Goal: Task Accomplishment & Management: Manage account settings

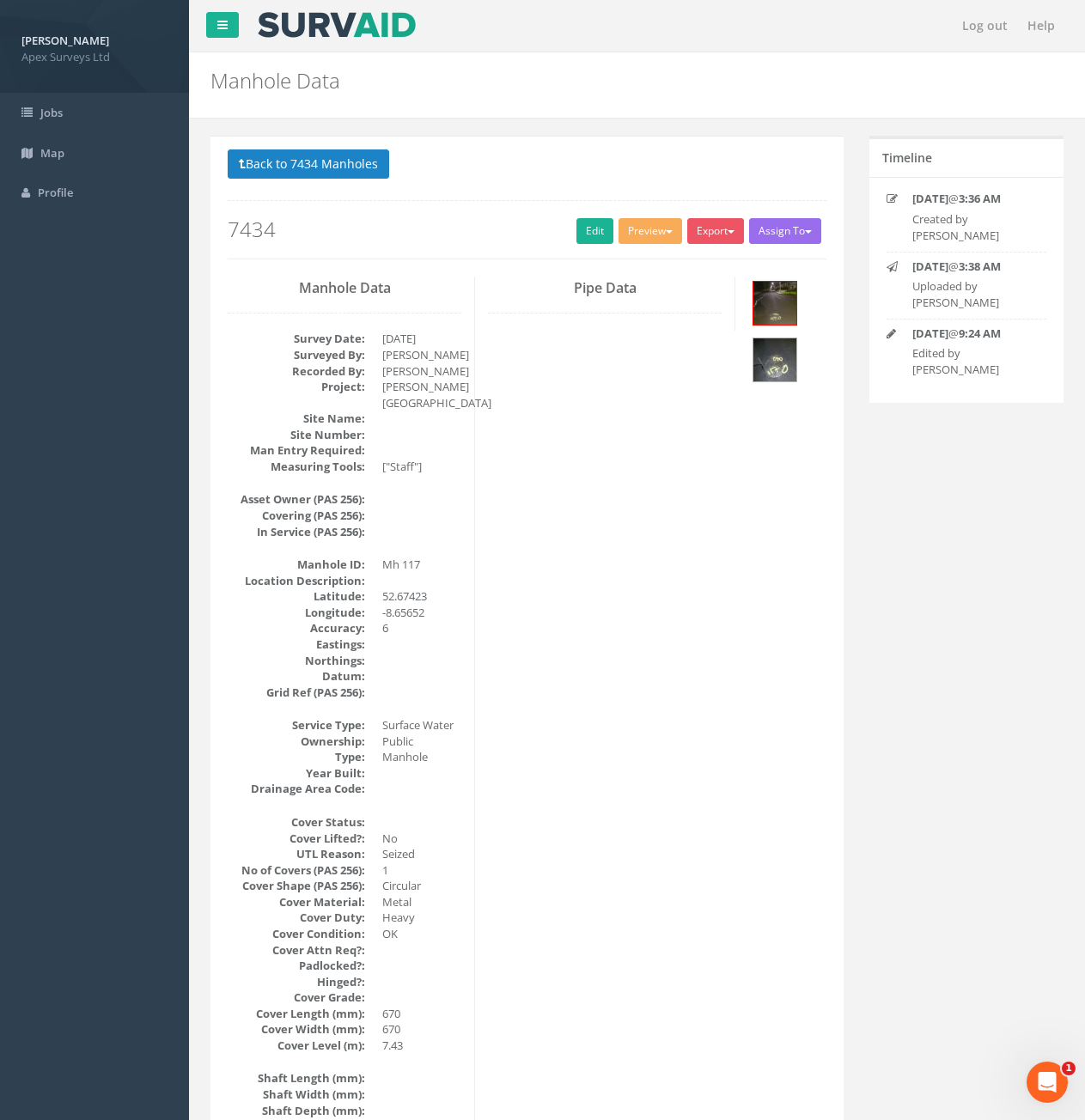
click at [335, 181] on p "Back to 7434 Manholes Back to Map" at bounding box center [526, 166] width 599 height 33
click at [324, 167] on button "Back to 7434 Manholes" at bounding box center [308, 163] width 162 height 29
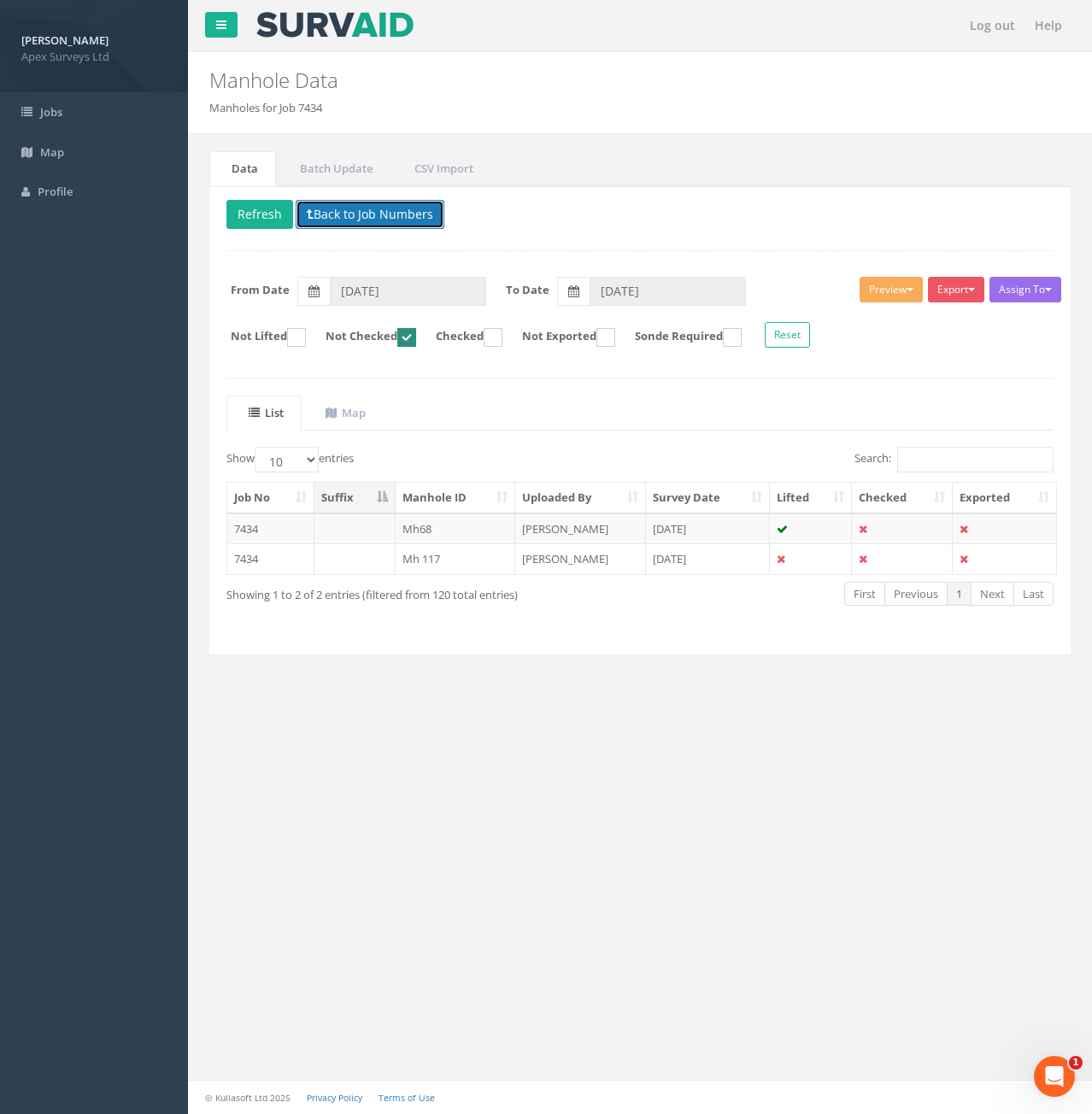
click at [349, 212] on button "Back to Job Numbers" at bounding box center [370, 214] width 149 height 29
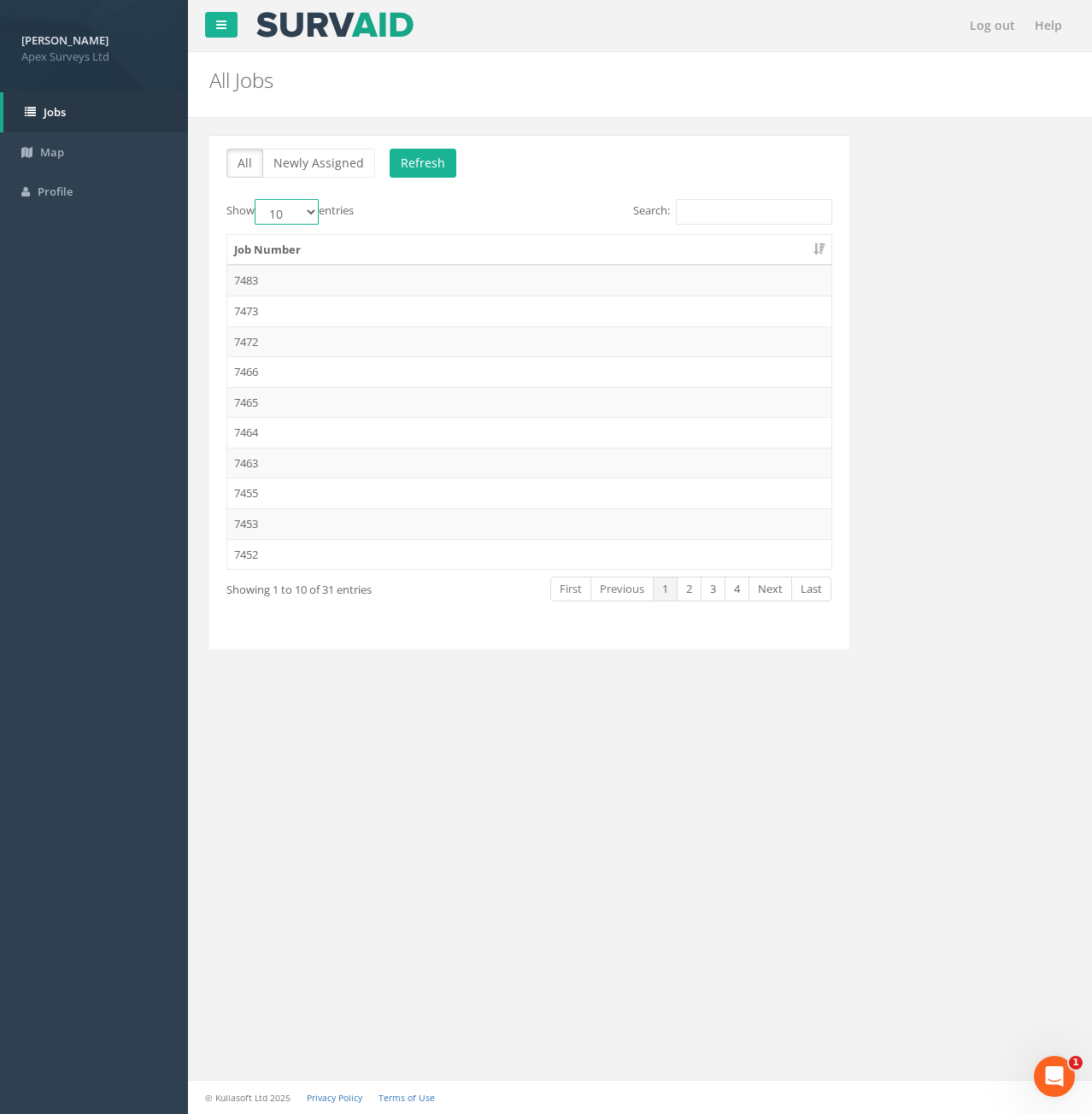
click at [309, 211] on select "10 25 50 100" at bounding box center [287, 211] width 64 height 25
select select "25"
click at [257, 199] on select "10 25 50 100" at bounding box center [287, 211] width 64 height 25
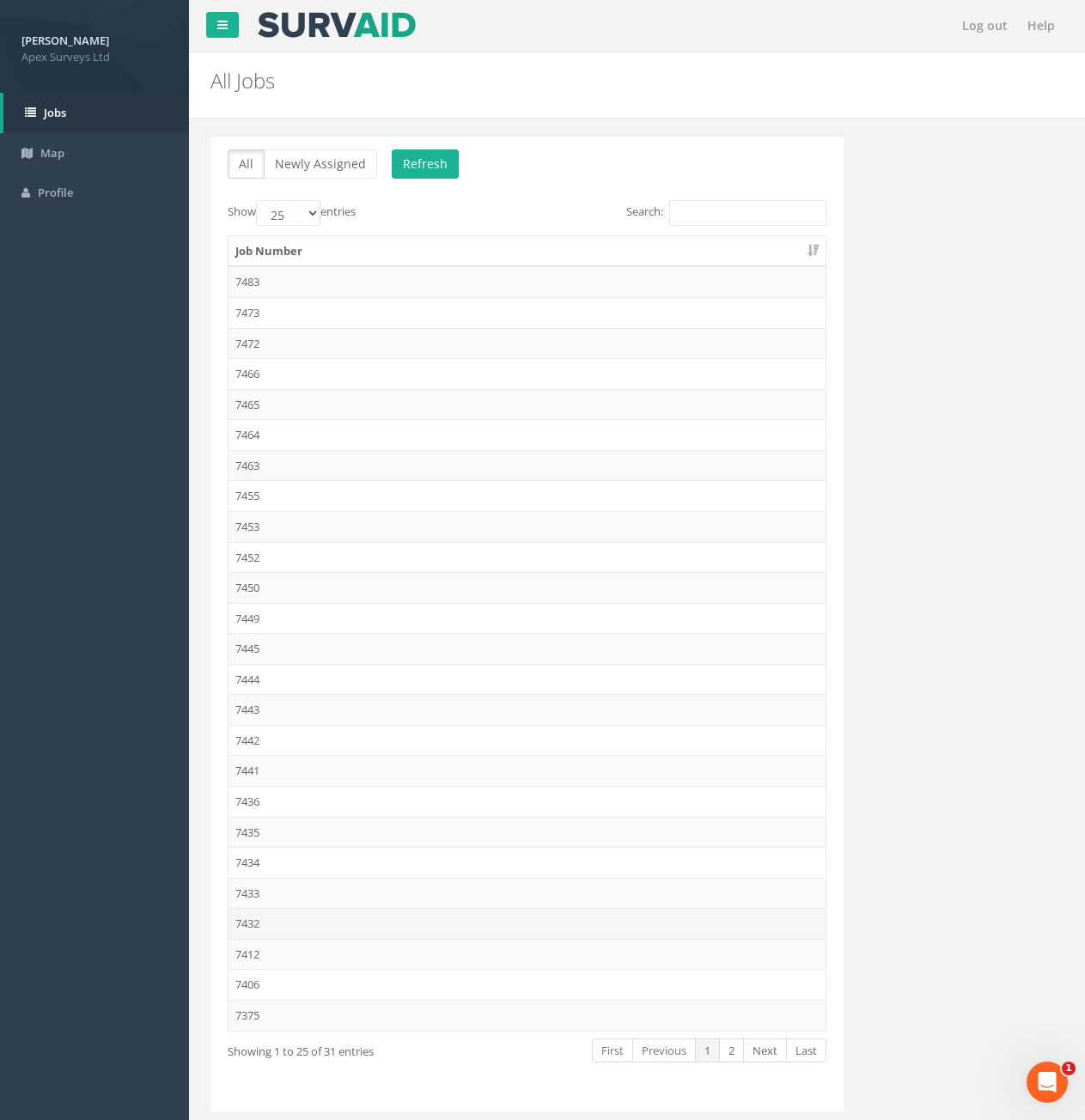
click at [251, 917] on td "7432" at bounding box center [526, 923] width 597 height 31
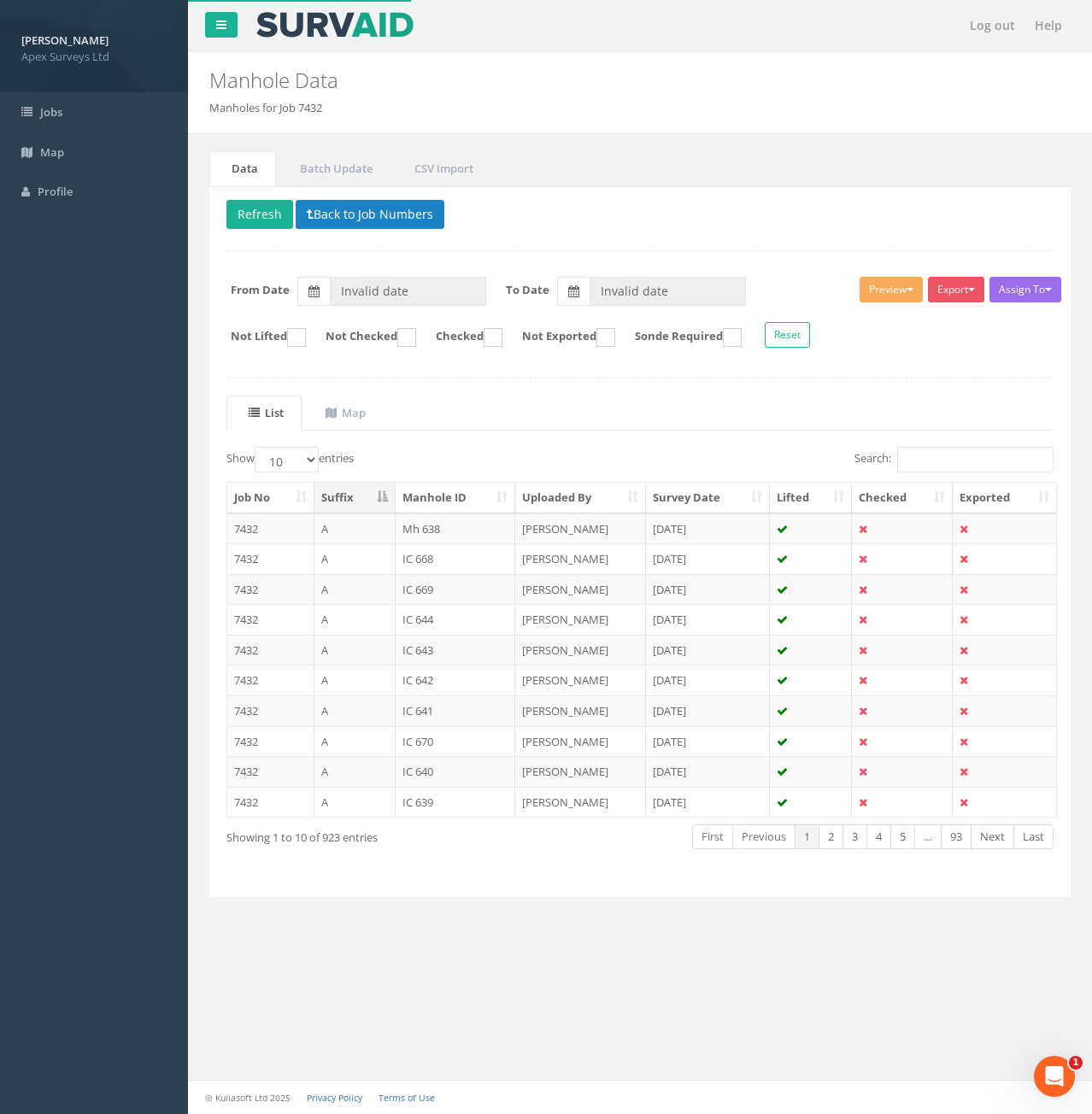
type input "[DATE]"
click at [305, 459] on select "10 25 50 100" at bounding box center [287, 459] width 64 height 25
select select "100"
click at [257, 447] on select "10 25 50 100" at bounding box center [287, 459] width 64 height 25
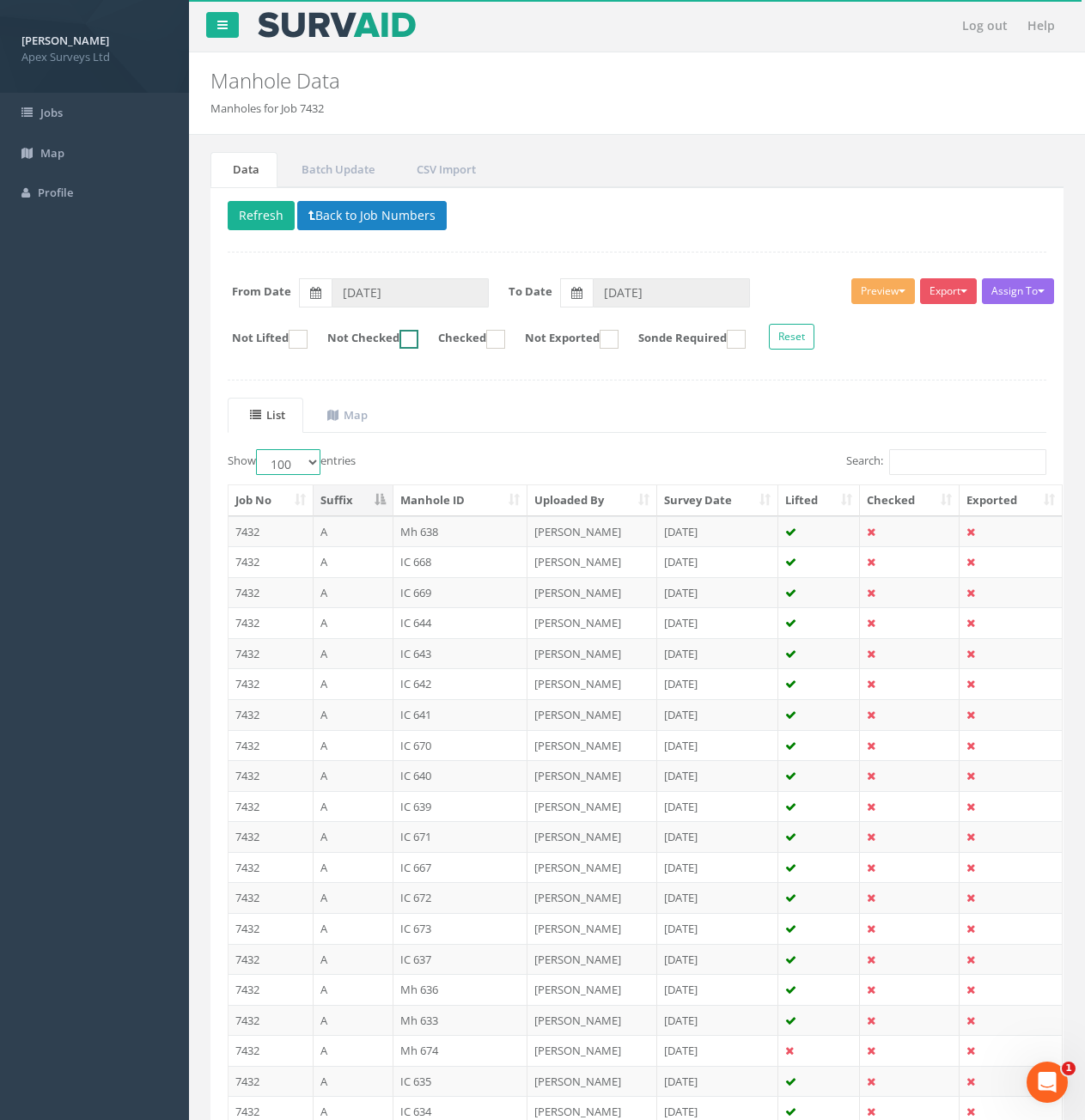
click at [416, 341] on ins at bounding box center [409, 339] width 19 height 19
checkbox input "true"
click at [469, 495] on th "Manhole ID" at bounding box center [460, 500] width 134 height 31
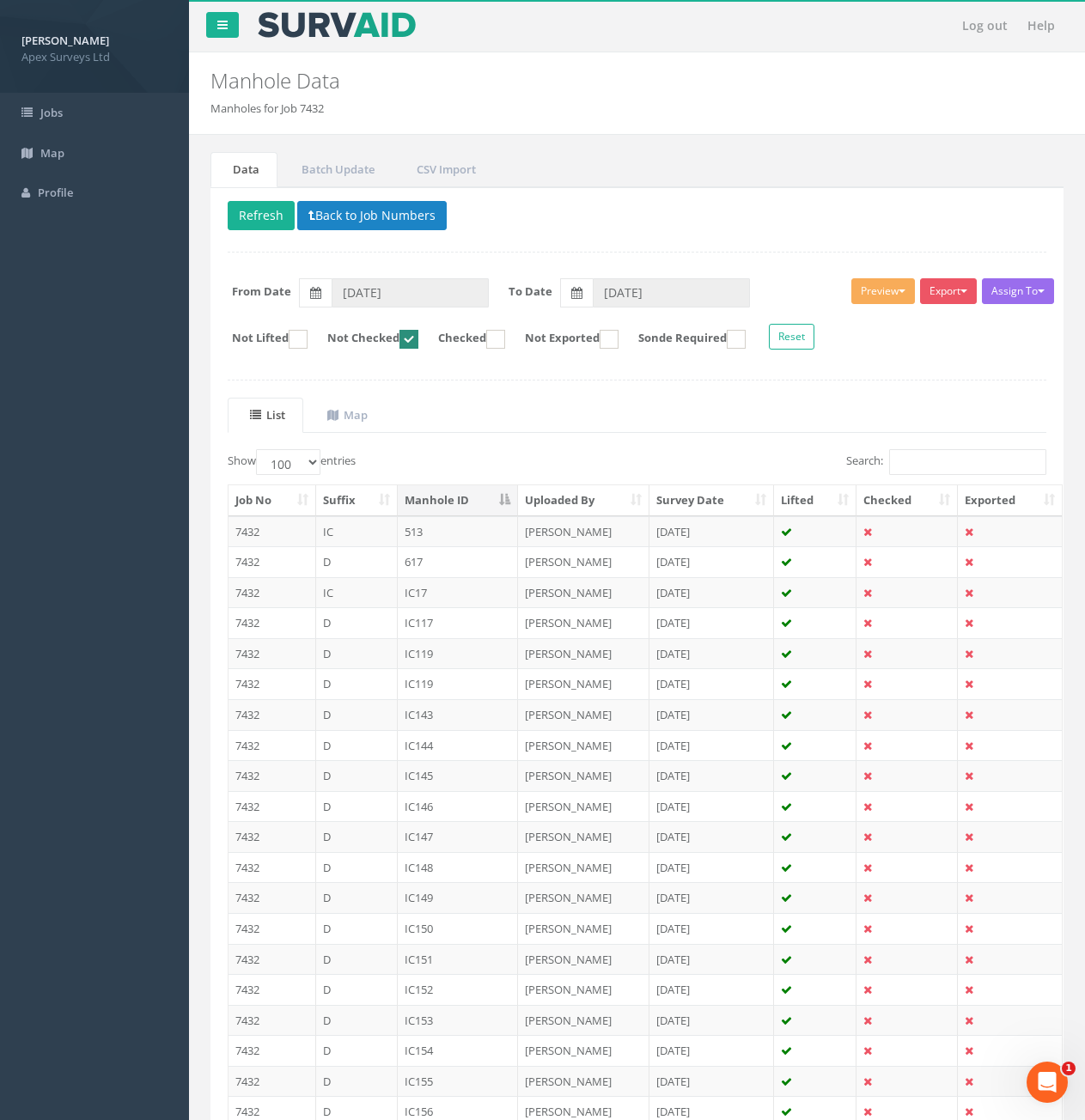
click at [469, 495] on th "Manhole ID" at bounding box center [458, 500] width 122 height 31
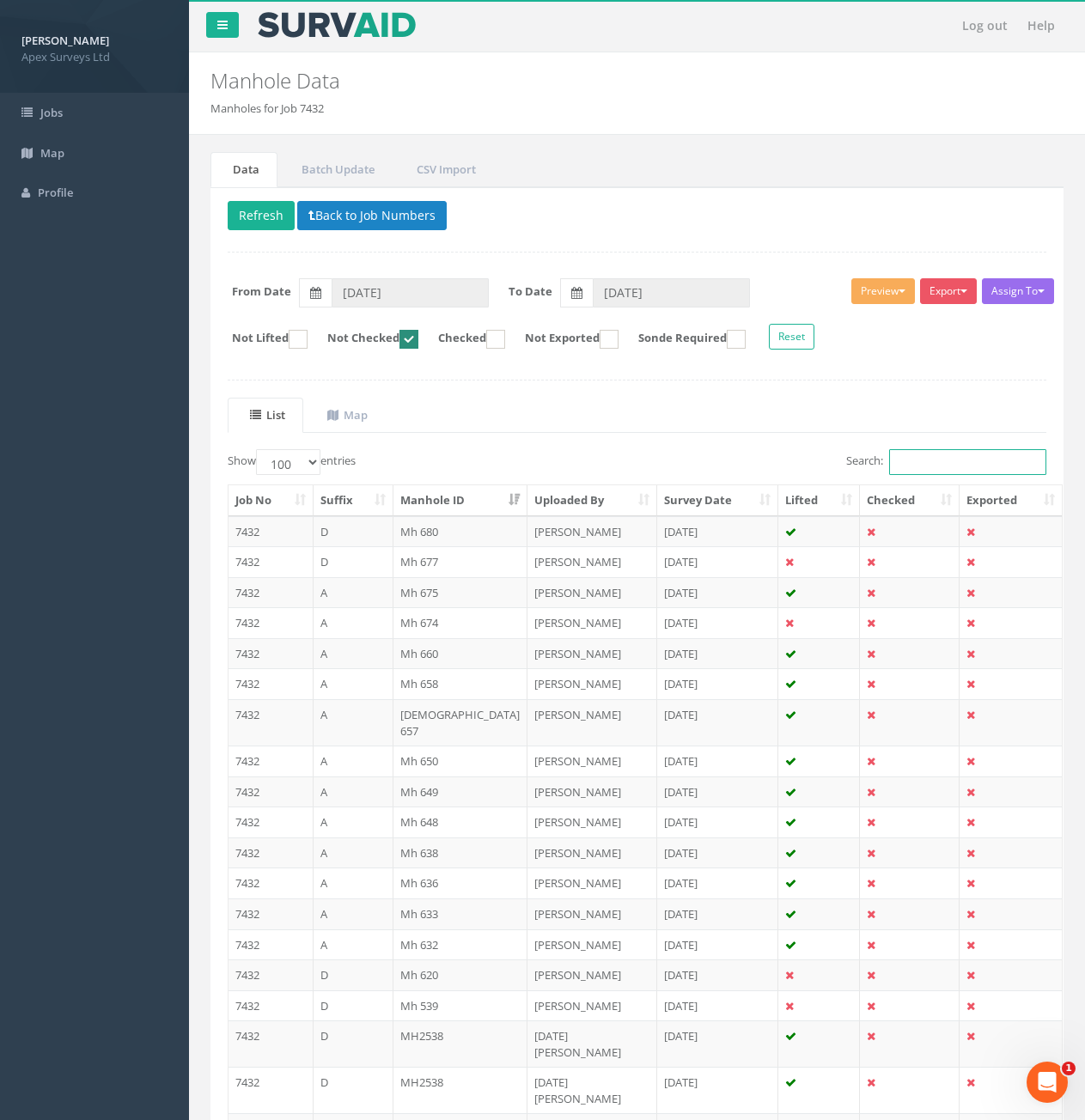
click at [920, 470] on input "Search:" at bounding box center [968, 462] width 157 height 25
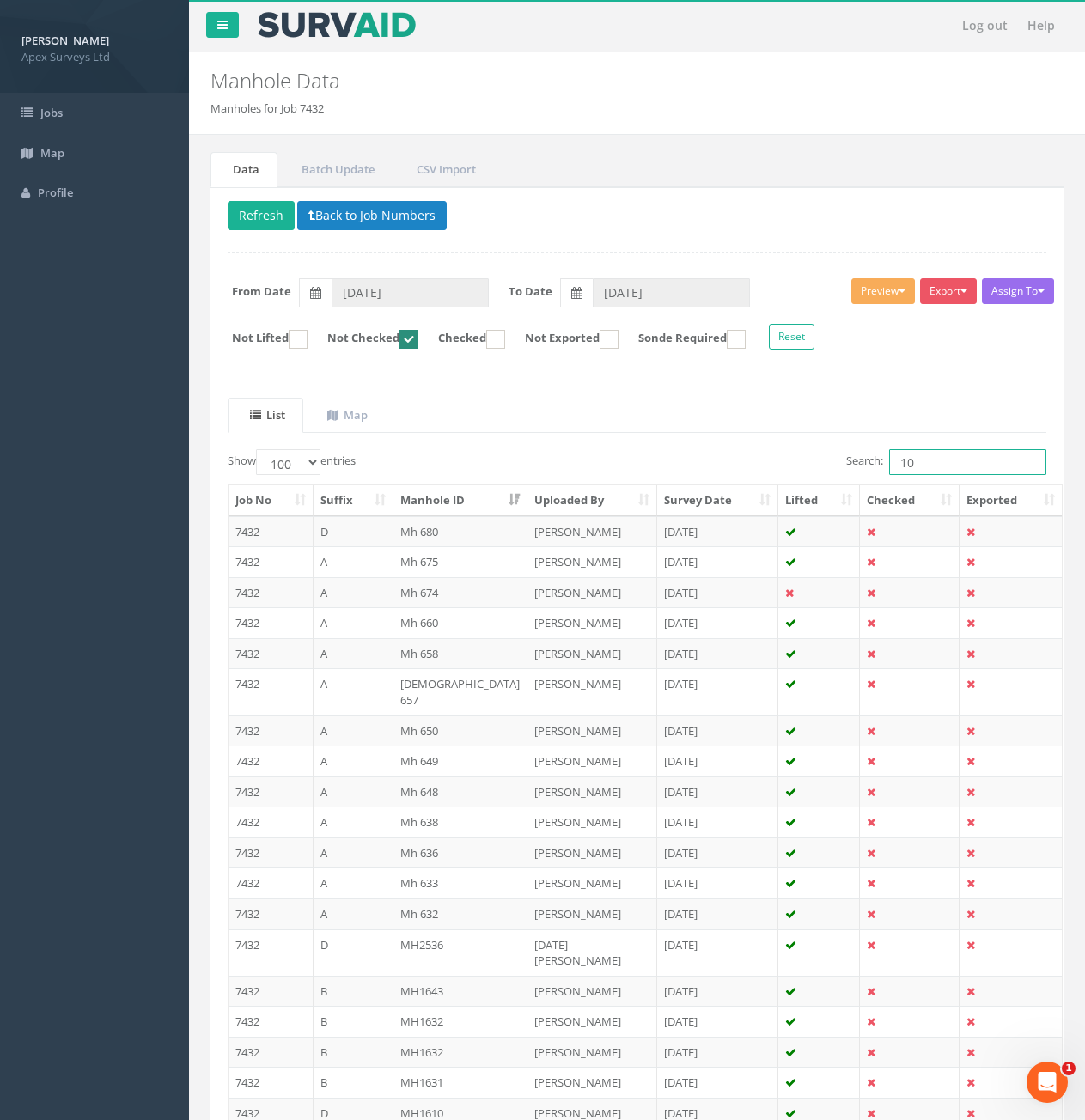
type input "1"
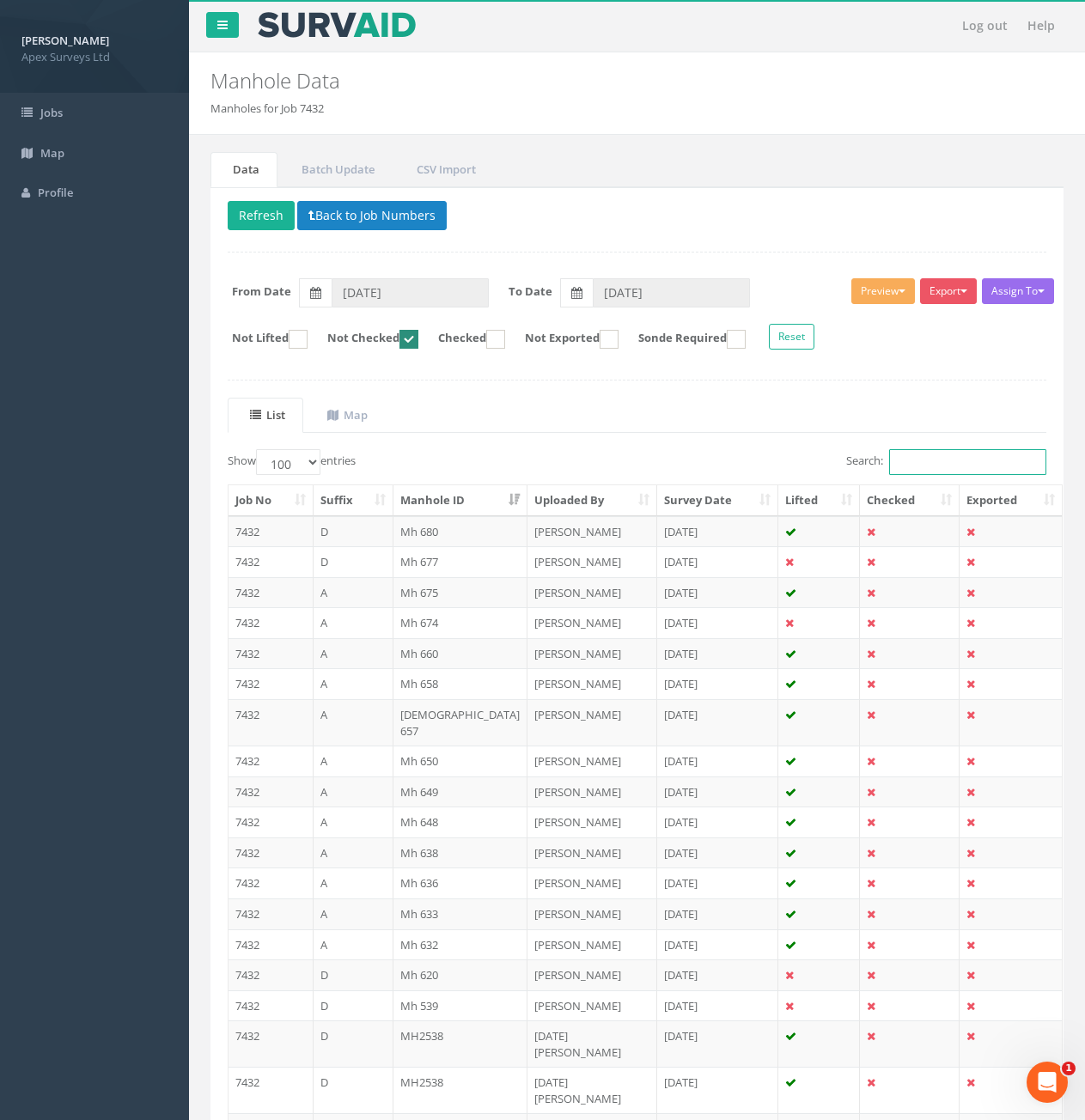
click at [953, 463] on input "Search:" at bounding box center [968, 462] width 157 height 25
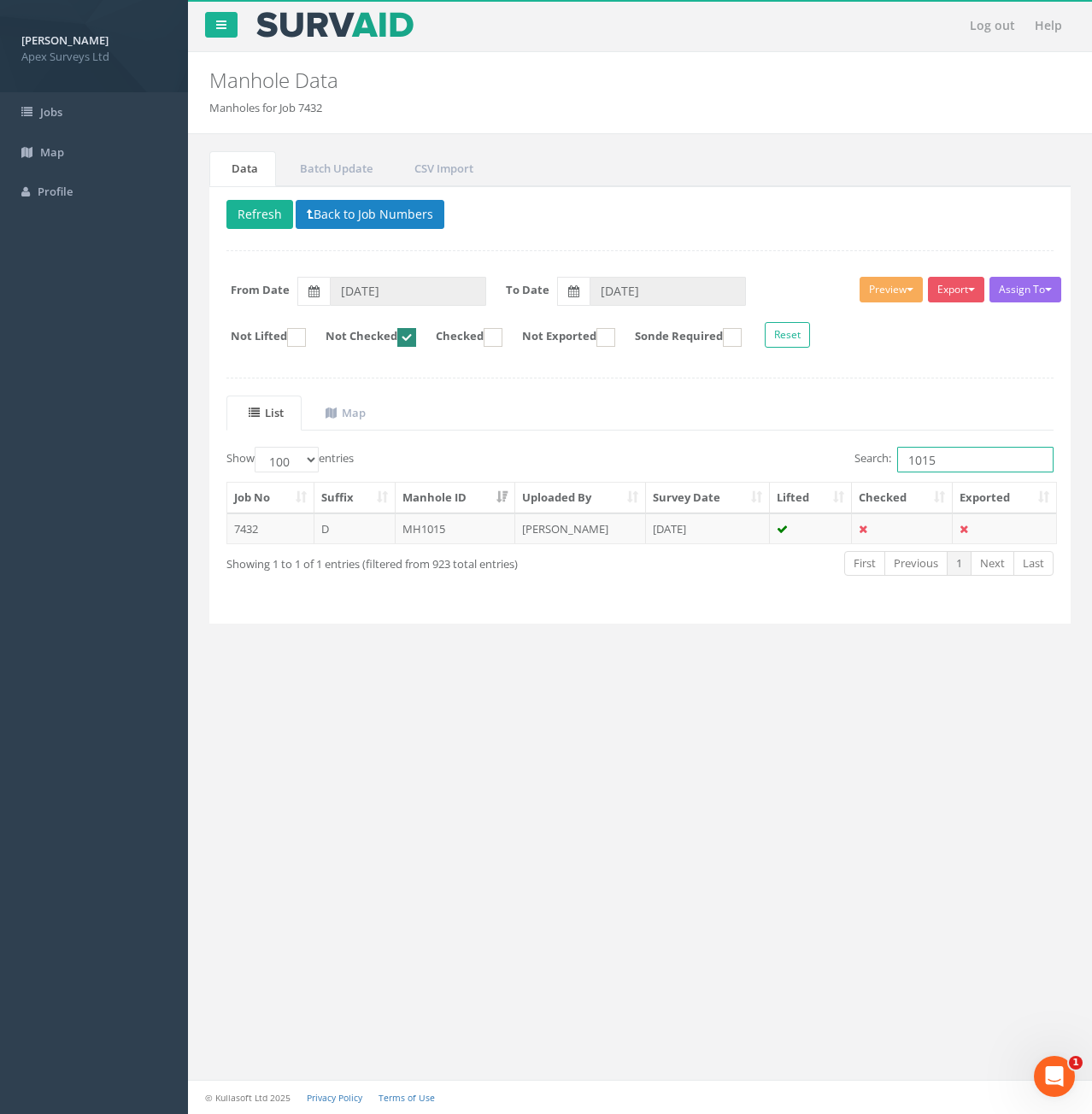
type input "1015"
click at [434, 536] on td "MH1015" at bounding box center [456, 529] width 121 height 30
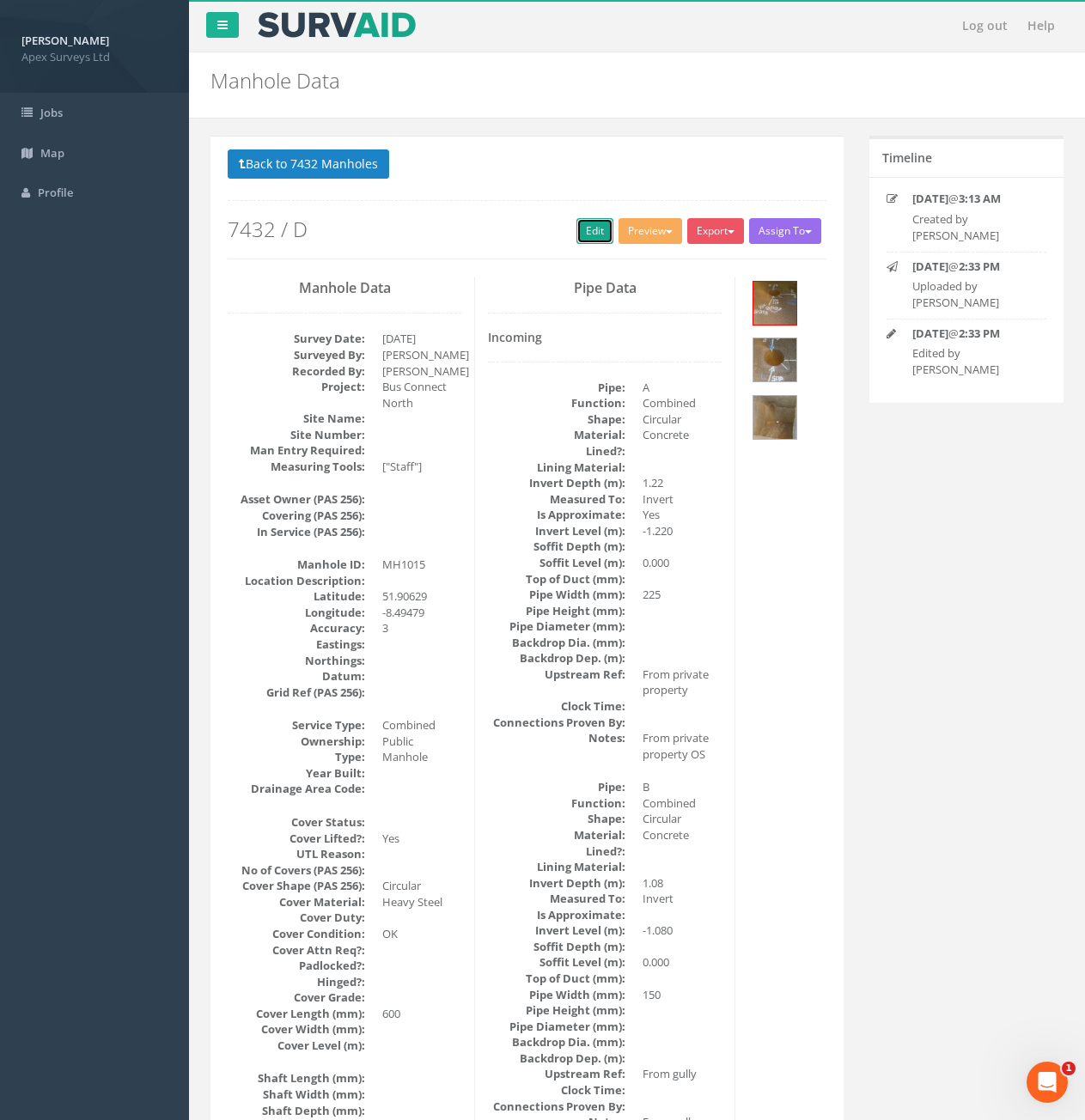
click at [591, 226] on link "Edit" at bounding box center [595, 231] width 37 height 25
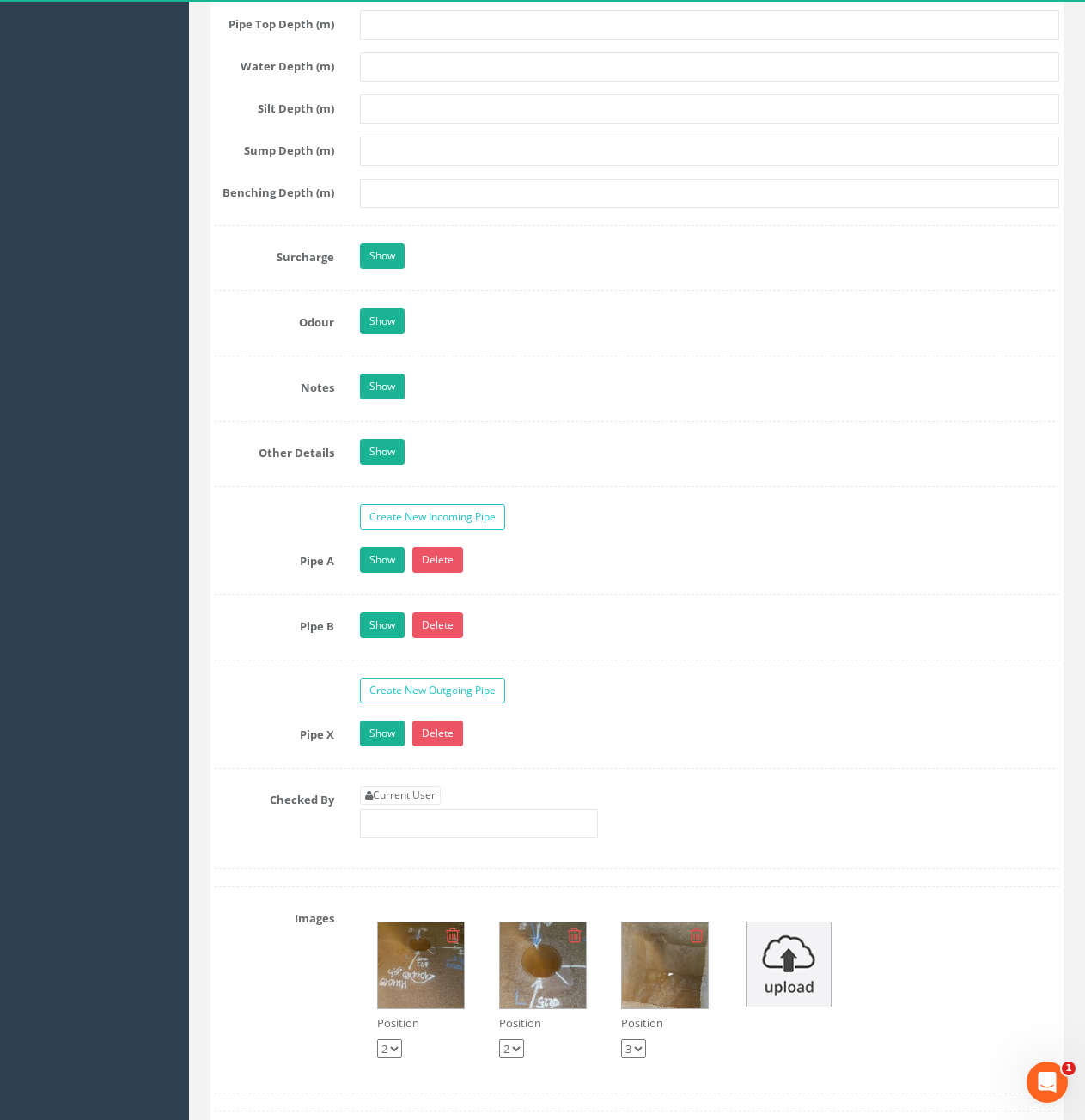
scroll to position [2750, 0]
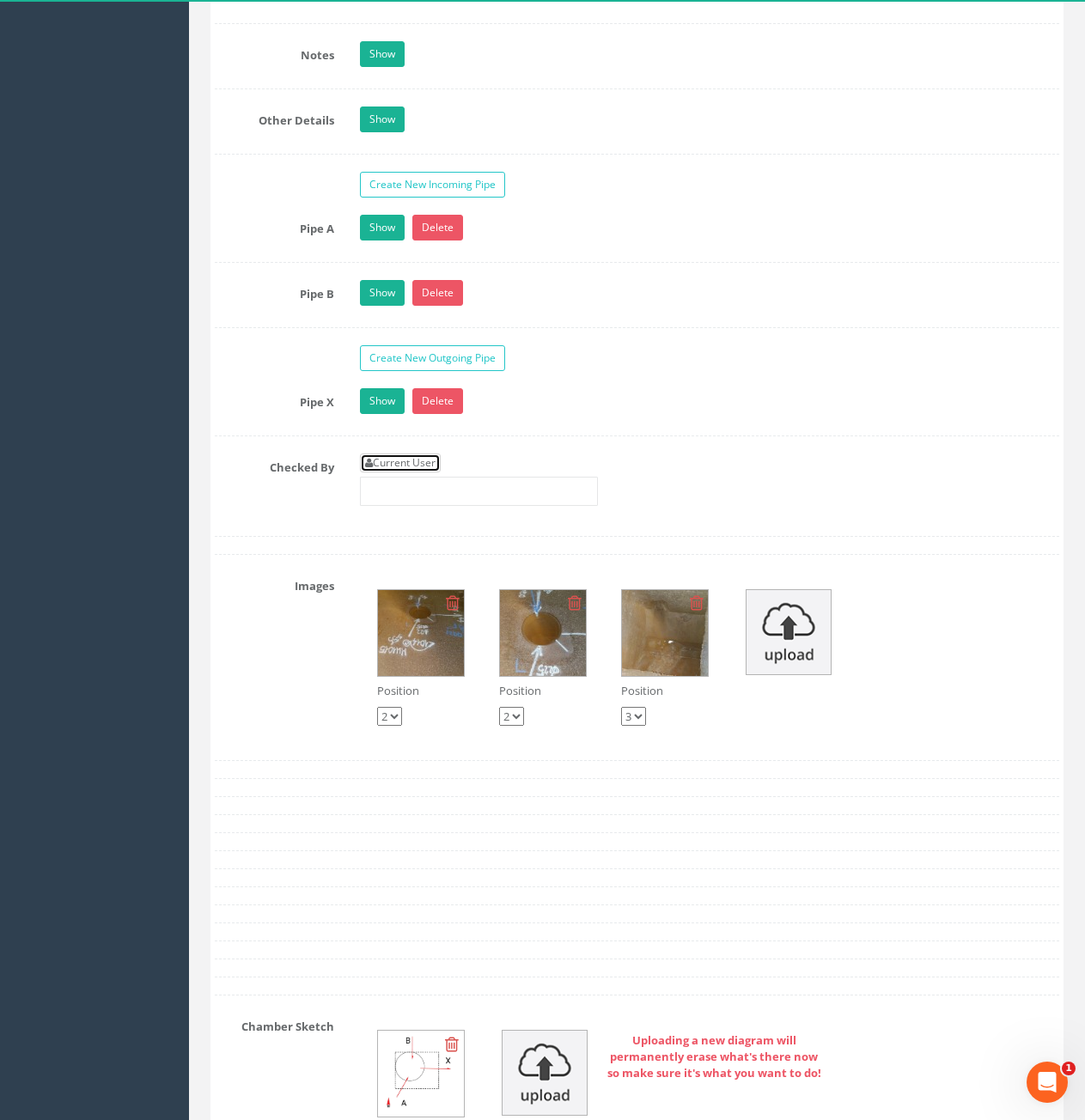
click at [424, 459] on link "Current User" at bounding box center [400, 463] width 80 height 19
type input "[PERSON_NAME]"
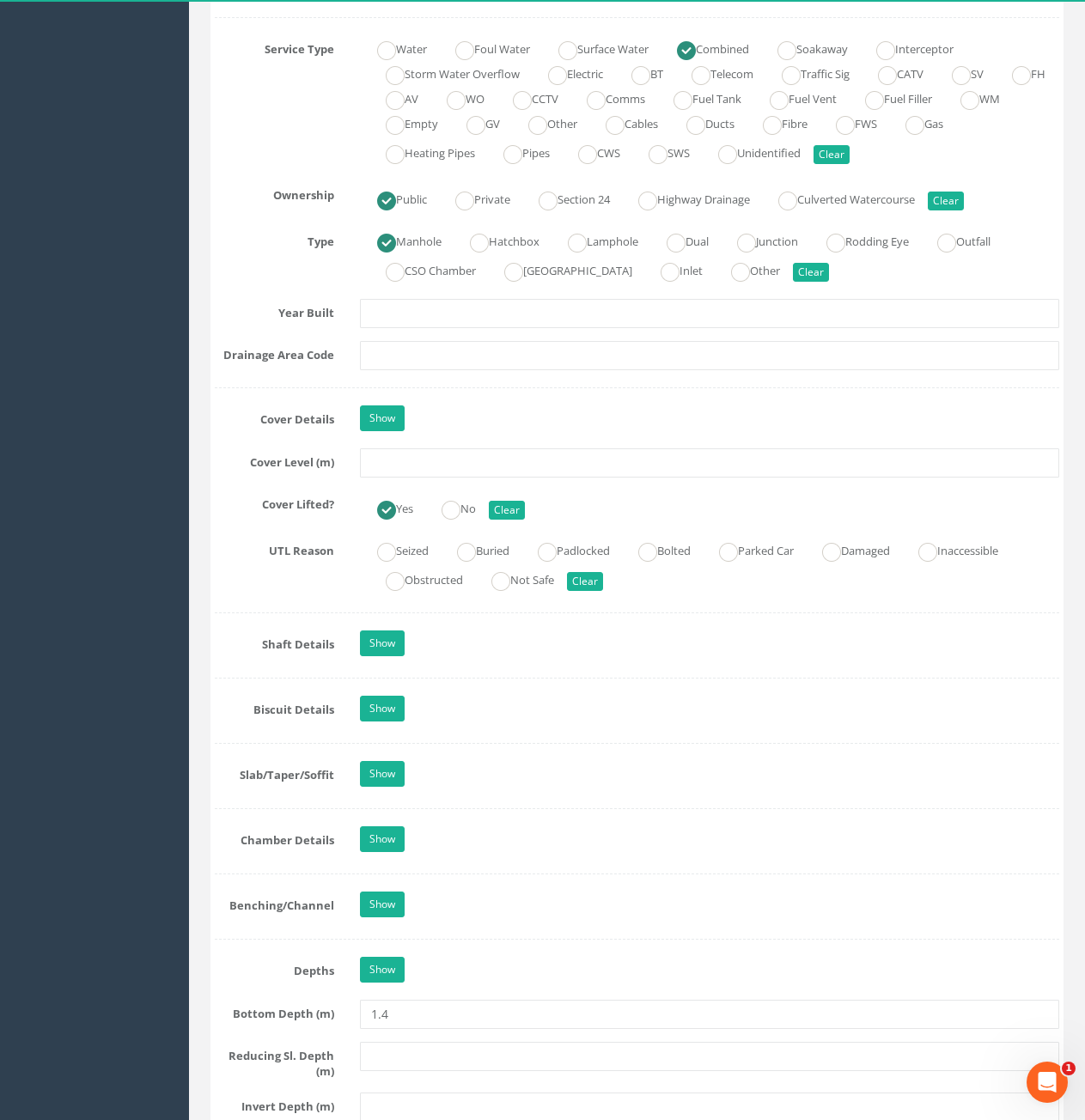
scroll to position [1117, 0]
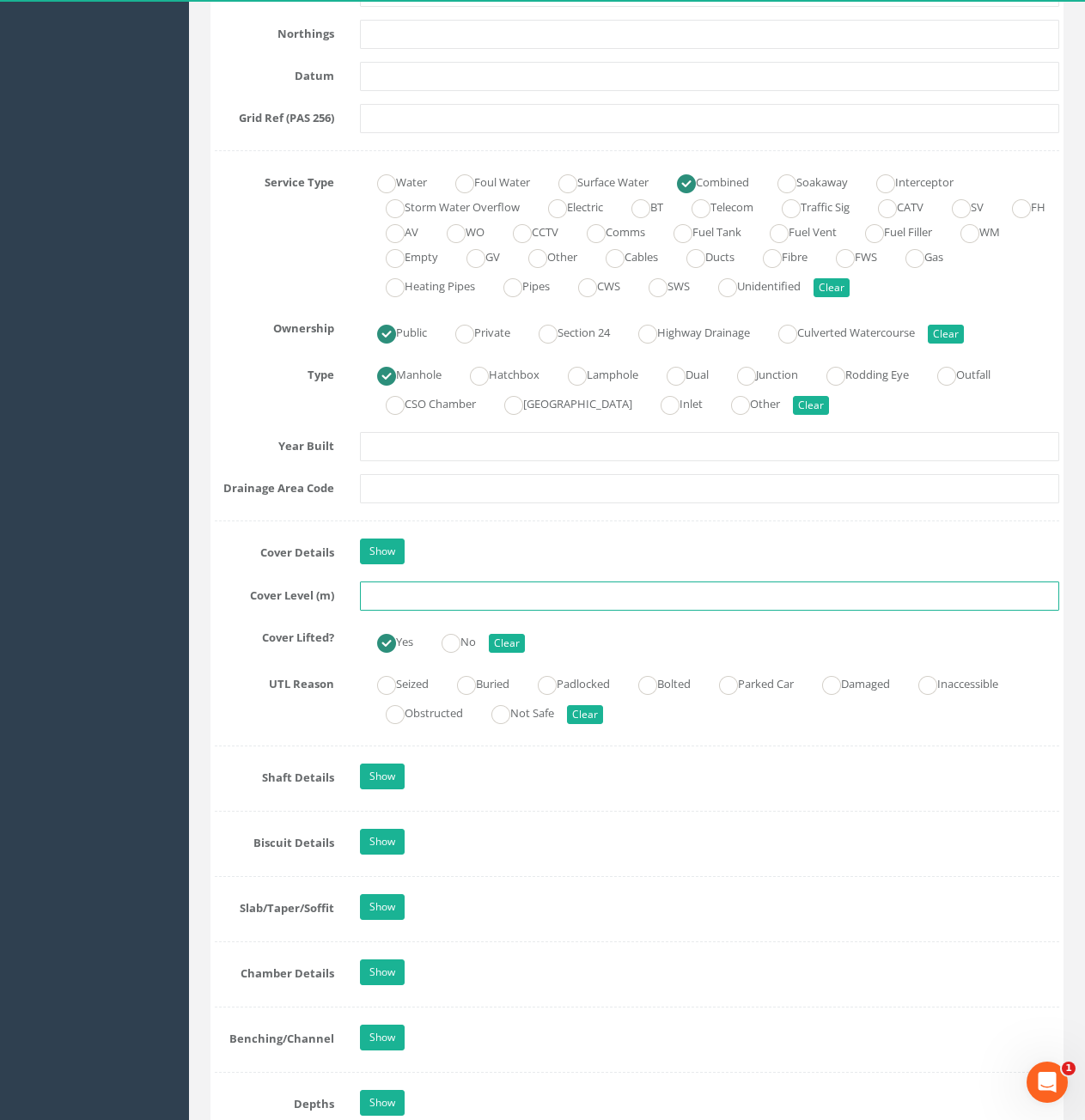
click at [527, 588] on input "text" at bounding box center [710, 595] width 699 height 29
type input "102.55"
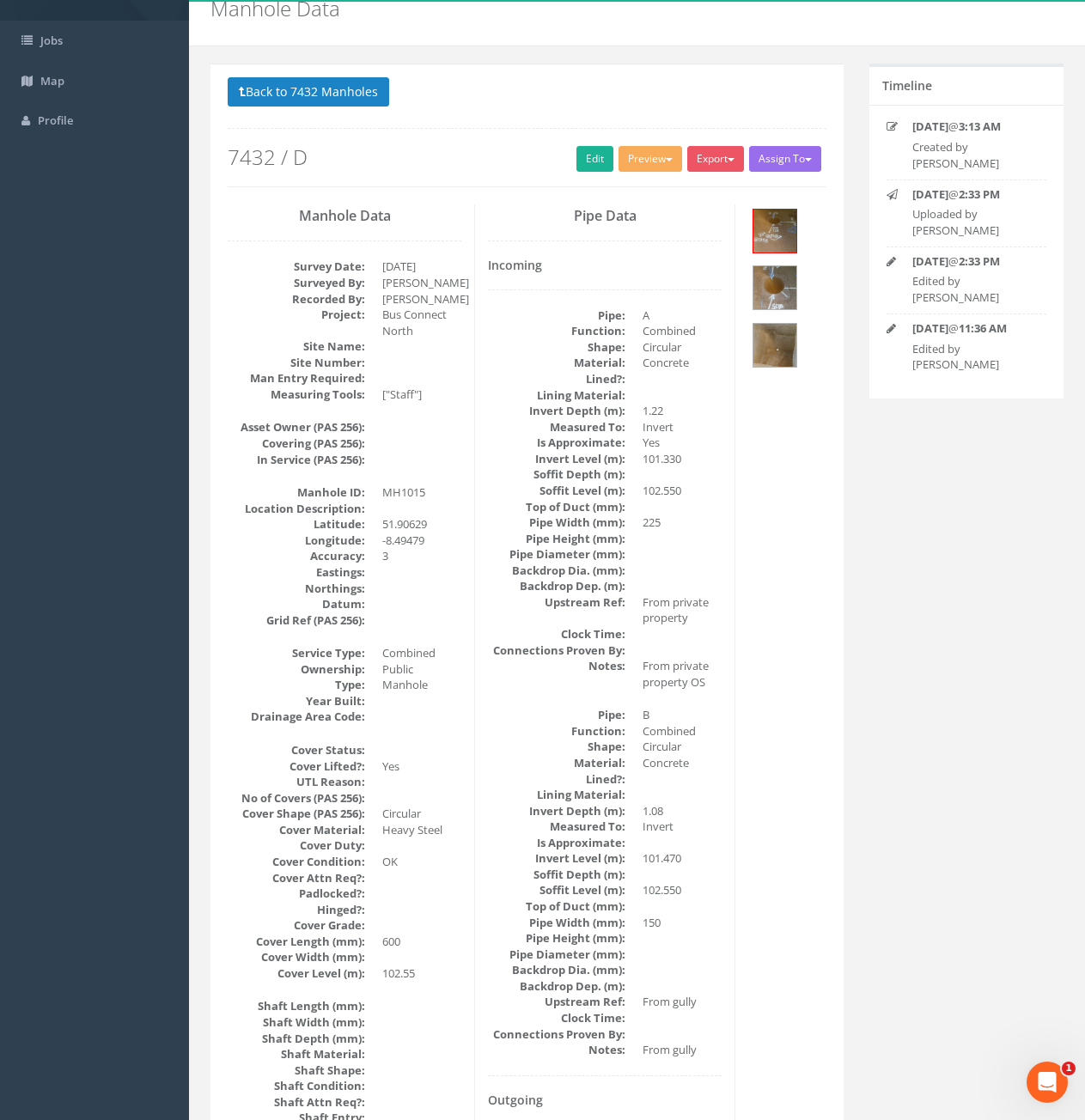
scroll to position [0, 0]
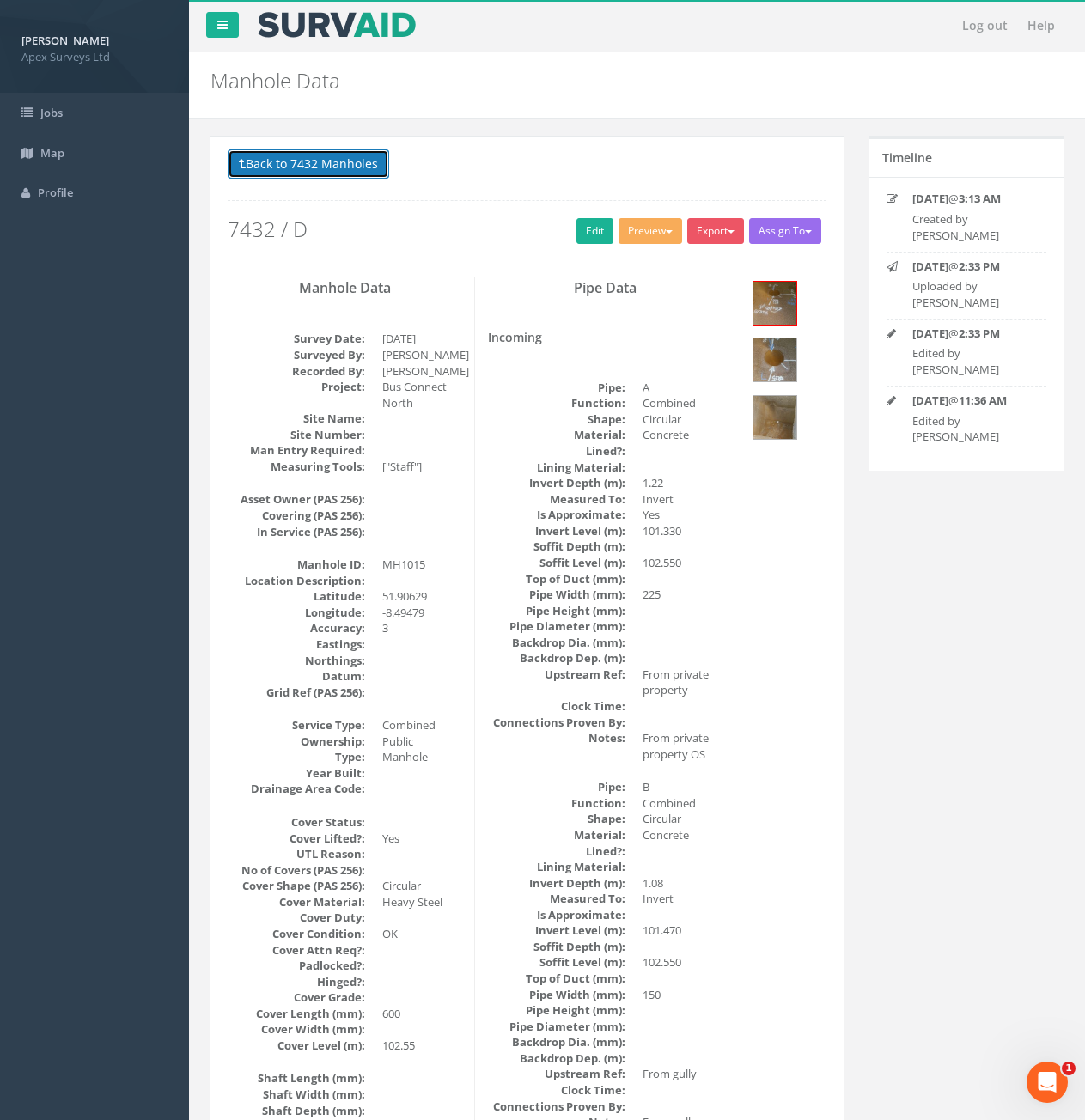
drag, startPoint x: 330, startPoint y: 174, endPoint x: 345, endPoint y: 185, distance: 18.6
click at [330, 174] on button "Back to 7432 Manholes" at bounding box center [308, 163] width 162 height 29
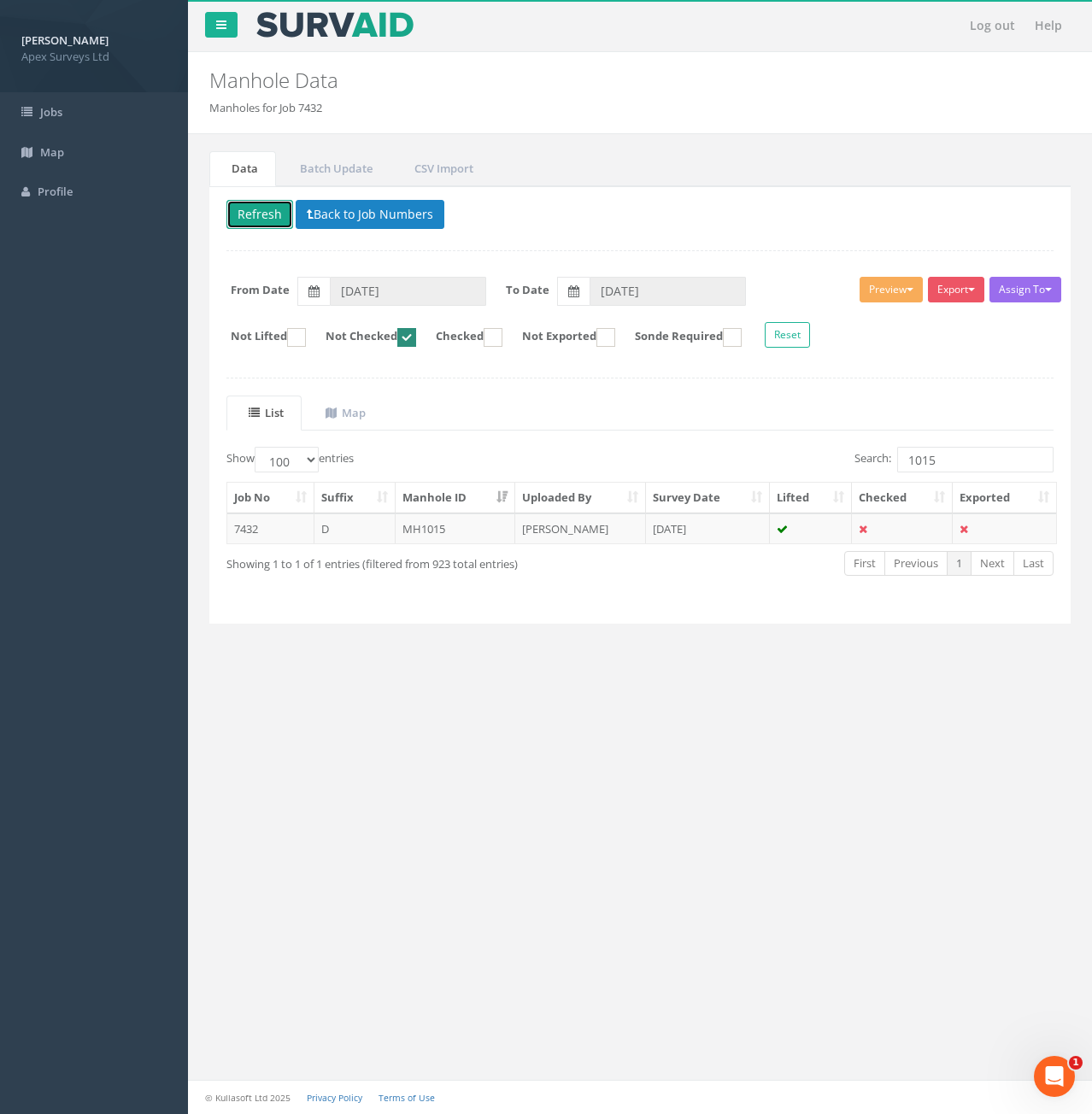
click at [263, 219] on button "Refresh" at bounding box center [259, 214] width 67 height 29
click at [945, 456] on input "1015" at bounding box center [975, 459] width 156 height 25
type input "1014"
click at [267, 530] on td "7432" at bounding box center [270, 529] width 87 height 30
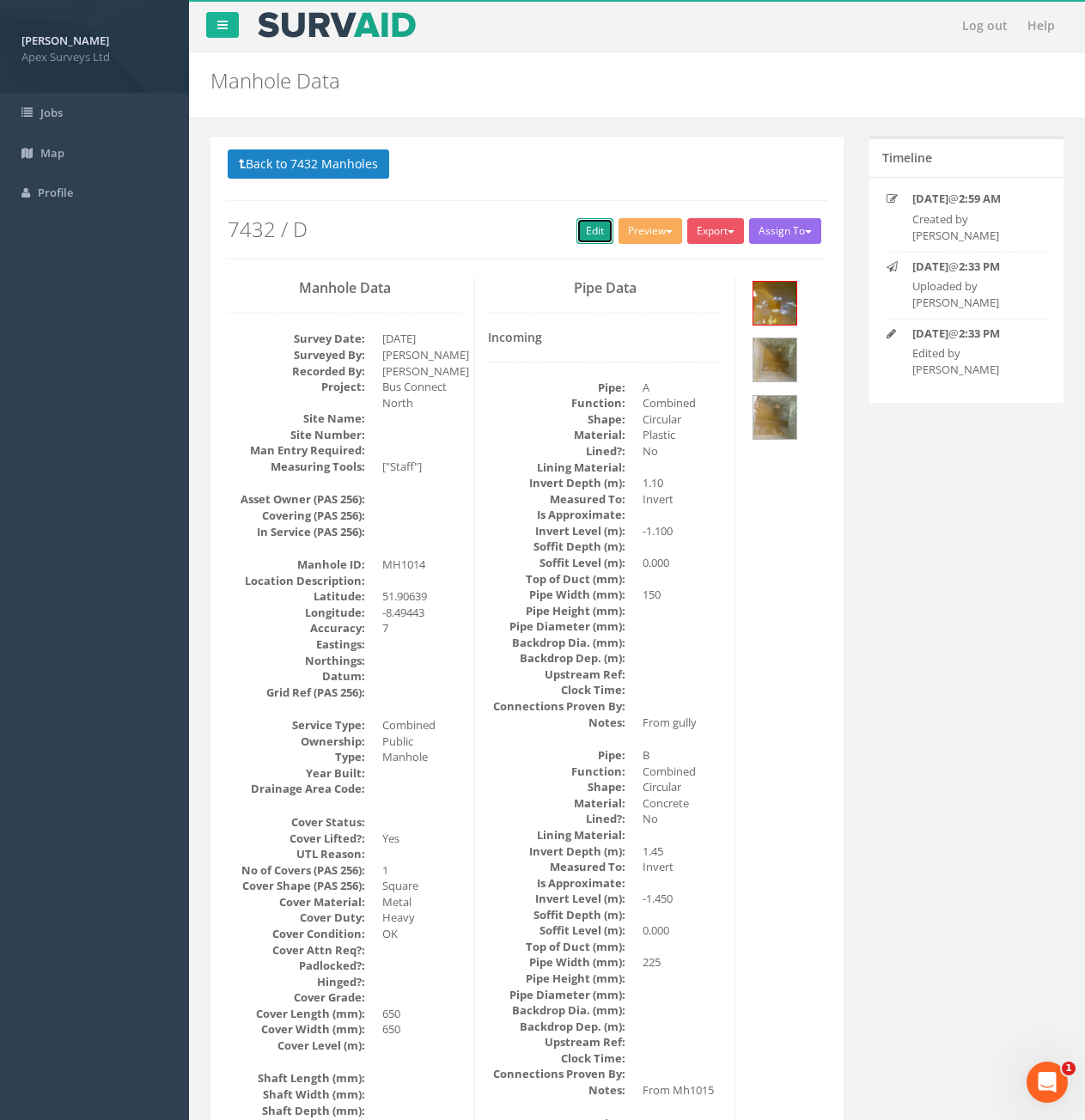
click at [592, 237] on link "Edit" at bounding box center [595, 231] width 37 height 25
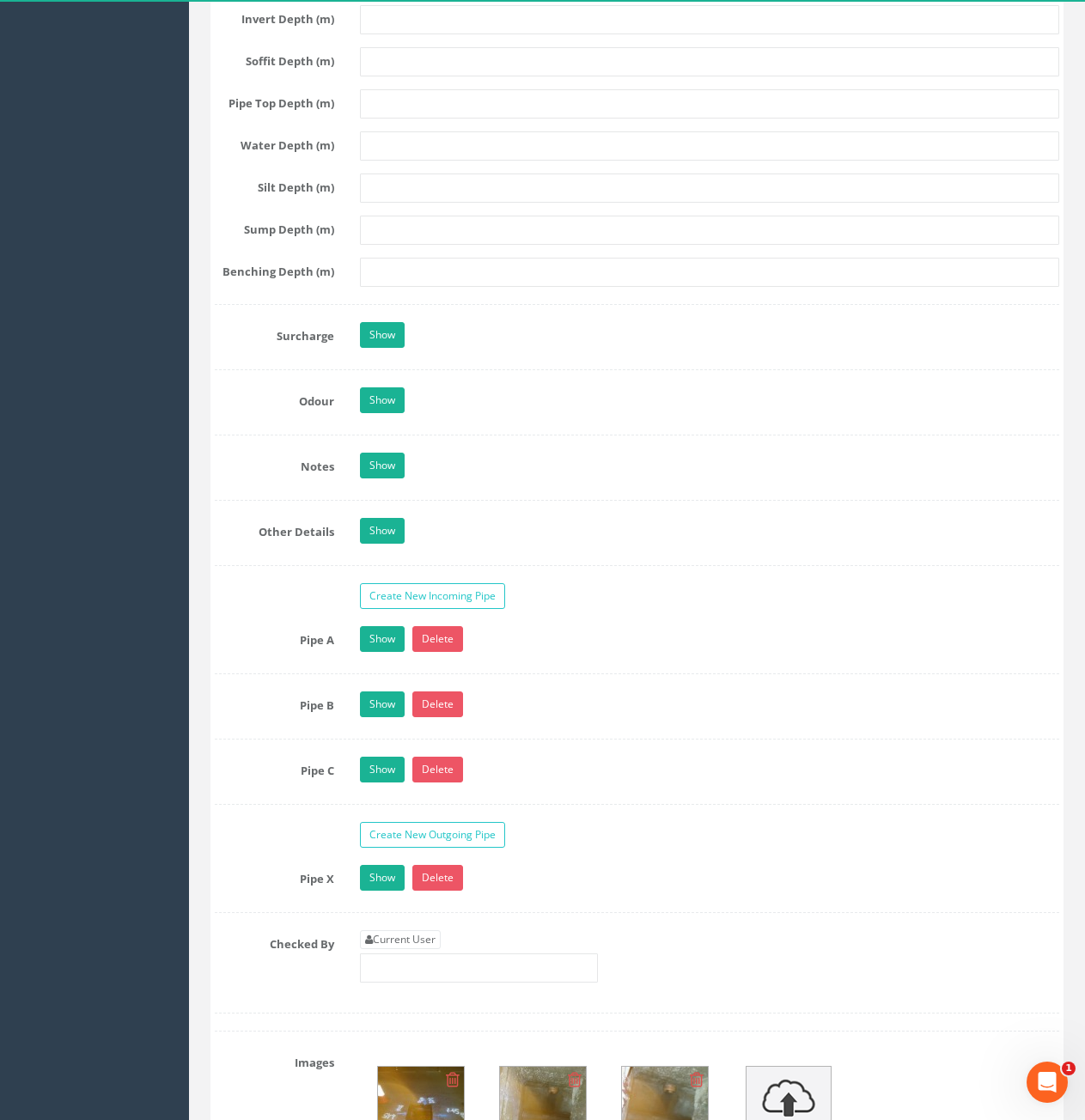
scroll to position [2663, 0]
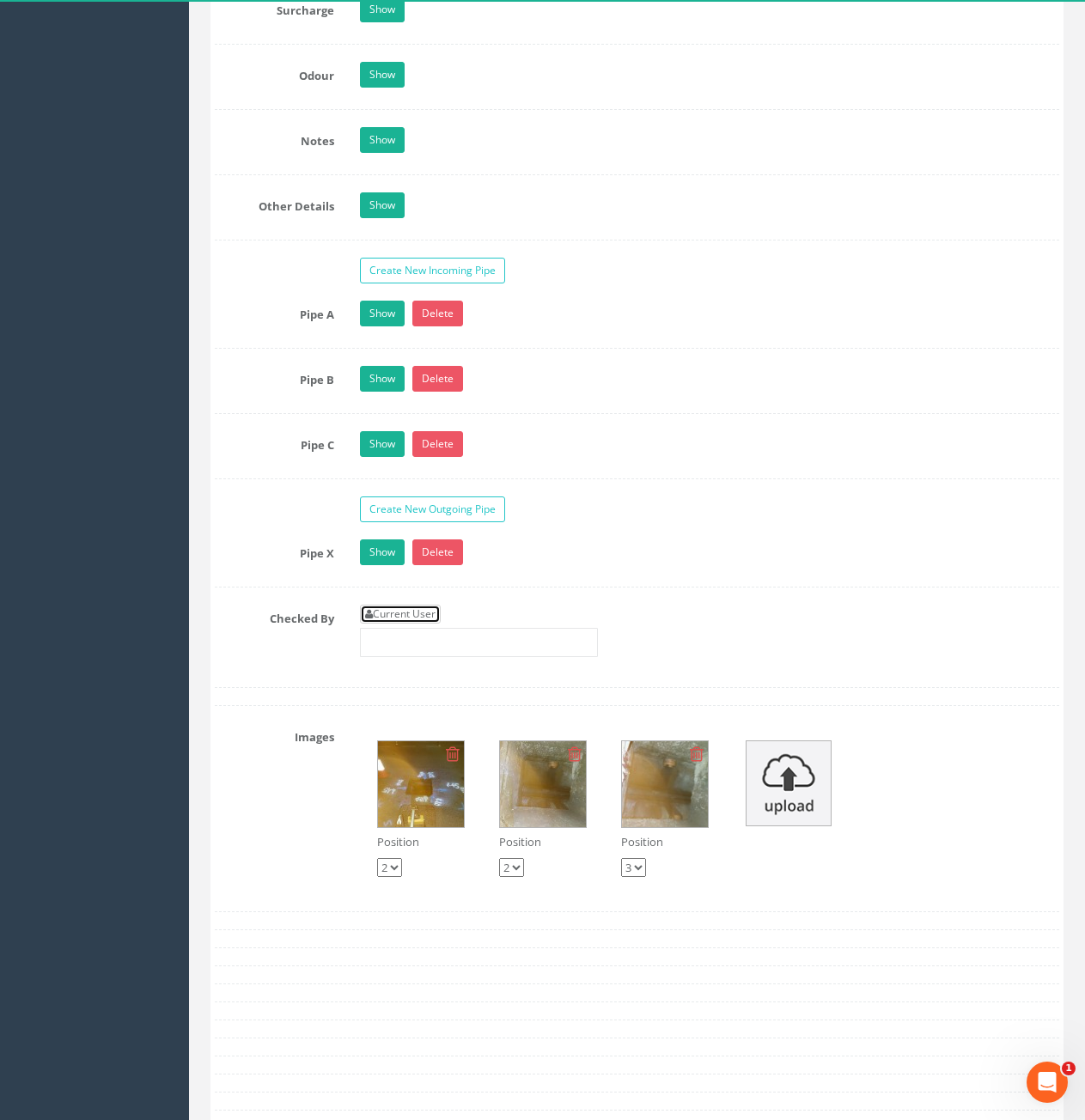
click at [411, 607] on link "Current User" at bounding box center [400, 615] width 80 height 19
type input "[PERSON_NAME]"
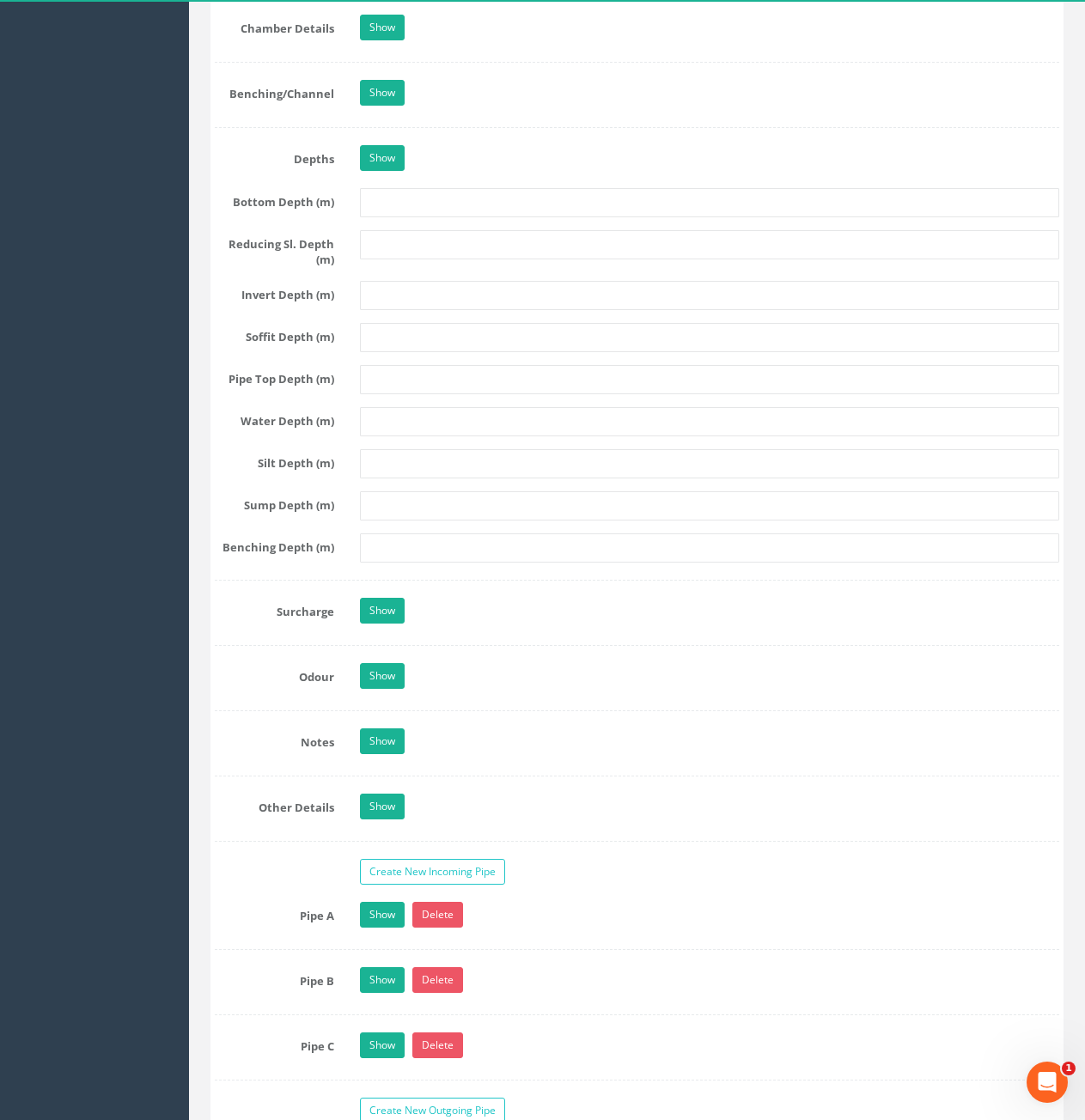
scroll to position [1461, 0]
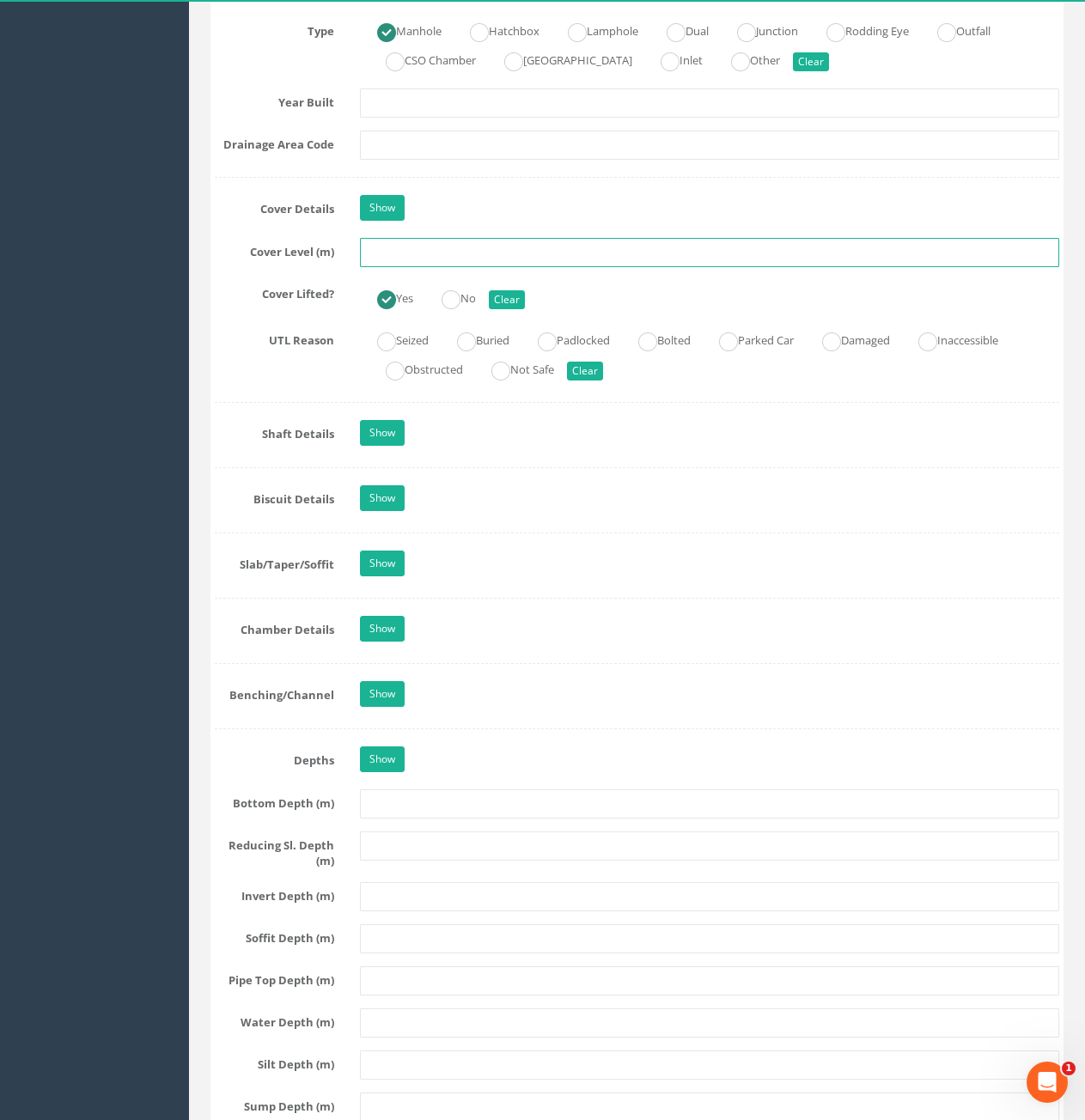
click at [595, 263] on input "text" at bounding box center [710, 252] width 699 height 29
type input "100.78"
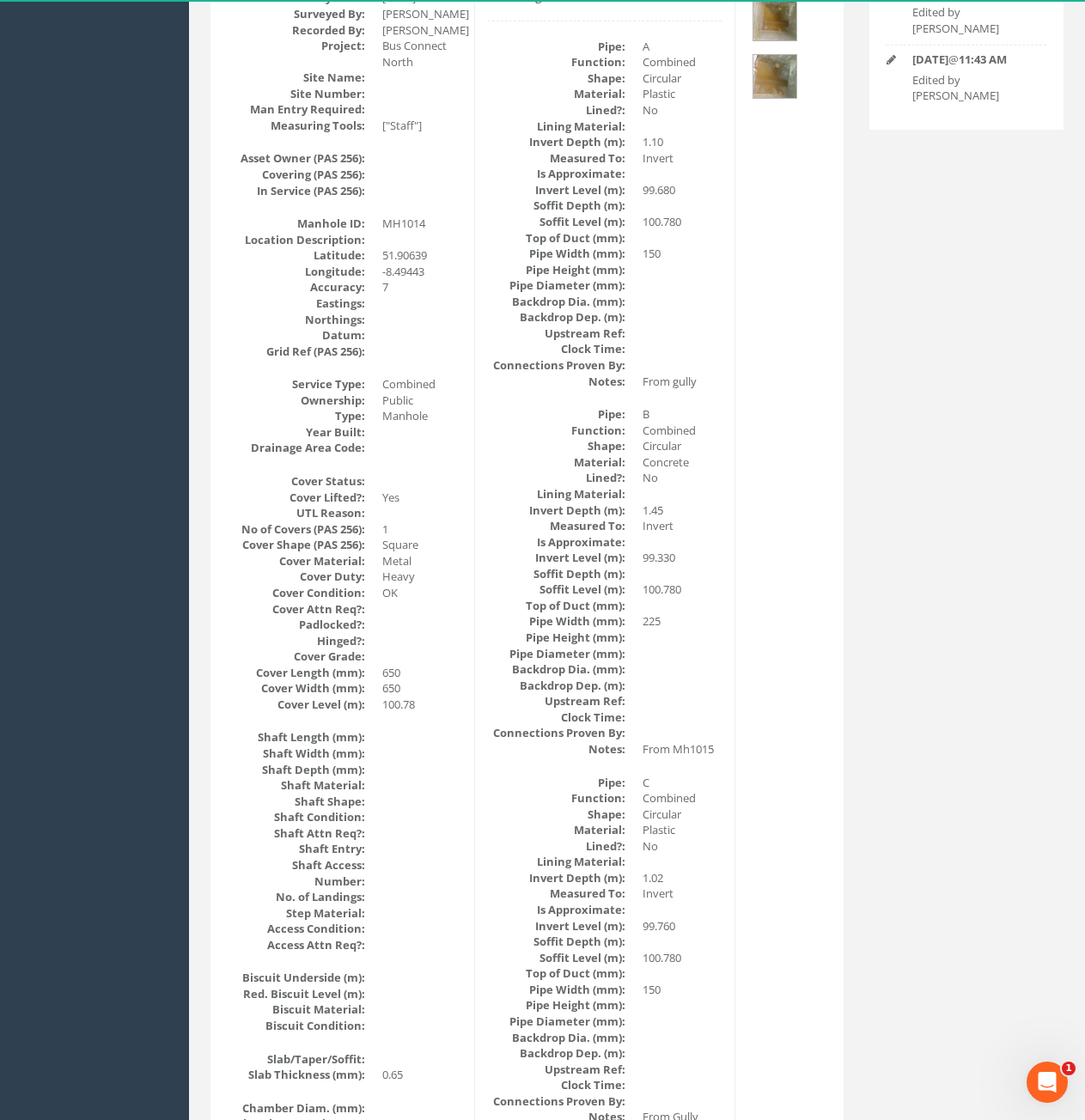
scroll to position [0, 0]
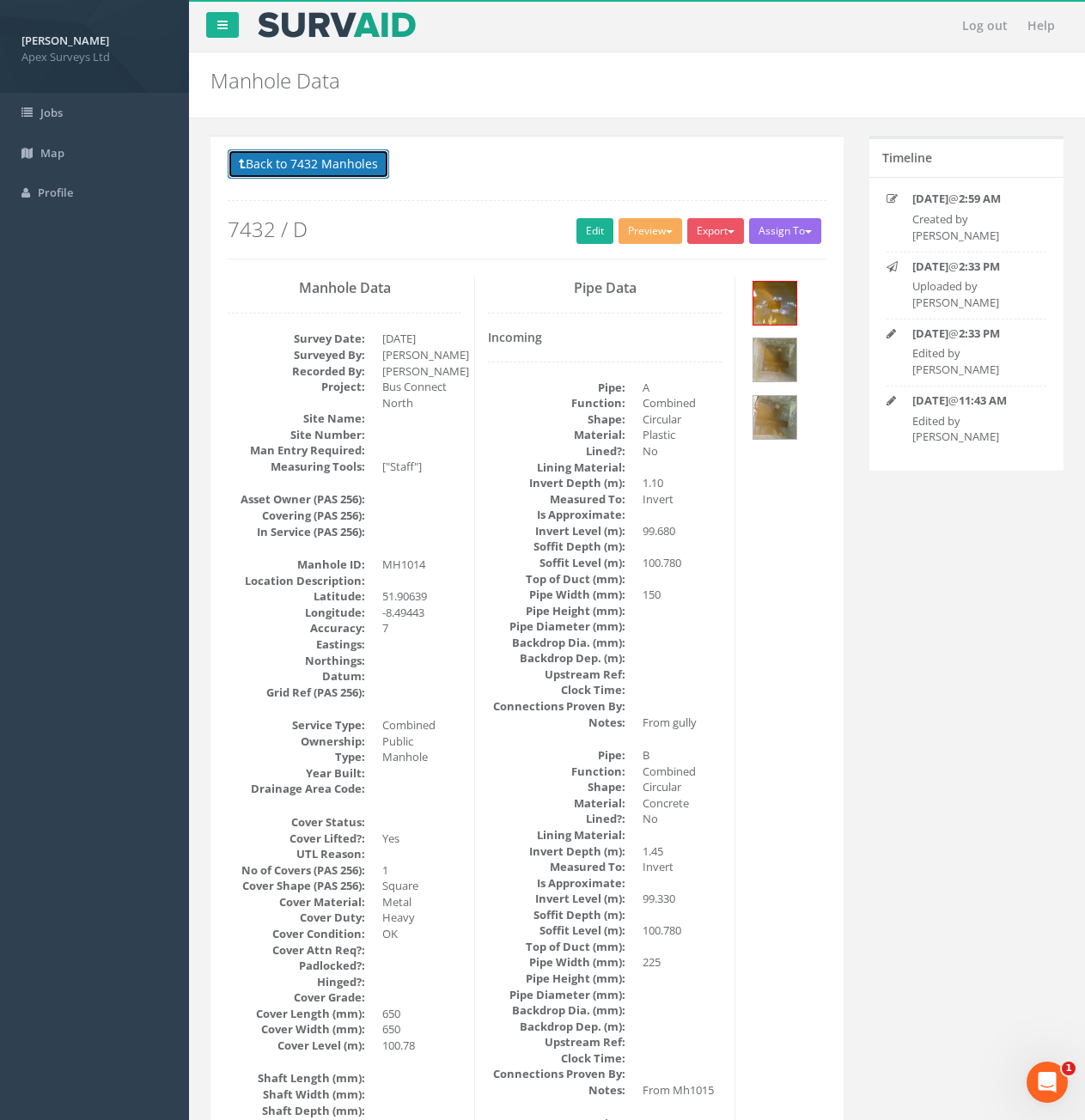
click at [318, 169] on button "Back to 7432 Manholes" at bounding box center [308, 163] width 162 height 29
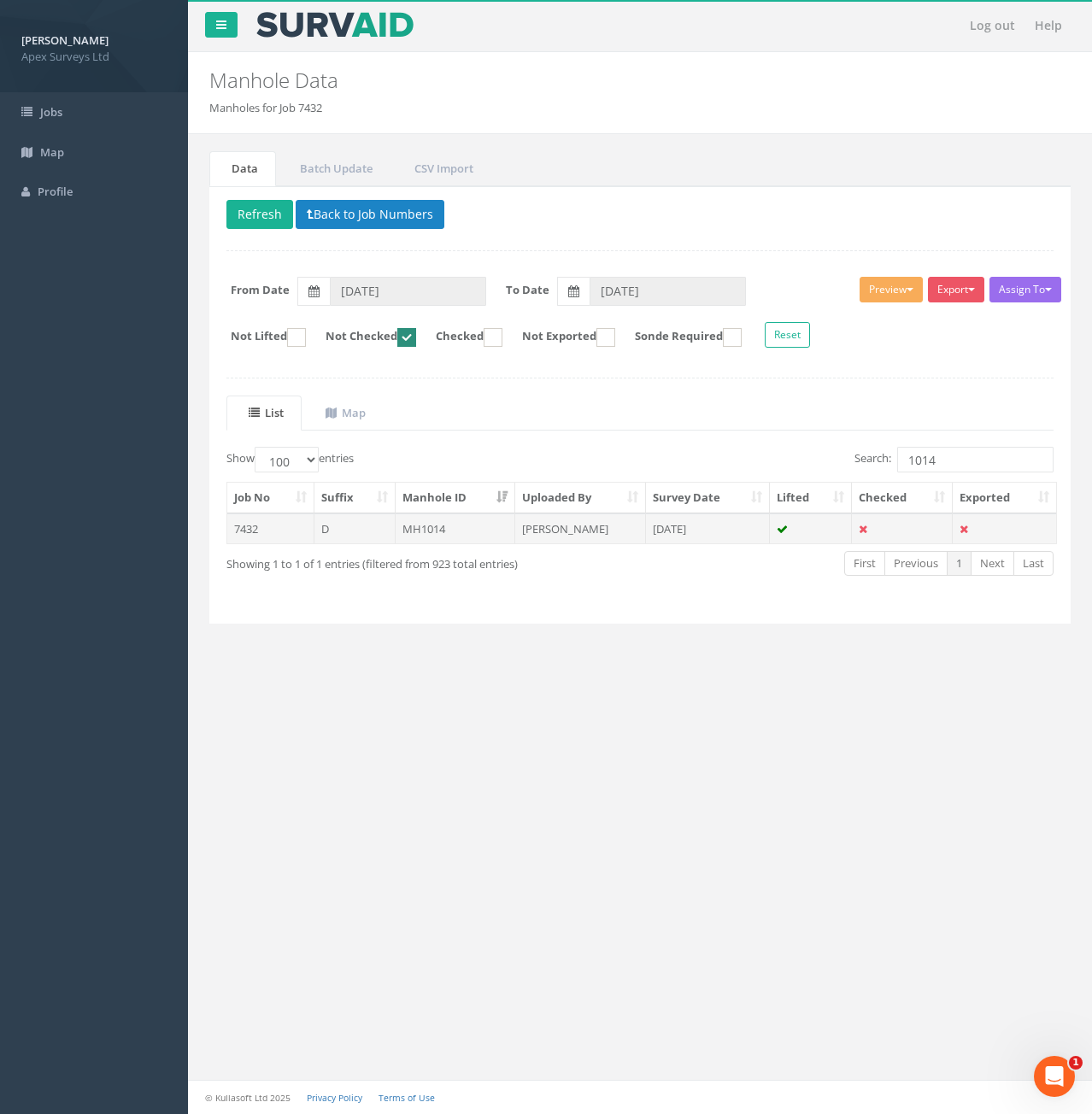
click at [271, 530] on td "7432" at bounding box center [270, 529] width 87 height 30
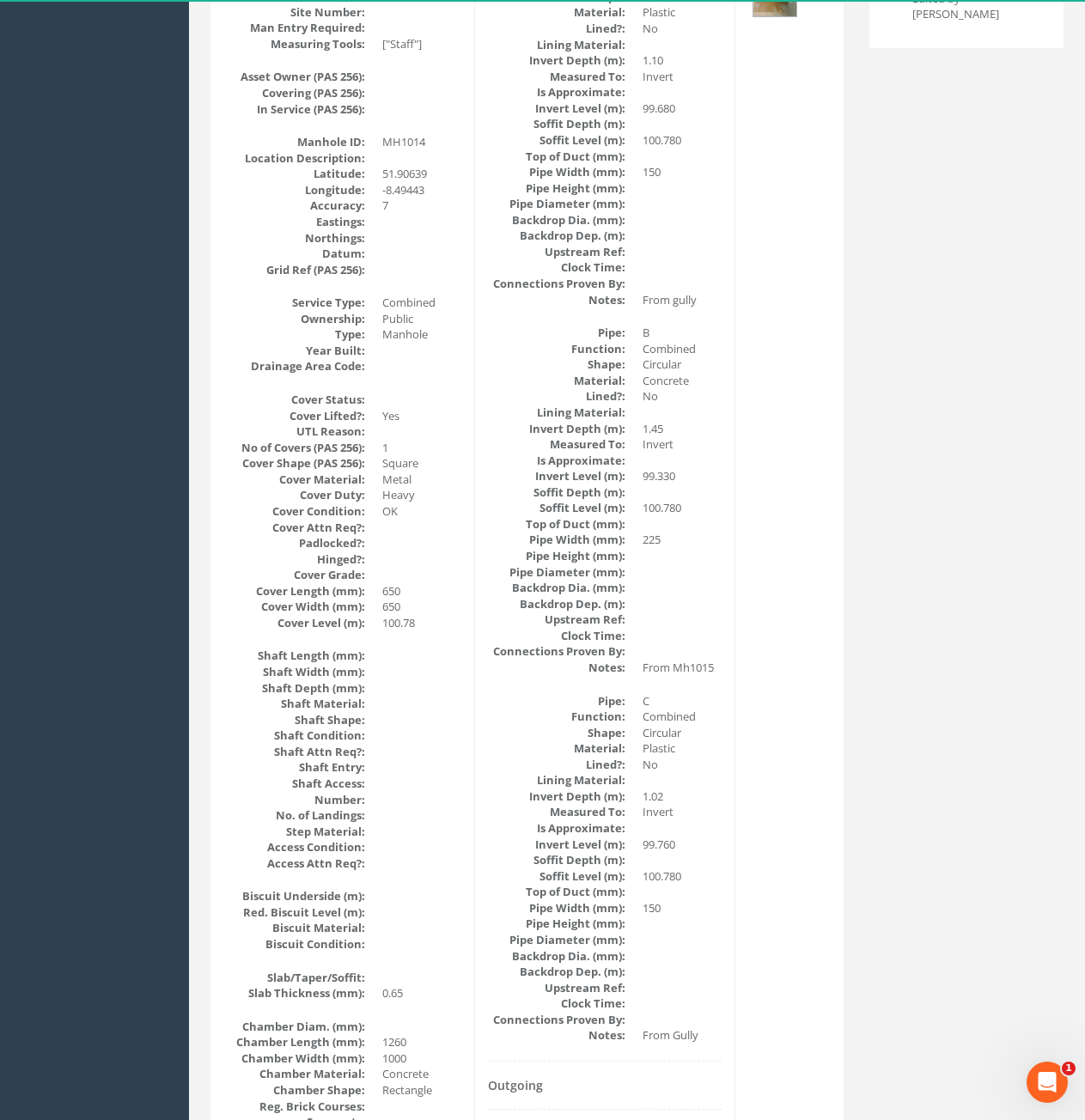
scroll to position [86, 0]
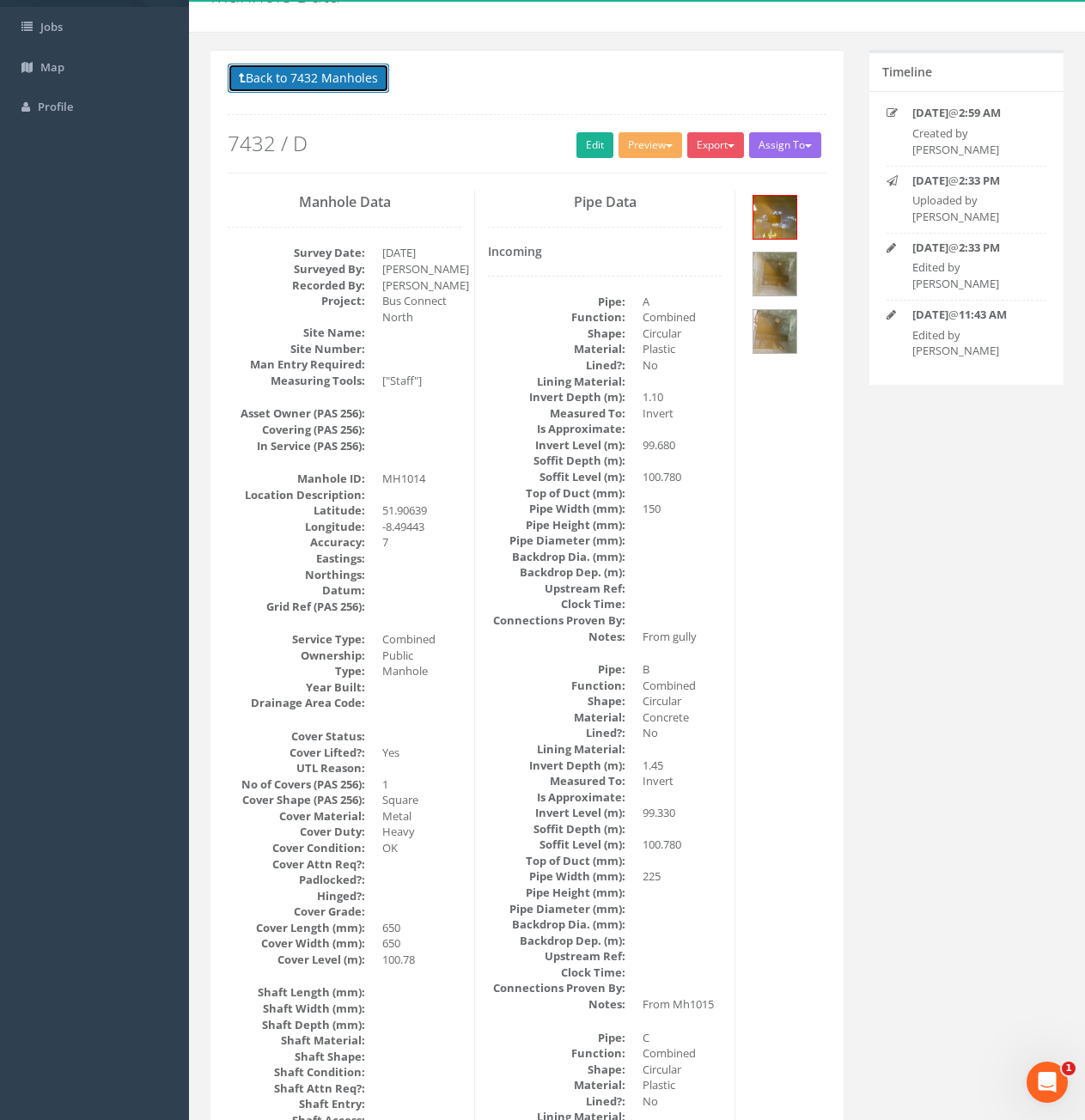
click at [307, 72] on button "Back to 7432 Manholes" at bounding box center [308, 78] width 162 height 29
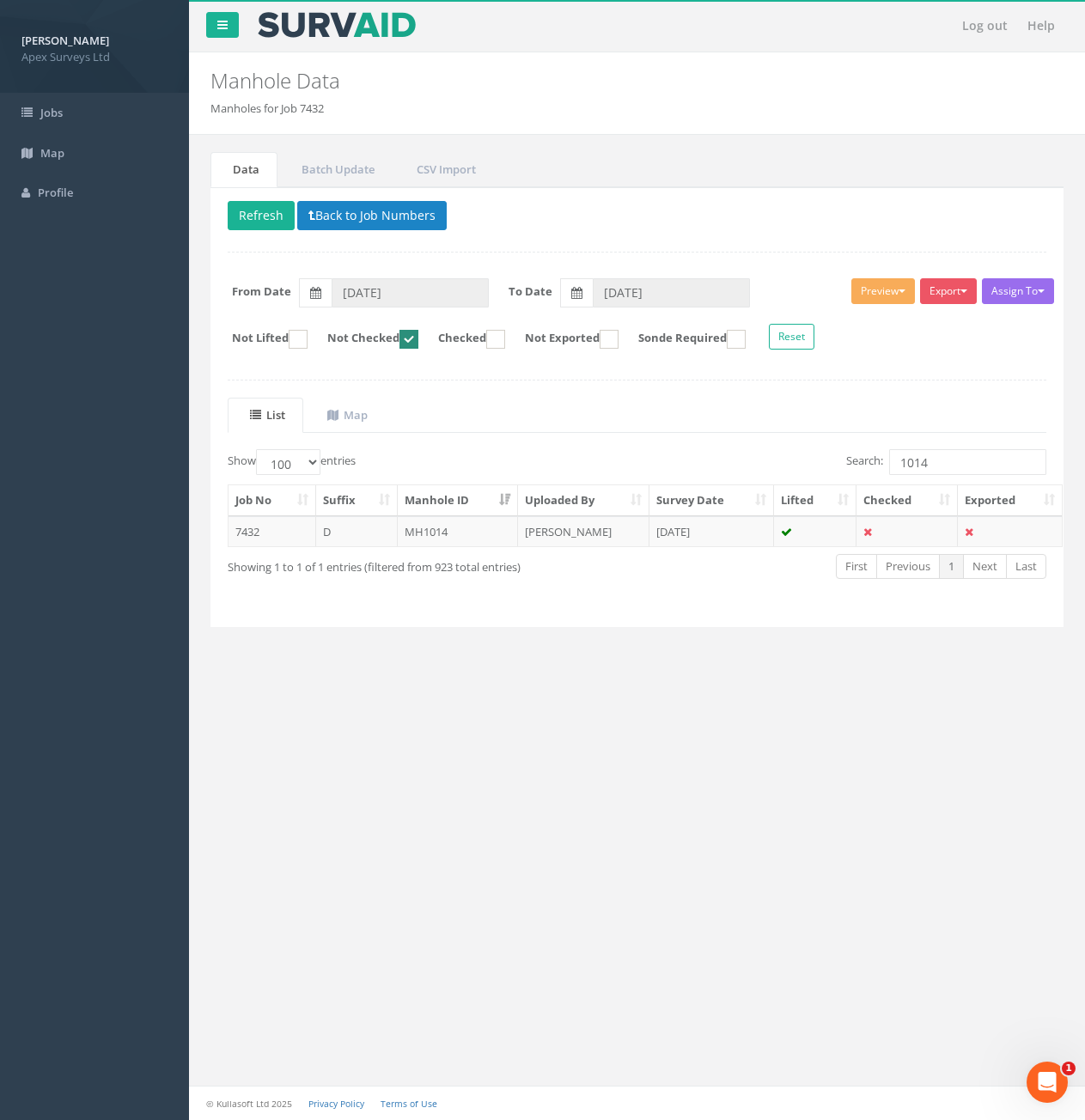
scroll to position [0, 0]
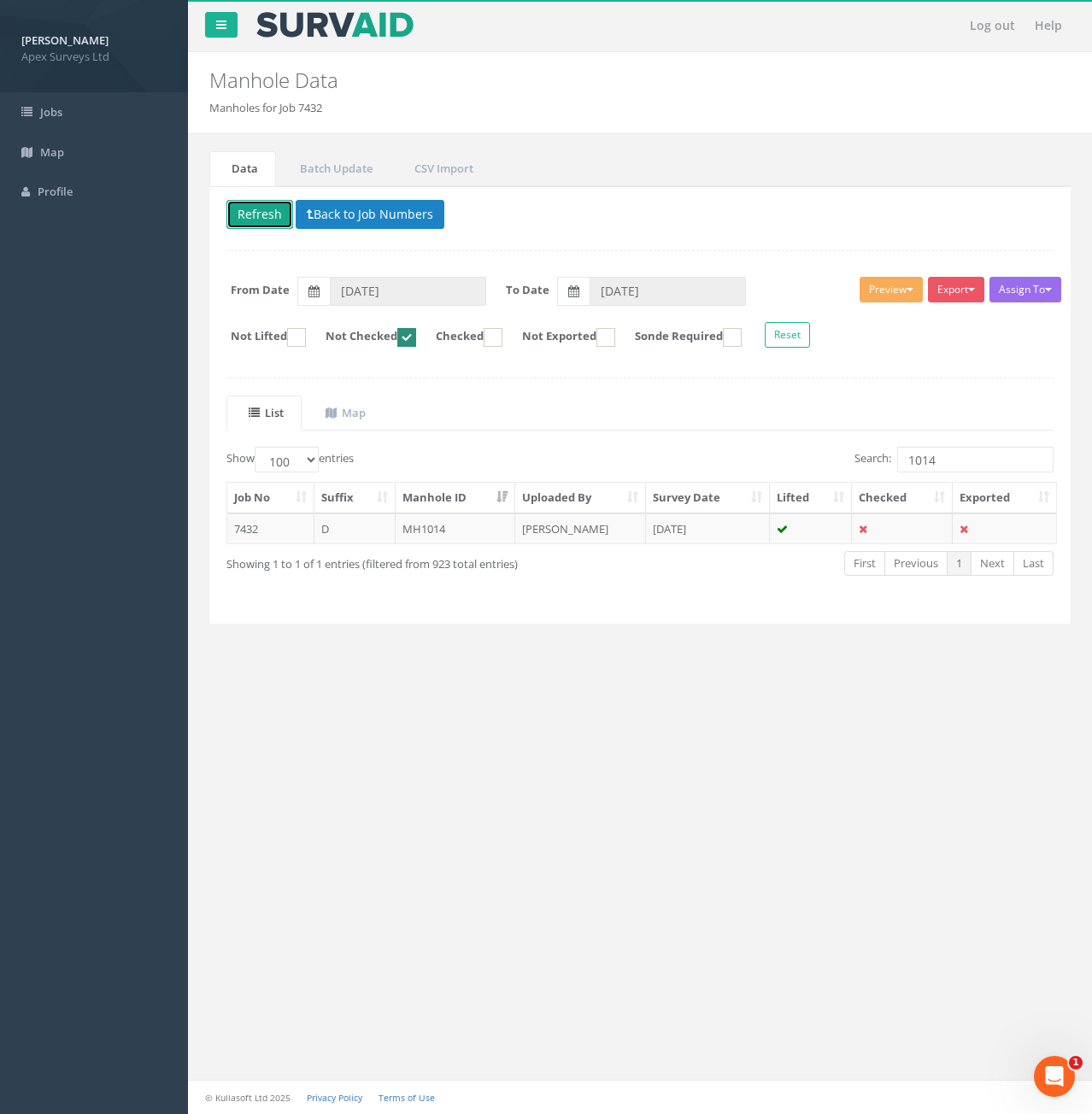
click at [270, 210] on button "Refresh" at bounding box center [259, 214] width 67 height 29
click at [975, 464] on input "1014" at bounding box center [975, 459] width 156 height 25
type input "1013"
click at [277, 530] on td "7432" at bounding box center [270, 529] width 87 height 30
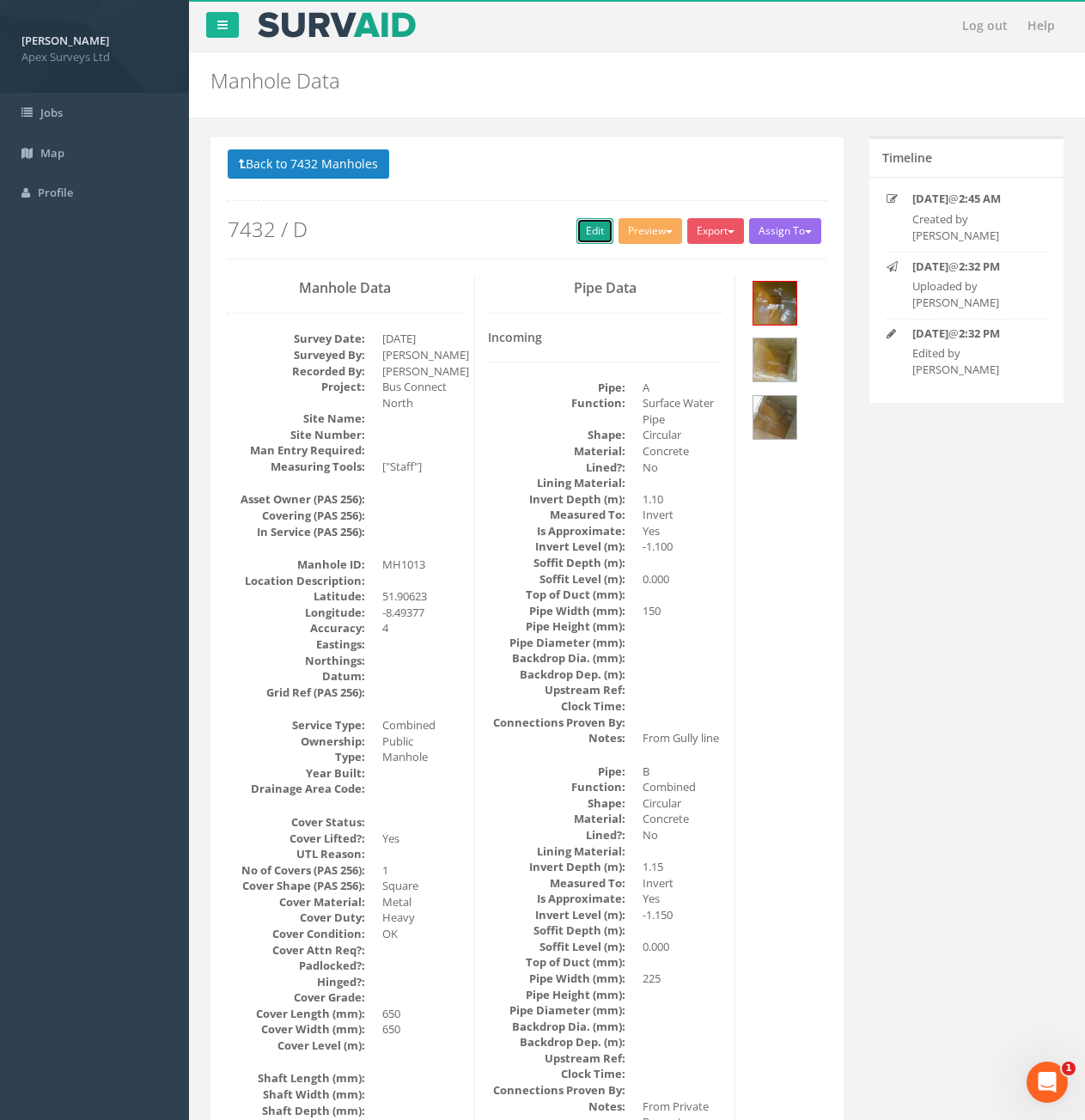
click at [592, 229] on link "Edit" at bounding box center [595, 231] width 37 height 25
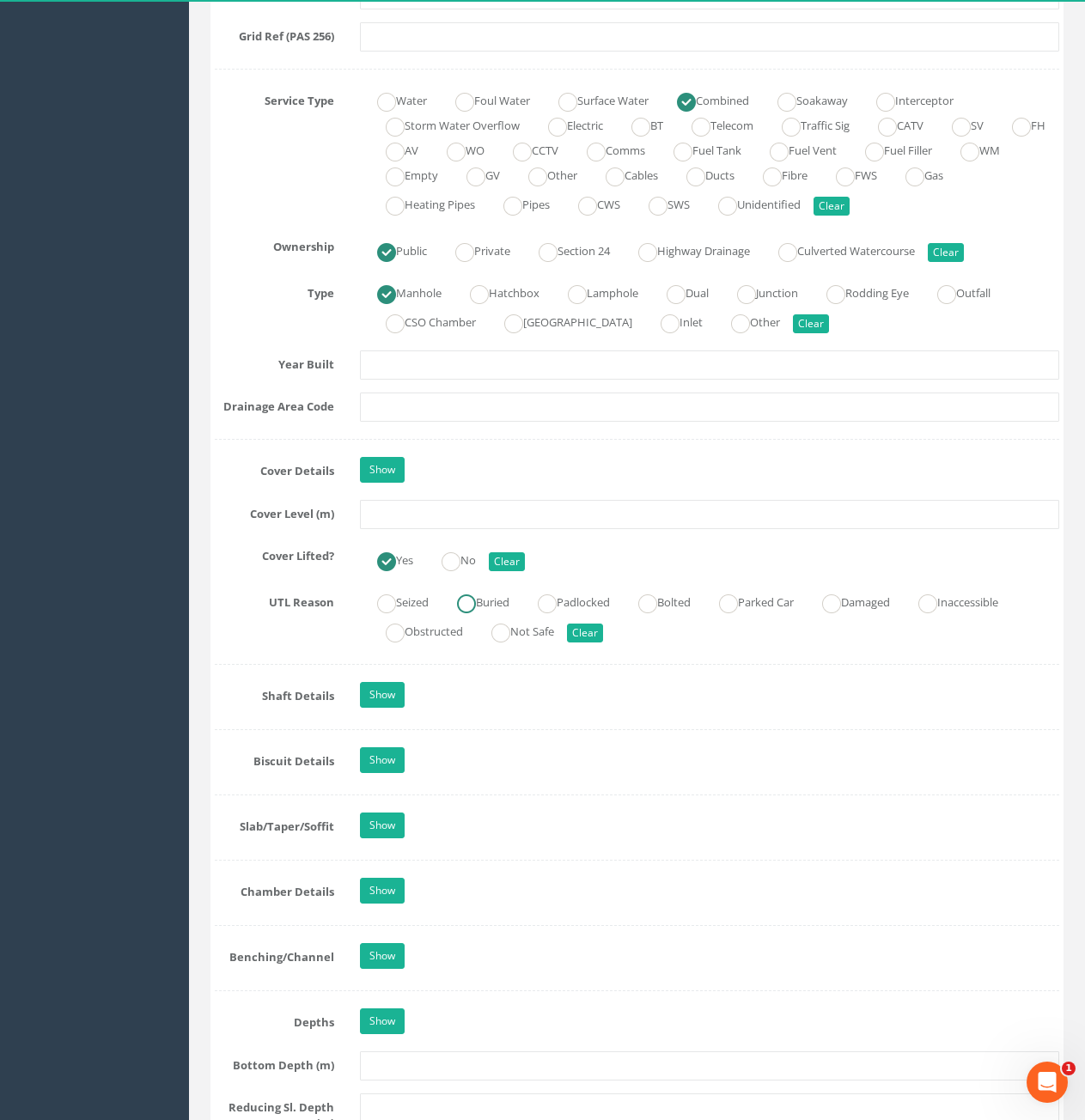
scroll to position [1374, 0]
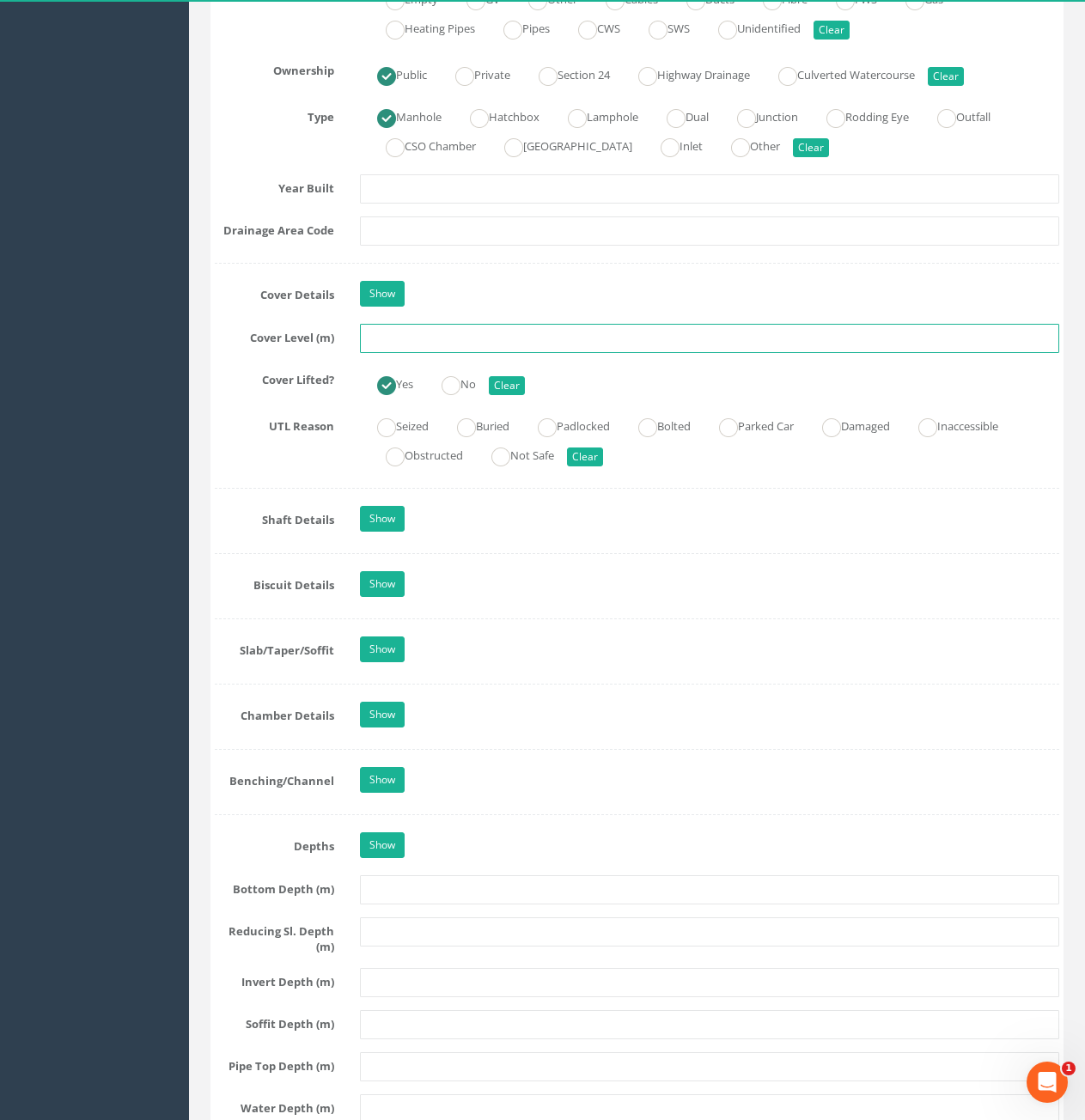
click at [574, 336] on input "text" at bounding box center [710, 337] width 699 height 29
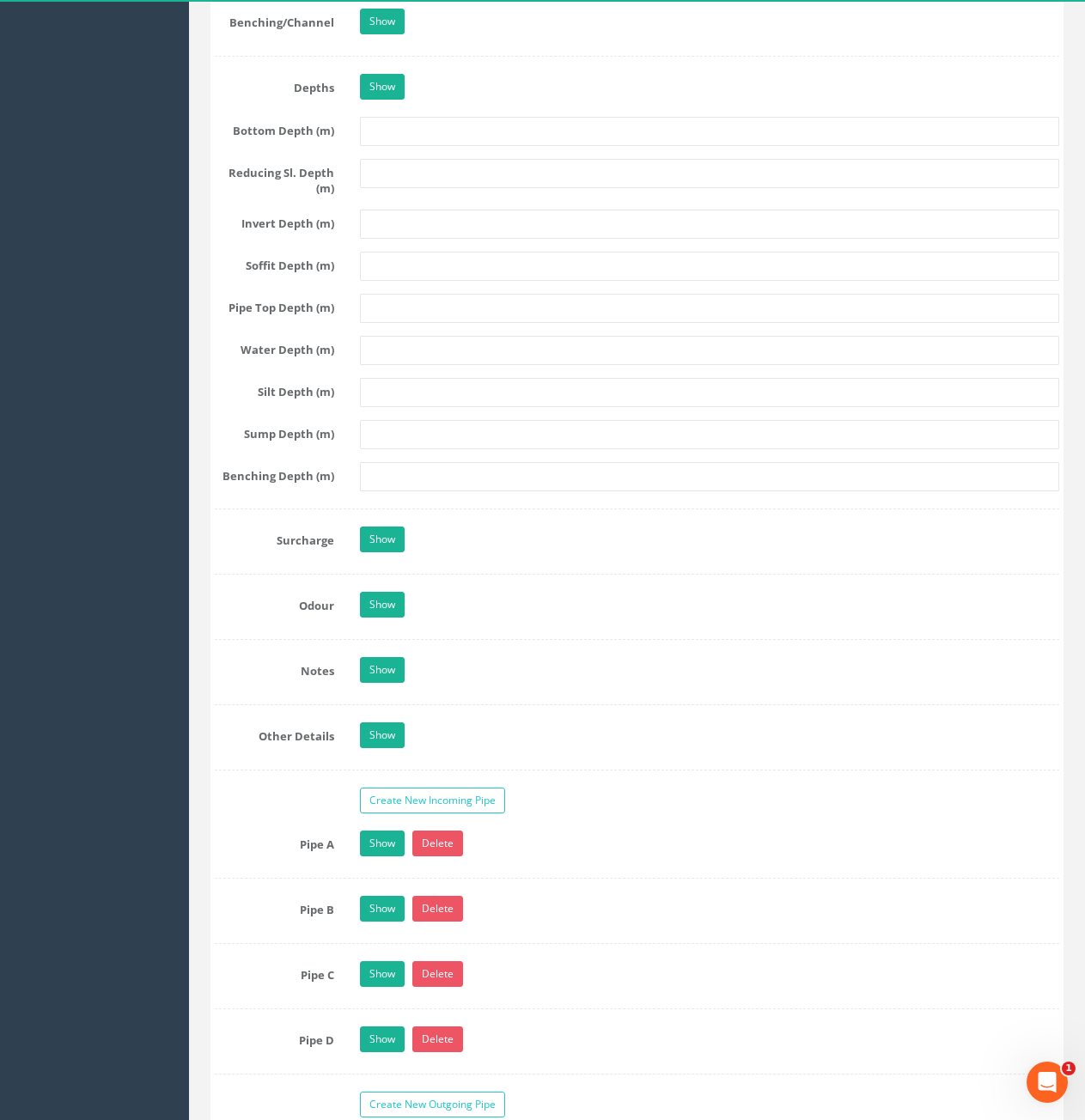
scroll to position [2663, 0]
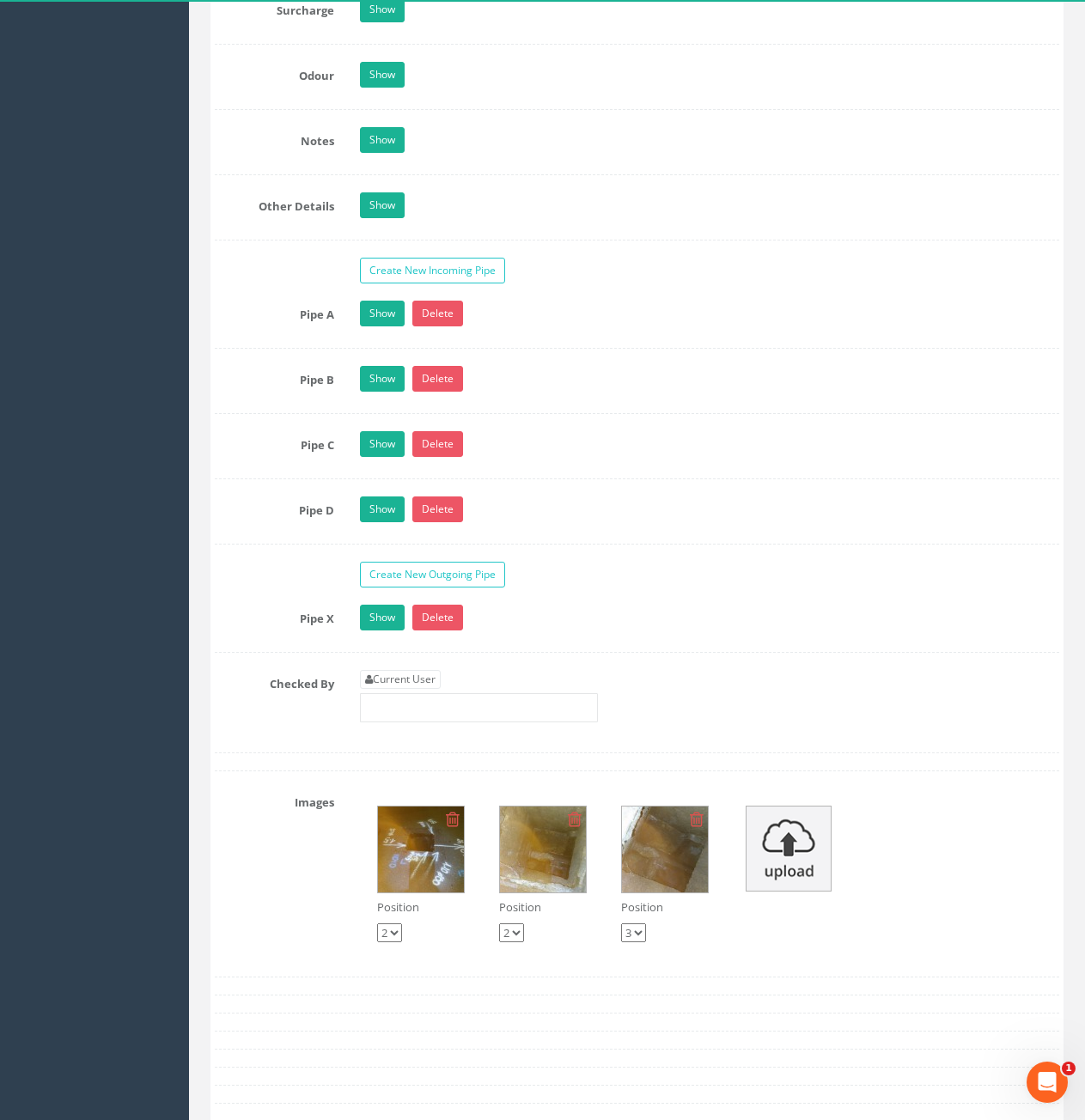
type input "99.09"
click at [436, 677] on link "Current User" at bounding box center [400, 679] width 80 height 19
type input "[PERSON_NAME]"
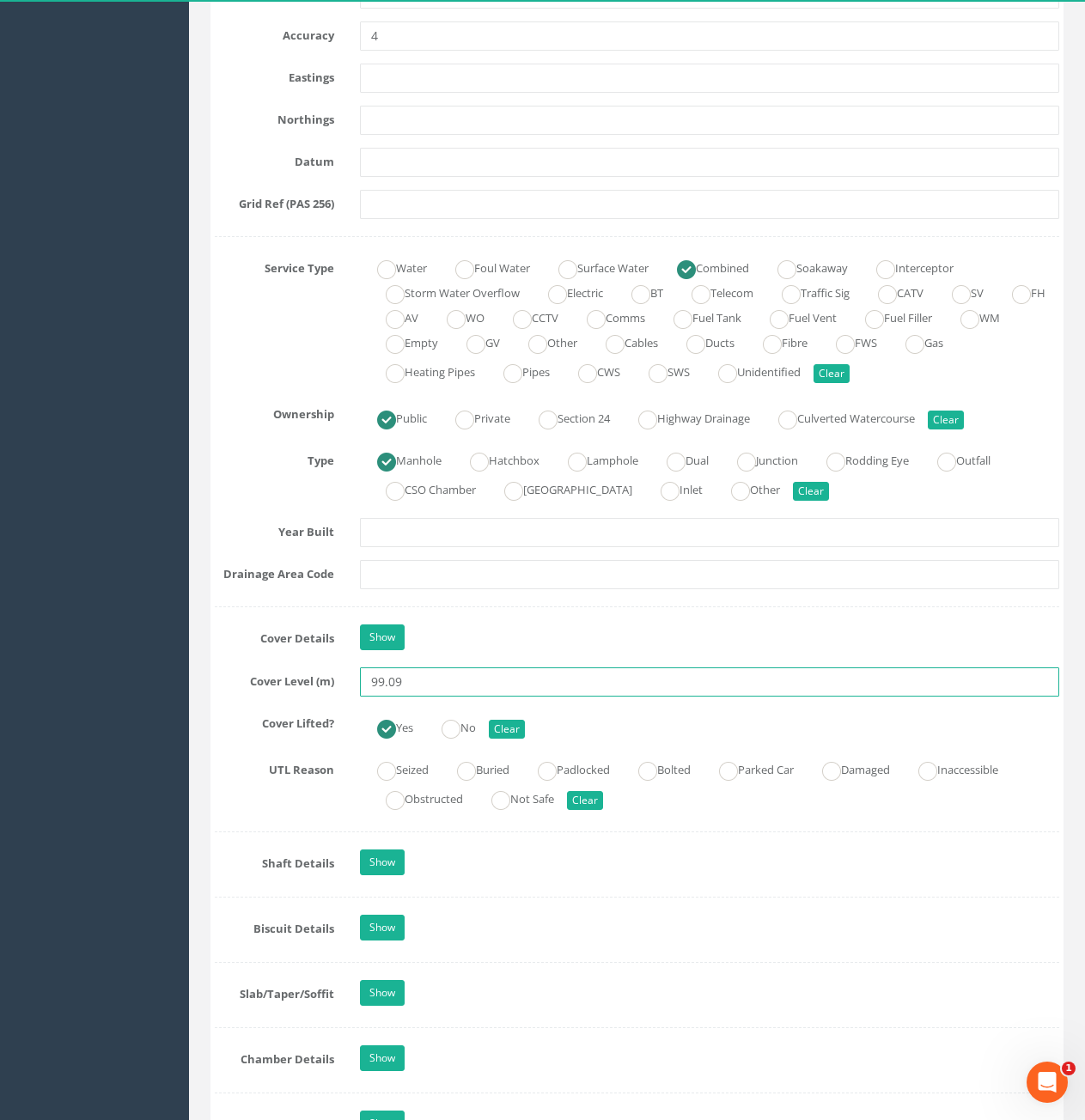
click at [471, 672] on input "99.09" at bounding box center [710, 682] width 699 height 29
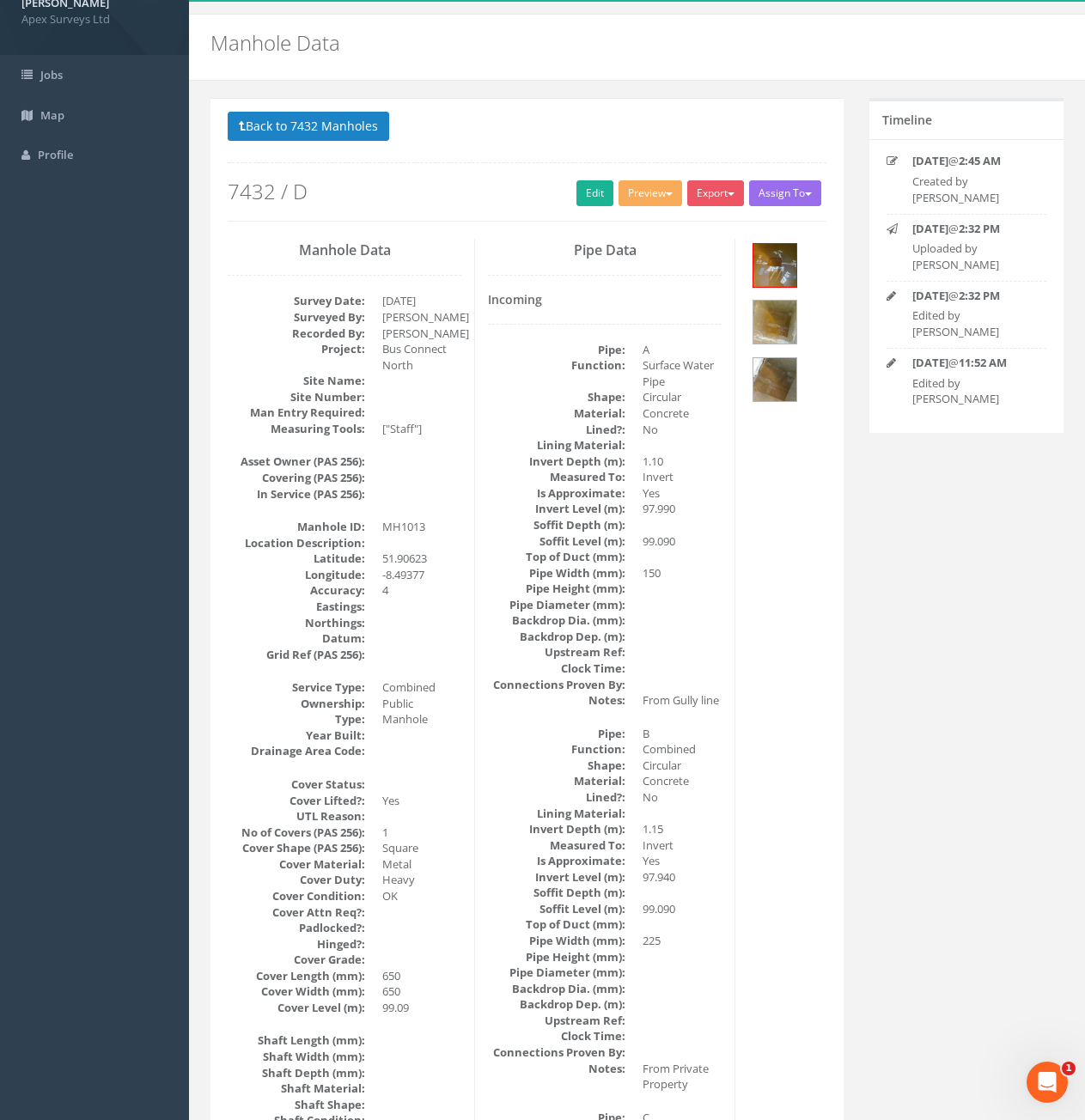
scroll to position [0, 0]
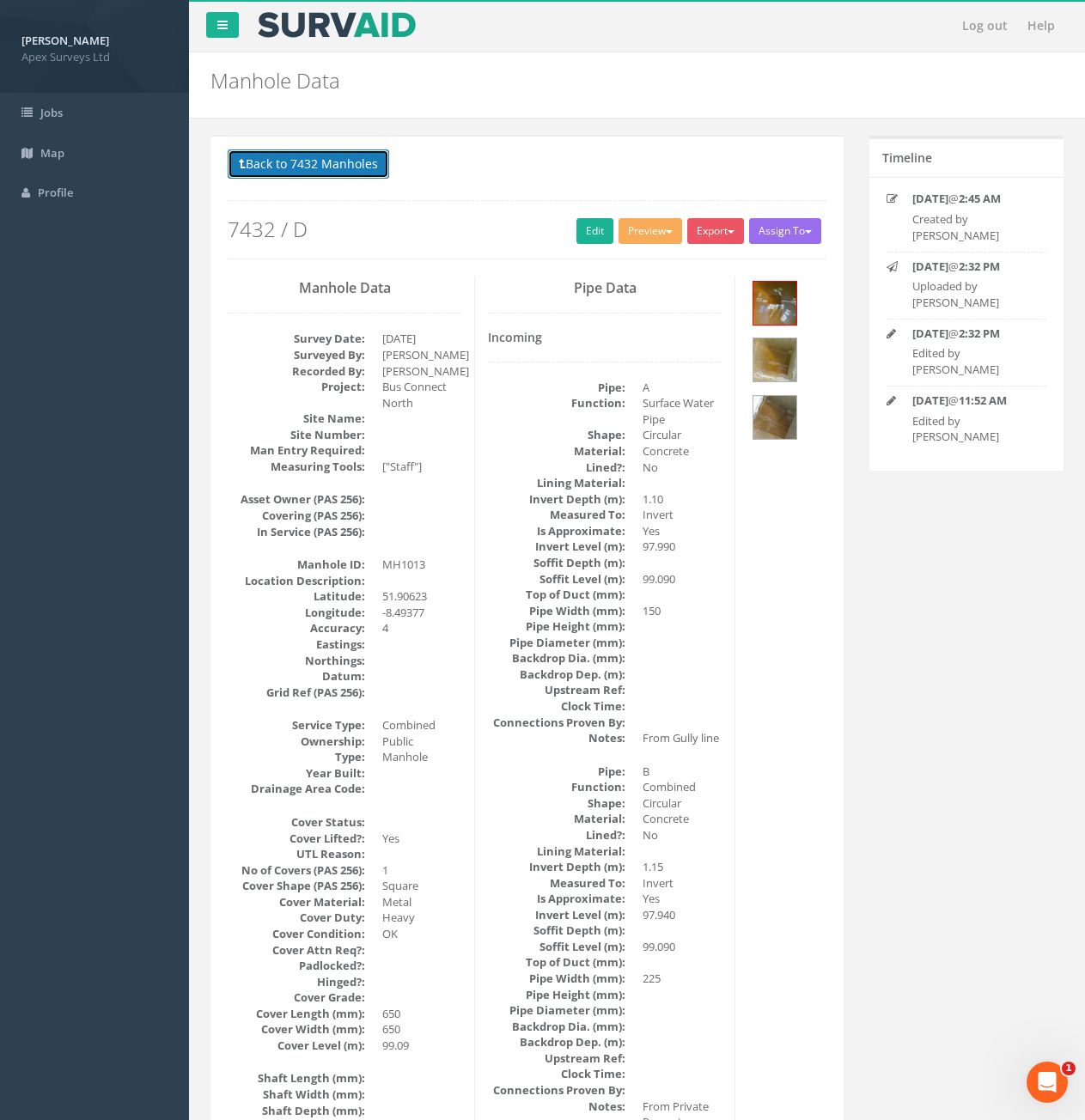
click at [300, 163] on button "Back to 7432 Manholes" at bounding box center [308, 163] width 162 height 29
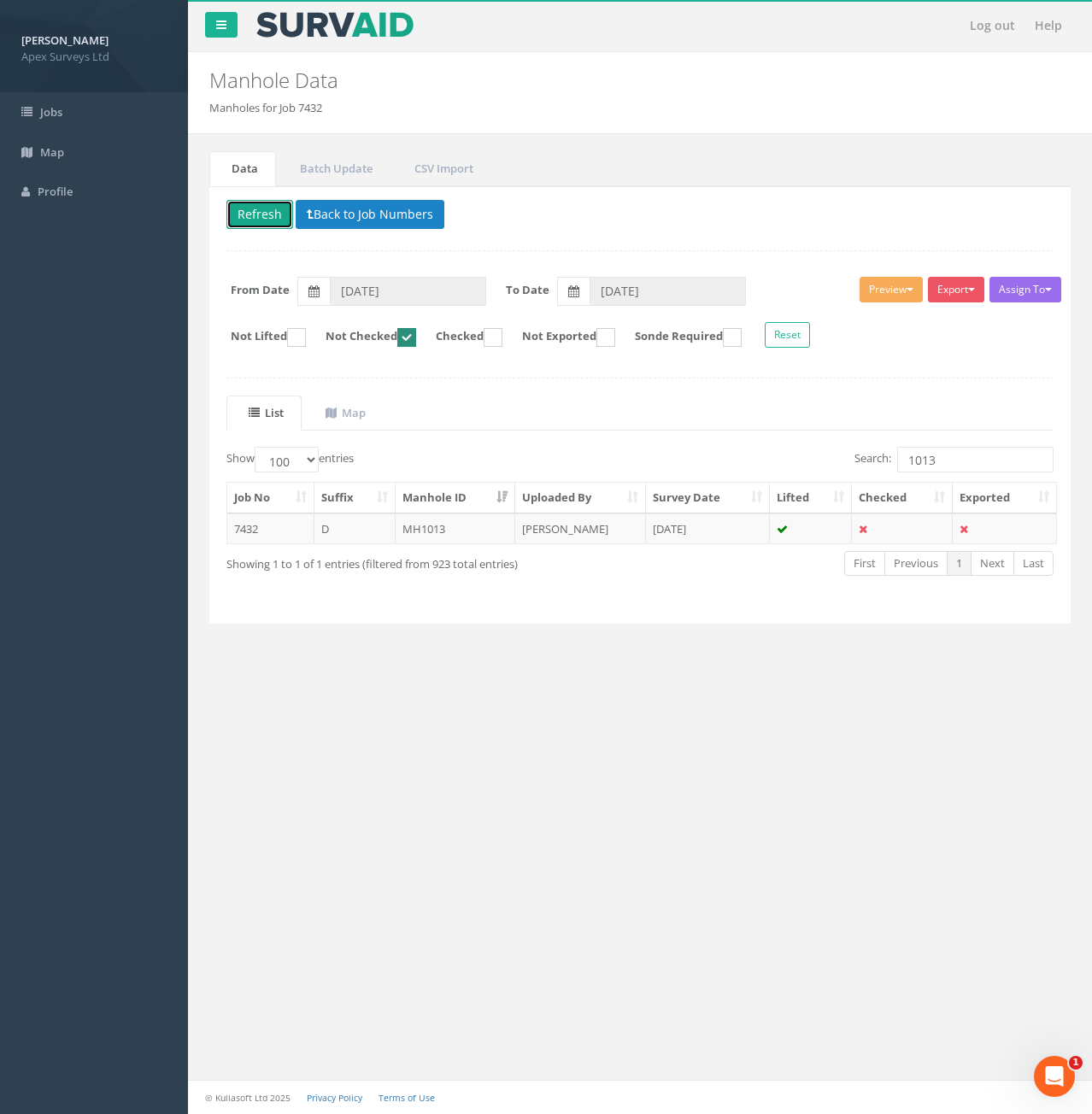
click at [254, 214] on button "Refresh" at bounding box center [259, 214] width 67 height 29
click at [961, 462] on input "1013" at bounding box center [975, 459] width 156 height 25
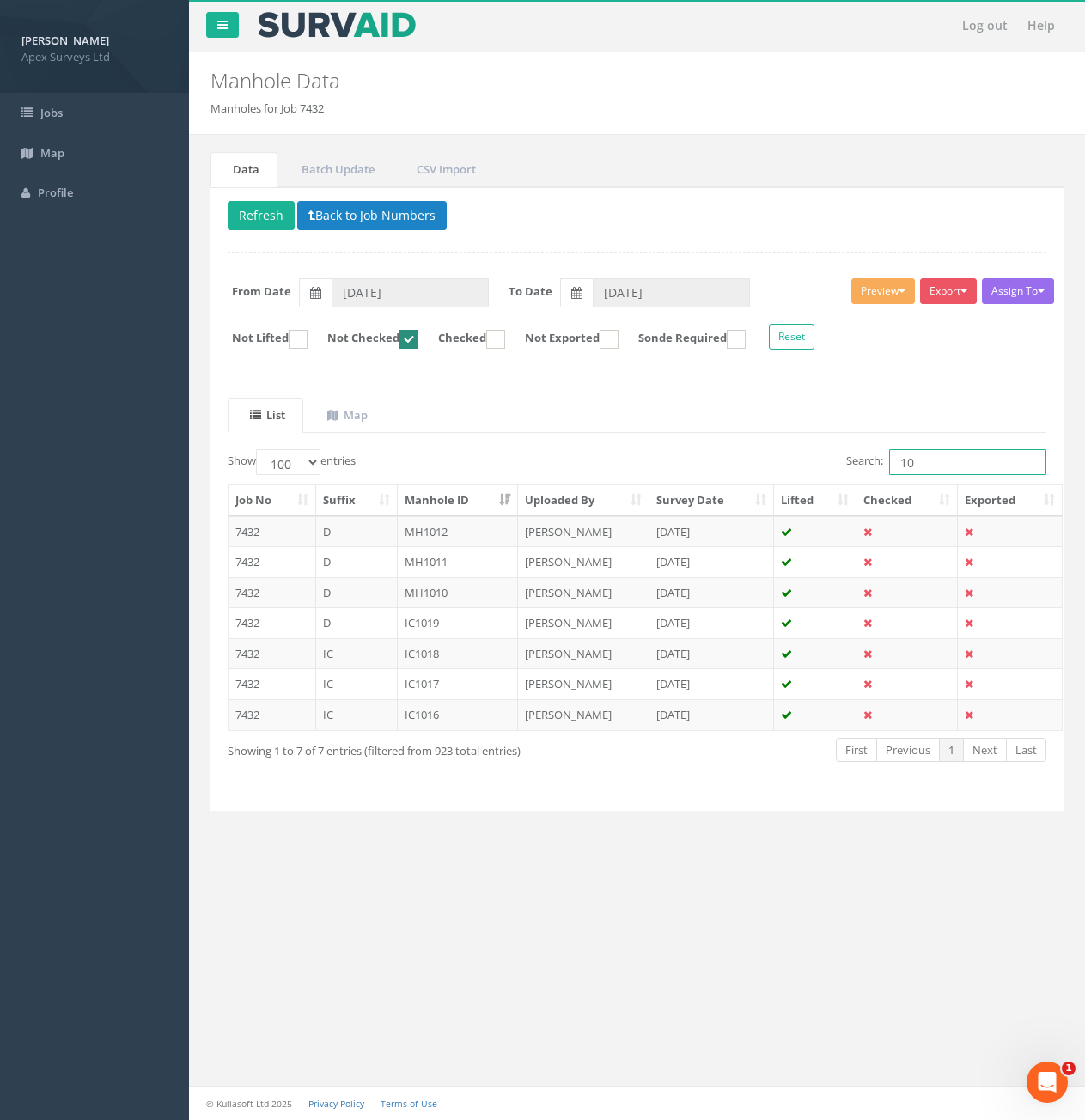
type input "1"
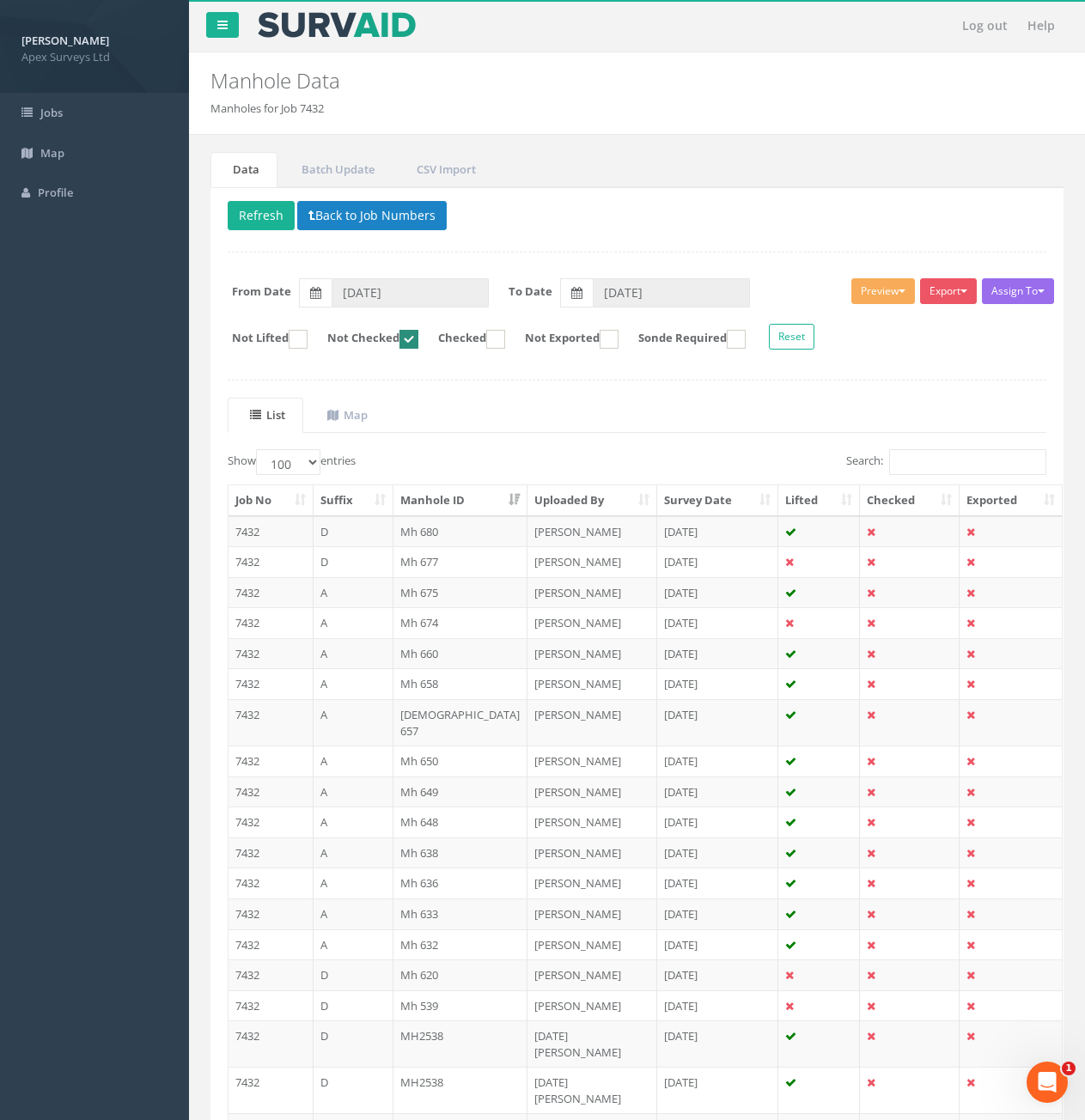
click at [467, 494] on th "Manhole ID" at bounding box center [460, 500] width 134 height 31
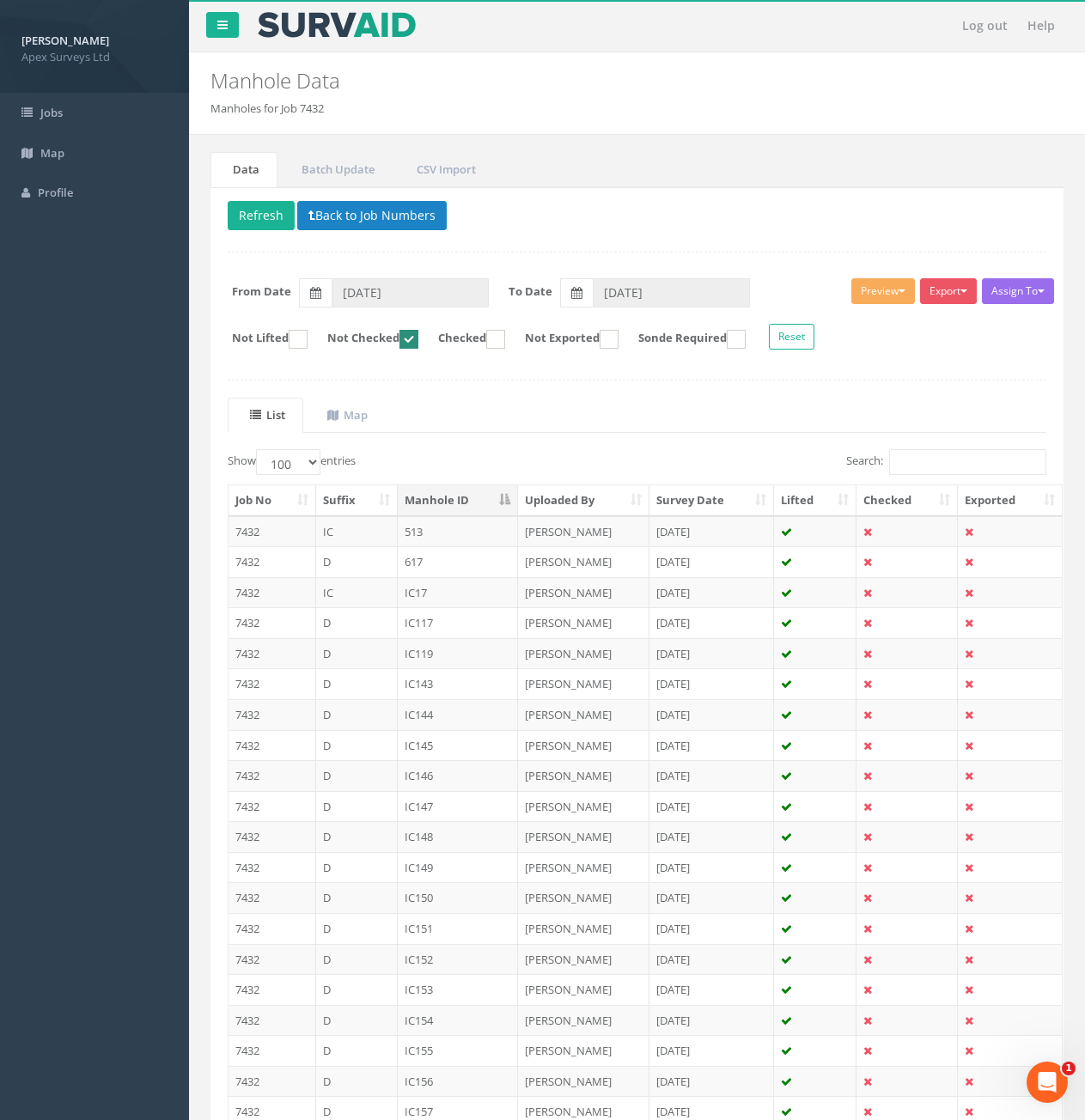
click at [475, 499] on th "Manhole ID" at bounding box center [458, 500] width 122 height 31
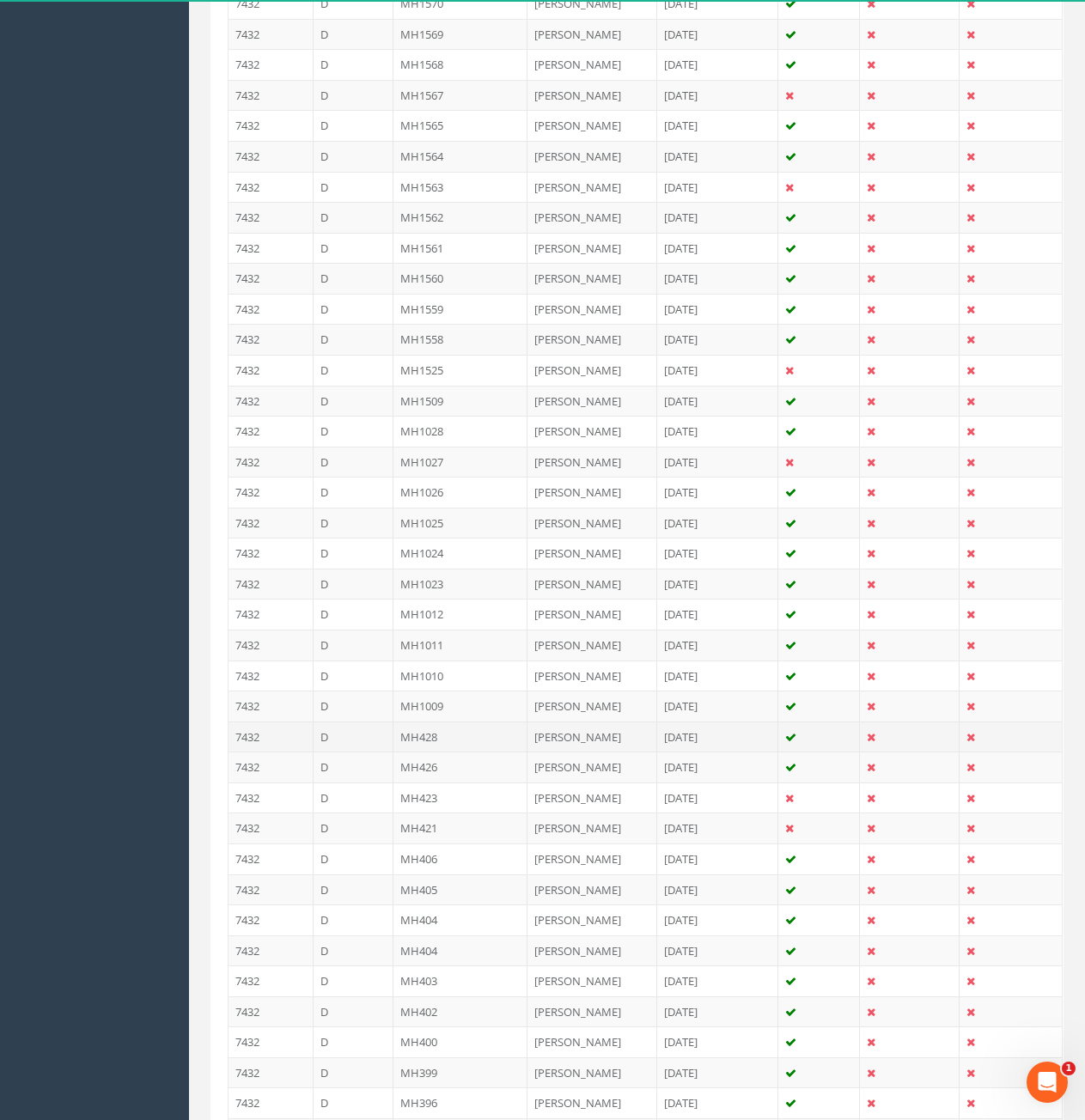
scroll to position [2588, 0]
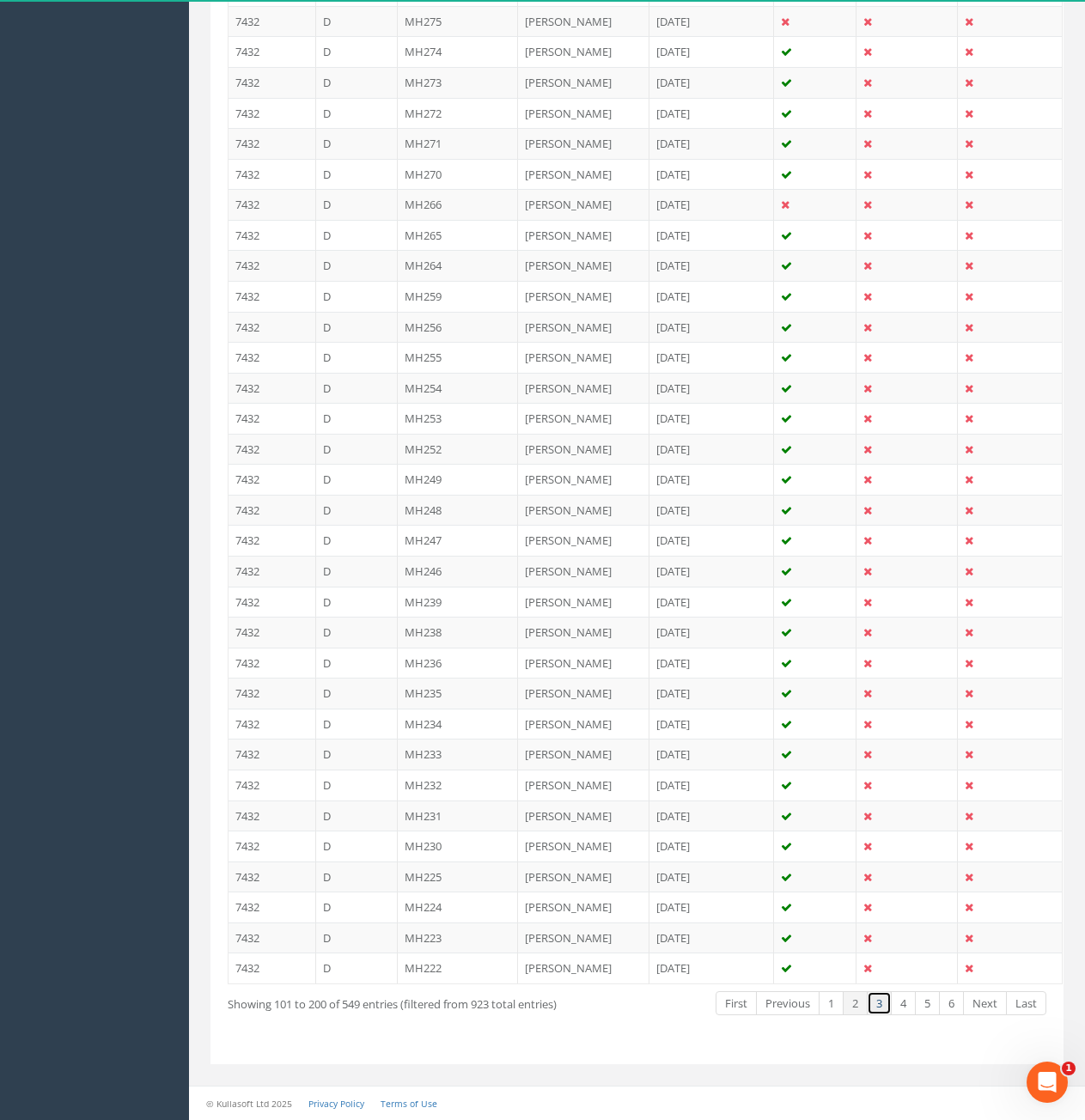
click at [881, 1007] on link "3" at bounding box center [880, 1004] width 24 height 24
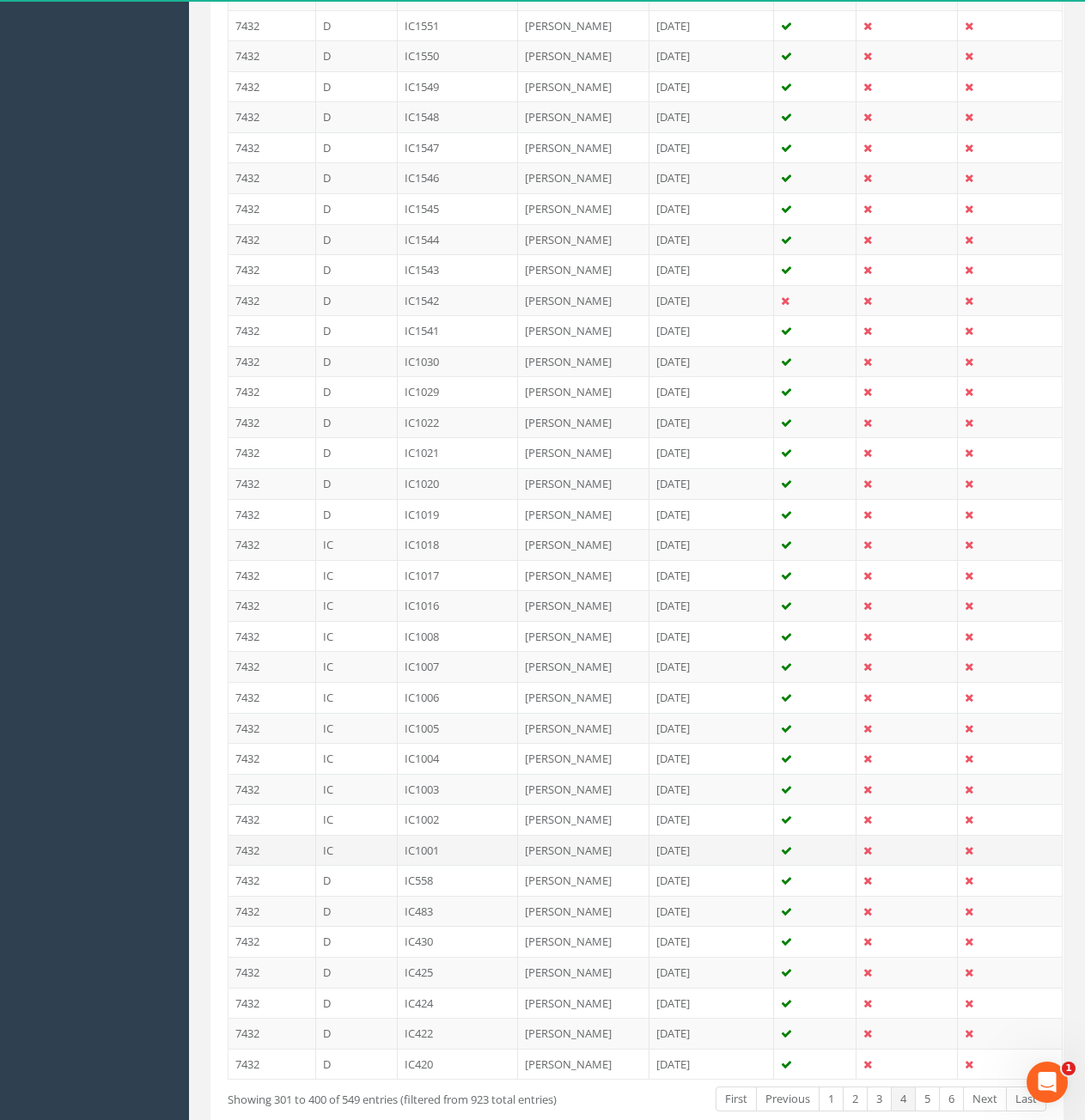
click at [452, 835] on td "IC1001" at bounding box center [458, 850] width 122 height 31
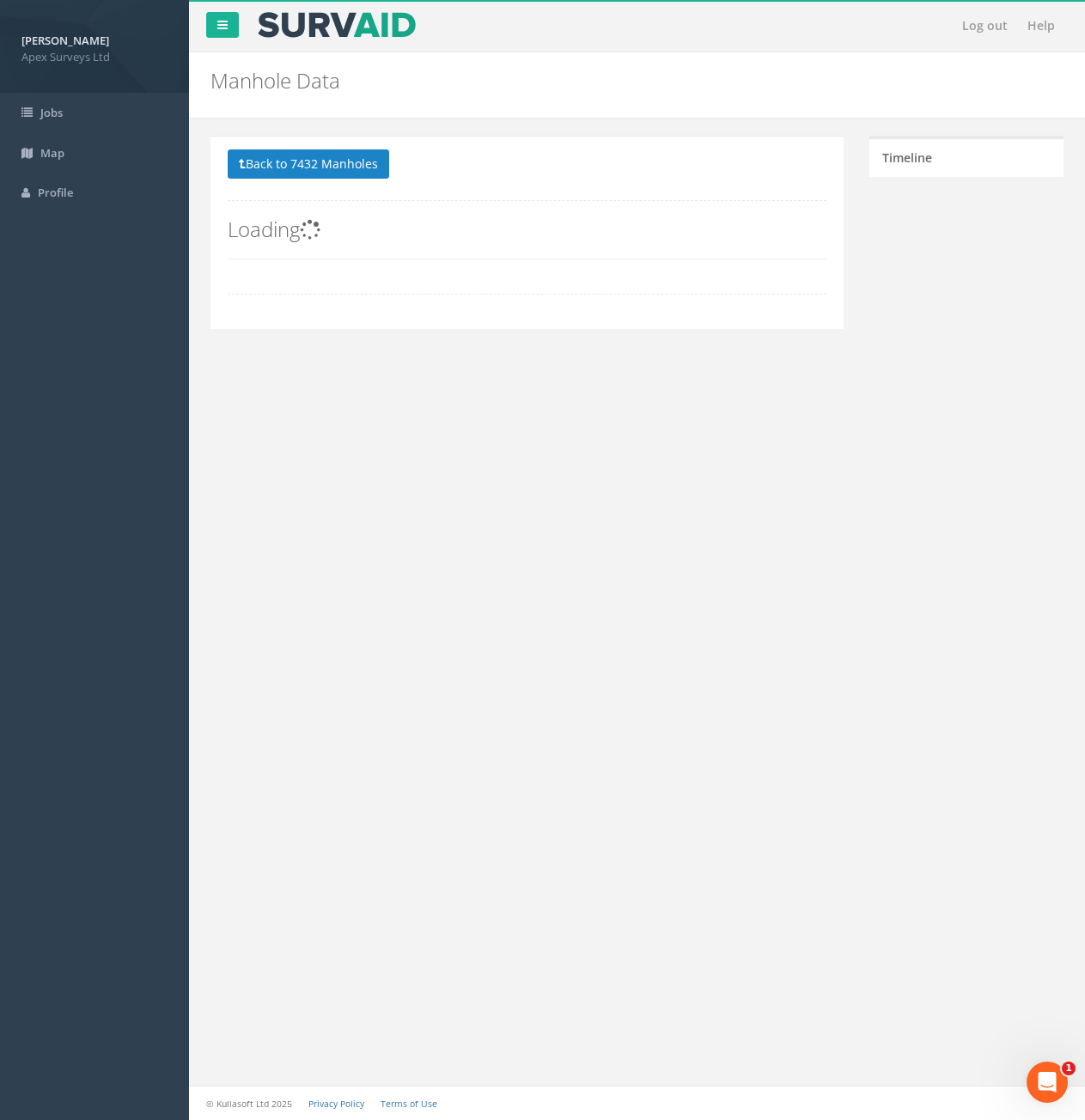
scroll to position [0, 0]
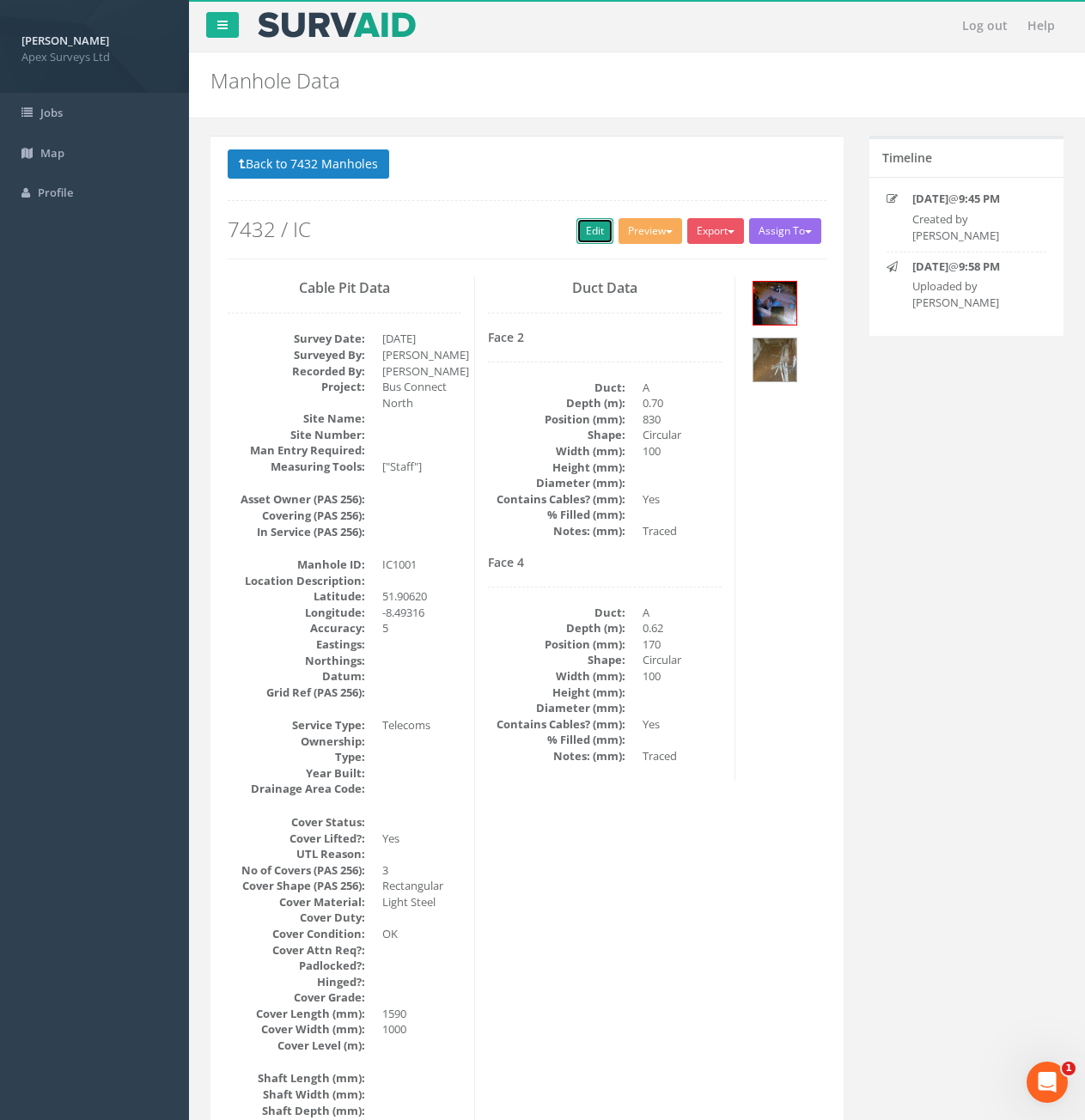
click at [592, 230] on link "Edit" at bounding box center [595, 231] width 37 height 25
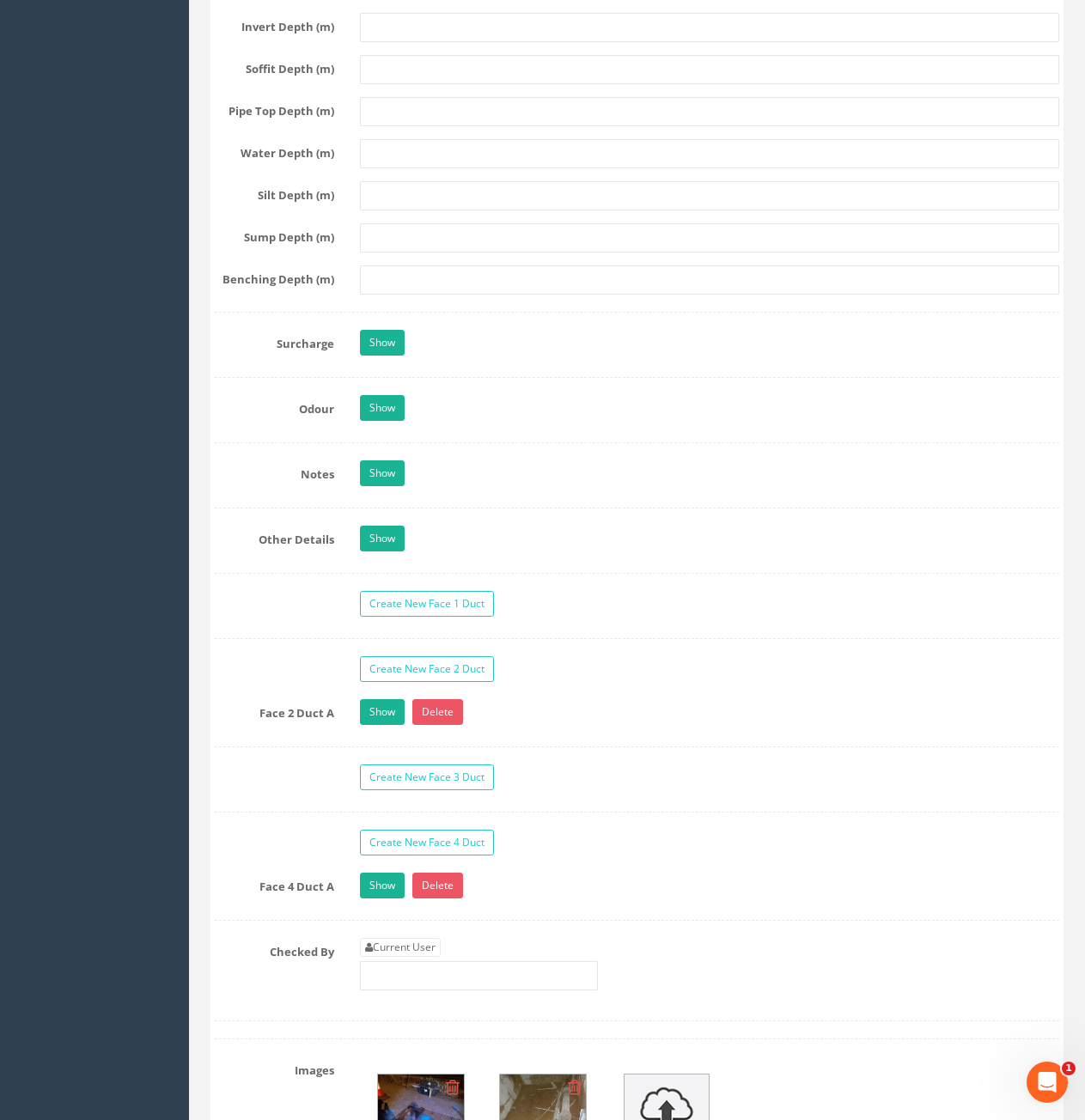
scroll to position [2577, 0]
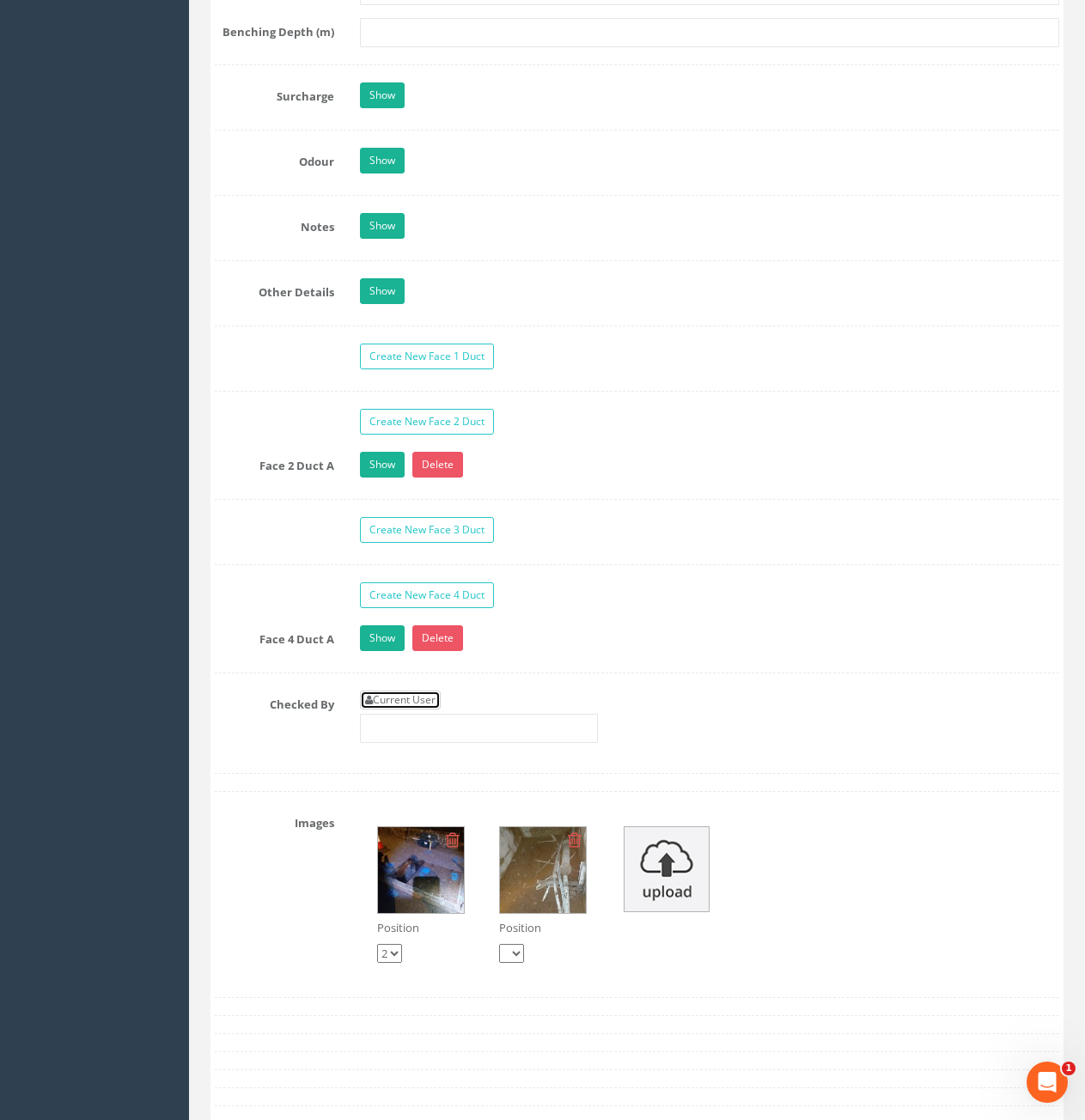
click at [425, 700] on link "Current User" at bounding box center [400, 700] width 80 height 19
type input "[PERSON_NAME]"
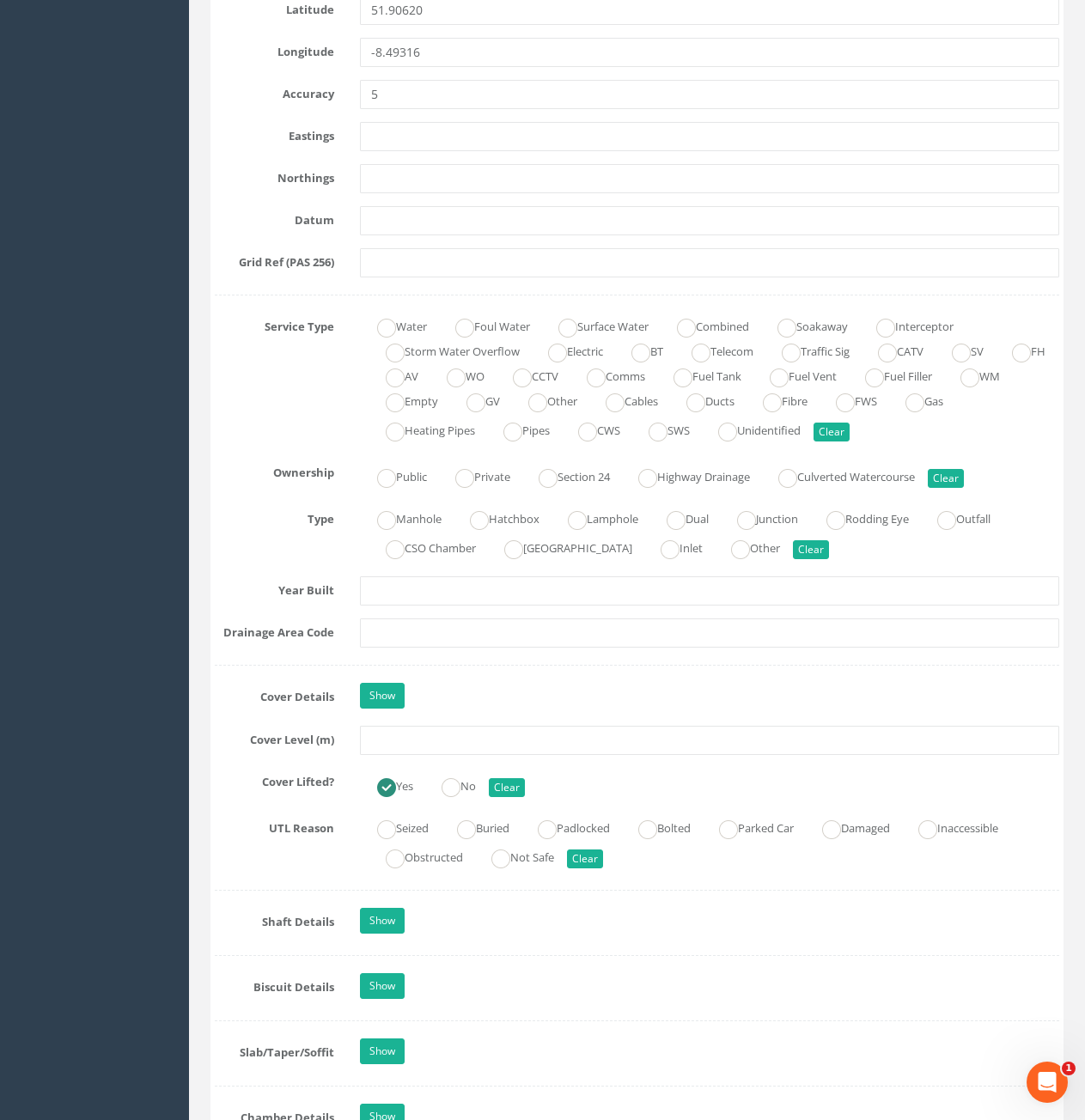
scroll to position [945, 0]
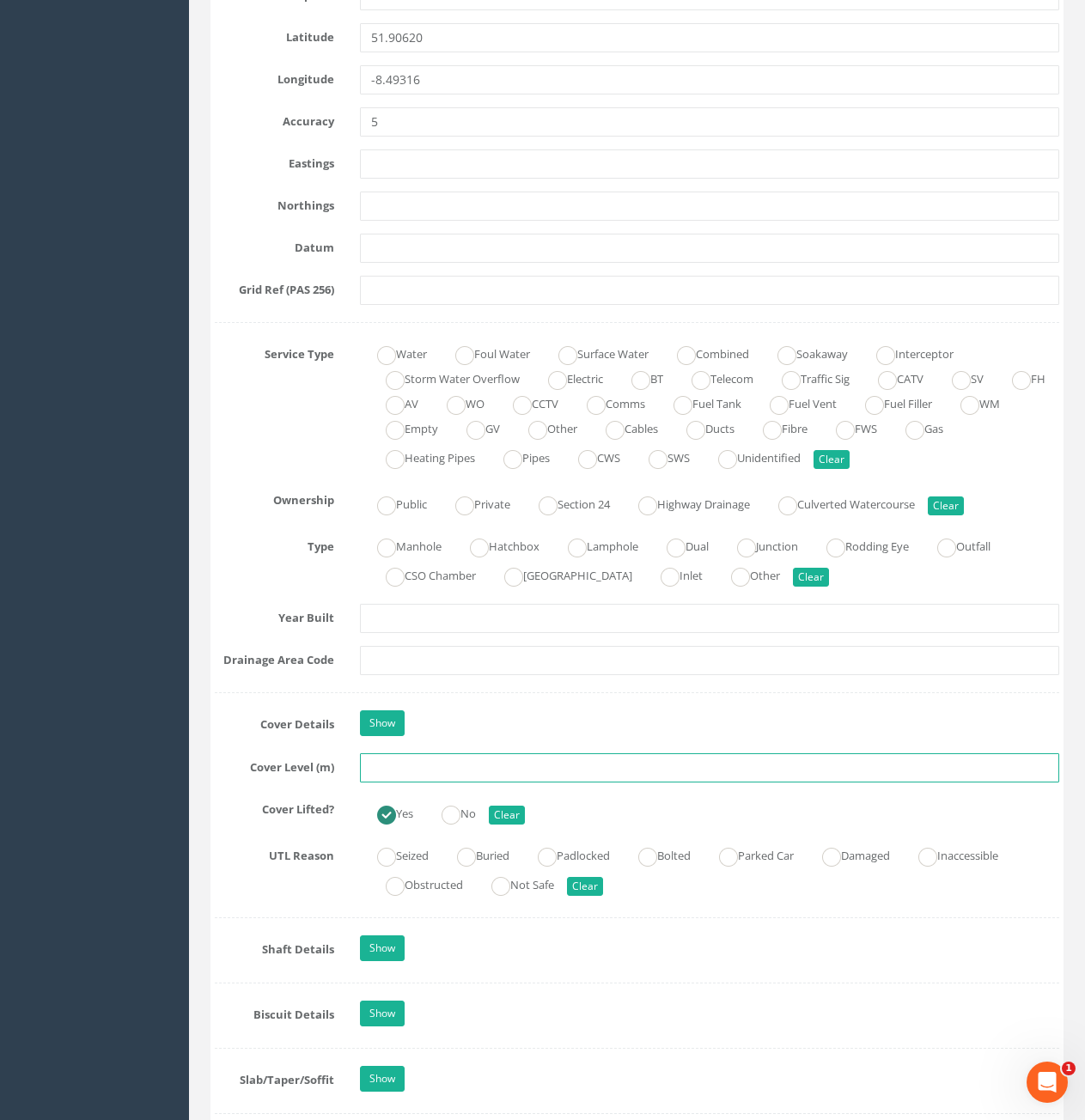
click at [485, 769] on input "text" at bounding box center [710, 768] width 699 height 29
type input "97.24"
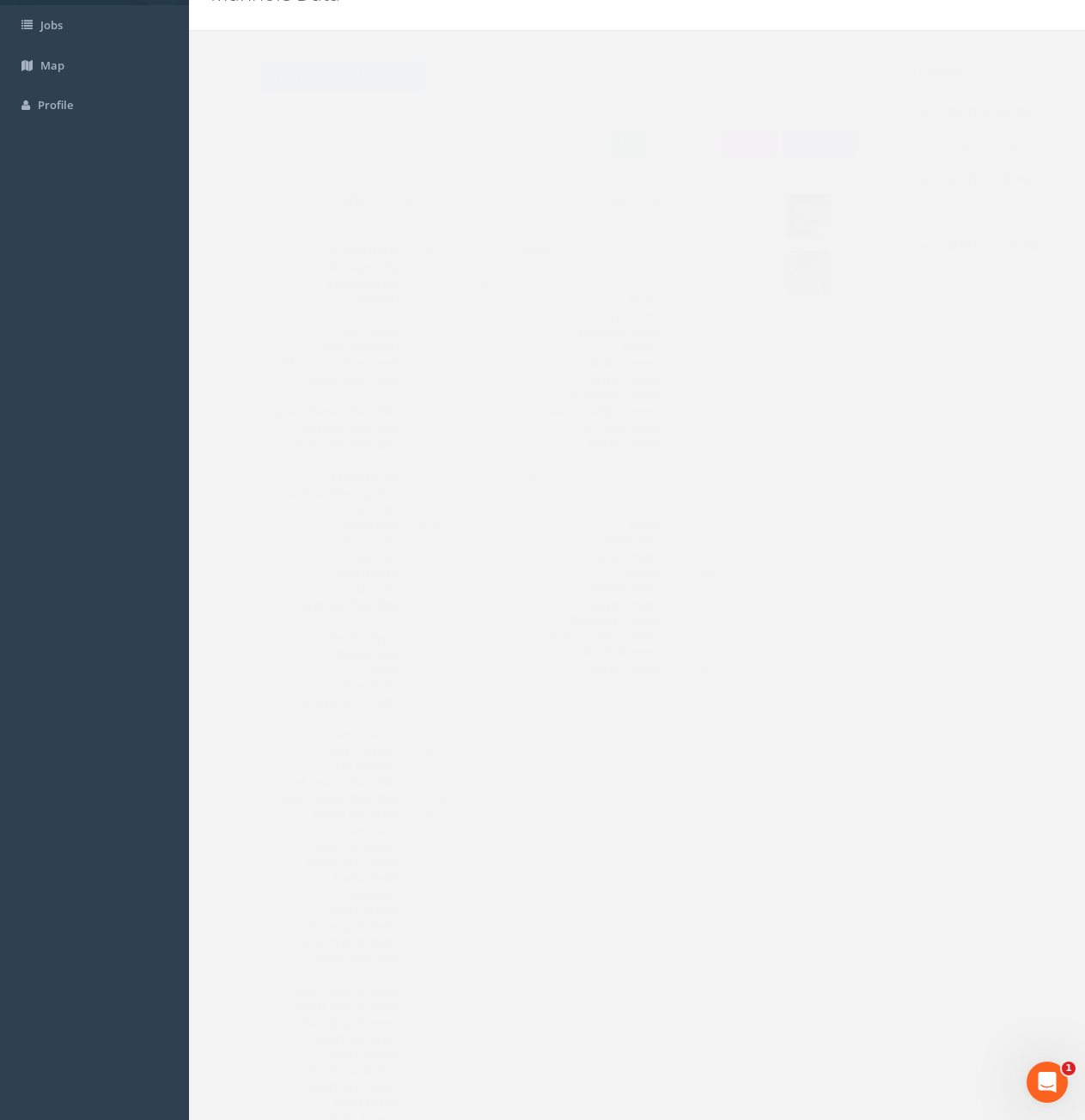
scroll to position [0, 0]
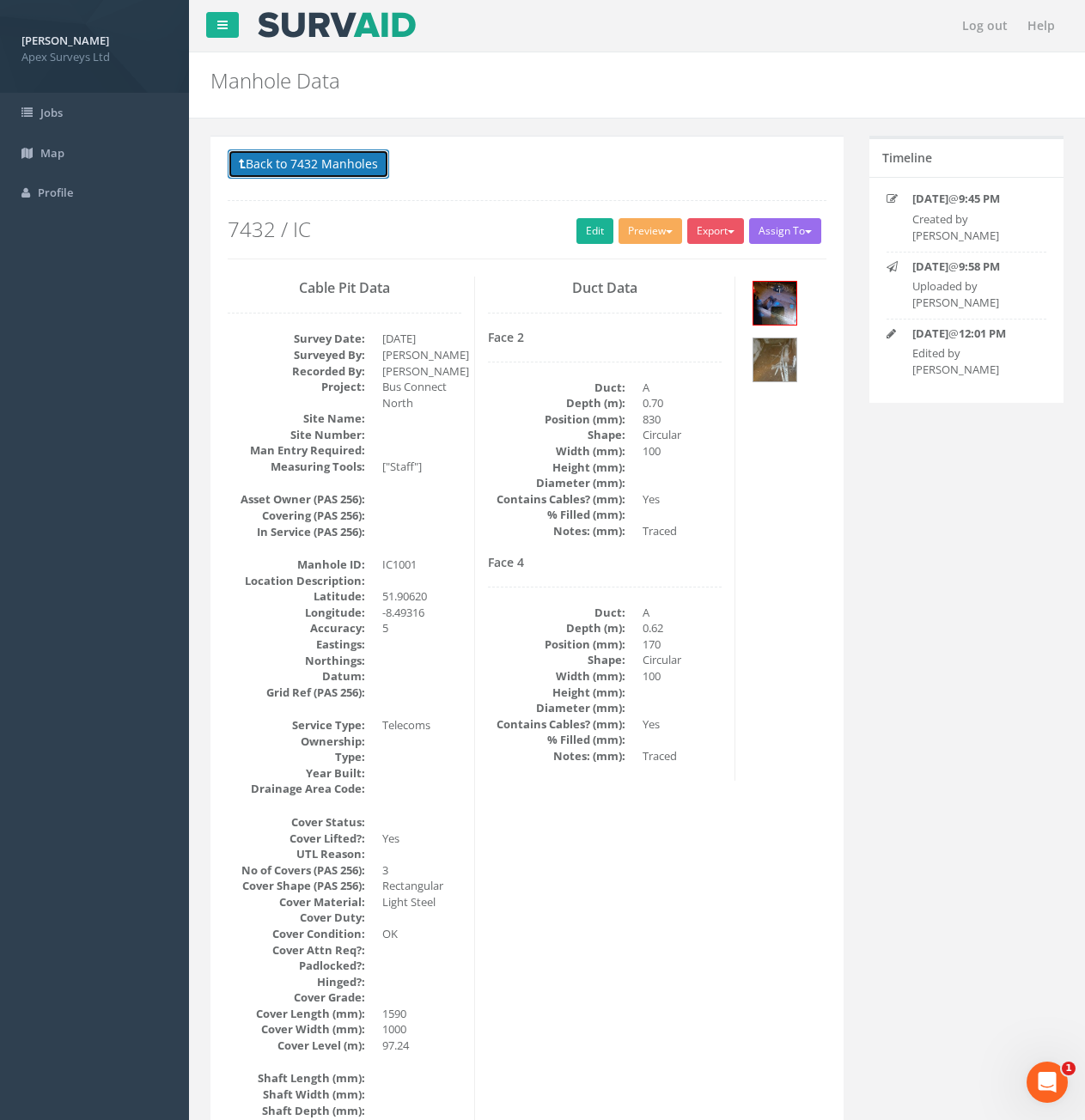
click at [323, 160] on button "Back to 7432 Manholes" at bounding box center [308, 163] width 162 height 29
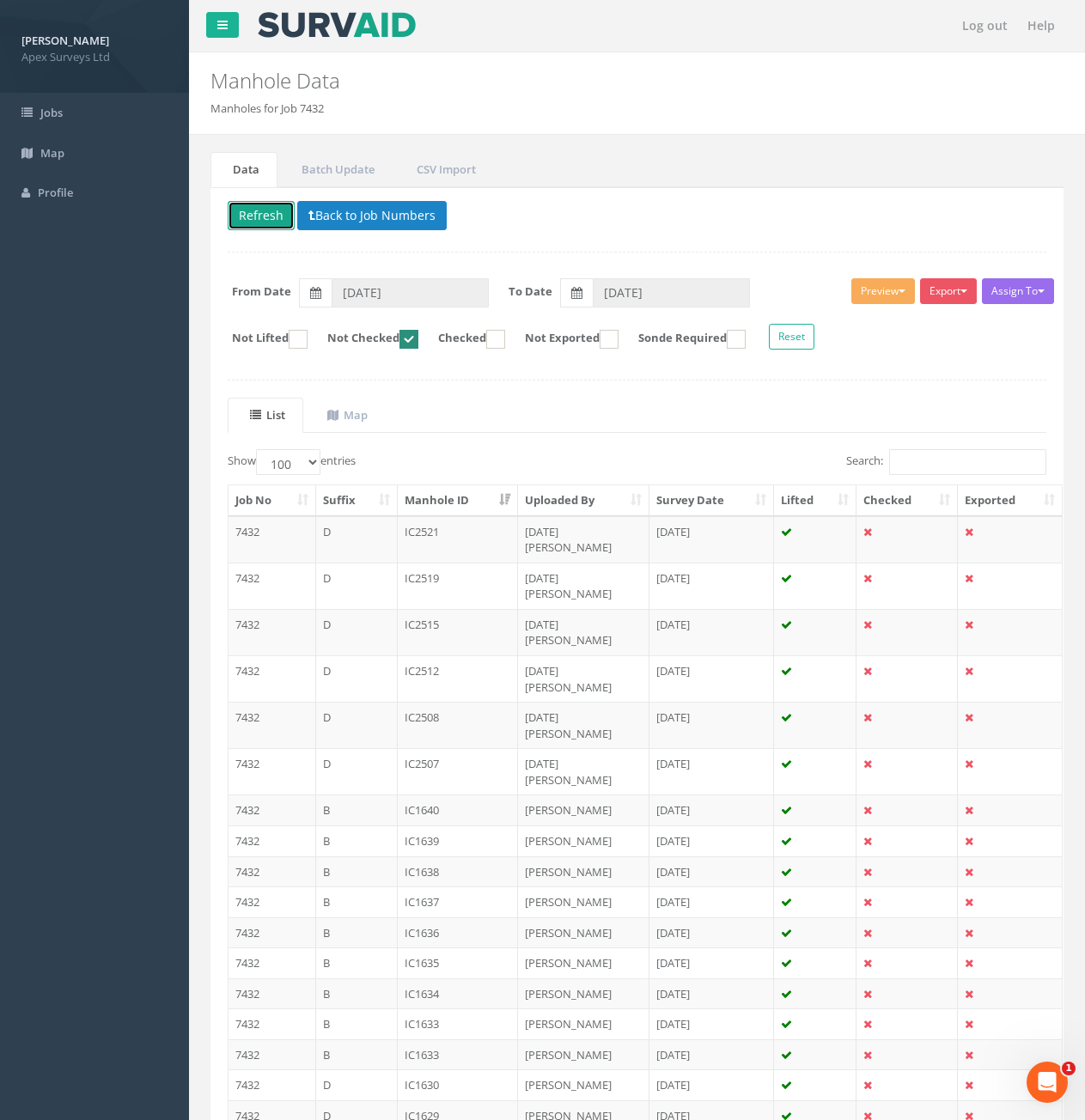
click at [268, 210] on button "Refresh" at bounding box center [261, 215] width 67 height 29
click at [478, 506] on th "Manhole ID" at bounding box center [458, 500] width 122 height 31
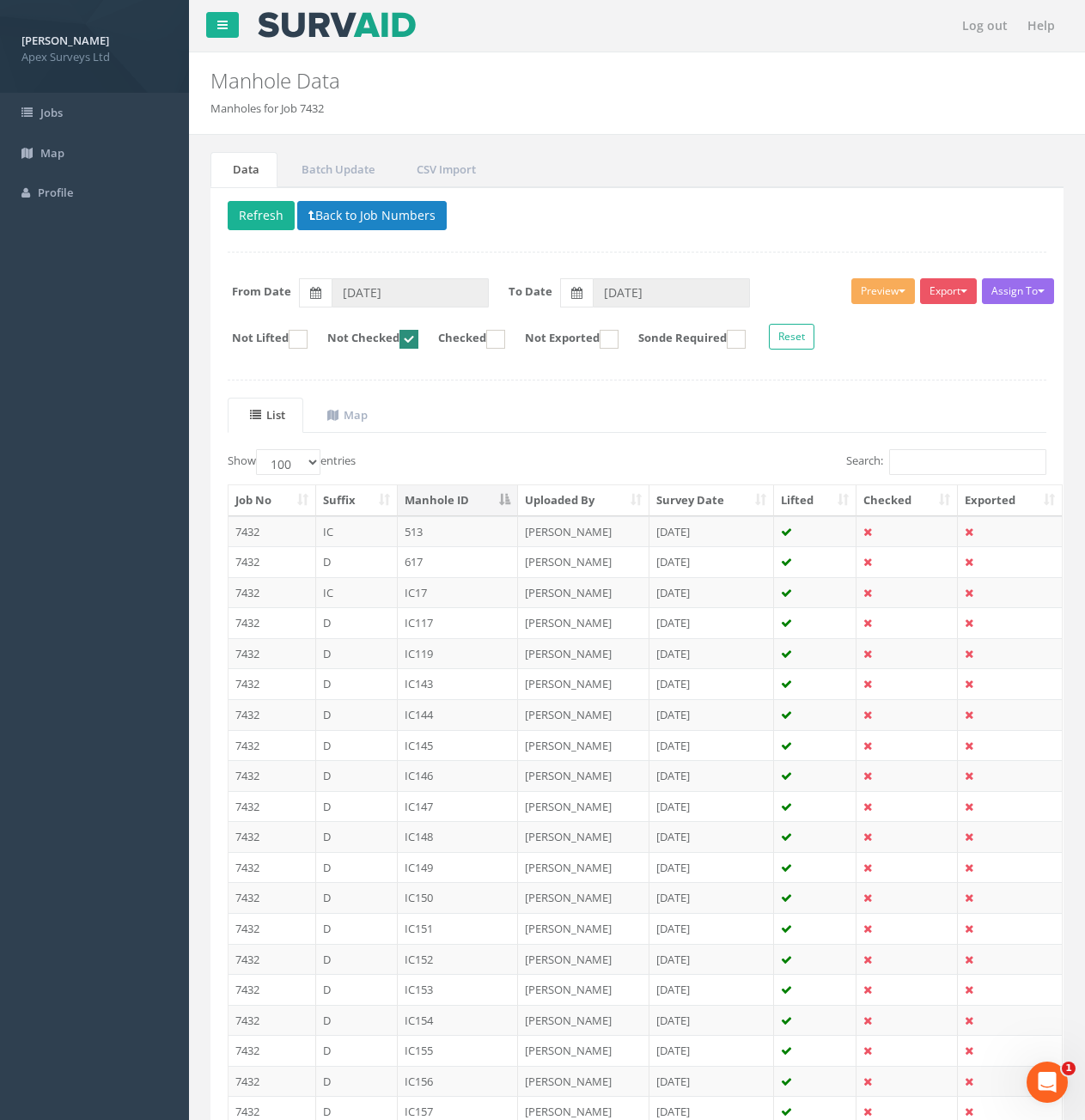
click at [474, 503] on th "Manhole ID" at bounding box center [458, 500] width 122 height 31
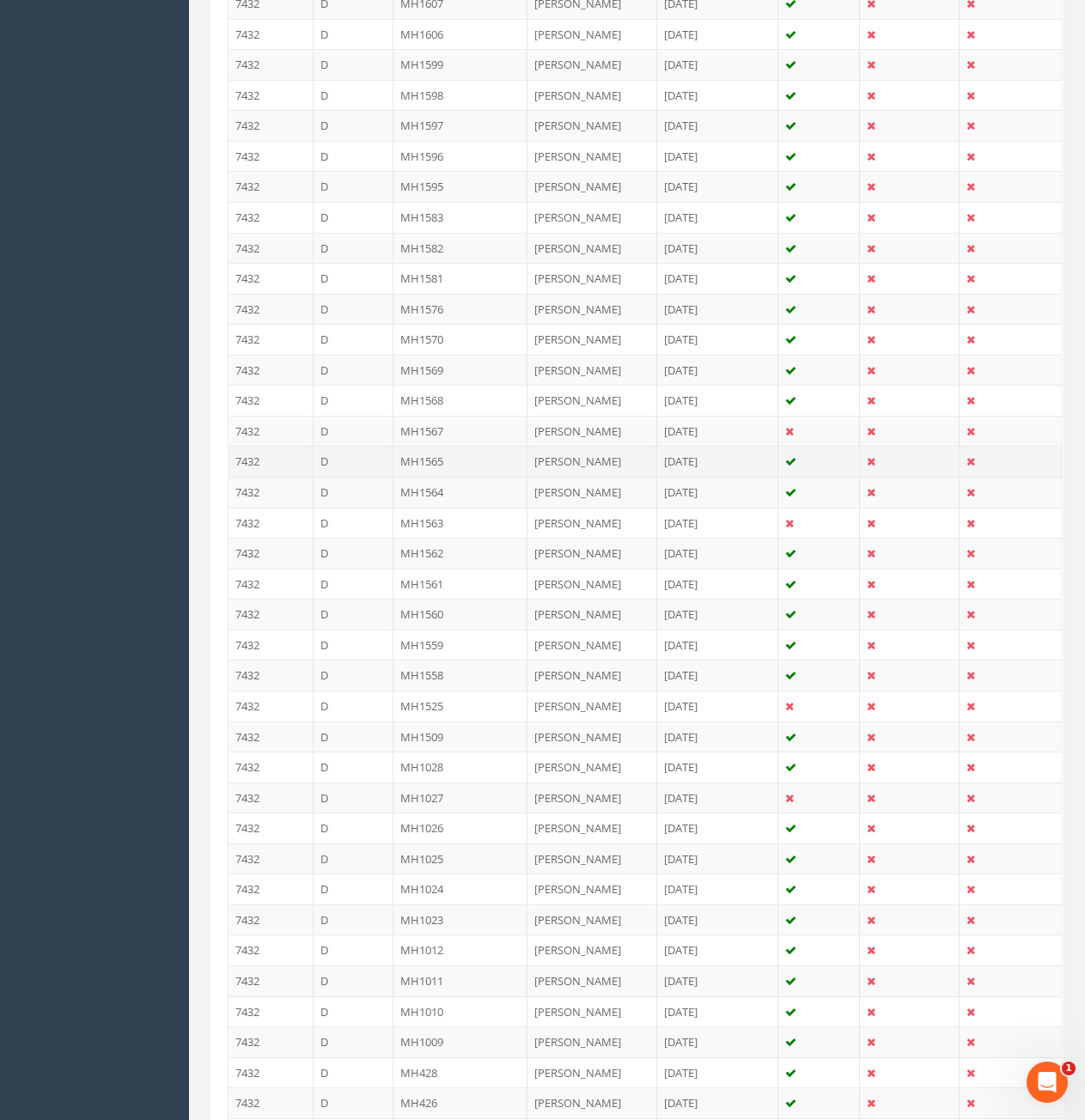
scroll to position [1976, 0]
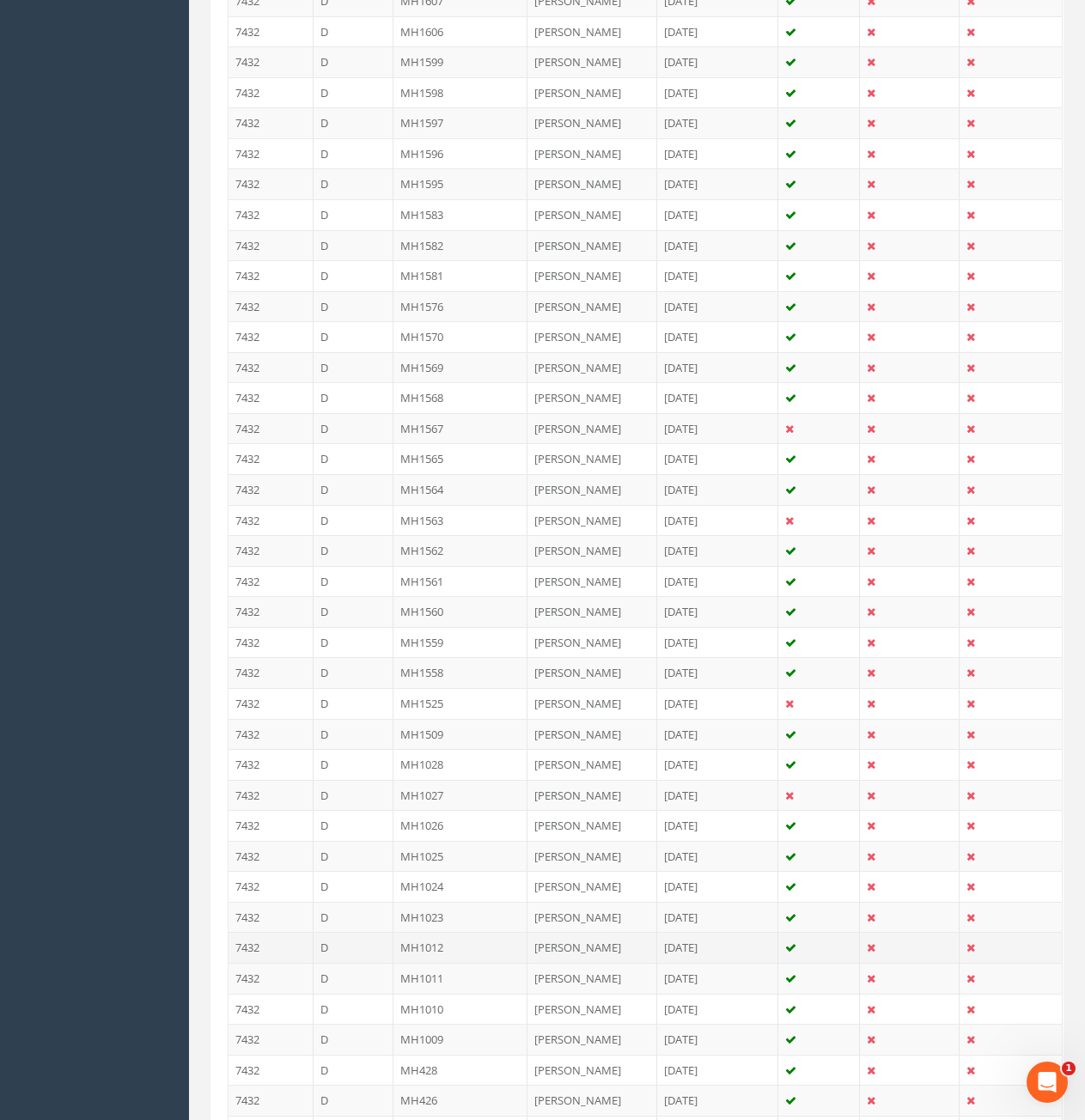
click at [361, 932] on td "D" at bounding box center [354, 947] width 80 height 31
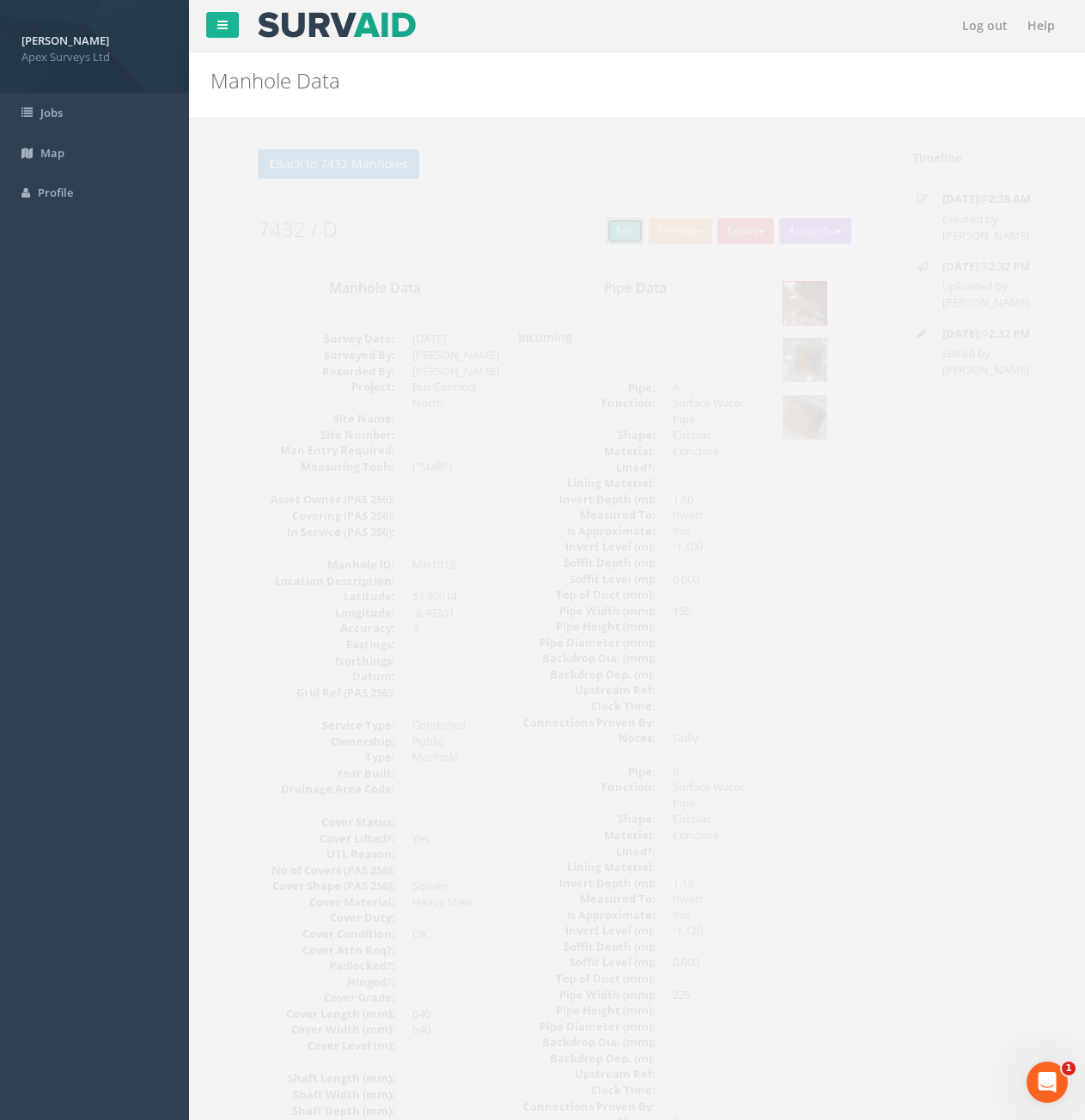
click at [587, 239] on link "Edit" at bounding box center [595, 231] width 37 height 25
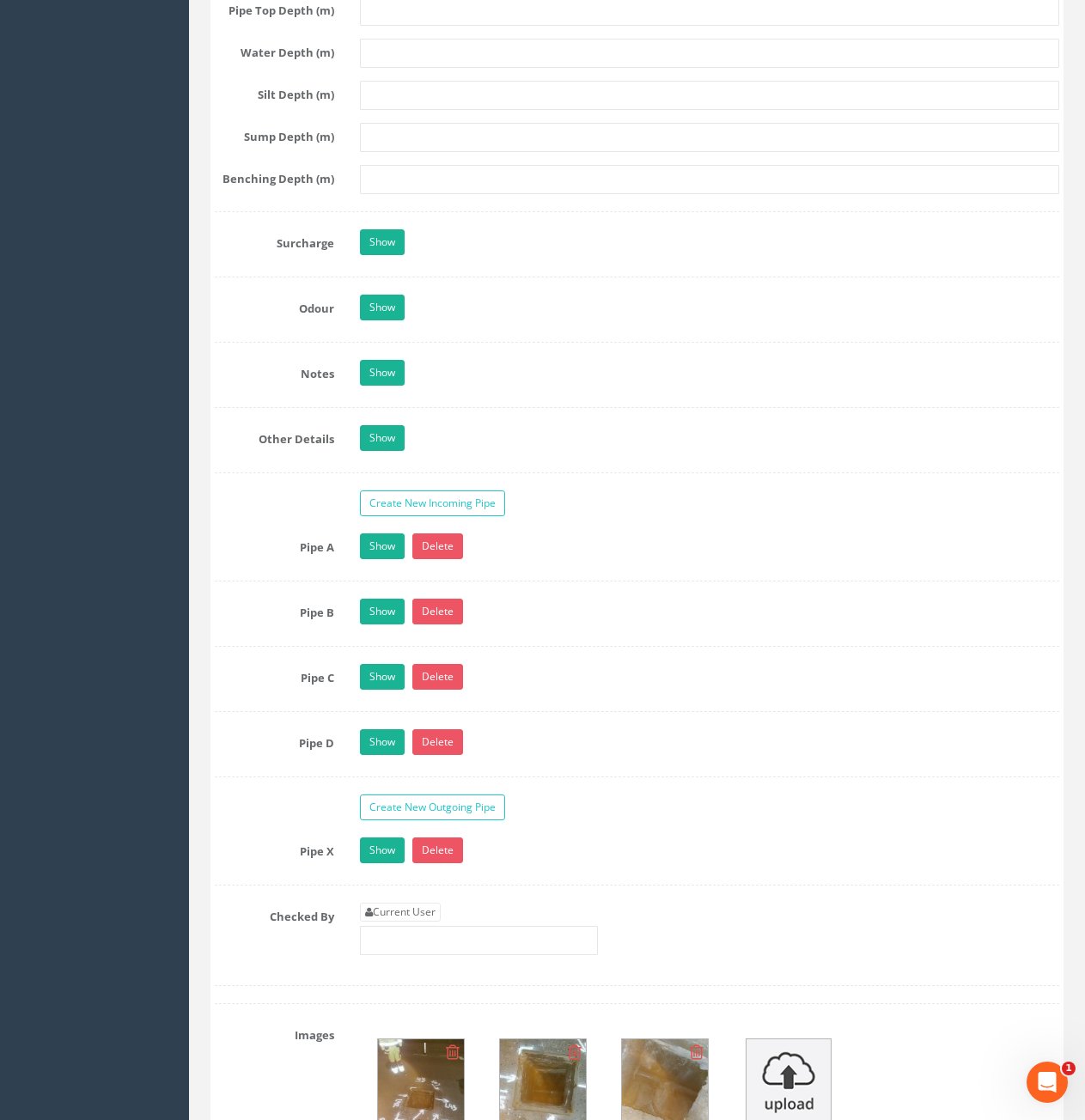
scroll to position [2663, 0]
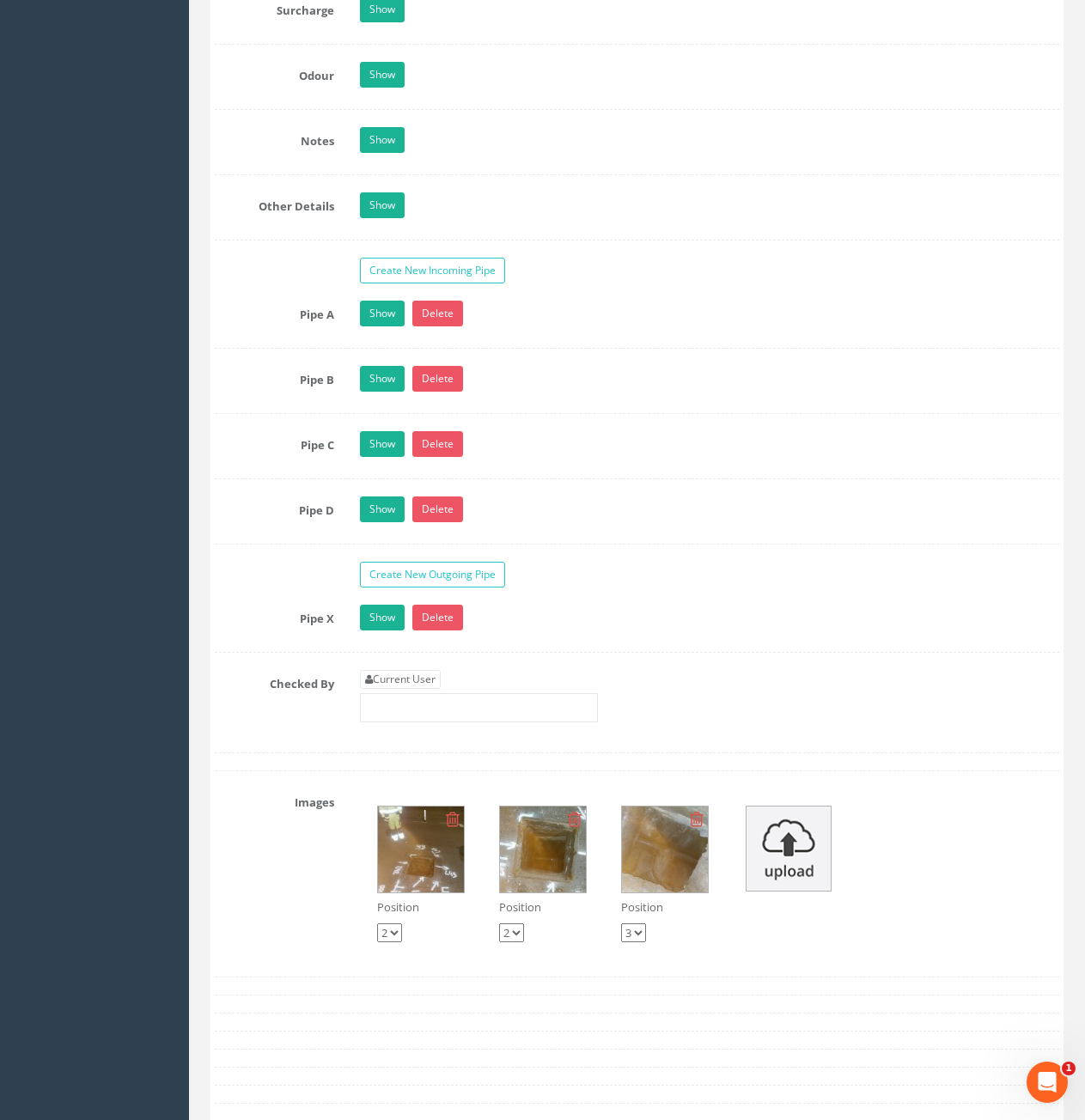
type input "96.64"
click at [419, 672] on link "Current User" at bounding box center [400, 679] width 80 height 19
type input "[PERSON_NAME]"
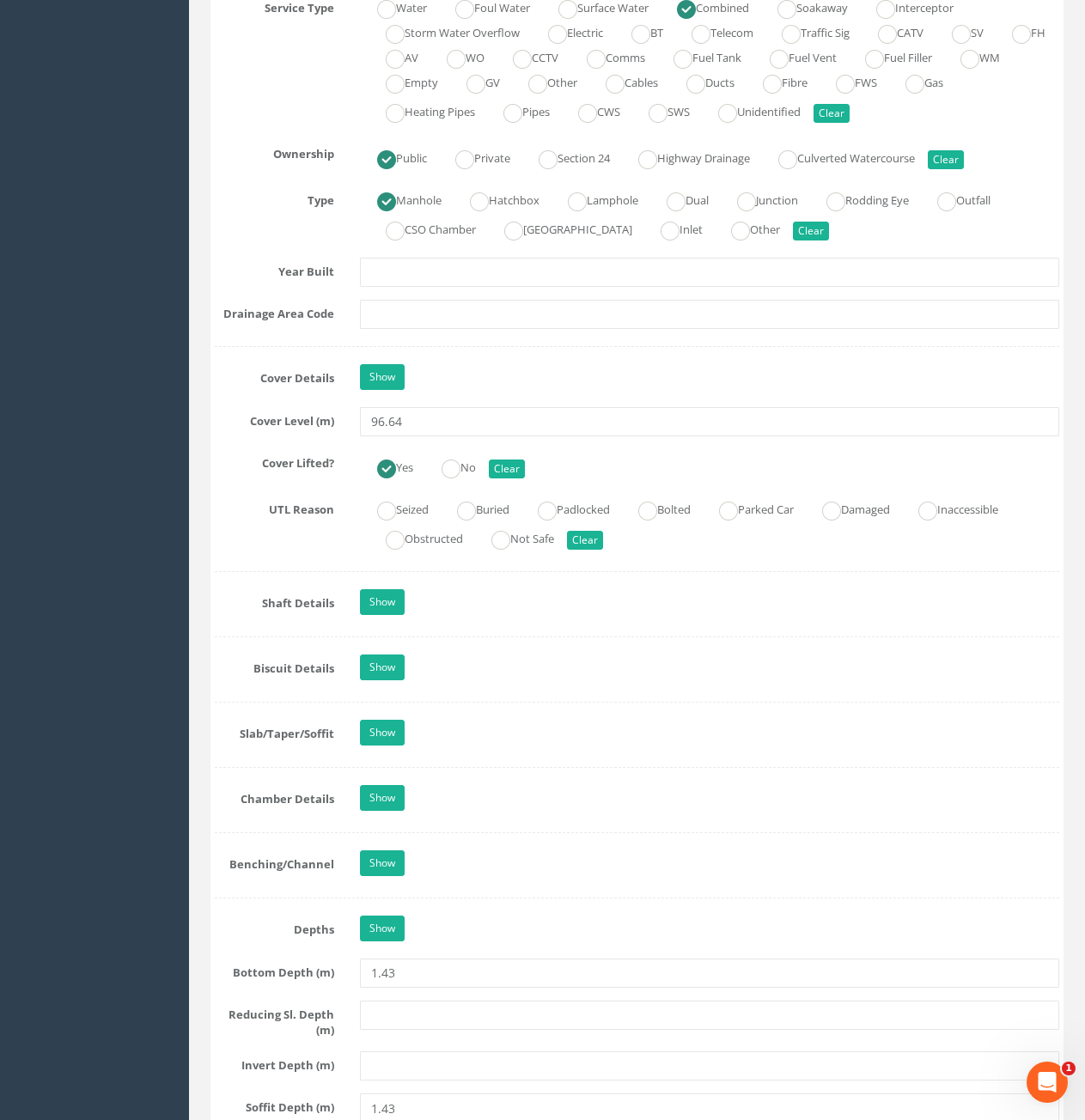
scroll to position [1289, 0]
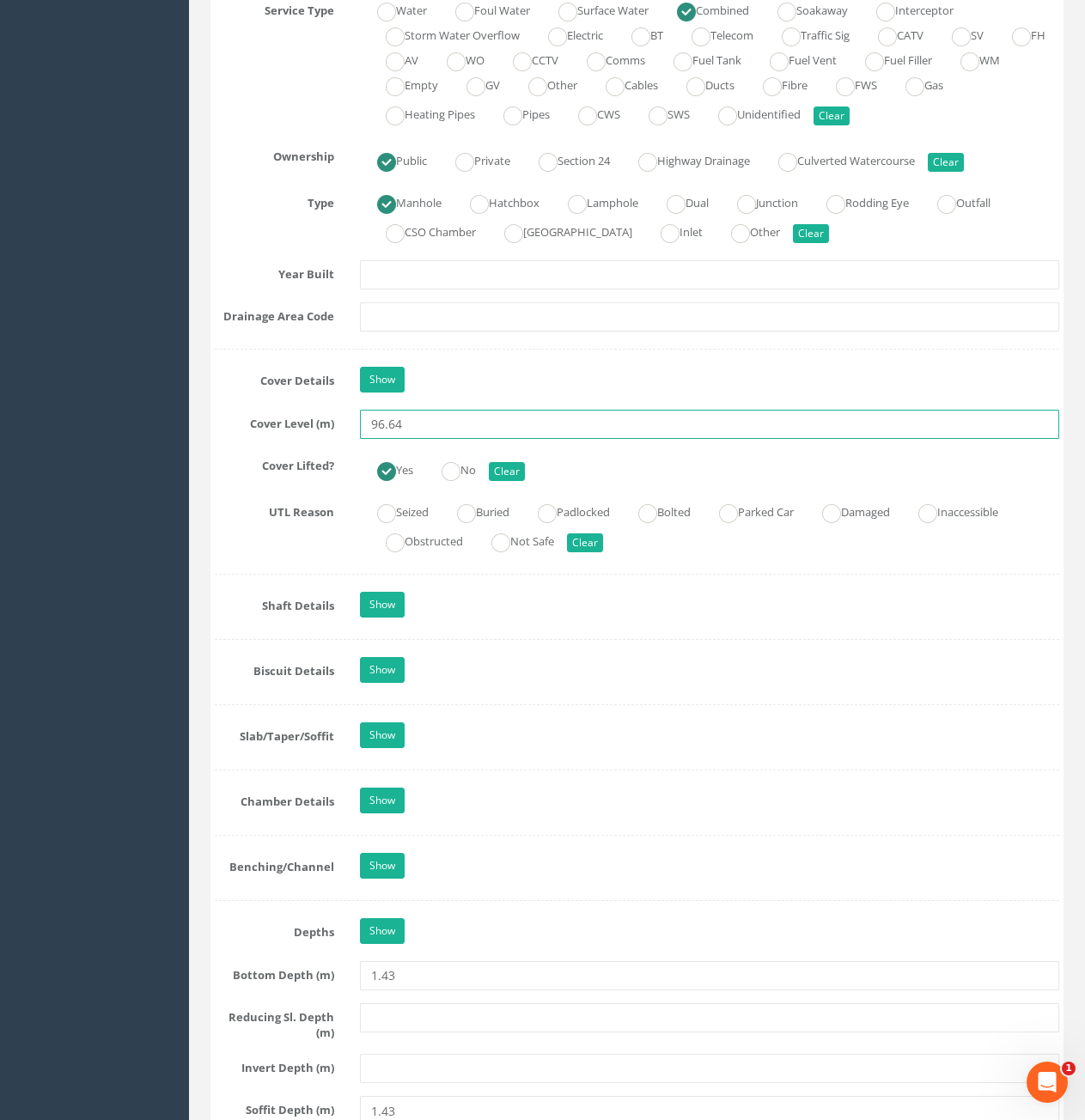
click at [508, 428] on input "96.64" at bounding box center [710, 424] width 699 height 29
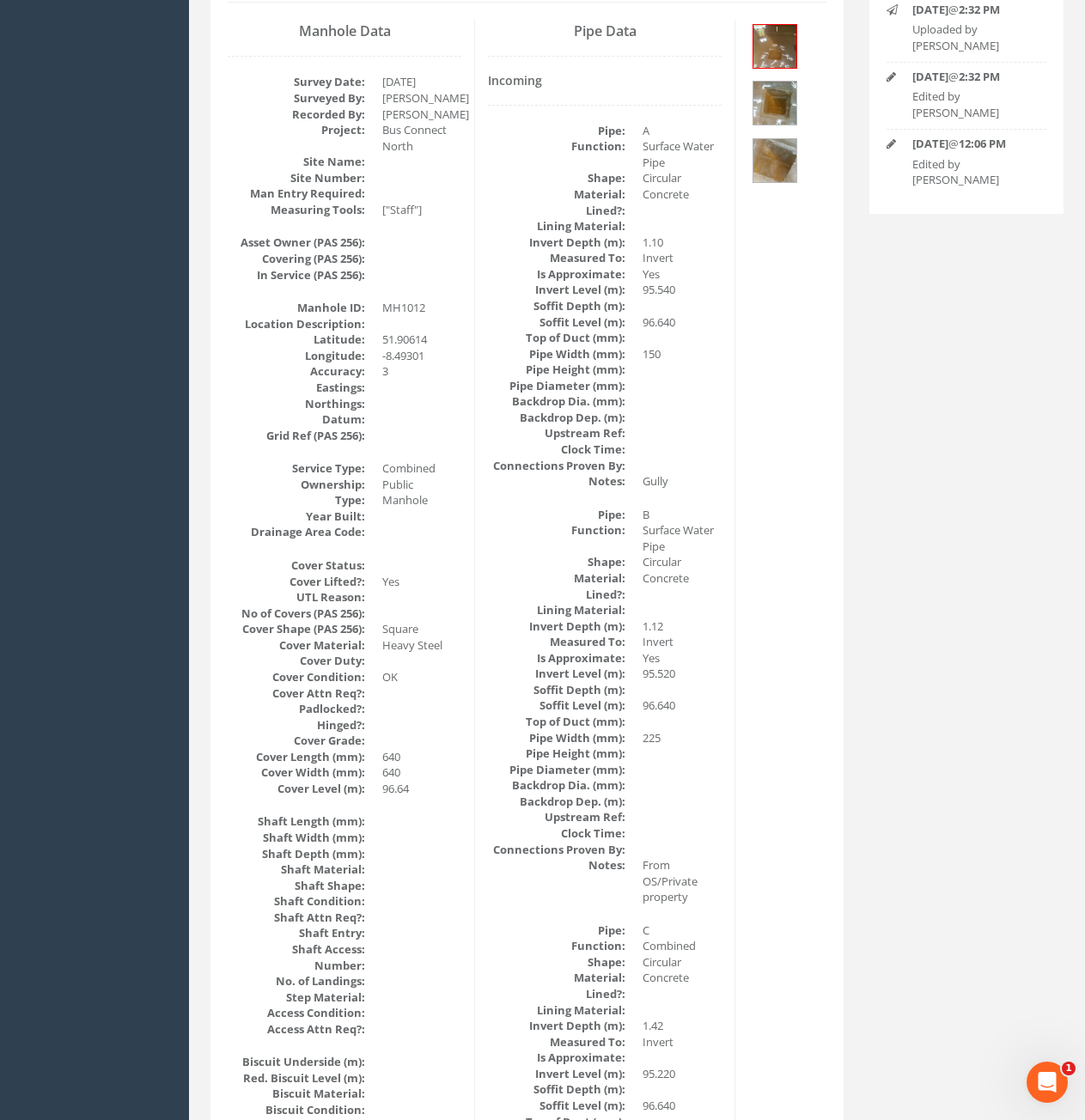
scroll to position [0, 0]
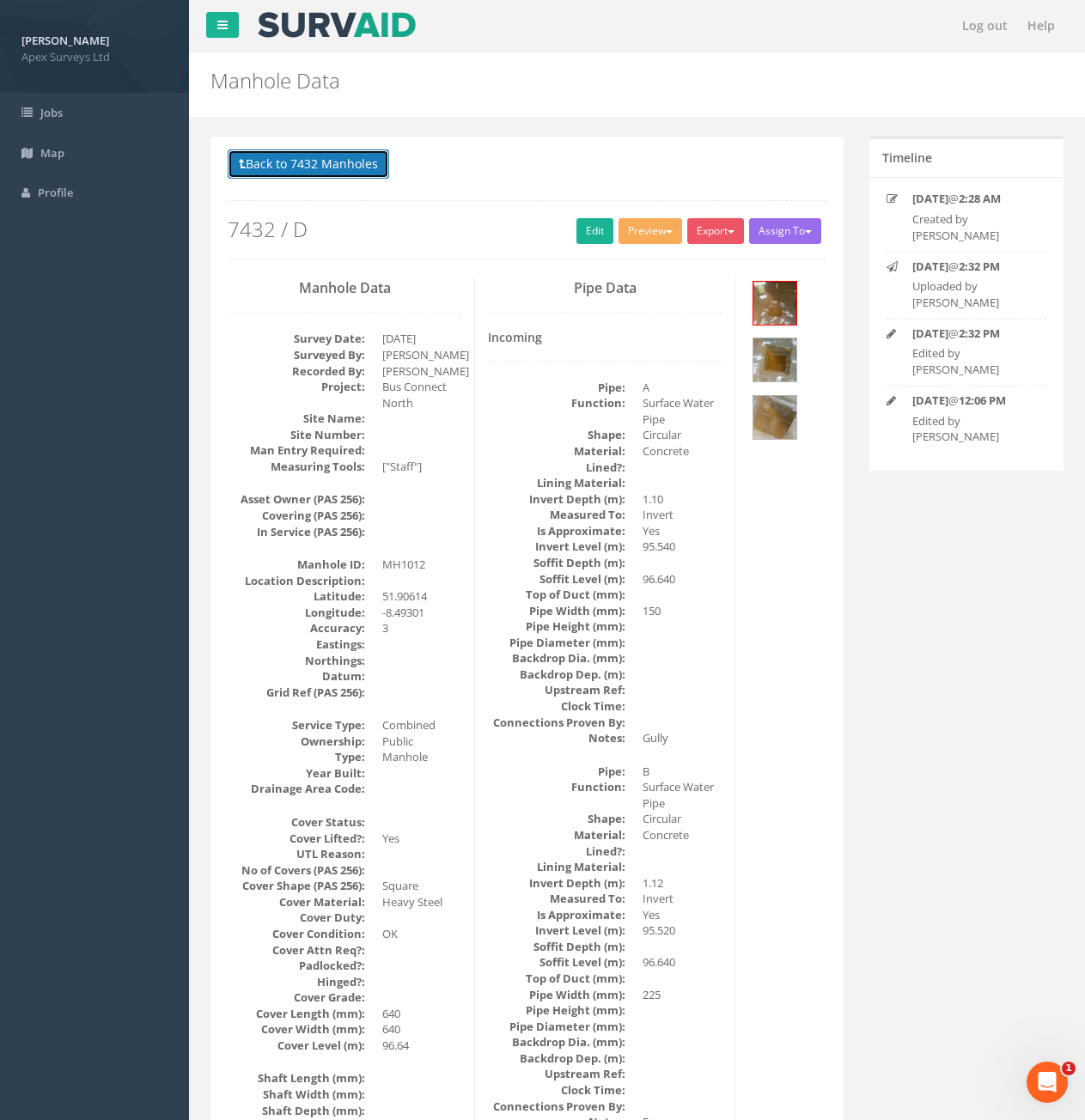
click at [293, 163] on button "Back to 7432 Manholes" at bounding box center [308, 163] width 162 height 29
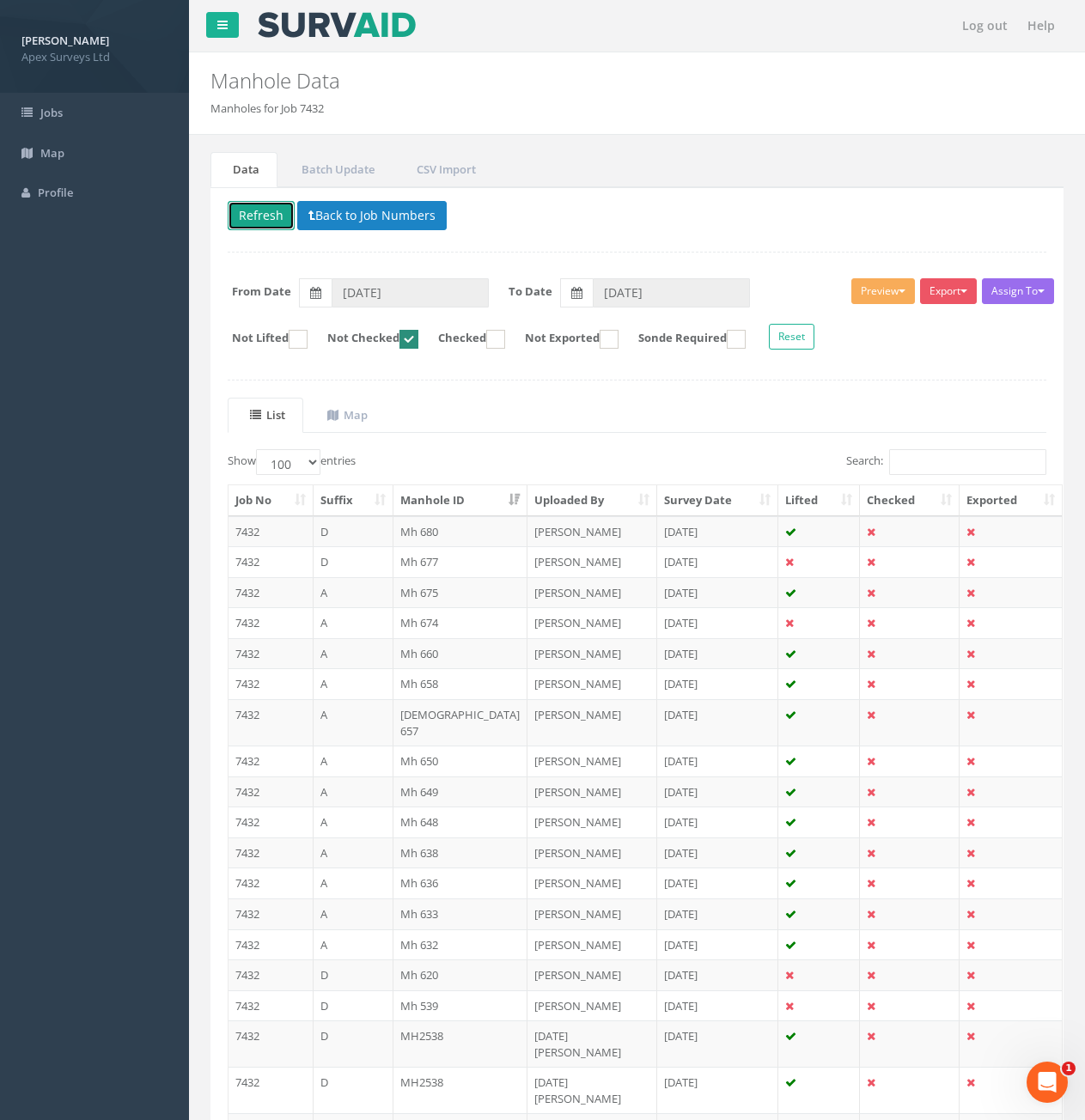
click at [252, 219] on button "Refresh" at bounding box center [261, 215] width 67 height 29
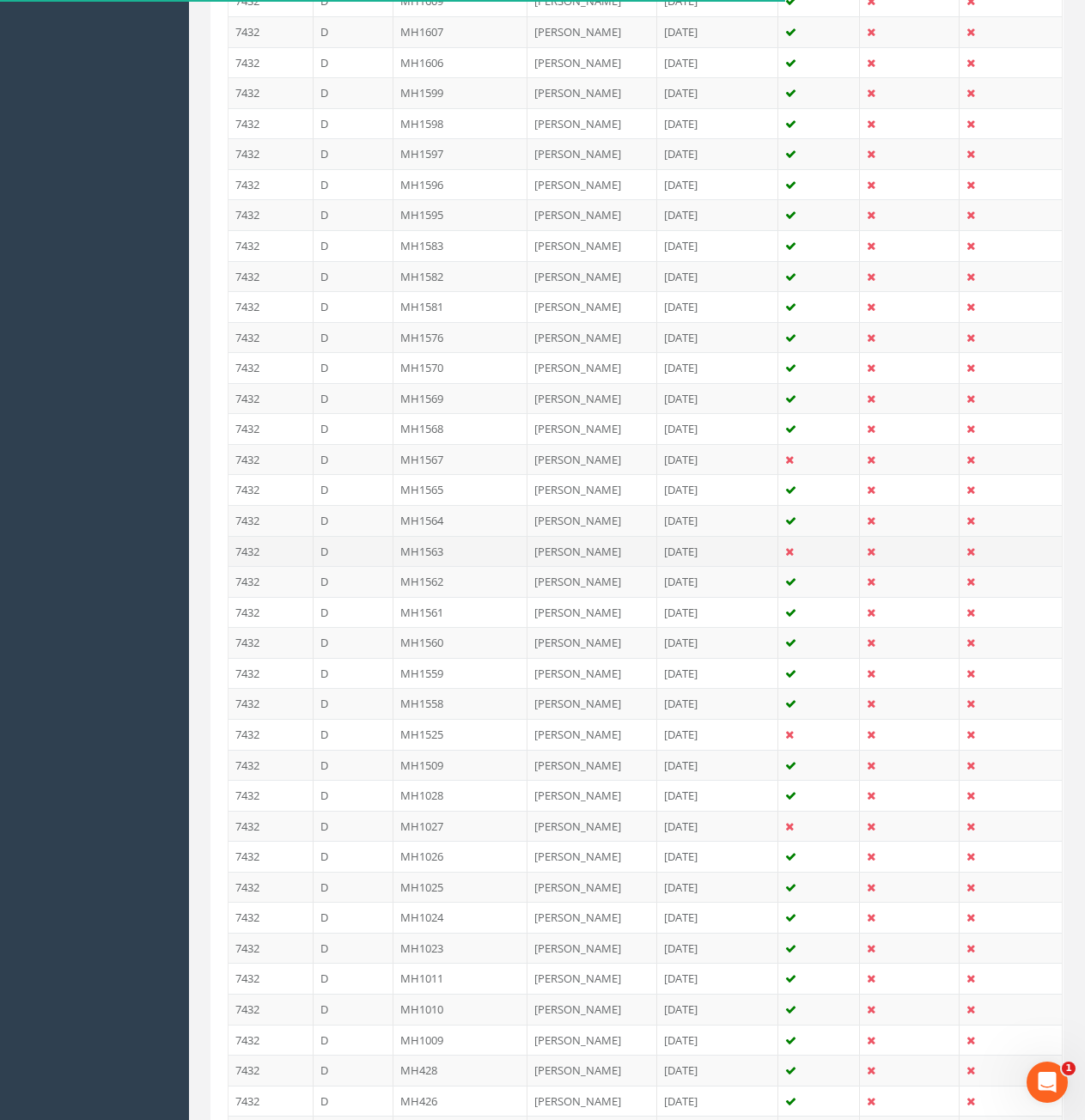
scroll to position [1976, 0]
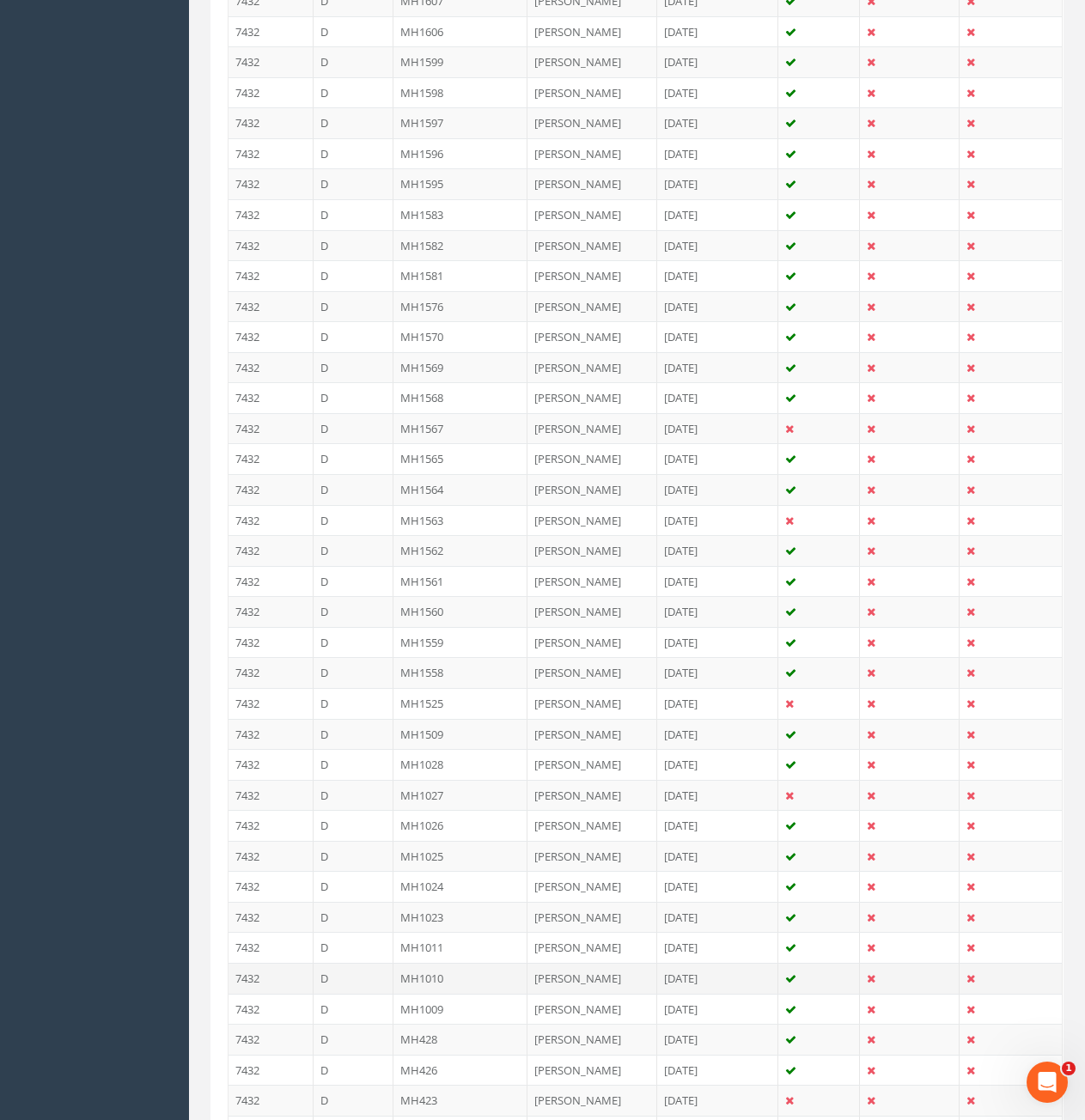
click at [358, 963] on td "D" at bounding box center [354, 978] width 80 height 31
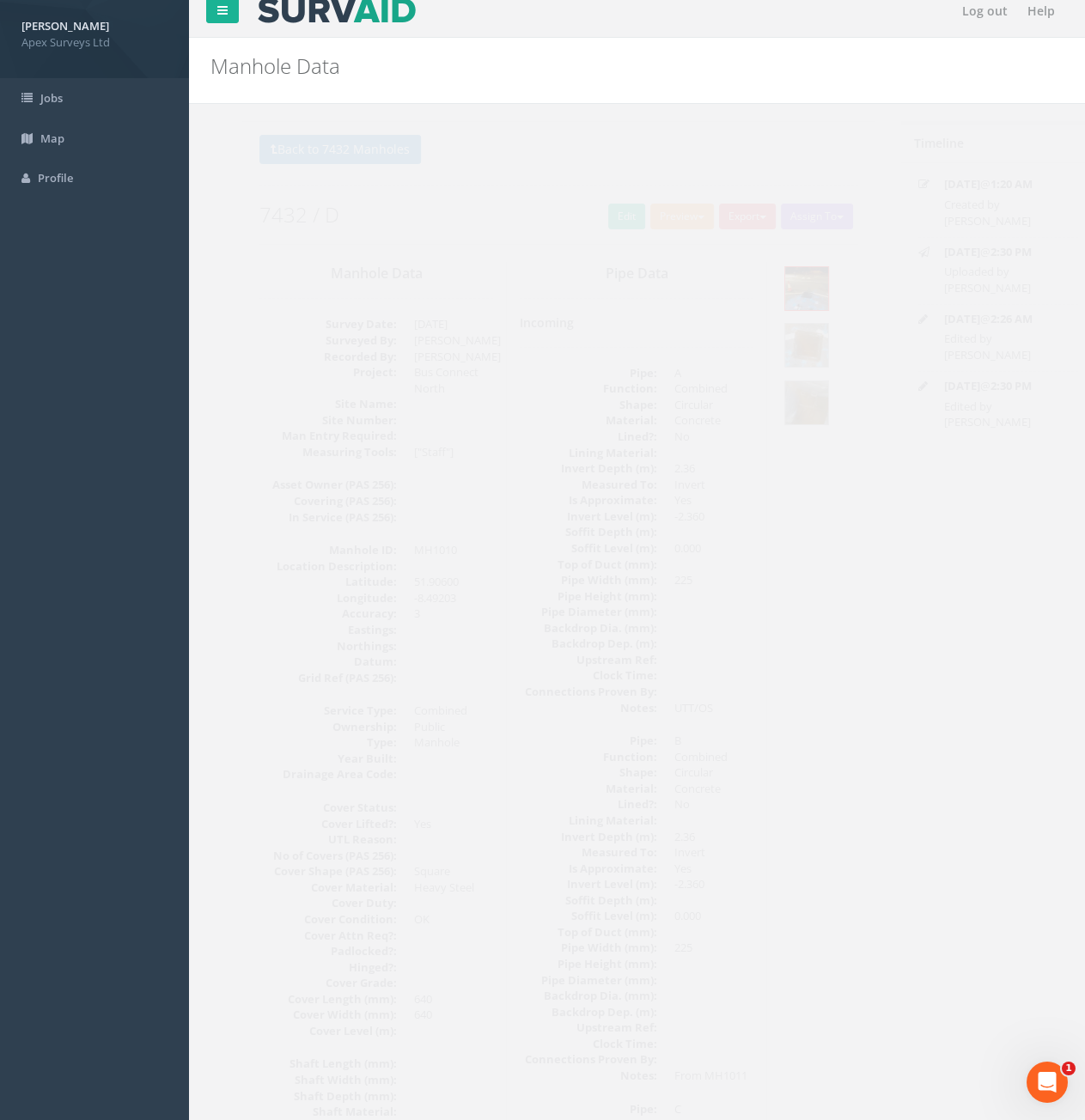
scroll to position [0, 0]
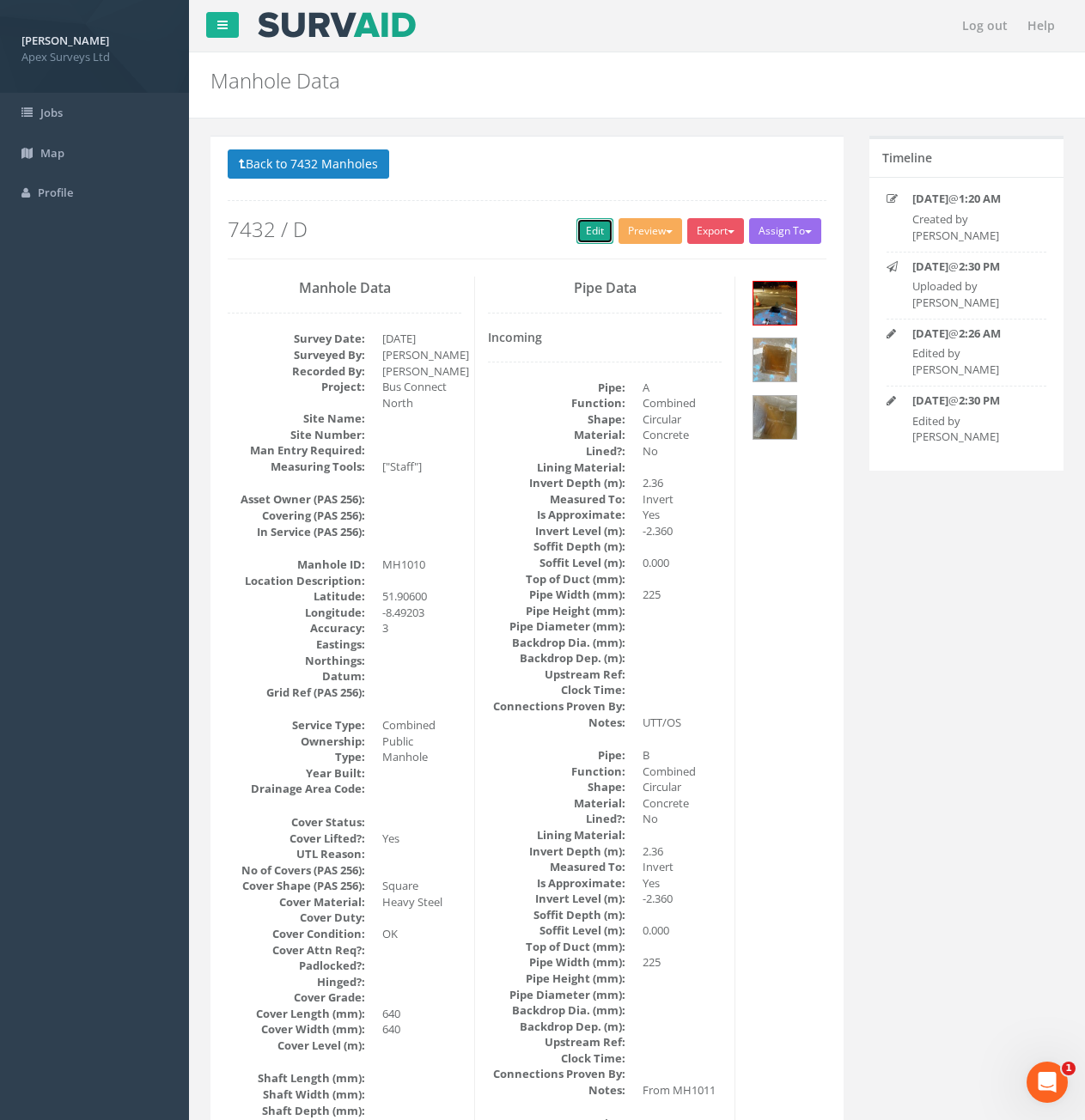
click at [587, 237] on link "Edit" at bounding box center [595, 231] width 37 height 25
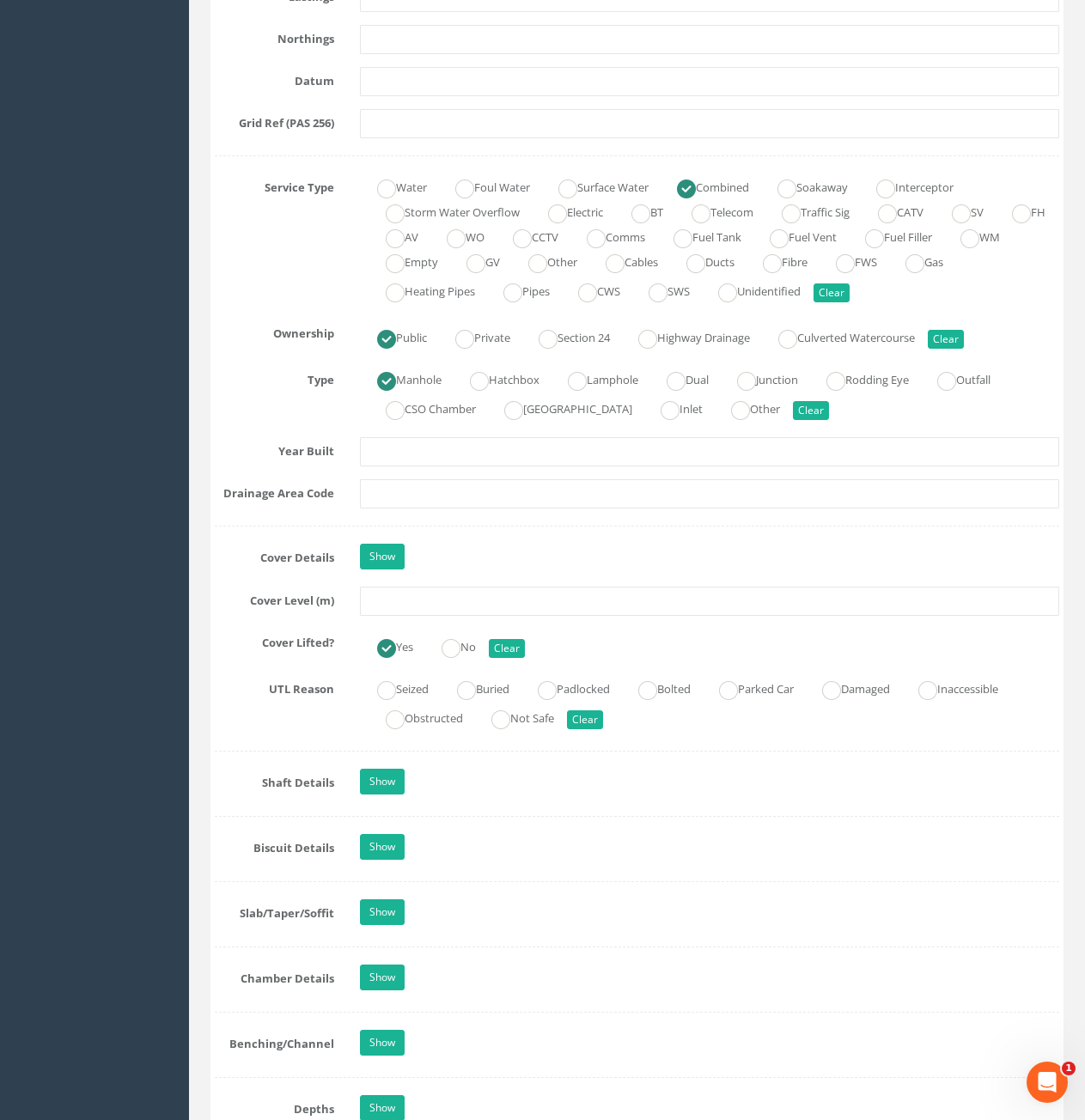
scroll to position [983, 0]
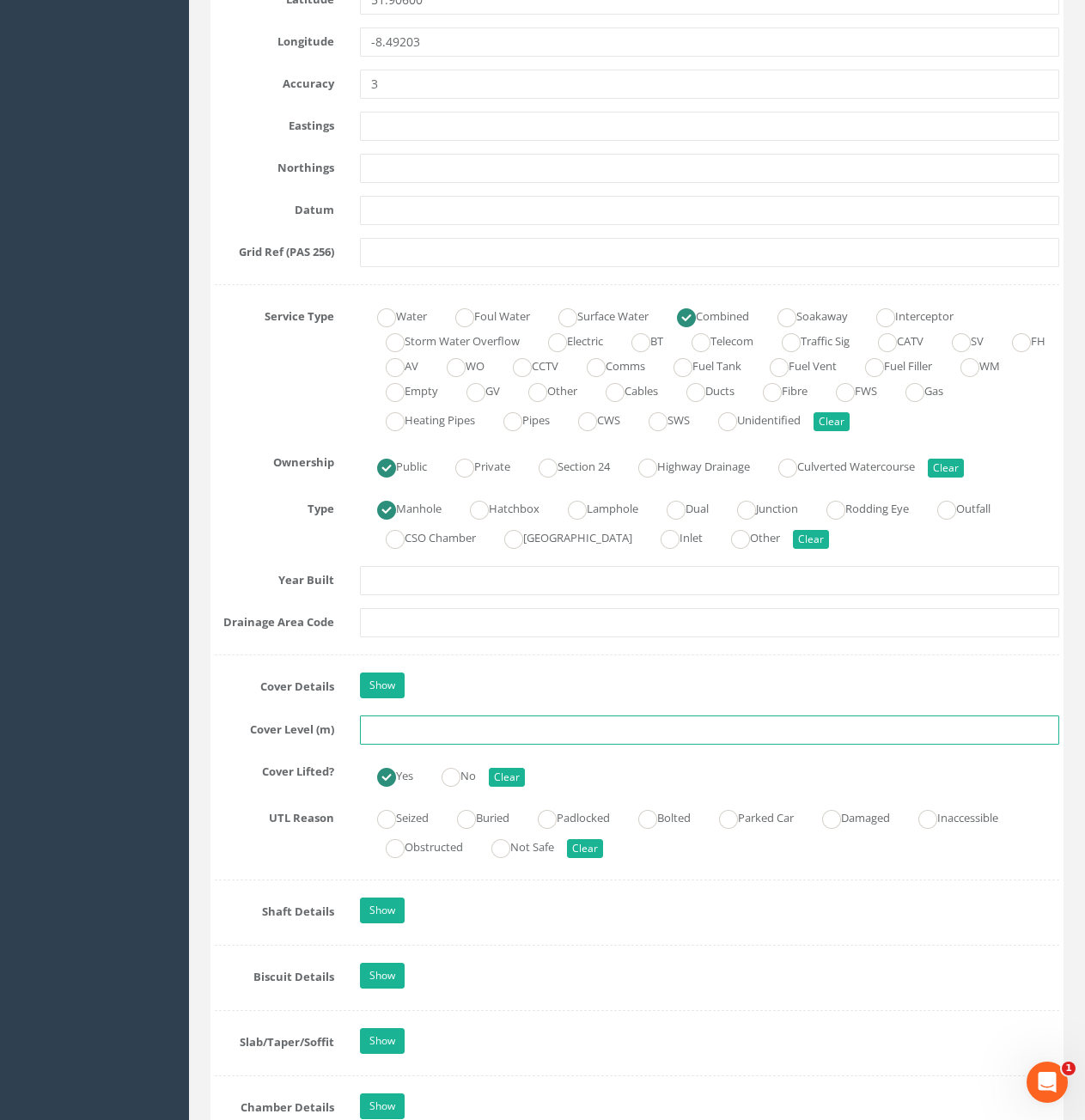
click at [452, 732] on input "text" at bounding box center [710, 730] width 699 height 29
type input "95.16"
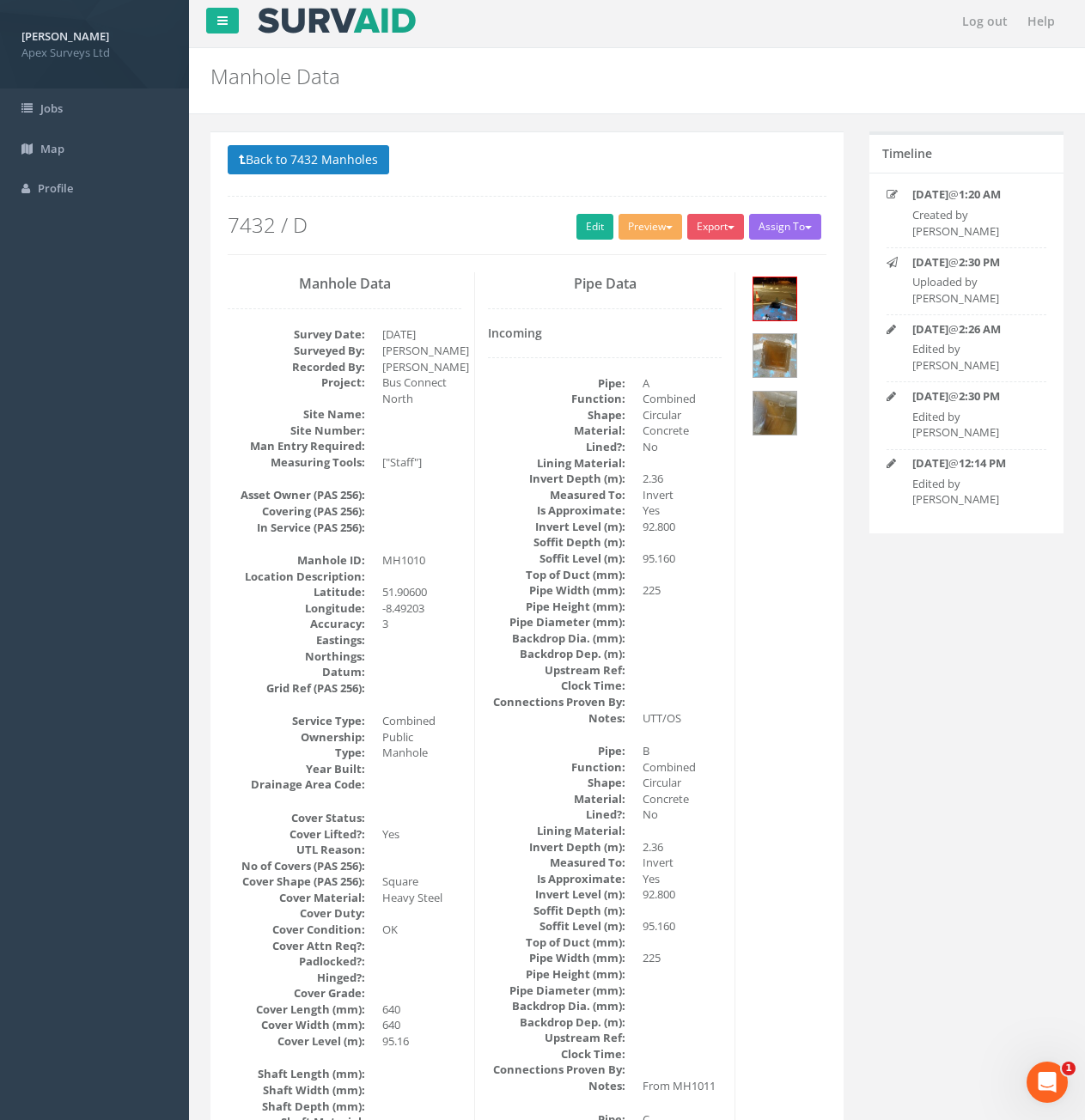
scroll to position [0, 0]
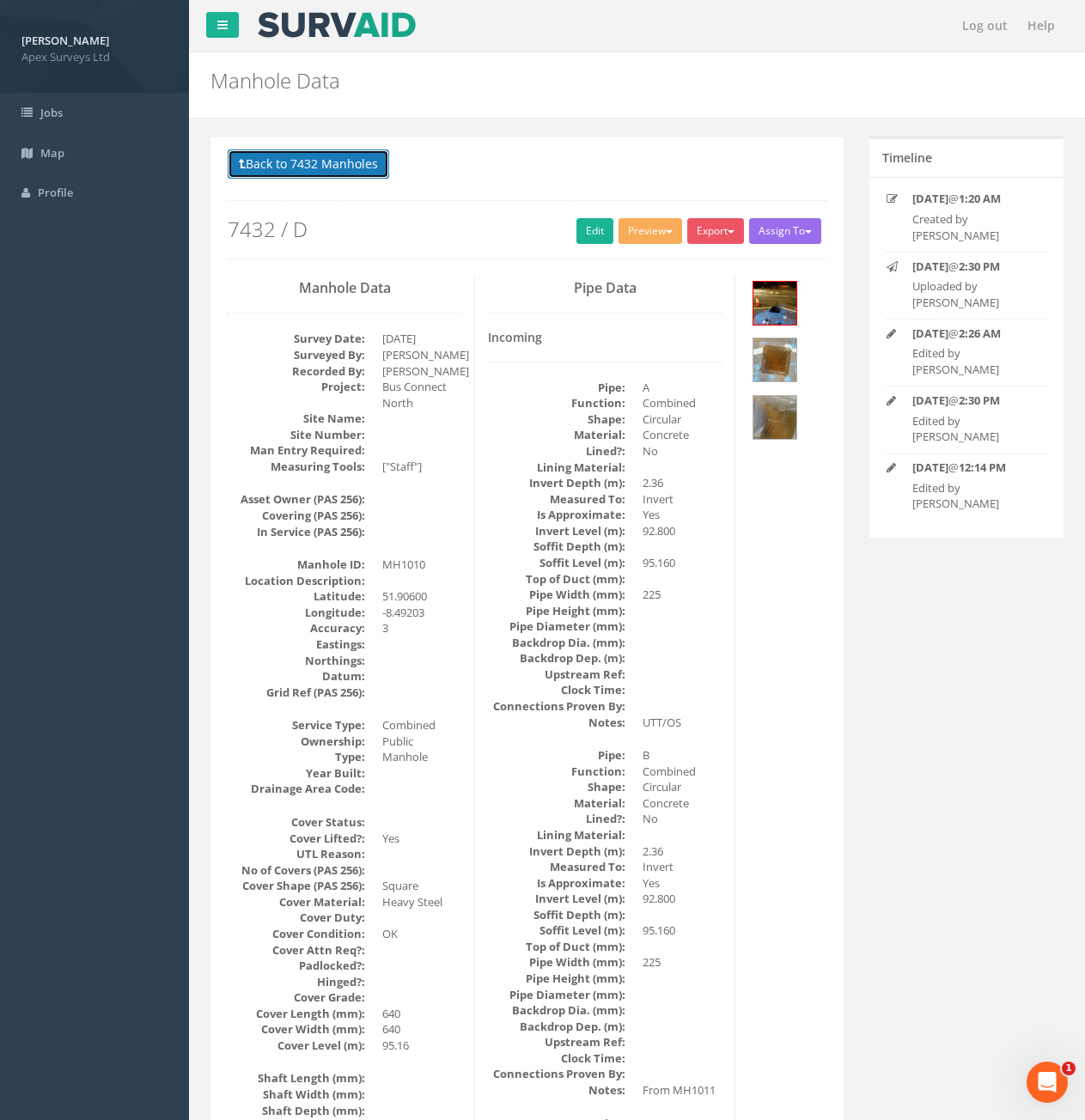
click at [294, 176] on button "Back to 7432 Manholes" at bounding box center [308, 163] width 162 height 29
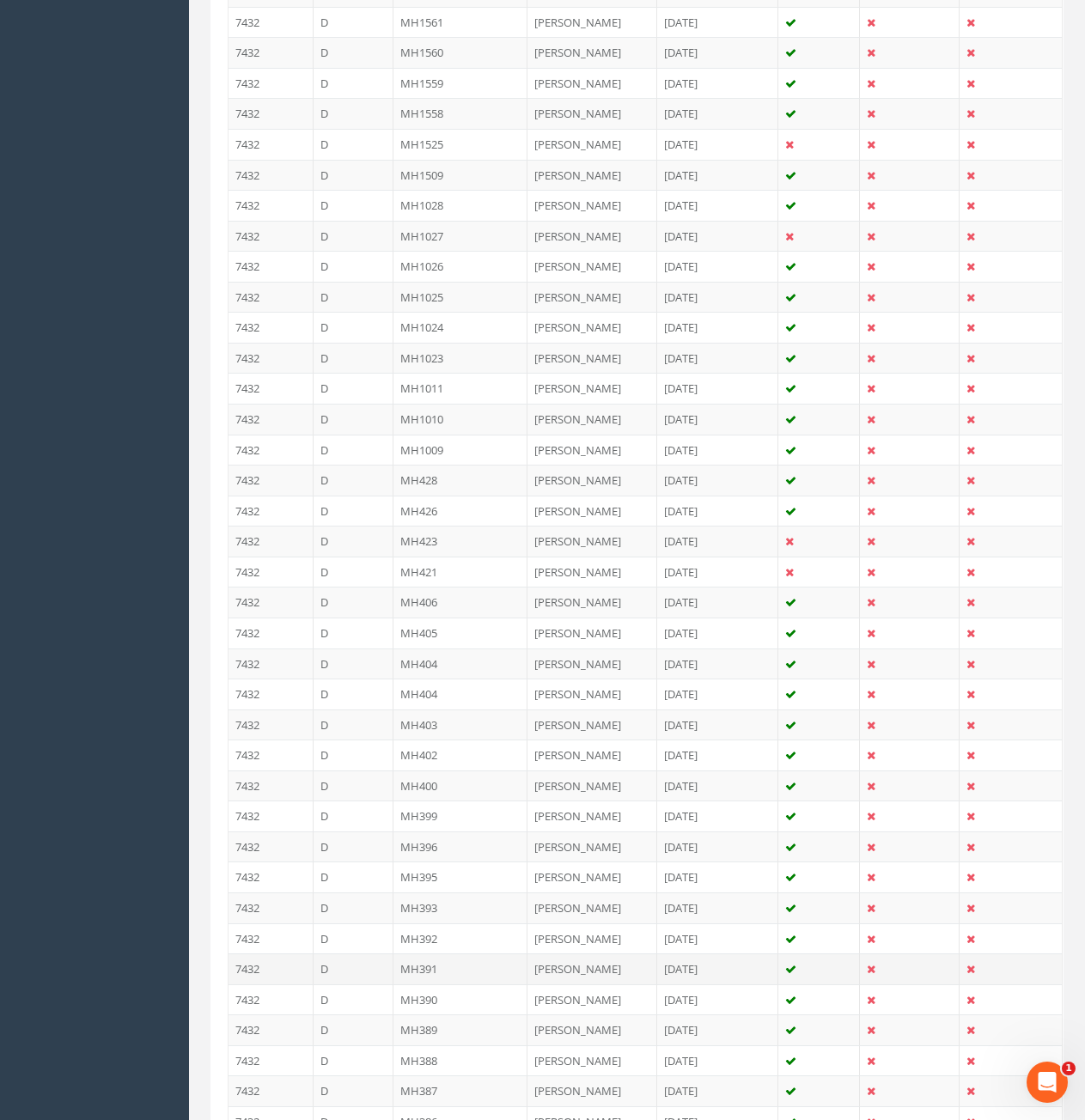
scroll to position [2588, 0]
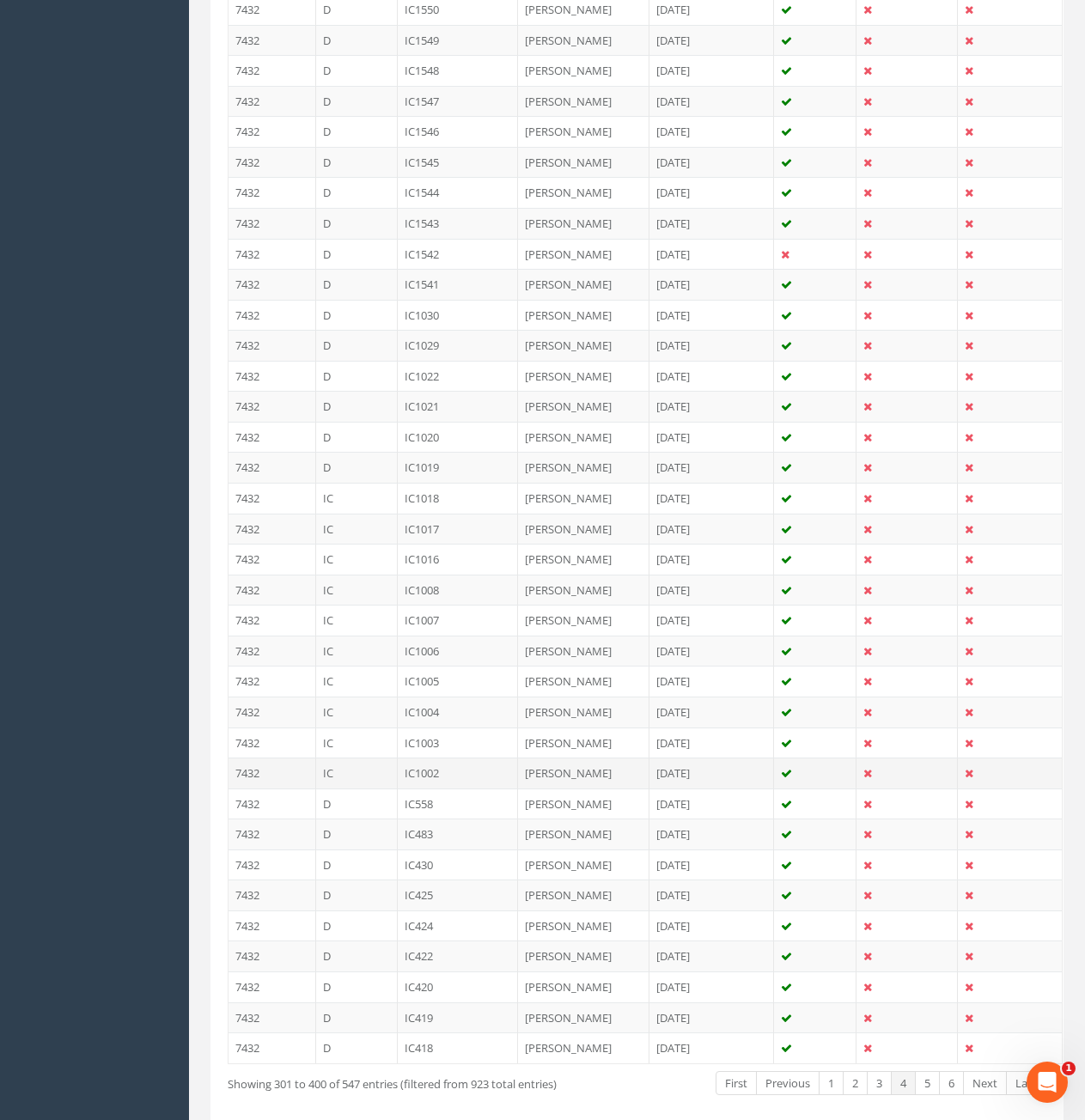
click at [437, 758] on td "IC1002" at bounding box center [458, 773] width 122 height 31
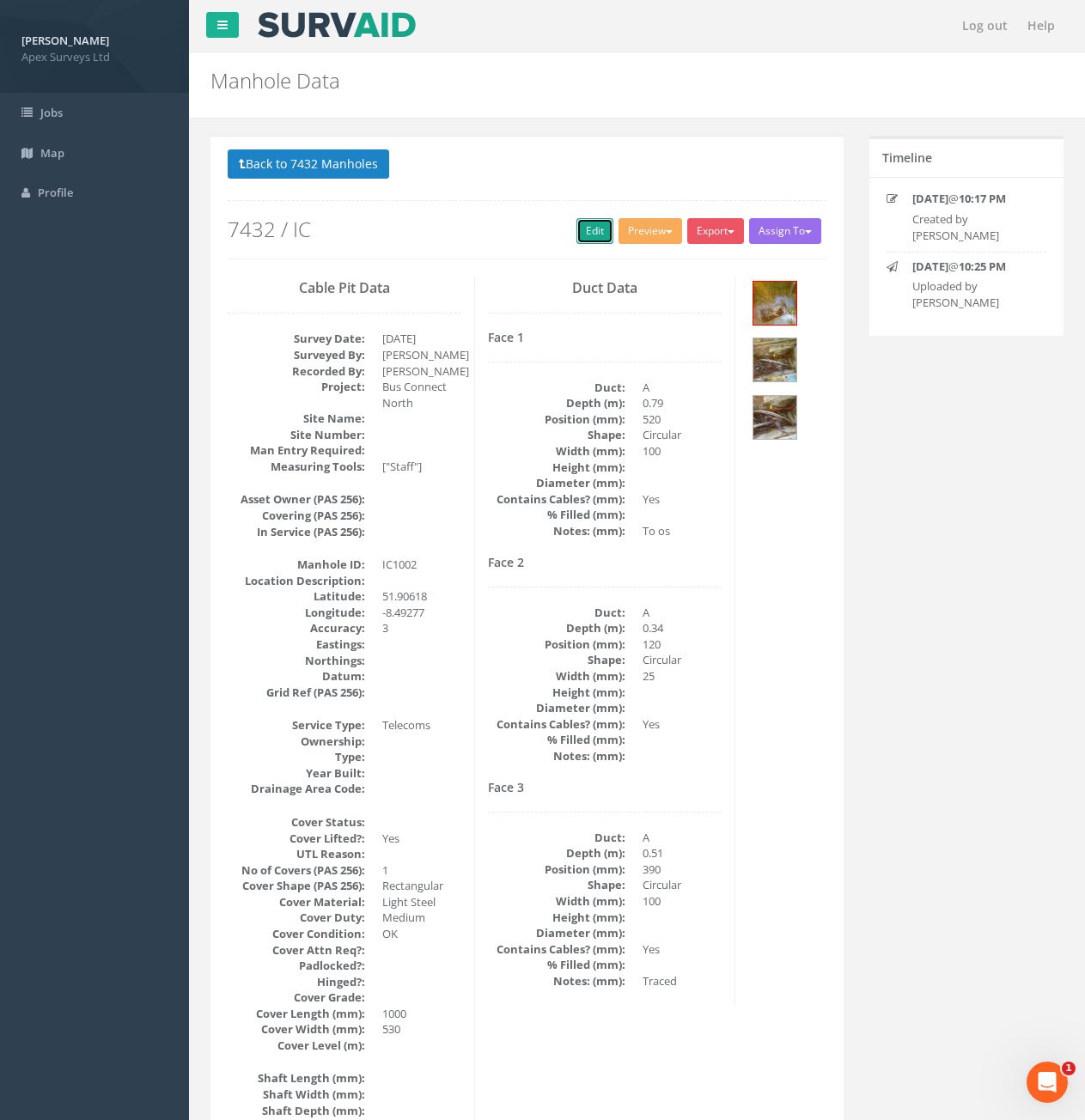
click at [578, 235] on link "Edit" at bounding box center [595, 231] width 37 height 25
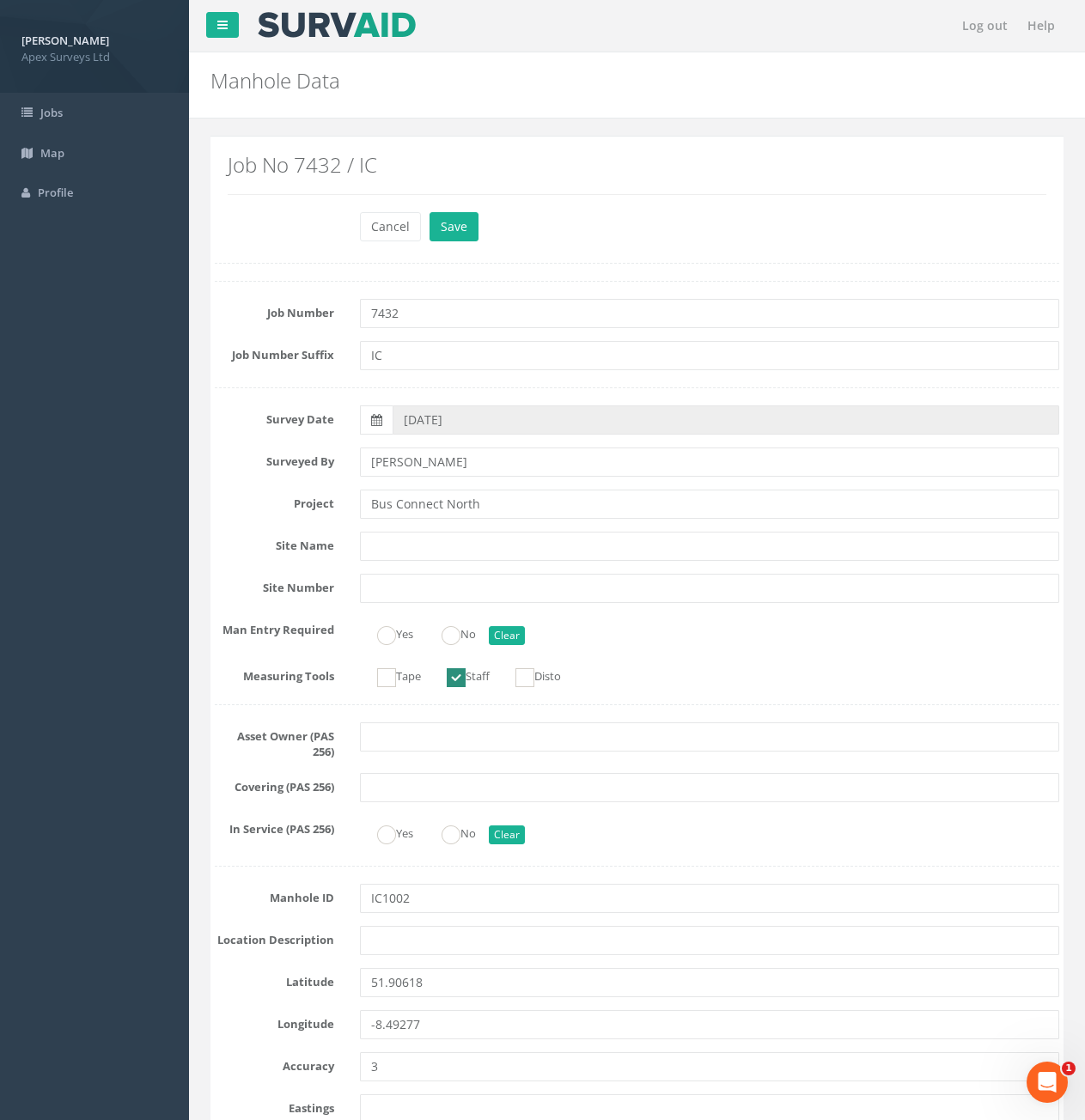
scroll to position [949, 0]
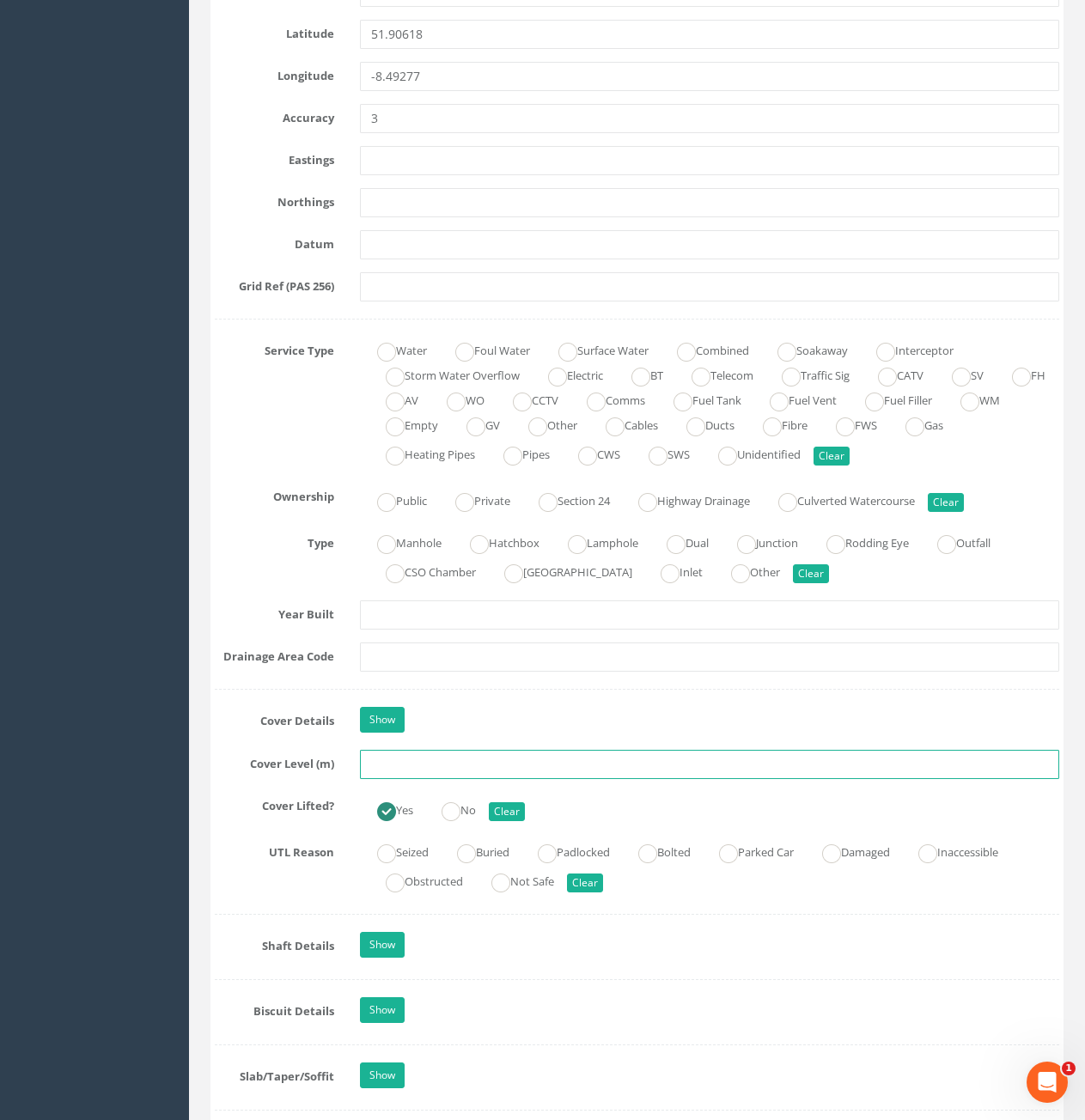
click at [500, 768] on input "text" at bounding box center [710, 764] width 699 height 29
type input "95.87"
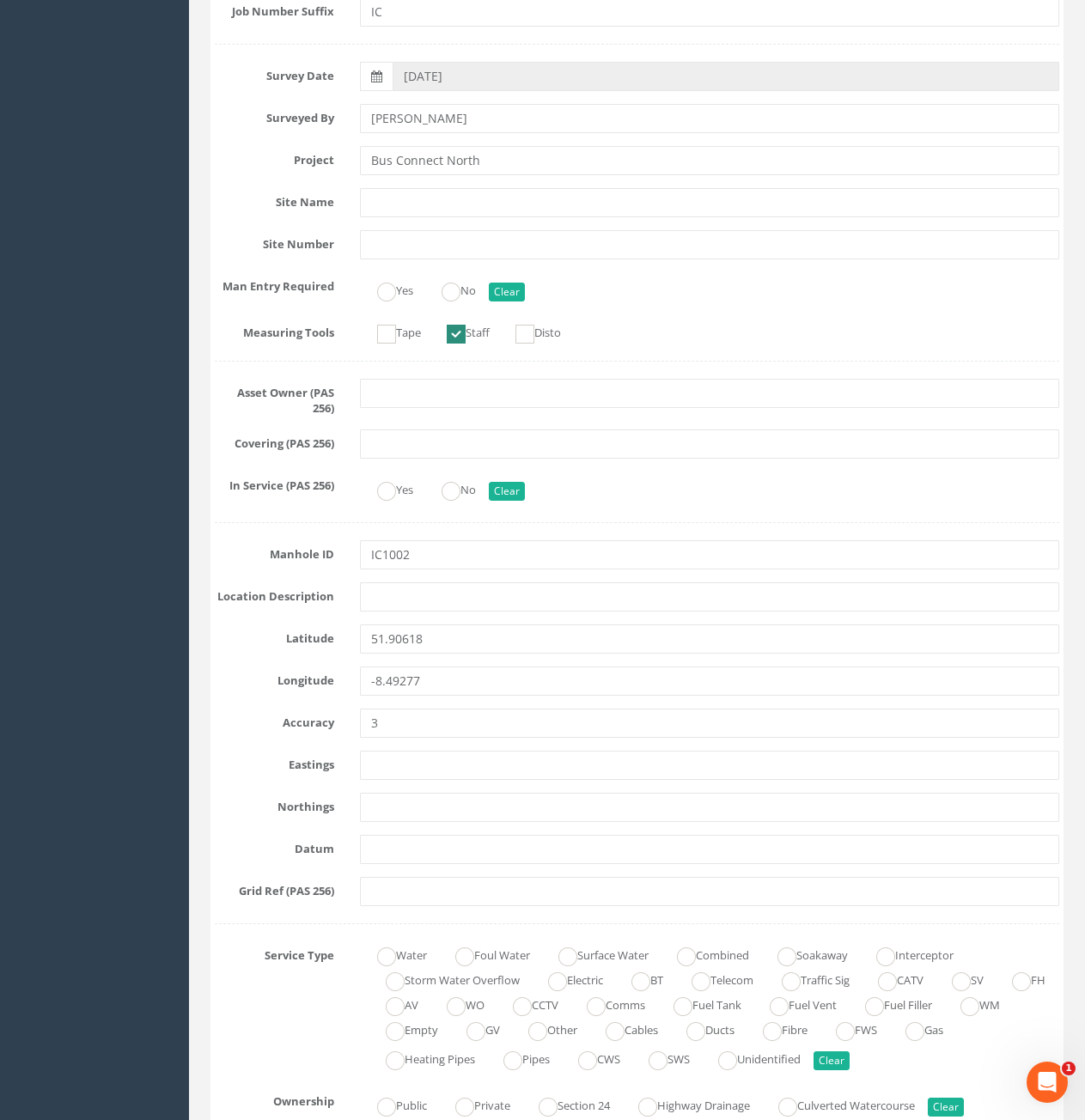
scroll to position [0, 0]
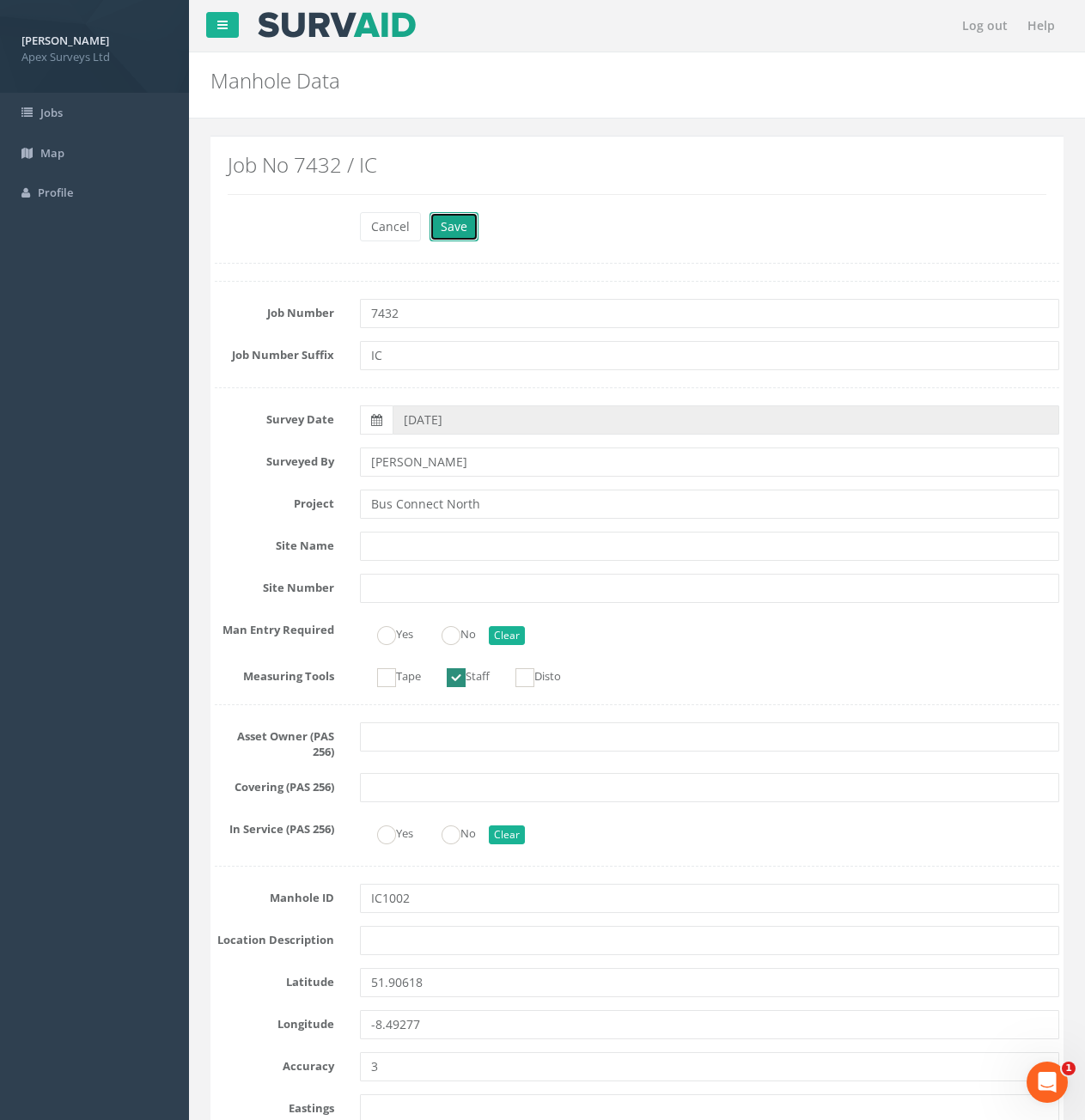
click at [447, 235] on button "Save" at bounding box center [454, 226] width 49 height 29
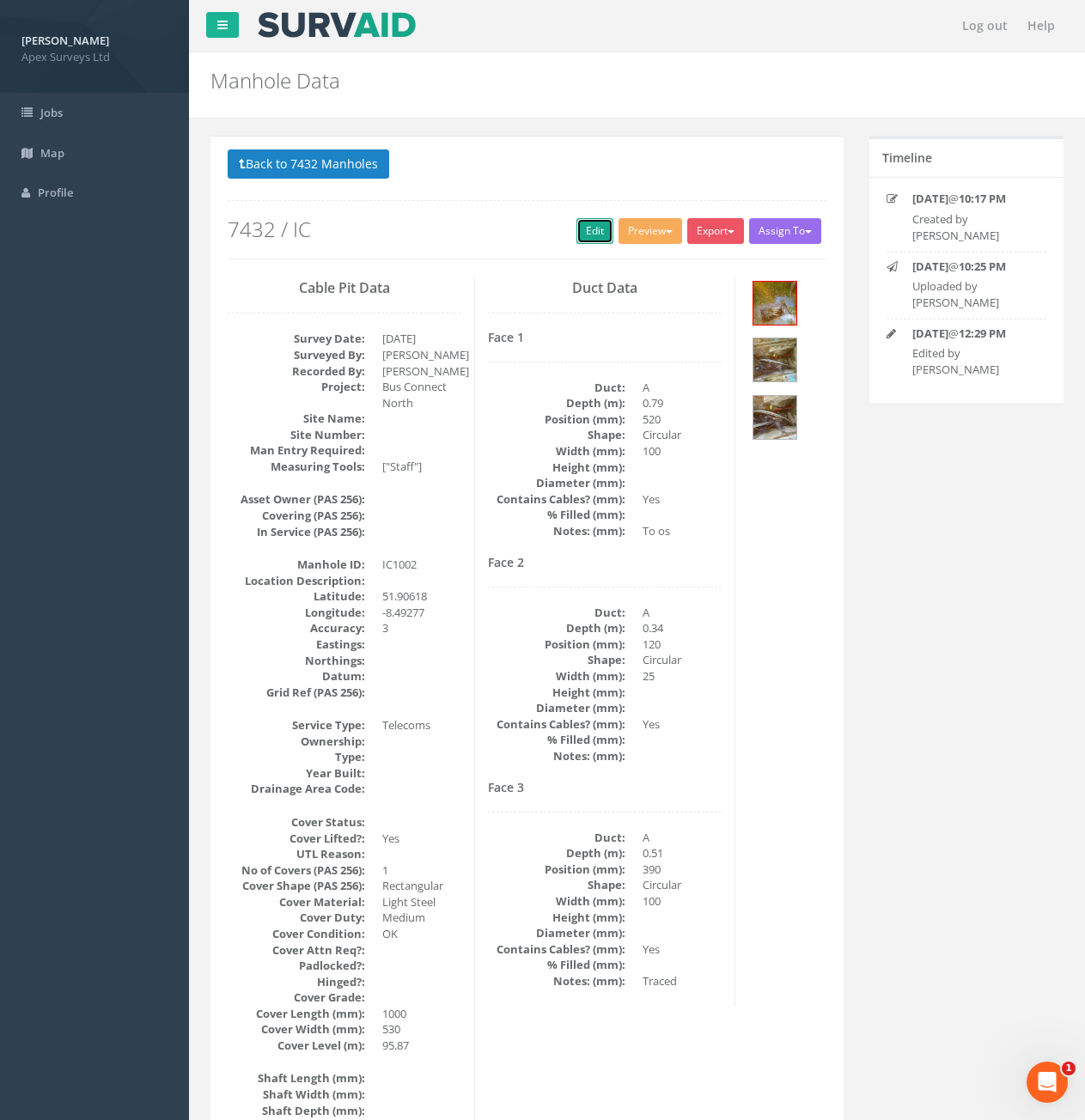
click at [586, 233] on link "Edit" at bounding box center [595, 231] width 37 height 25
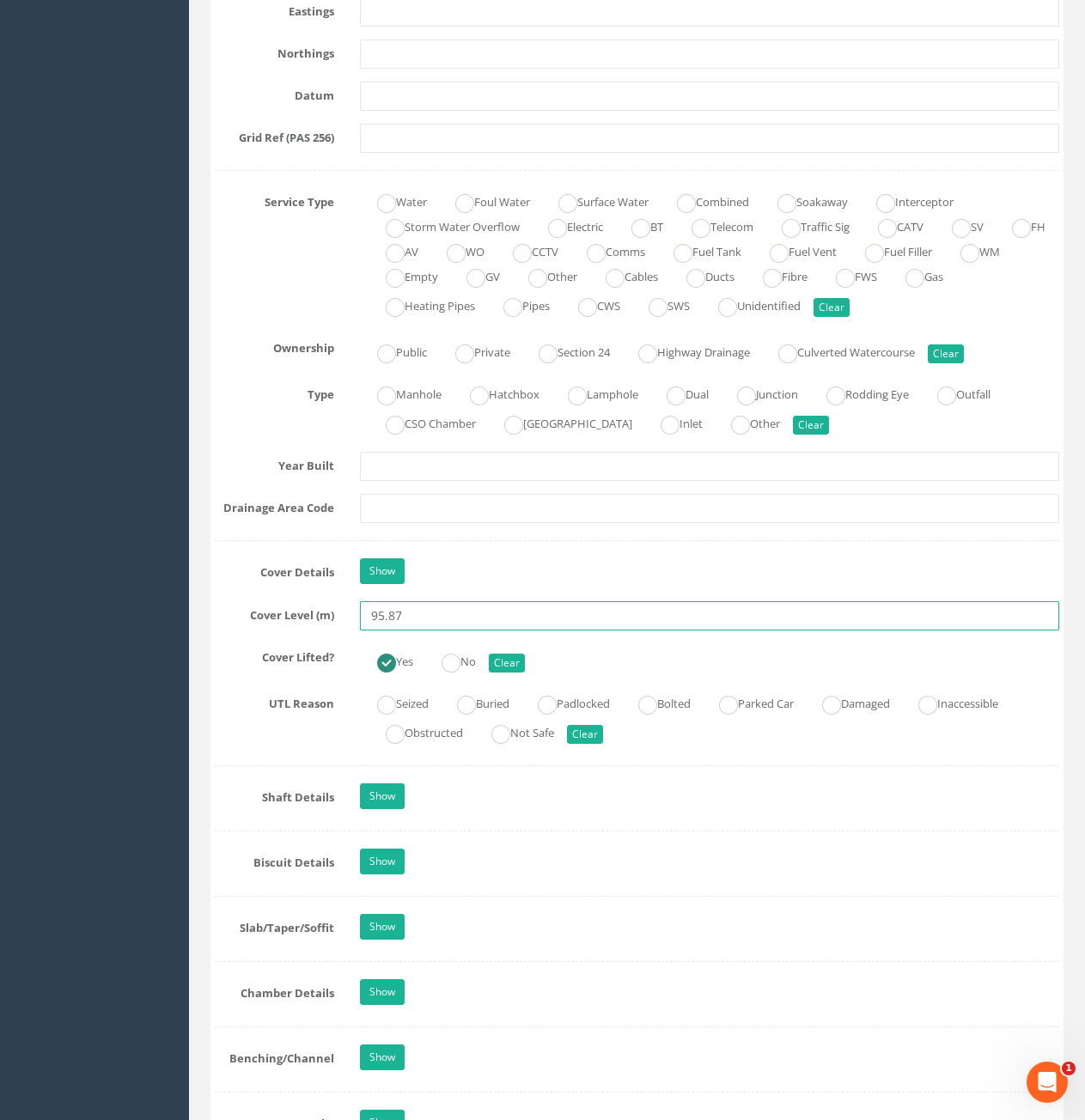
click at [567, 621] on input "95.87" at bounding box center [710, 616] width 699 height 29
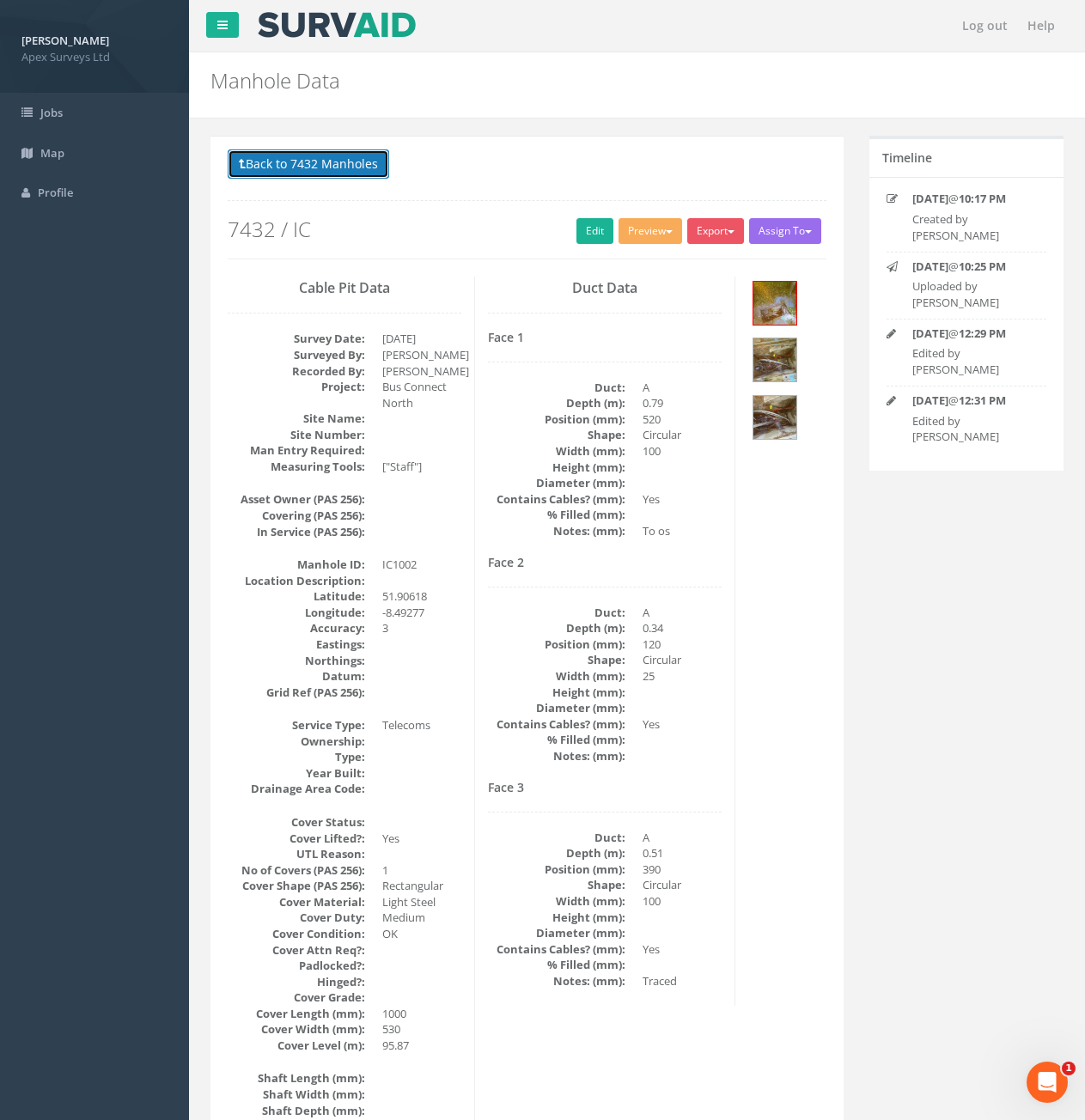
click at [313, 172] on button "Back to 7432 Manholes" at bounding box center [308, 163] width 162 height 29
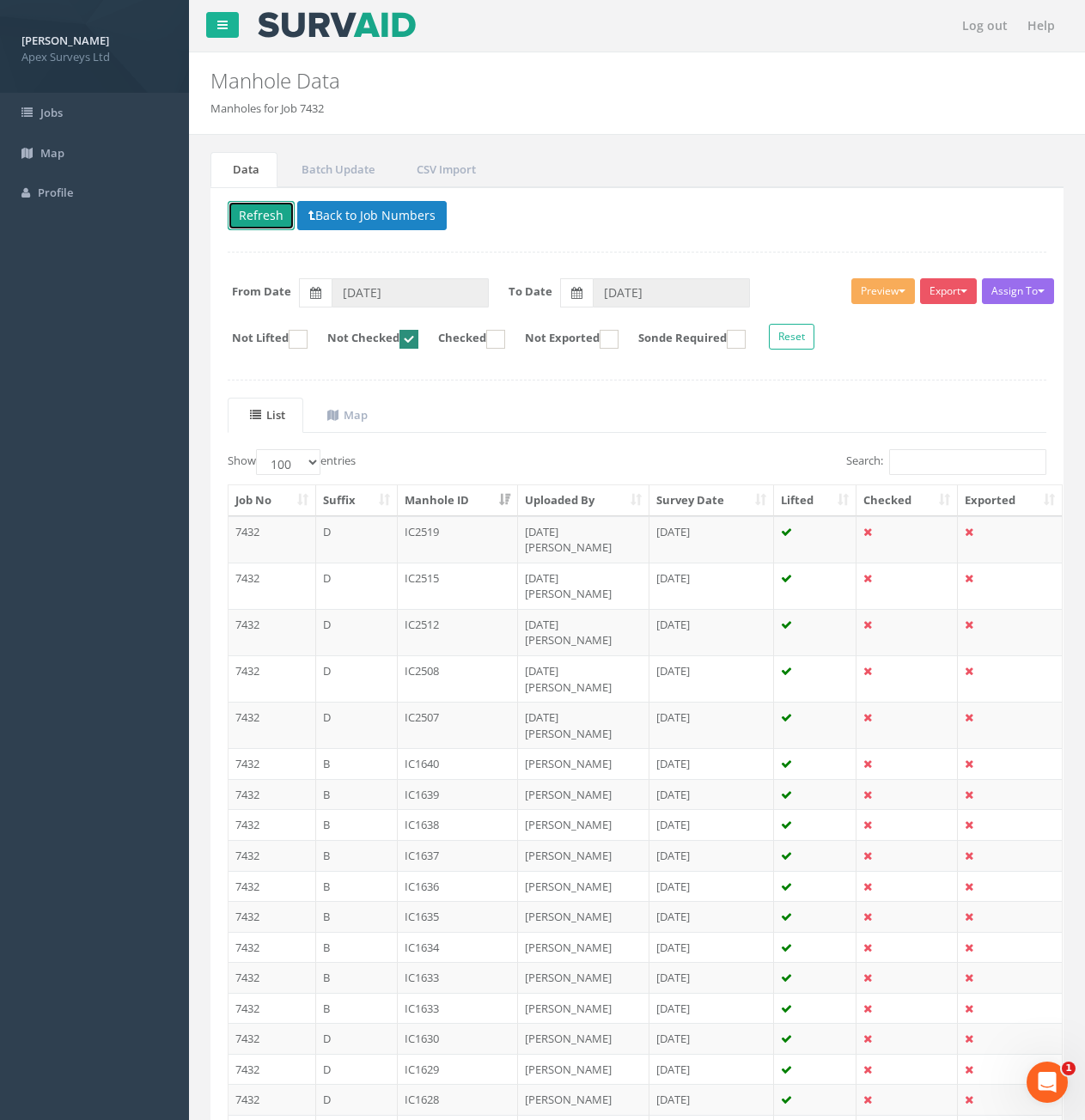
click at [247, 207] on button "Refresh" at bounding box center [261, 215] width 67 height 29
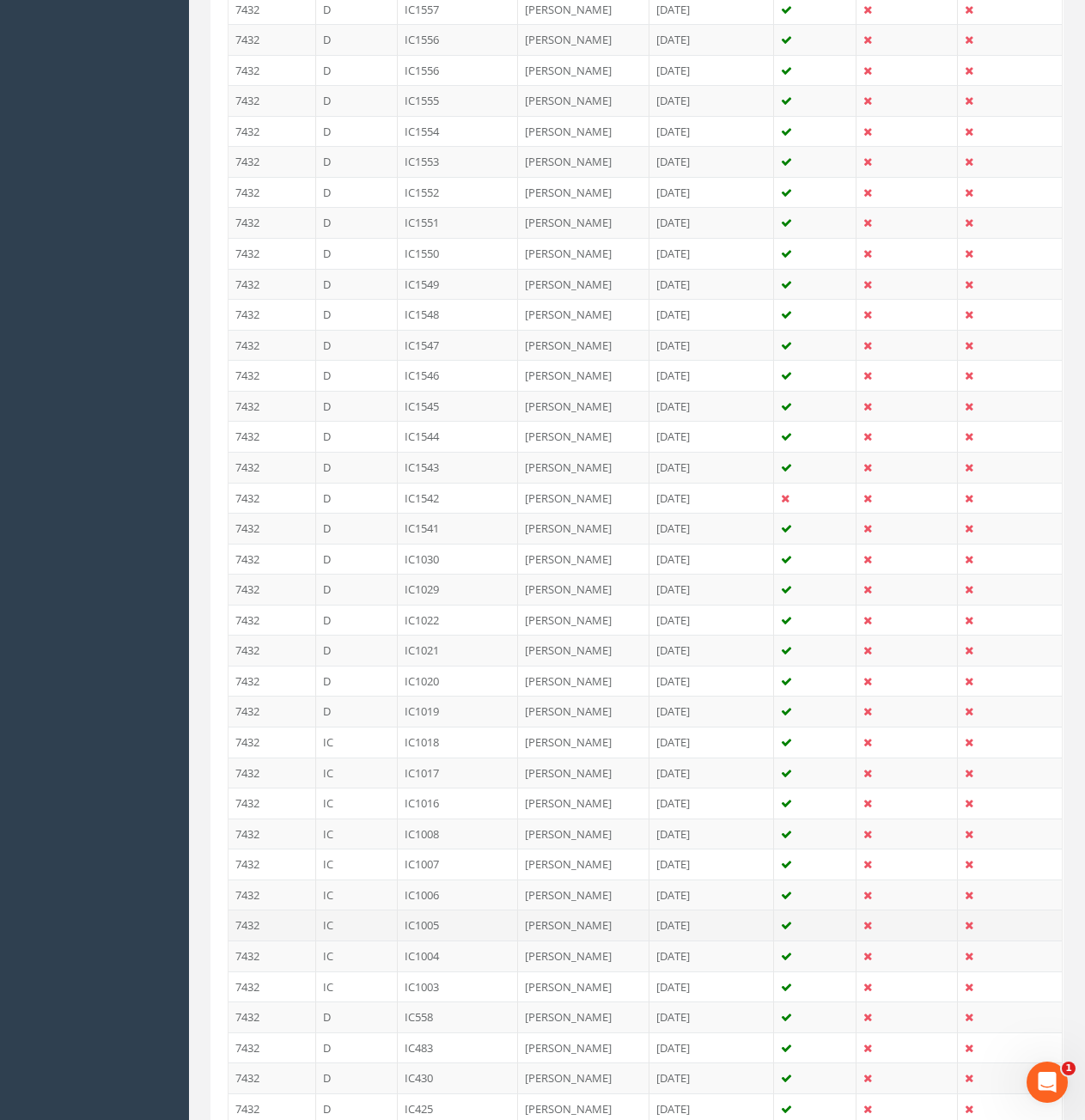
scroll to position [2588, 0]
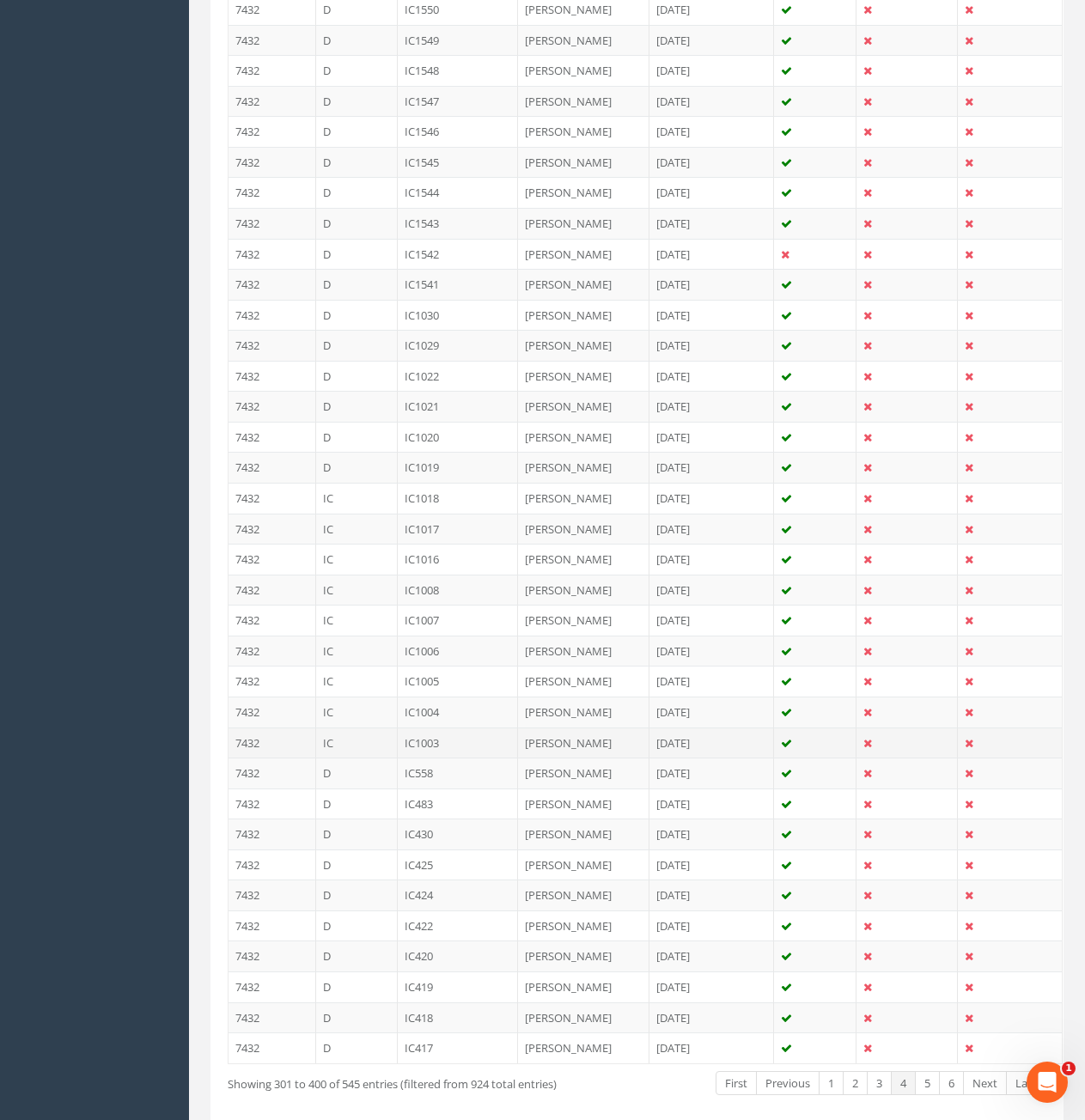
click at [361, 727] on td "IC" at bounding box center [357, 742] width 81 height 31
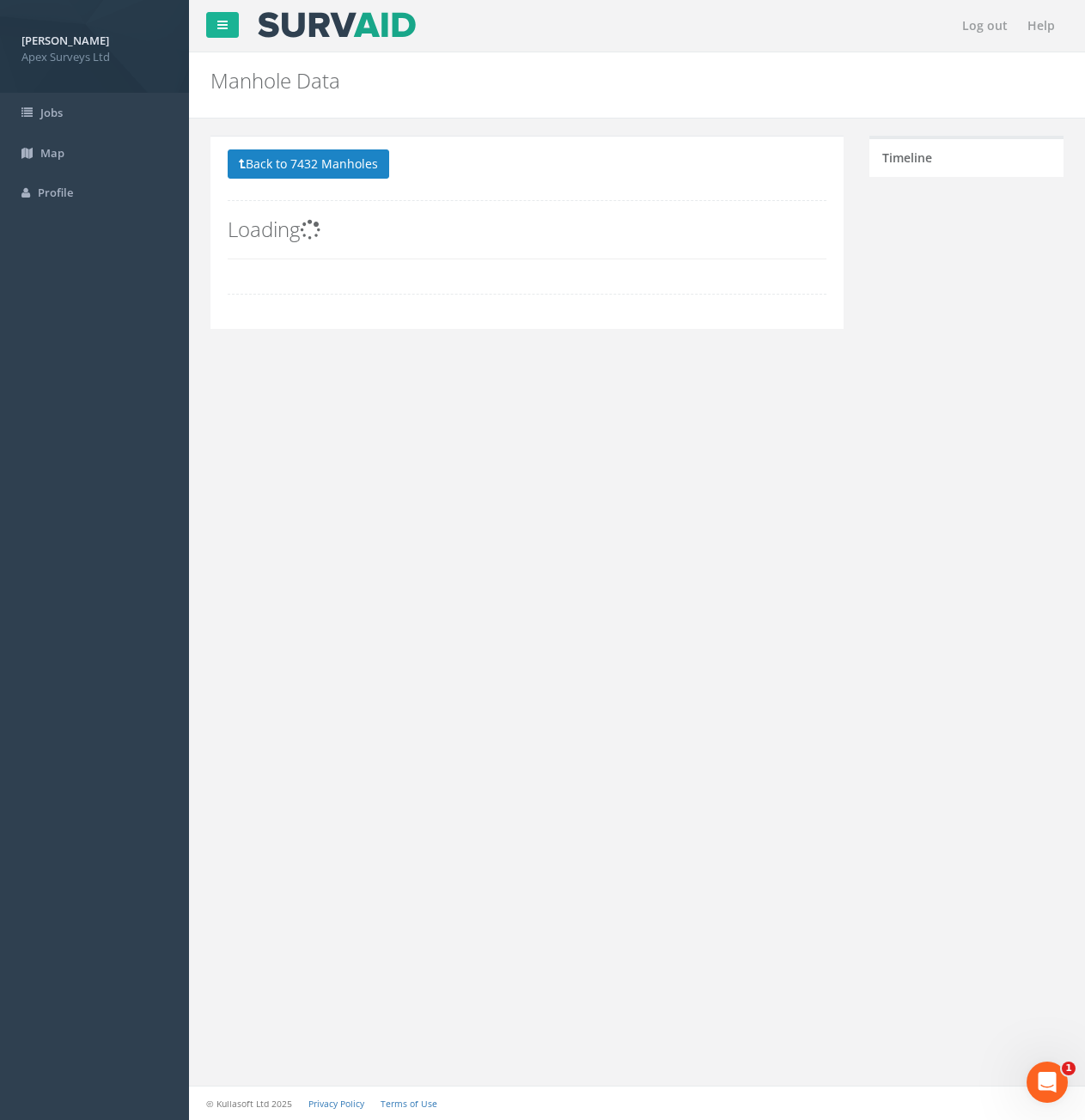
scroll to position [0, 0]
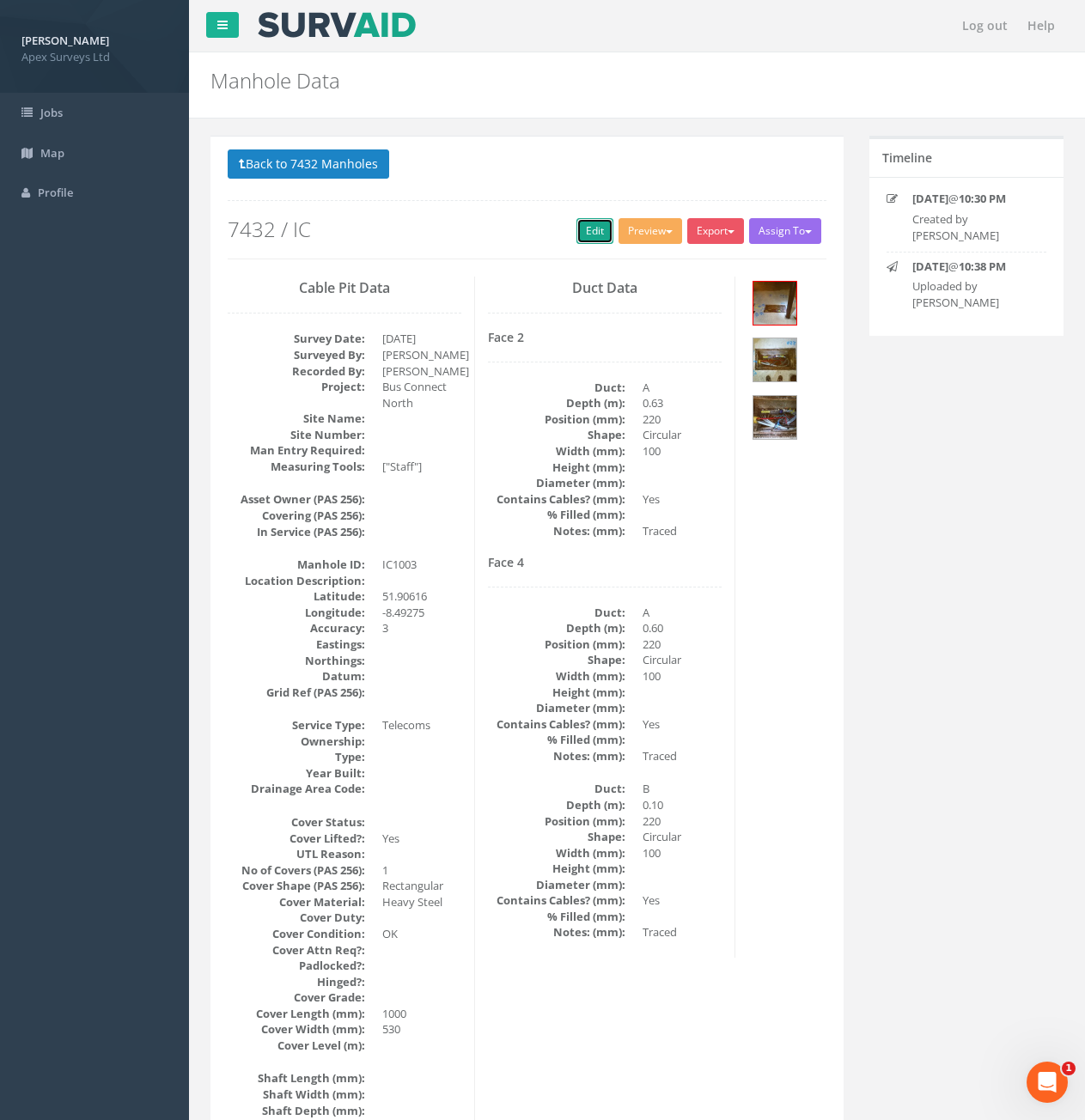
click at [576, 229] on link "Edit" at bounding box center [595, 231] width 37 height 25
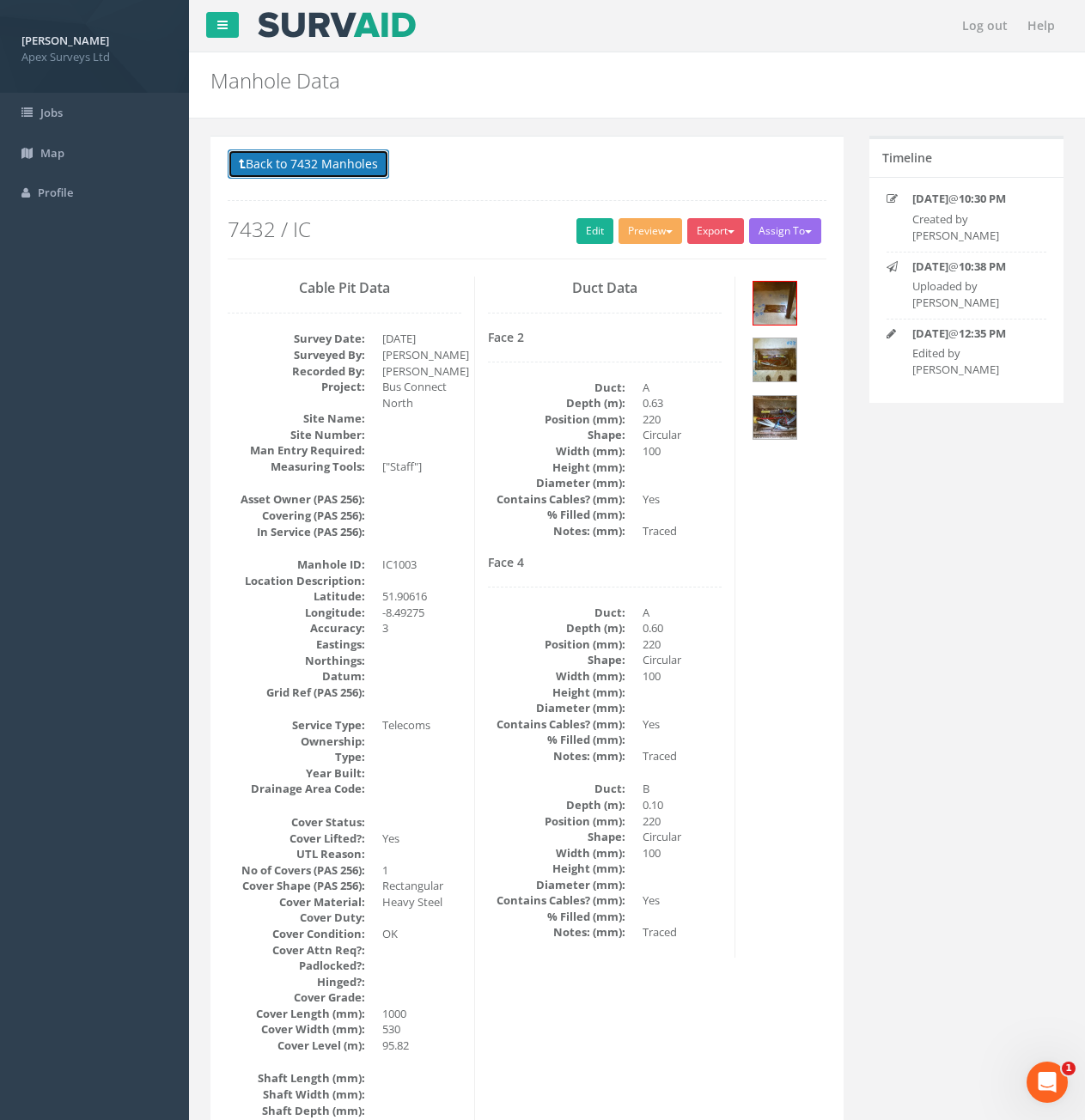
click at [304, 159] on button "Back to 7432 Manholes" at bounding box center [308, 163] width 162 height 29
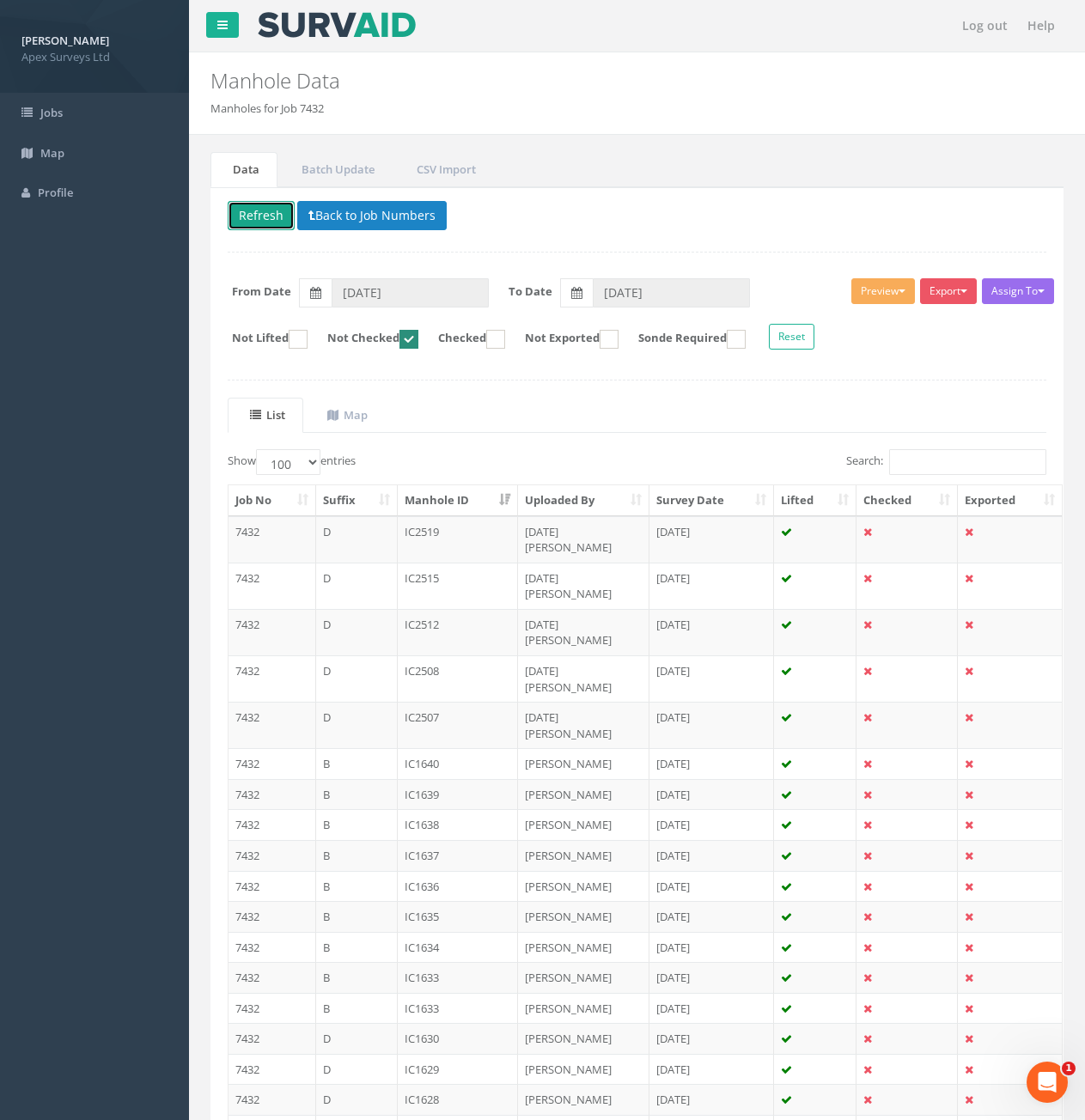
drag, startPoint x: 269, startPoint y: 214, endPoint x: 499, endPoint y: 375, distance: 280.8
click at [269, 214] on button "Refresh" at bounding box center [261, 215] width 67 height 29
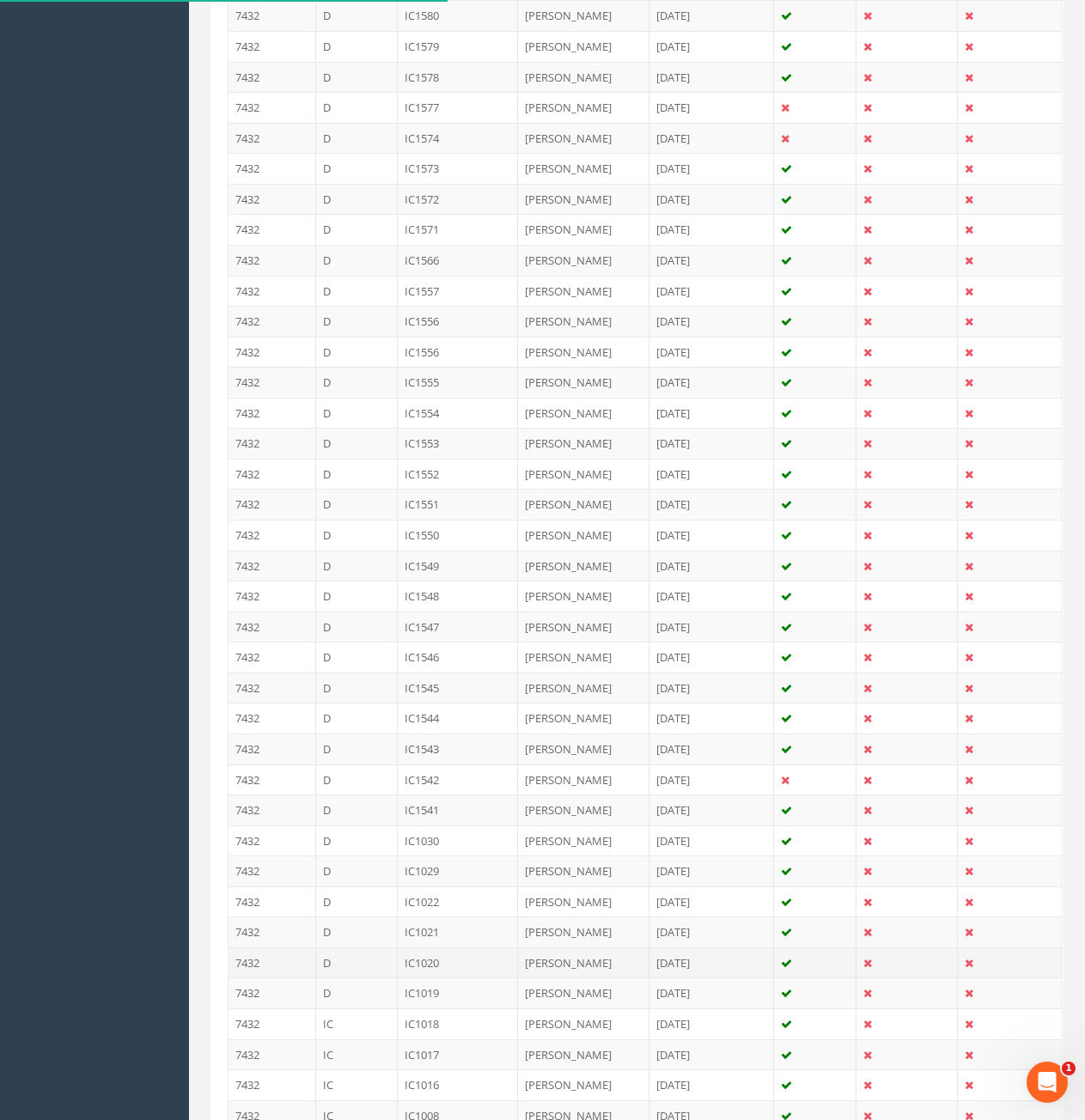
scroll to position [2577, 0]
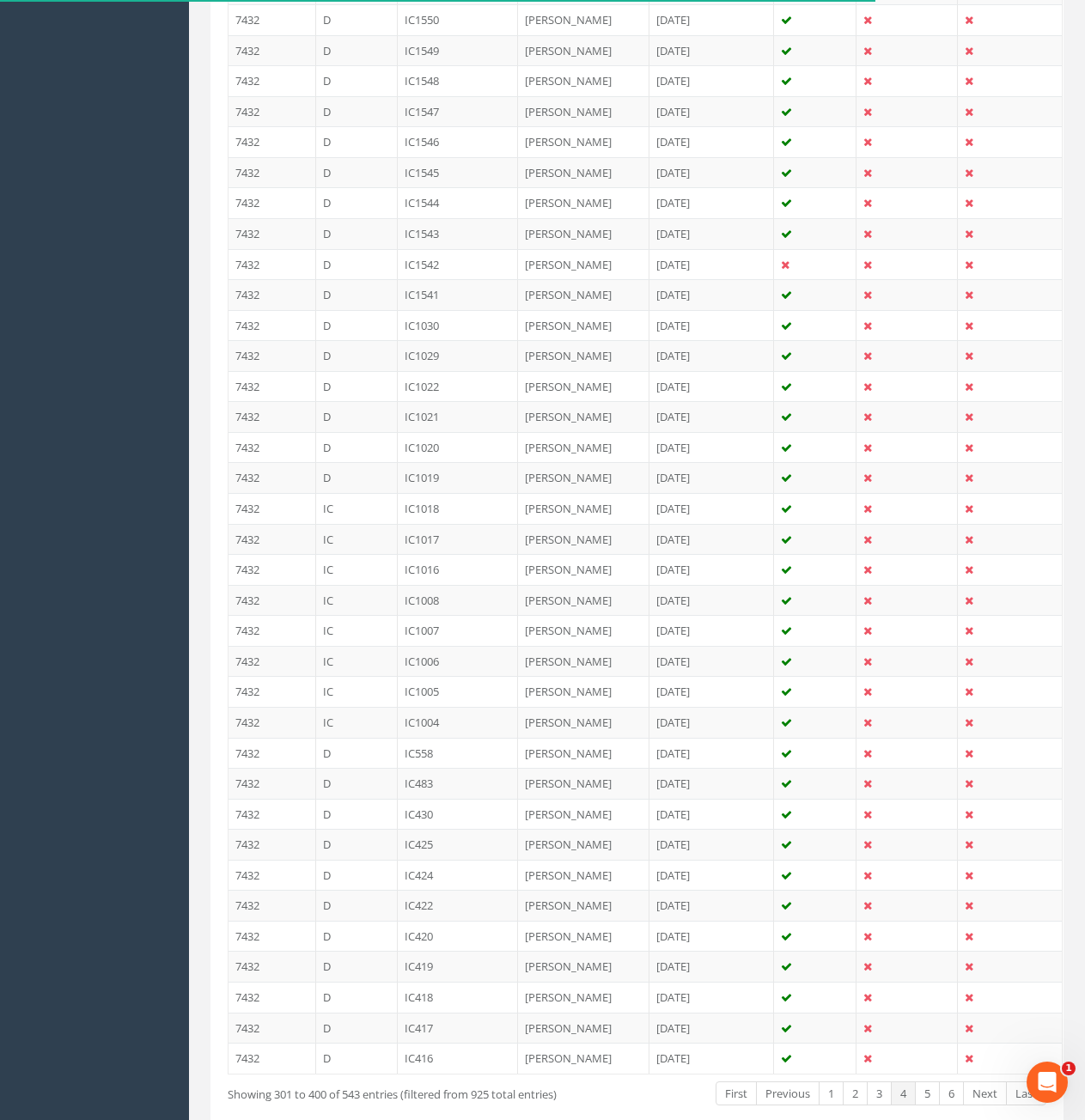
click at [451, 707] on td "IC1004" at bounding box center [458, 722] width 122 height 31
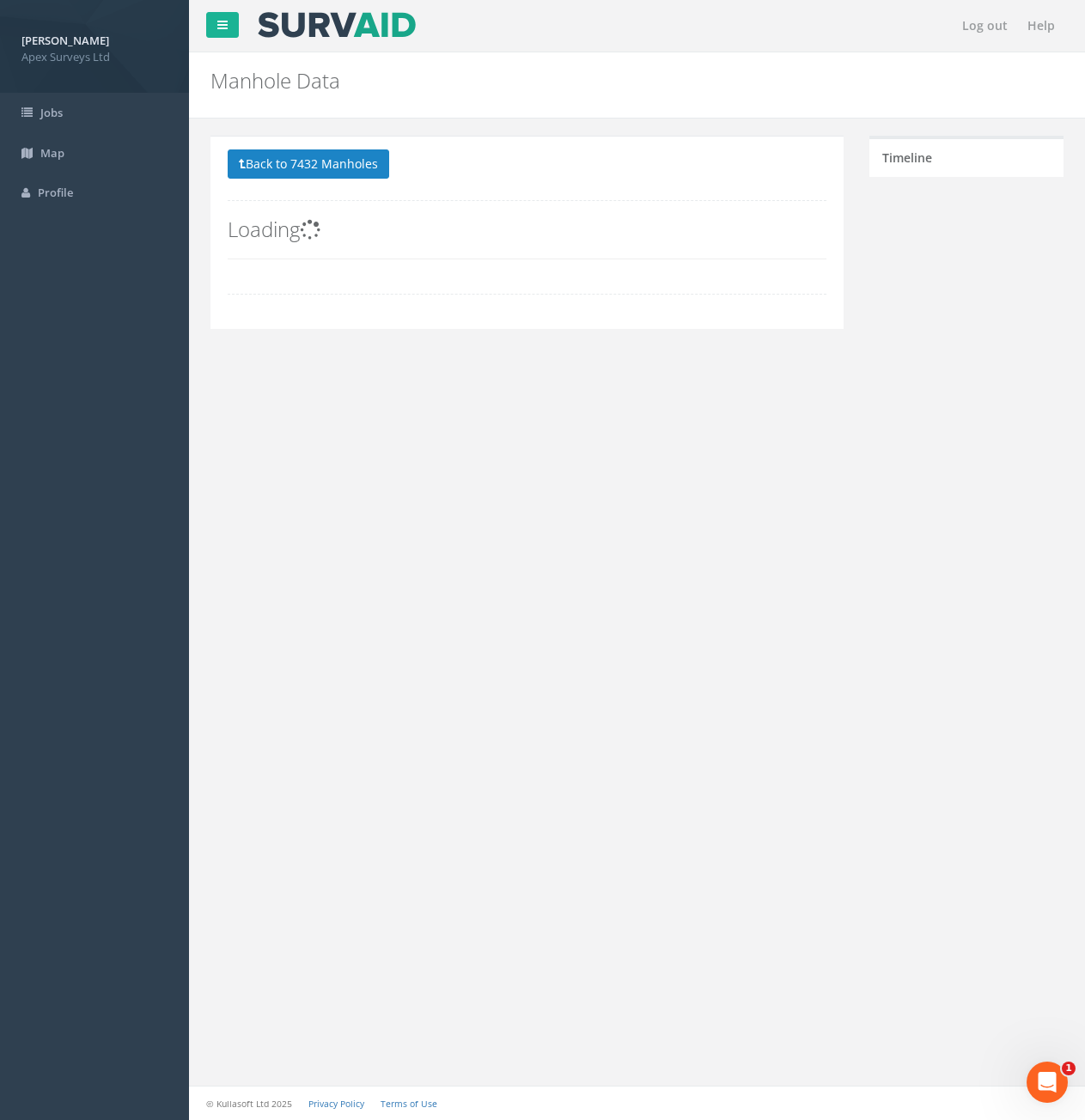
scroll to position [0, 0]
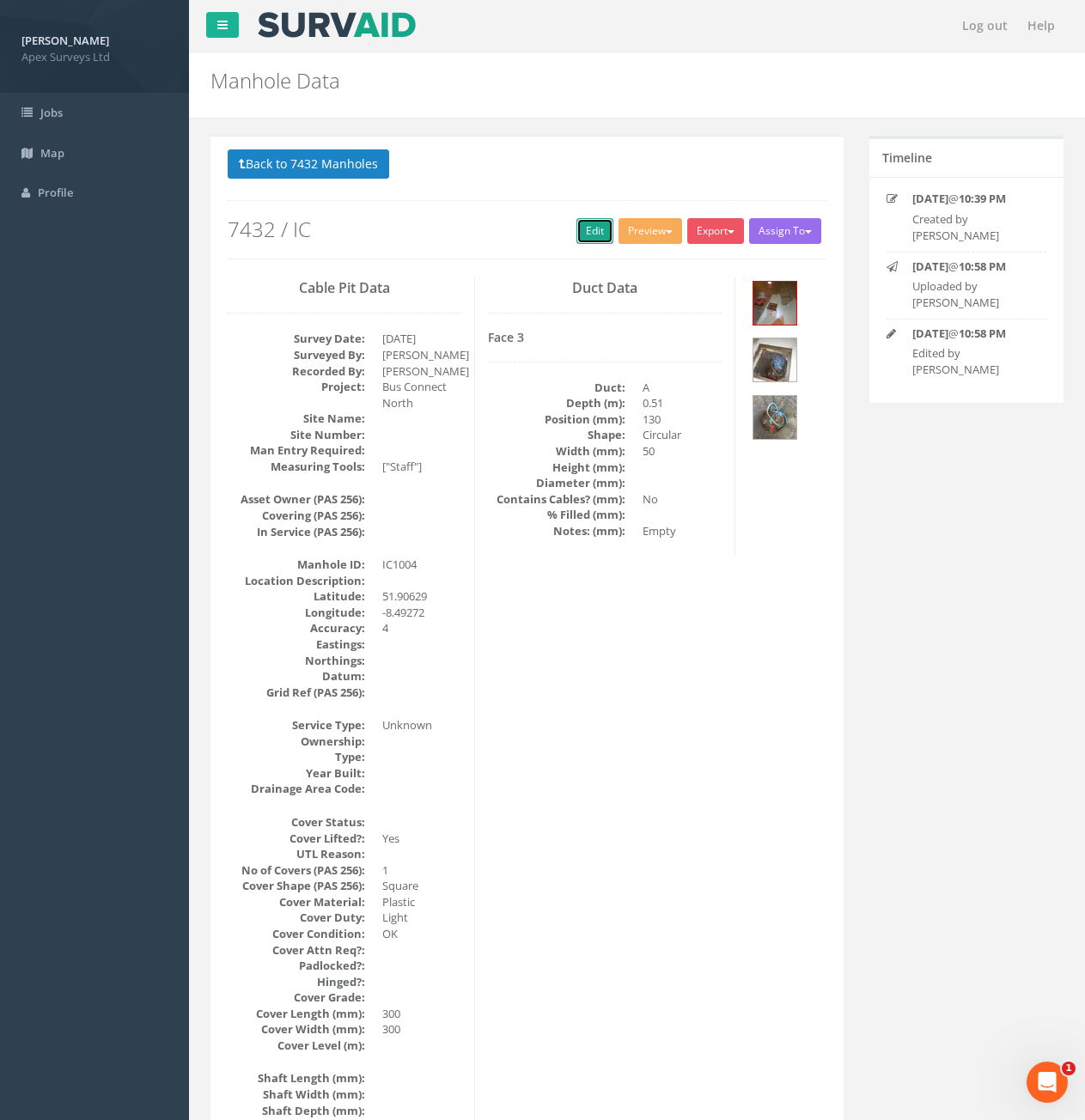
click at [592, 234] on link "Edit" at bounding box center [595, 231] width 37 height 25
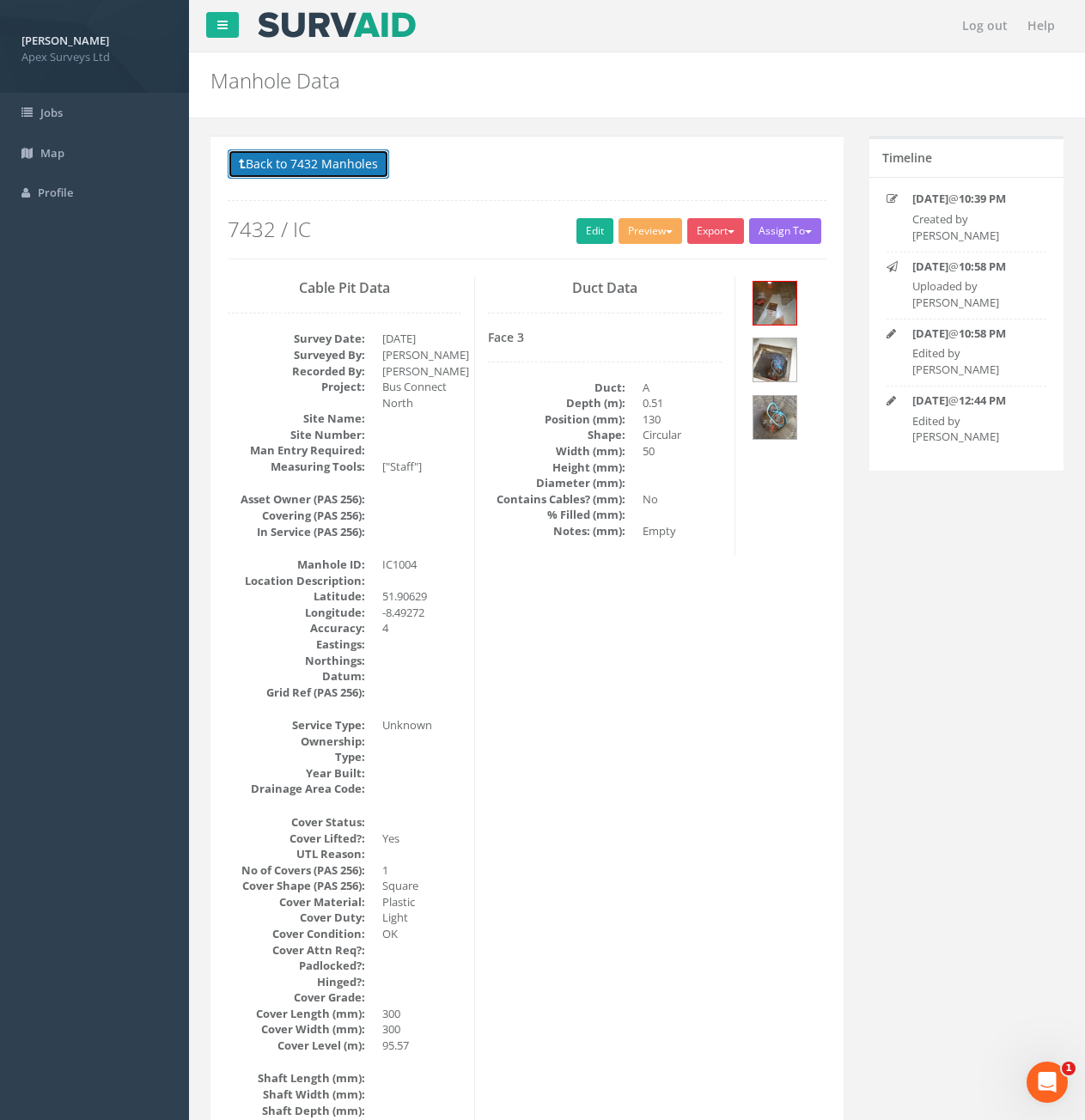
drag, startPoint x: 316, startPoint y: 163, endPoint x: 332, endPoint y: 174, distance: 19.4
click at [316, 163] on button "Back to 7432 Manholes" at bounding box center [308, 163] width 162 height 29
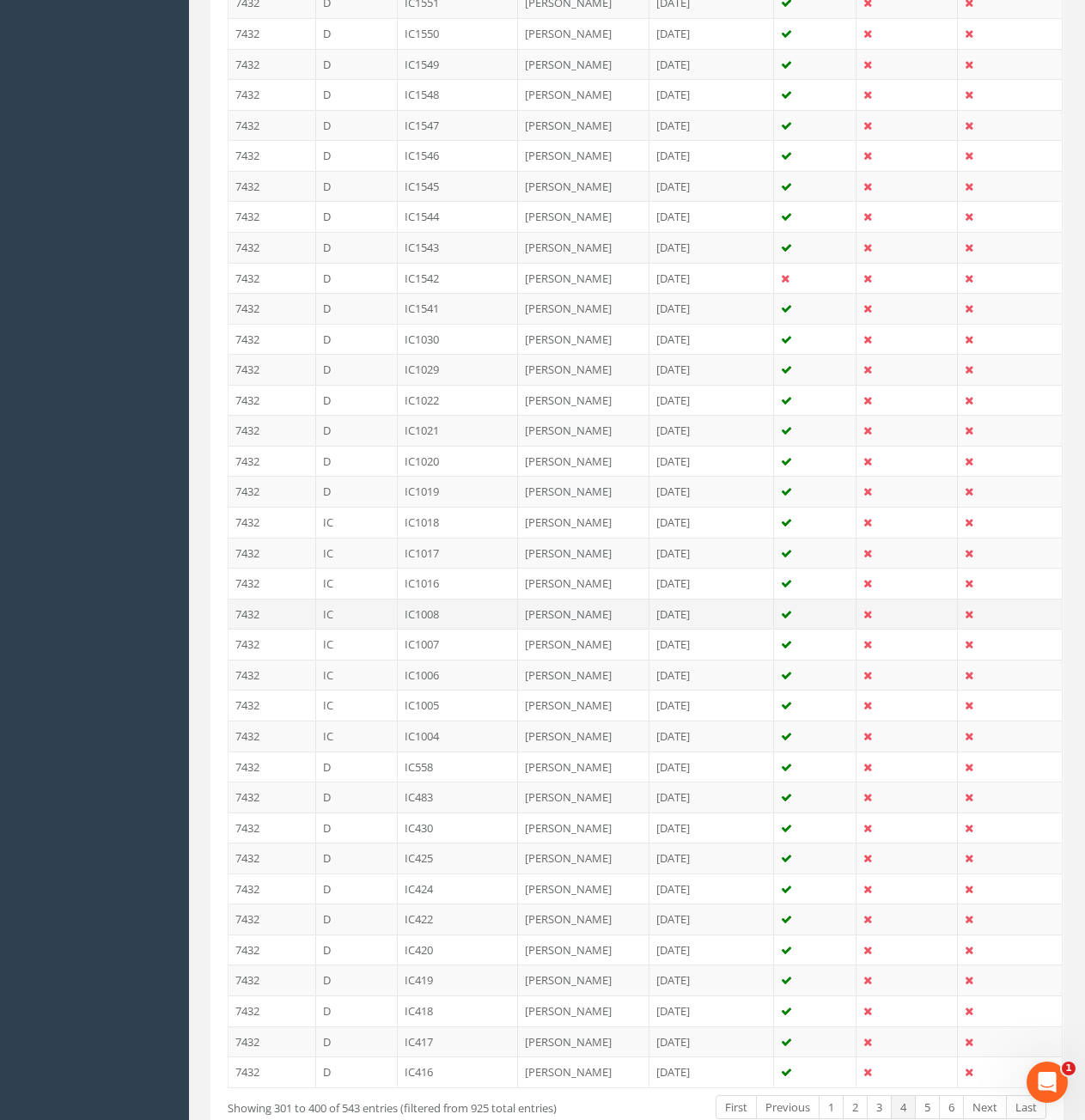
scroll to position [2577, 0]
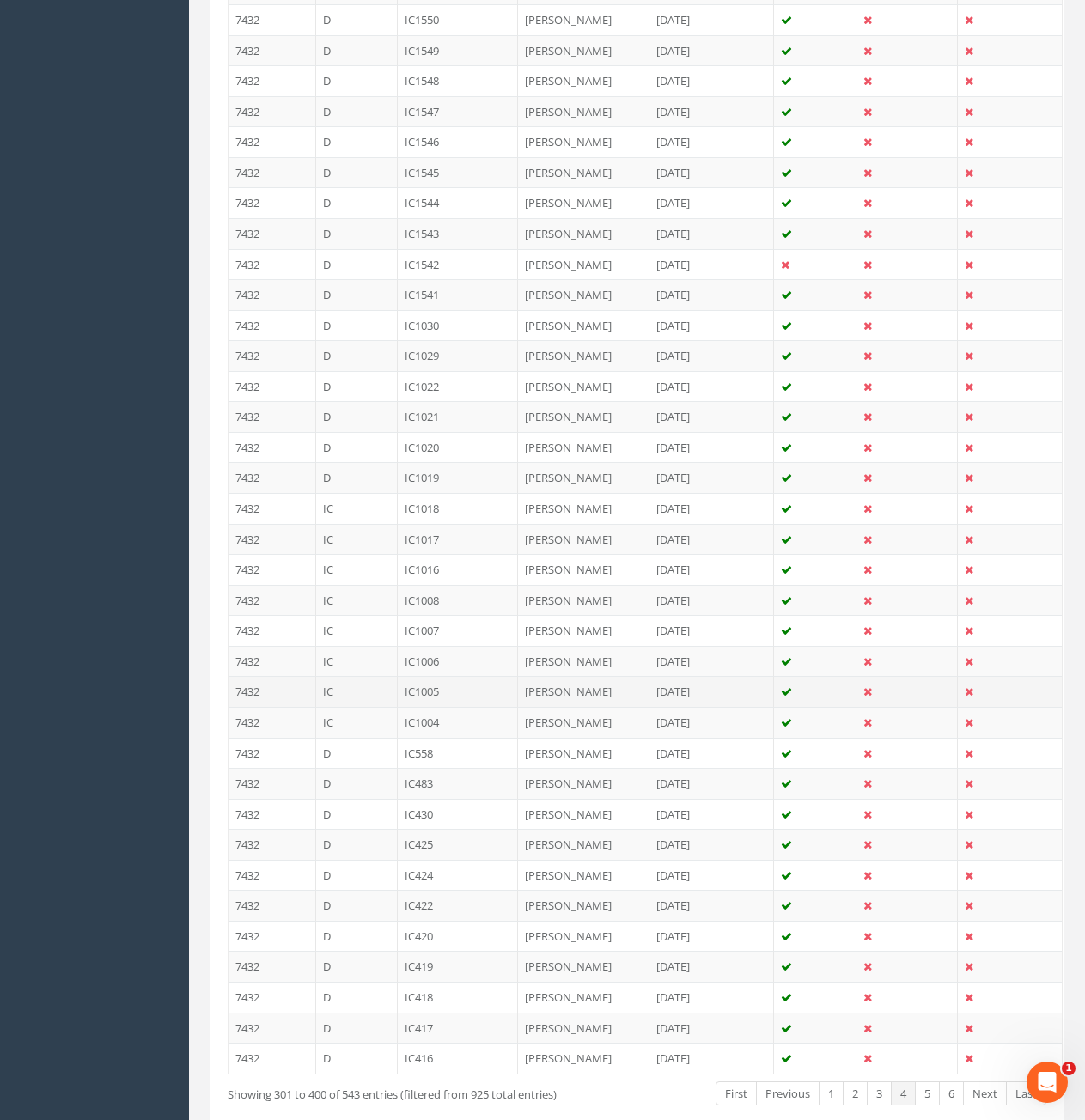
click at [365, 676] on td "IC" at bounding box center [357, 691] width 81 height 31
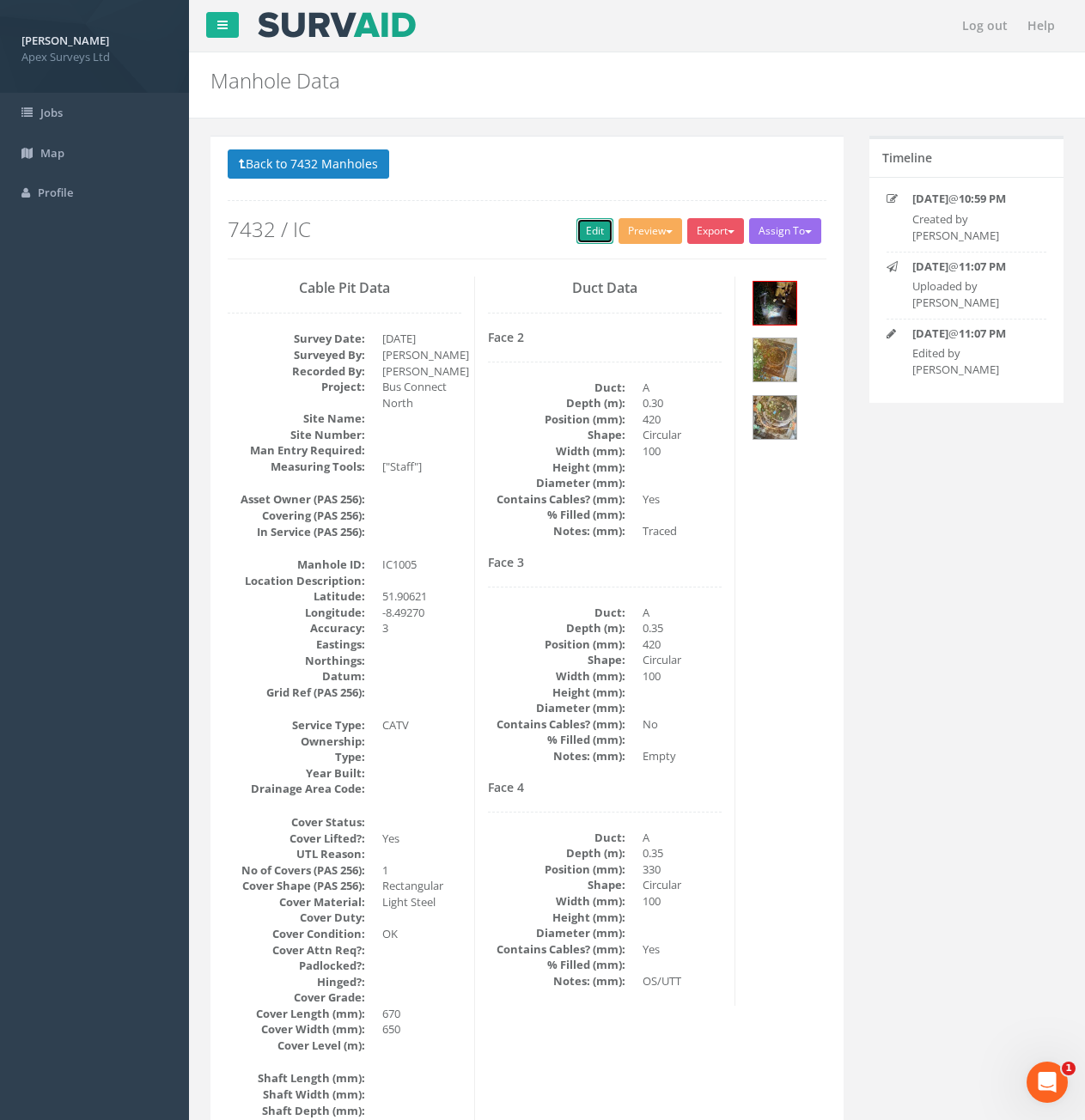
click at [576, 234] on link "Edit" at bounding box center [595, 231] width 37 height 25
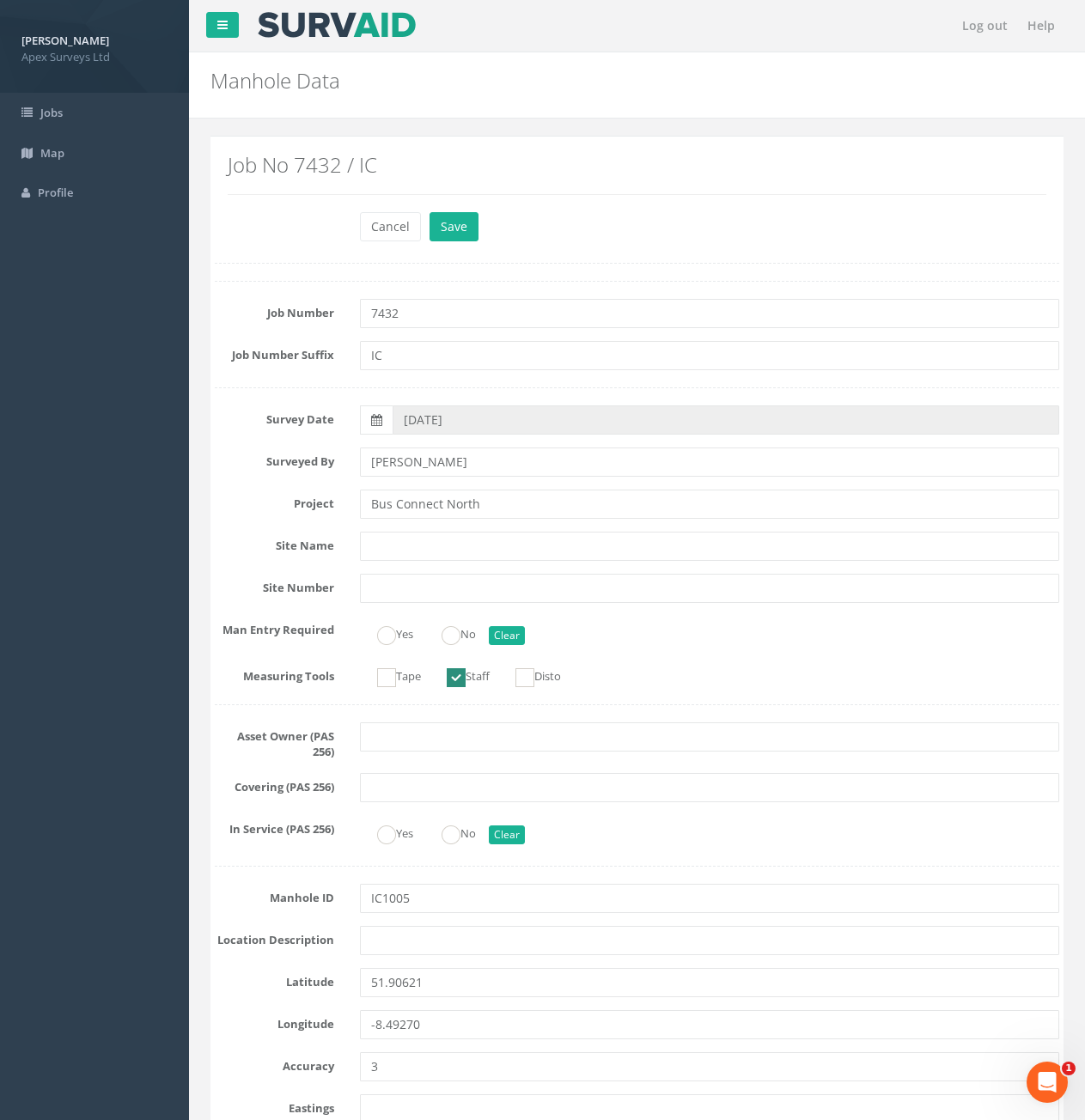
scroll to position [2644, 0]
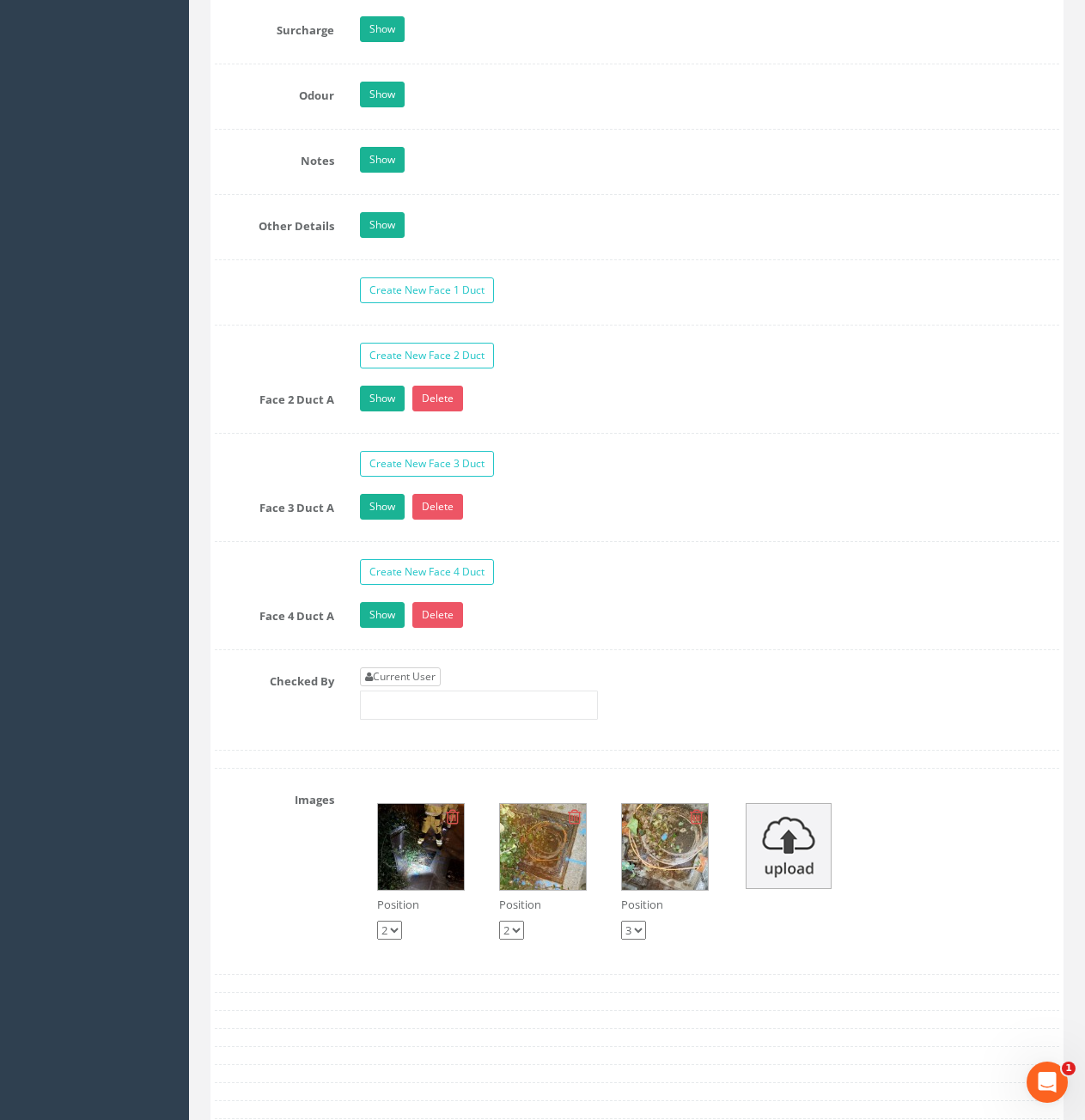
click at [400, 676] on link "Current User" at bounding box center [400, 678] width 80 height 19
type input "[PERSON_NAME]"
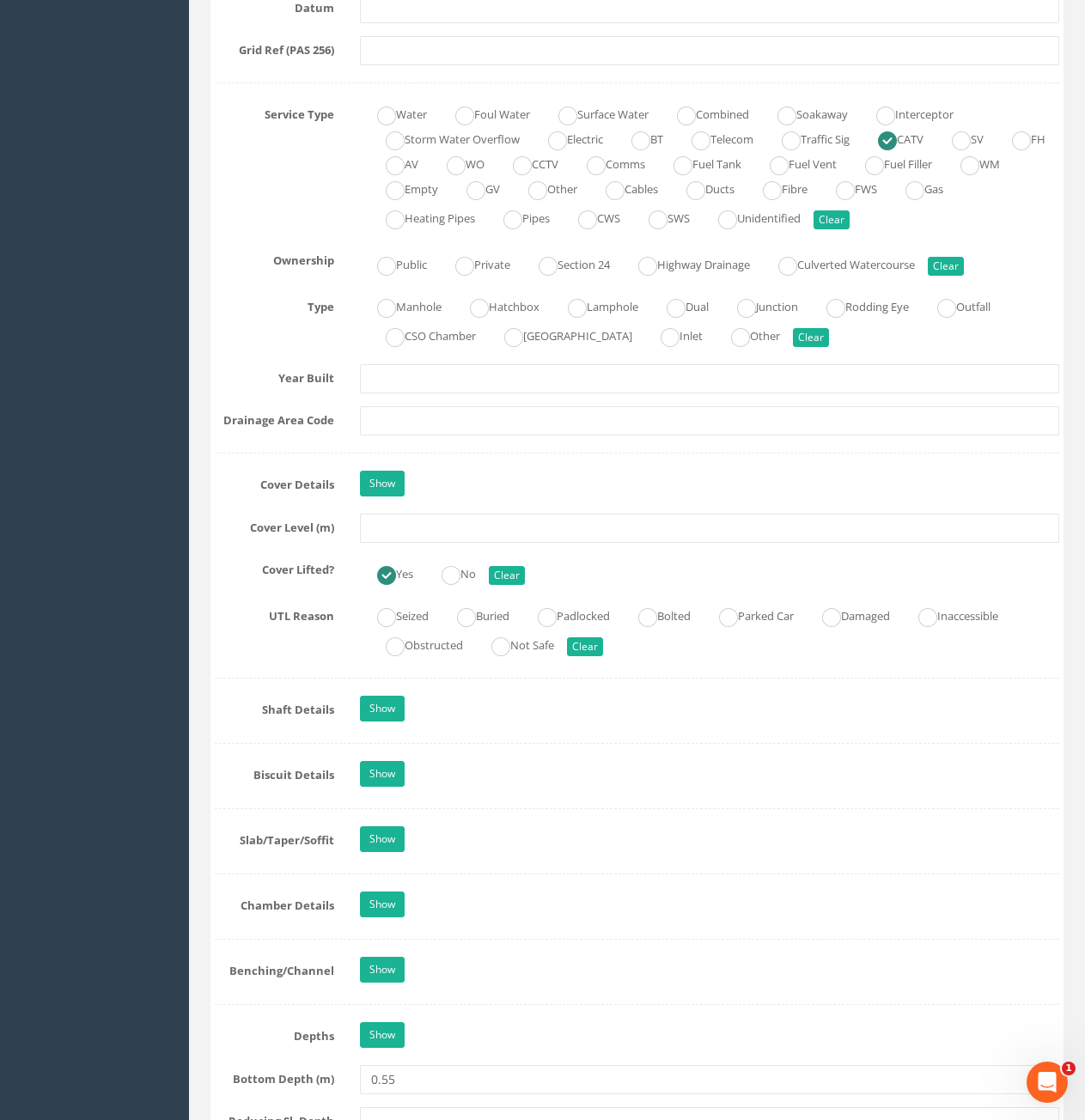
scroll to position [1183, 0]
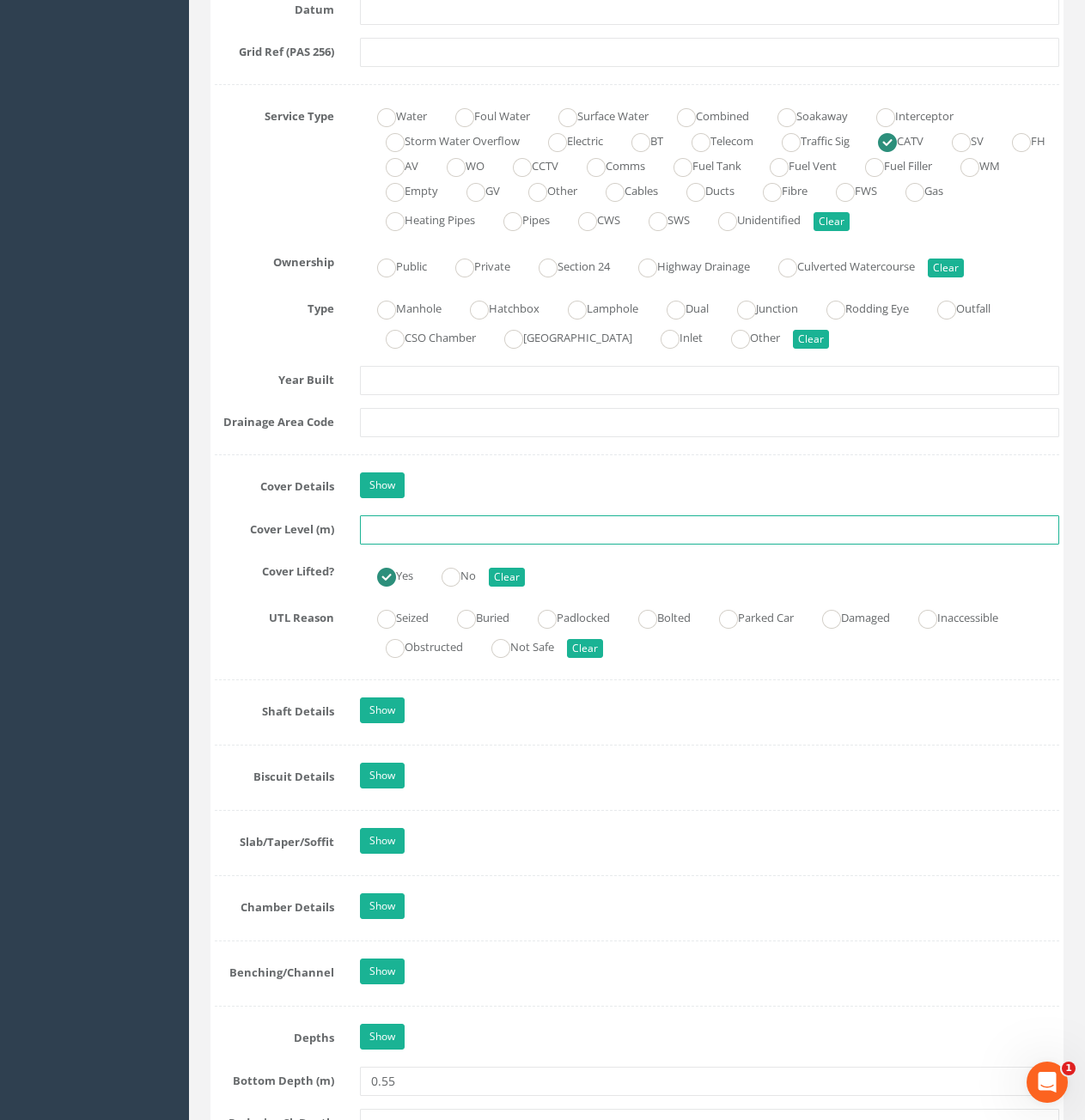
click at [538, 534] on input "text" at bounding box center [710, 530] width 699 height 29
click at [861, 519] on input "text" at bounding box center [710, 530] width 699 height 29
type input "95.43"
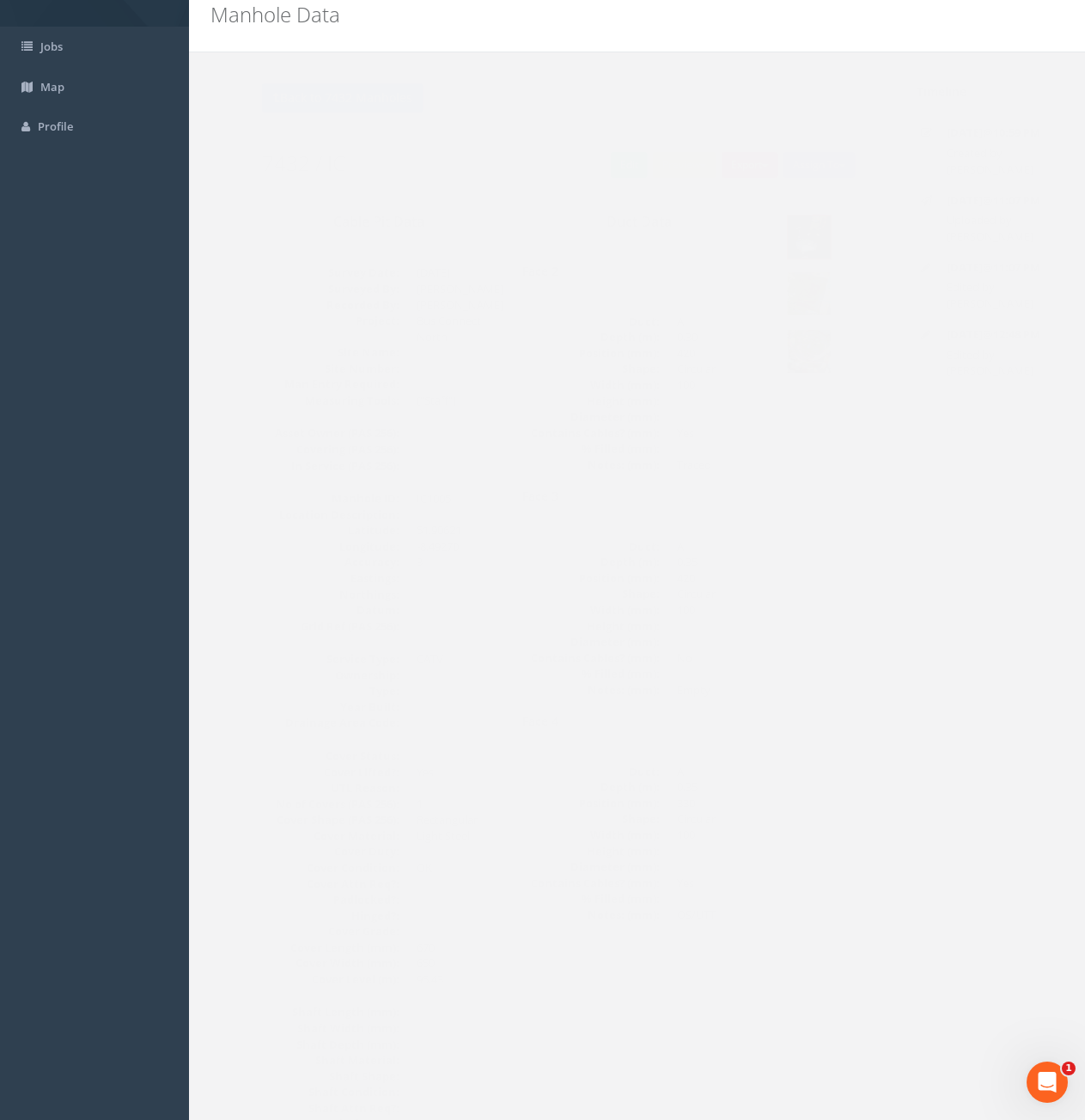
scroll to position [0, 0]
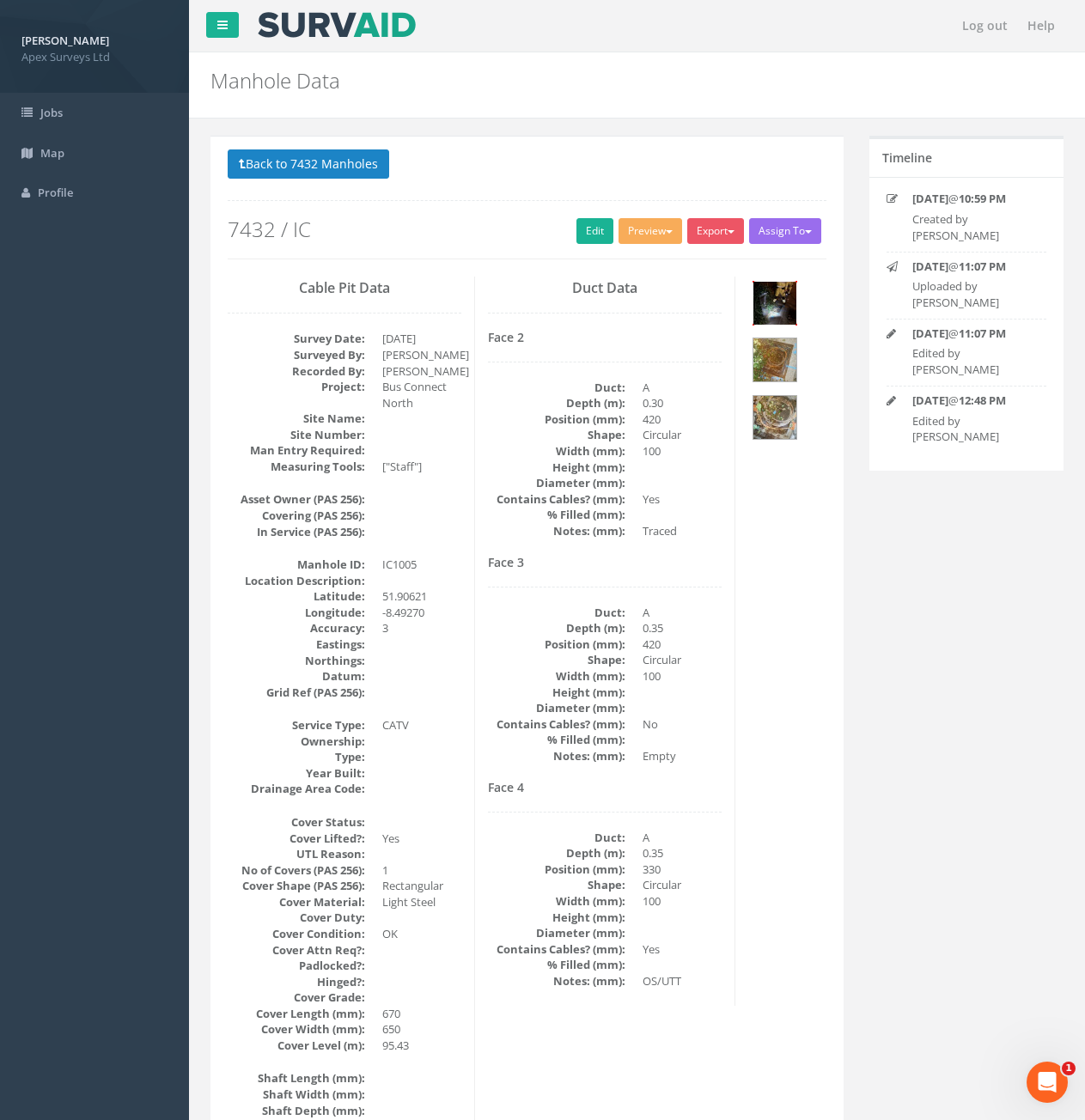
click at [767, 286] on img at bounding box center [775, 303] width 43 height 43
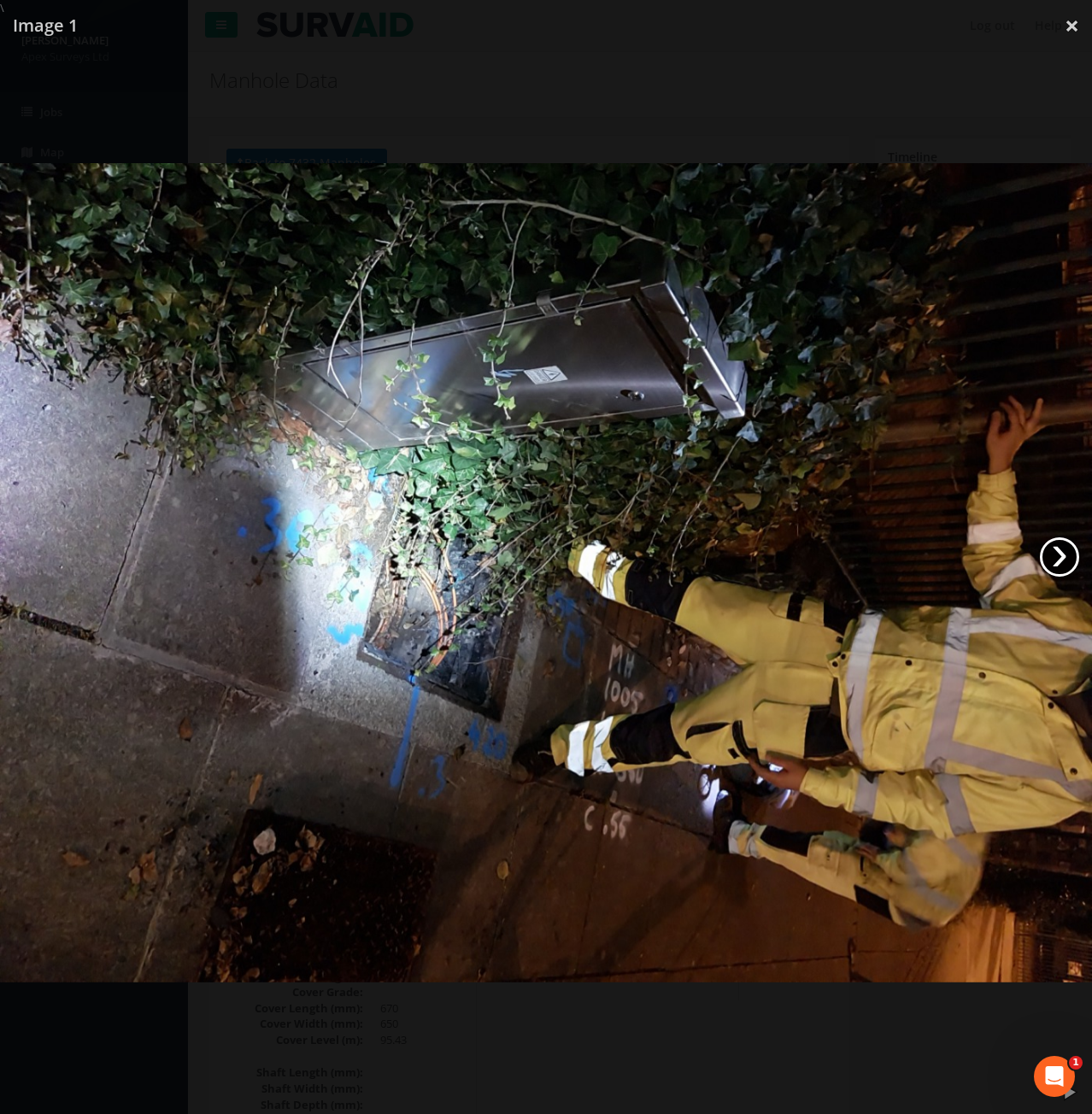
click at [1063, 565] on link "›" at bounding box center [1059, 557] width 39 height 39
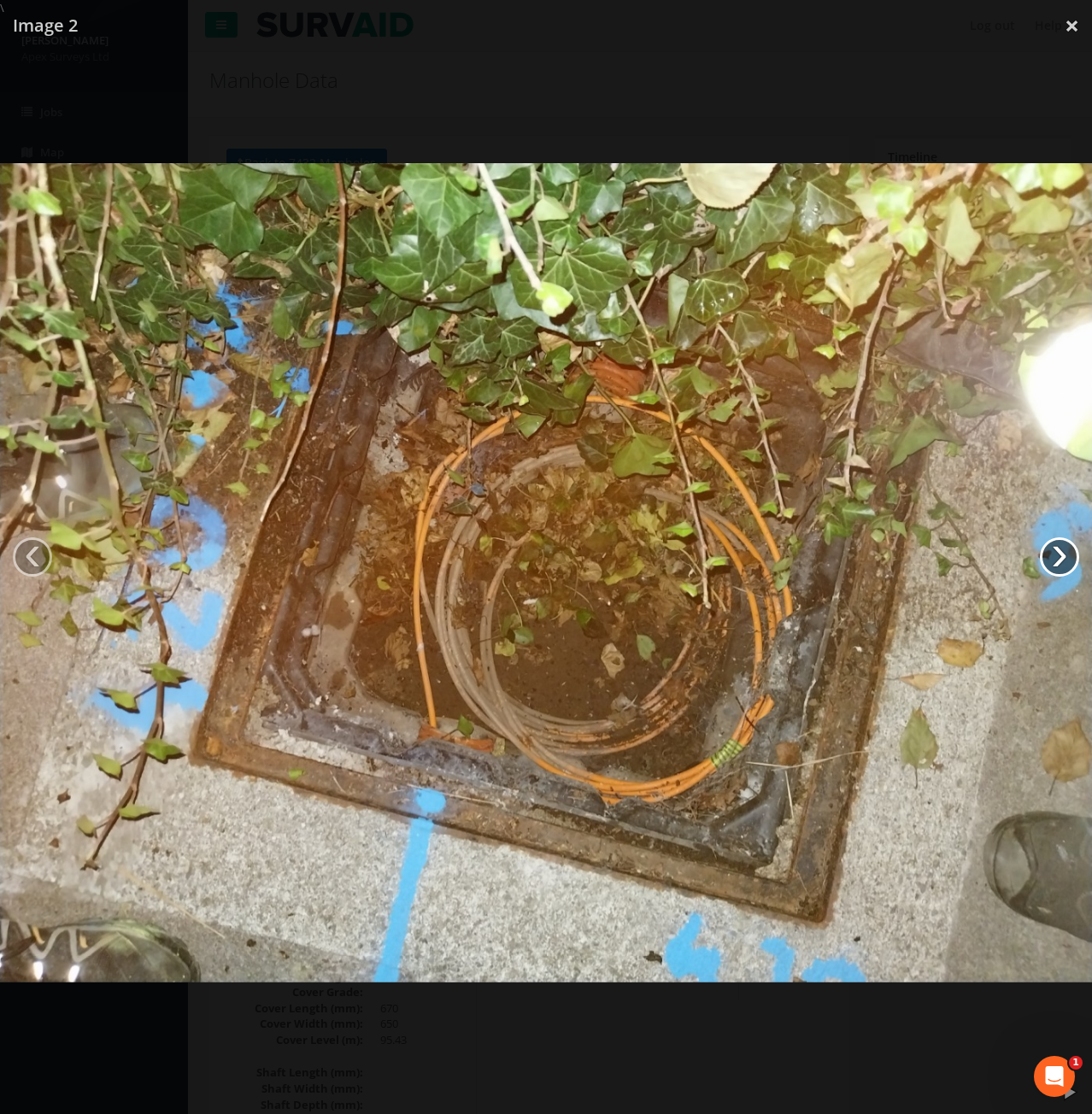
click at [1063, 565] on link "›" at bounding box center [1059, 557] width 39 height 39
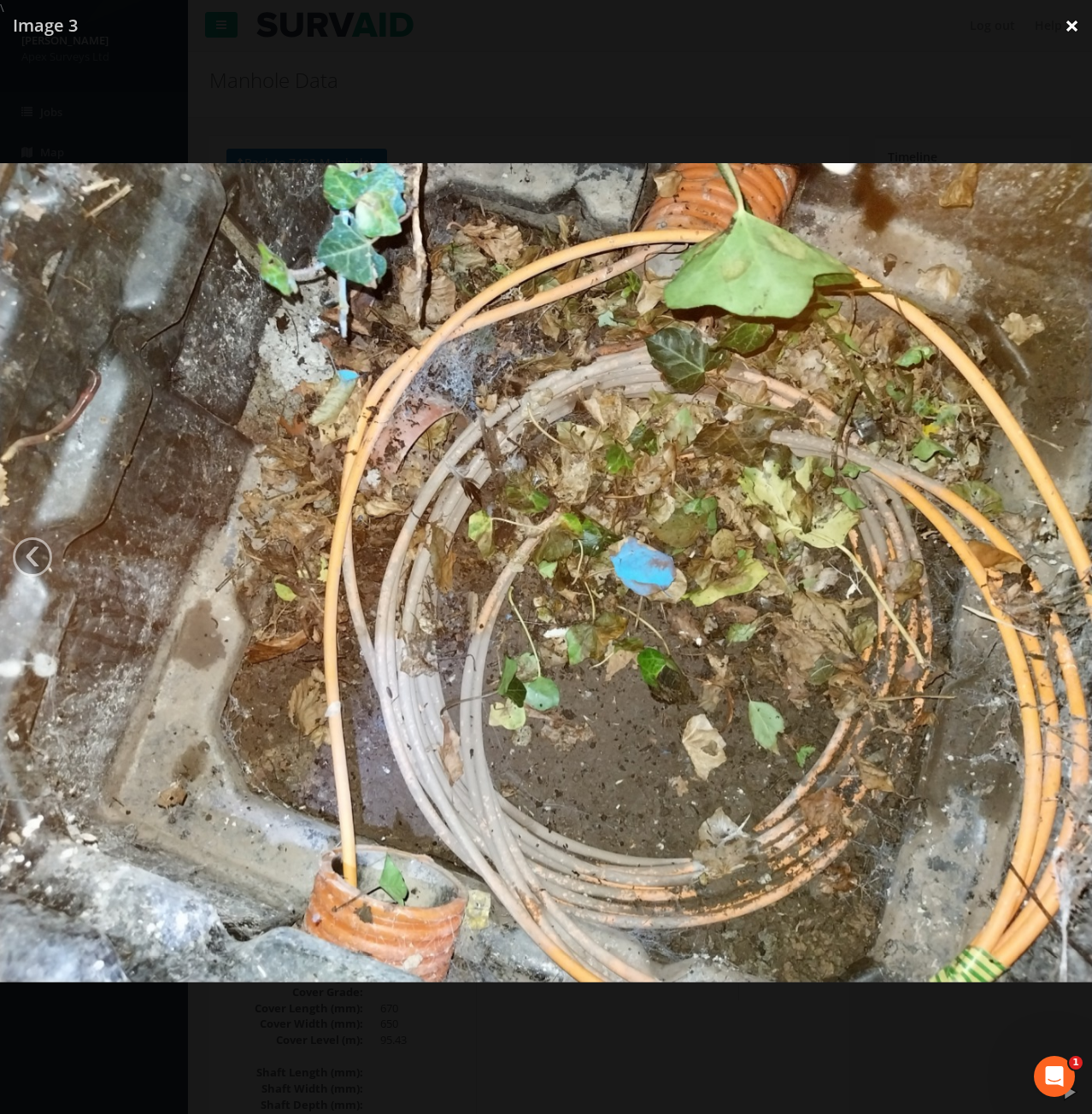
click at [1075, 33] on link "×" at bounding box center [1072, 25] width 40 height 51
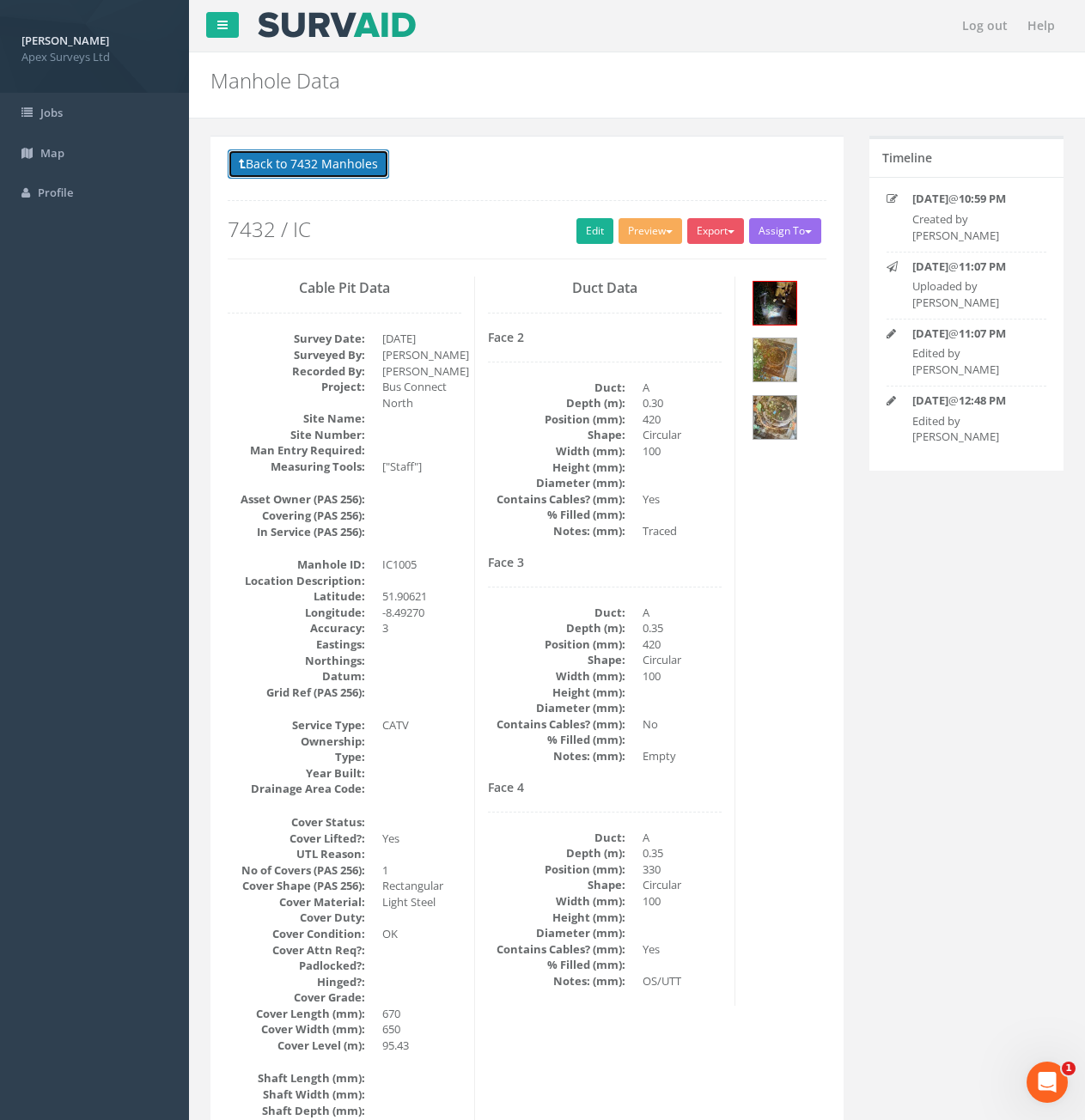
click at [293, 174] on button "Back to 7432 Manholes" at bounding box center [308, 163] width 162 height 29
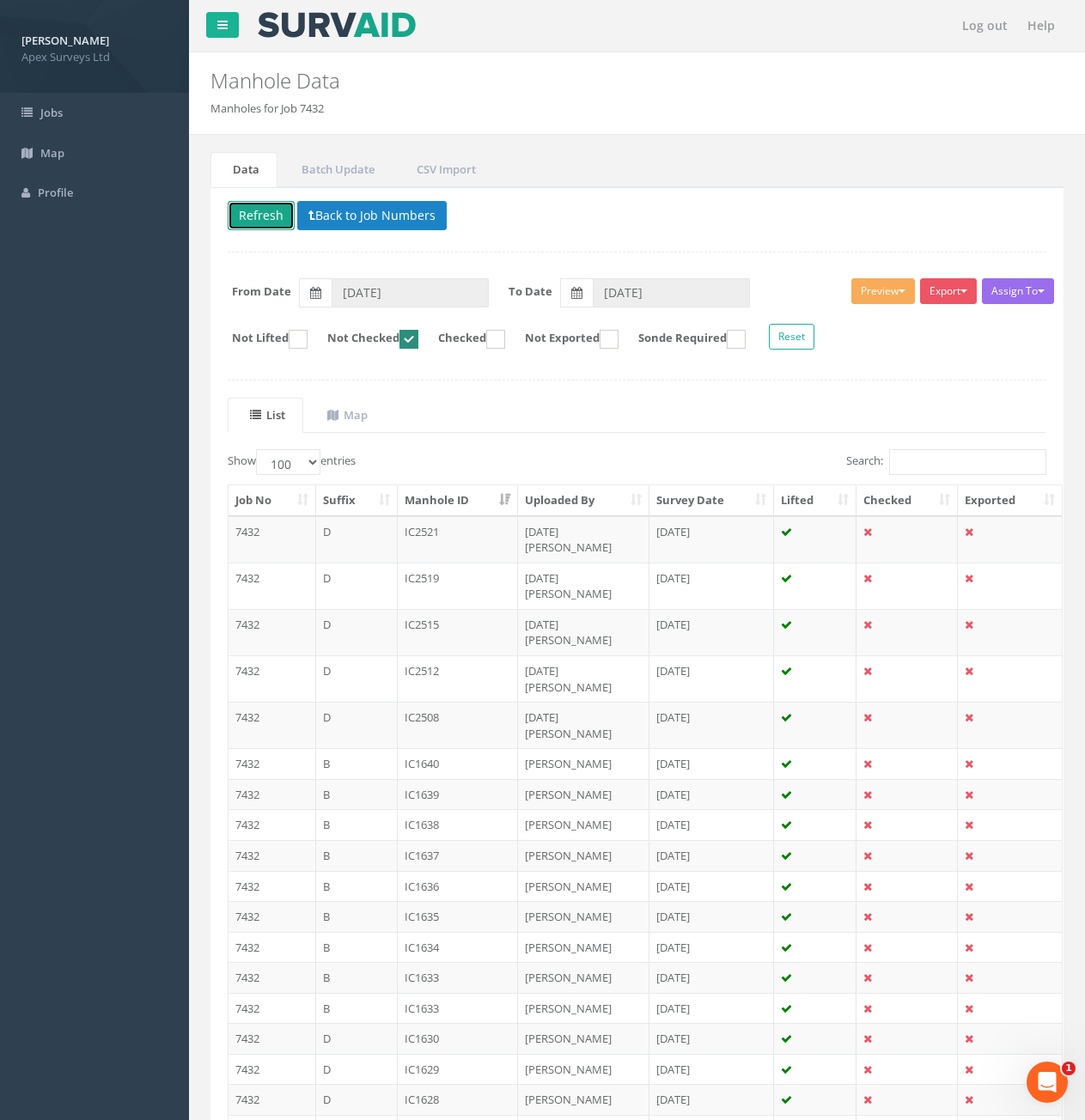
click at [254, 212] on button "Refresh" at bounding box center [261, 215] width 67 height 29
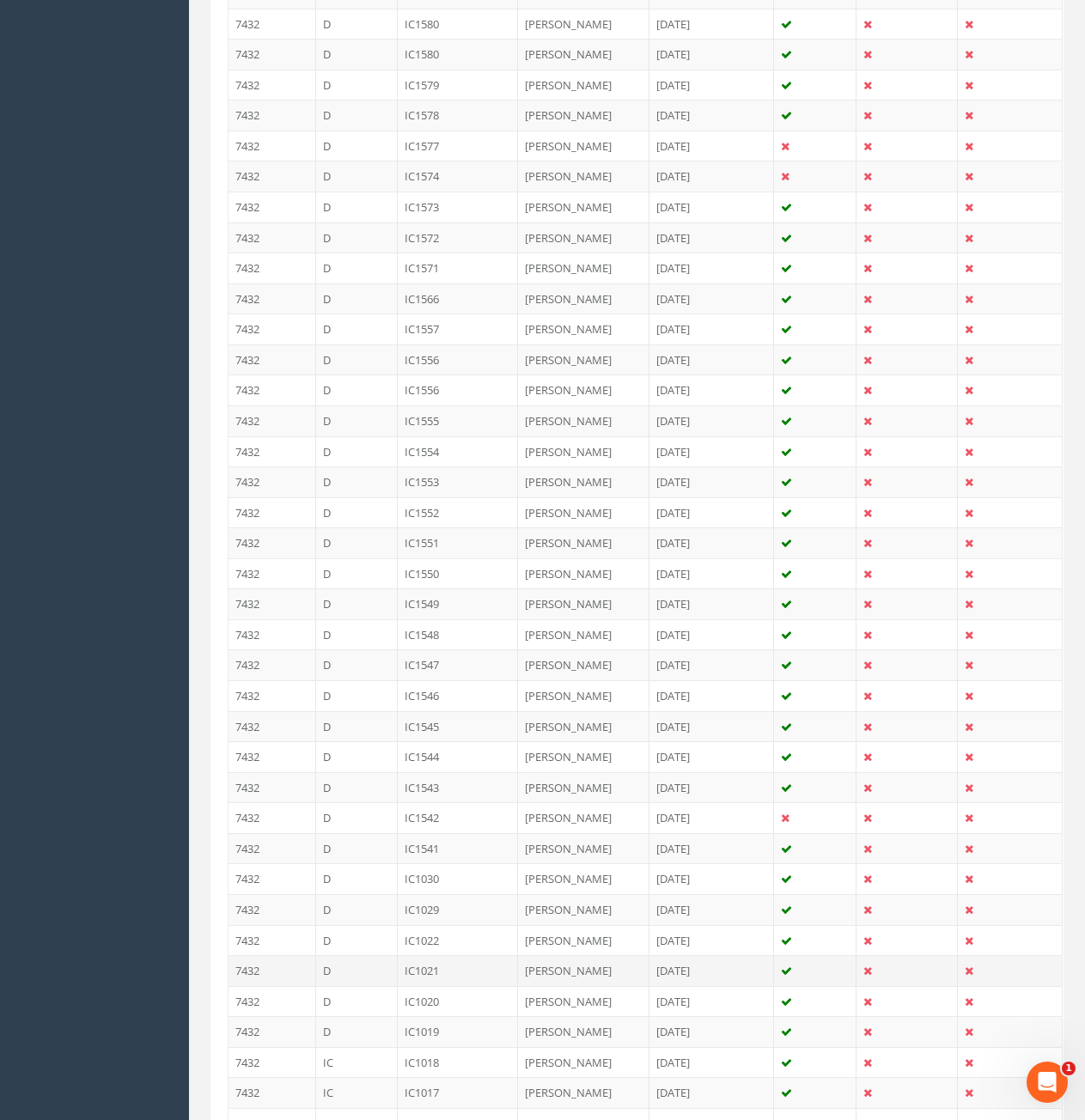
scroll to position [2406, 0]
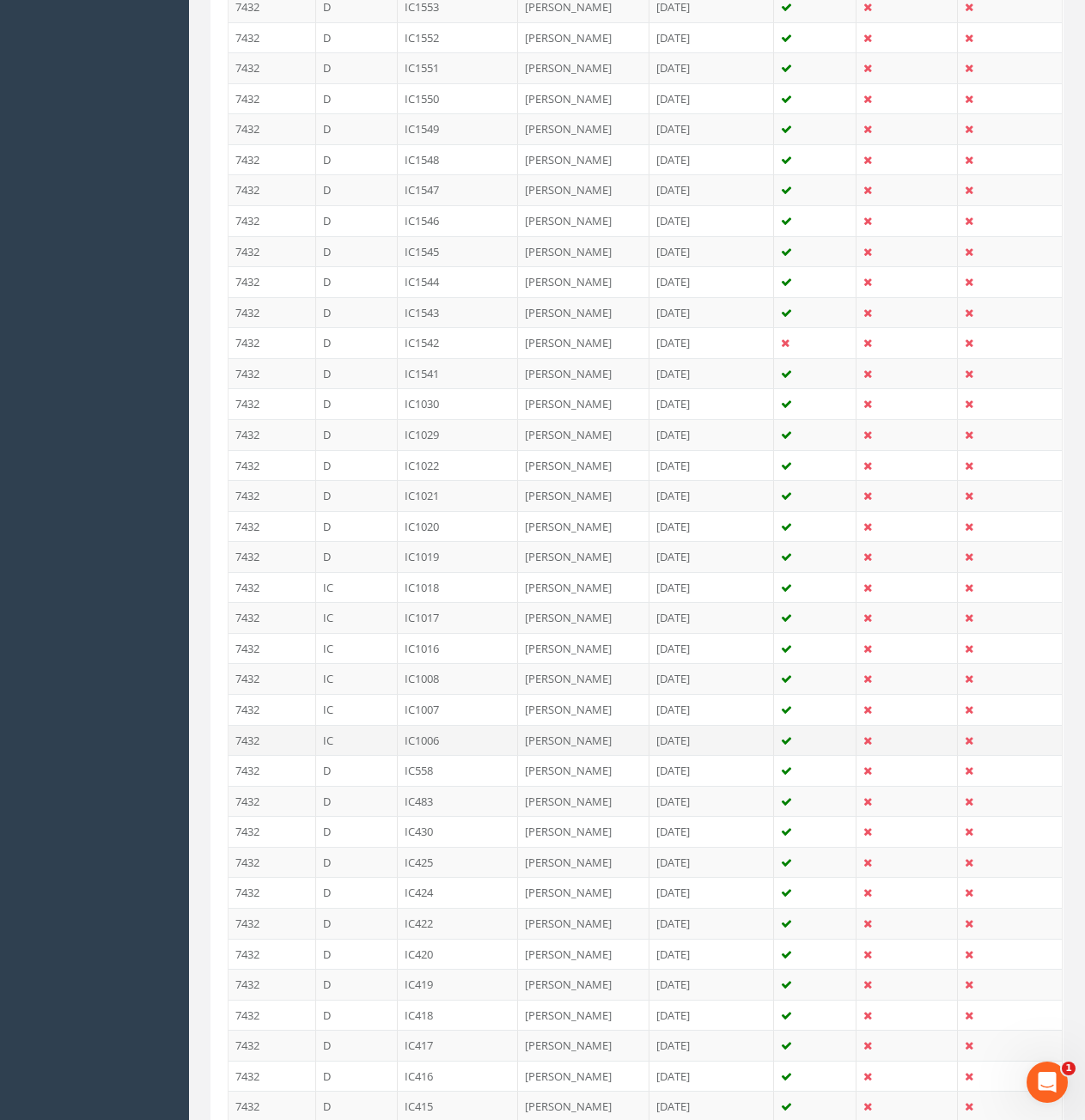
click at [365, 725] on td "IC" at bounding box center [357, 740] width 81 height 31
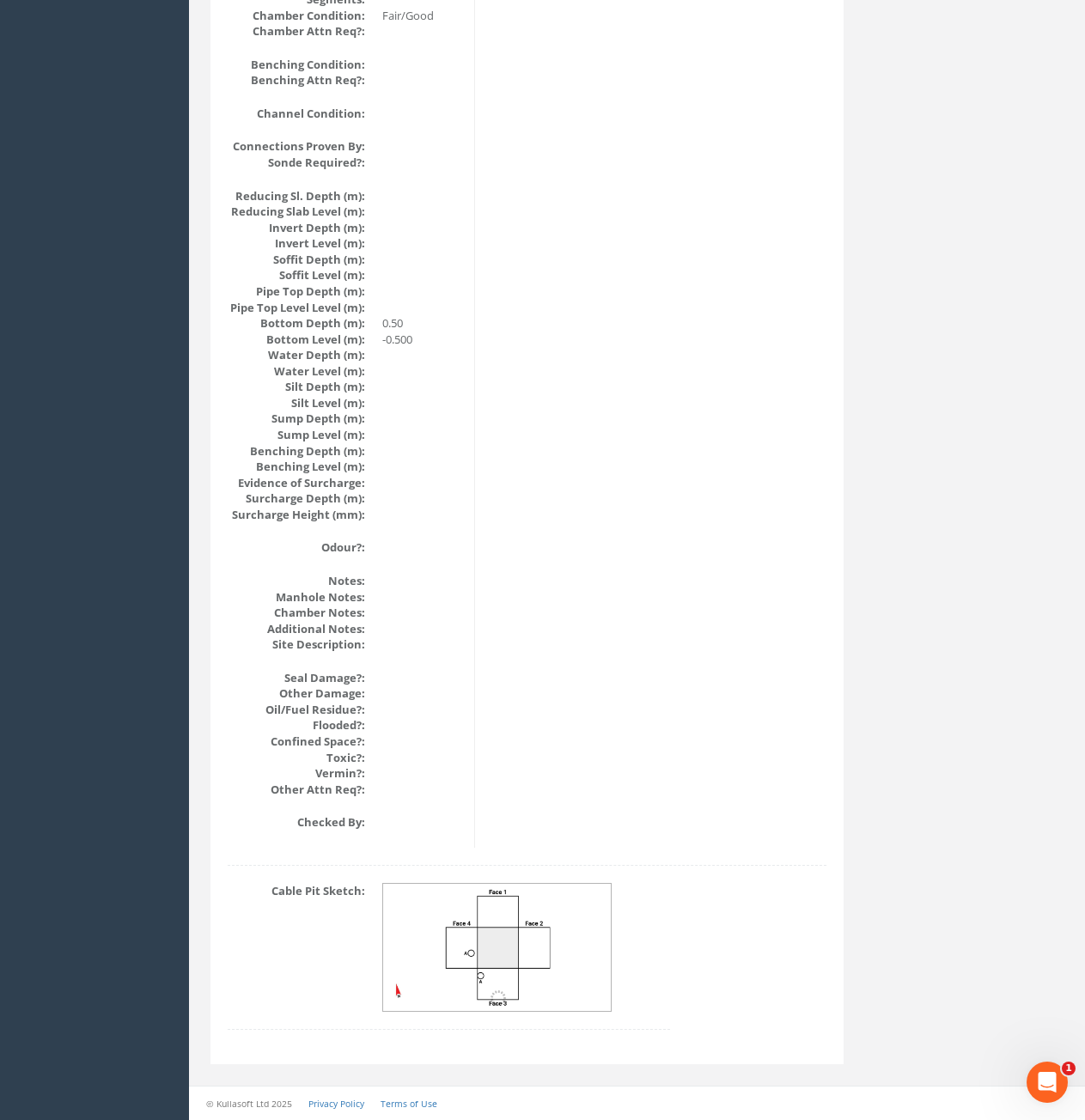
scroll to position [0, 0]
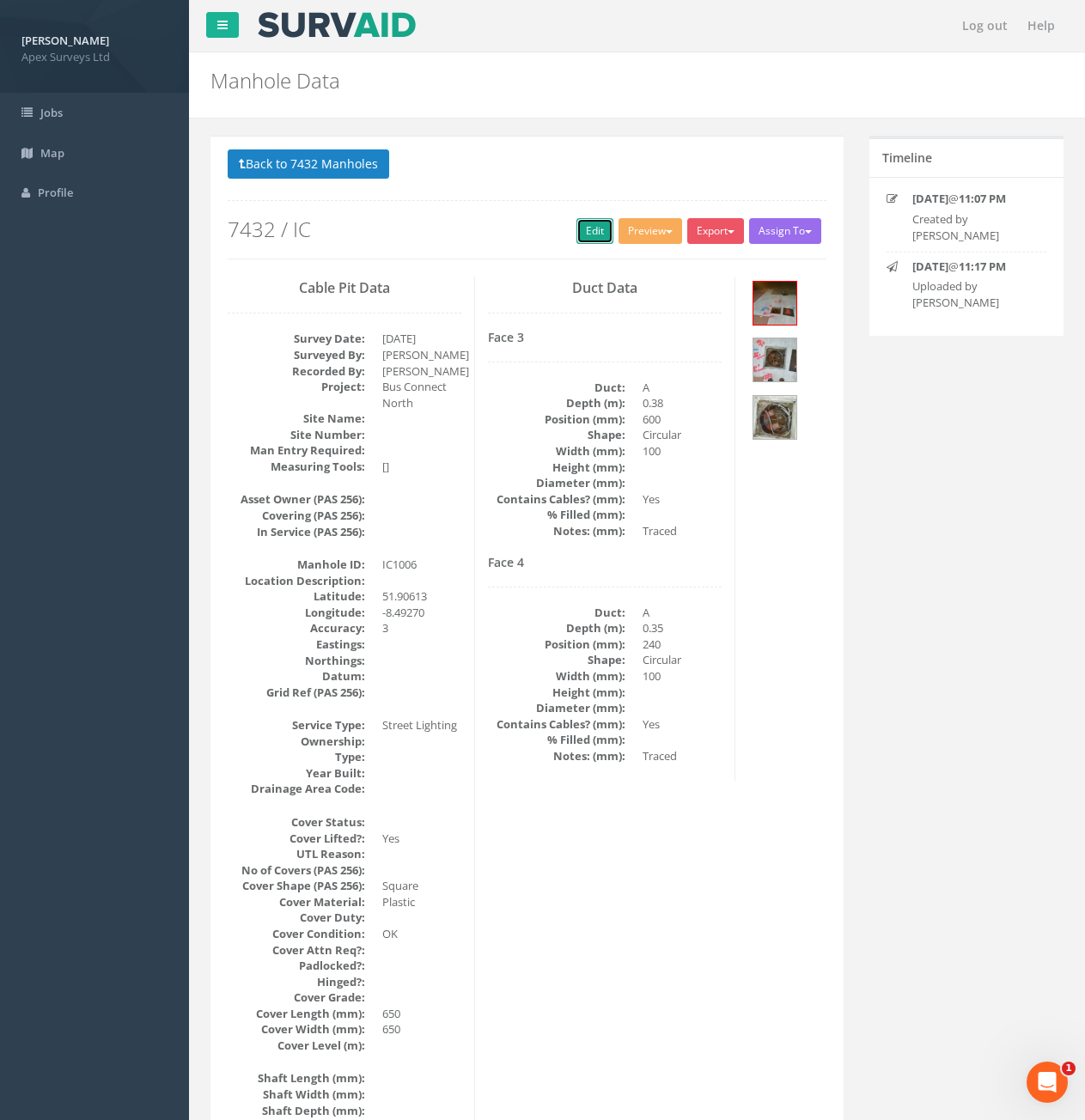
click at [594, 235] on link "Edit" at bounding box center [595, 231] width 37 height 25
click at [585, 226] on link "Edit" at bounding box center [595, 231] width 37 height 25
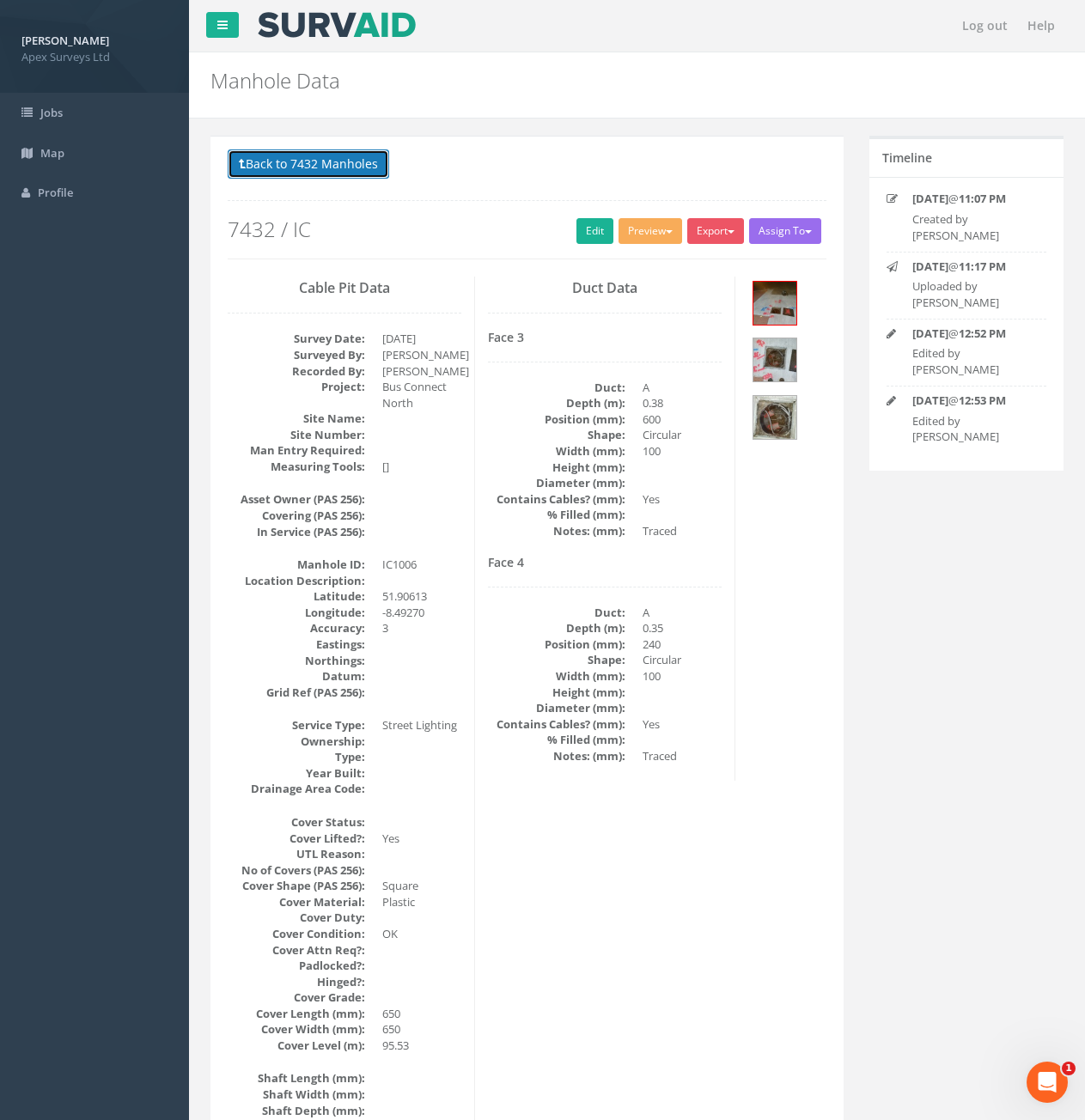
click at [342, 166] on button "Back to 7432 Manholes" at bounding box center [308, 163] width 162 height 29
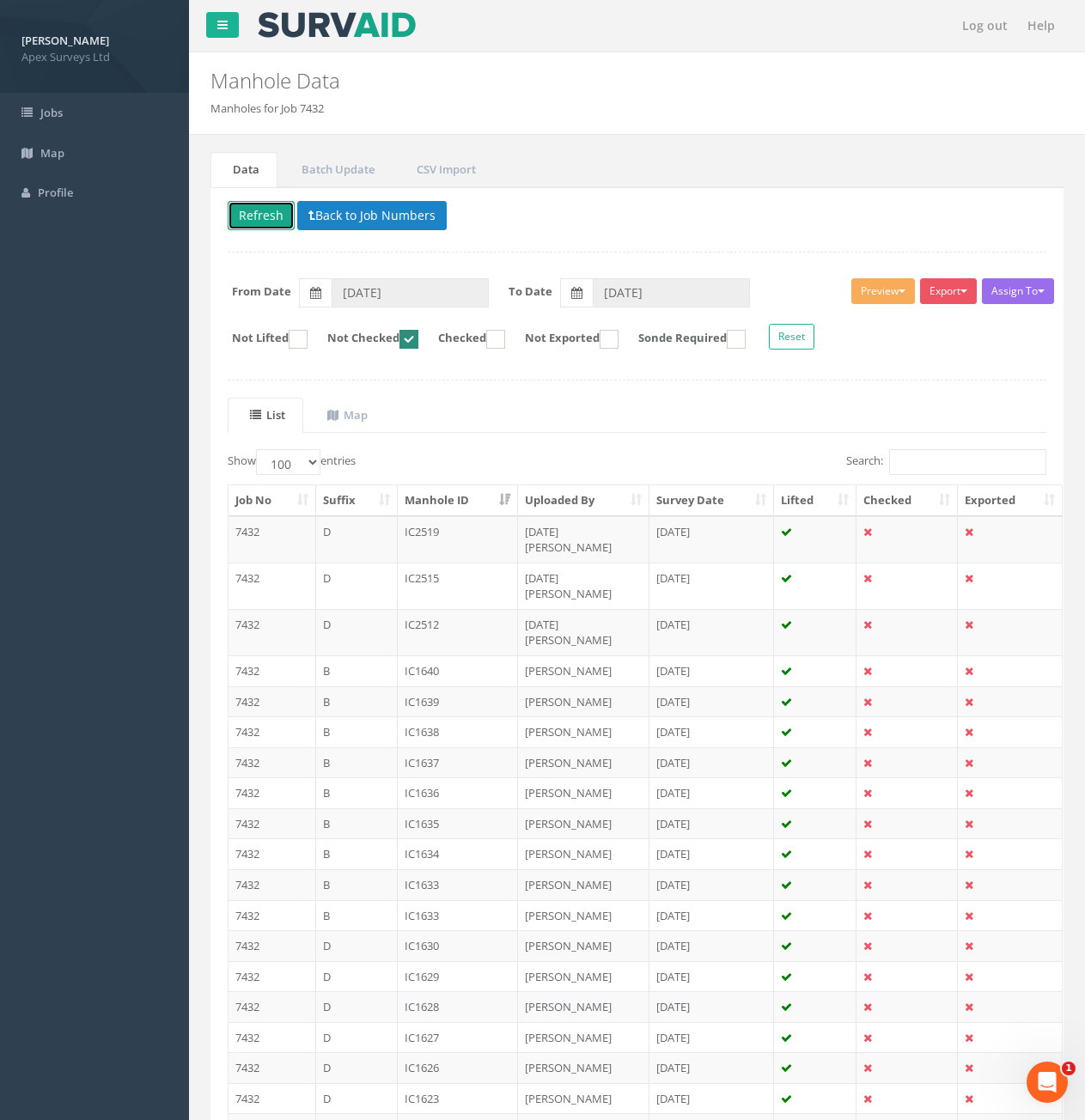
click at [279, 211] on button "Refresh" at bounding box center [261, 215] width 67 height 29
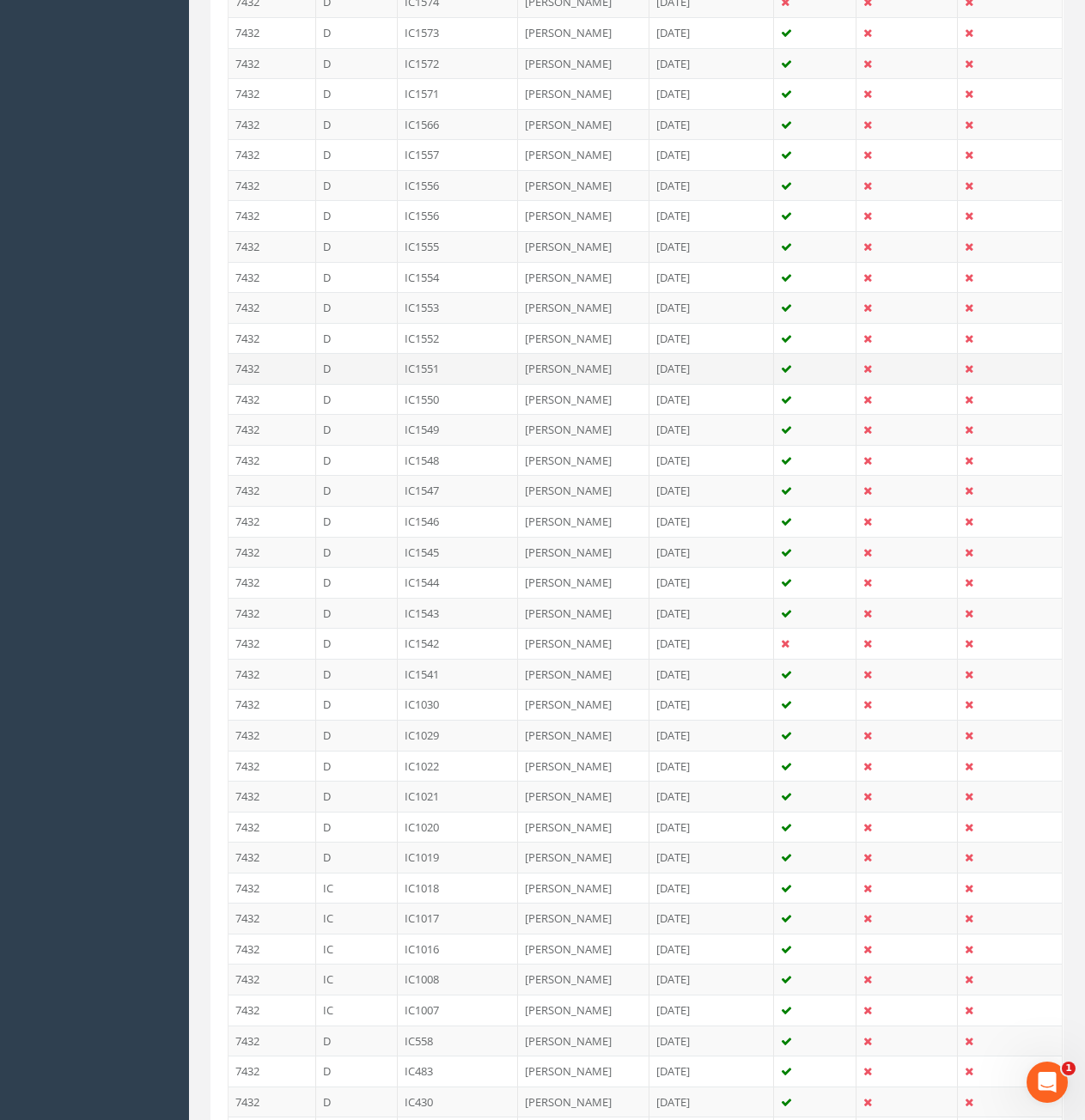
scroll to position [2406, 0]
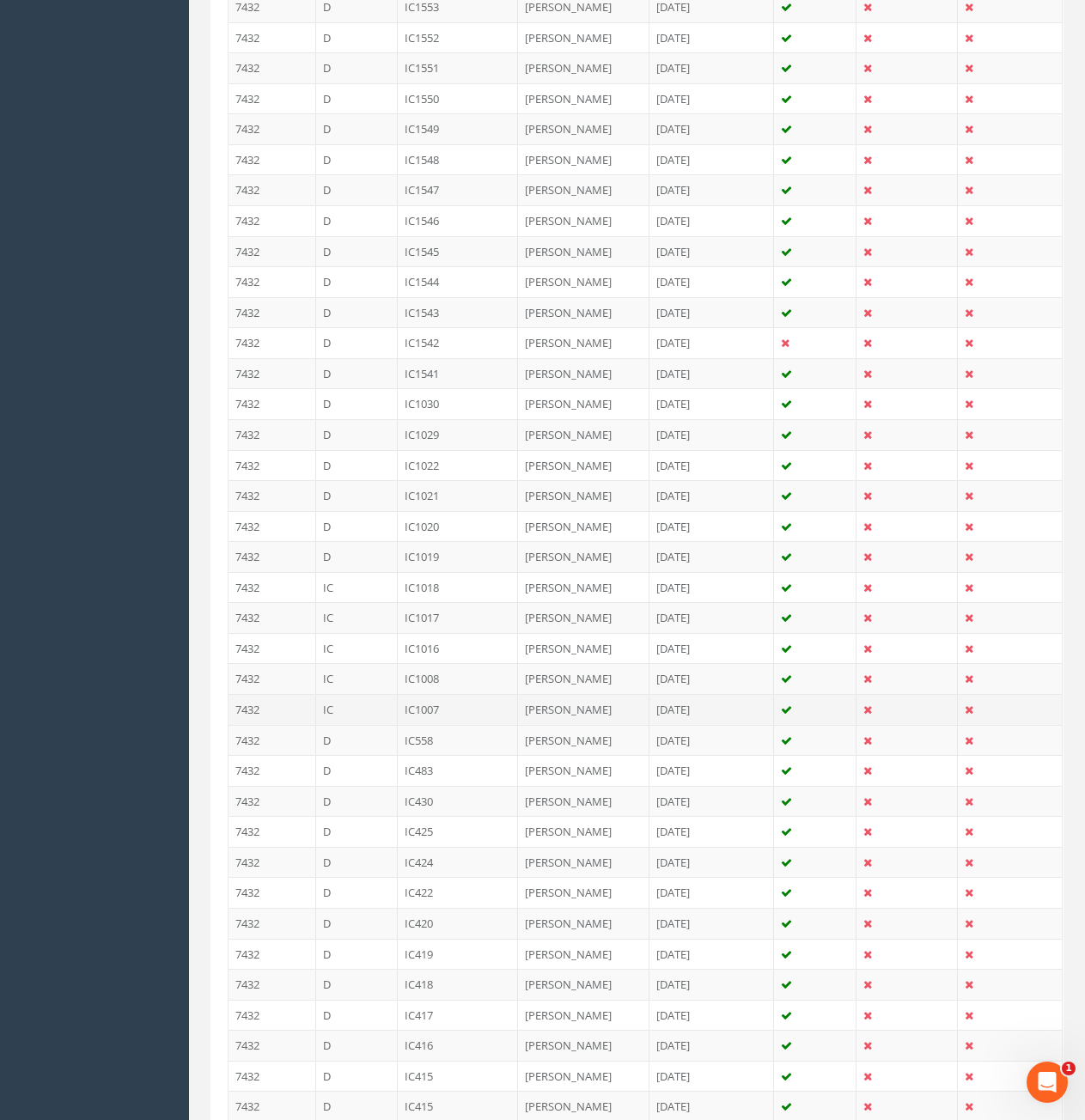
click at [363, 694] on td "IC" at bounding box center [357, 709] width 81 height 31
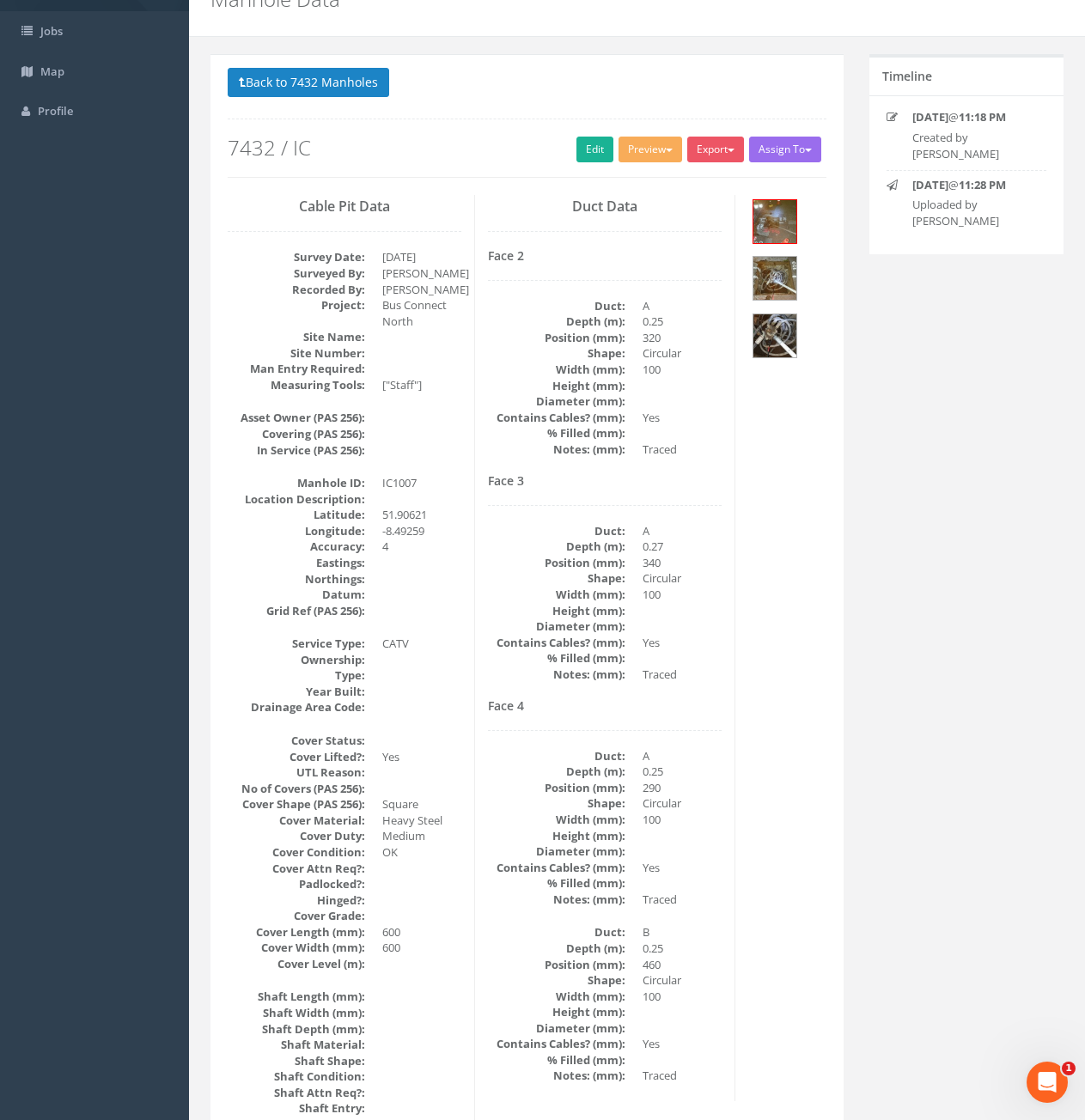
scroll to position [0, 0]
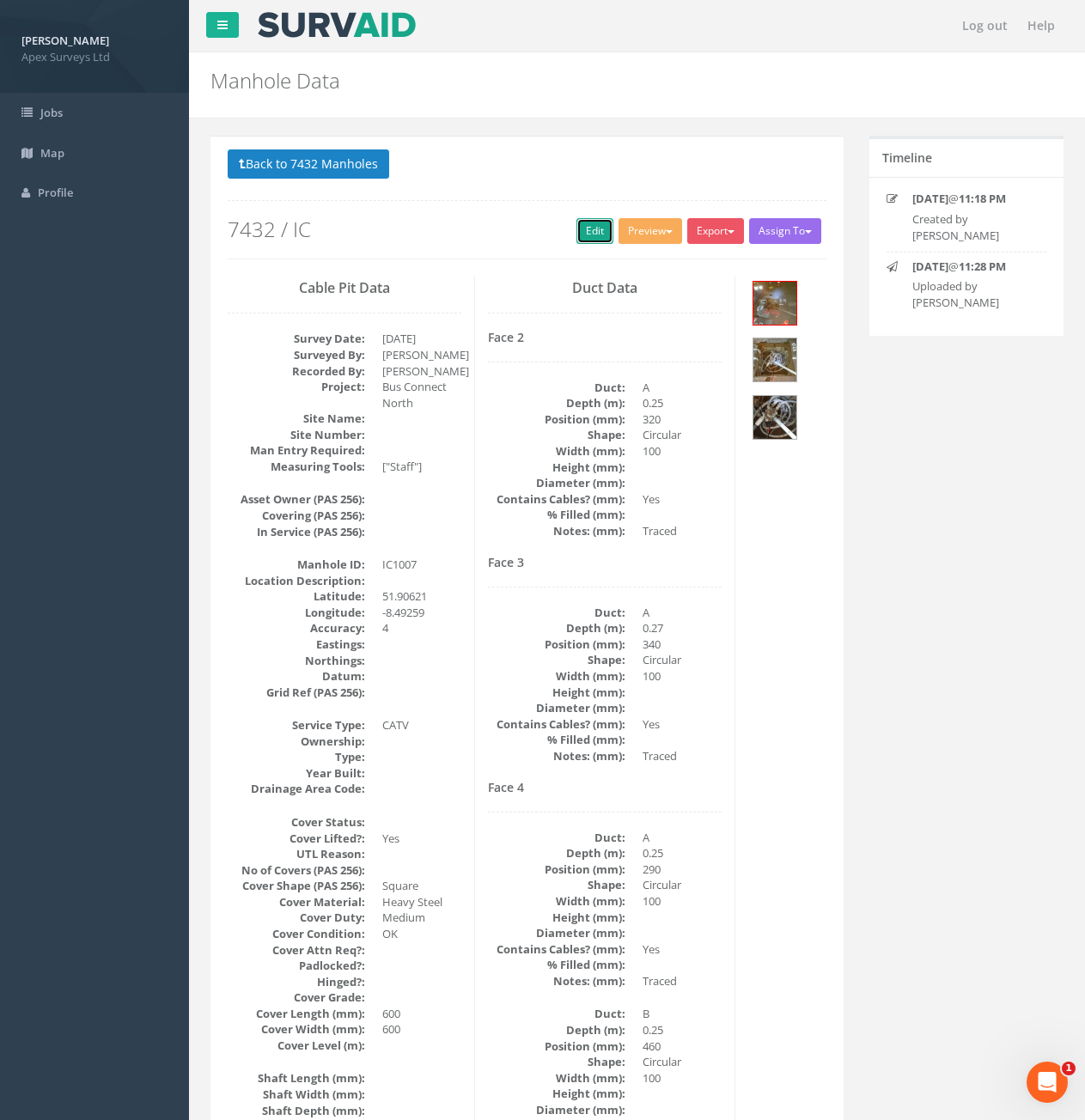
click at [591, 240] on link "Edit" at bounding box center [595, 231] width 37 height 25
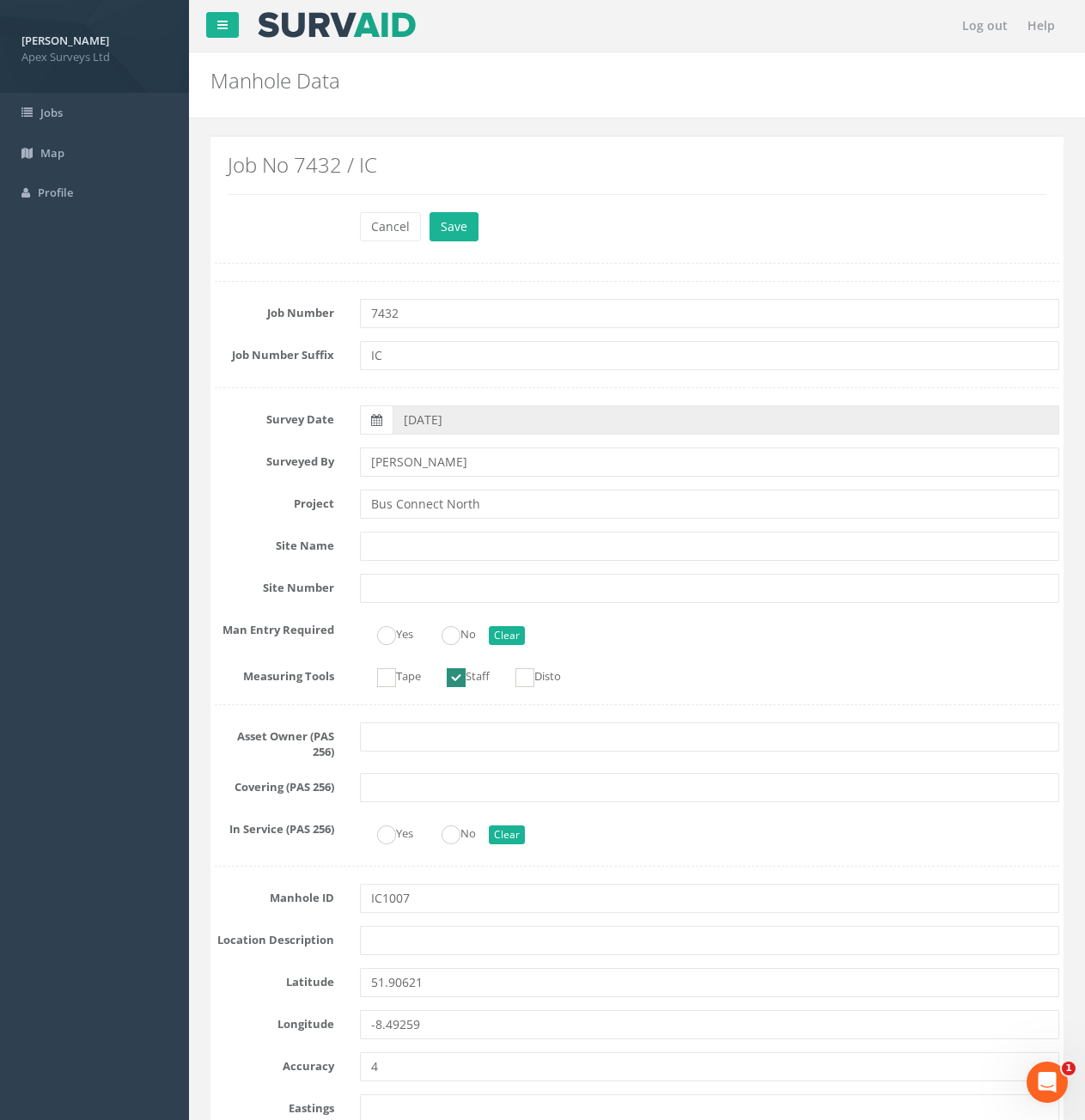
scroll to position [949, 0]
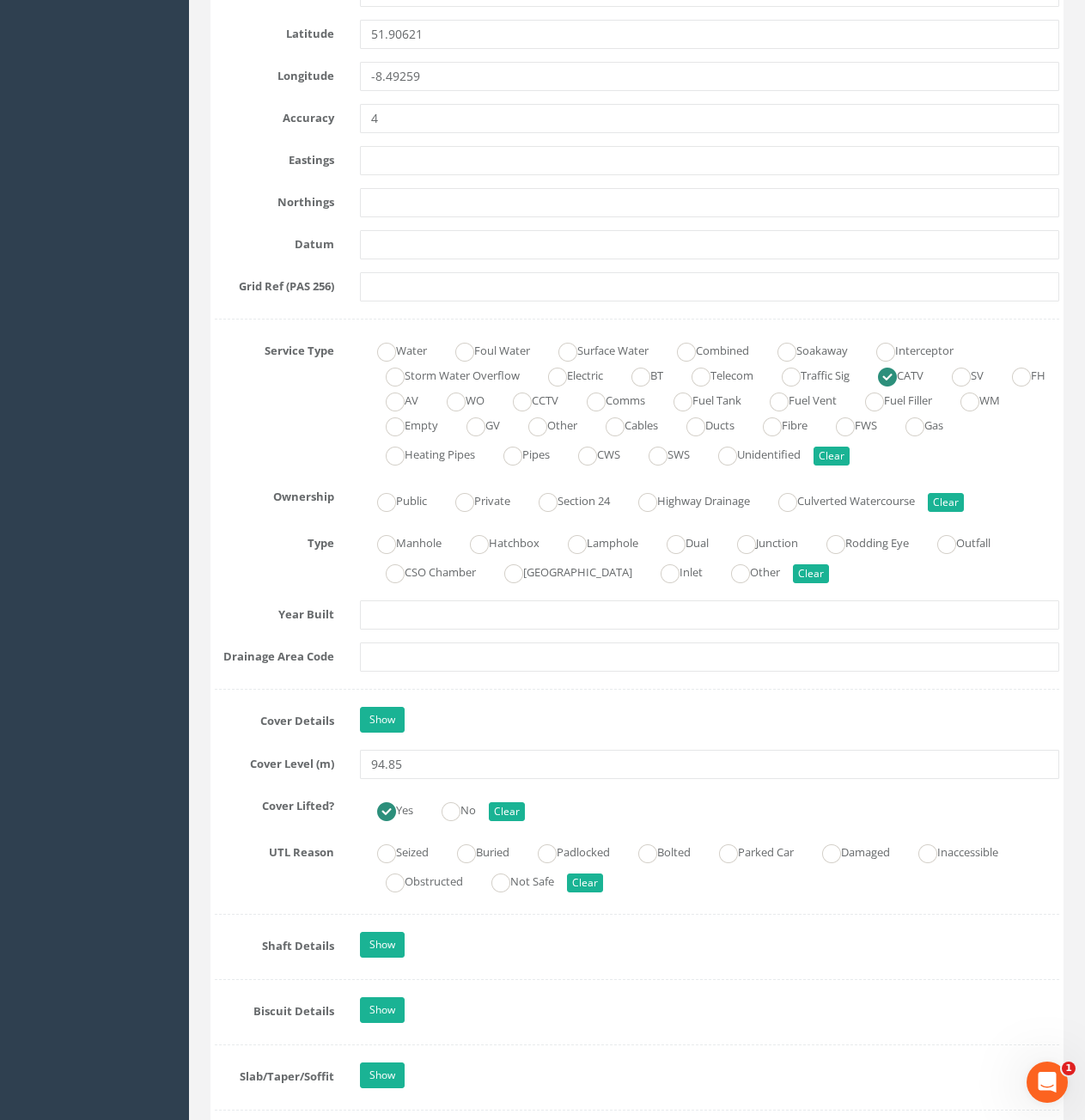
type input "94.85"
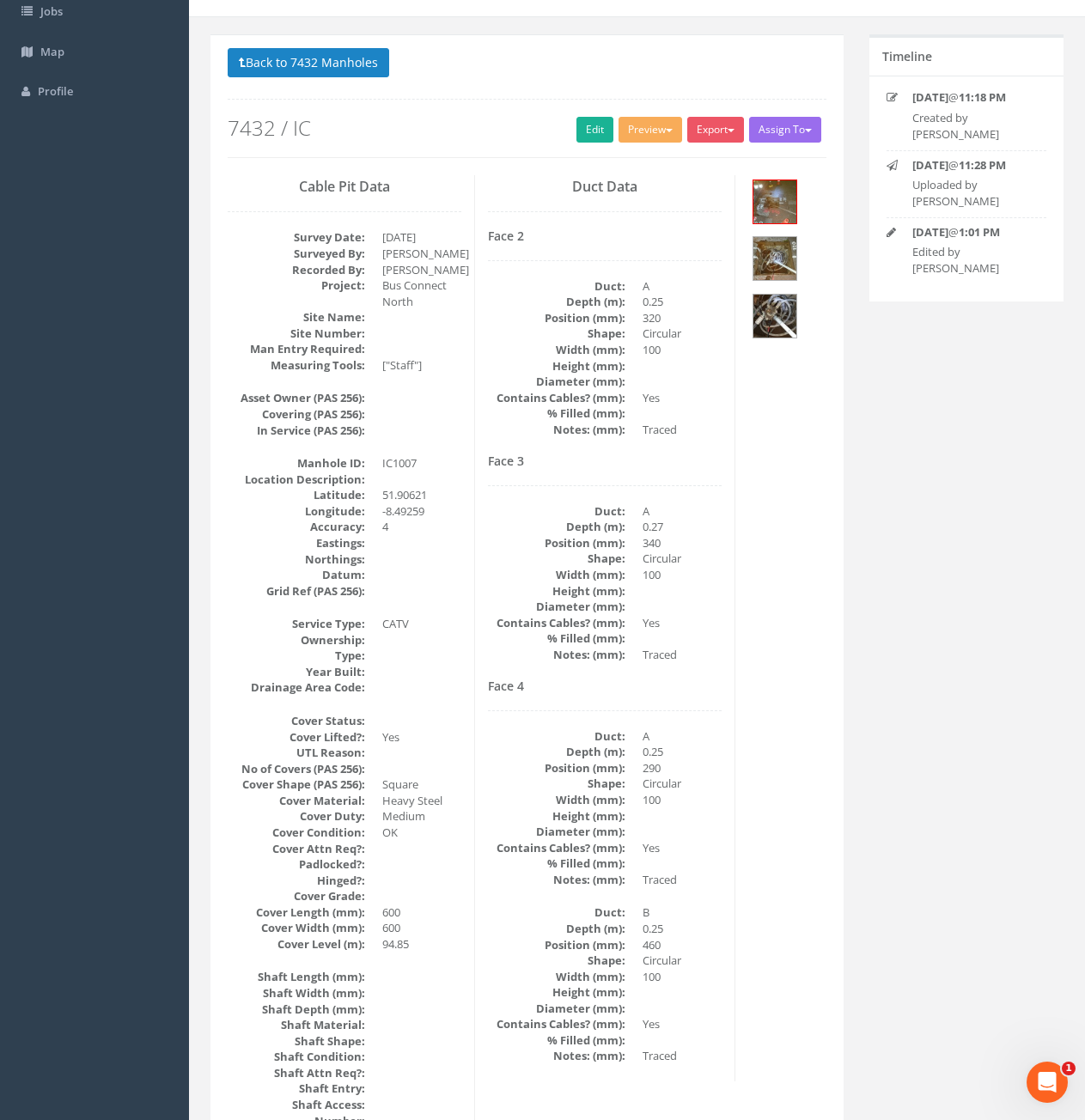
scroll to position [0, 0]
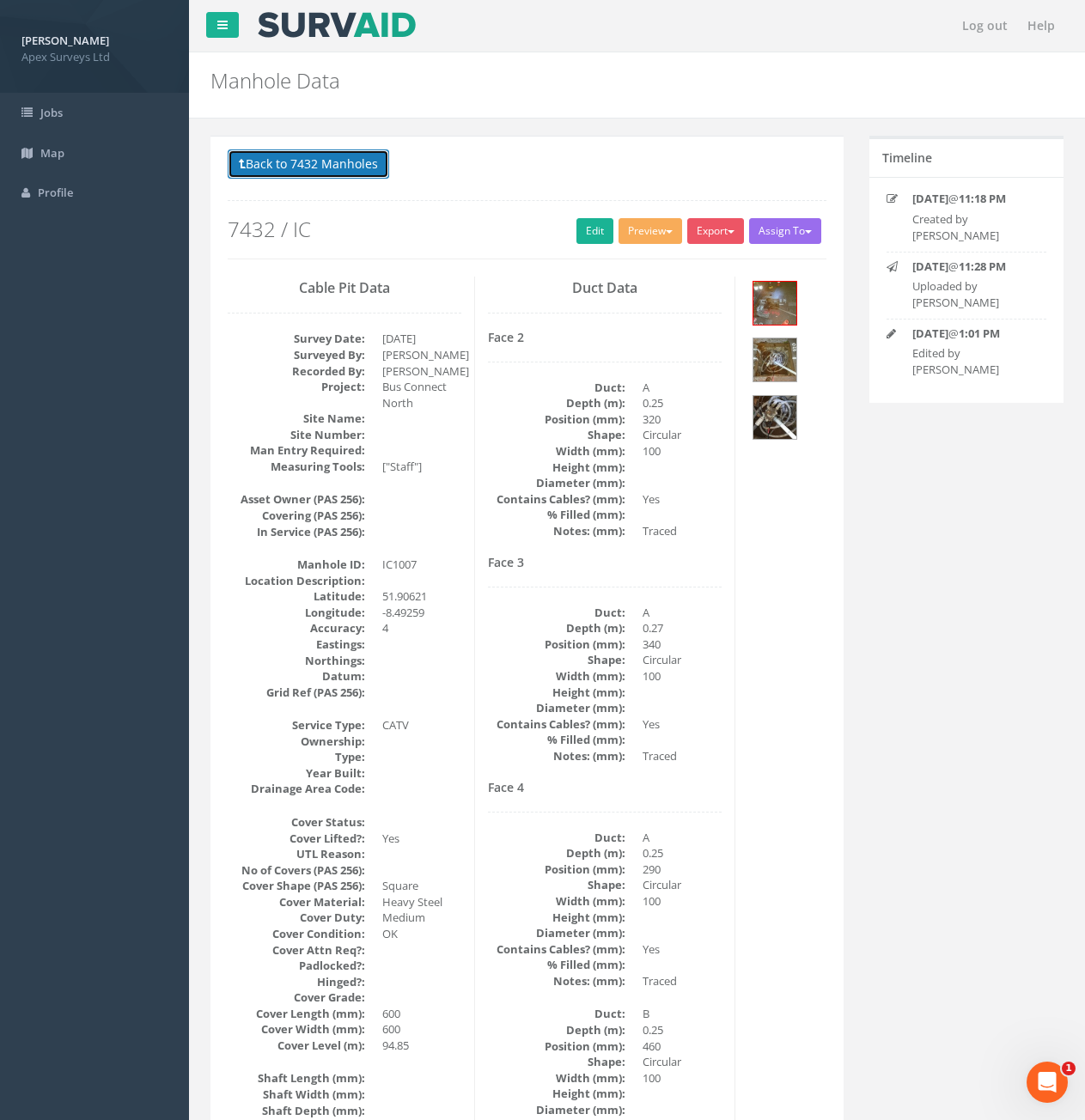
click at [330, 174] on button "Back to 7432 Manholes" at bounding box center [308, 163] width 162 height 29
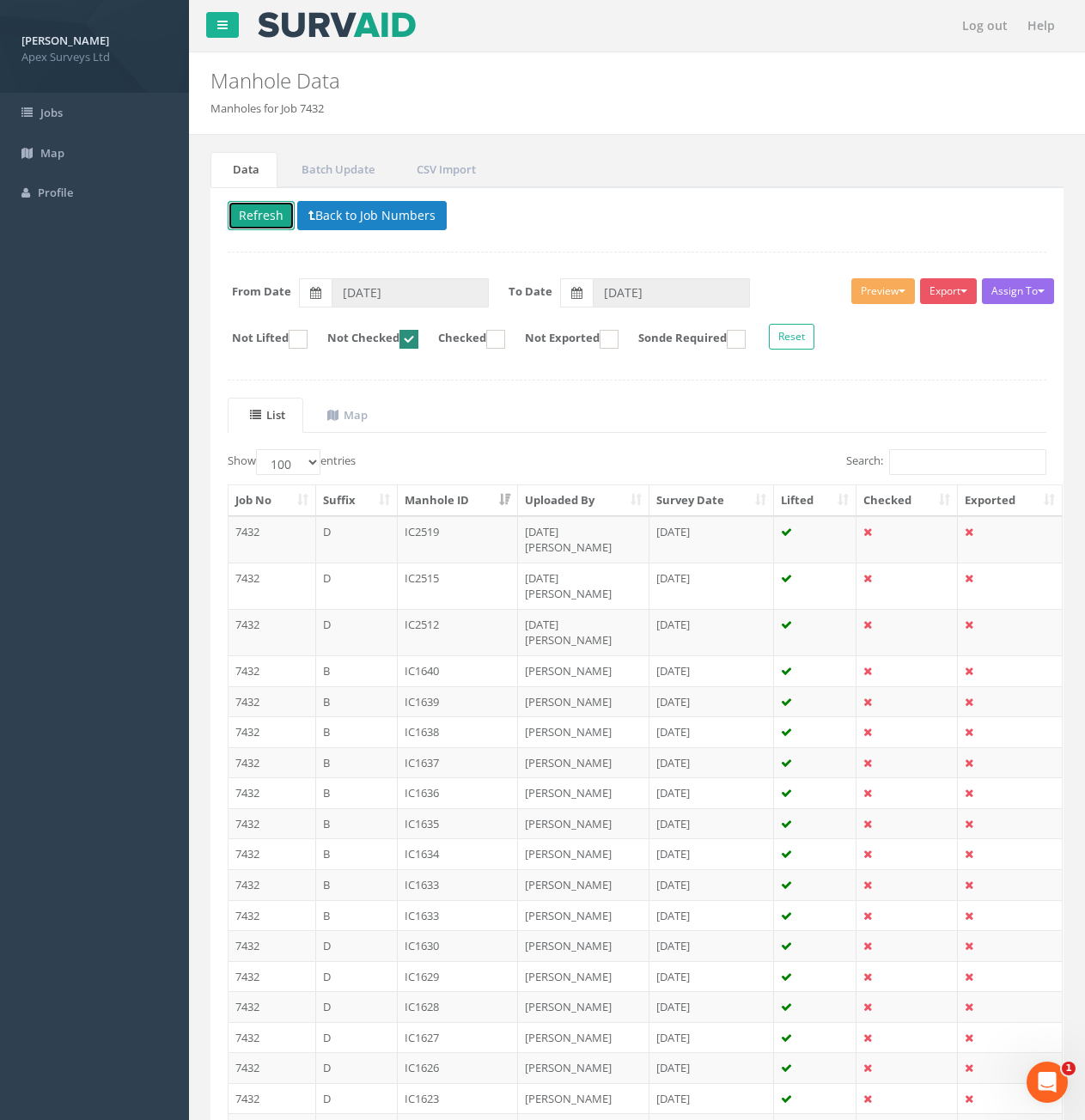
click at [278, 216] on button "Refresh" at bounding box center [261, 215] width 67 height 29
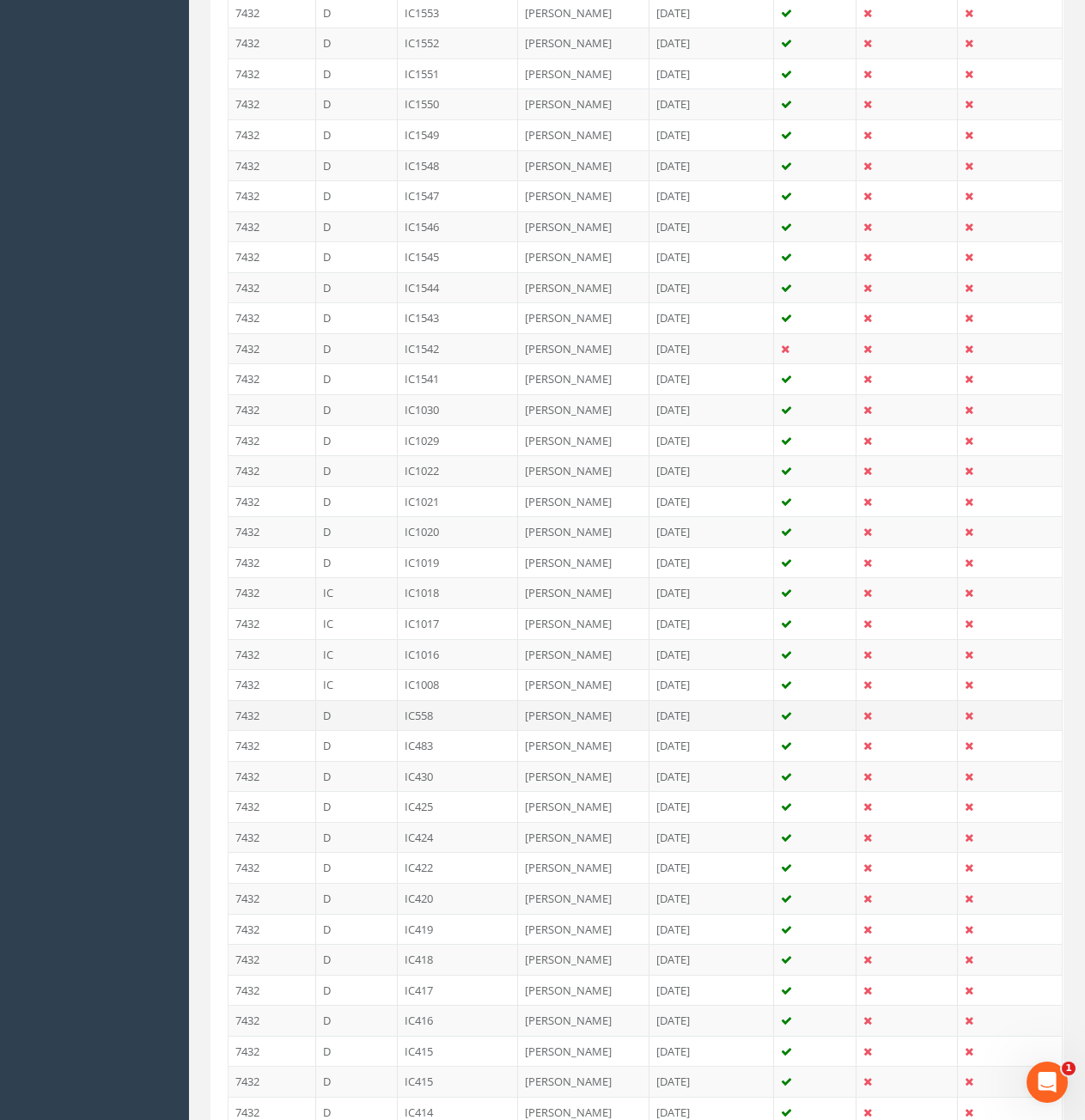
scroll to position [2062, 0]
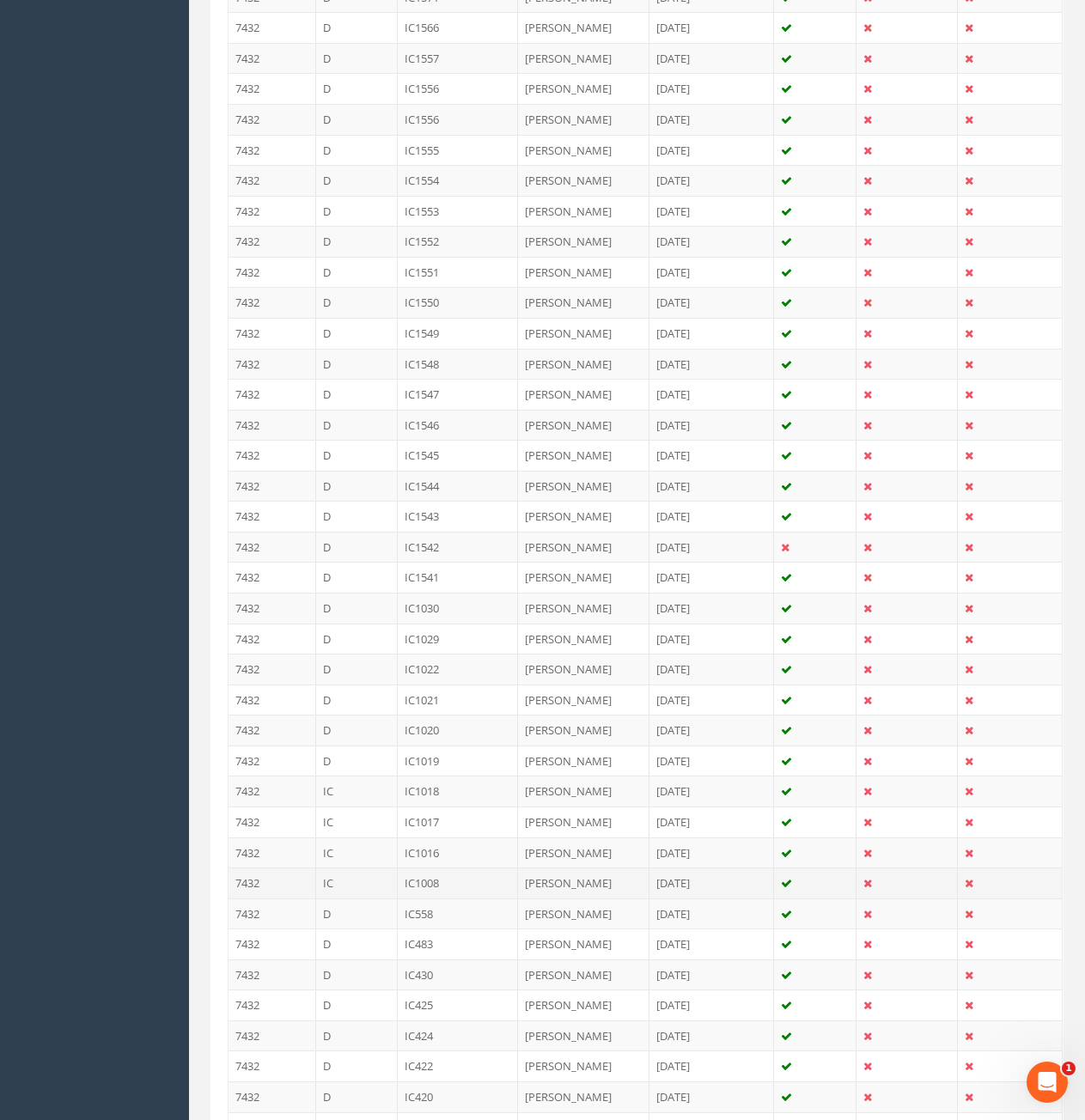
click at [373, 880] on td "IC" at bounding box center [357, 883] width 81 height 31
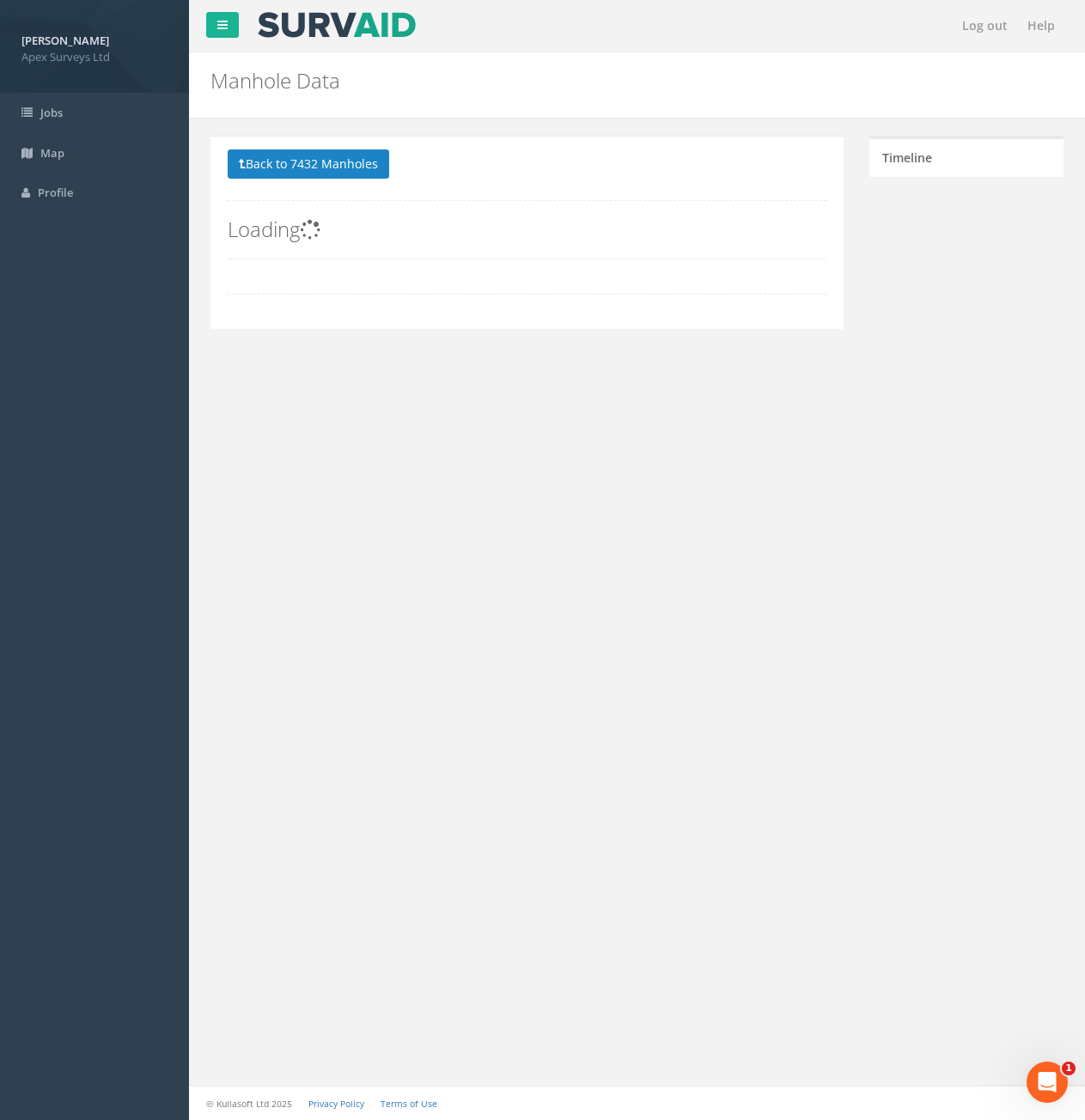
scroll to position [0, 0]
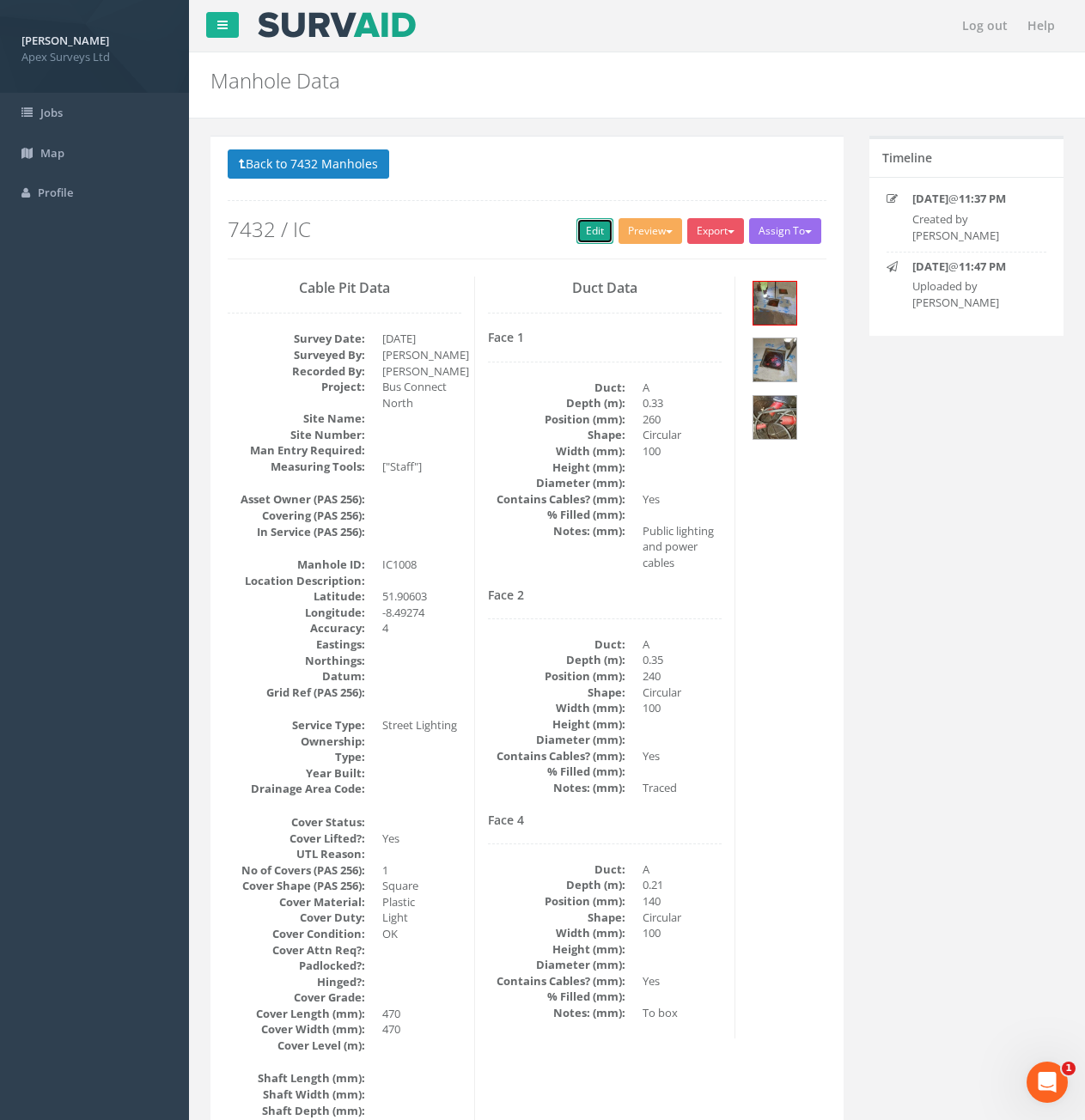
click at [580, 239] on link "Edit" at bounding box center [595, 231] width 37 height 25
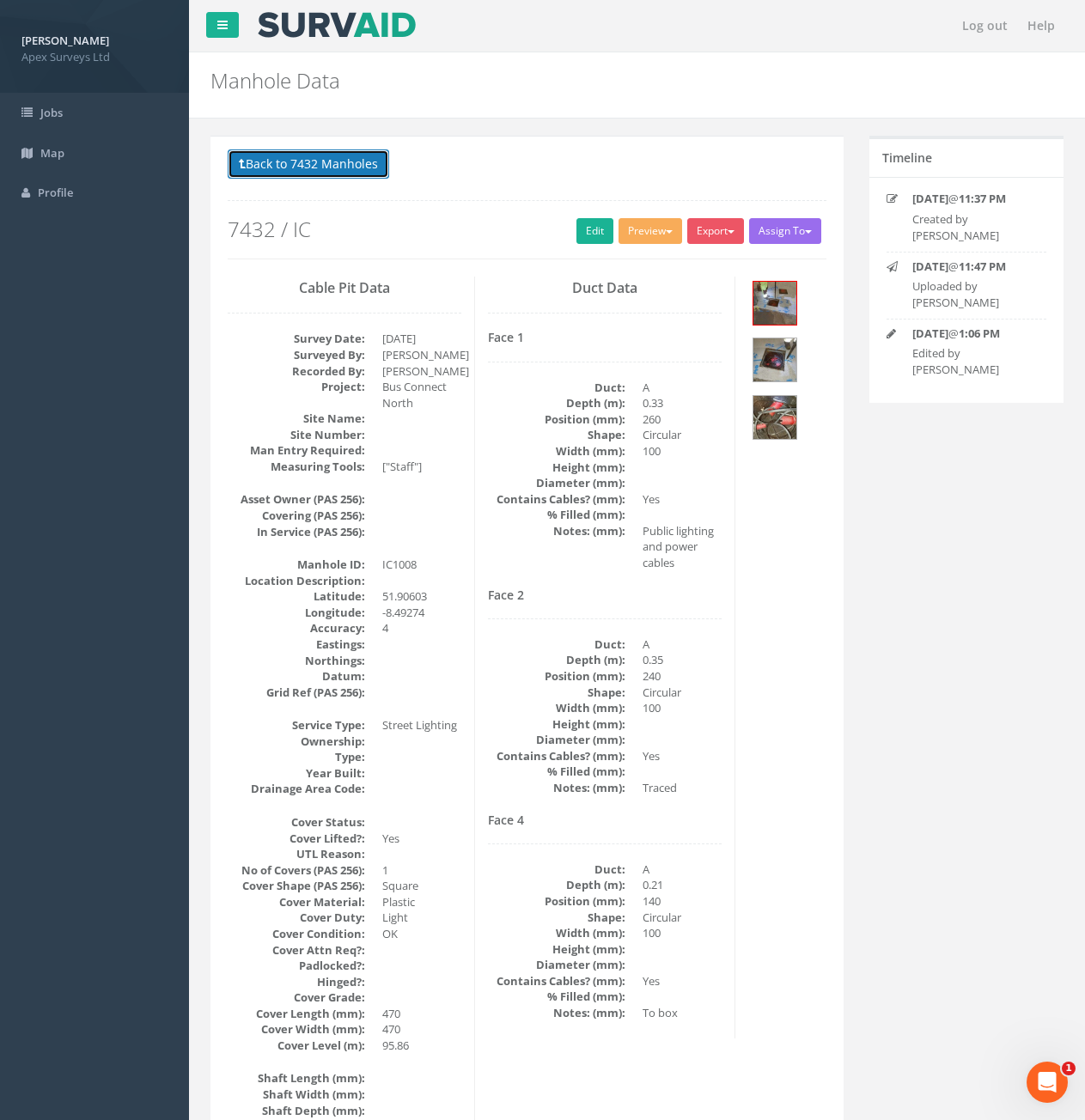
click at [264, 163] on button "Back to 7432 Manholes" at bounding box center [308, 163] width 162 height 29
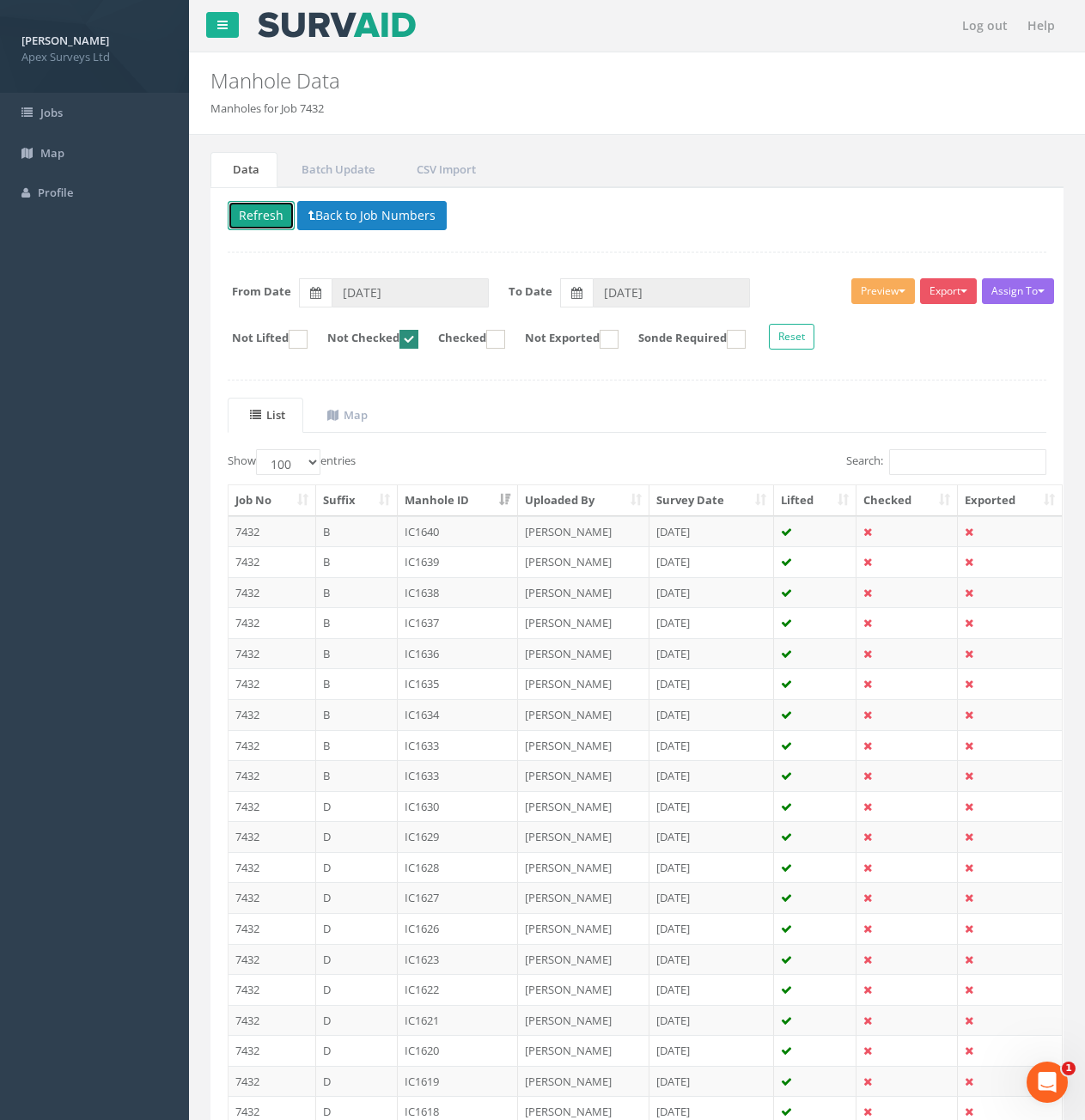
click at [276, 212] on button "Refresh" at bounding box center [261, 215] width 67 height 29
click at [463, 498] on th "Manhole ID" at bounding box center [458, 500] width 122 height 31
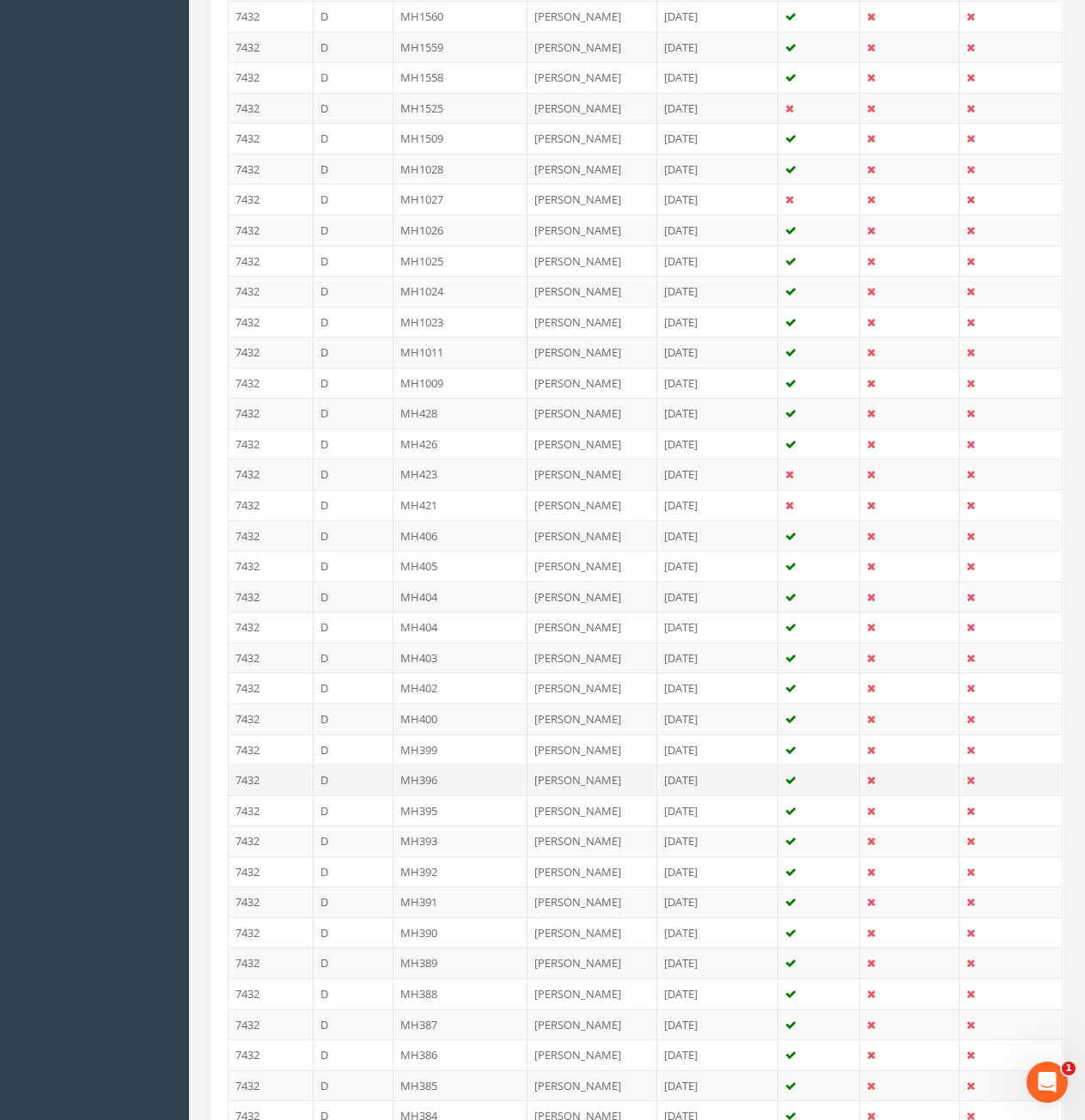
scroll to position [2148, 0]
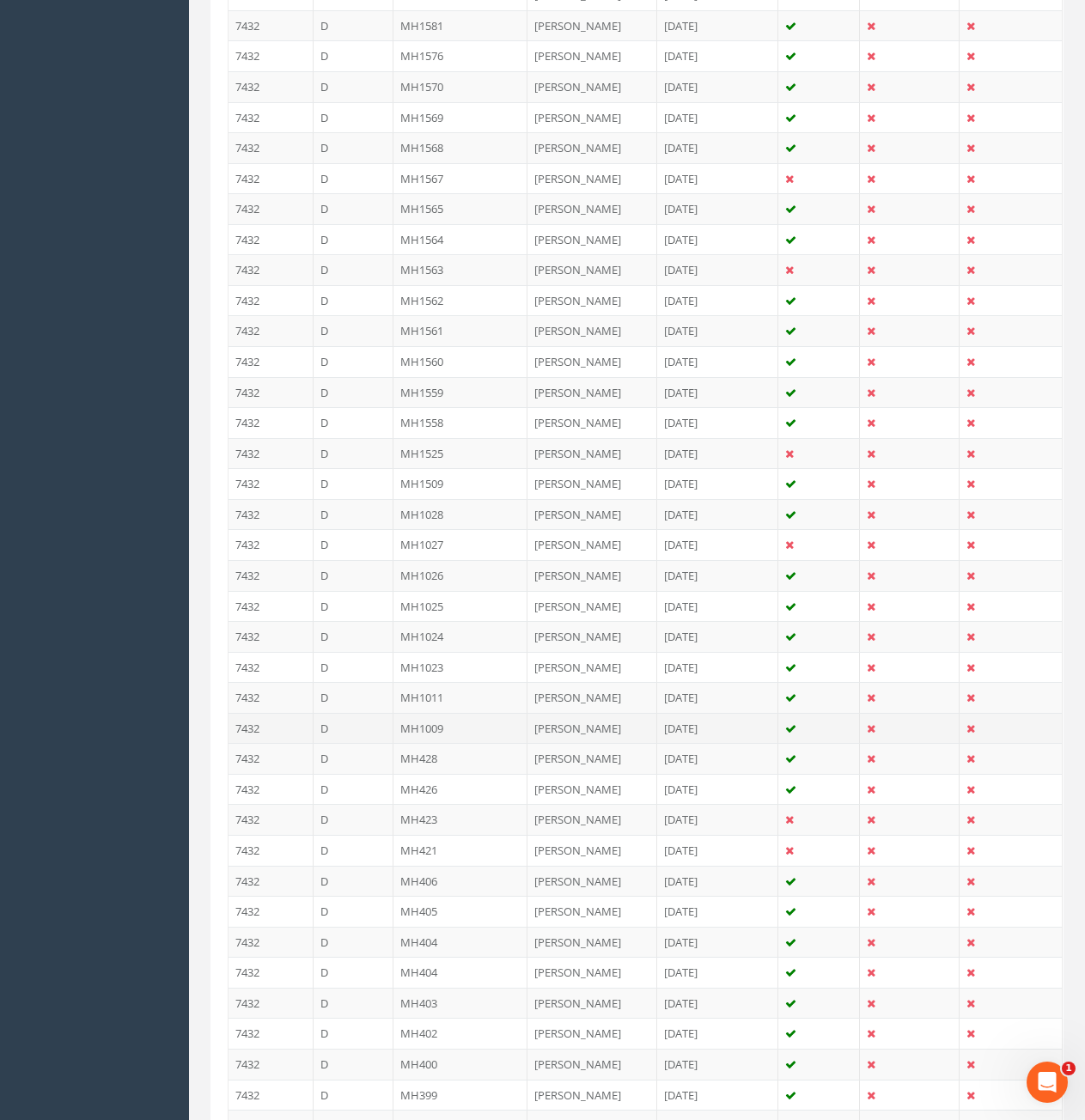
click at [366, 713] on td "D" at bounding box center [354, 728] width 80 height 31
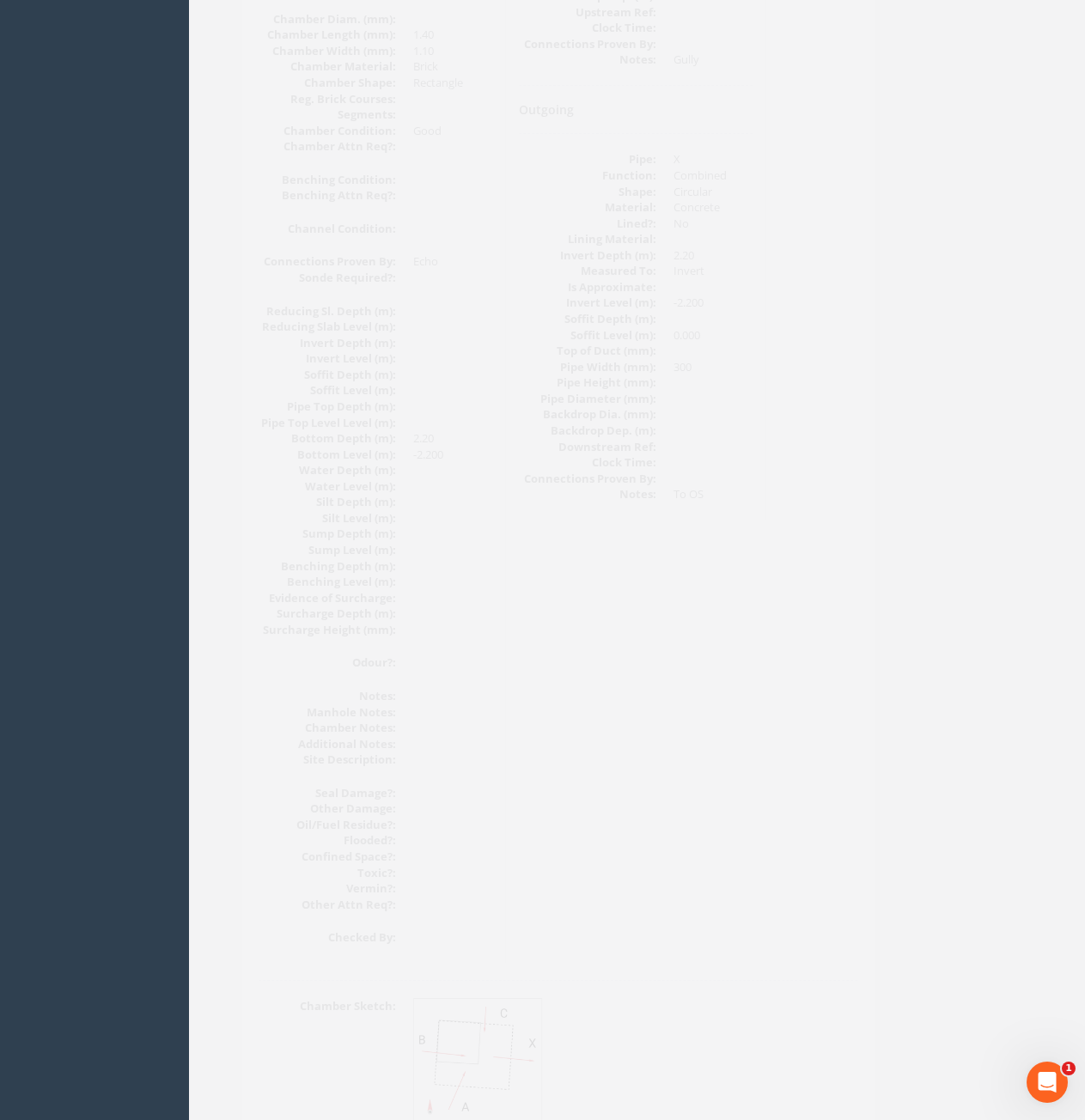
scroll to position [1546, 0]
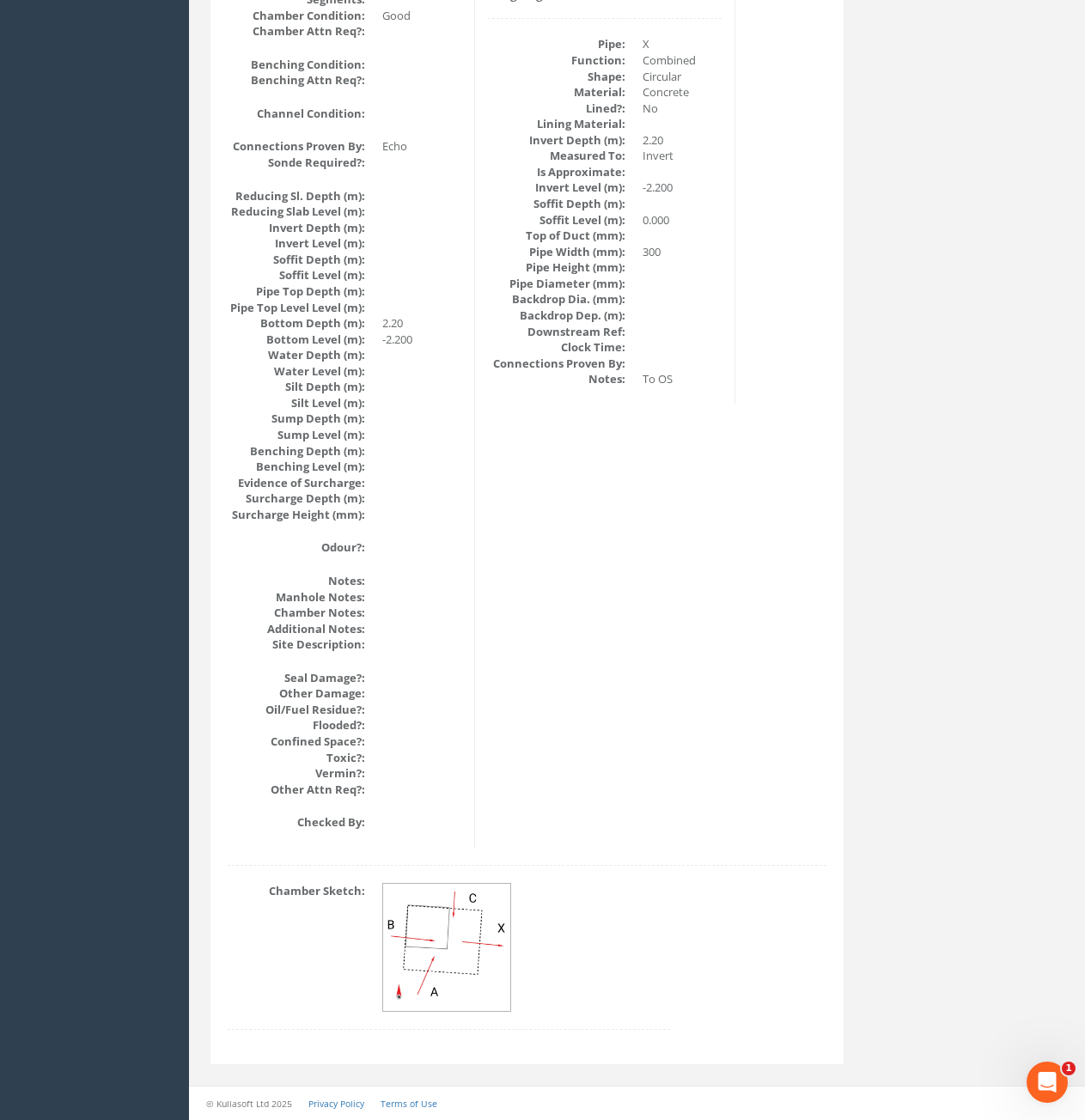
drag, startPoint x: 706, startPoint y: 421, endPoint x: 729, endPoint y: 597, distance: 177.5
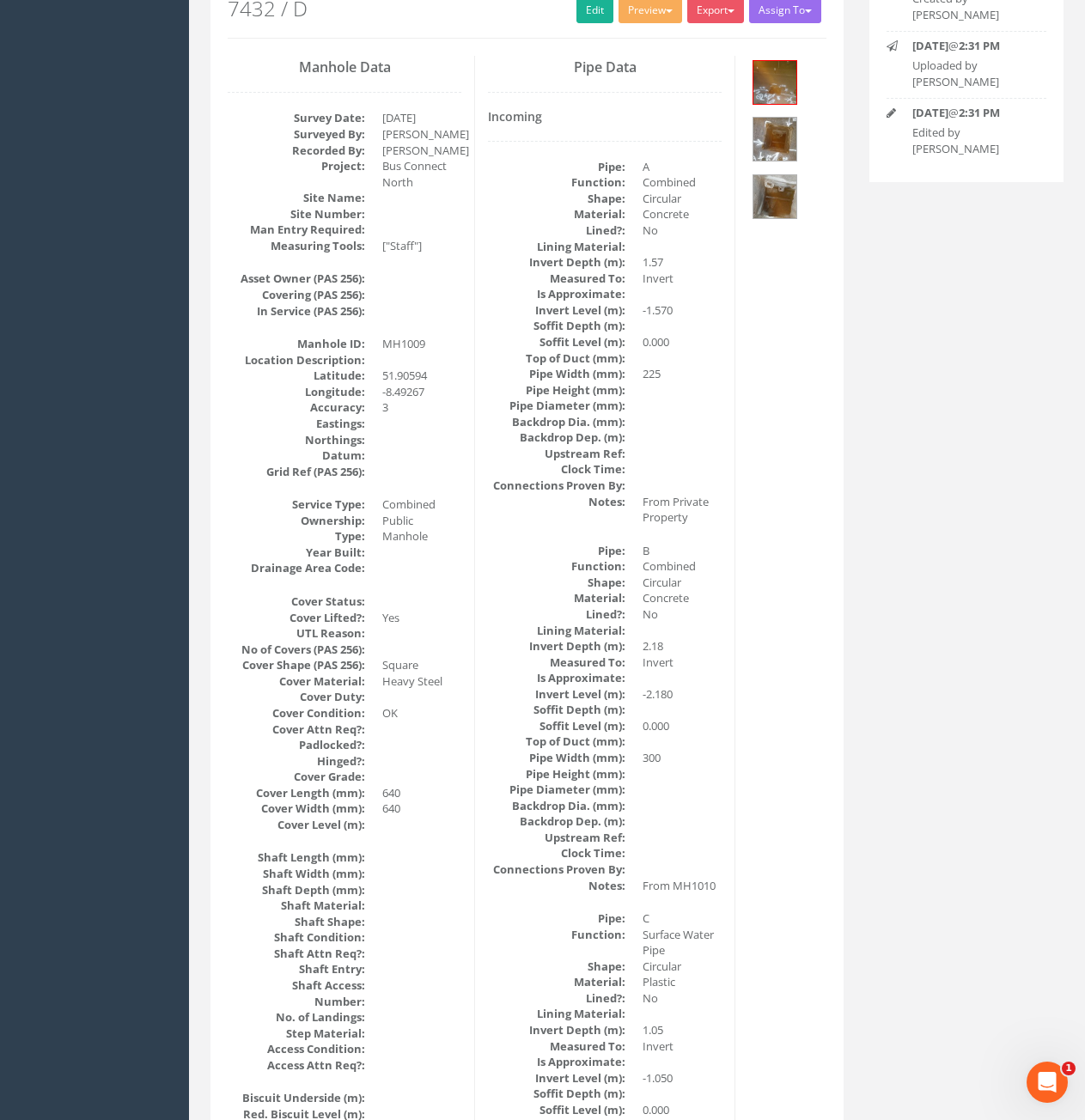
scroll to position [0, 0]
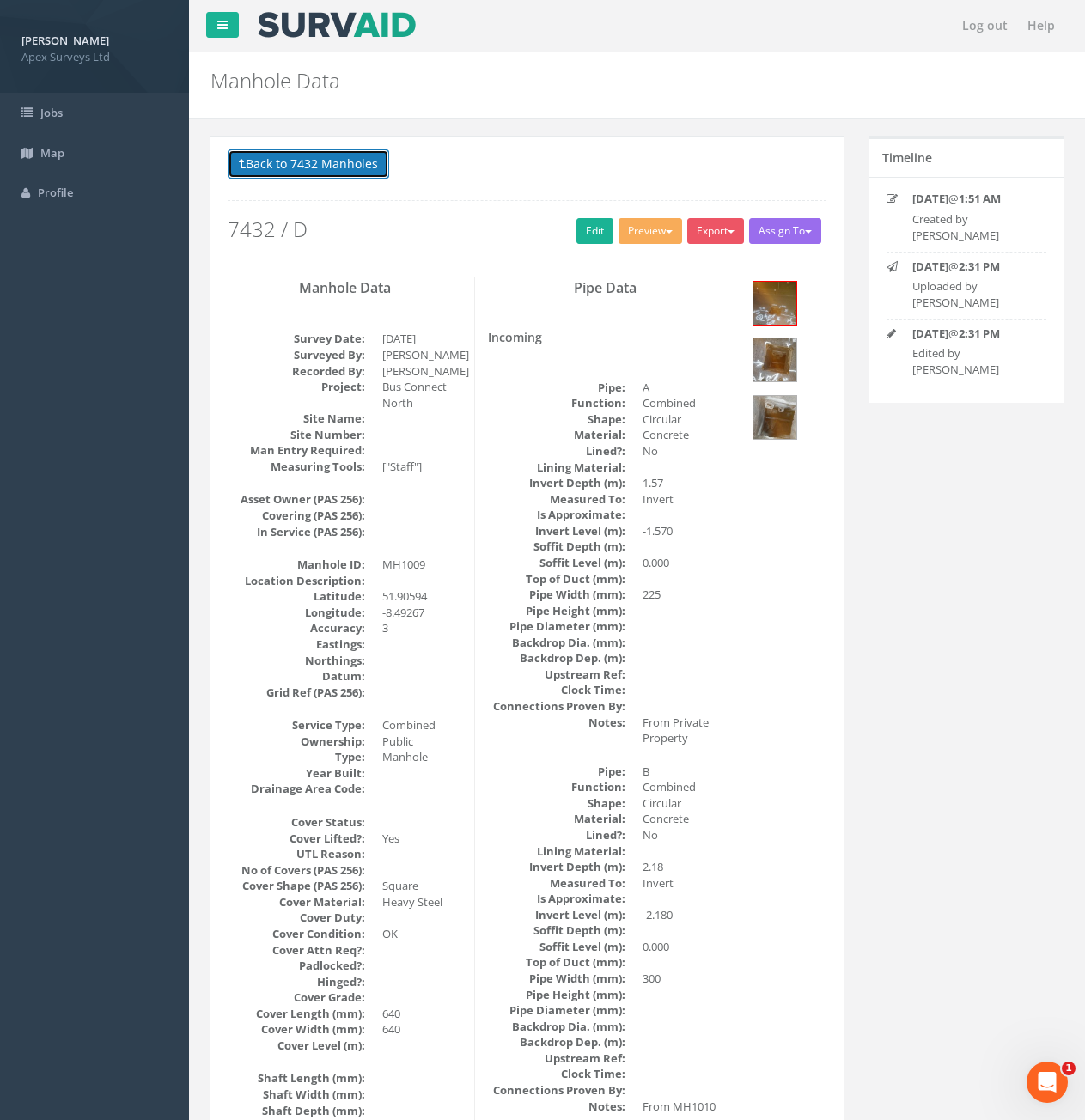
click at [337, 158] on button "Back to 7432 Manholes" at bounding box center [308, 163] width 162 height 29
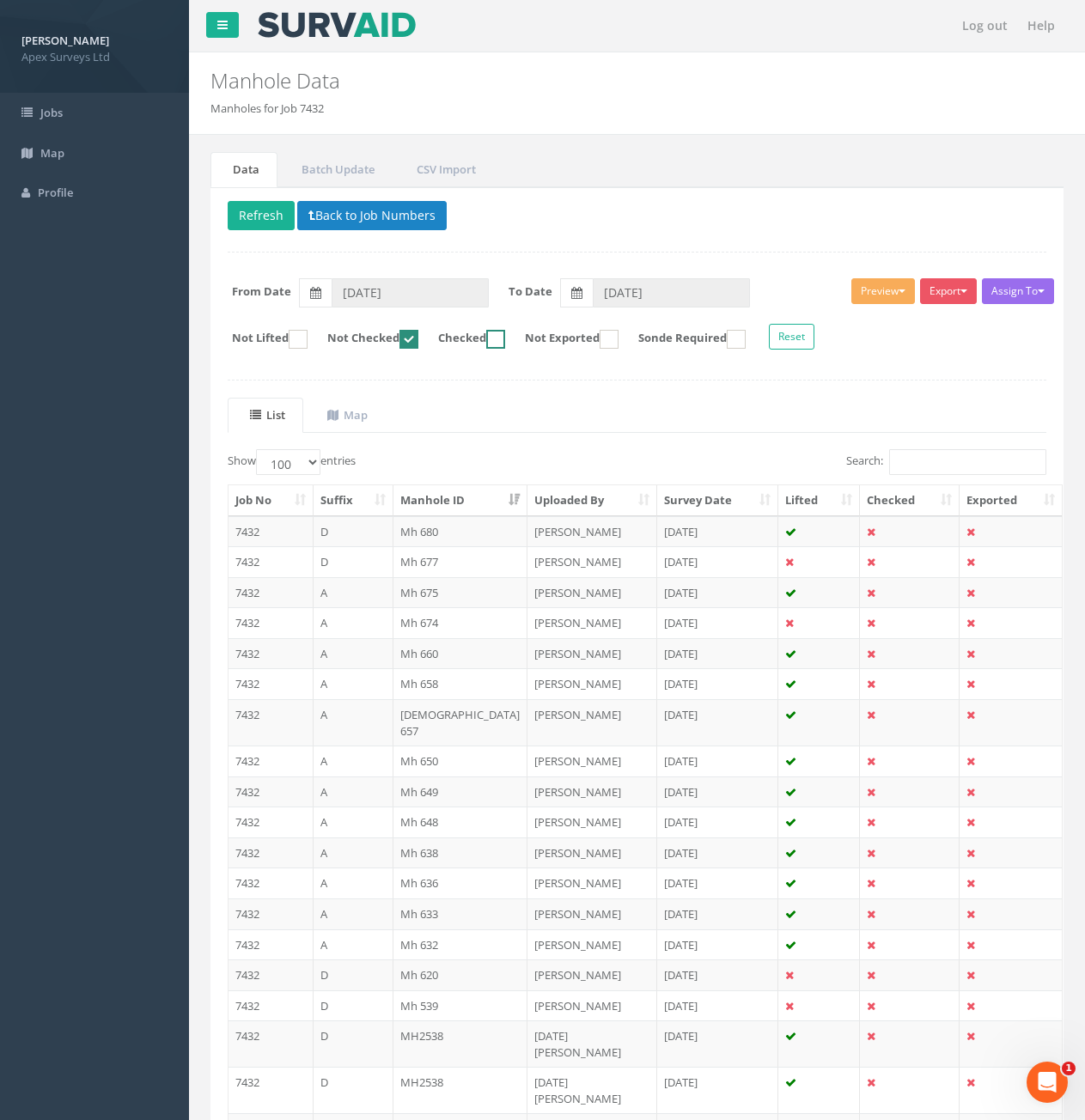
click at [505, 344] on ins at bounding box center [496, 339] width 19 height 19
checkbox input "true"
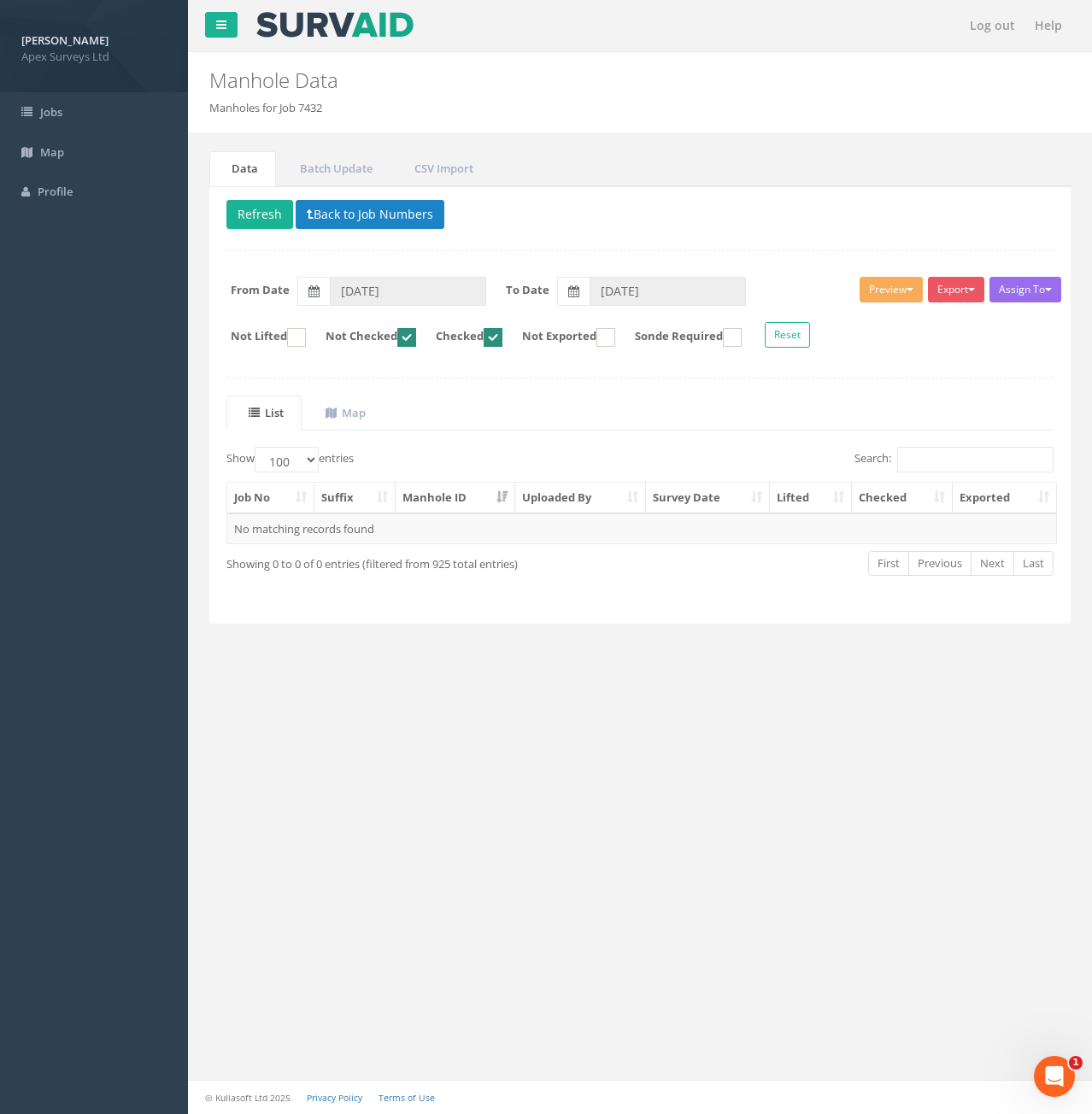
click at [416, 340] on ins at bounding box center [407, 337] width 19 height 19
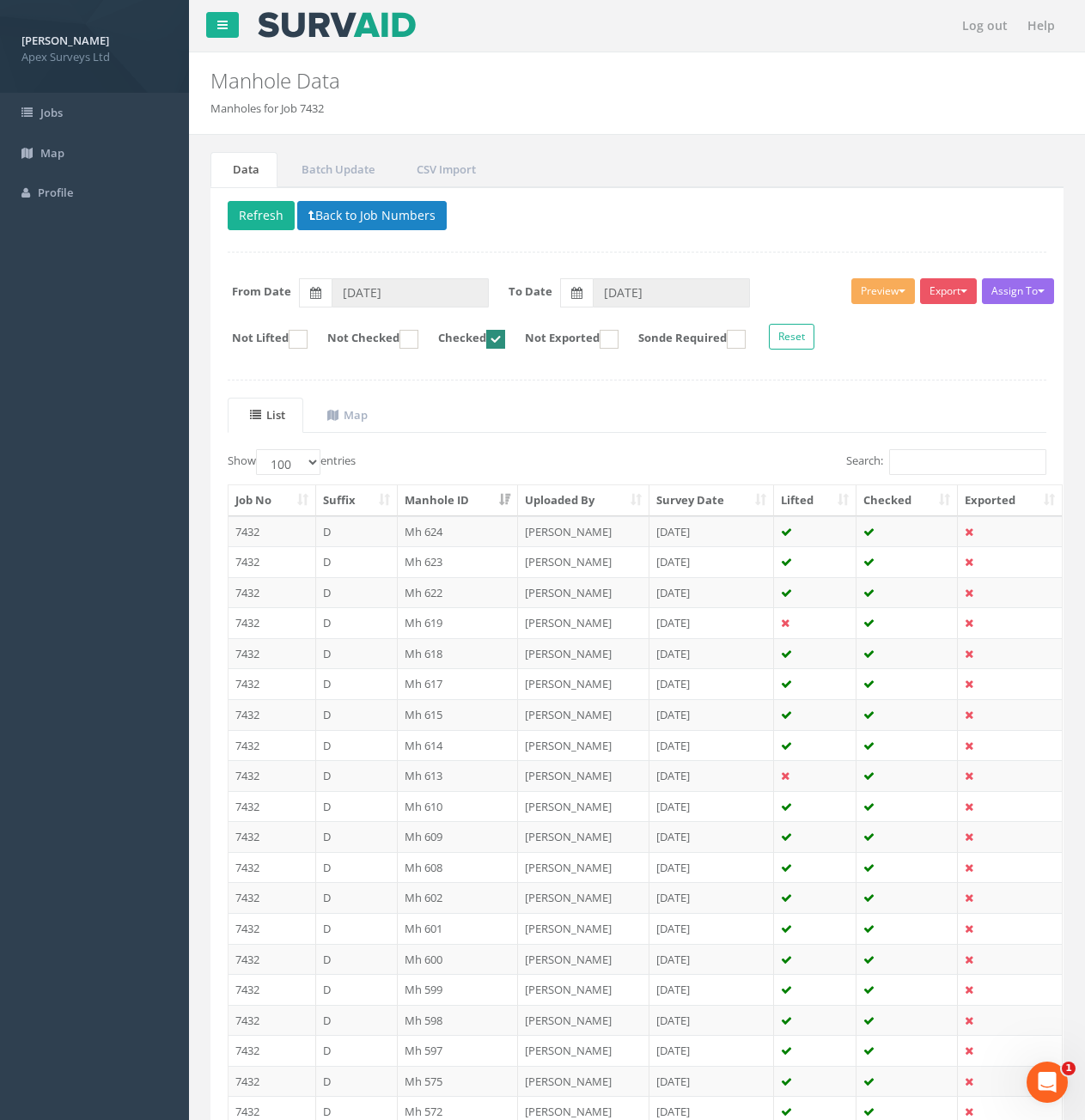
click at [485, 497] on th "Manhole ID" at bounding box center [458, 500] width 122 height 31
click at [481, 497] on th "Manhole ID" at bounding box center [458, 500] width 122 height 31
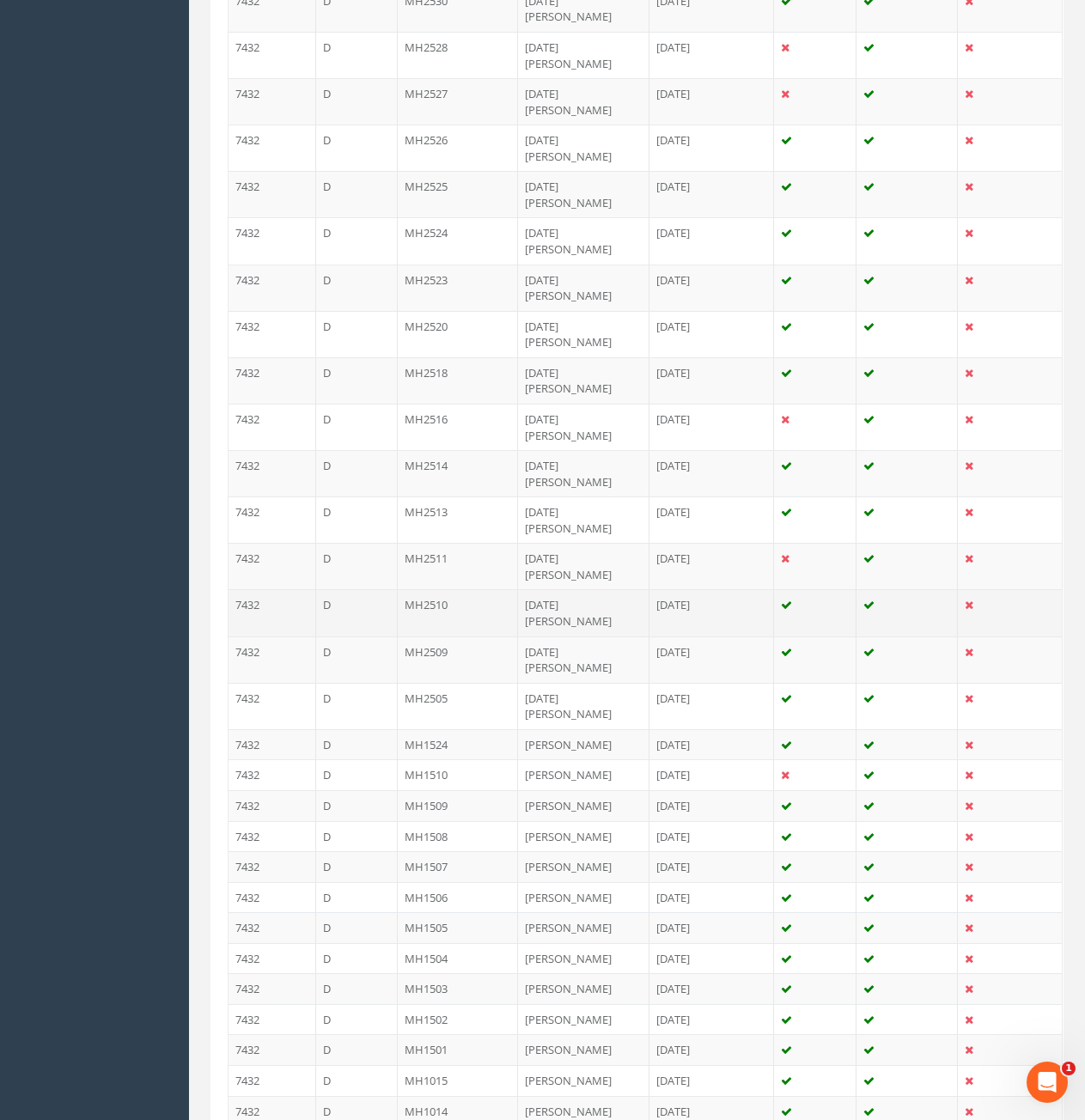
scroll to position [2320, 0]
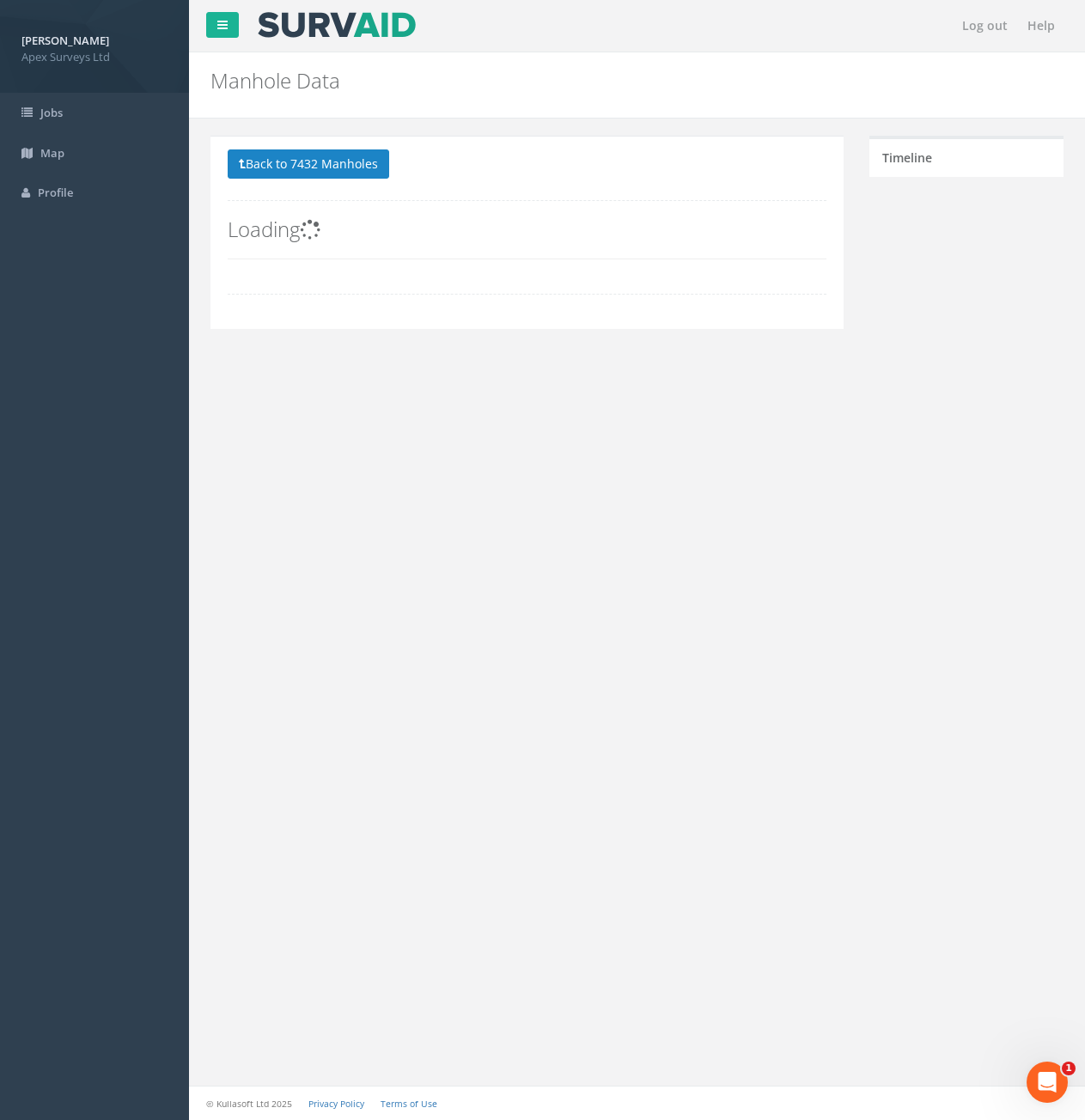
scroll to position [0, 0]
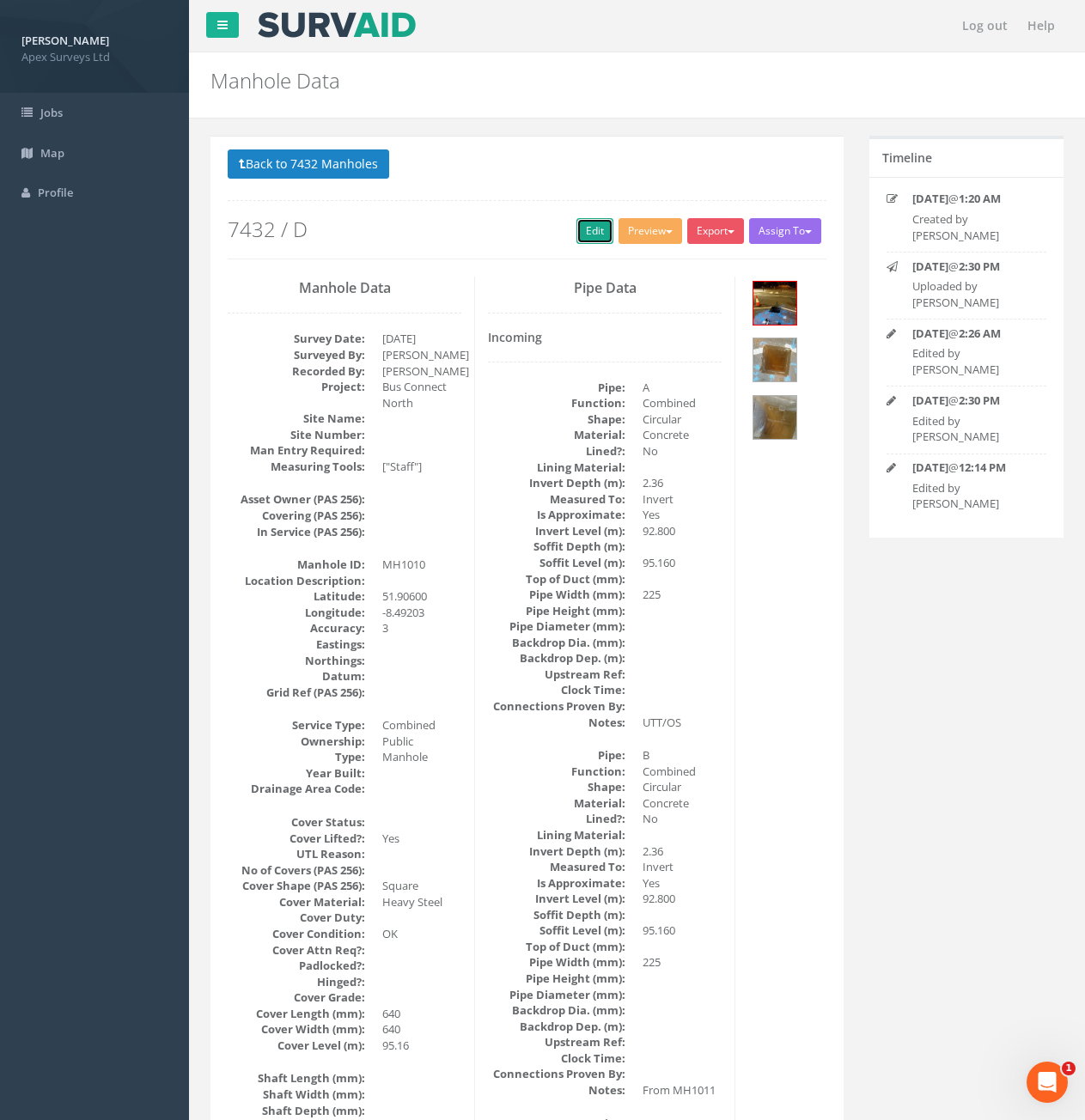
click at [591, 236] on link "Edit" at bounding box center [595, 231] width 37 height 25
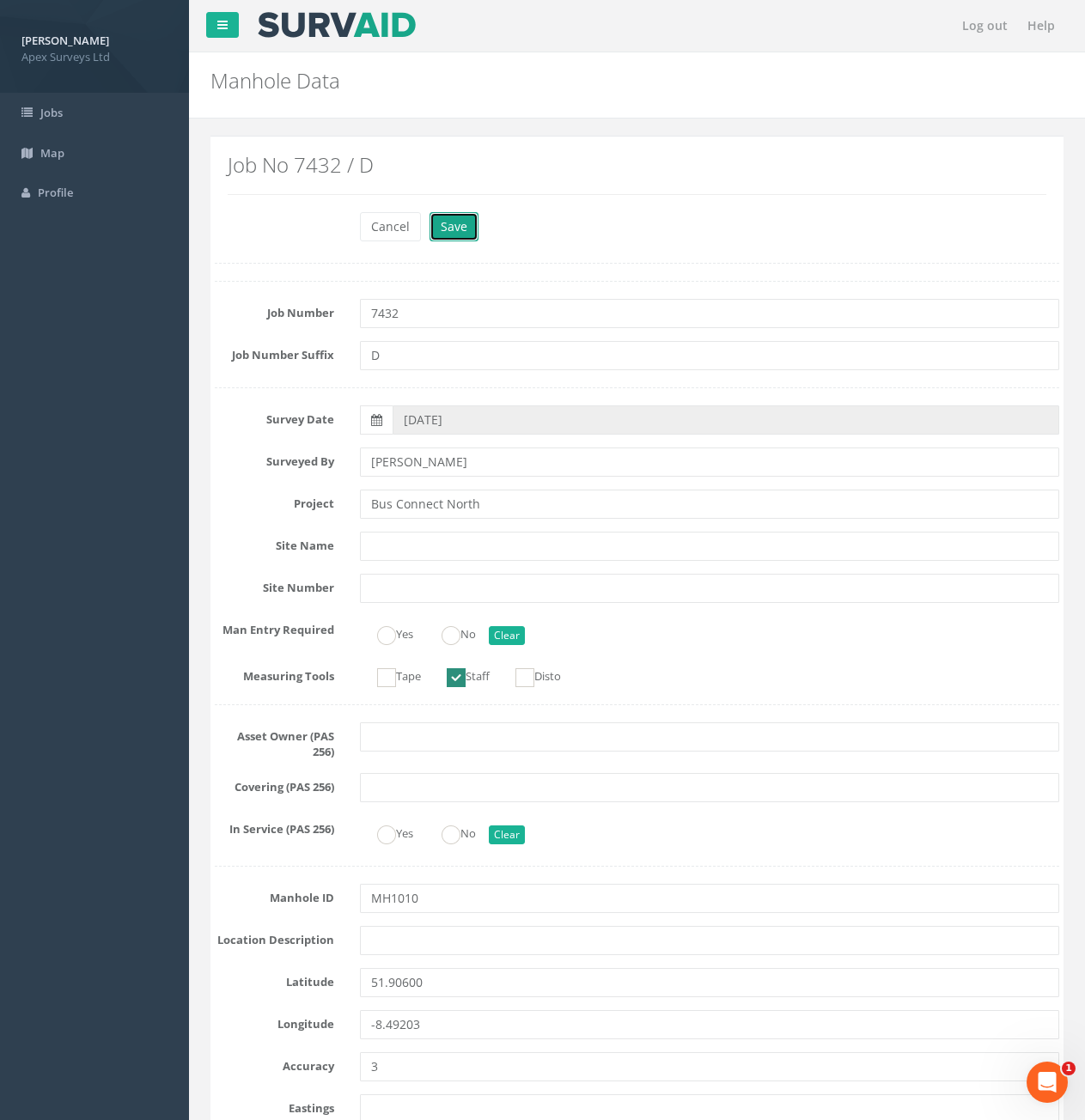
click at [444, 230] on button "Save" at bounding box center [454, 226] width 49 height 29
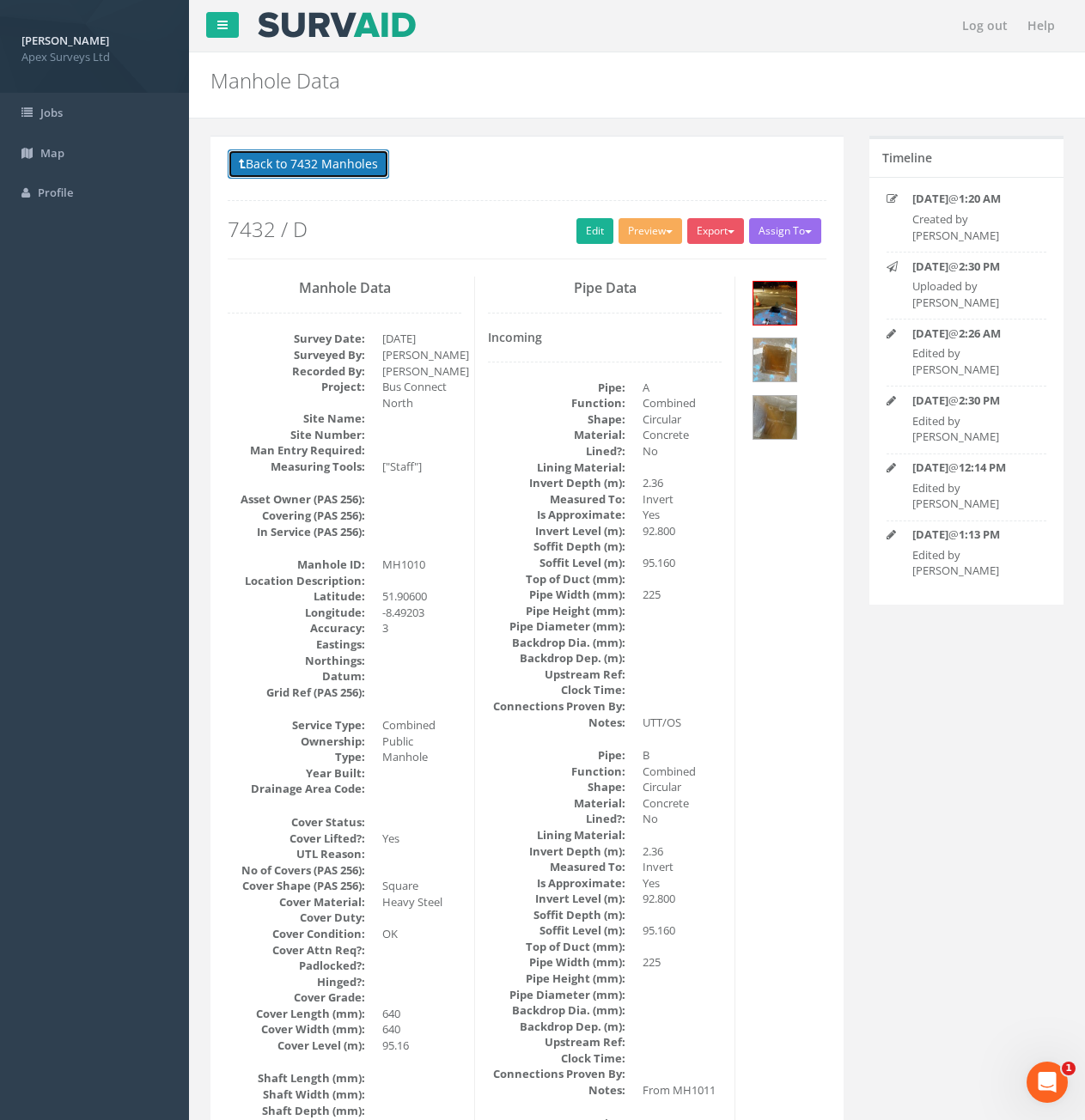
click at [344, 177] on button "Back to 7432 Manholes" at bounding box center [308, 163] width 162 height 29
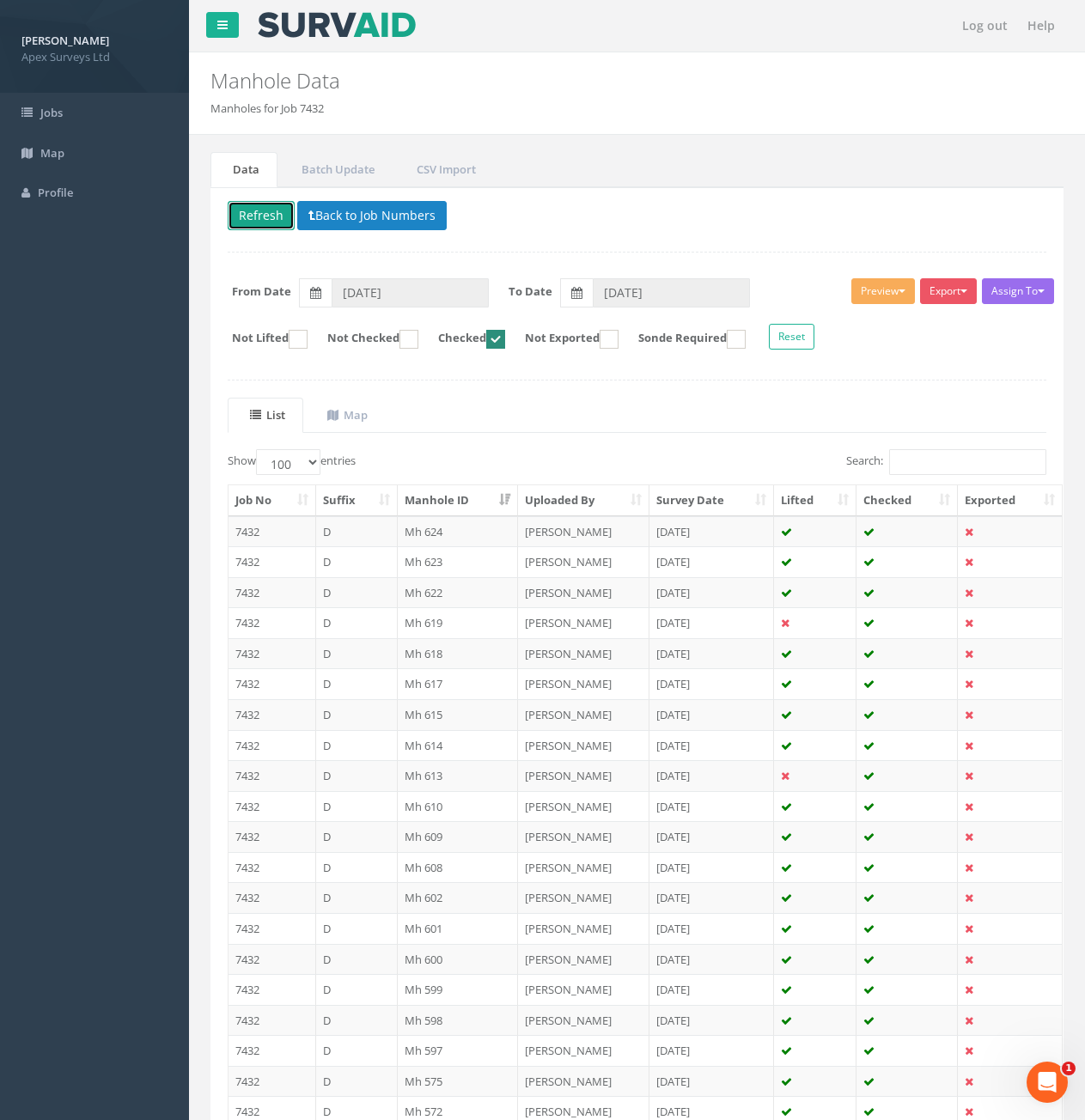
drag, startPoint x: 257, startPoint y: 219, endPoint x: 275, endPoint y: 226, distance: 19.3
click at [257, 219] on button "Refresh" at bounding box center [261, 215] width 67 height 29
click at [436, 337] on form "Not Lifted Not Checked Checked Not Exported Sonde Required Reset" at bounding box center [637, 338] width 845 height 30
click at [419, 338] on ins at bounding box center [409, 339] width 19 height 19
checkbox input "true"
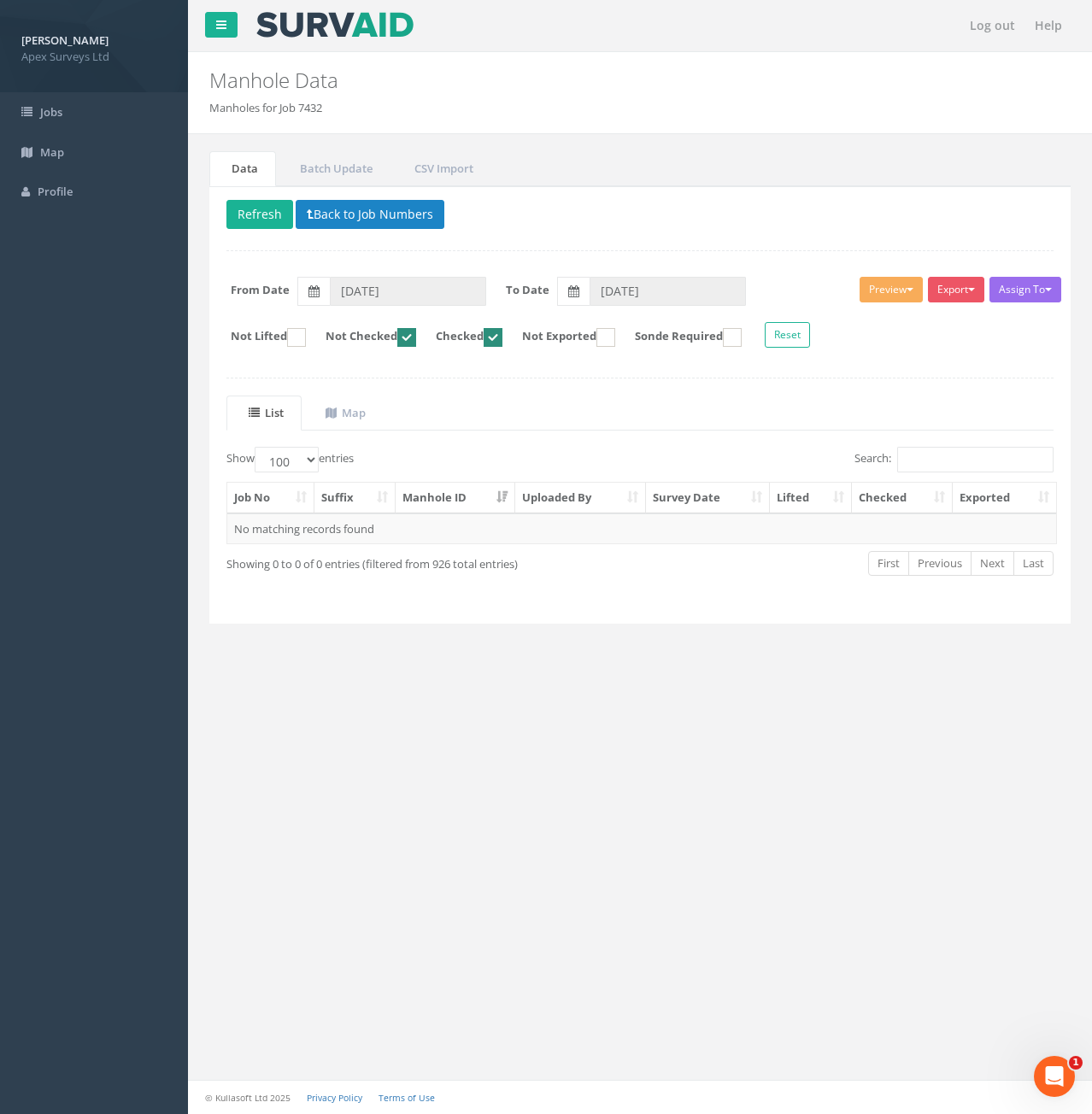
click at [503, 339] on ins at bounding box center [493, 337] width 19 height 19
checkbox input "false"
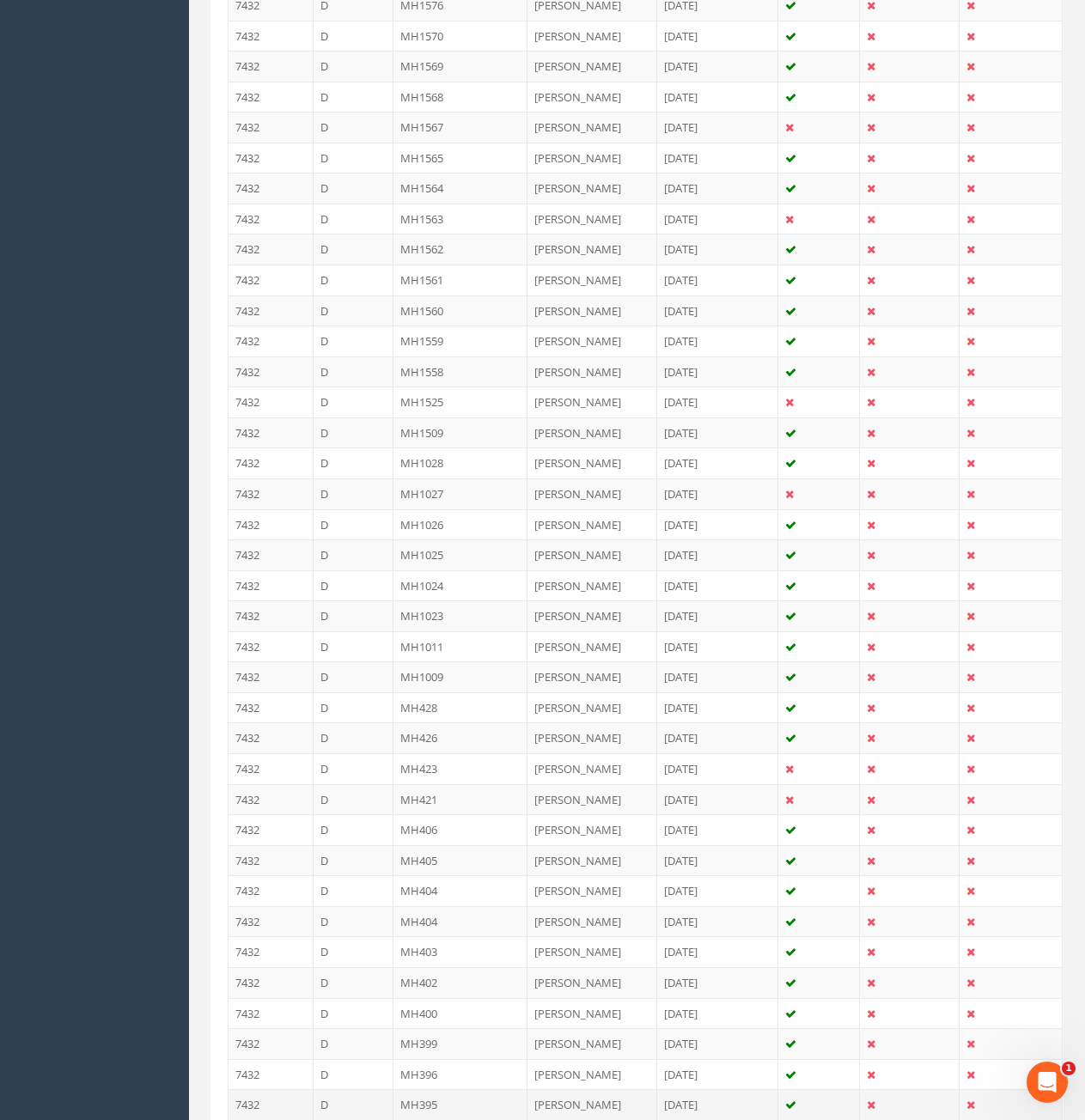
scroll to position [2159, 0]
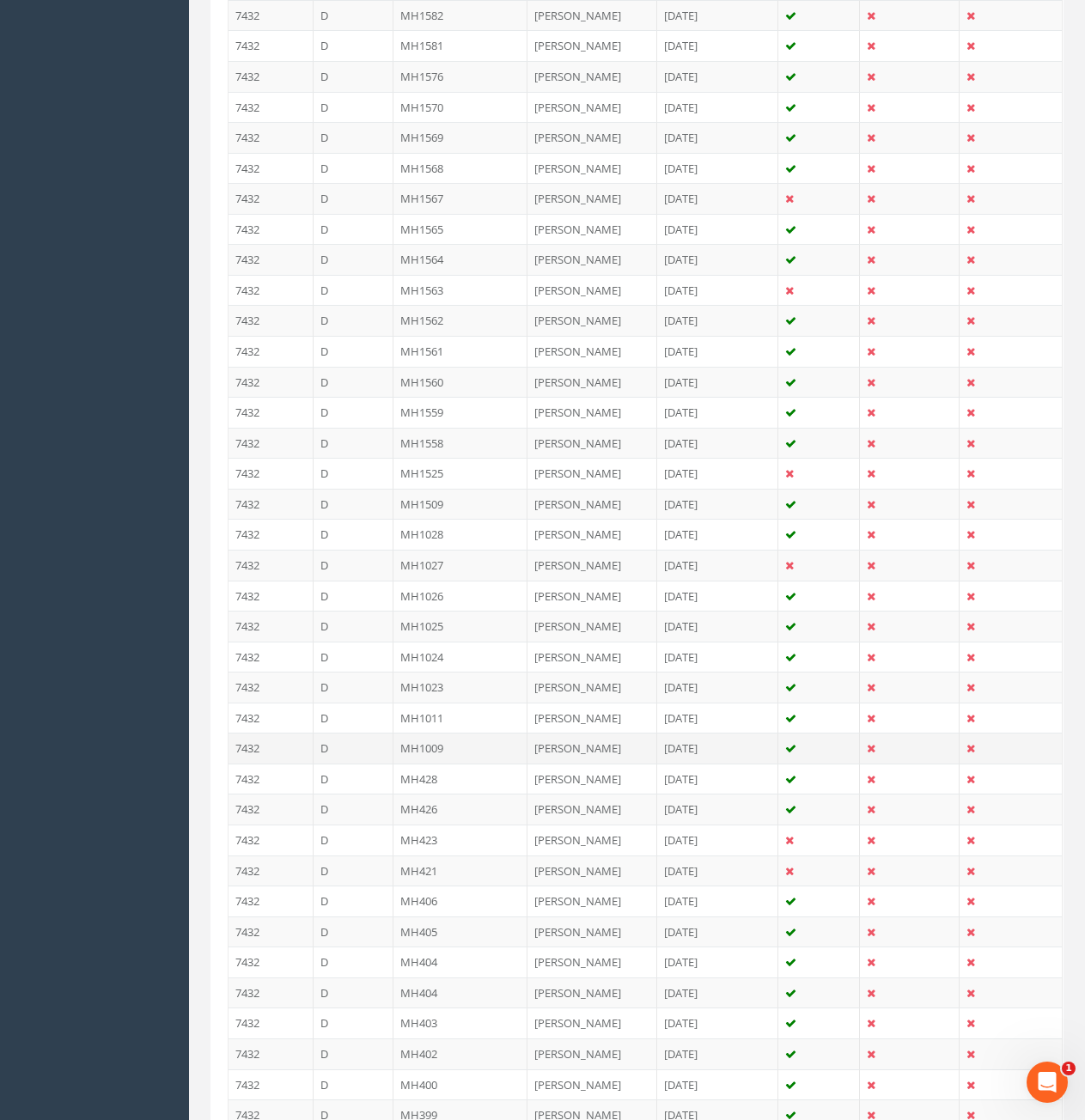
click at [459, 733] on td "MH1009" at bounding box center [460, 748] width 134 height 31
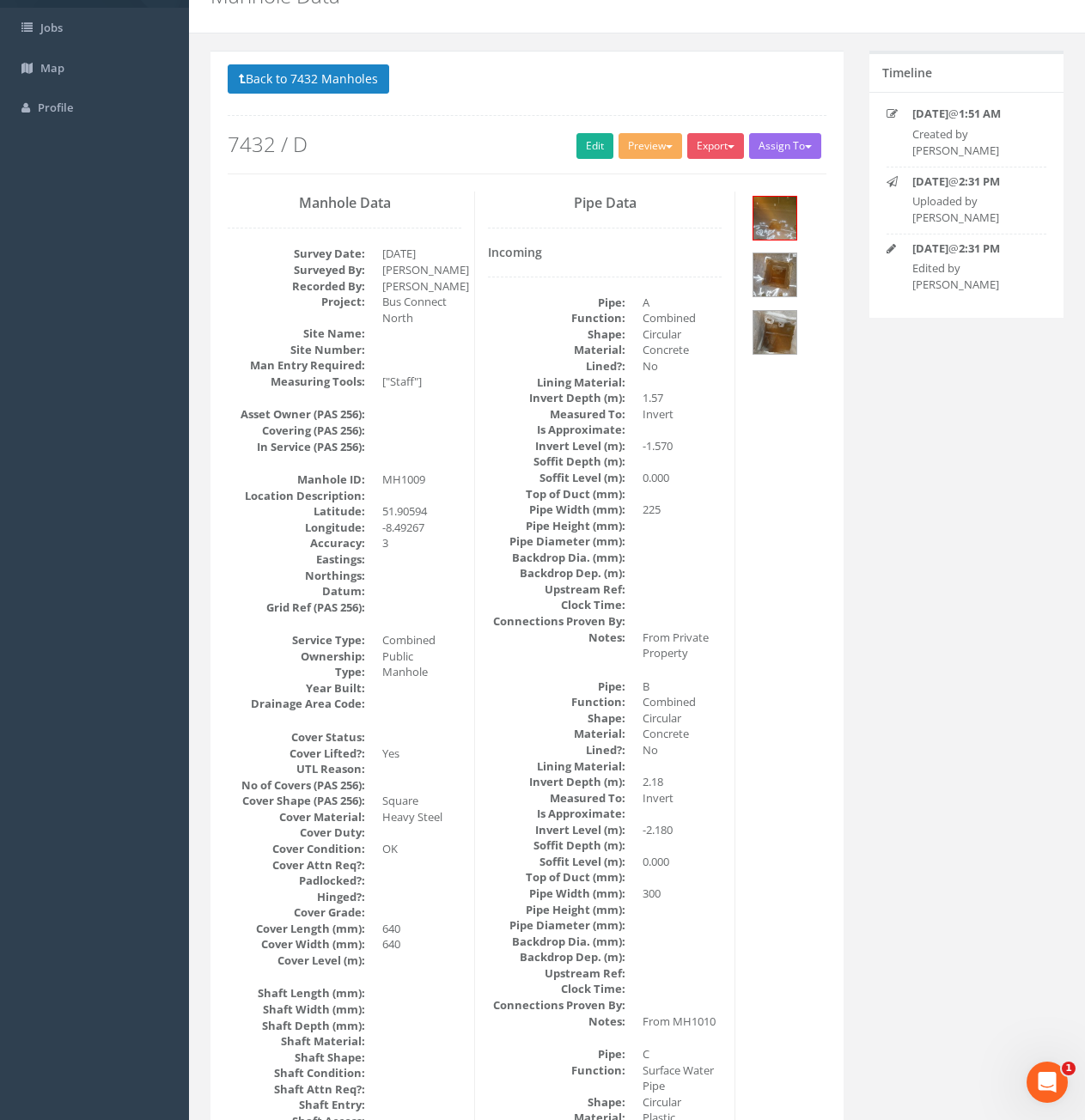
scroll to position [0, 0]
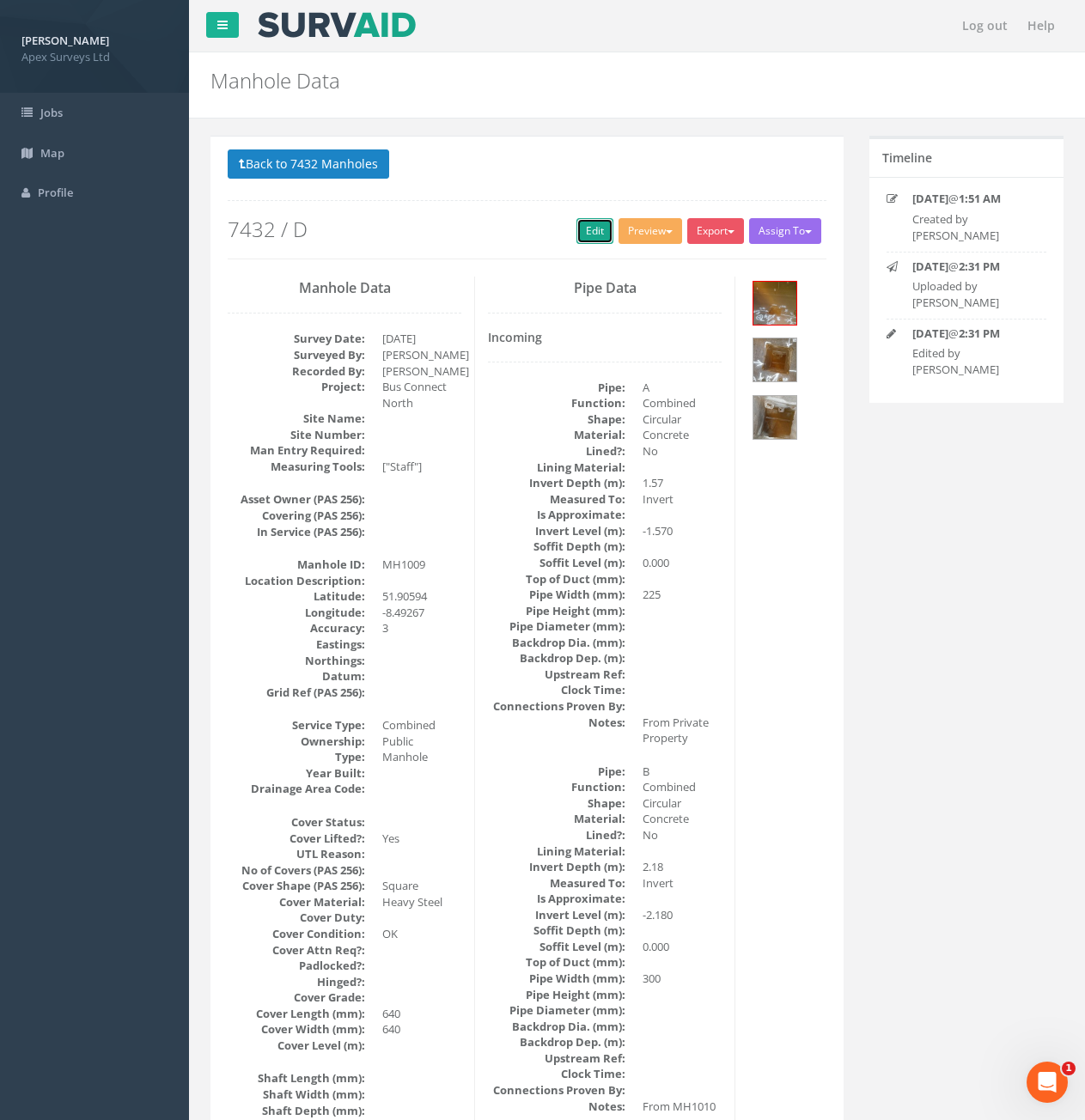
drag, startPoint x: 586, startPoint y: 234, endPoint x: 1086, endPoint y: 163, distance: 505.0
click at [586, 234] on link "Edit" at bounding box center [595, 231] width 37 height 25
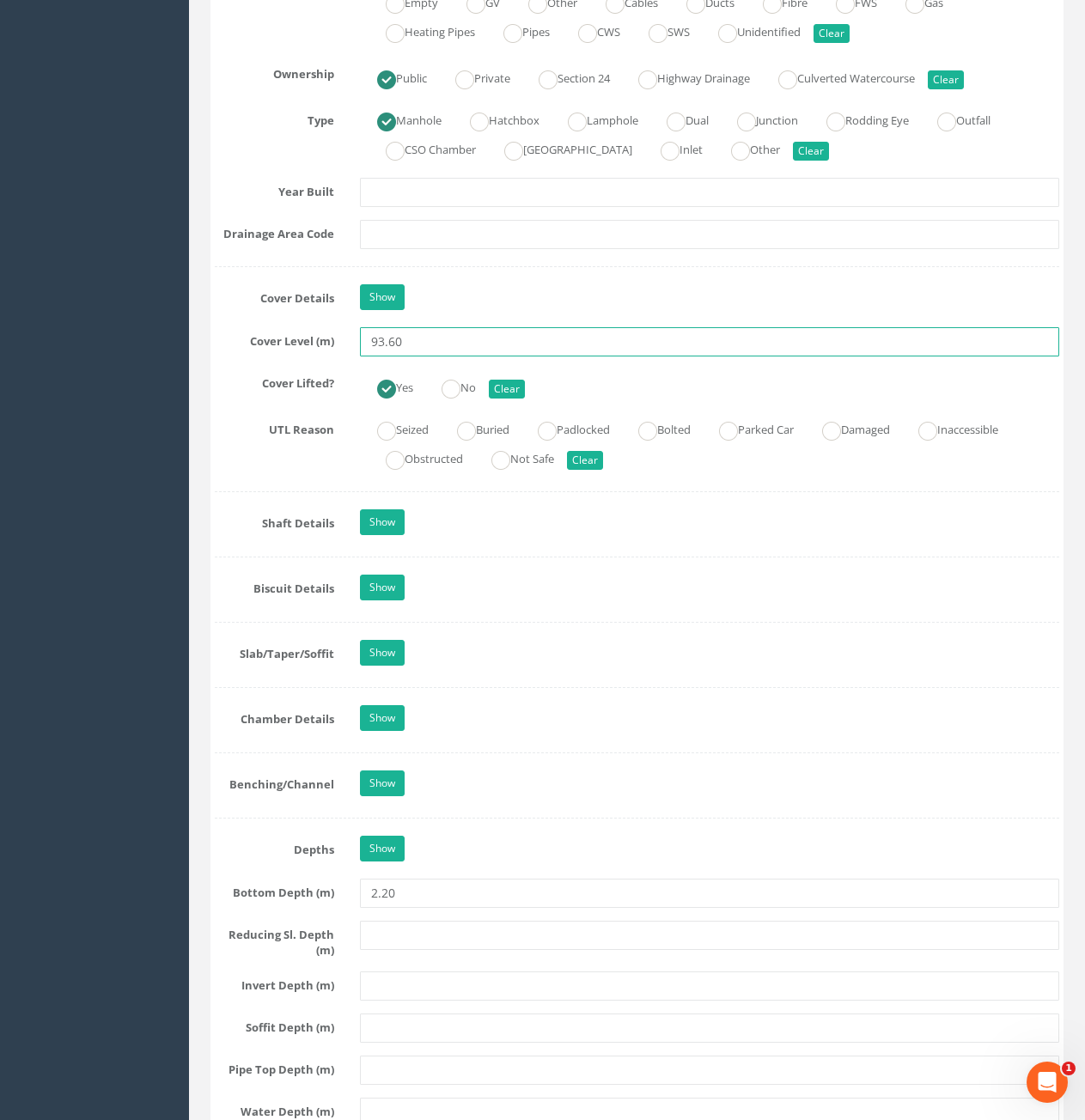
type input "93.60"
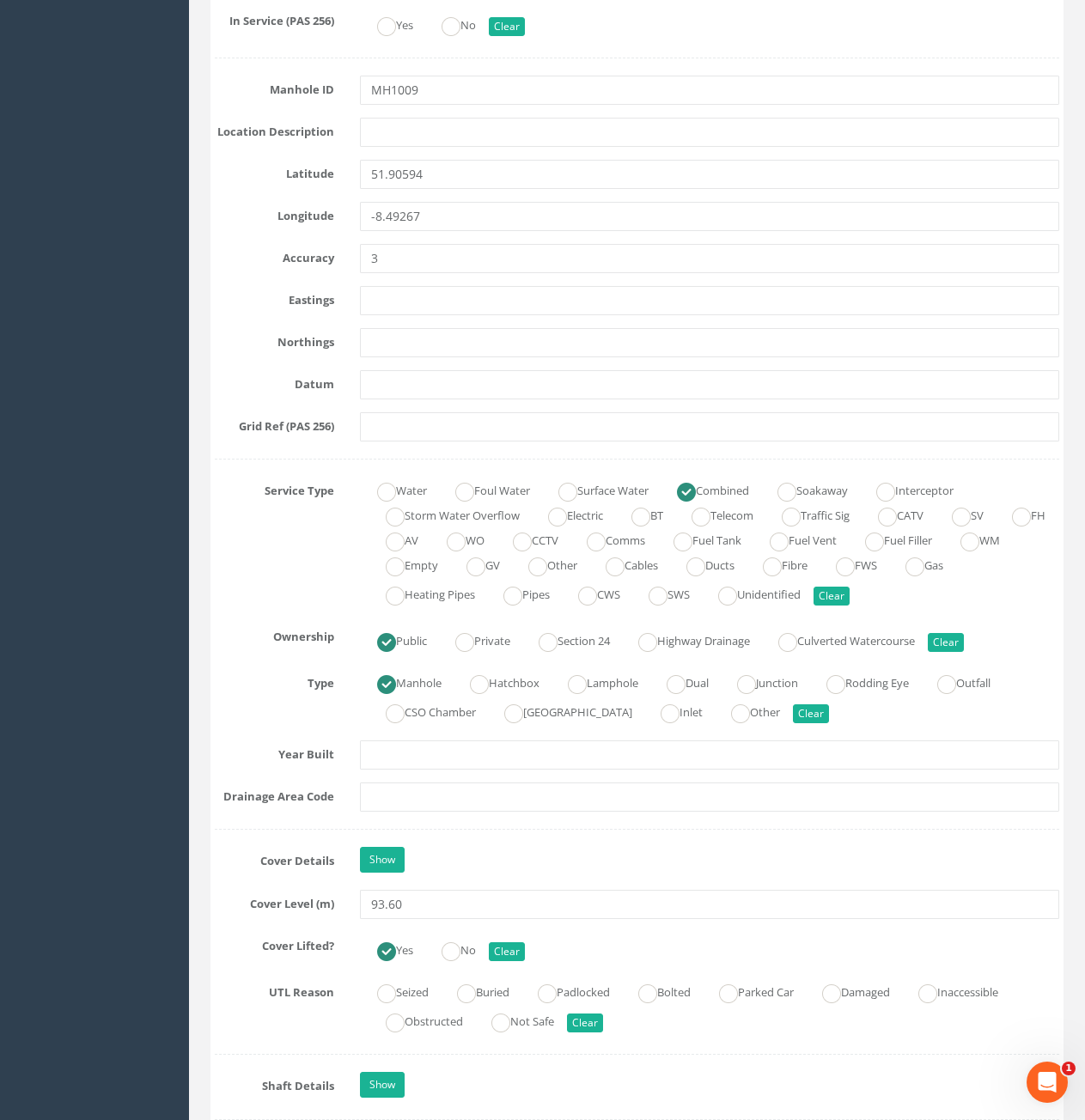
scroll to position [684, 0]
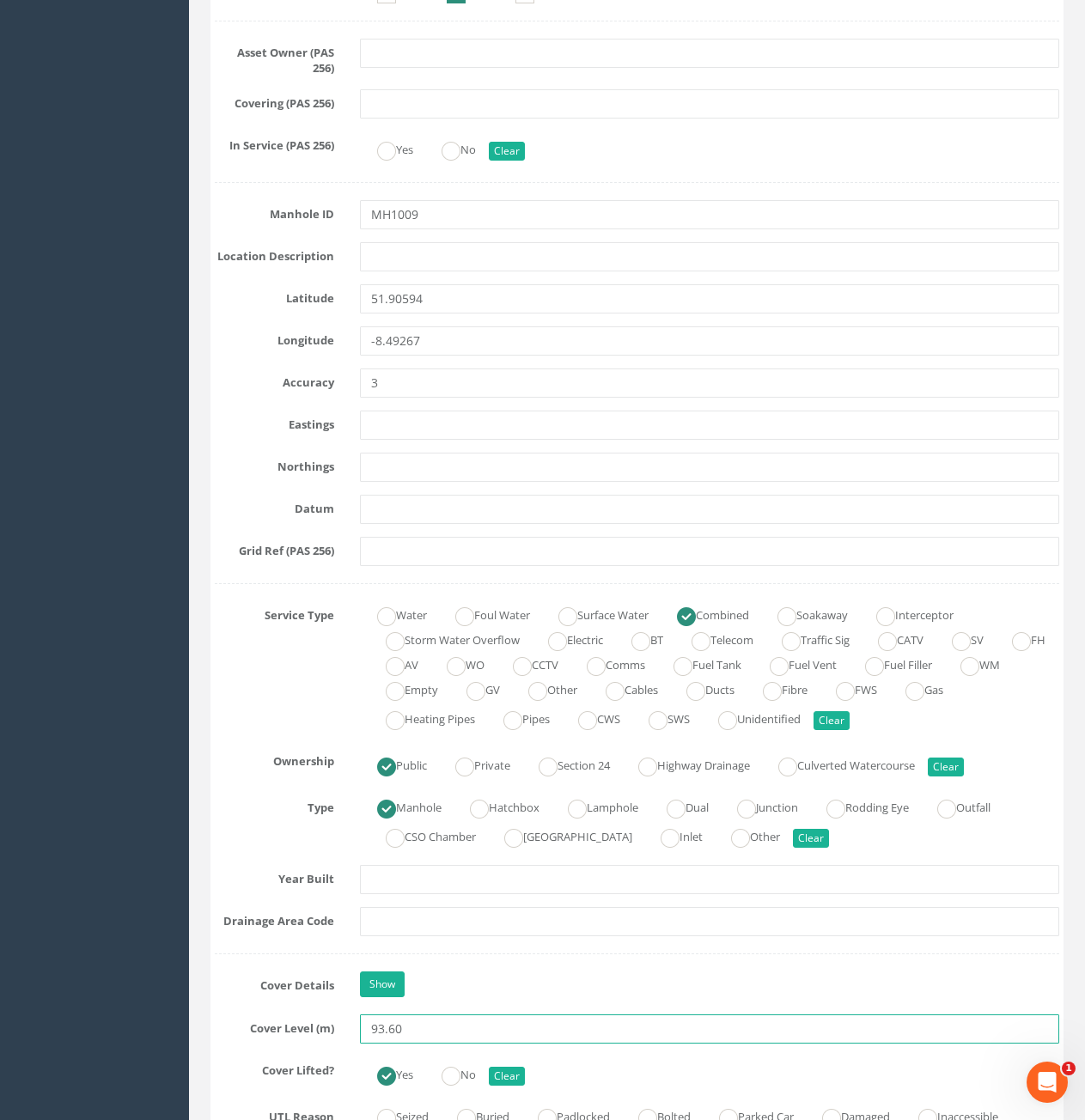
click at [469, 1039] on input "93.60" at bounding box center [710, 1029] width 699 height 29
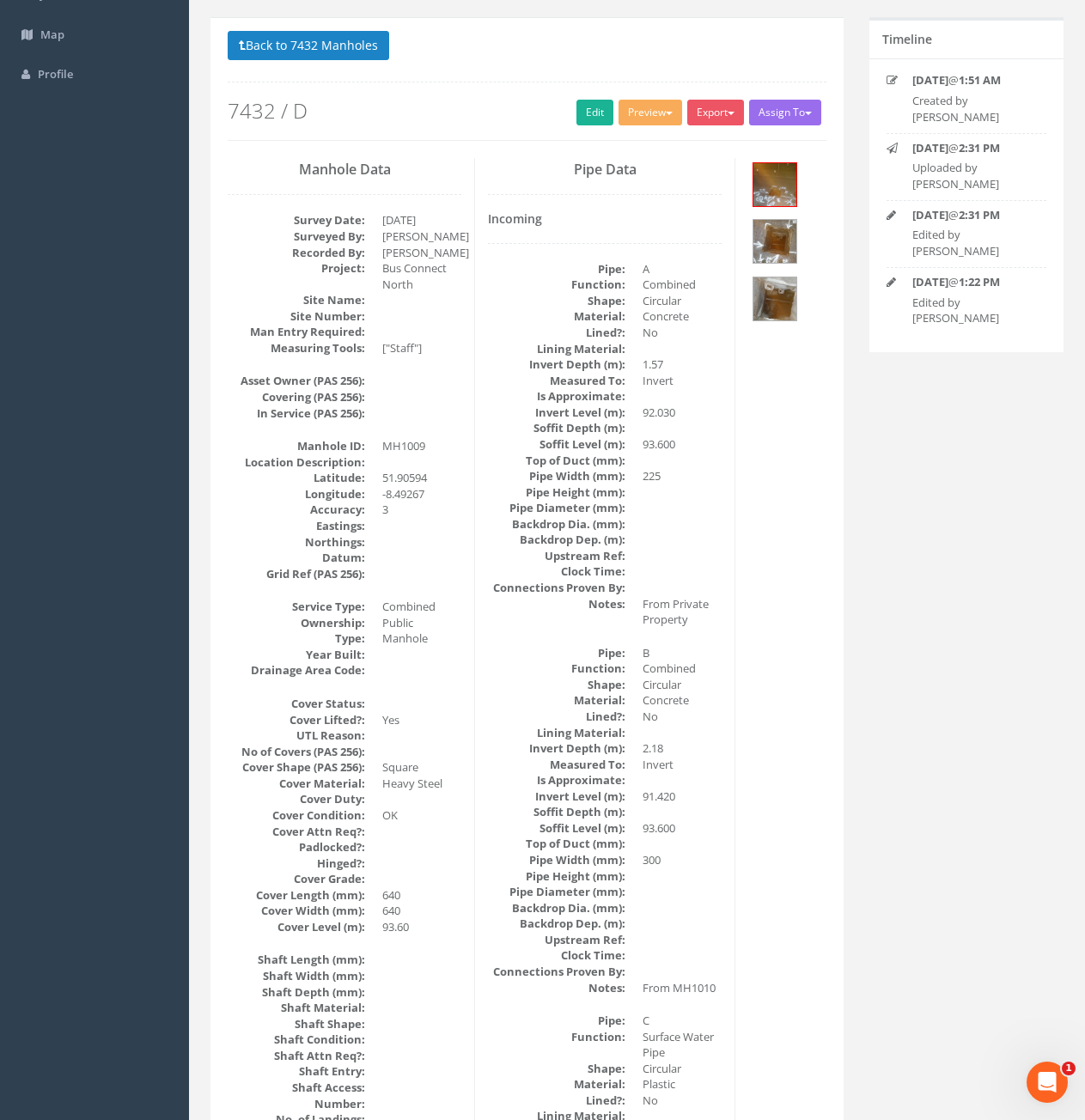
scroll to position [0, 0]
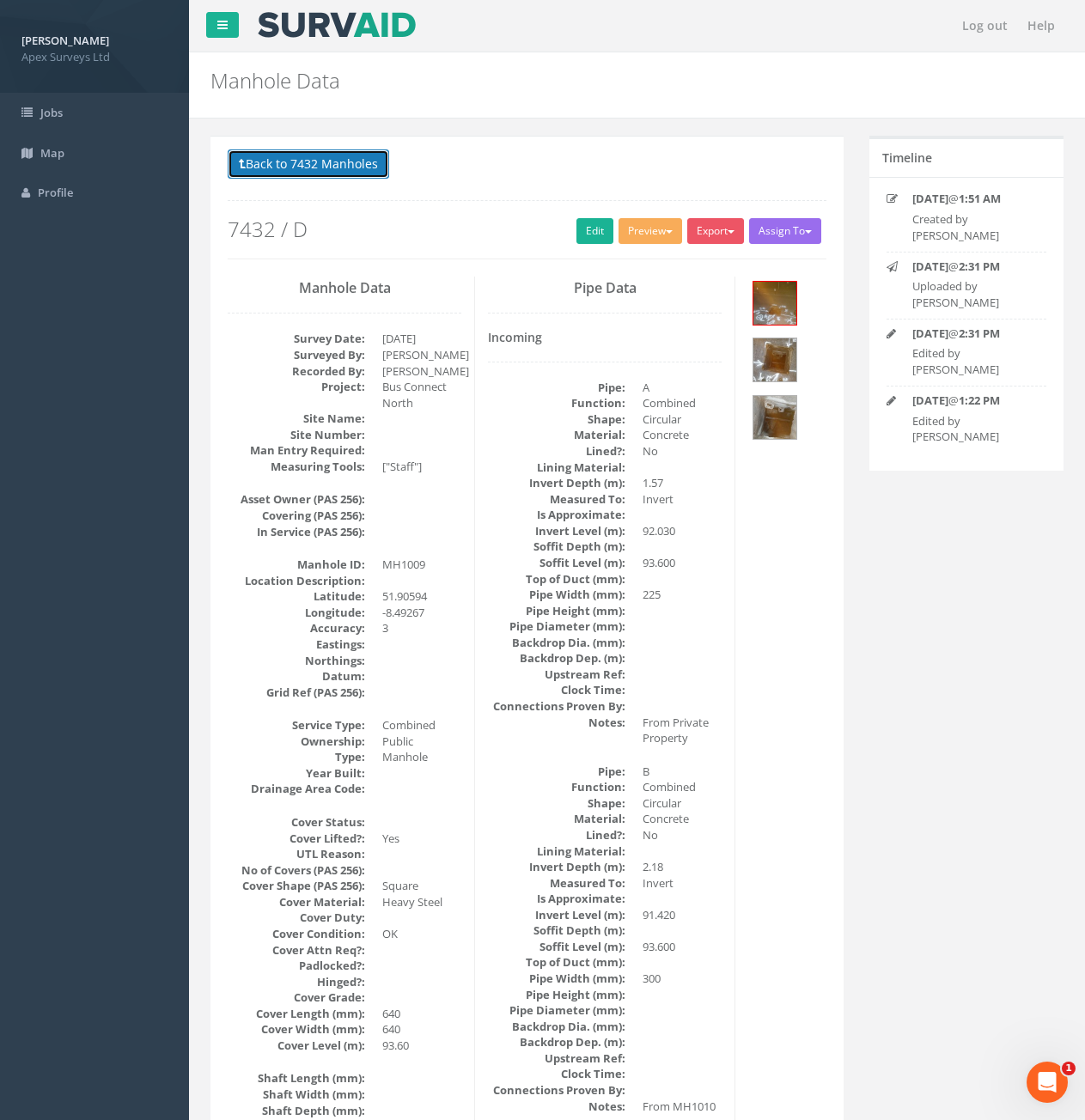
click at [311, 174] on button "Back to 7432 Manholes" at bounding box center [308, 163] width 162 height 29
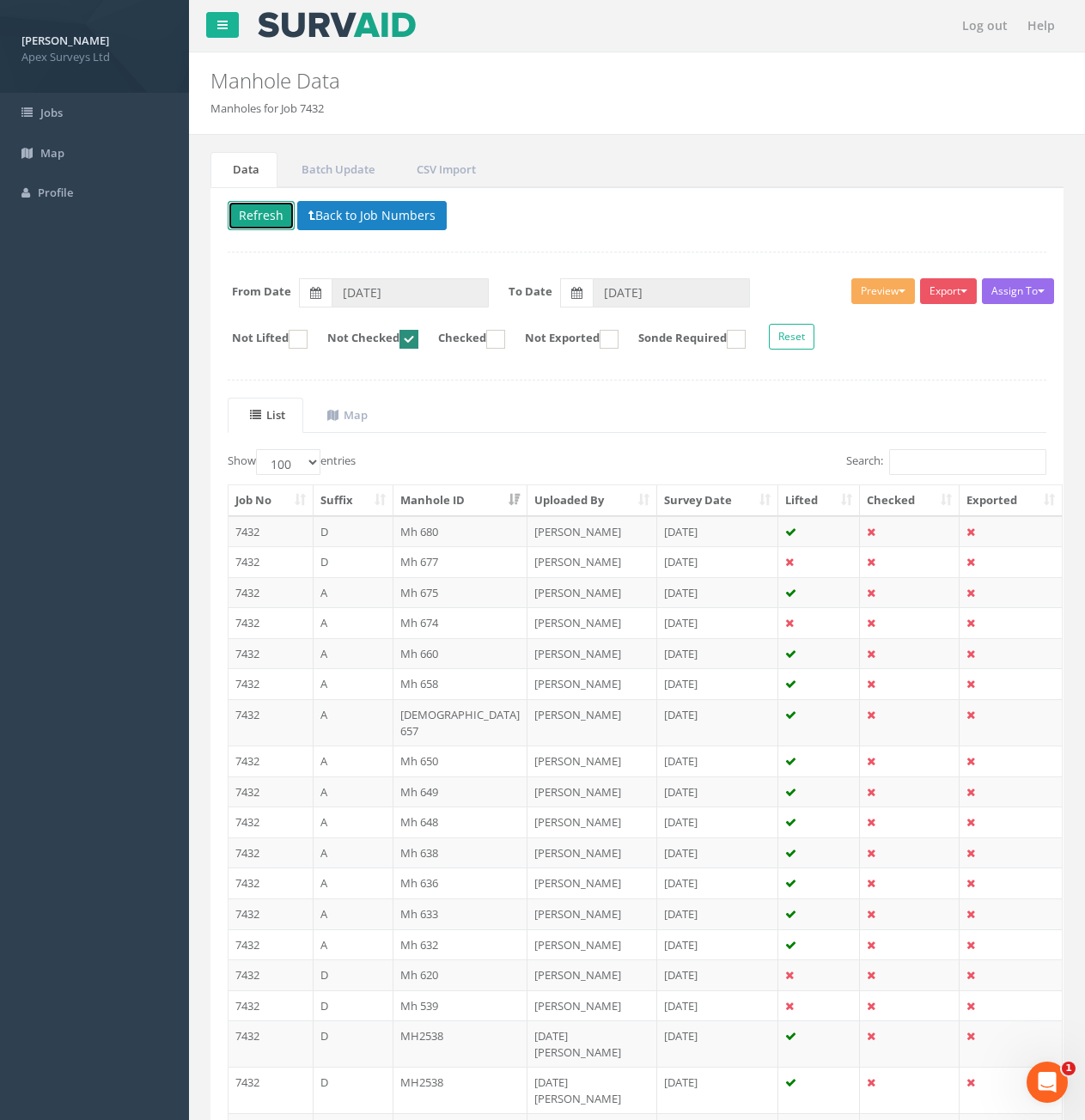
click at [263, 220] on button "Refresh" at bounding box center [261, 215] width 67 height 29
click at [910, 456] on input "Search:" at bounding box center [968, 462] width 157 height 25
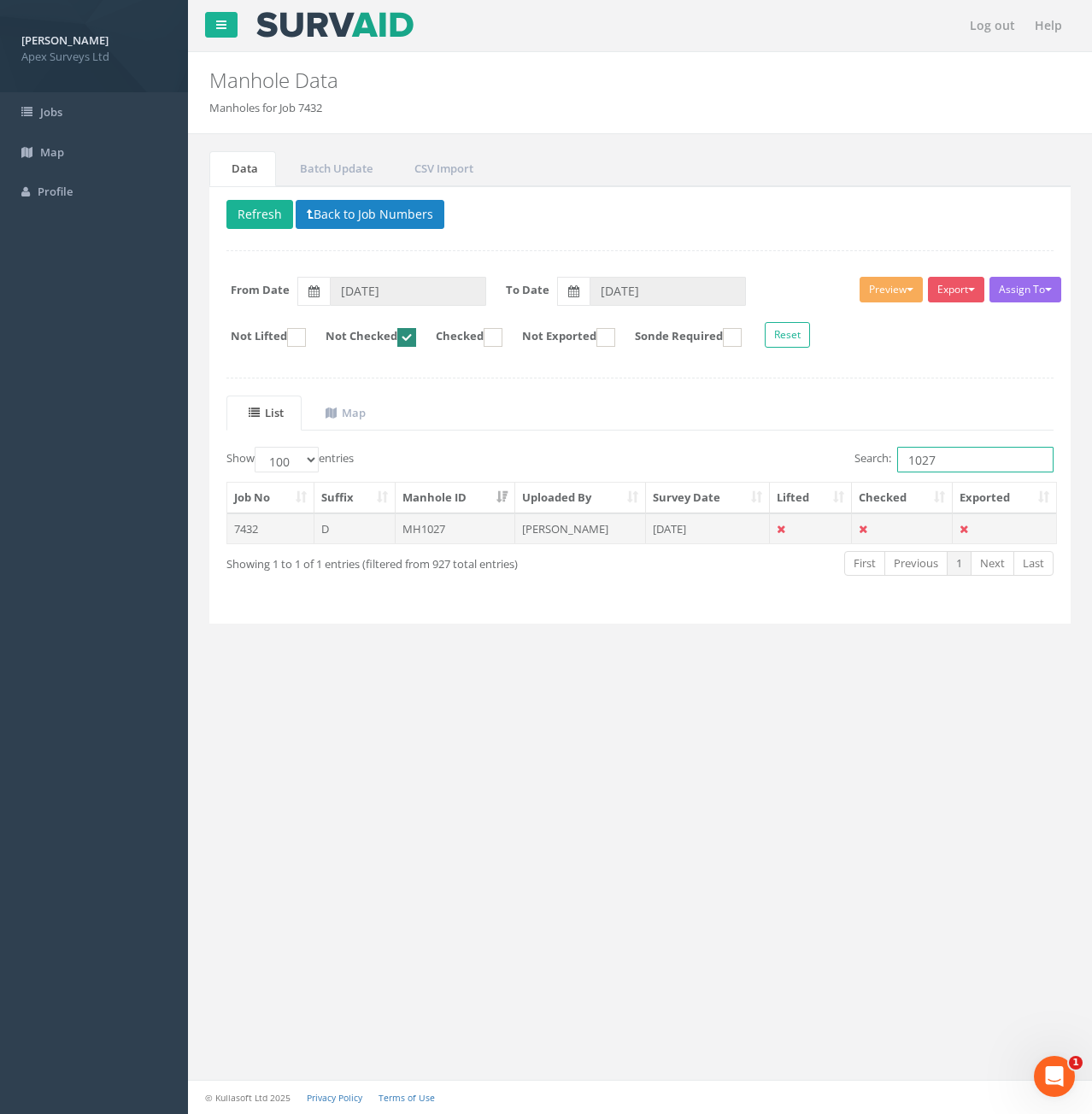
type input "1027"
click at [275, 530] on td "7432" at bounding box center [270, 529] width 87 height 30
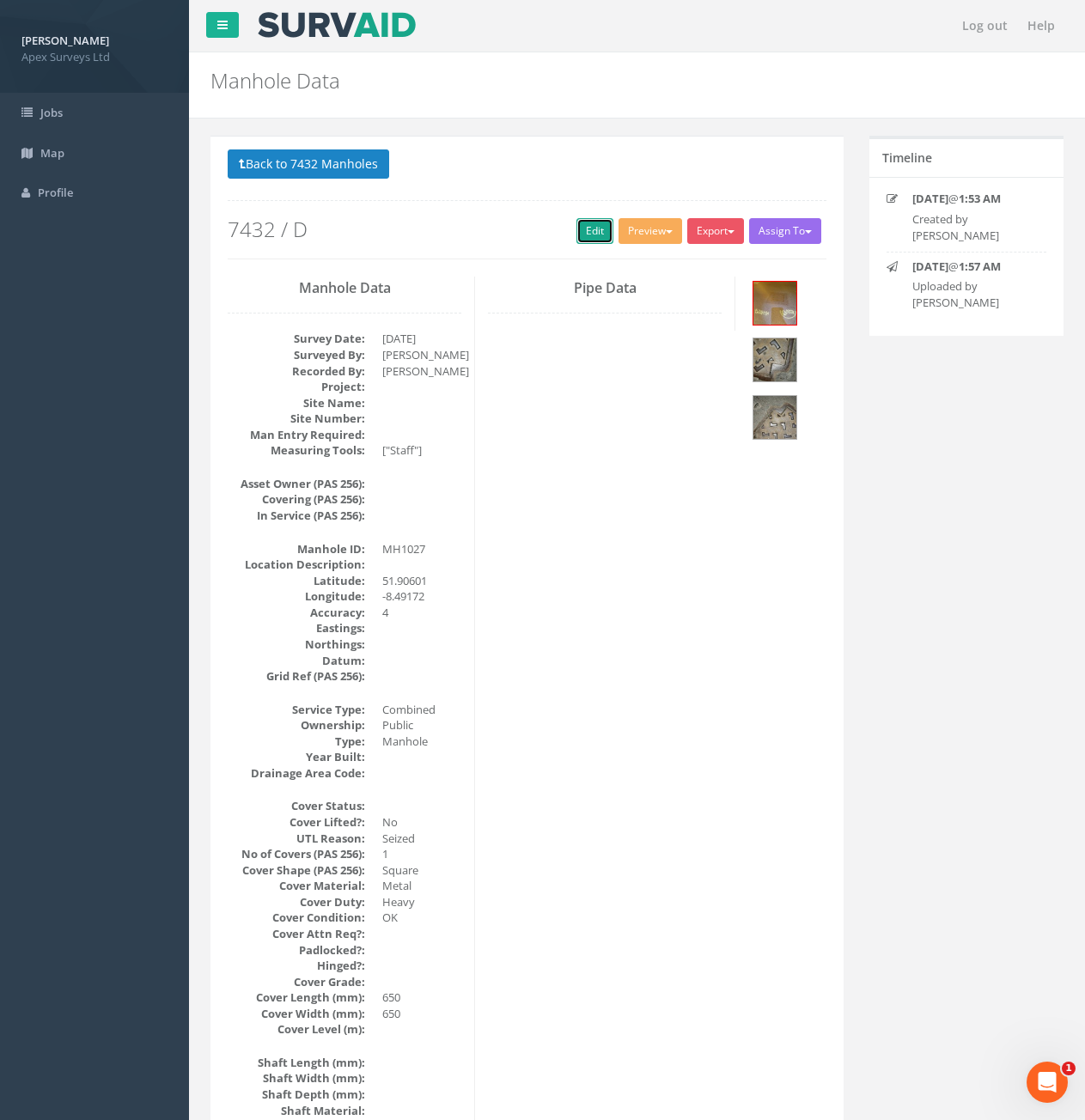
click at [583, 233] on link "Edit" at bounding box center [595, 231] width 37 height 25
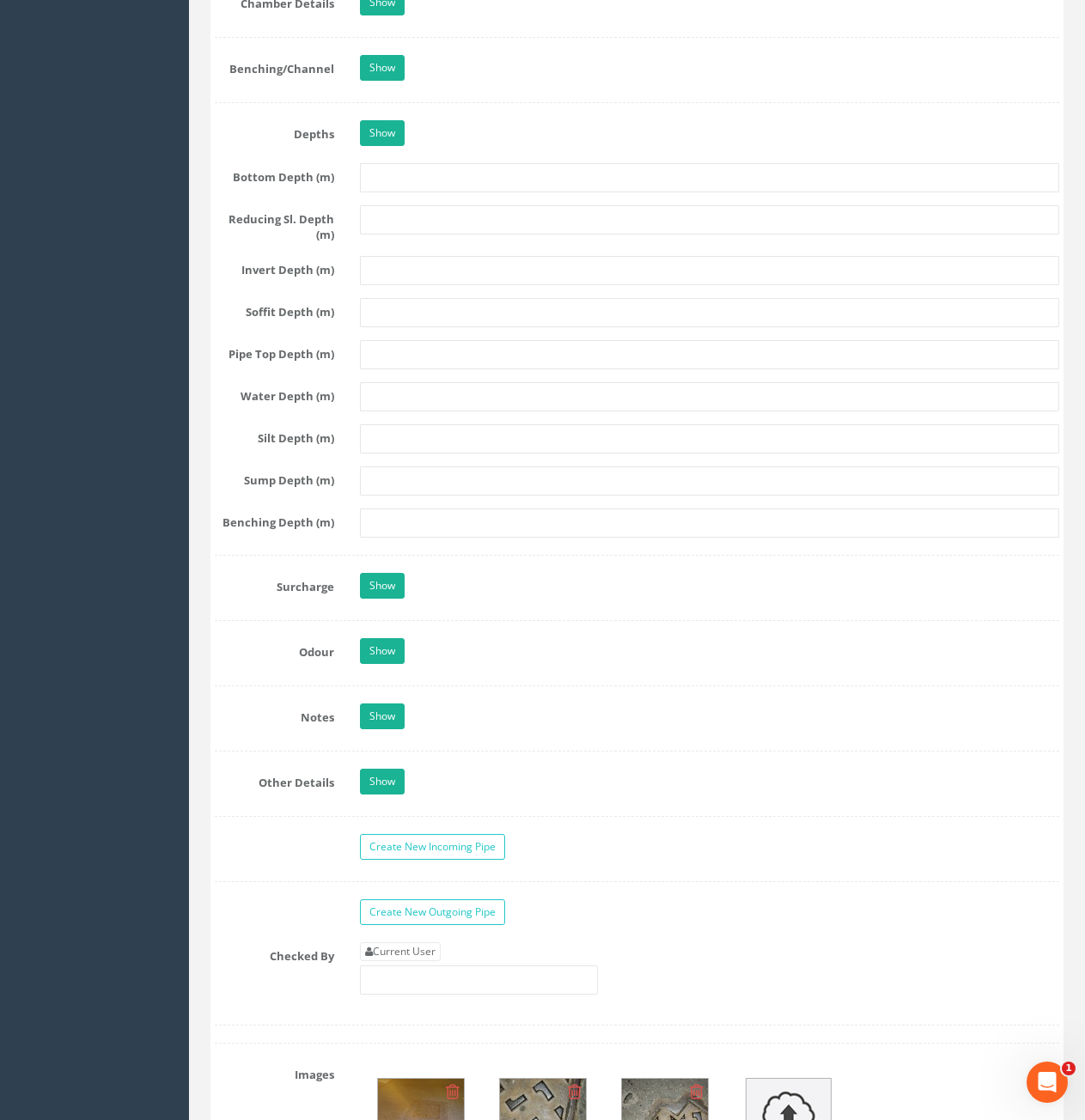
scroll to position [2492, 0]
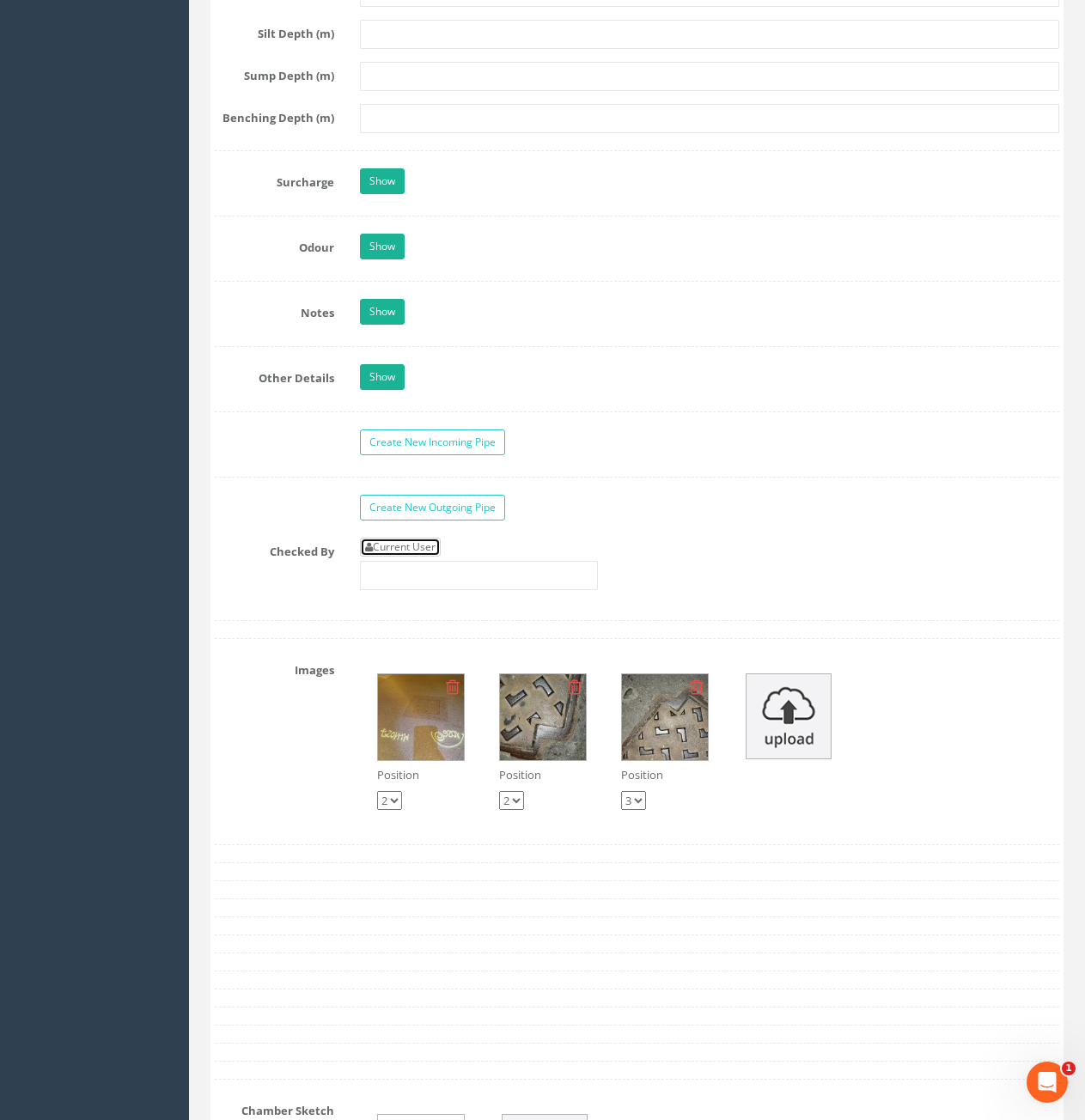
click at [411, 549] on link "Current User" at bounding box center [400, 547] width 80 height 19
type input "[PERSON_NAME]"
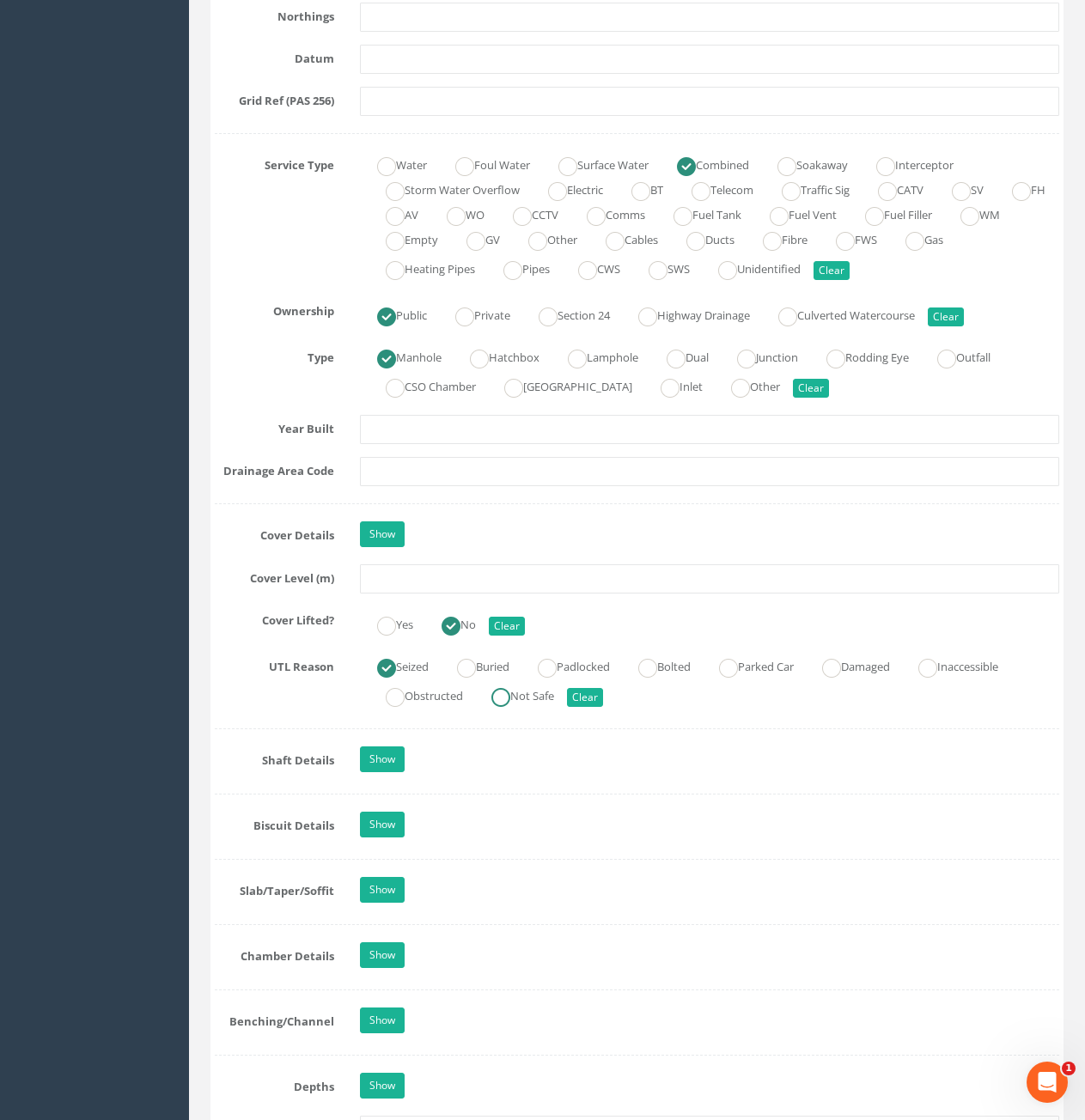
scroll to position [1117, 0]
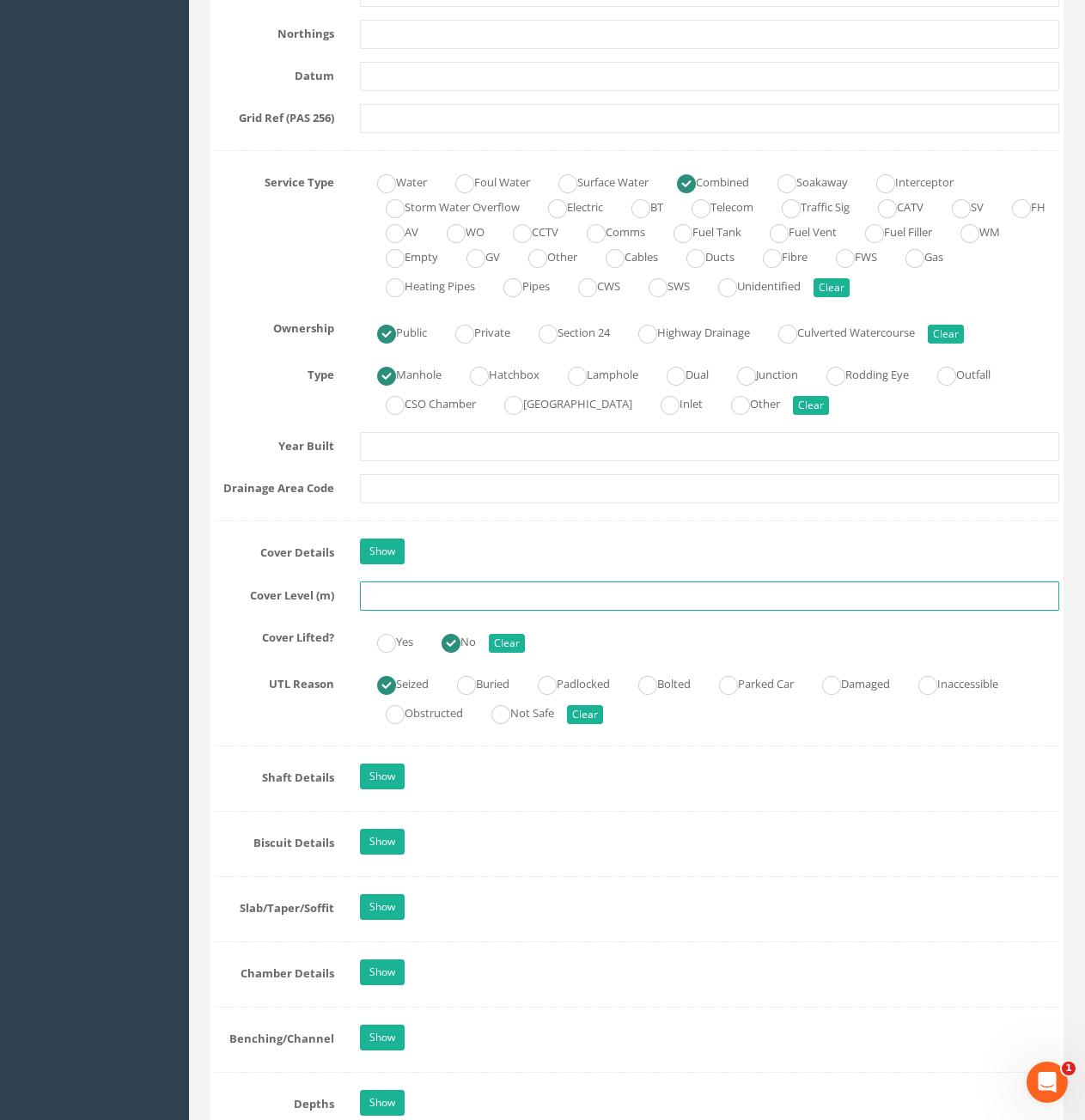
drag, startPoint x: 518, startPoint y: 602, endPoint x: 534, endPoint y: 600, distance: 16.1
click at [518, 601] on input "text" at bounding box center [710, 595] width 699 height 29
type input "91.98"
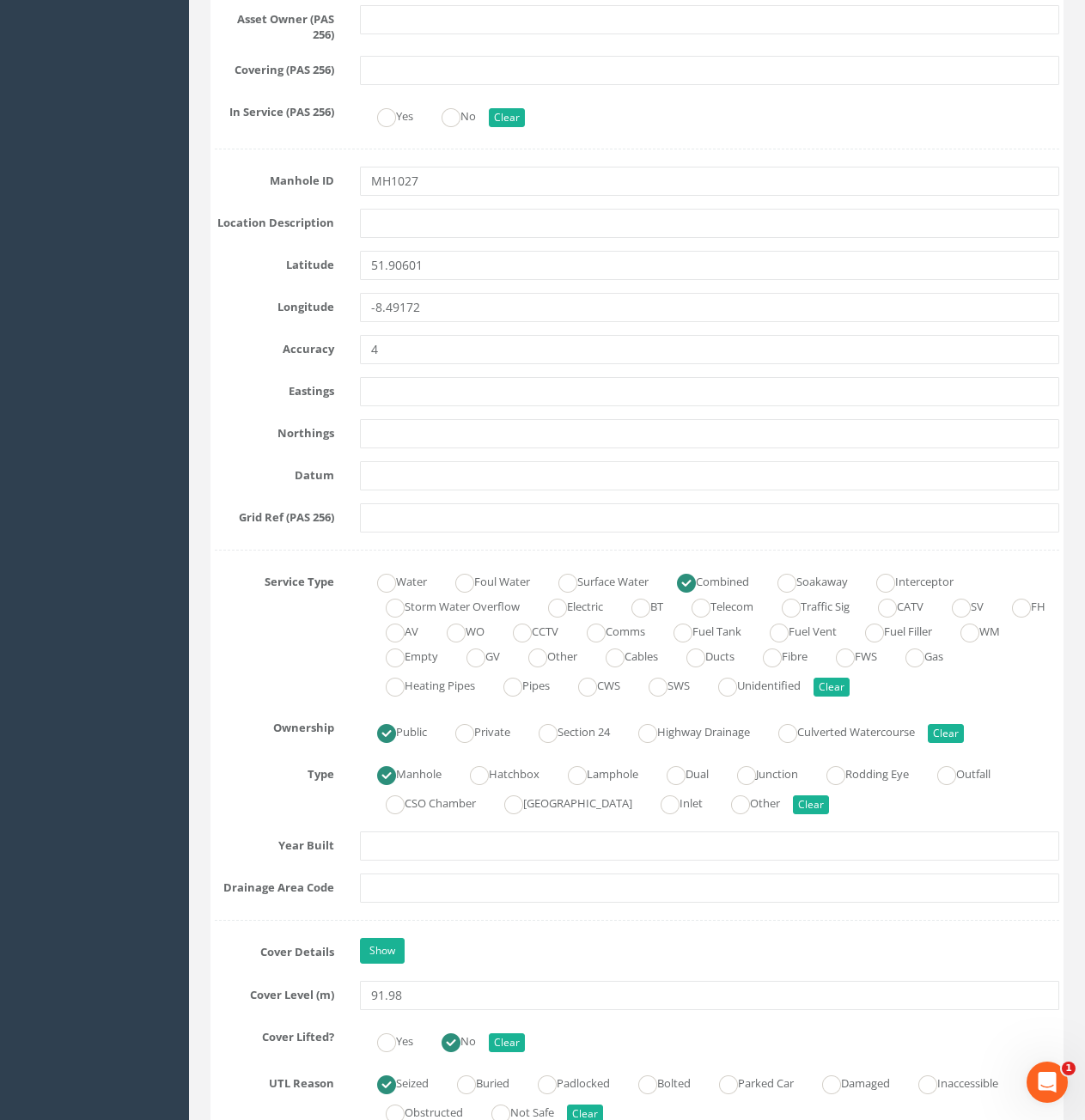
scroll to position [773, 0]
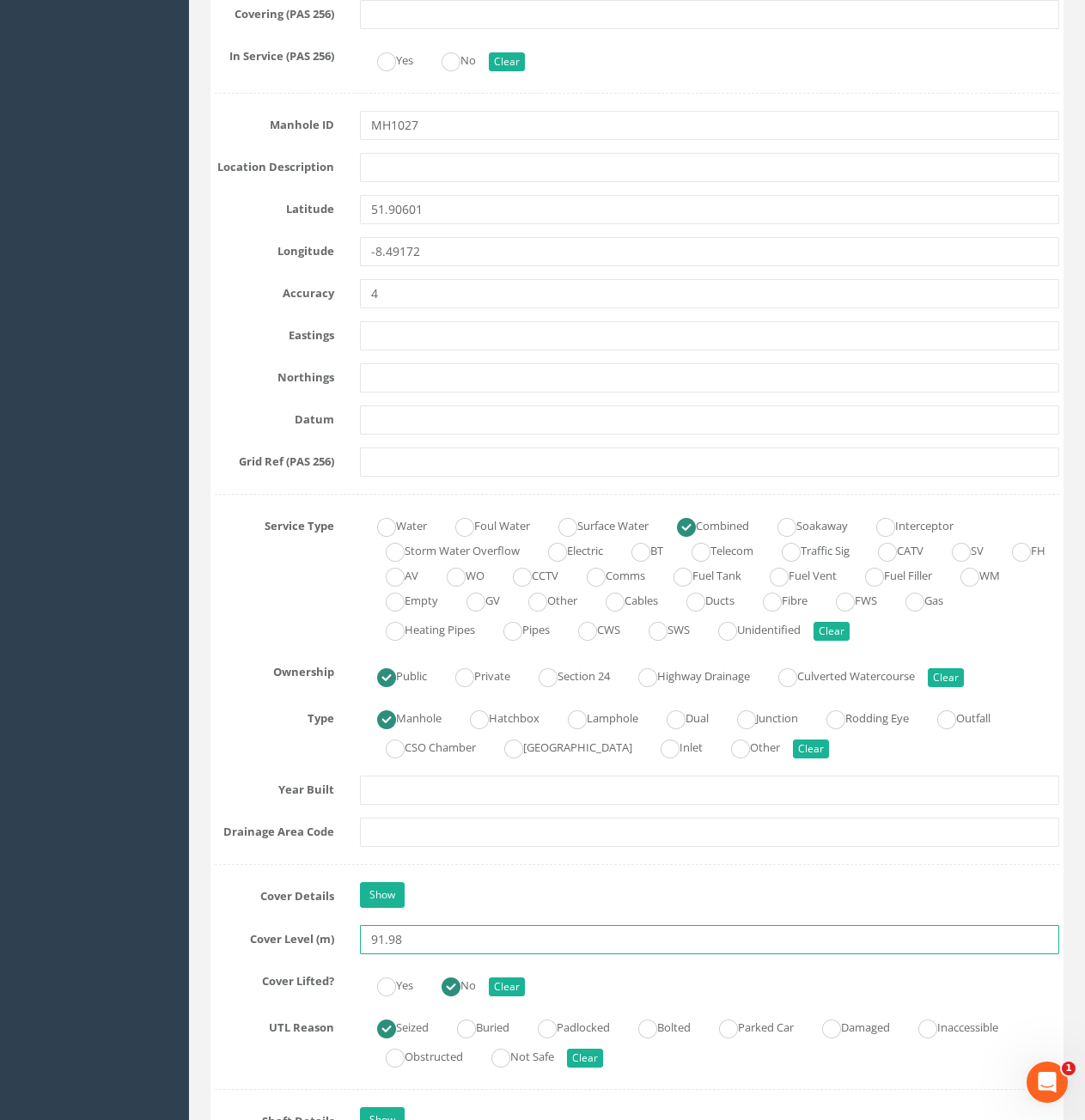
click at [446, 939] on input "91.98" at bounding box center [710, 939] width 699 height 29
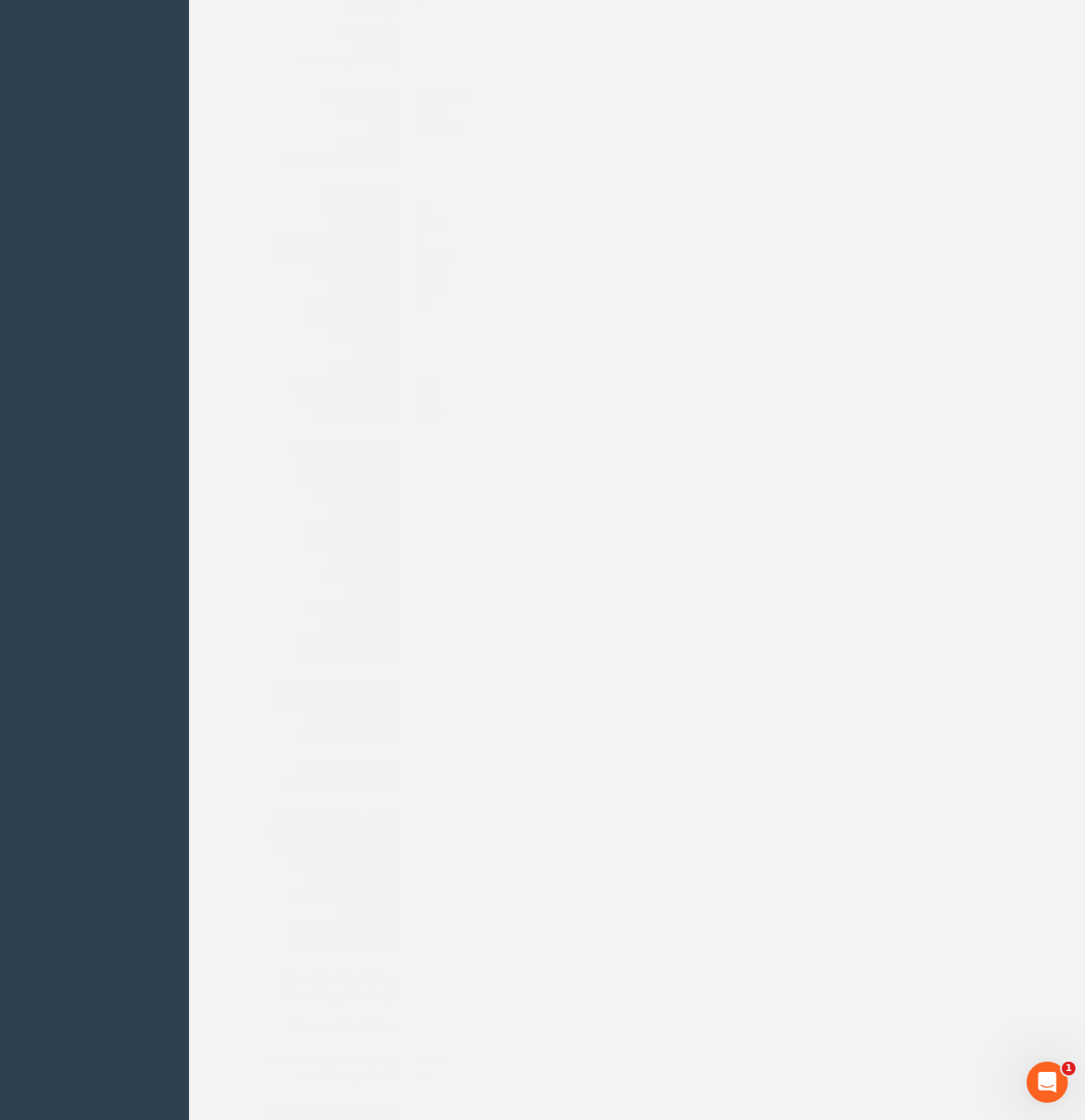
scroll to position [128, 0]
click at [777, 193] on img at bounding box center [775, 175] width 43 height 43
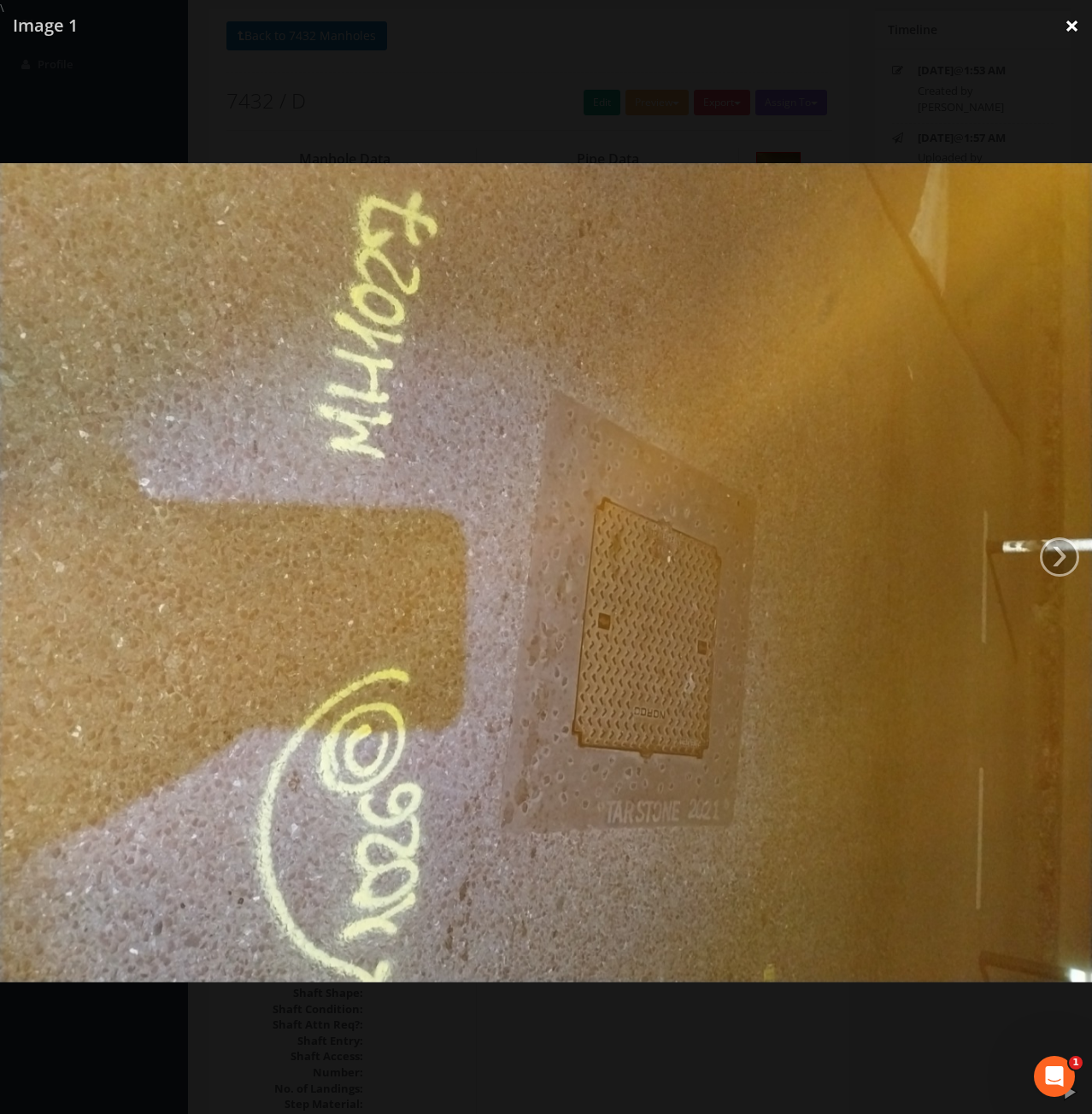
click at [1078, 29] on link "×" at bounding box center [1072, 25] width 40 height 51
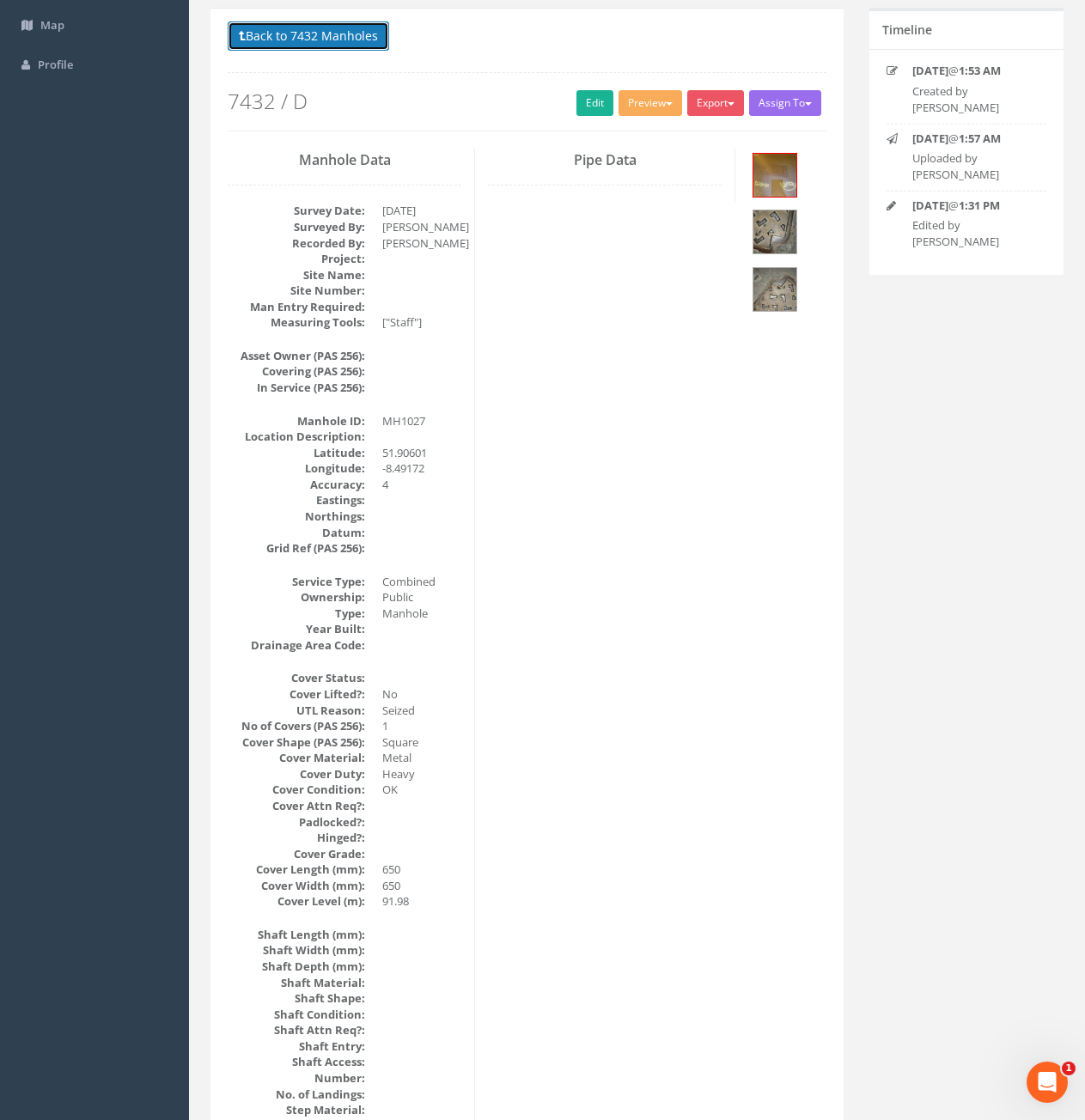
click at [335, 40] on button "Back to 7432 Manholes" at bounding box center [308, 36] width 162 height 29
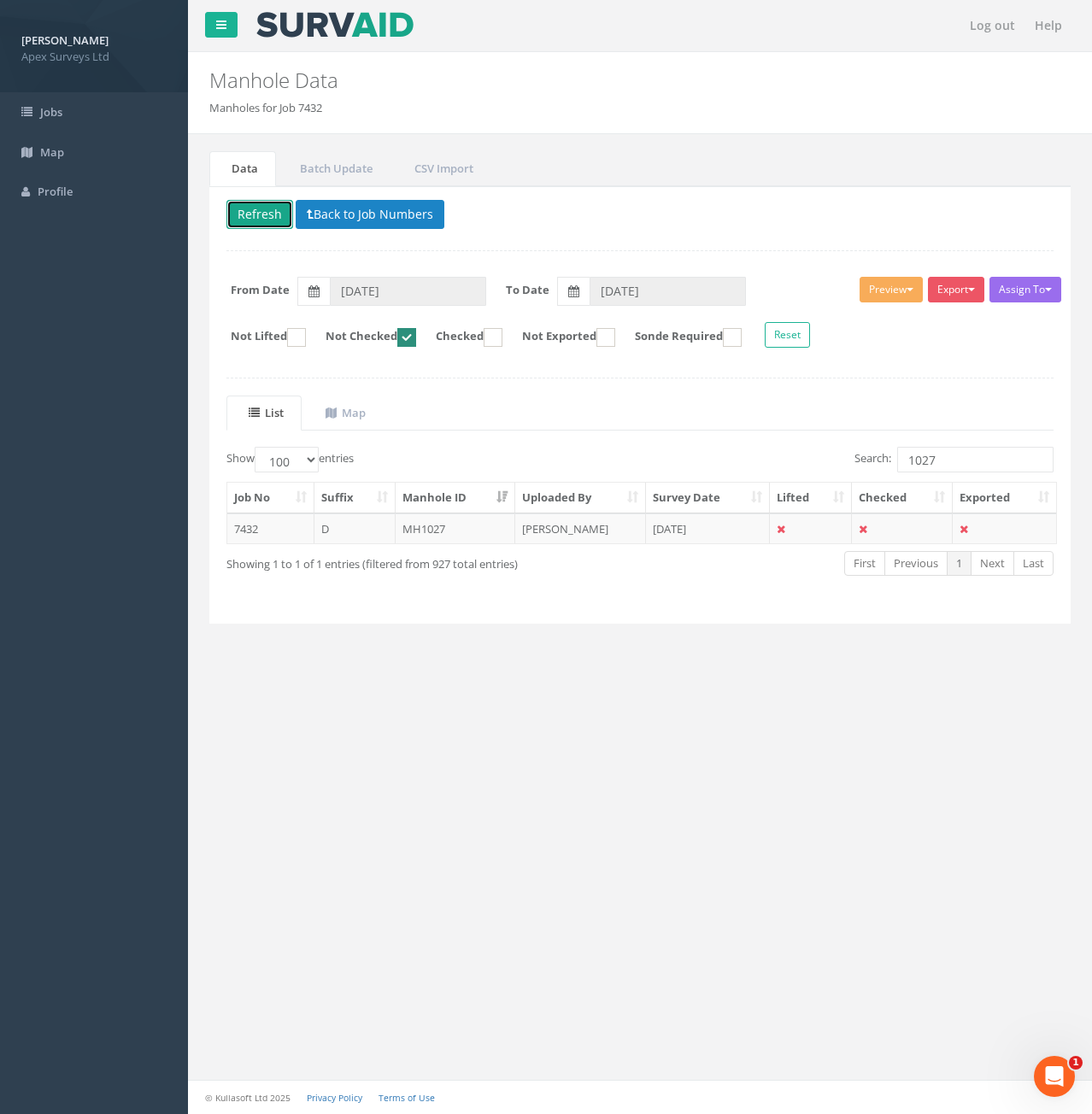
click at [257, 204] on button "Refresh" at bounding box center [259, 214] width 67 height 29
click at [970, 464] on input "1027" at bounding box center [975, 459] width 156 height 25
type input "1011"
click at [275, 530] on td "7432" at bounding box center [270, 529] width 87 height 30
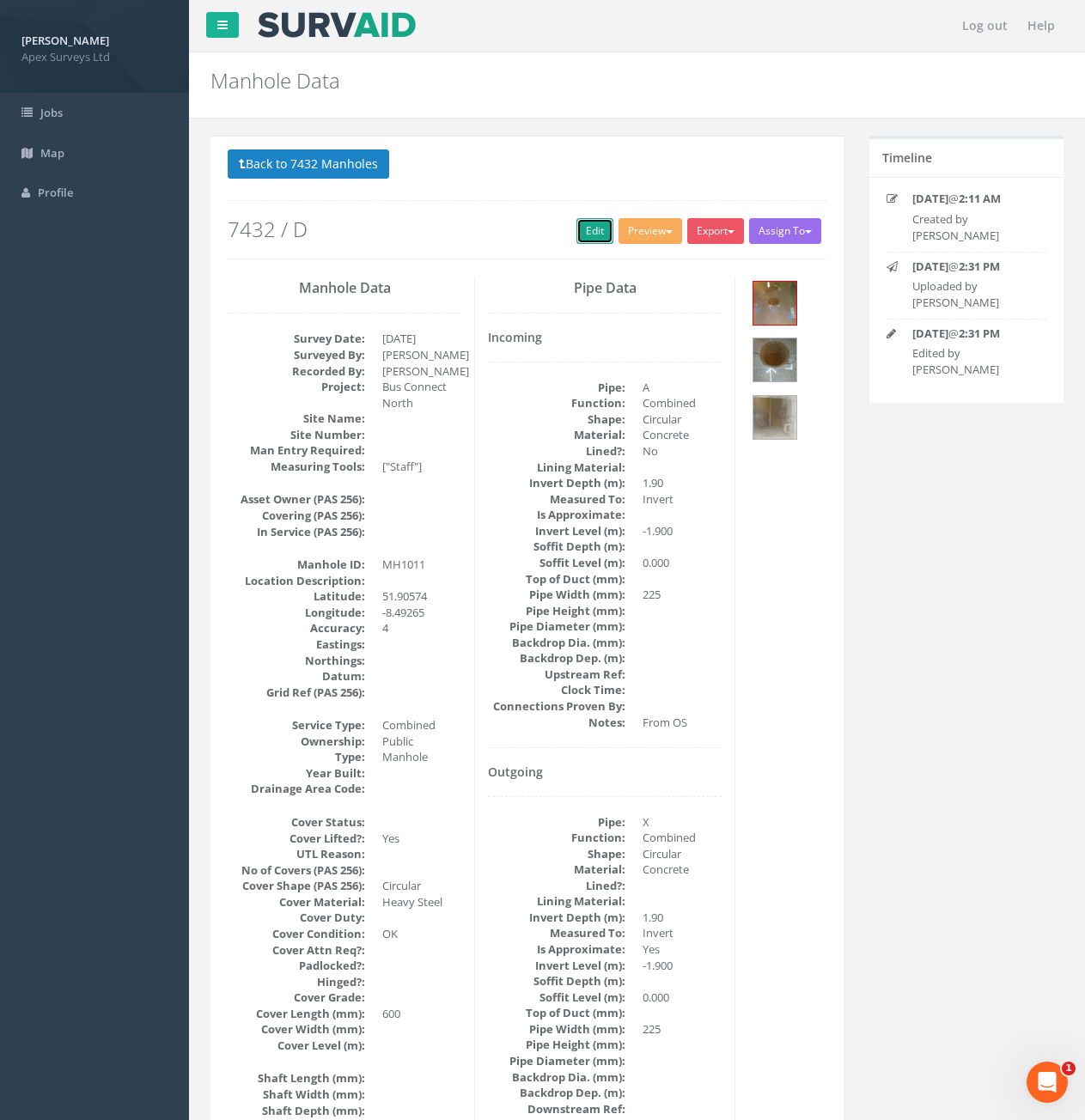
click at [588, 234] on link "Edit" at bounding box center [595, 231] width 37 height 25
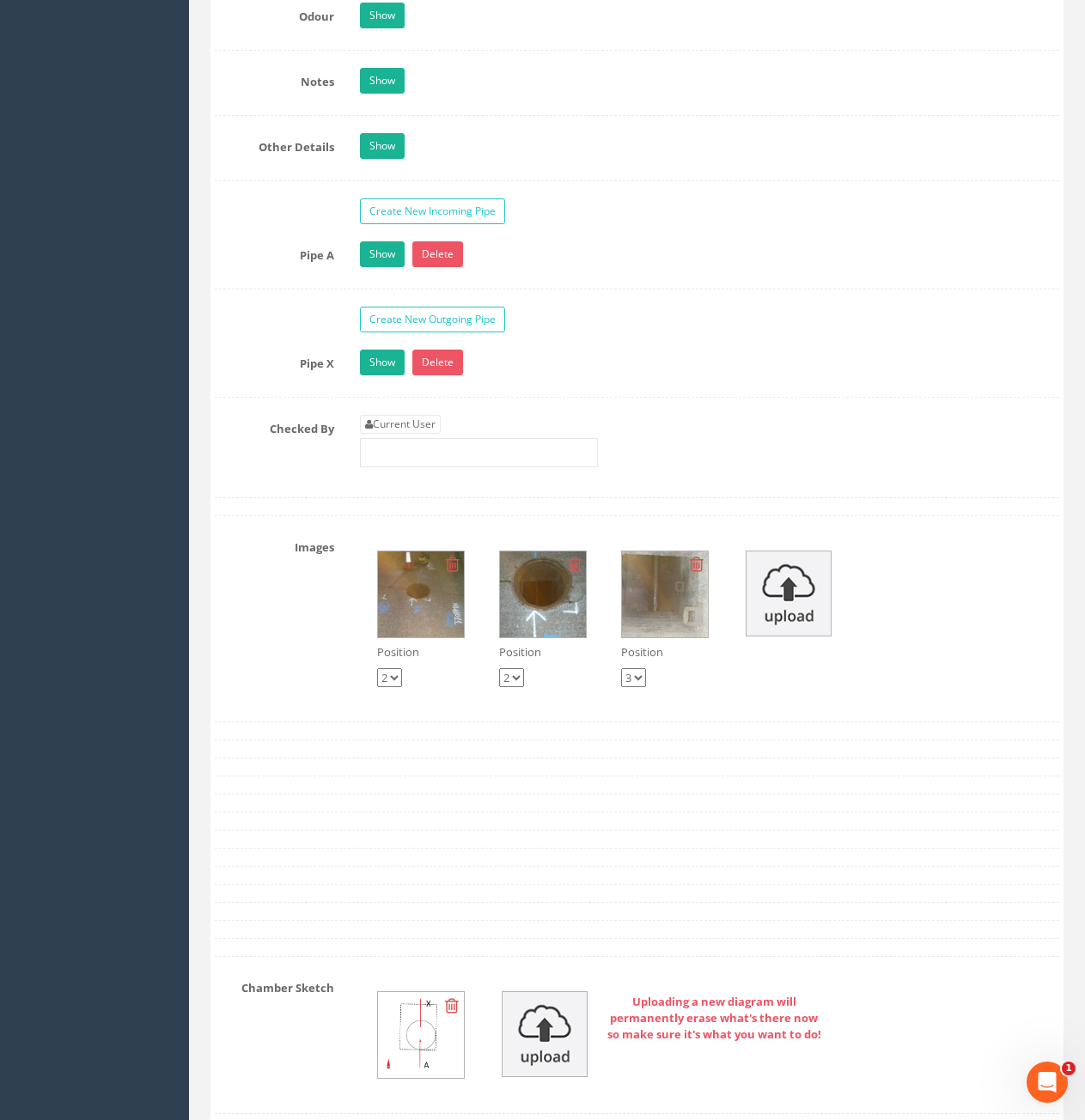
scroll to position [2750, 0]
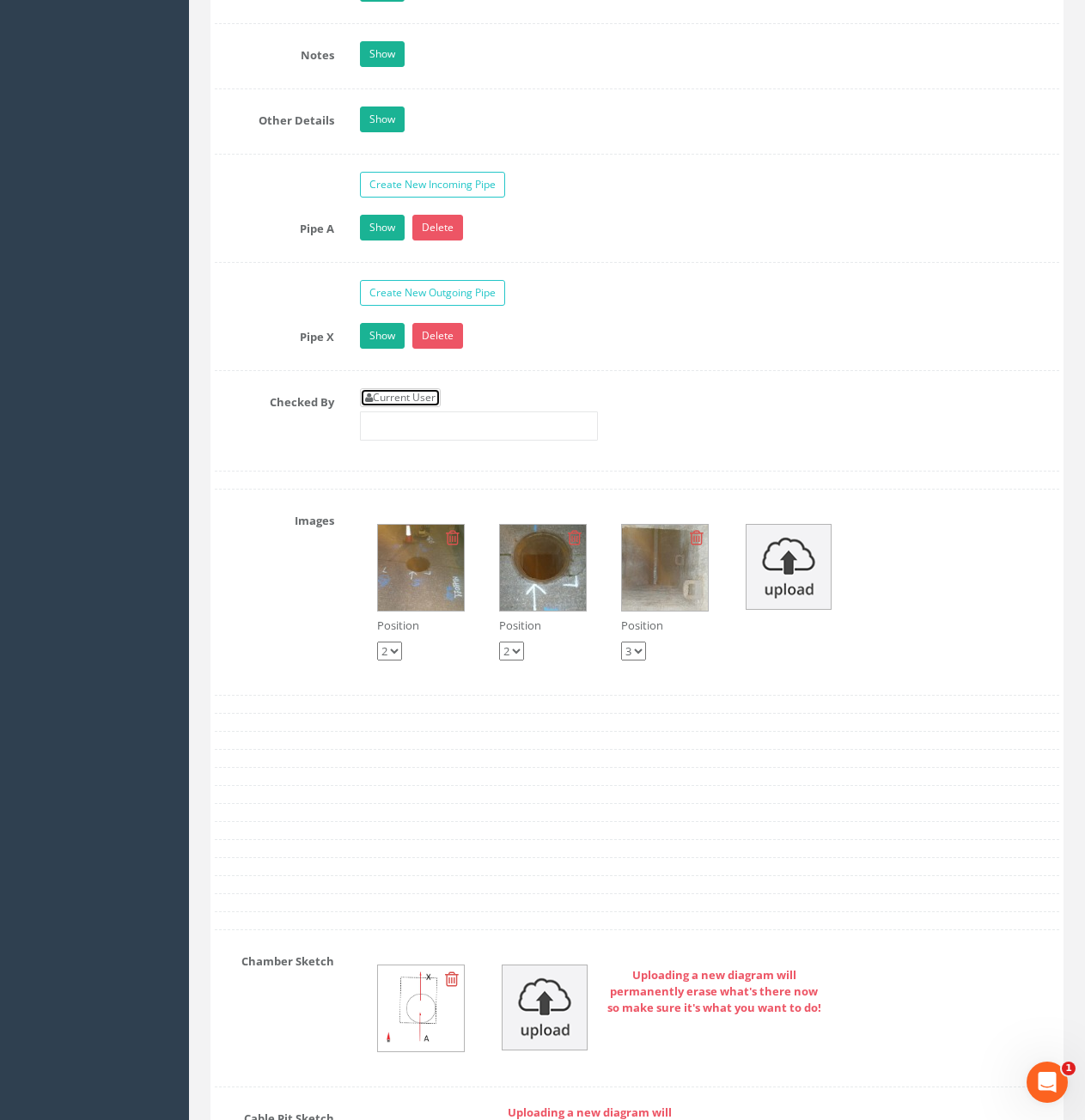
click at [400, 403] on link "Current User" at bounding box center [400, 398] width 80 height 19
type input "[PERSON_NAME]"
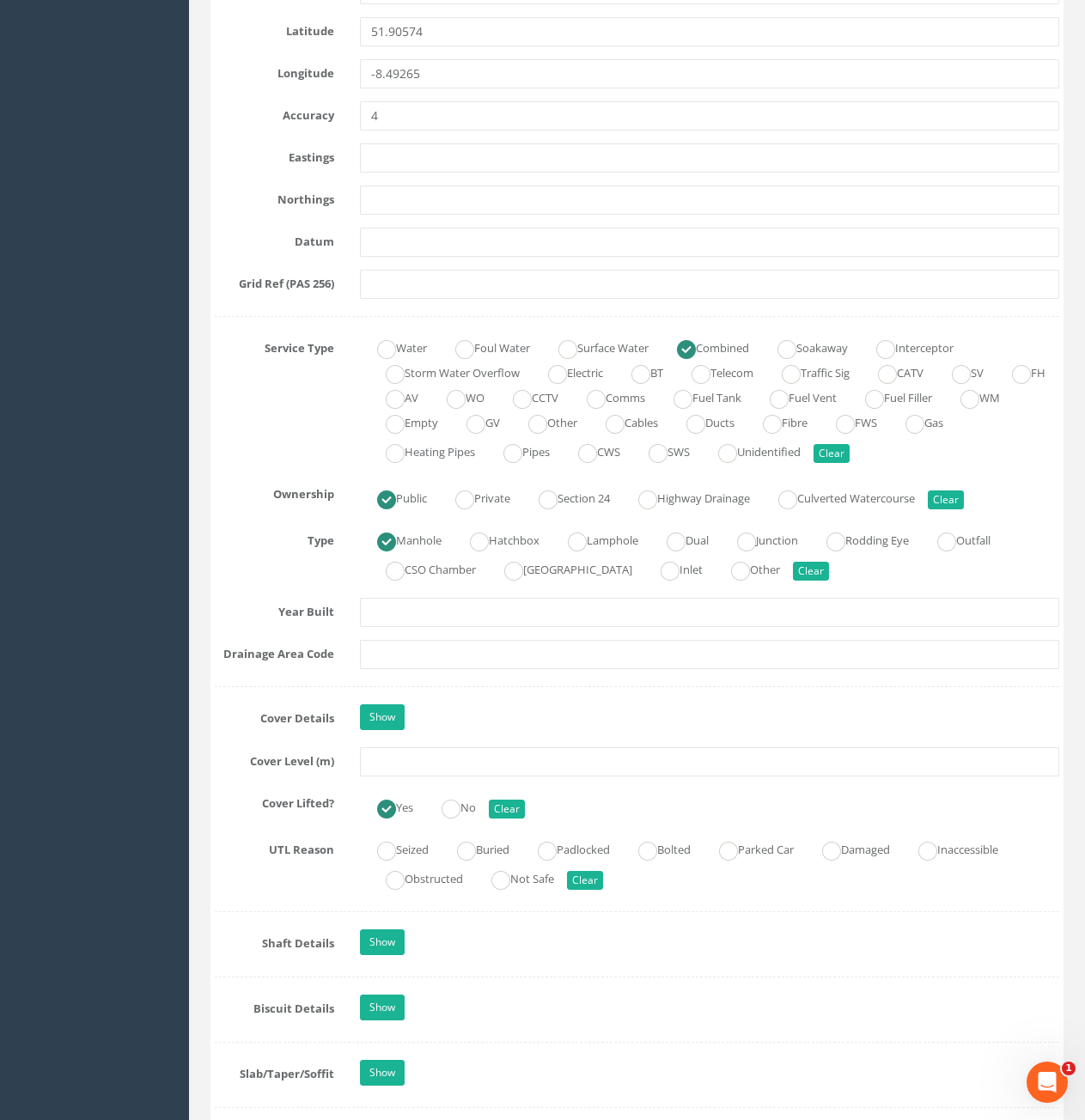
scroll to position [945, 0]
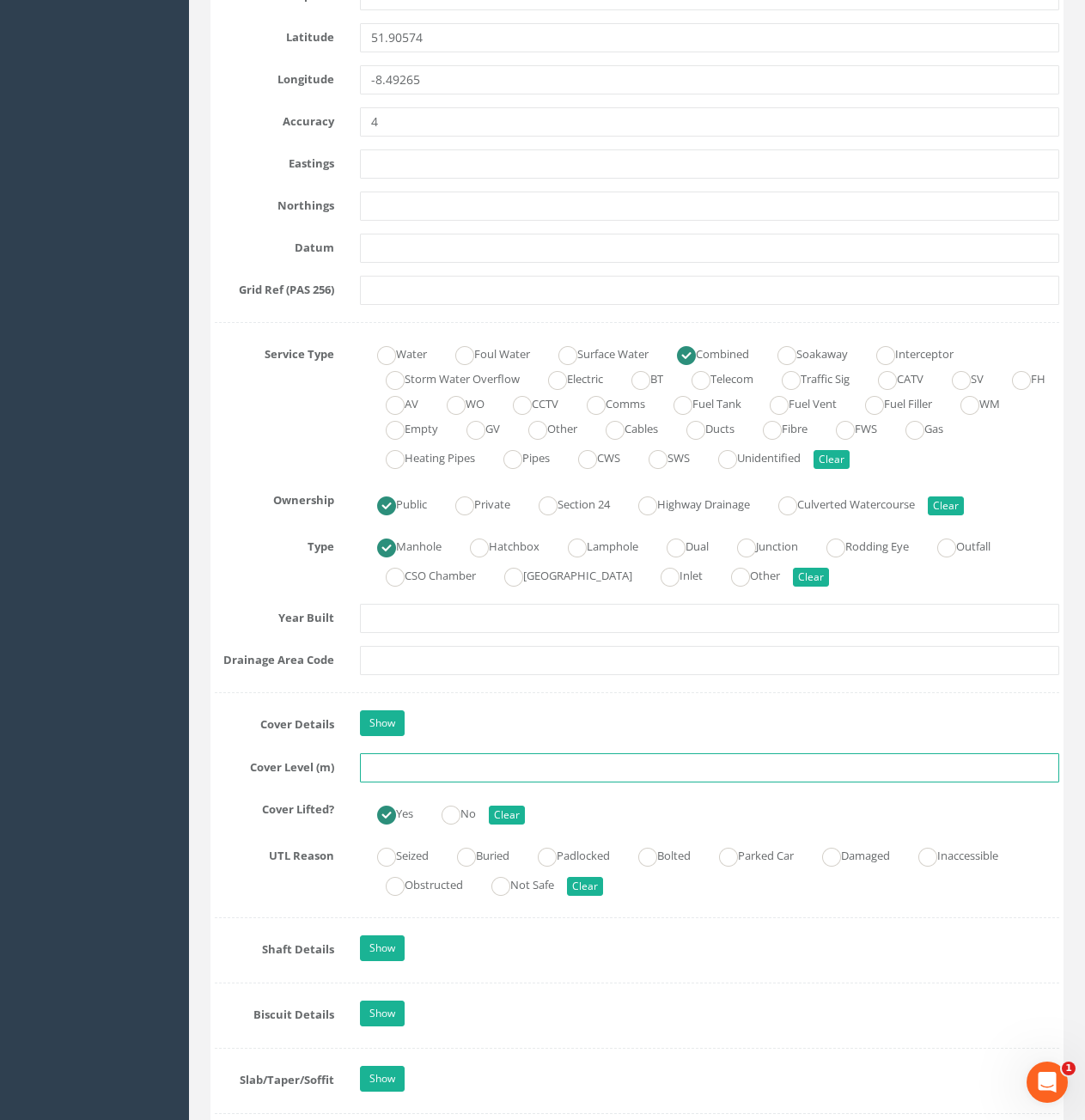
click at [497, 767] on input "text" at bounding box center [710, 768] width 699 height 29
type input "96.35"
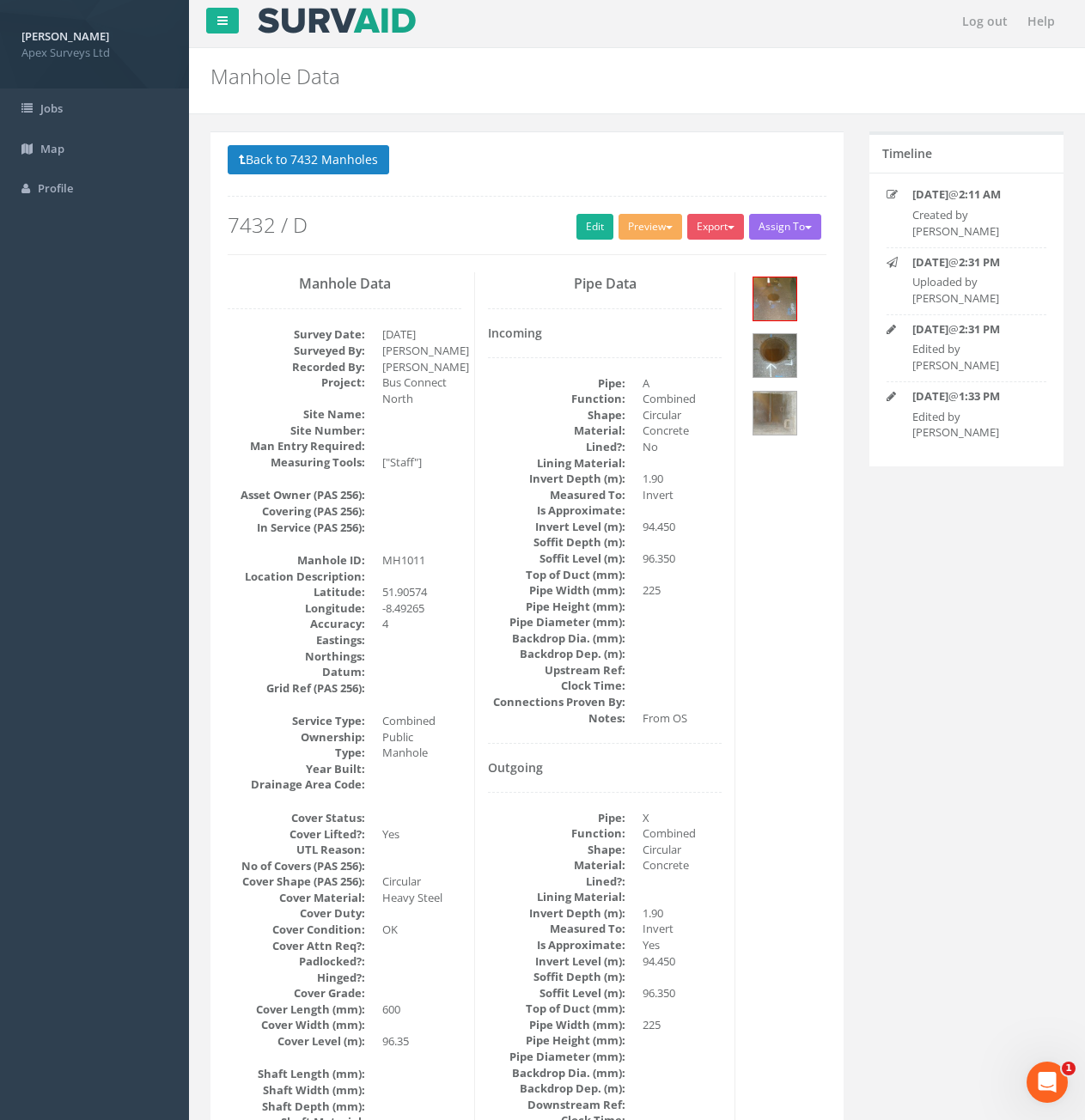
scroll to position [0, 0]
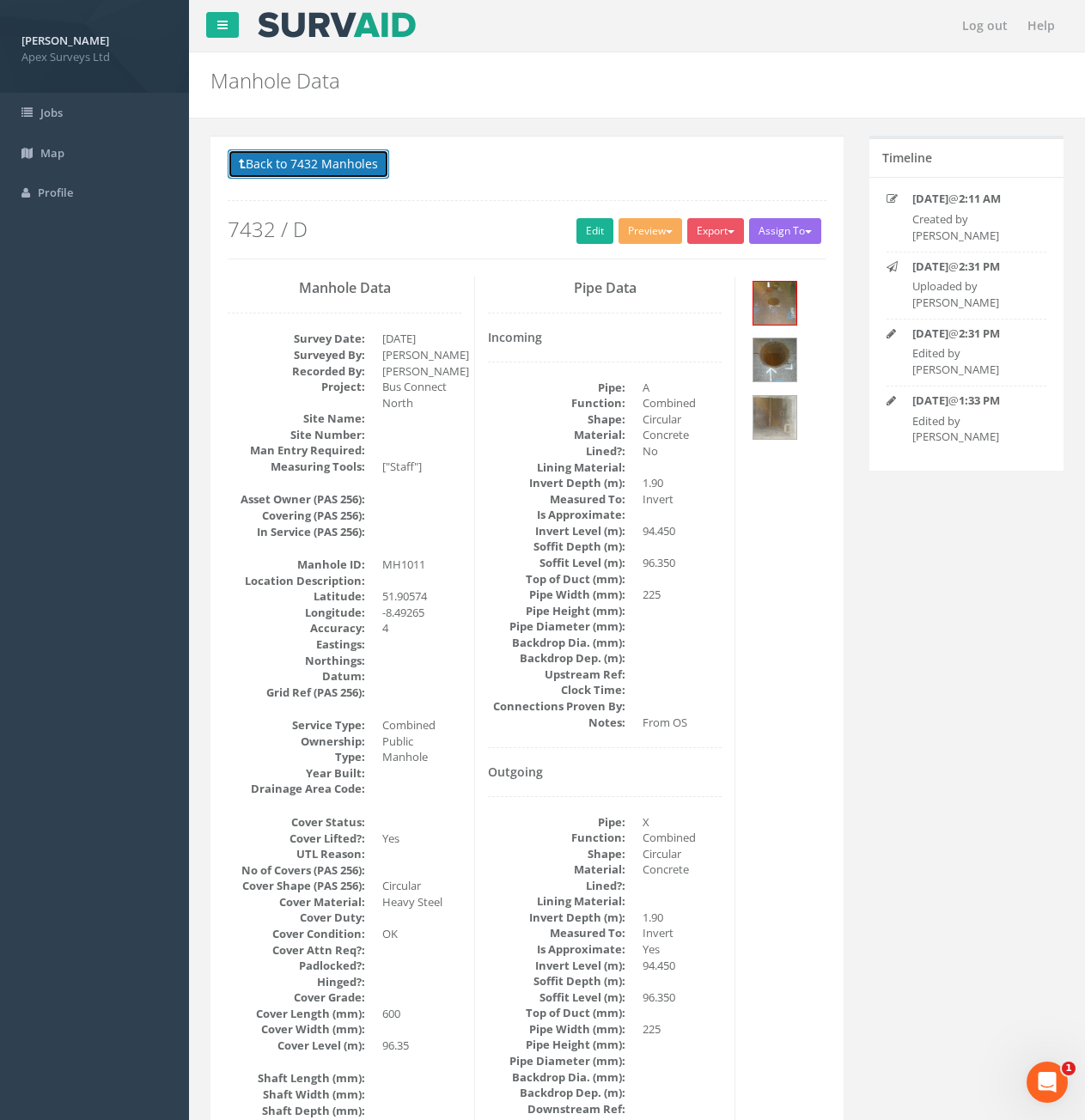
drag, startPoint x: 332, startPoint y: 169, endPoint x: 309, endPoint y: 169, distance: 23.0
click at [332, 169] on button "Back to 7432 Manholes" at bounding box center [308, 163] width 162 height 29
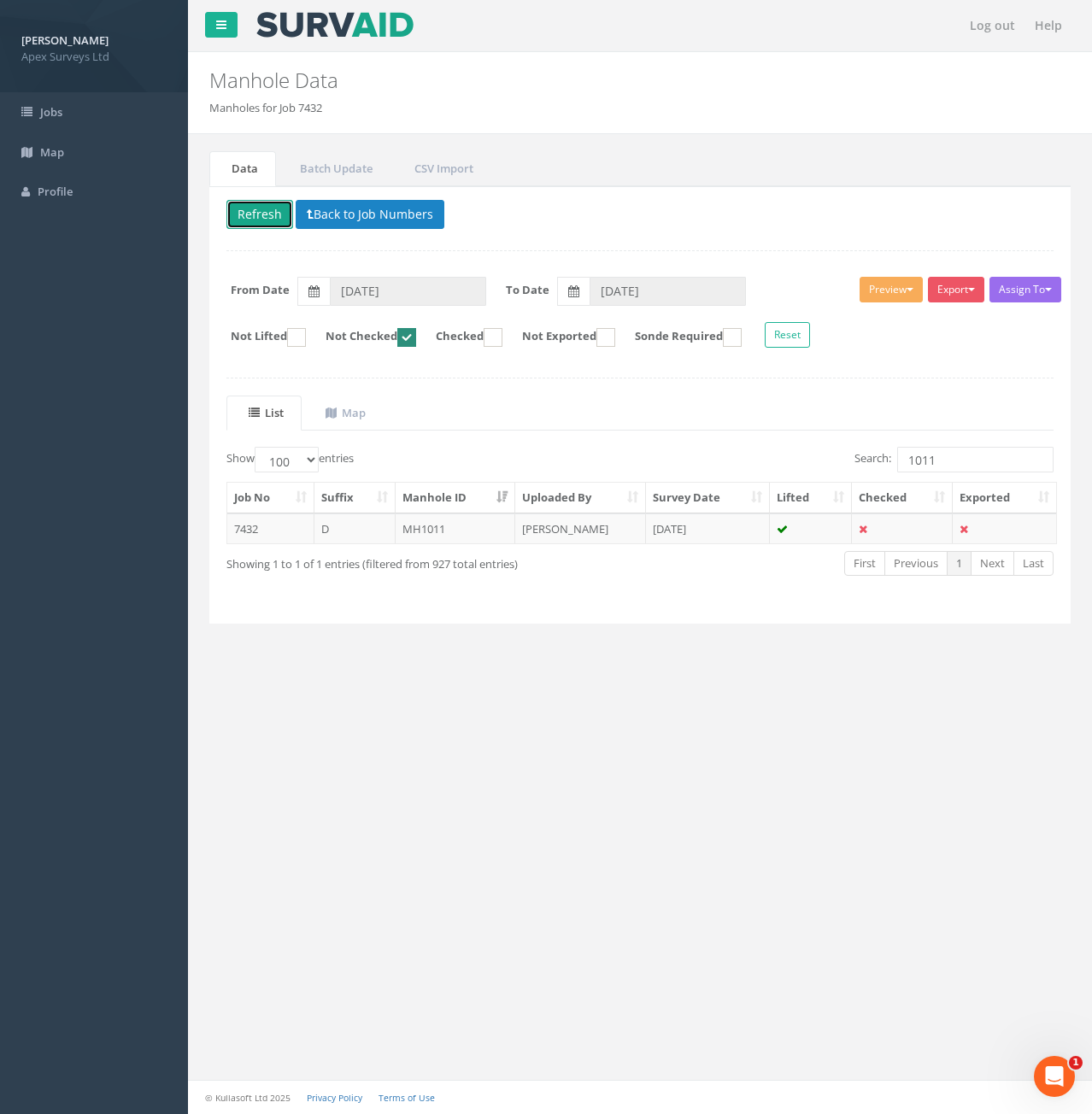
click at [253, 217] on button "Refresh" at bounding box center [259, 214] width 67 height 29
click at [945, 453] on input "1011" at bounding box center [975, 459] width 156 height 25
type input "1026"
click at [281, 530] on td "7432" at bounding box center [270, 529] width 87 height 30
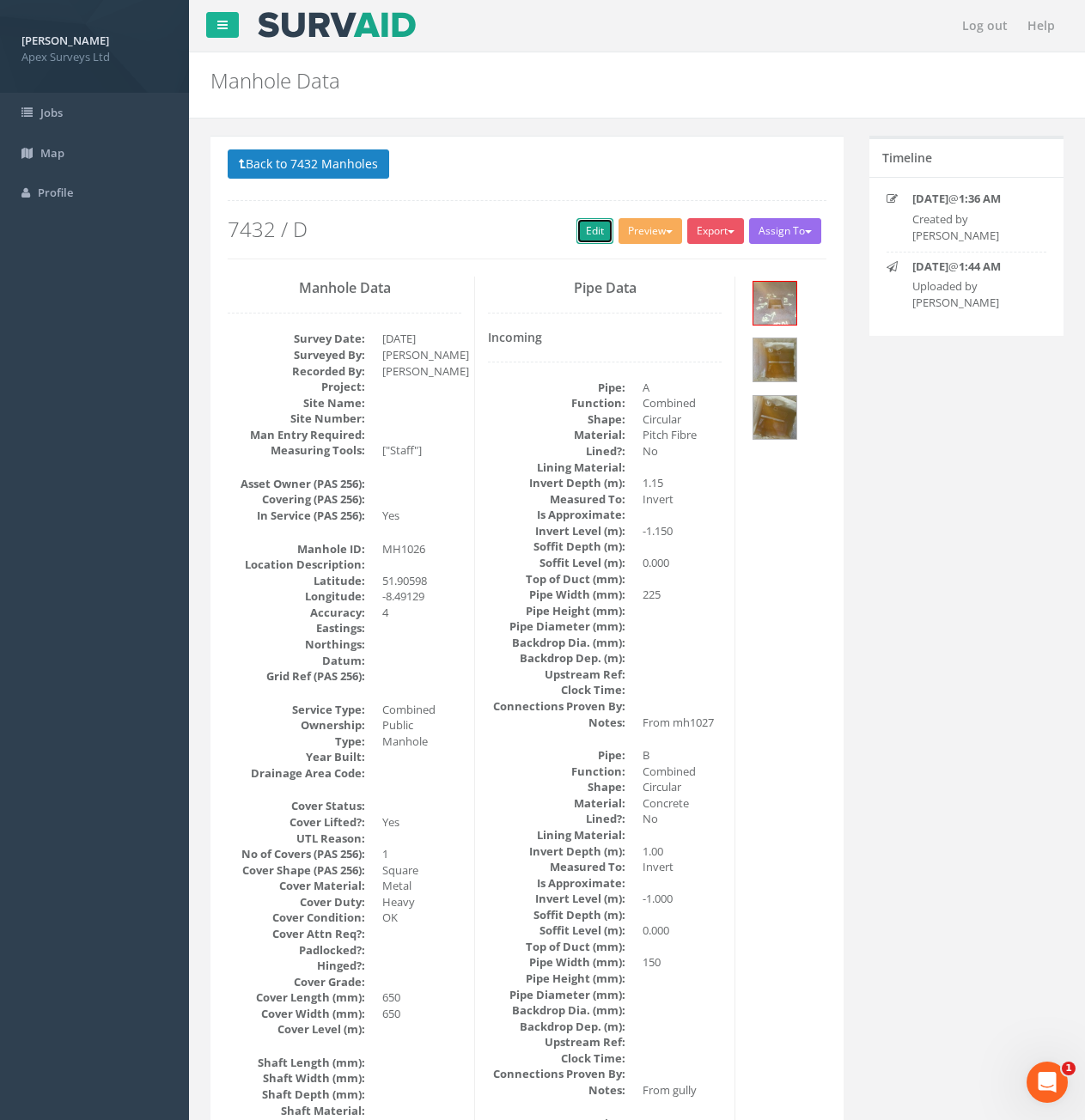
click at [583, 231] on link "Edit" at bounding box center [595, 231] width 37 height 25
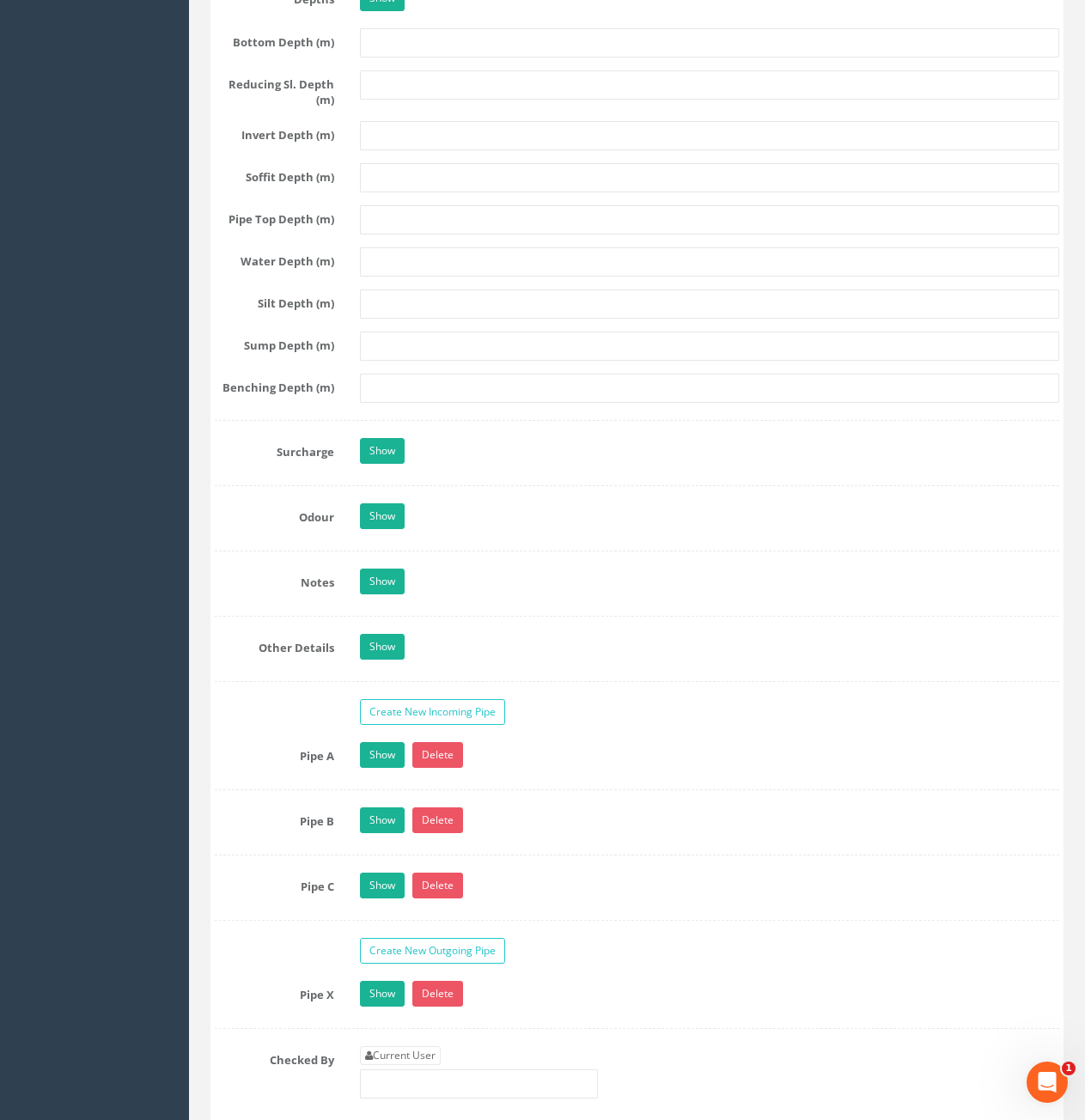
scroll to position [2663, 0]
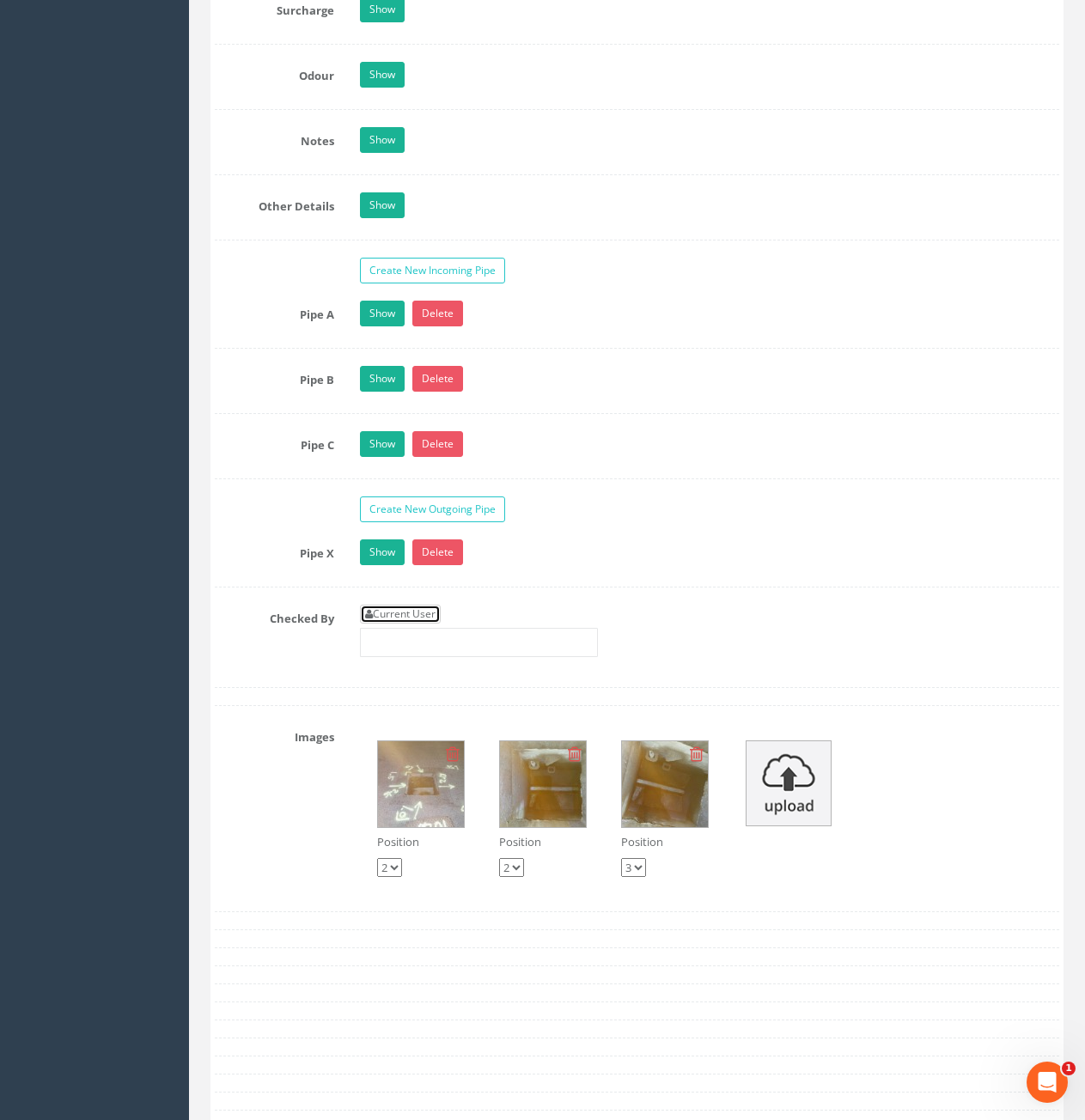
click at [416, 619] on link "Current User" at bounding box center [400, 615] width 80 height 19
type input "[PERSON_NAME]"
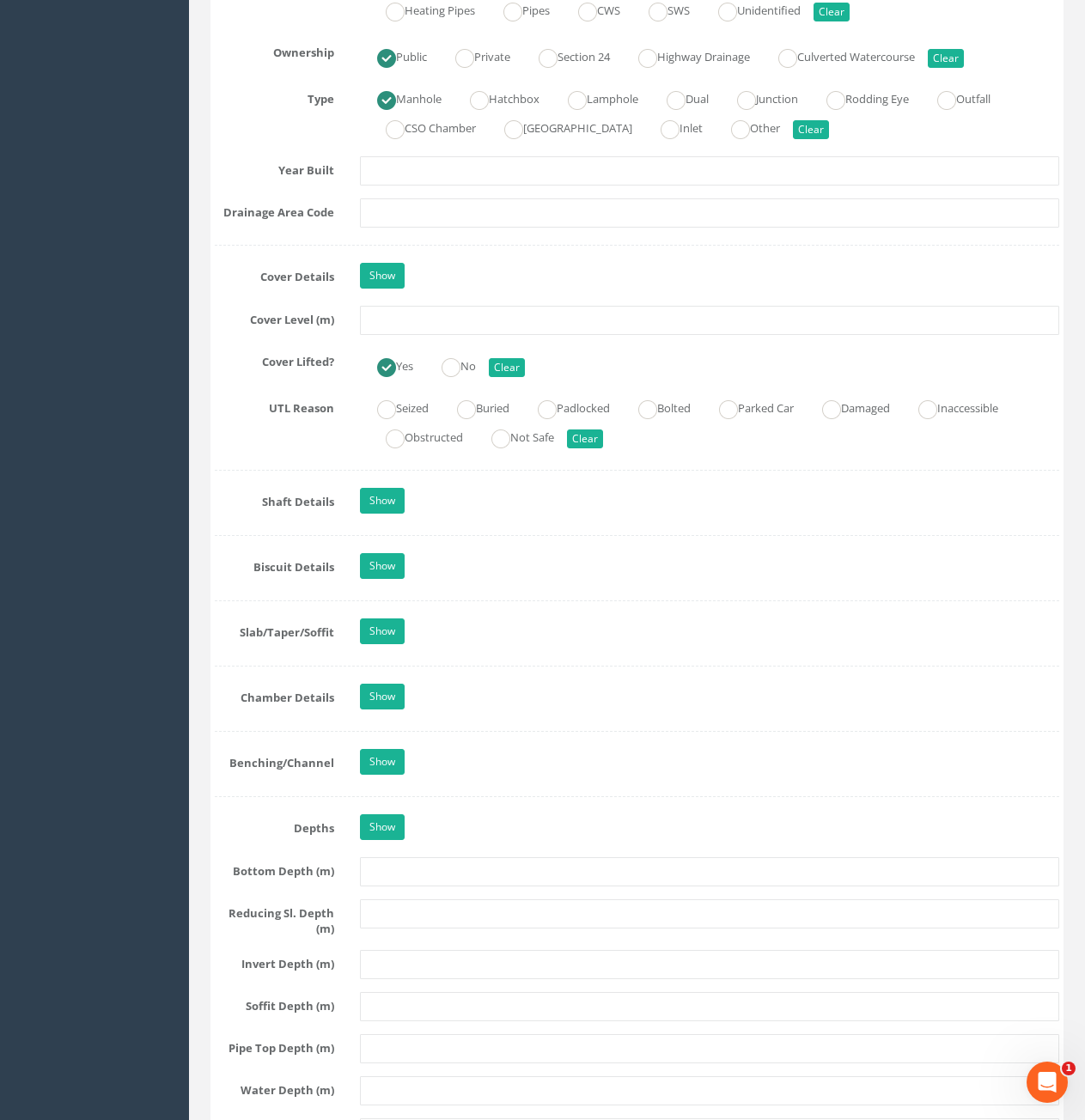
scroll to position [1374, 0]
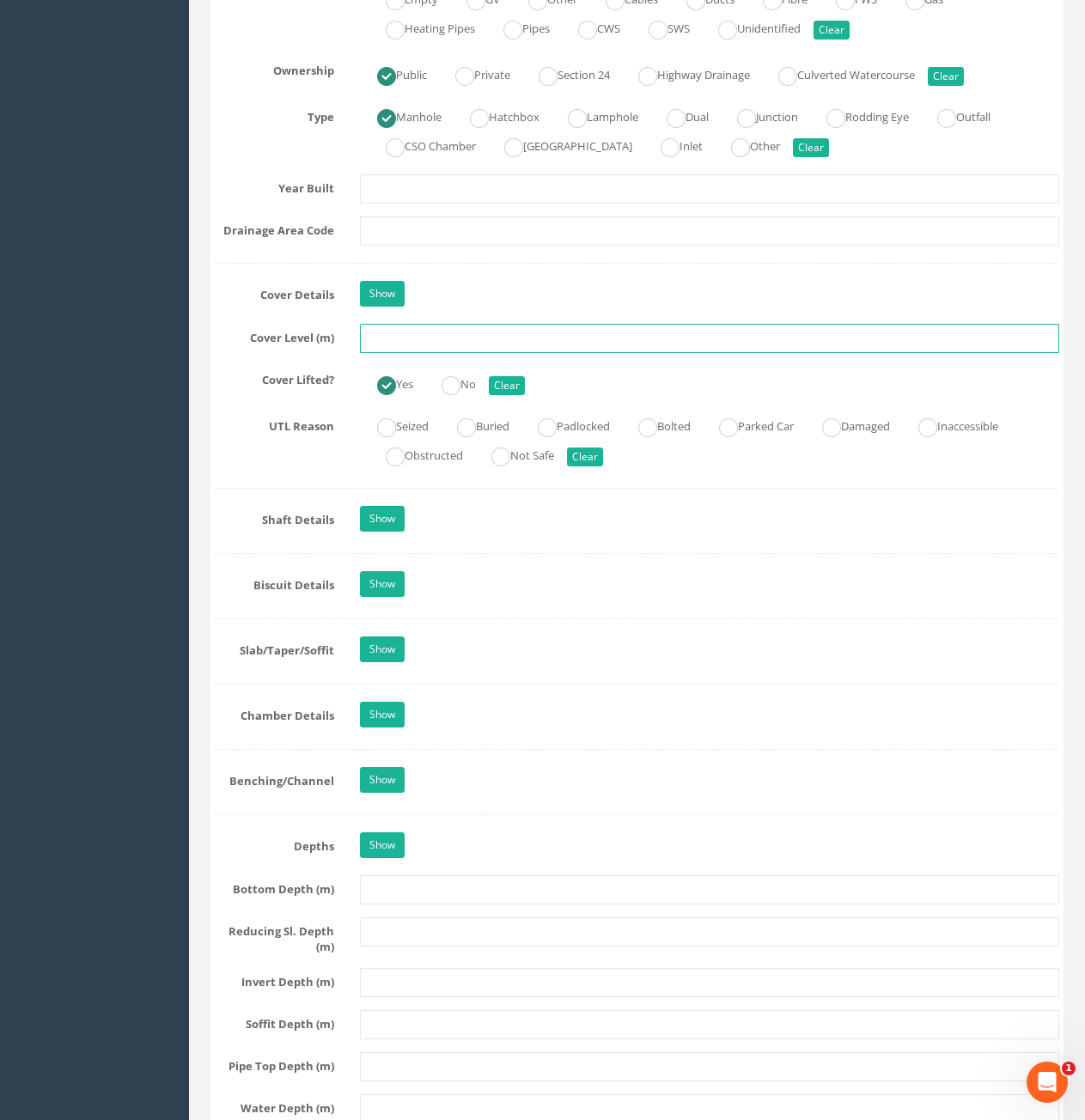
click at [462, 337] on input "text" at bounding box center [710, 337] width 699 height 29
type input "90.40"
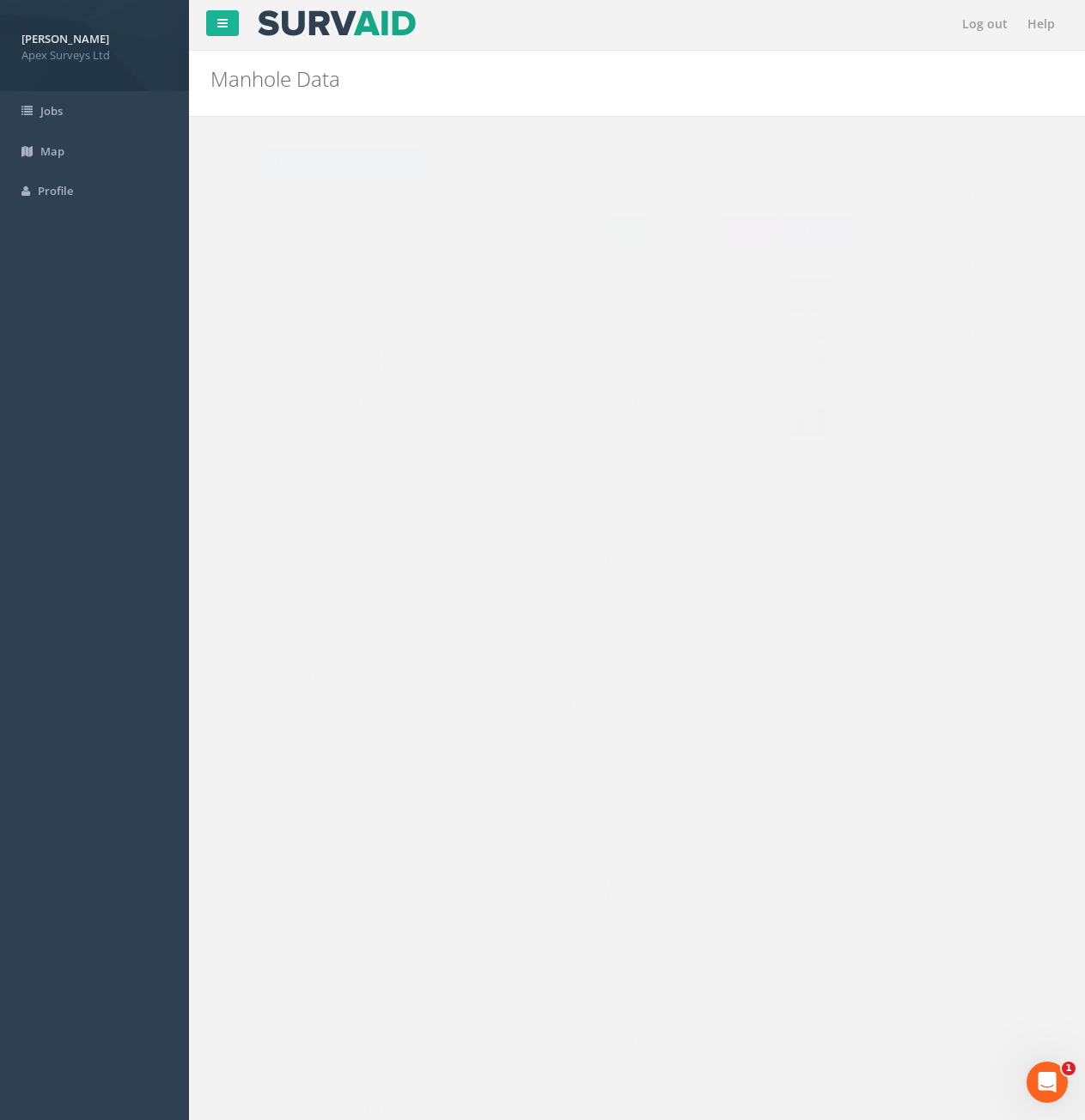
scroll to position [0, 0]
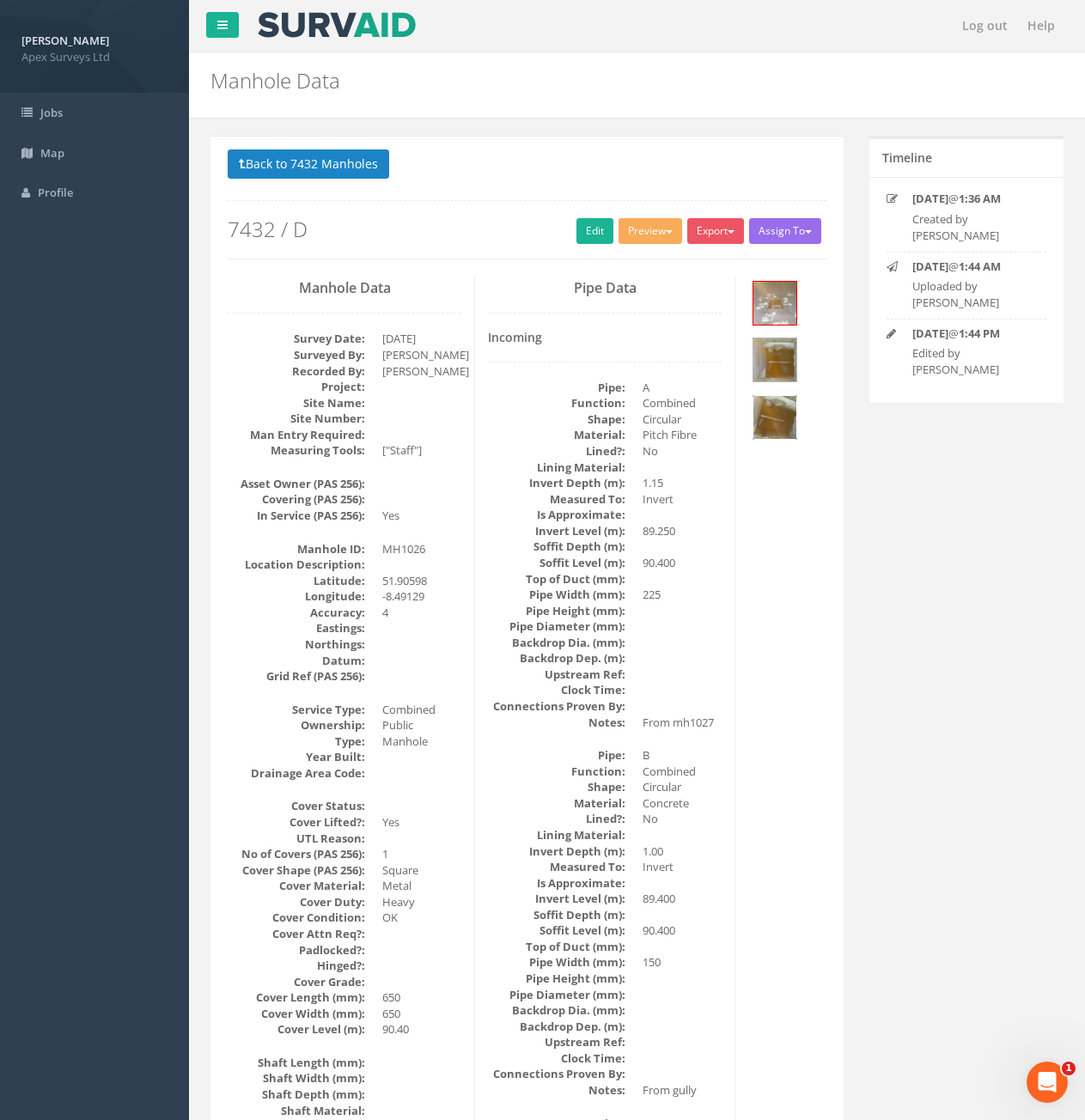
click at [782, 430] on img at bounding box center [775, 417] width 43 height 43
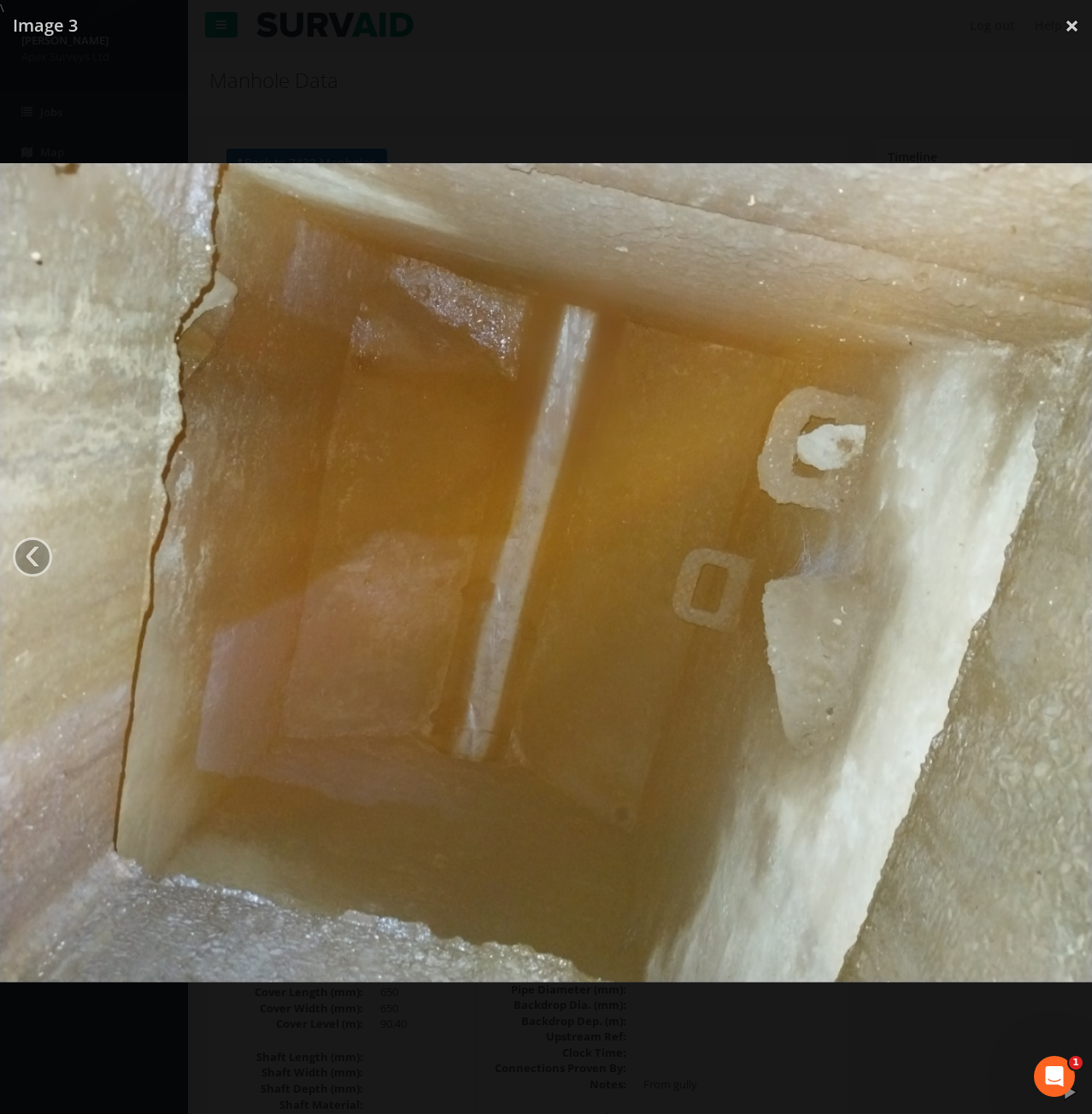
click at [1002, 557] on img at bounding box center [546, 573] width 1092 height 819
drag, startPoint x: 1034, startPoint y: 537, endPoint x: 1024, endPoint y: 537, distance: 10.0
click at [1034, 535] on img at bounding box center [546, 573] width 1092 height 819
click at [38, 557] on link "‹" at bounding box center [32, 557] width 39 height 39
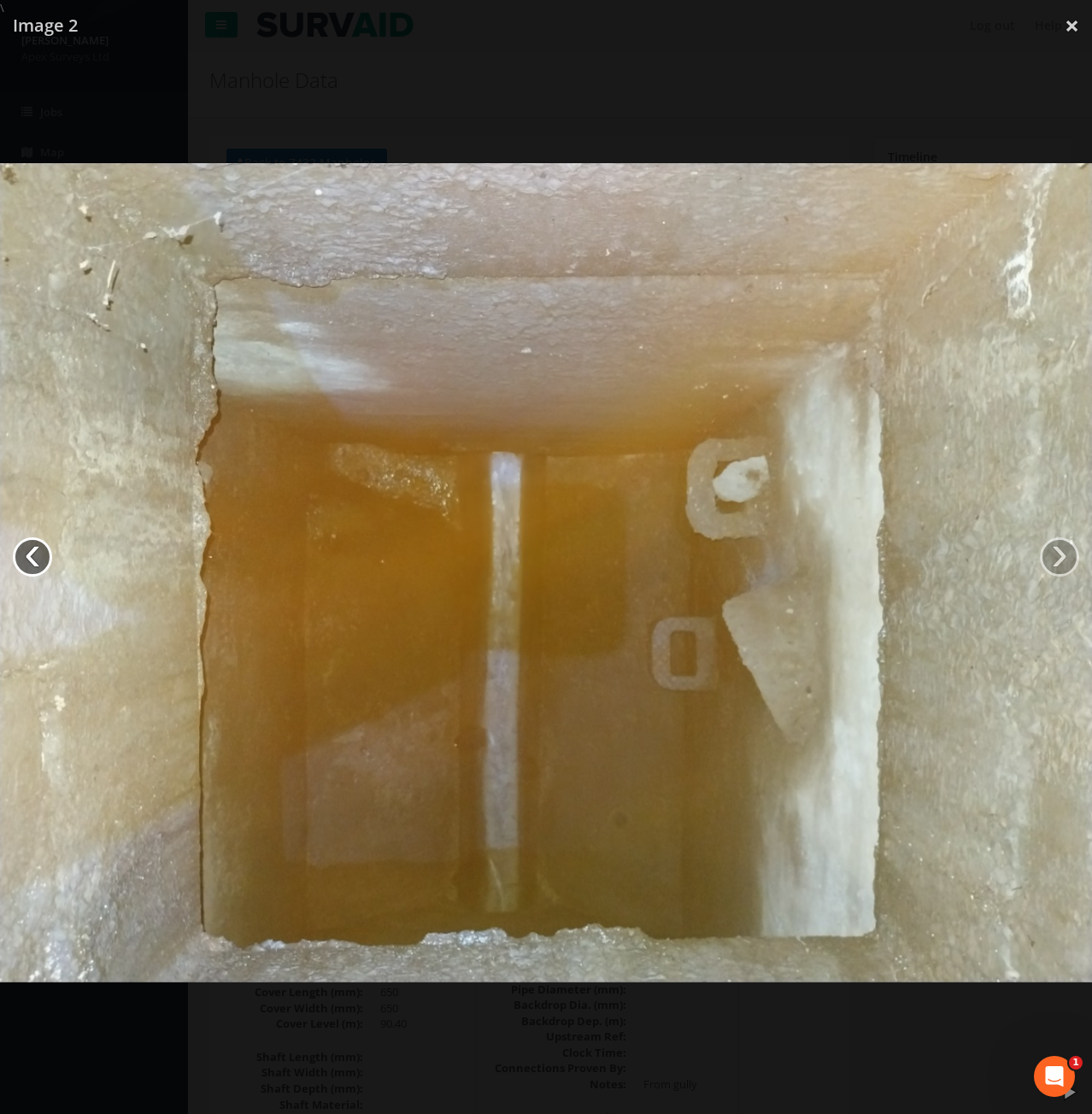
click at [38, 557] on link "‹" at bounding box center [32, 557] width 39 height 39
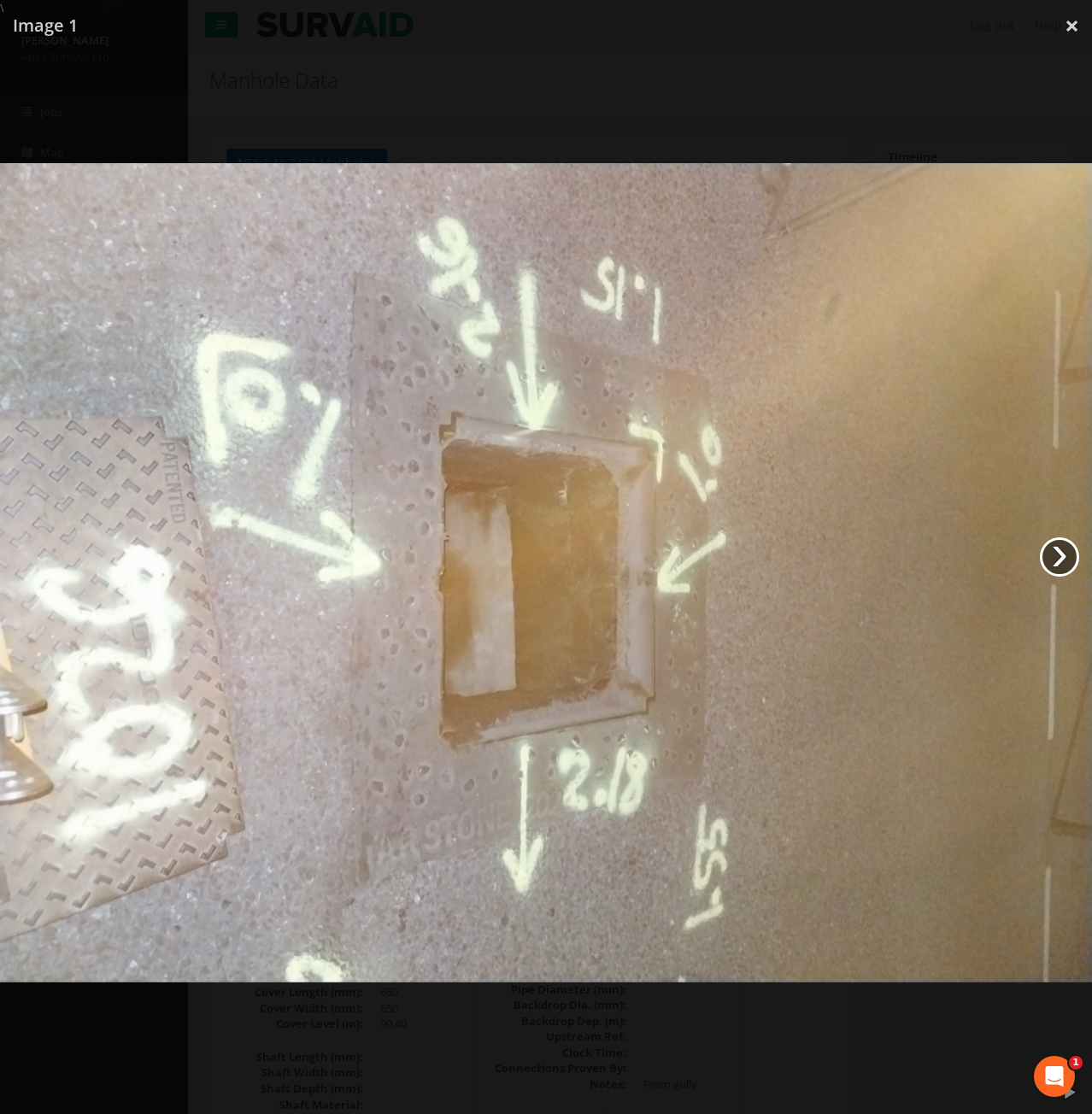
click at [1041, 564] on link "›" at bounding box center [1059, 557] width 39 height 39
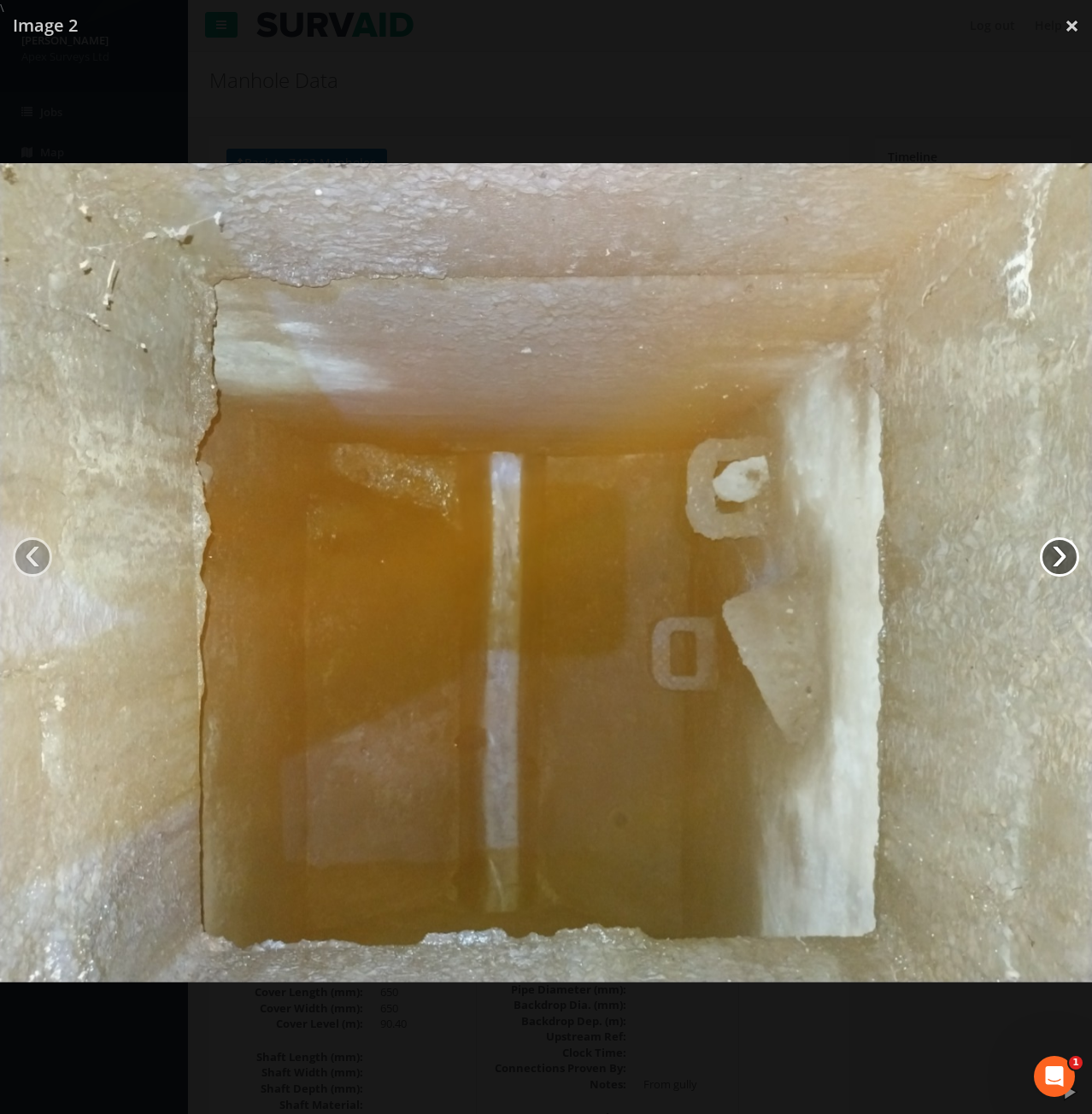
click at [1041, 564] on link "›" at bounding box center [1059, 557] width 39 height 39
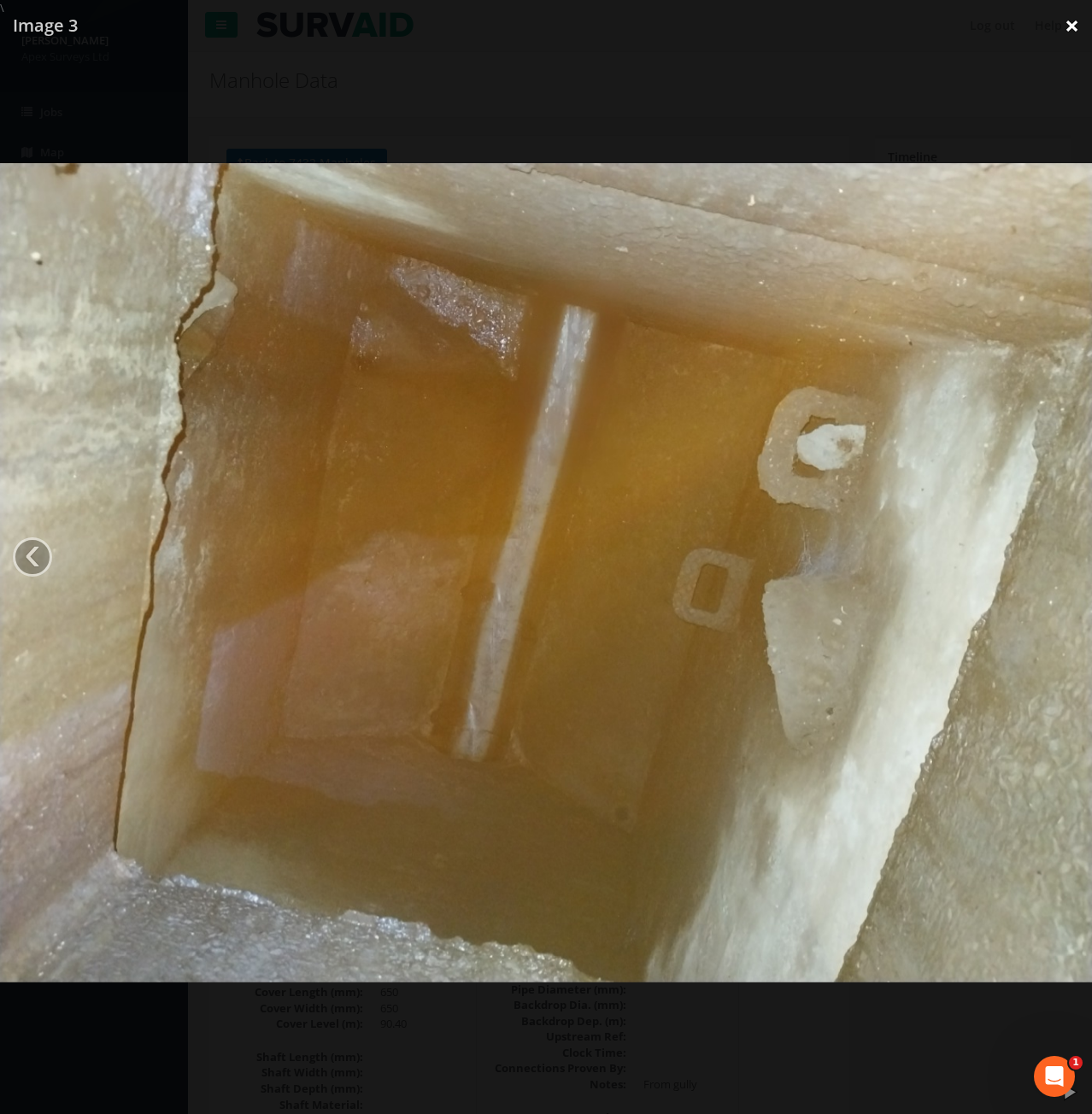
click at [1068, 31] on link "×" at bounding box center [1072, 25] width 40 height 51
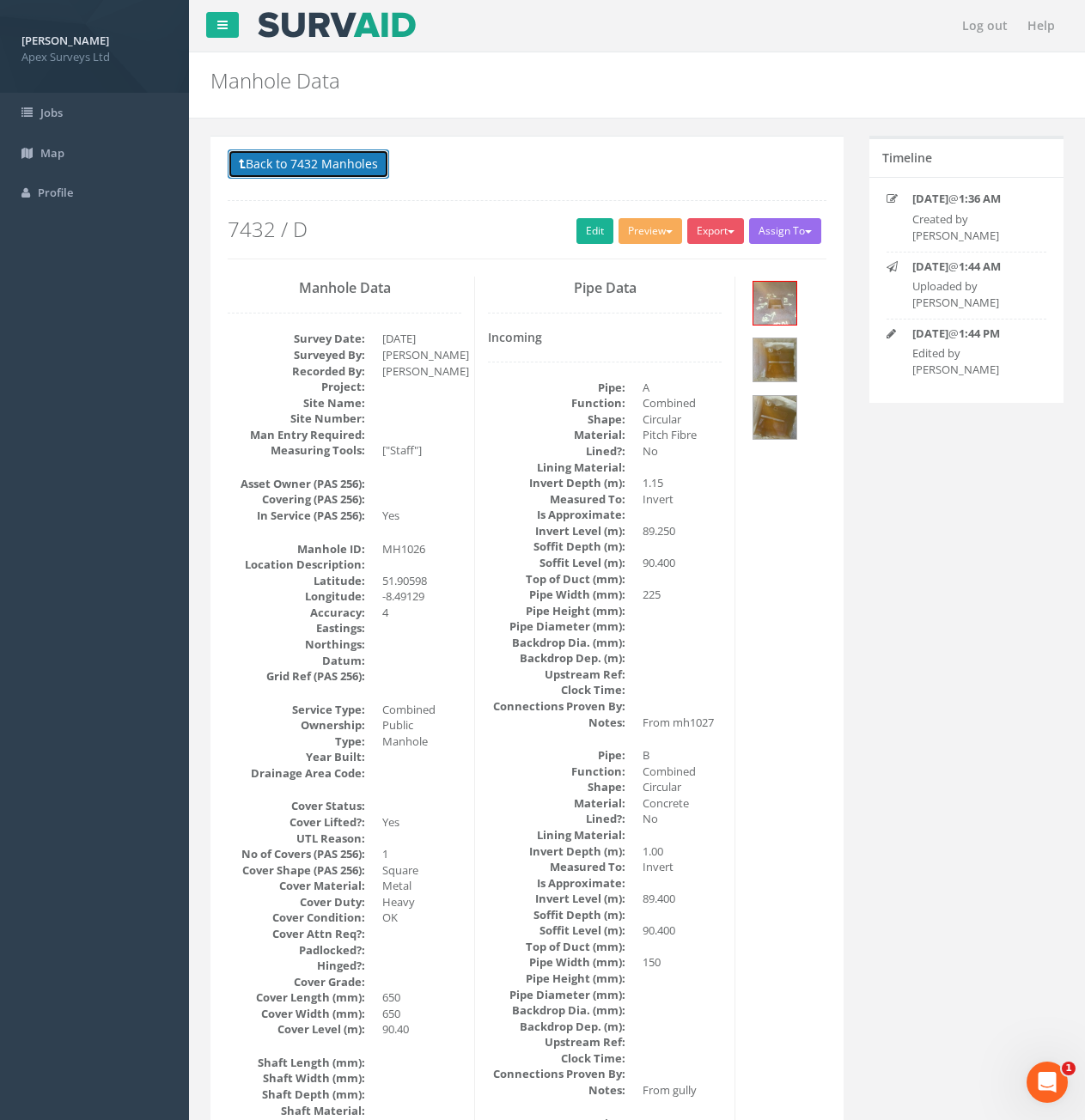
click at [282, 164] on button "Back to 7432 Manholes" at bounding box center [308, 163] width 162 height 29
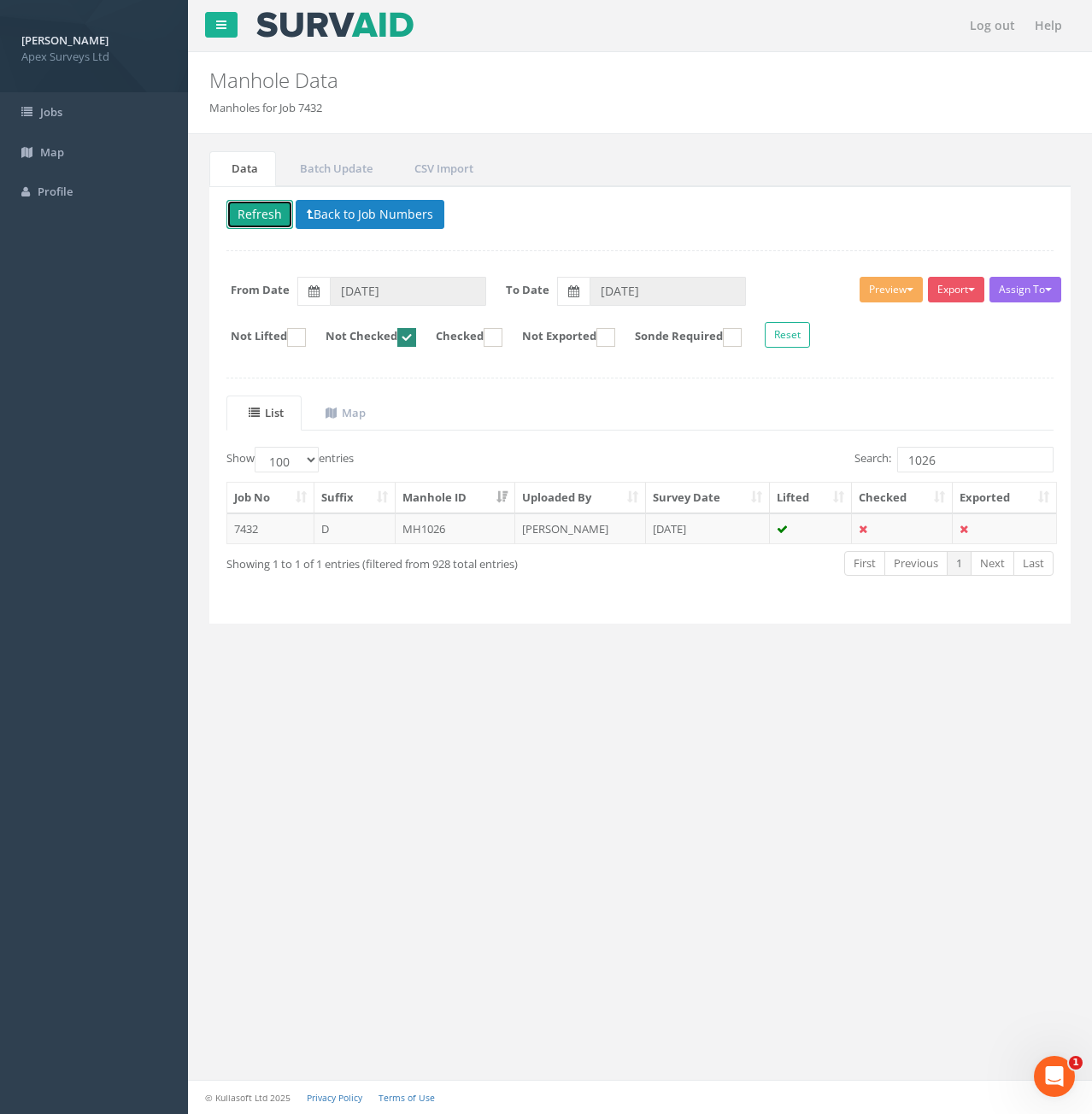
click at [255, 223] on button "Refresh" at bounding box center [259, 214] width 67 height 29
click at [952, 464] on input "1026" at bounding box center [975, 459] width 156 height 25
type input "1028"
click at [295, 532] on td "7432" at bounding box center [270, 529] width 87 height 30
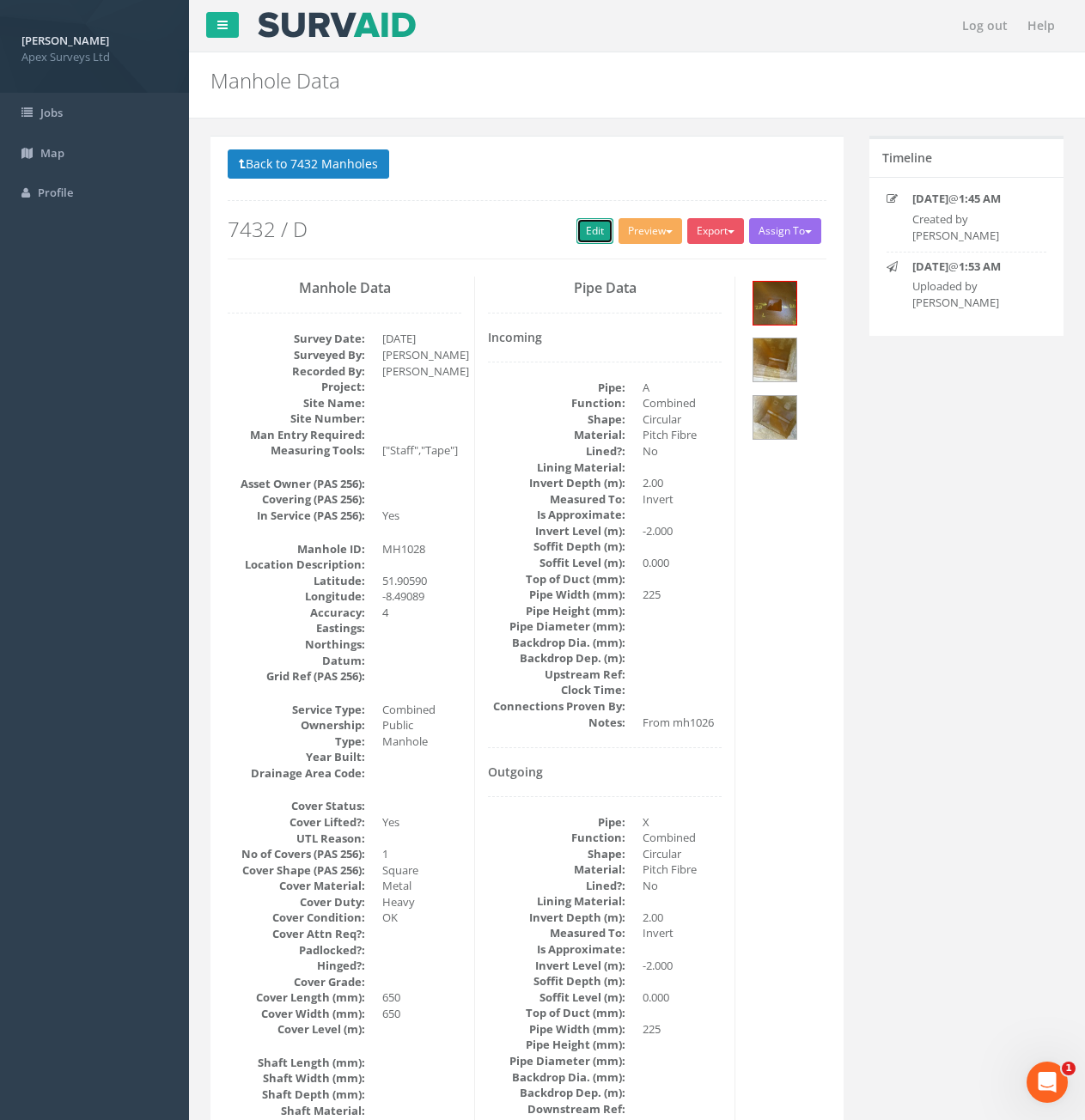
click at [588, 235] on link "Edit" at bounding box center [595, 231] width 37 height 25
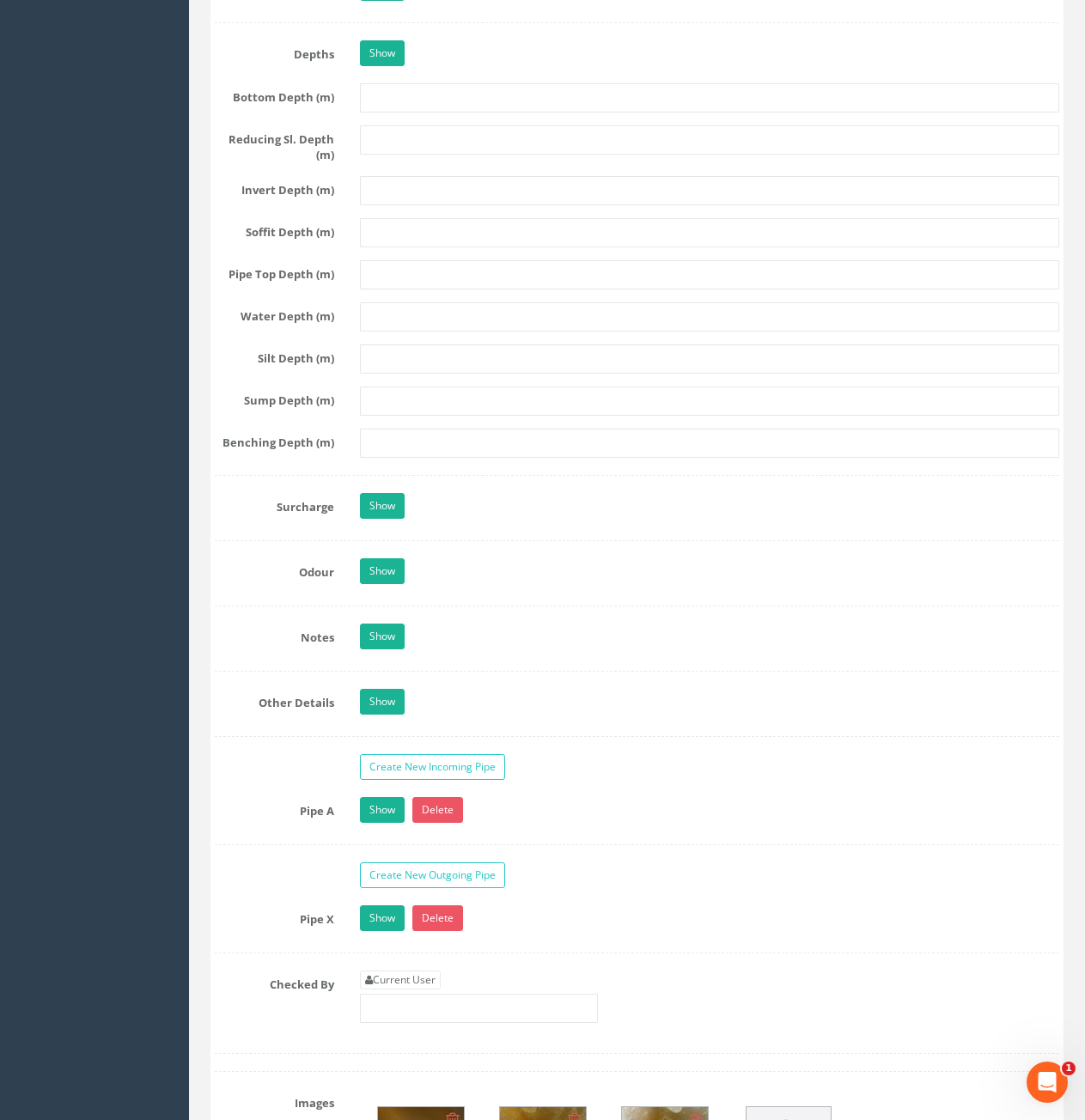
scroll to position [2663, 0]
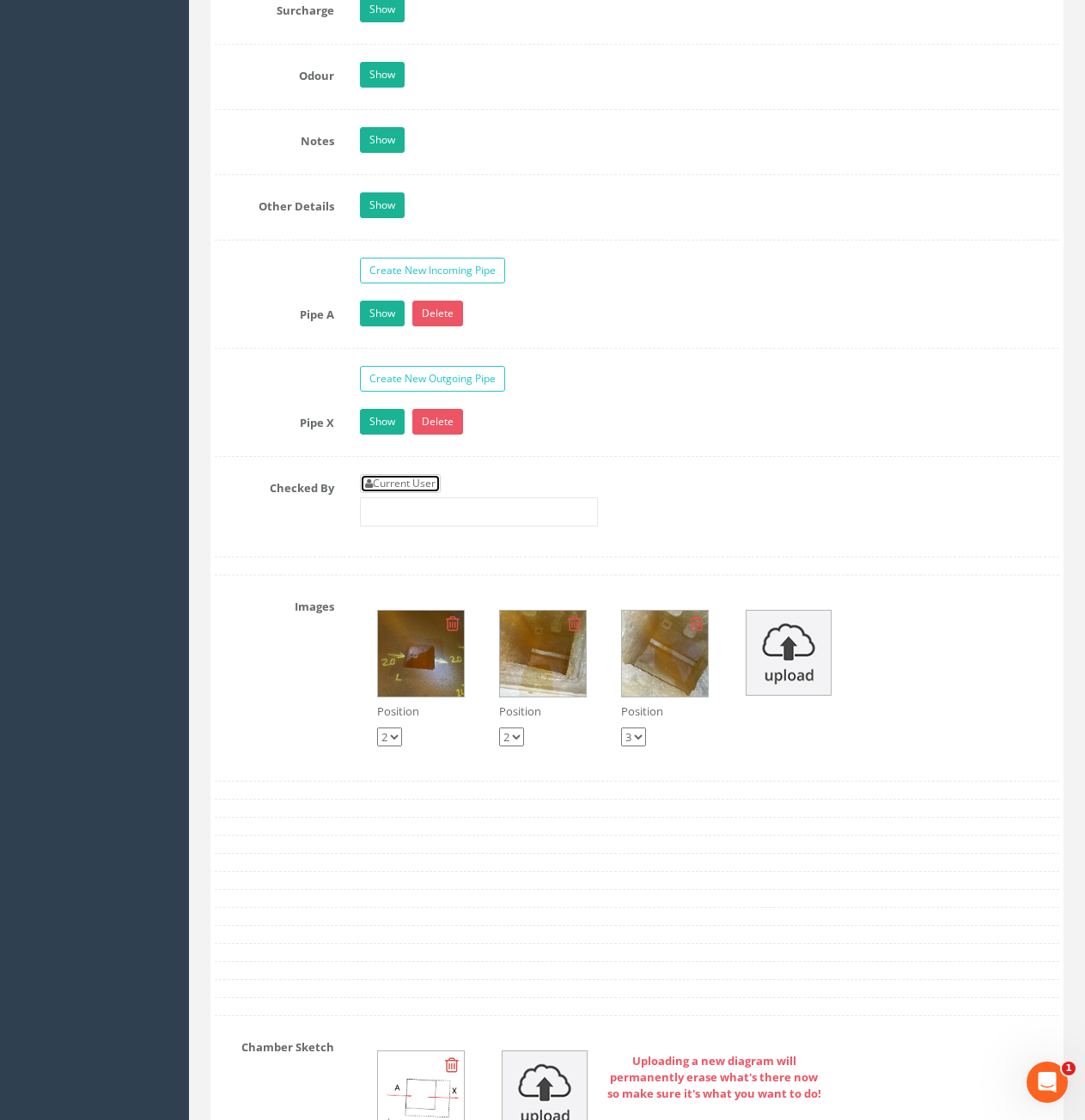
click at [421, 489] on link "Current User" at bounding box center [400, 483] width 80 height 19
type input "[PERSON_NAME]"
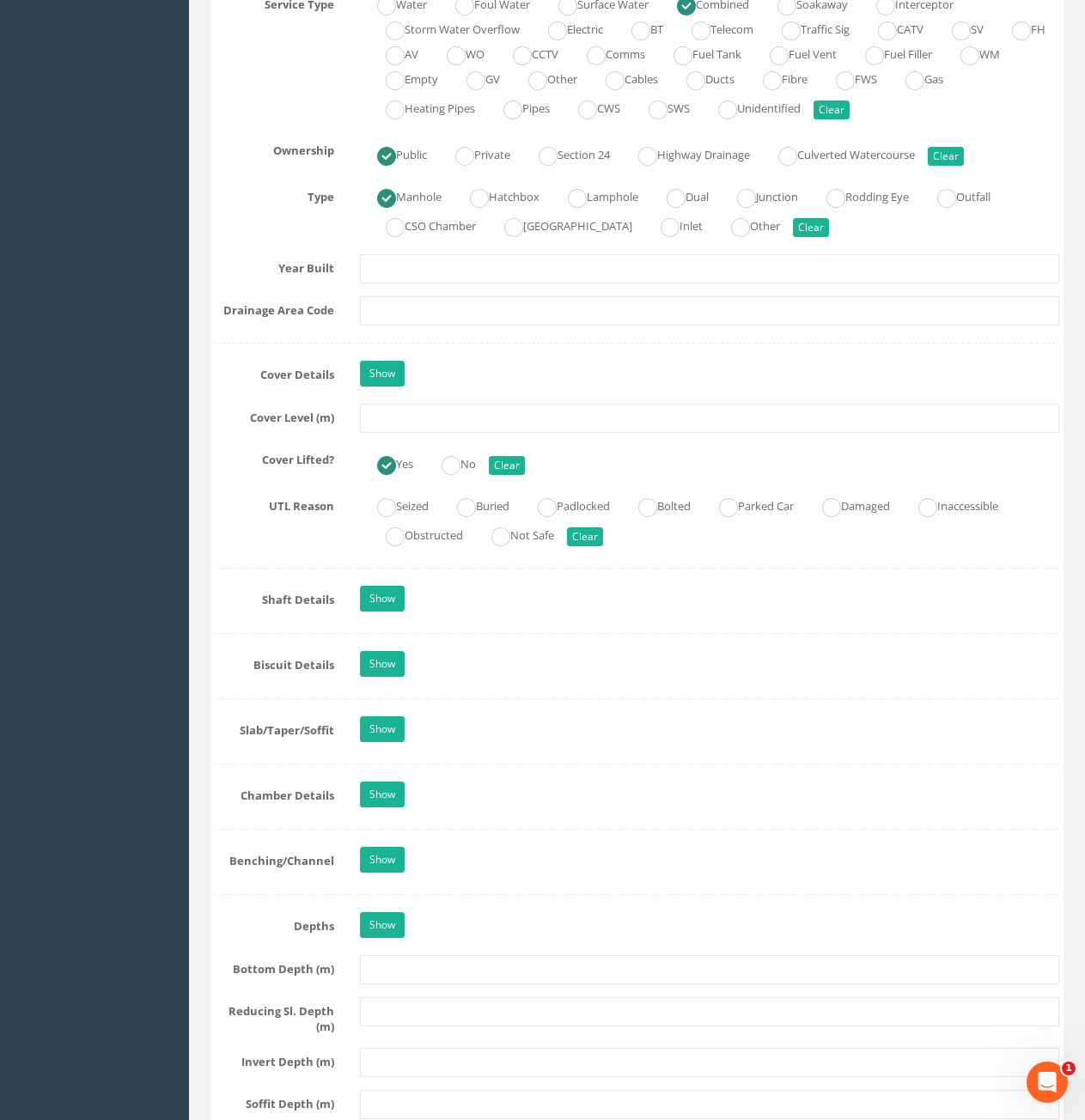
scroll to position [1289, 0]
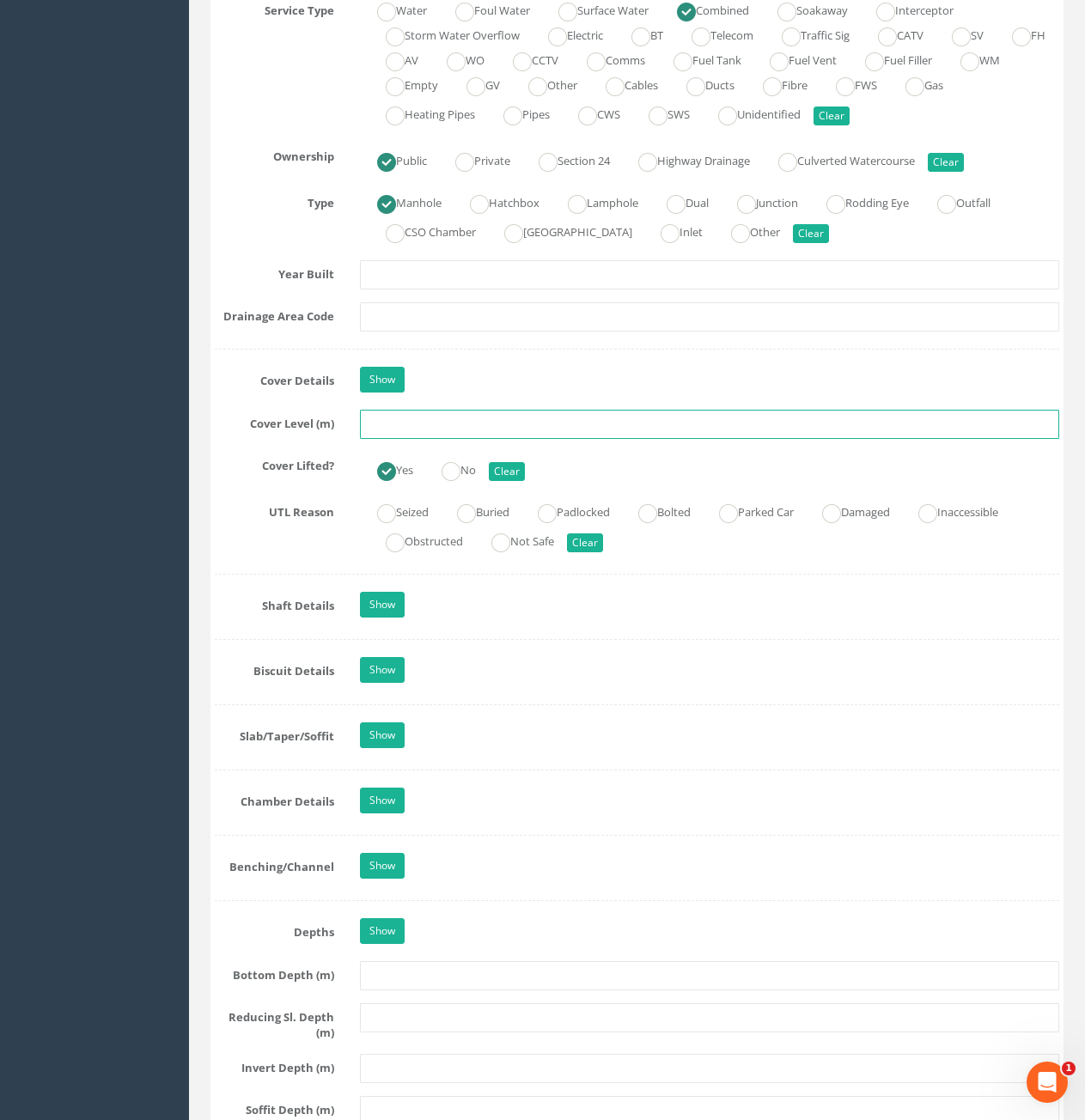
click at [513, 428] on input "text" at bounding box center [710, 424] width 699 height 29
type input "88.59"
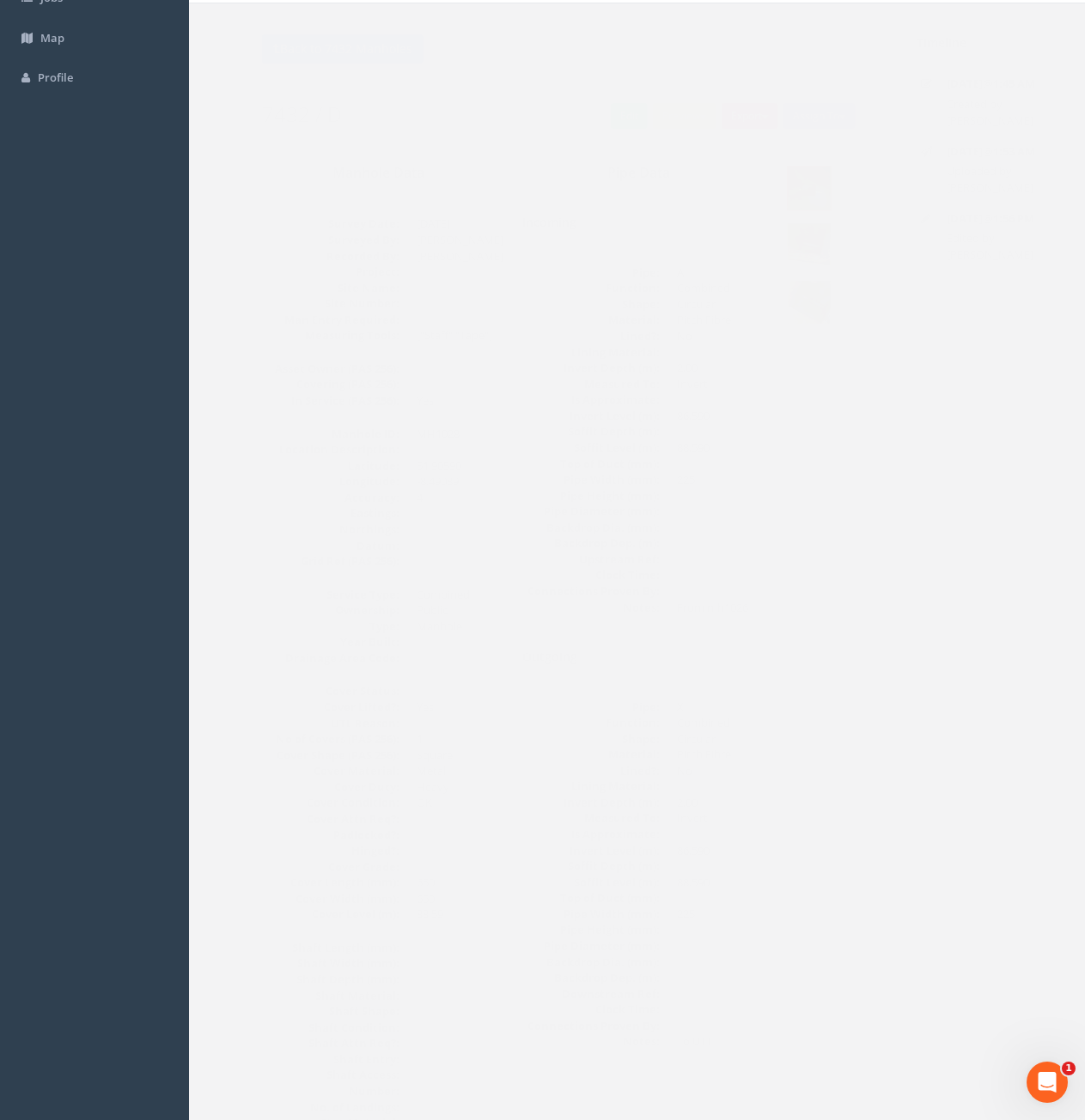
scroll to position [0, 0]
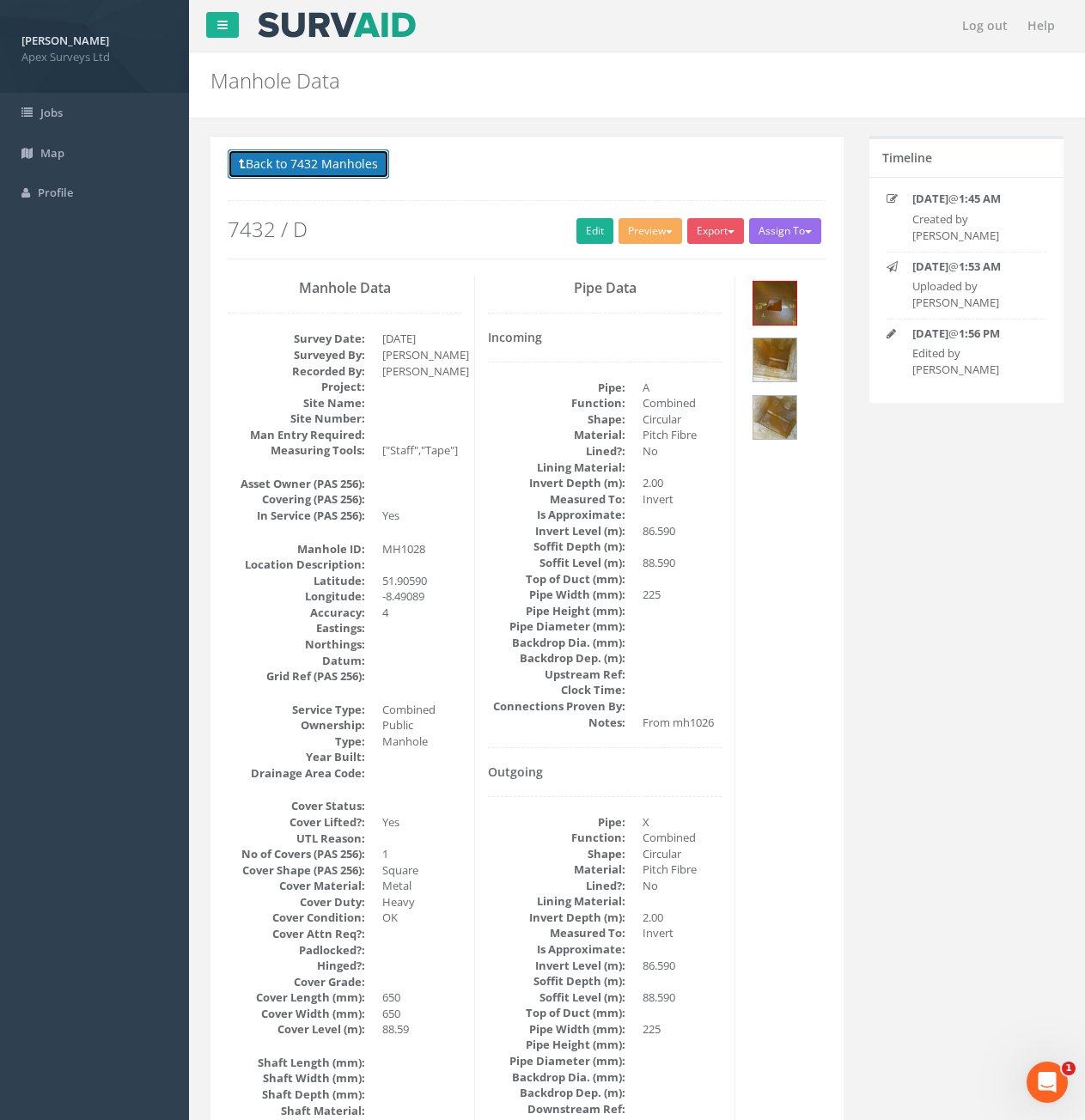
drag, startPoint x: 256, startPoint y: 168, endPoint x: 273, endPoint y: 174, distance: 18.0
click at [256, 168] on button "Back to 7432 Manholes" at bounding box center [308, 163] width 162 height 29
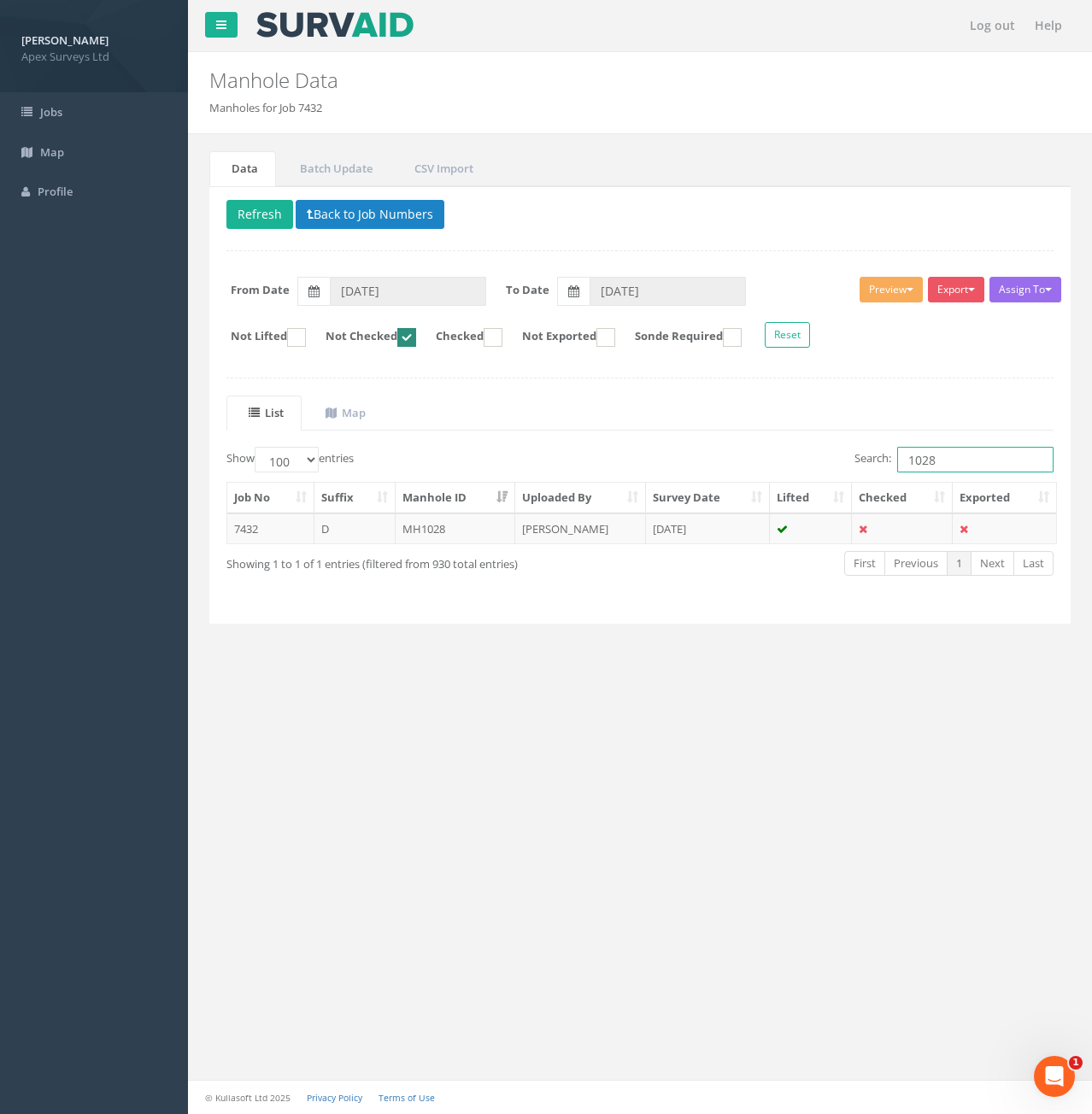
click at [952, 463] on input "1028" at bounding box center [975, 459] width 156 height 25
type input "1029"
click at [256, 531] on td "7432" at bounding box center [270, 529] width 87 height 30
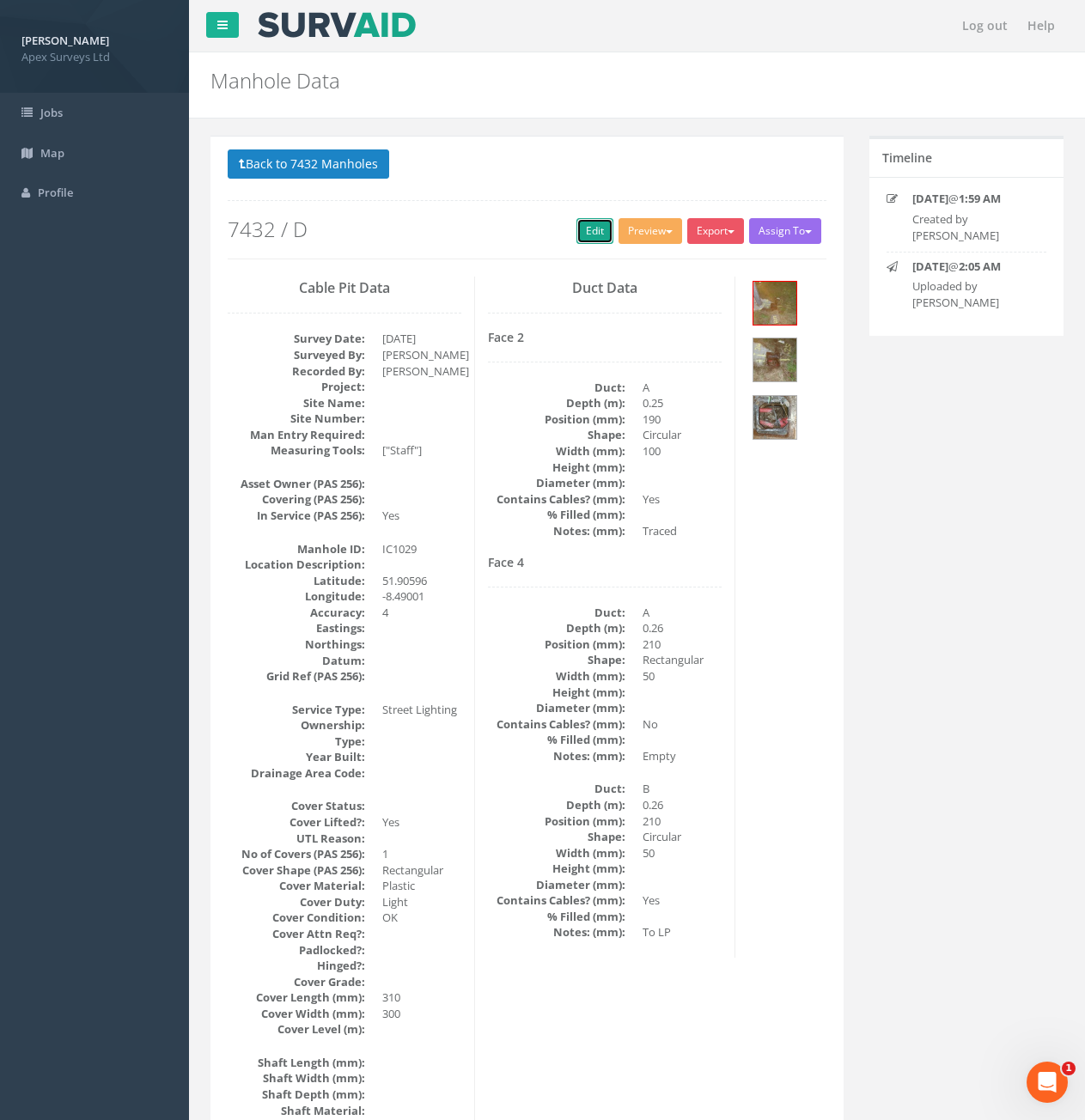
click at [589, 230] on link "Edit" at bounding box center [595, 231] width 37 height 25
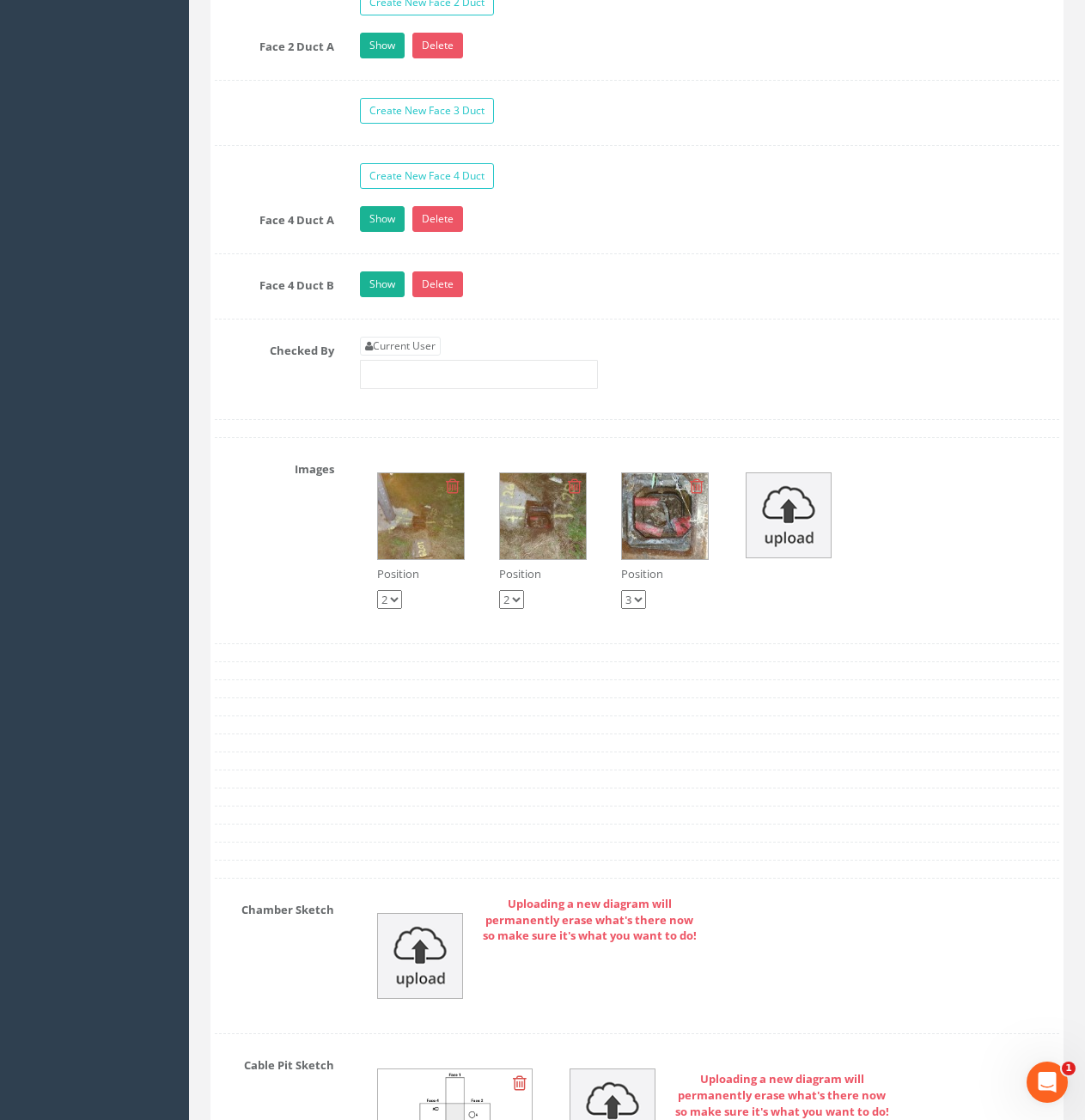
scroll to position [3007, 0]
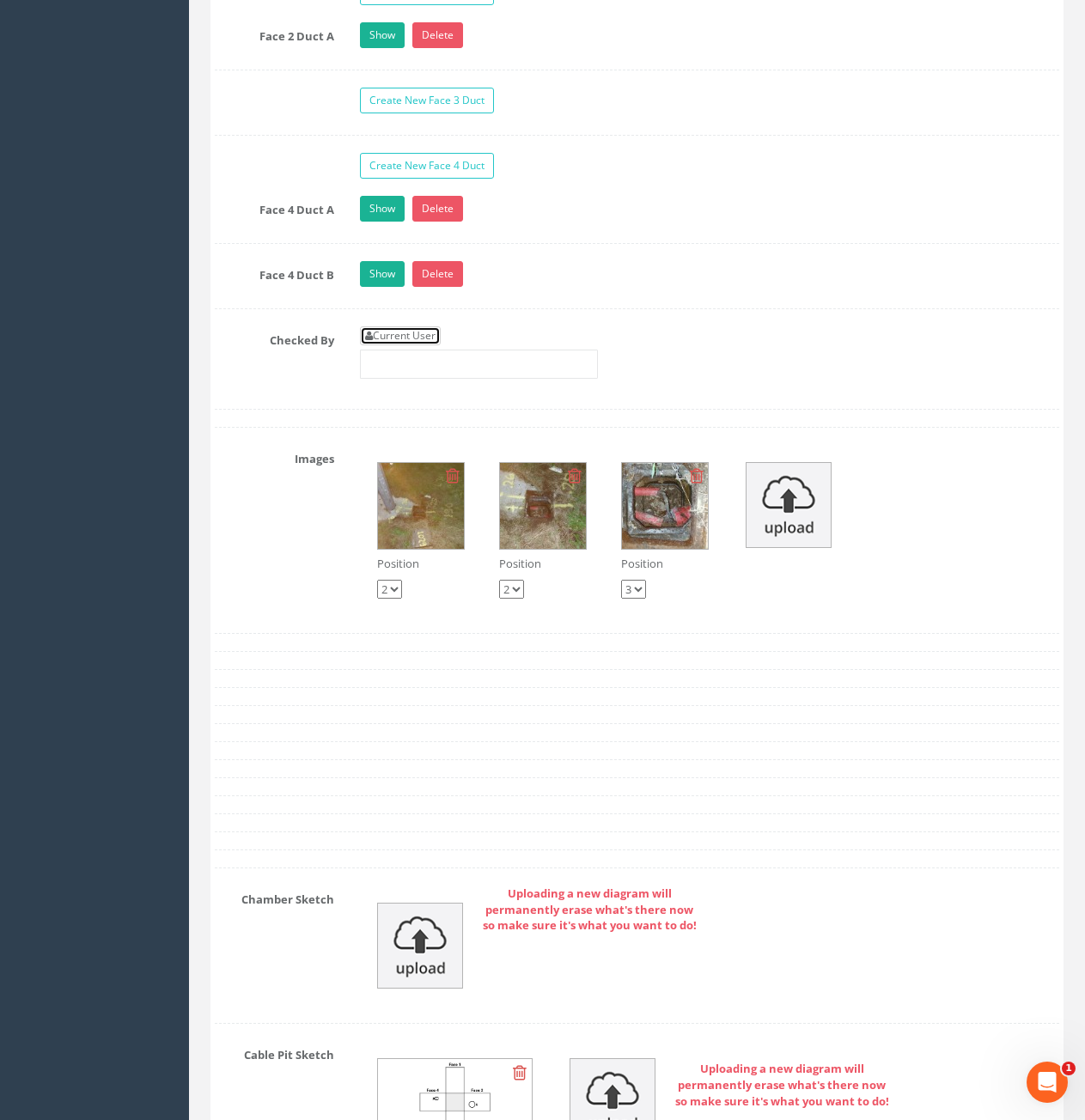
click at [421, 342] on link "Current User" at bounding box center [400, 336] width 80 height 19
type input "[PERSON_NAME]"
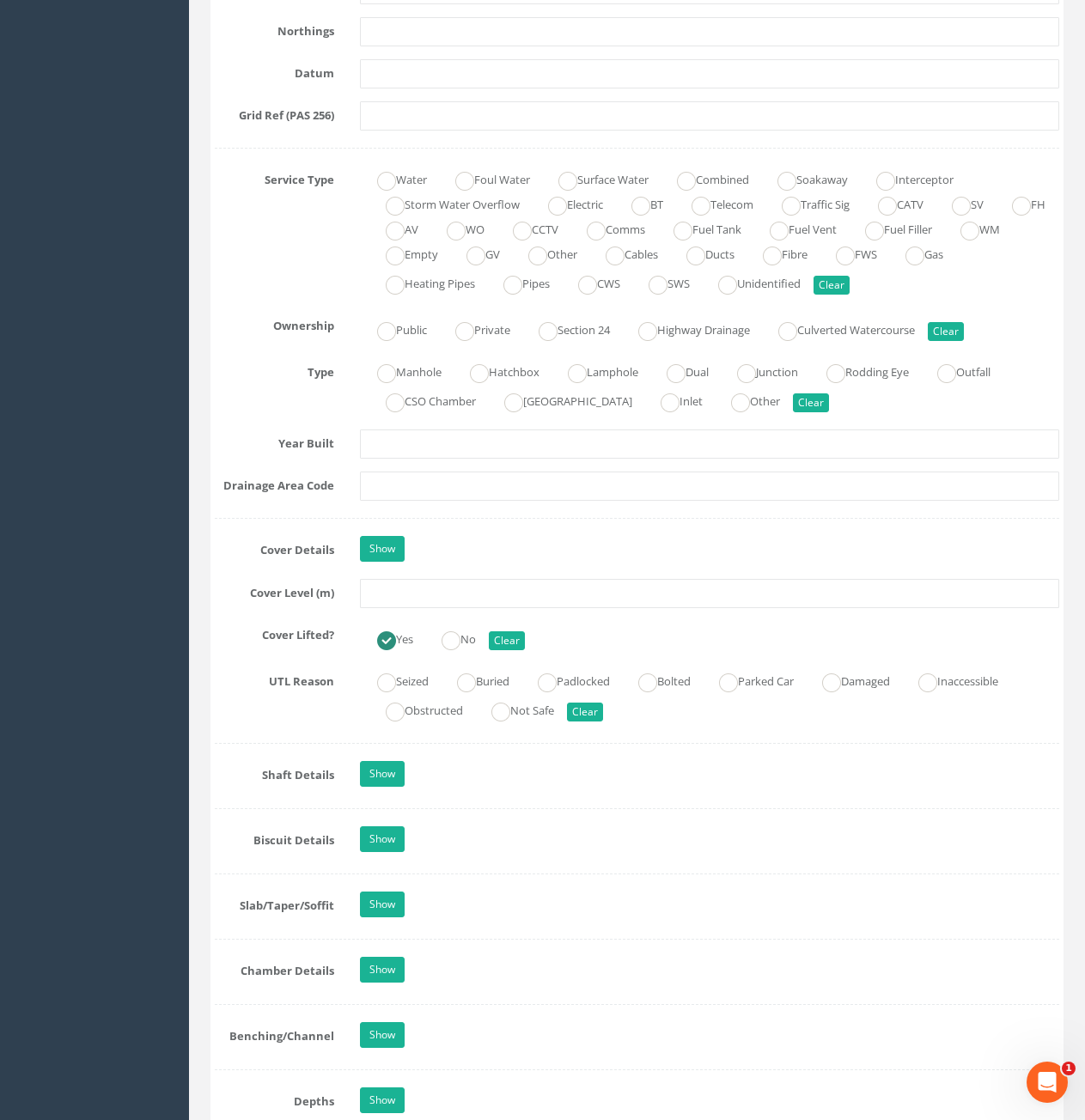
scroll to position [1117, 0]
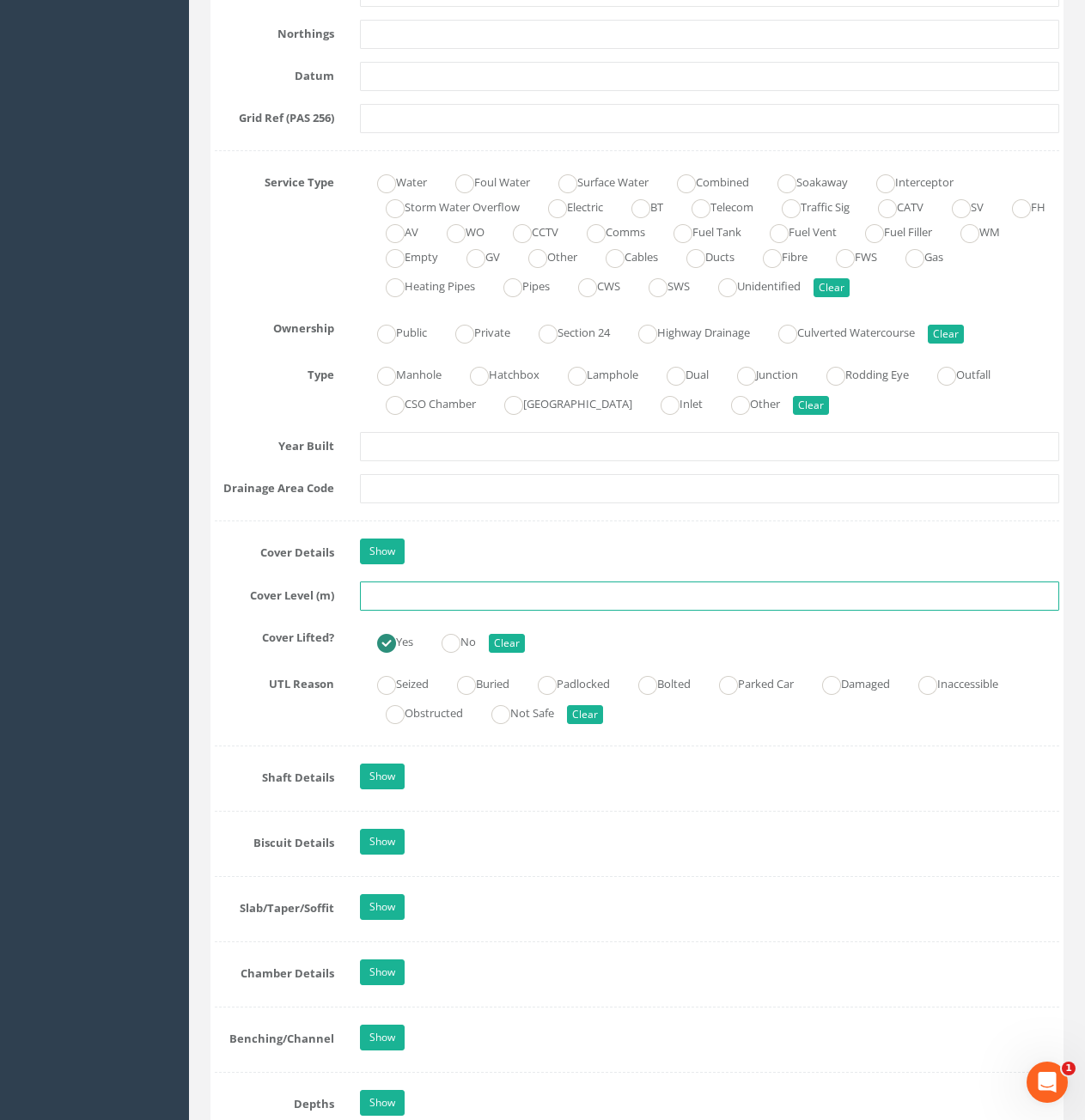
click at [484, 595] on input "text" at bounding box center [710, 595] width 699 height 29
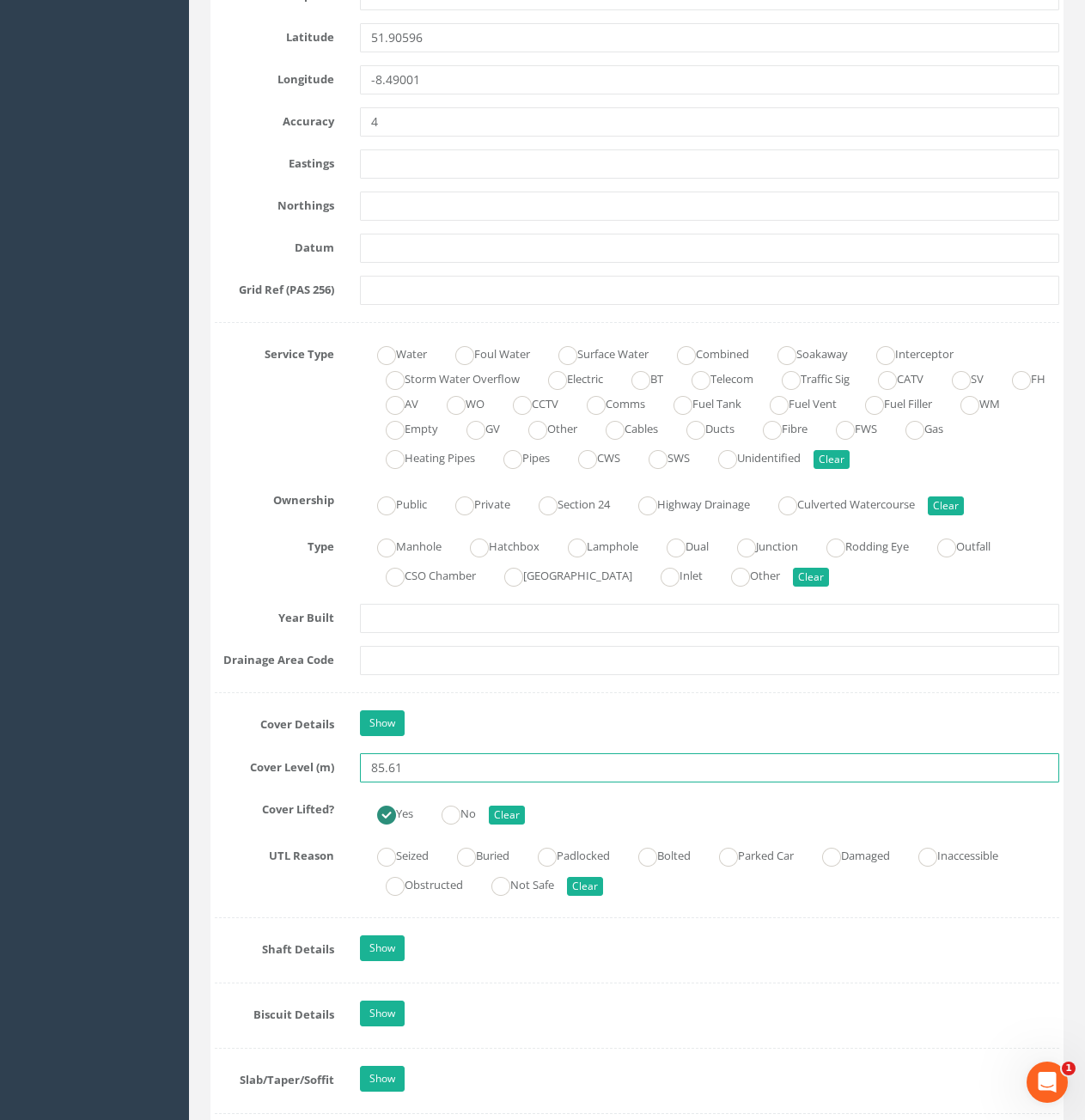
type input "85.61"
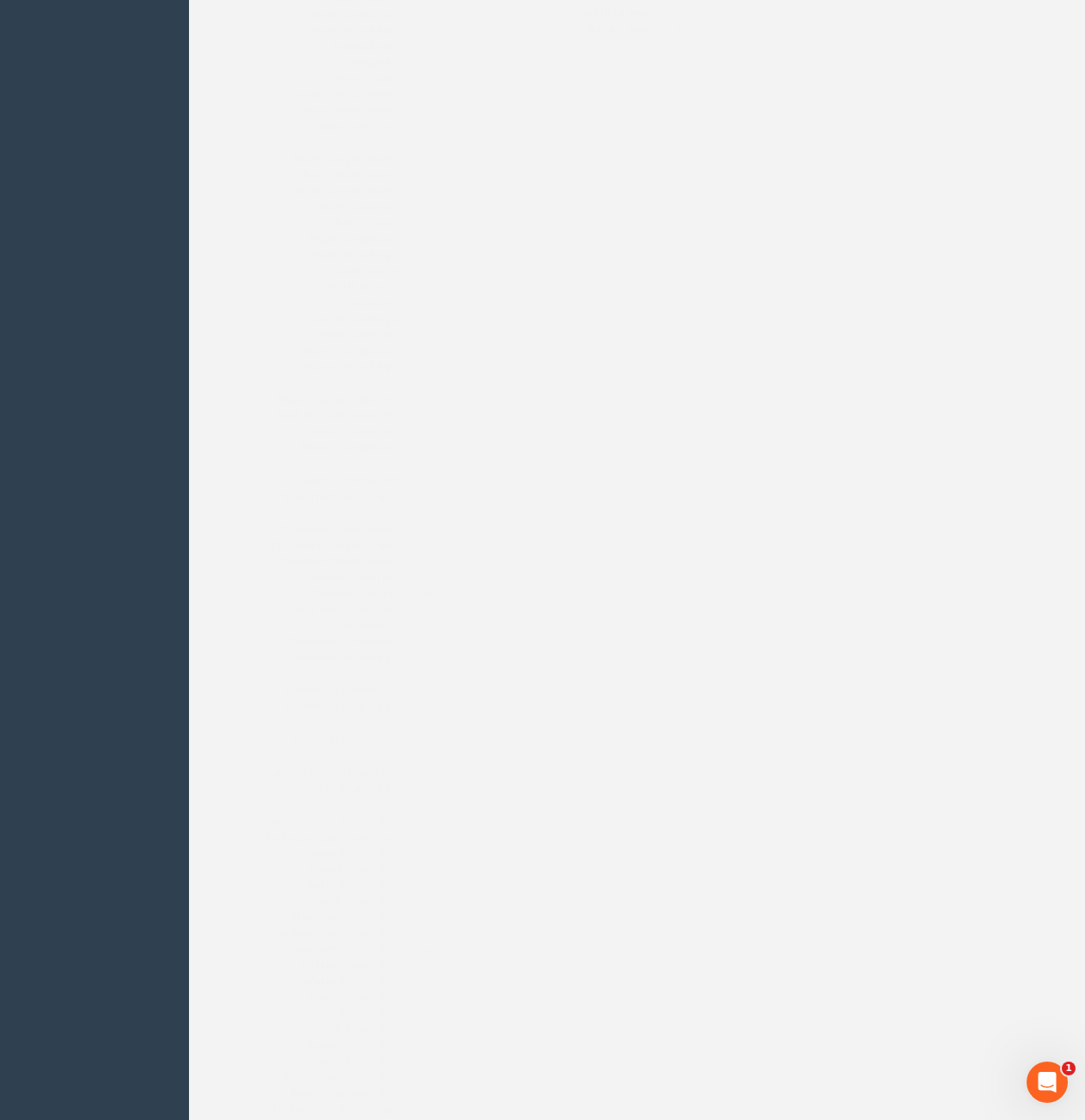
scroll to position [1443, 0]
click at [499, 1015] on img at bounding box center [497, 1033] width 229 height 128
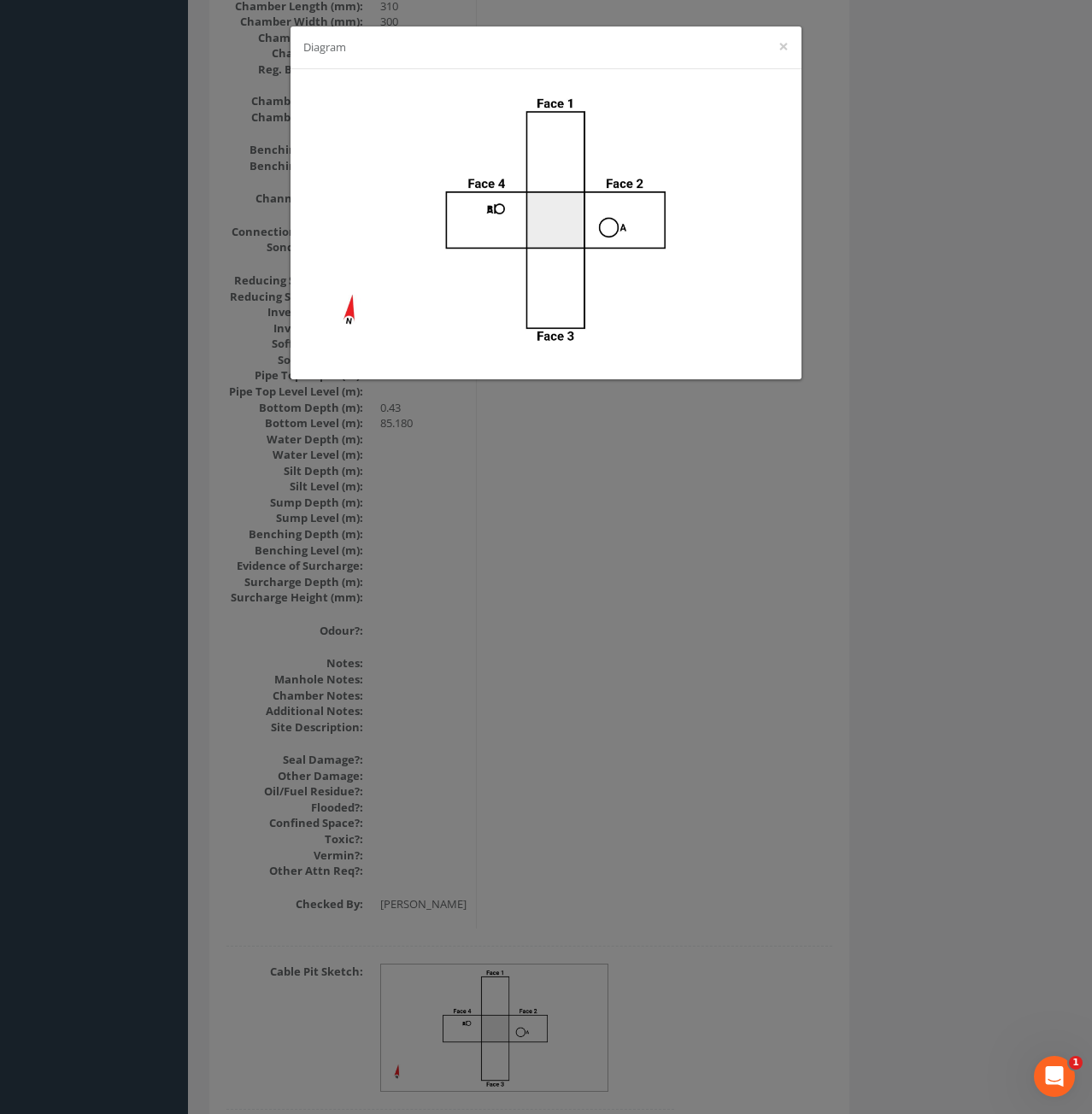
click at [719, 529] on div "Diagram ×" at bounding box center [546, 557] width 1092 height 1114
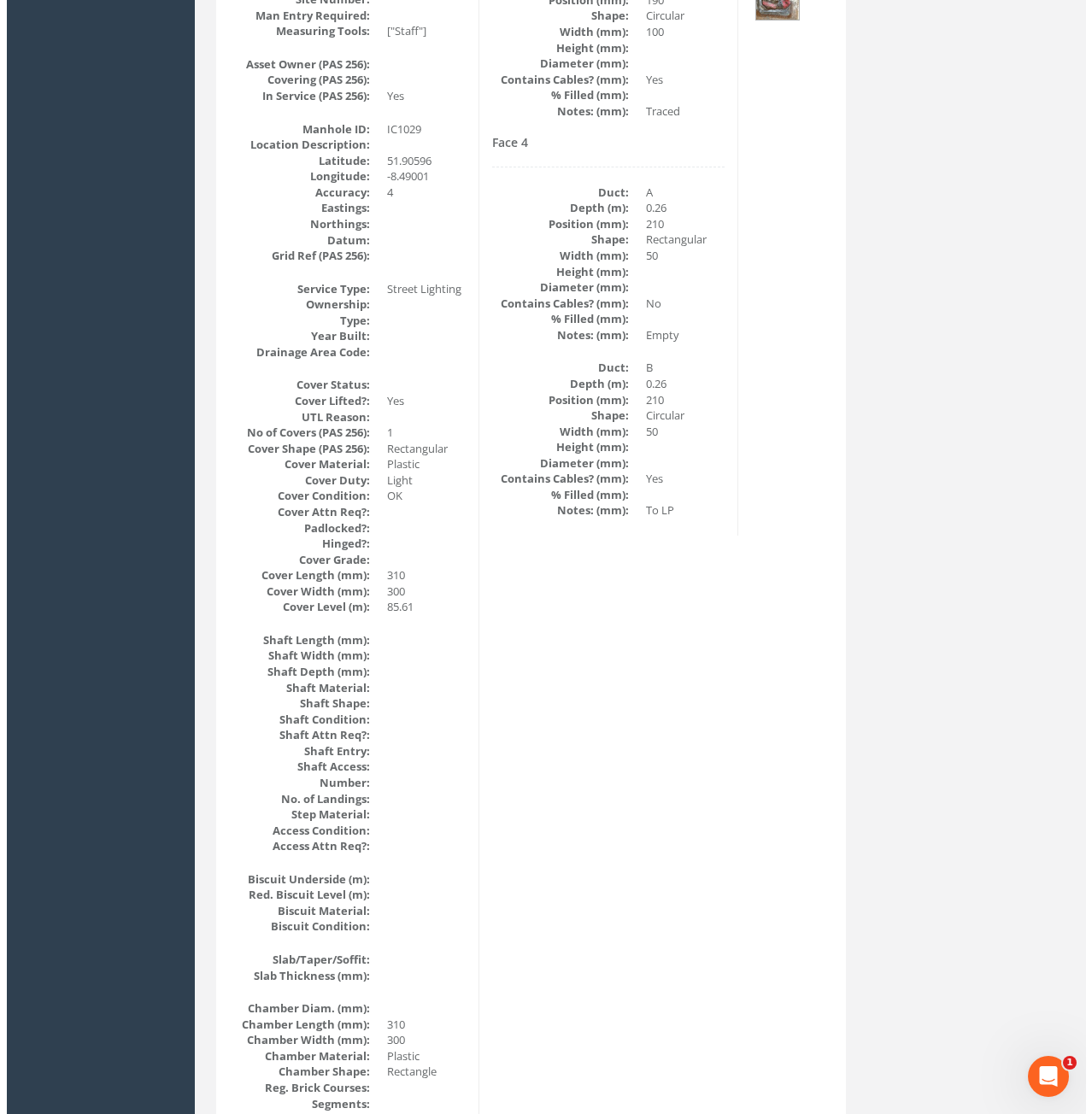
scroll to position [0, 0]
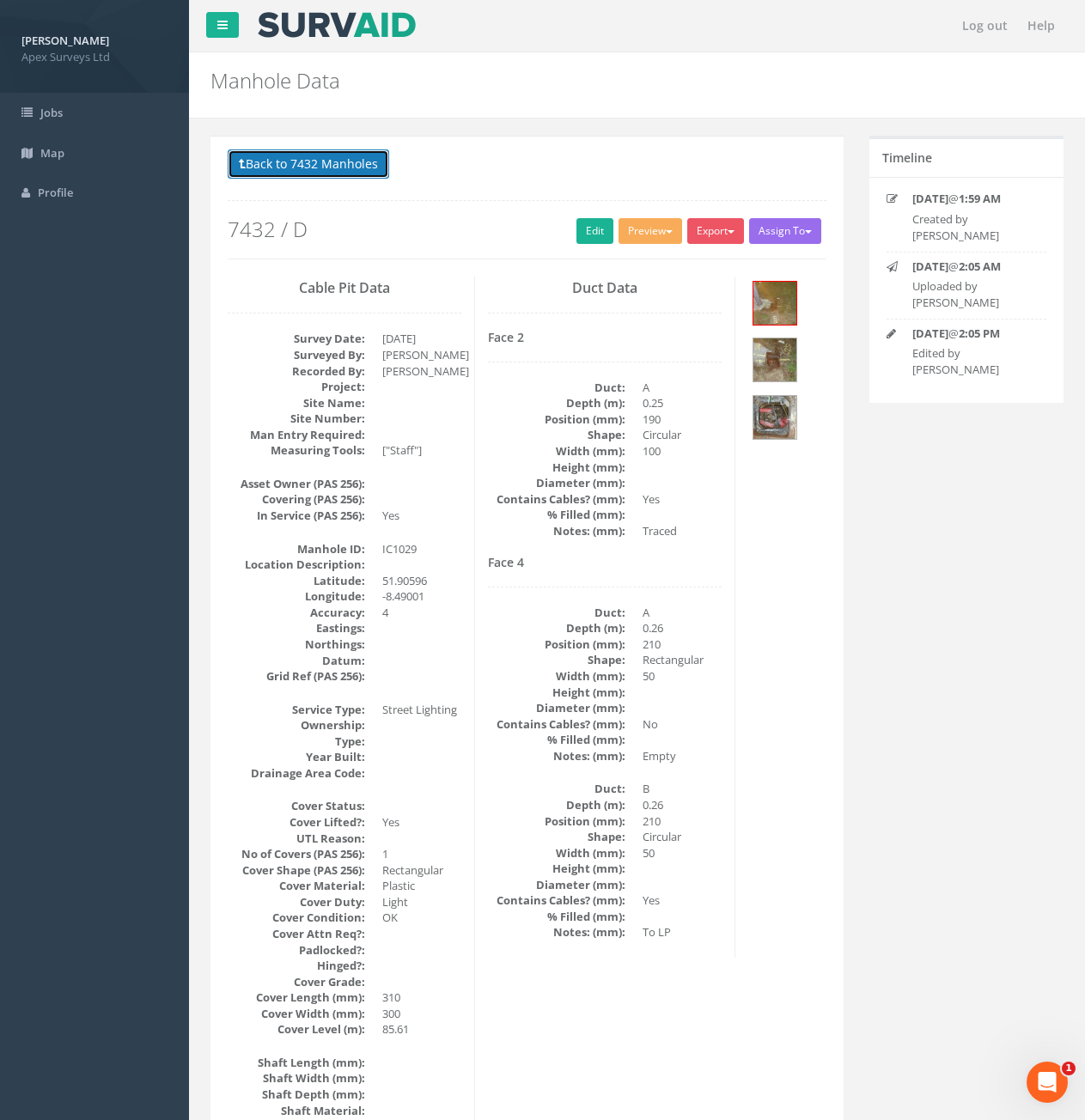
drag, startPoint x: 296, startPoint y: 156, endPoint x: 291, endPoint y: 166, distance: 11.2
click at [296, 156] on button "Back to 7432 Manholes" at bounding box center [308, 163] width 162 height 29
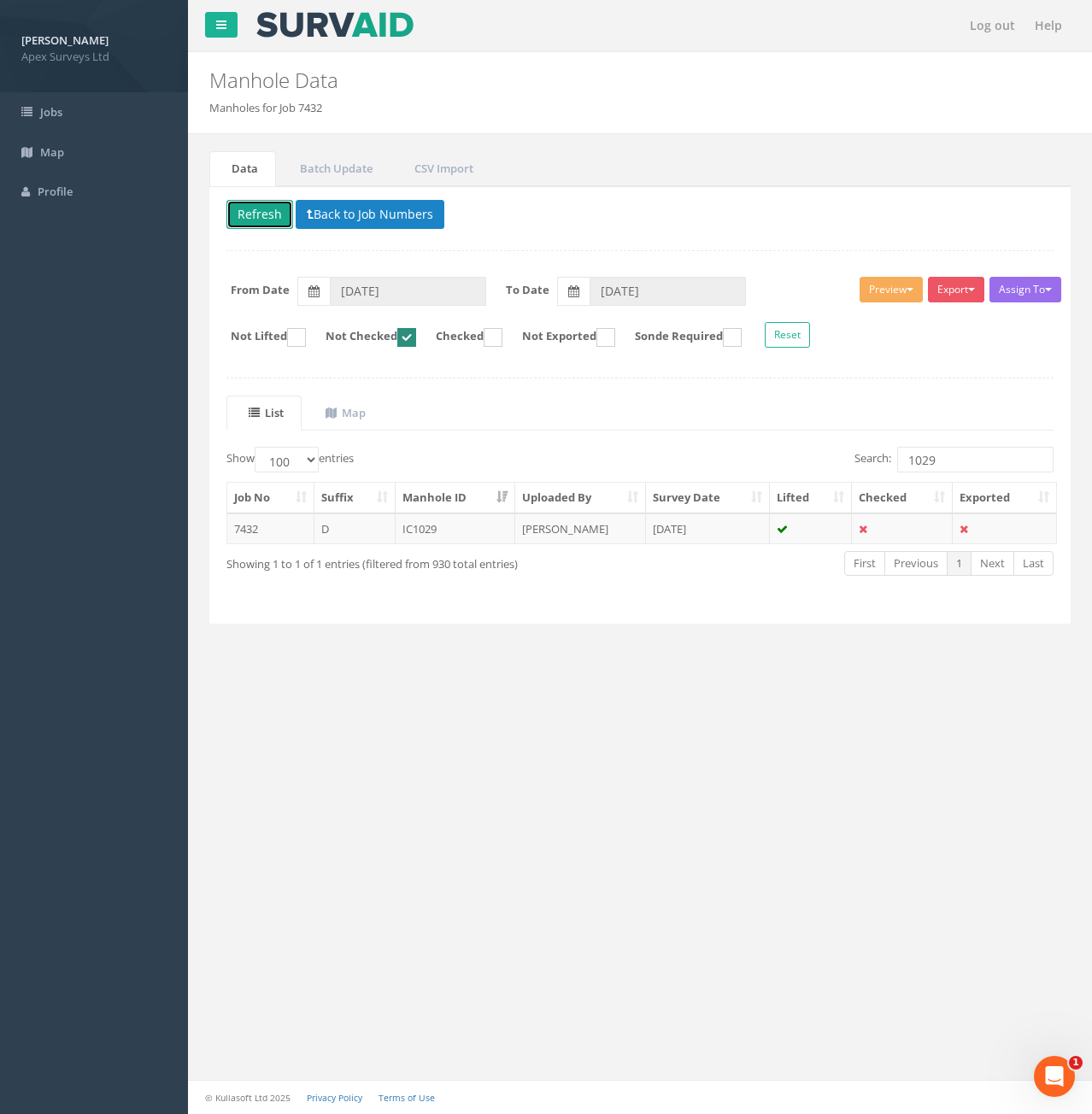
click at [265, 213] on button "Refresh" at bounding box center [259, 214] width 67 height 29
click at [956, 458] on input "1029" at bounding box center [975, 459] width 156 height 25
type input "102"
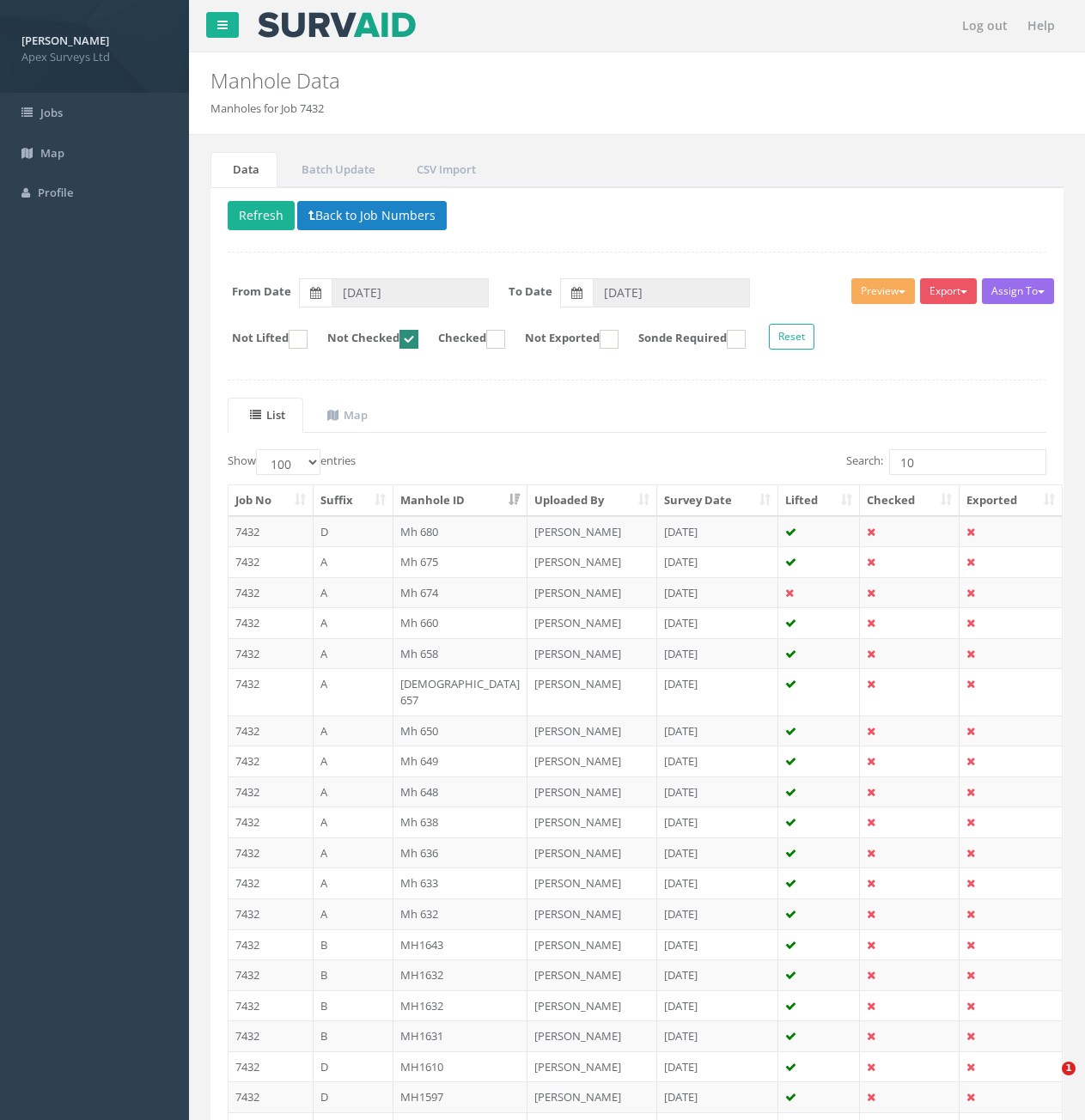
select select "100"
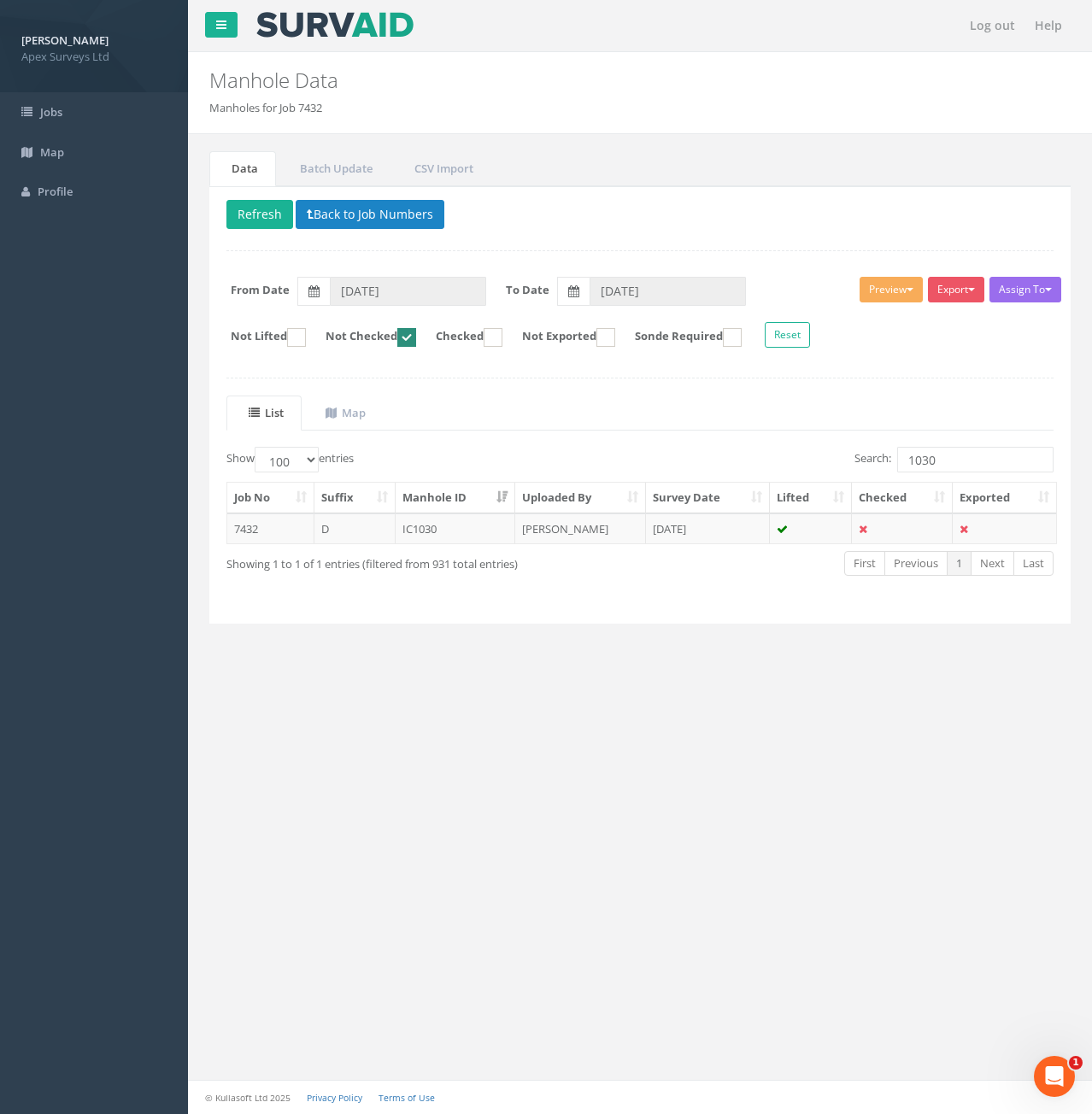
type input "1030"
click at [278, 533] on td "7432" at bounding box center [270, 529] width 87 height 30
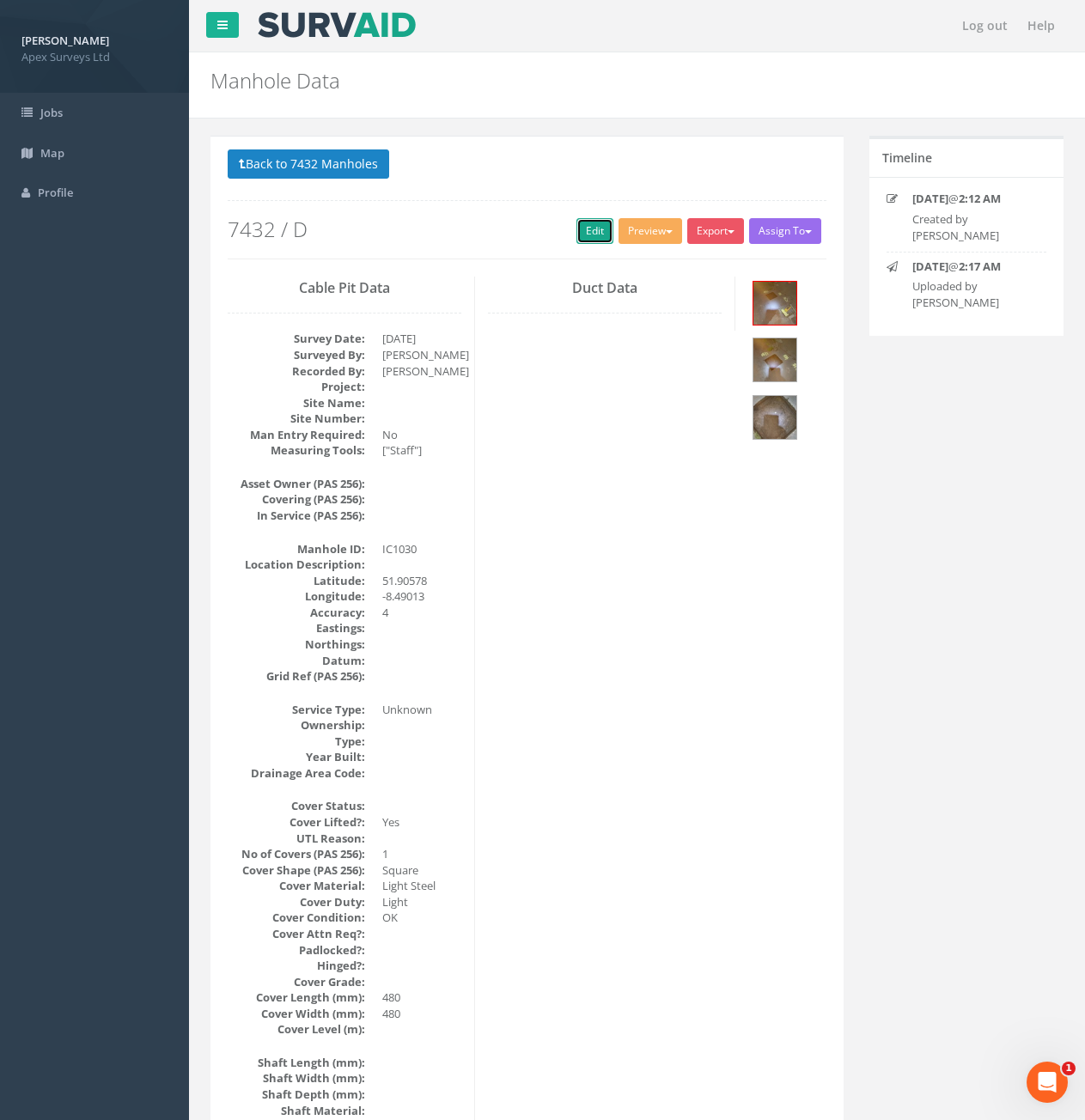
click at [576, 233] on link "Edit" at bounding box center [595, 231] width 37 height 25
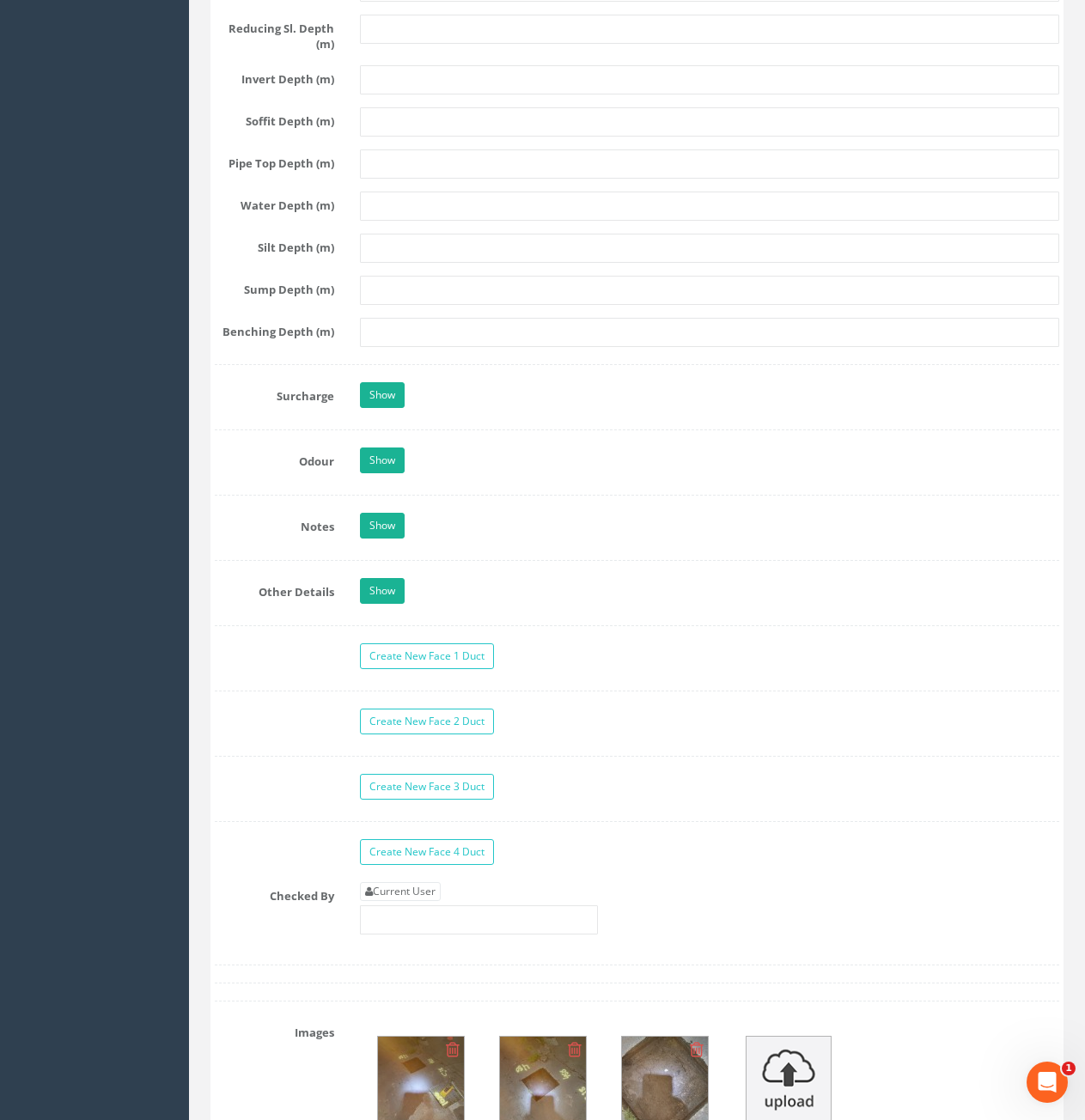
scroll to position [2663, 0]
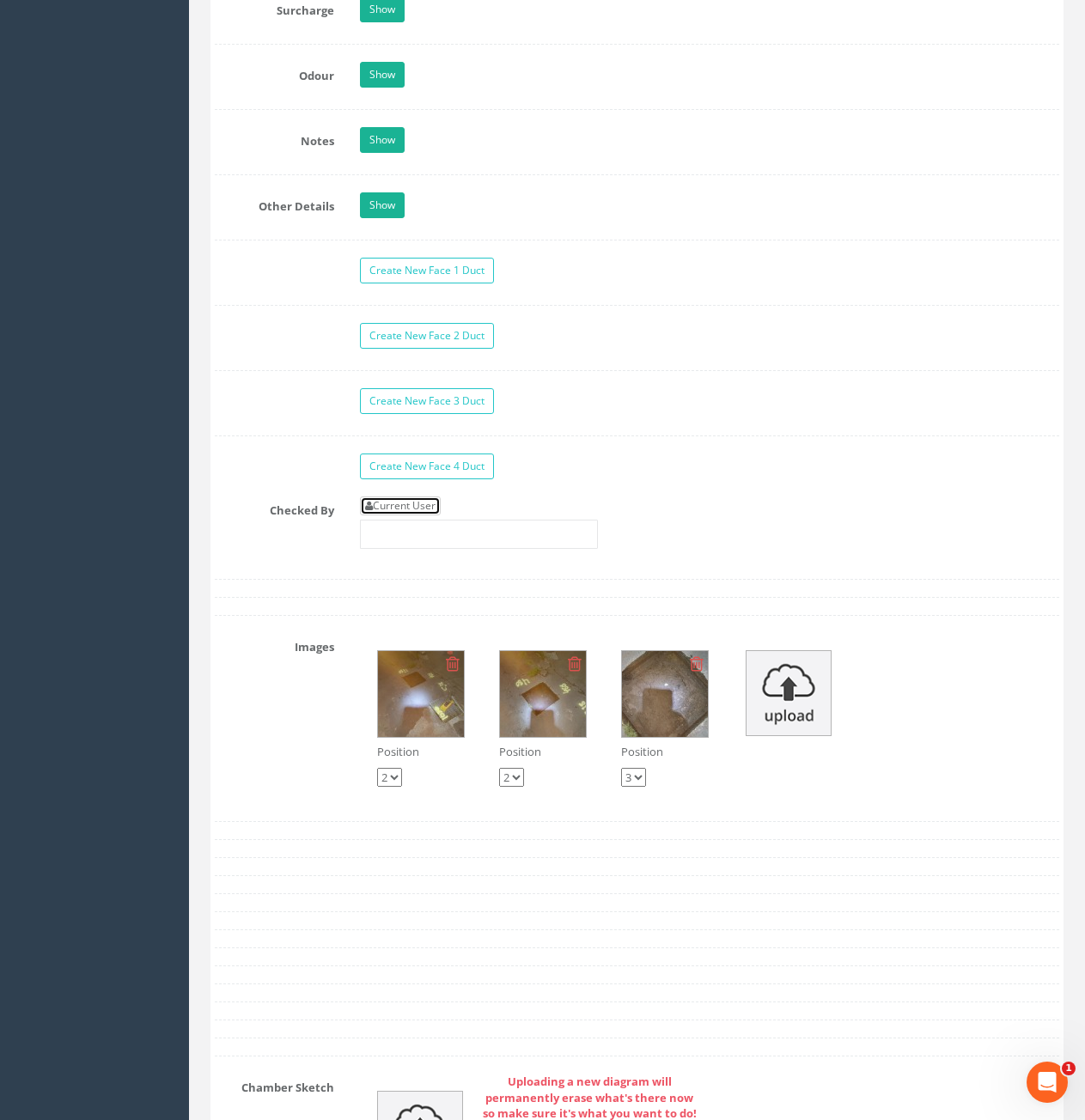
click at [405, 506] on link "Current User" at bounding box center [400, 506] width 80 height 19
type input "[PERSON_NAME]"
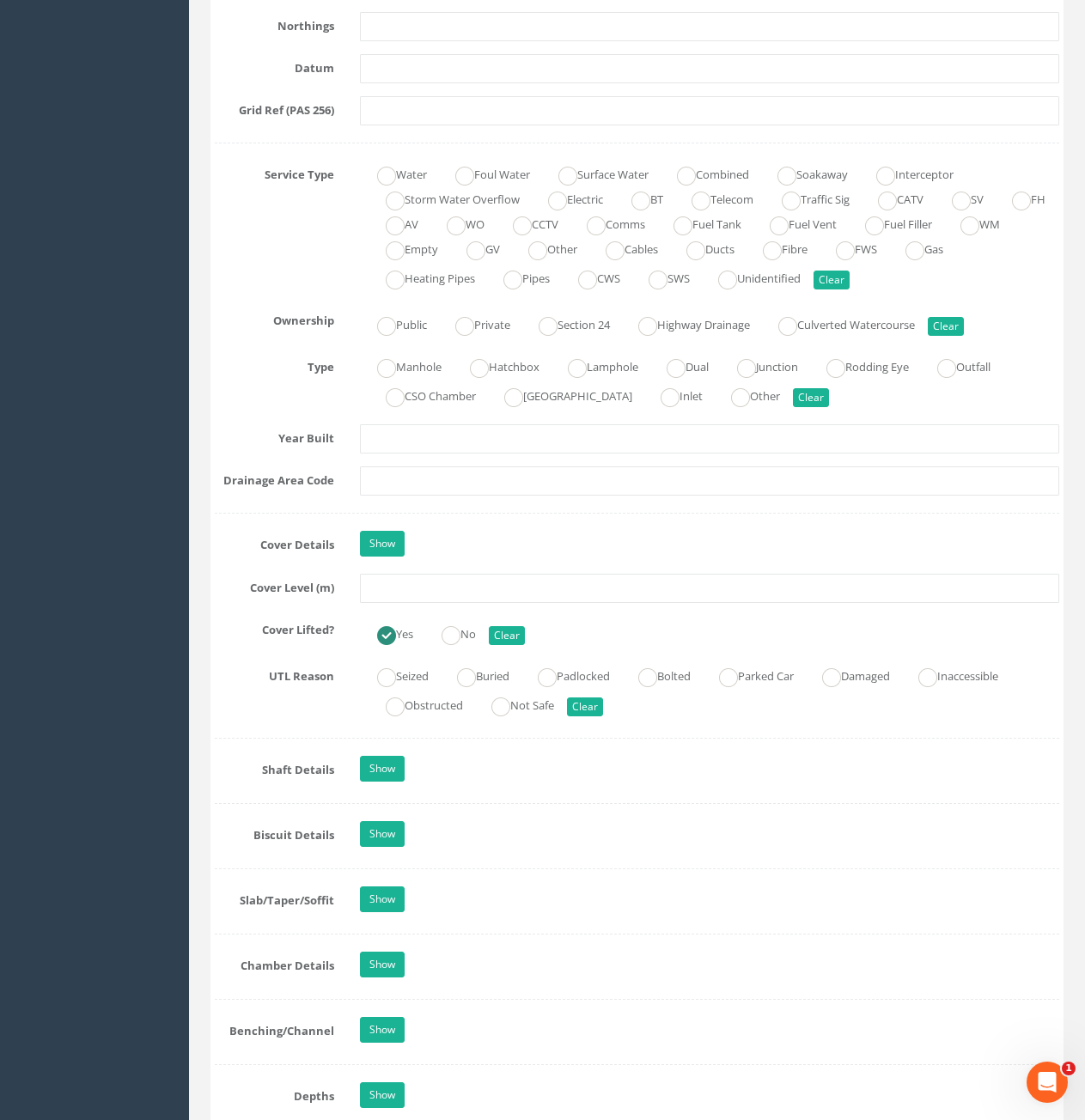
scroll to position [1117, 0]
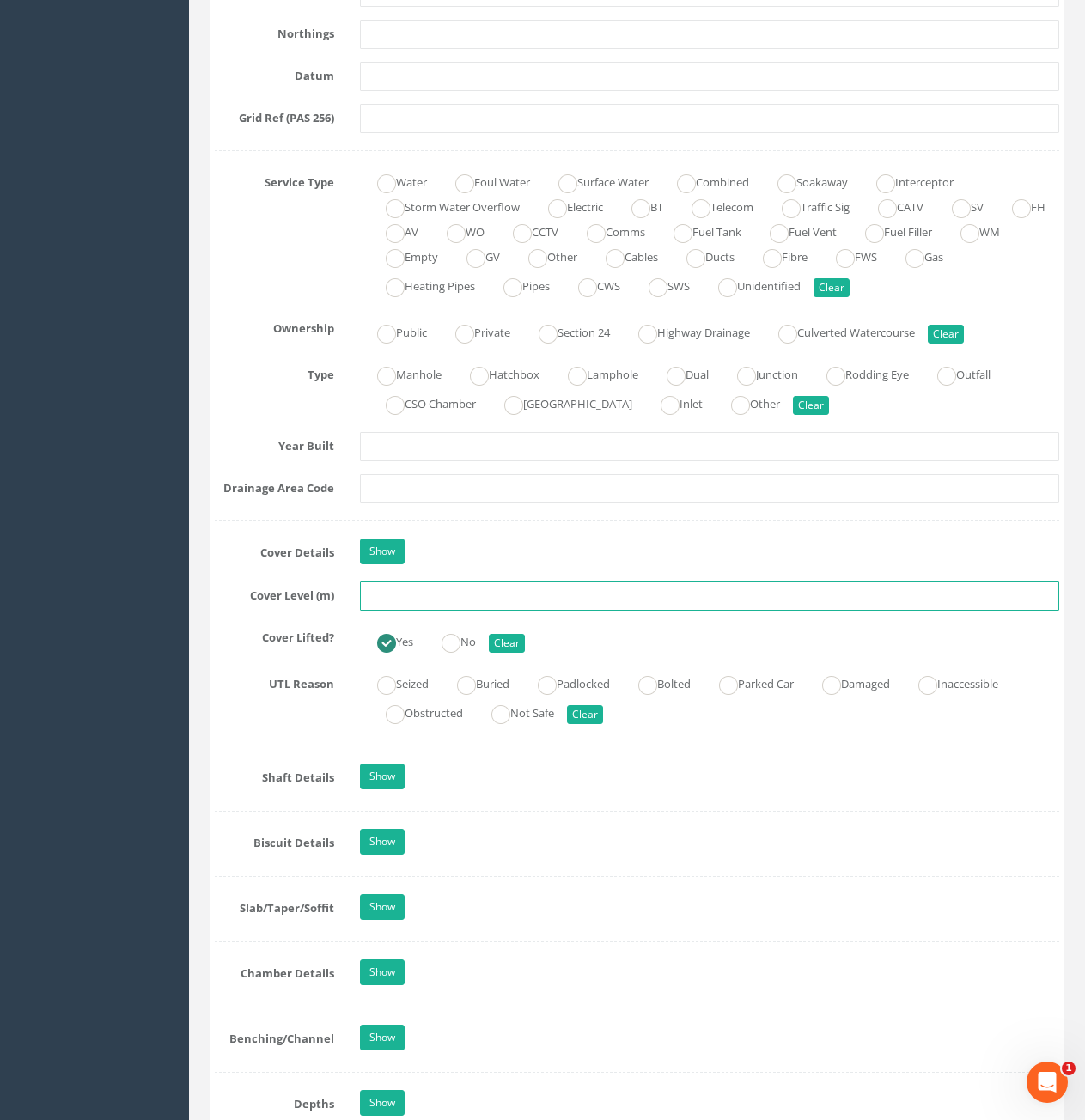
click at [565, 593] on input "text" at bounding box center [710, 595] width 699 height 29
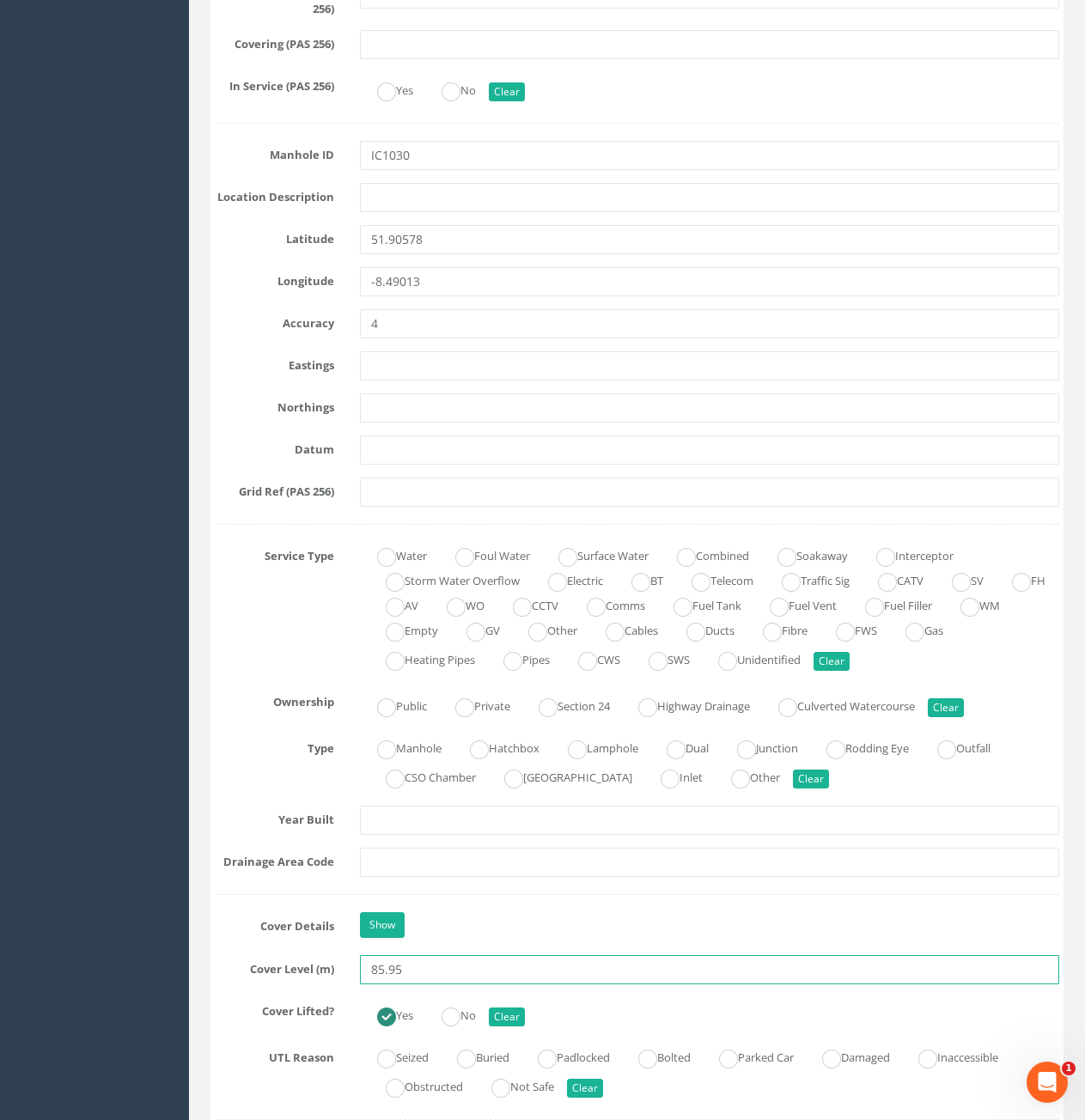
scroll to position [516, 0]
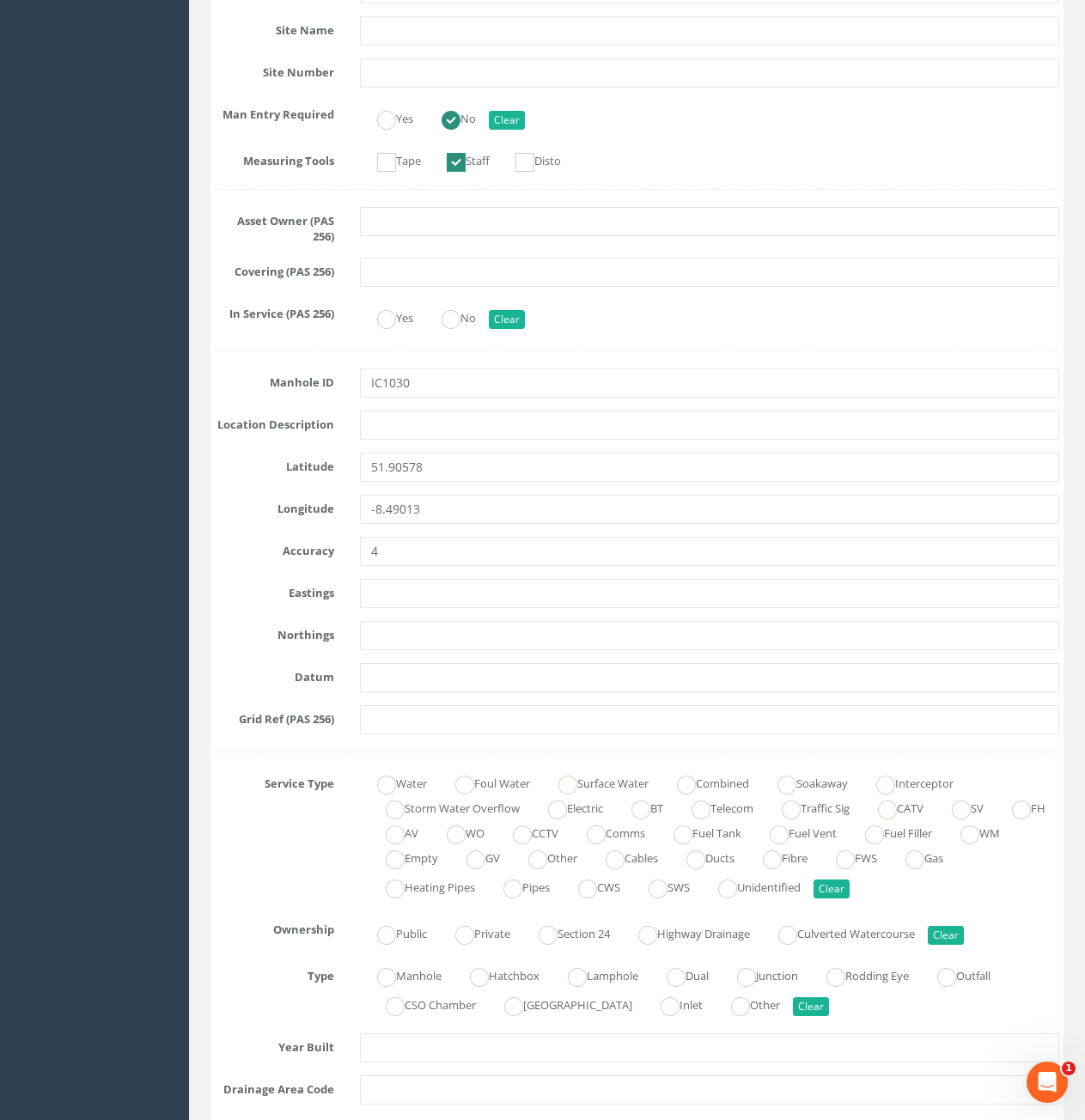
type input "85.95"
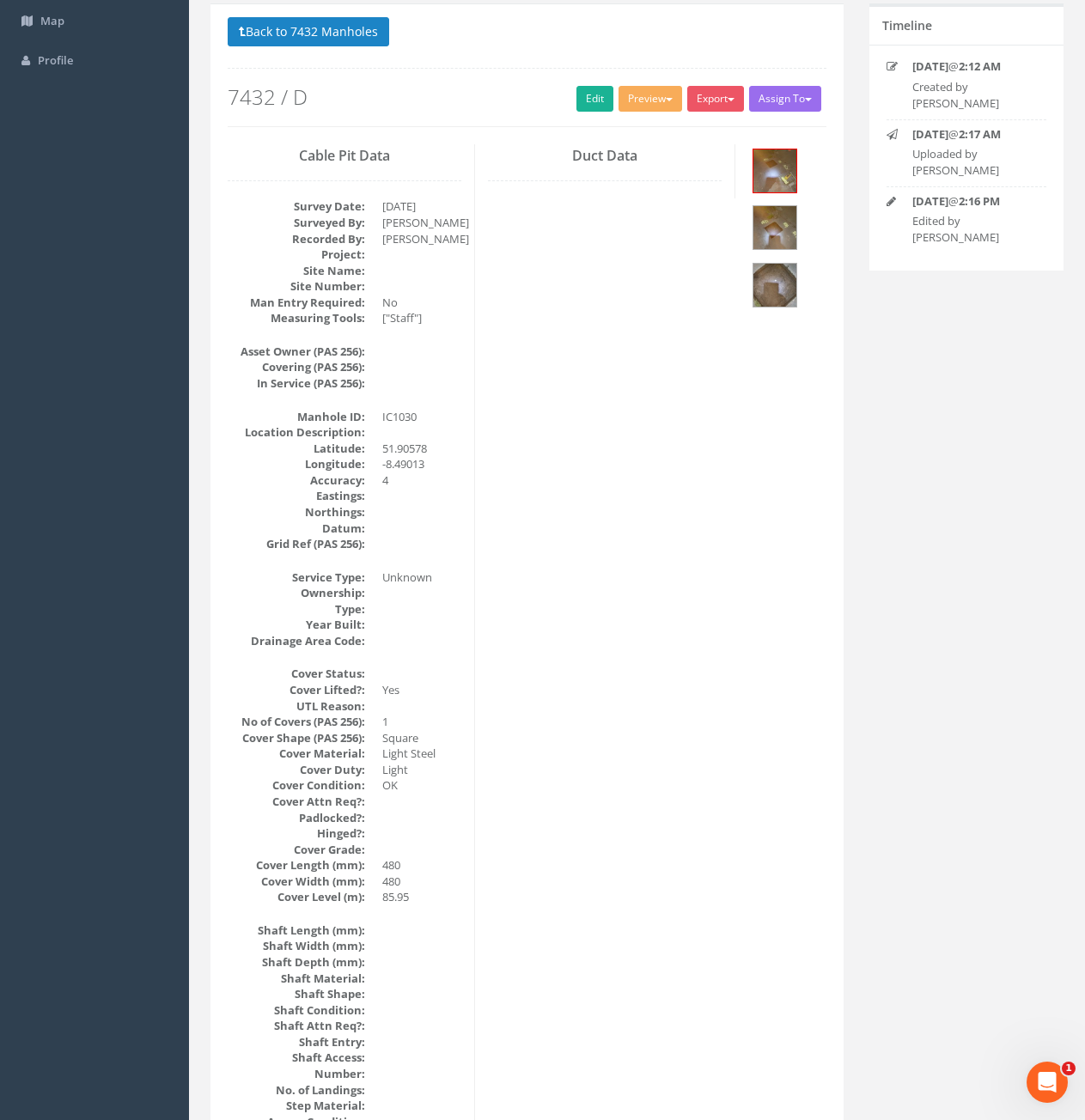
scroll to position [0, 0]
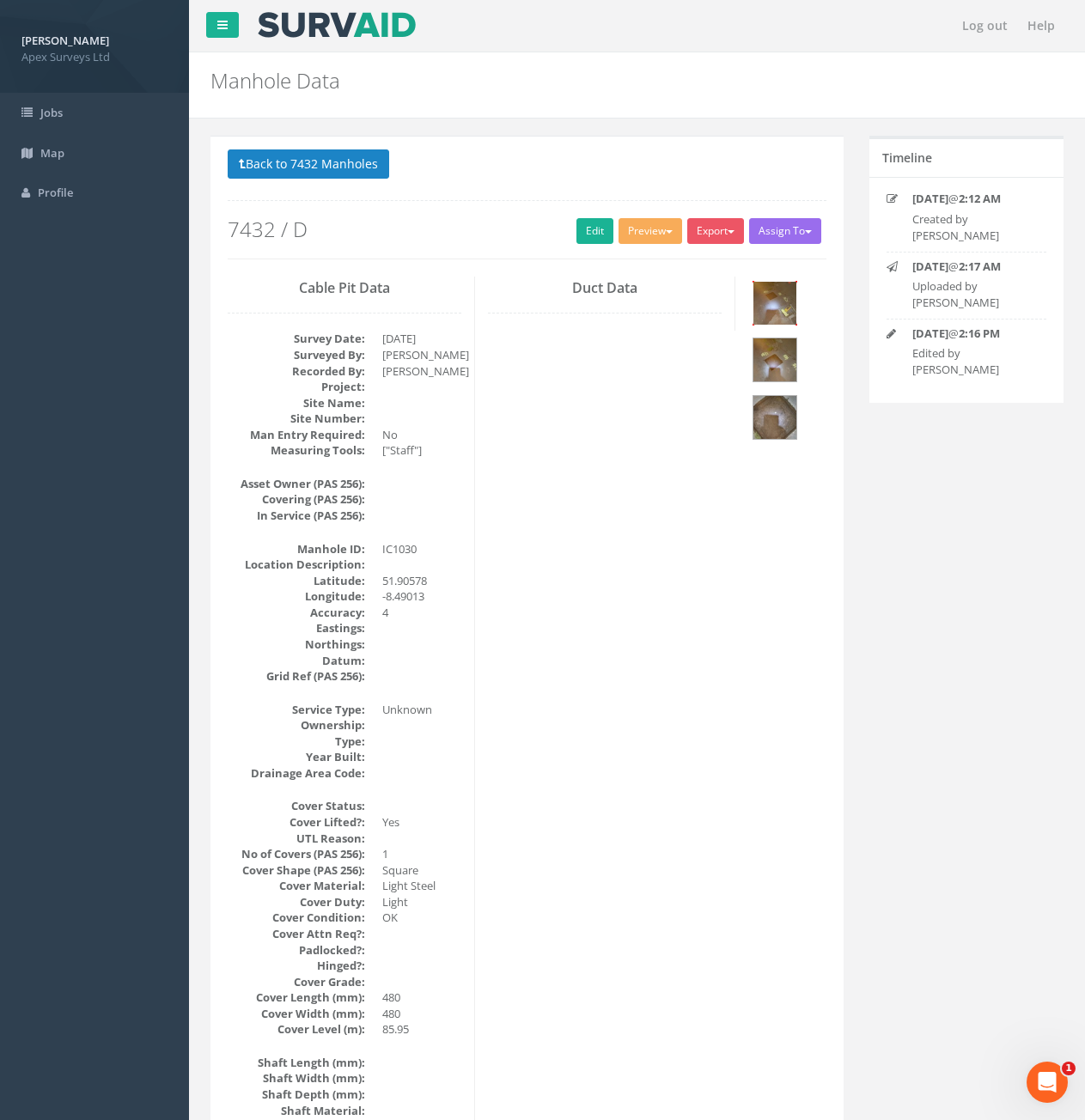
click at [778, 311] on img at bounding box center [775, 303] width 43 height 43
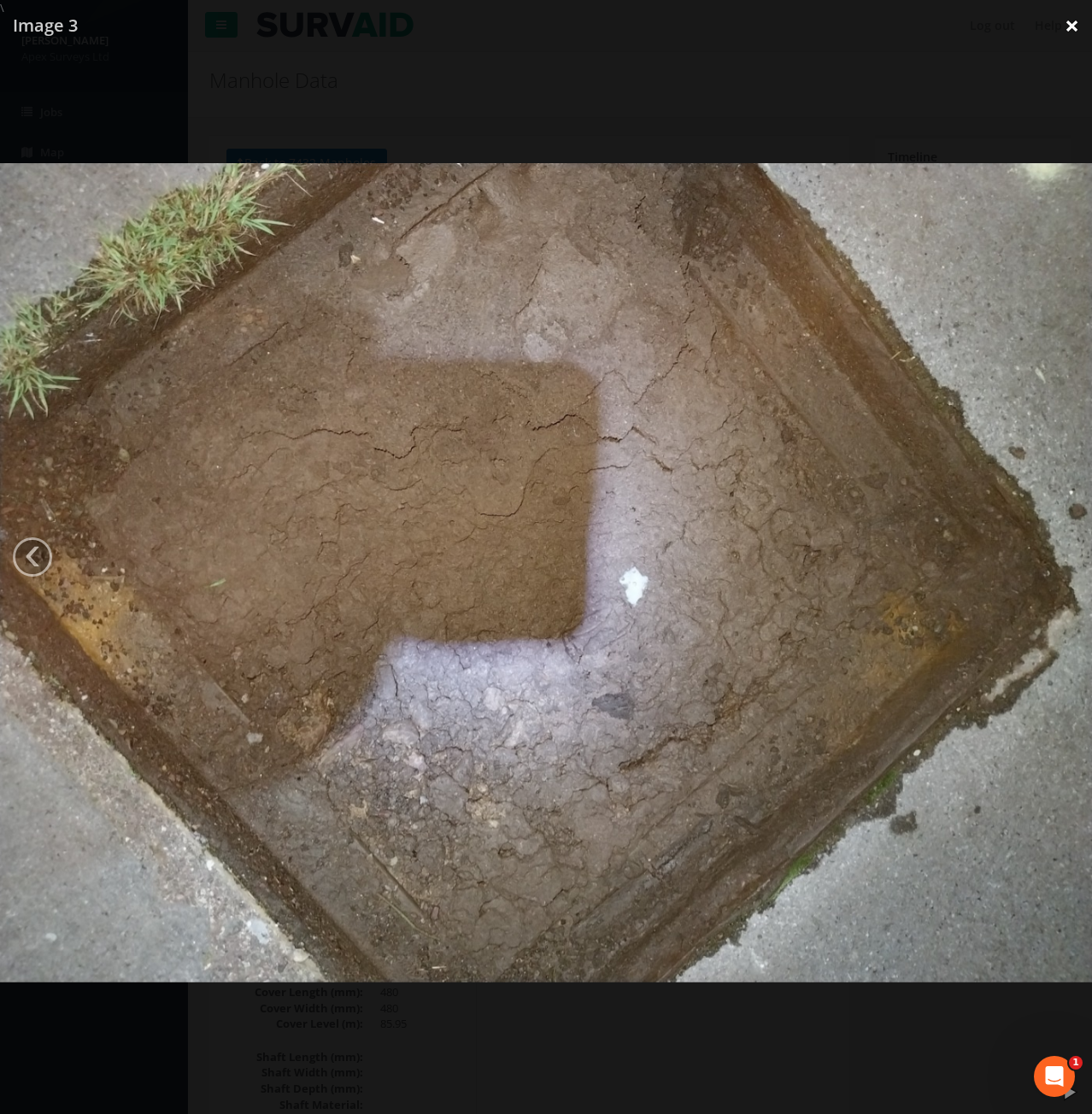
click at [1065, 30] on link "×" at bounding box center [1072, 25] width 40 height 51
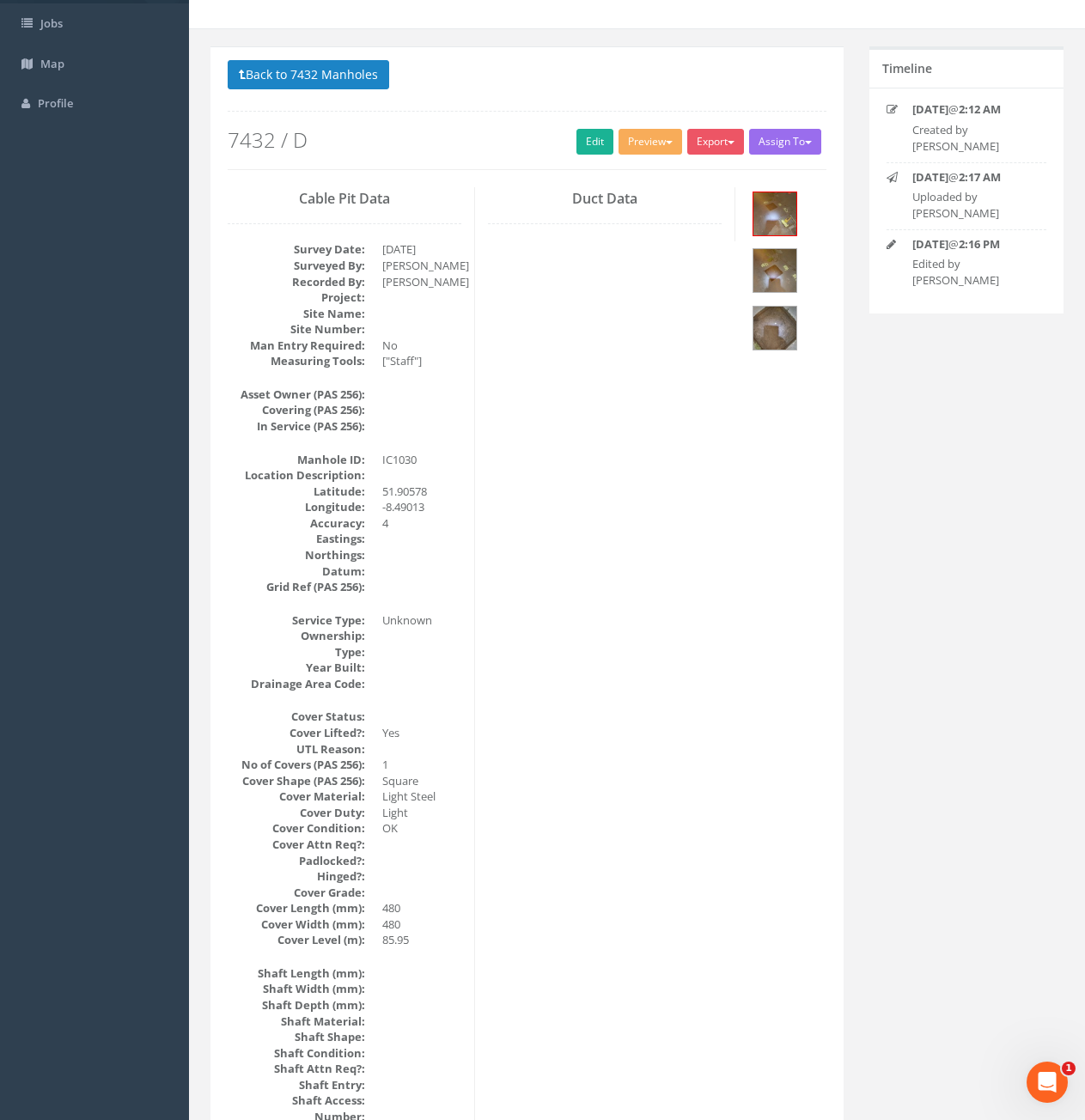
scroll to position [86, 0]
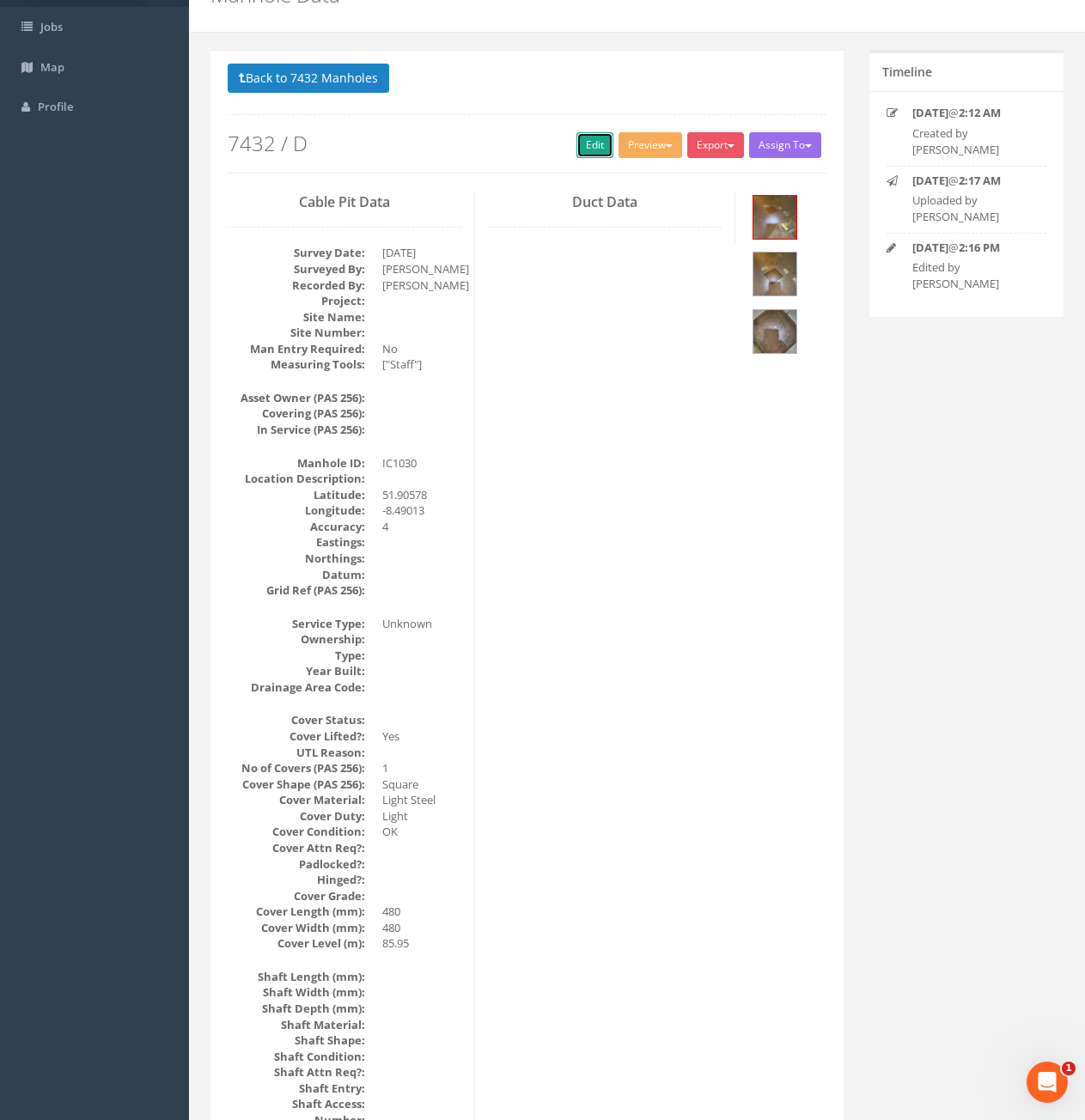
click at [578, 143] on link "Edit" at bounding box center [595, 144] width 37 height 25
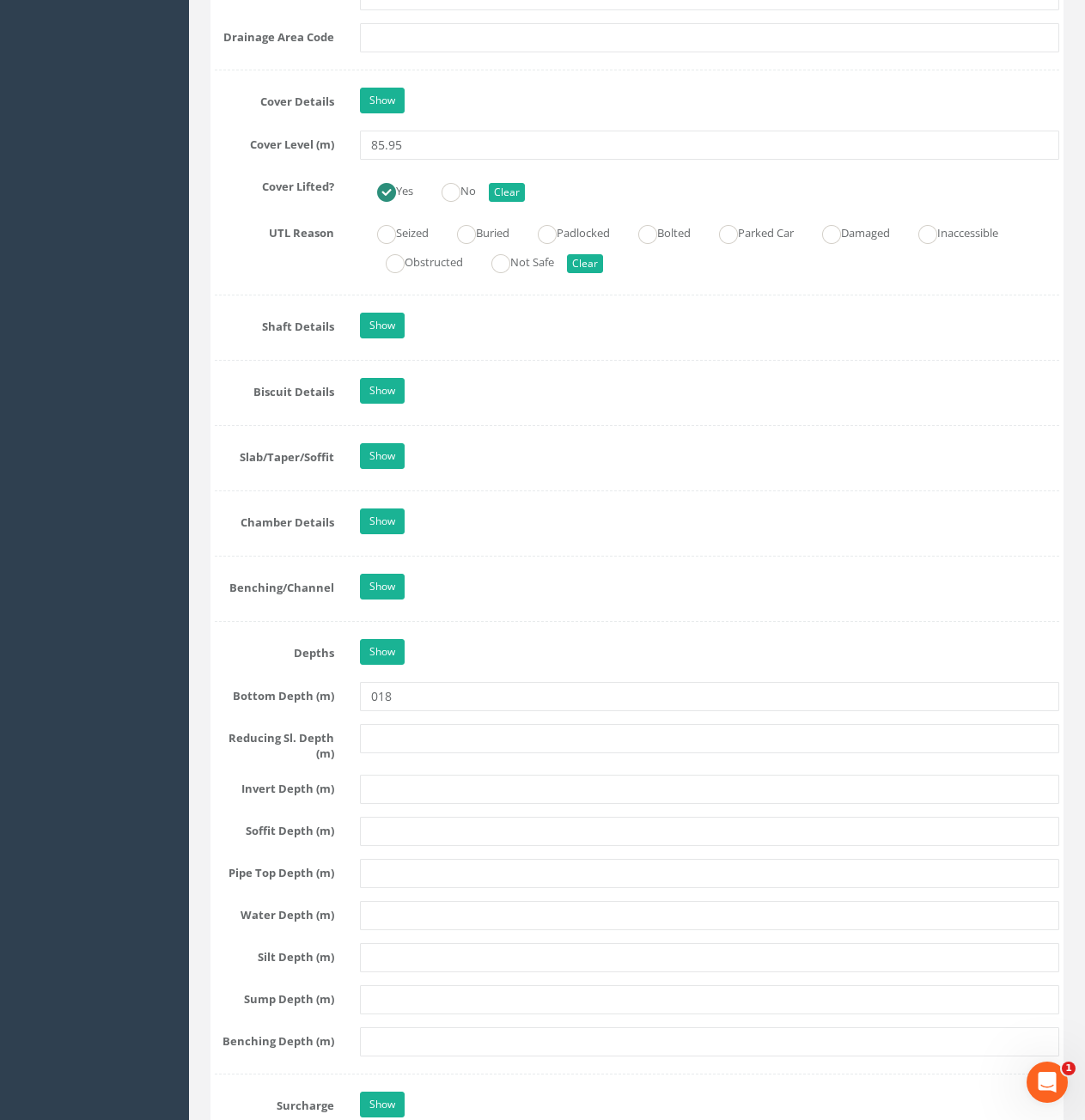
scroll to position [1976, 0]
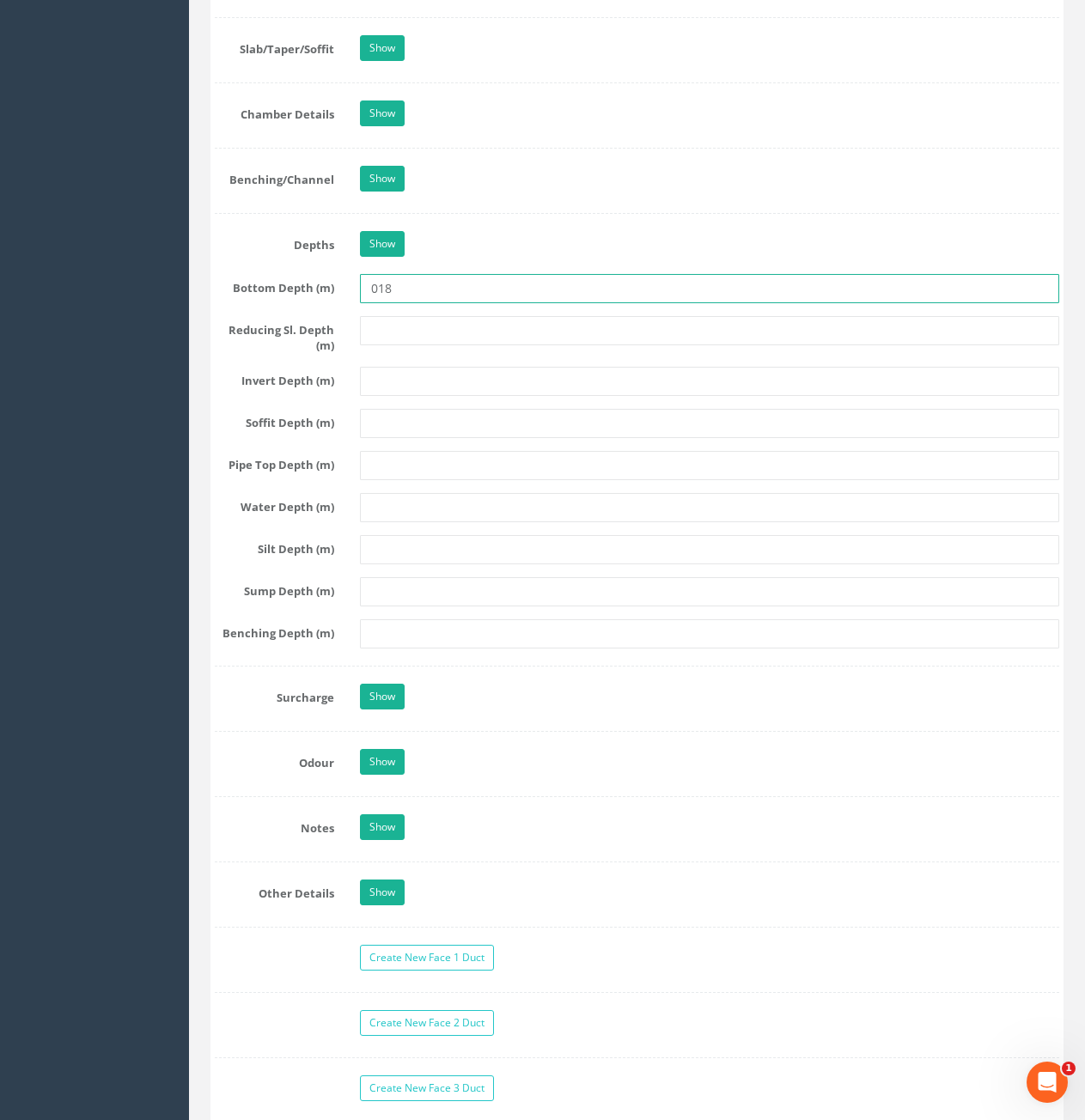
click at [379, 290] on input "018" at bounding box center [710, 288] width 699 height 29
type input "0.18"
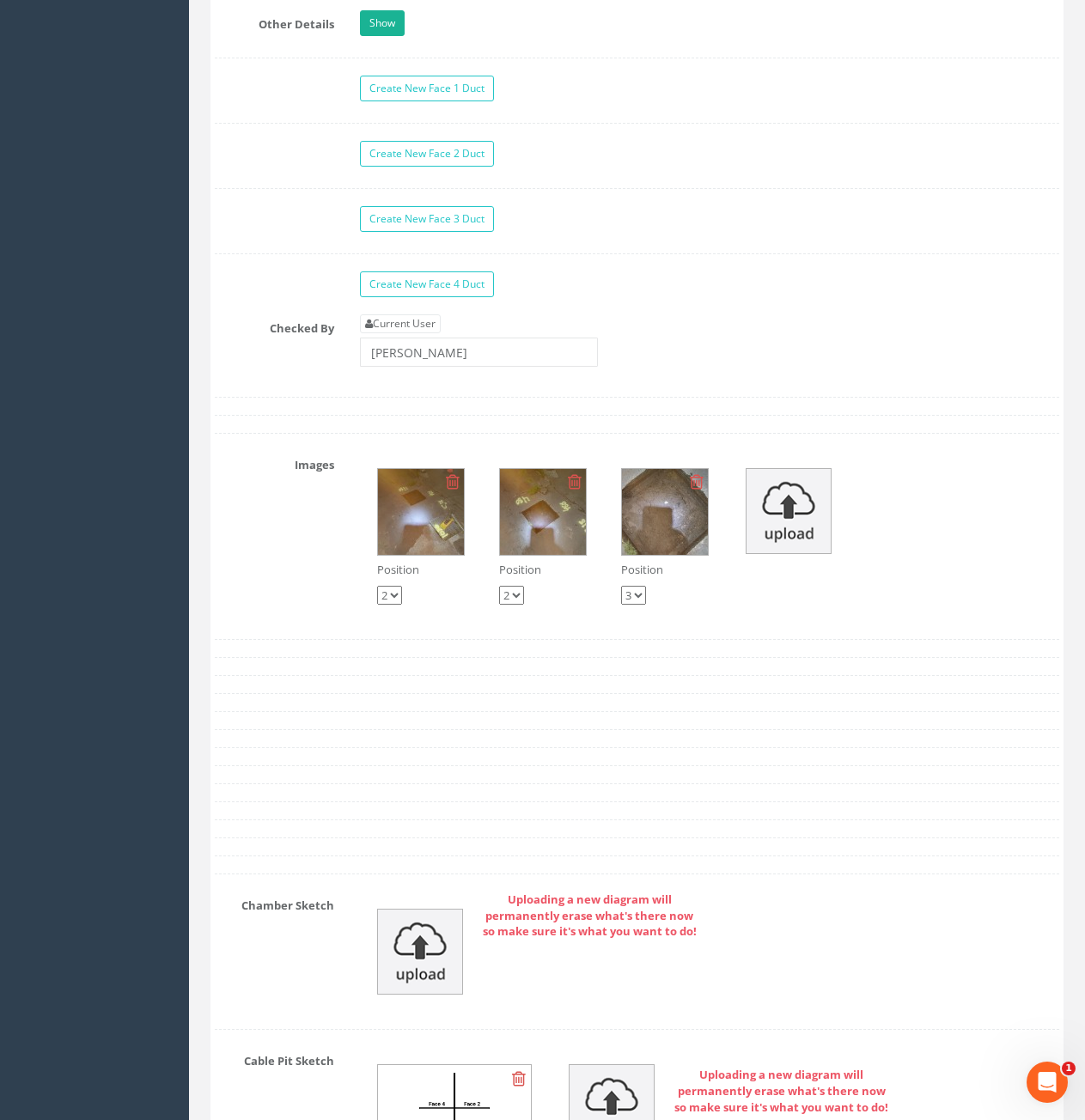
scroll to position [2835, 0]
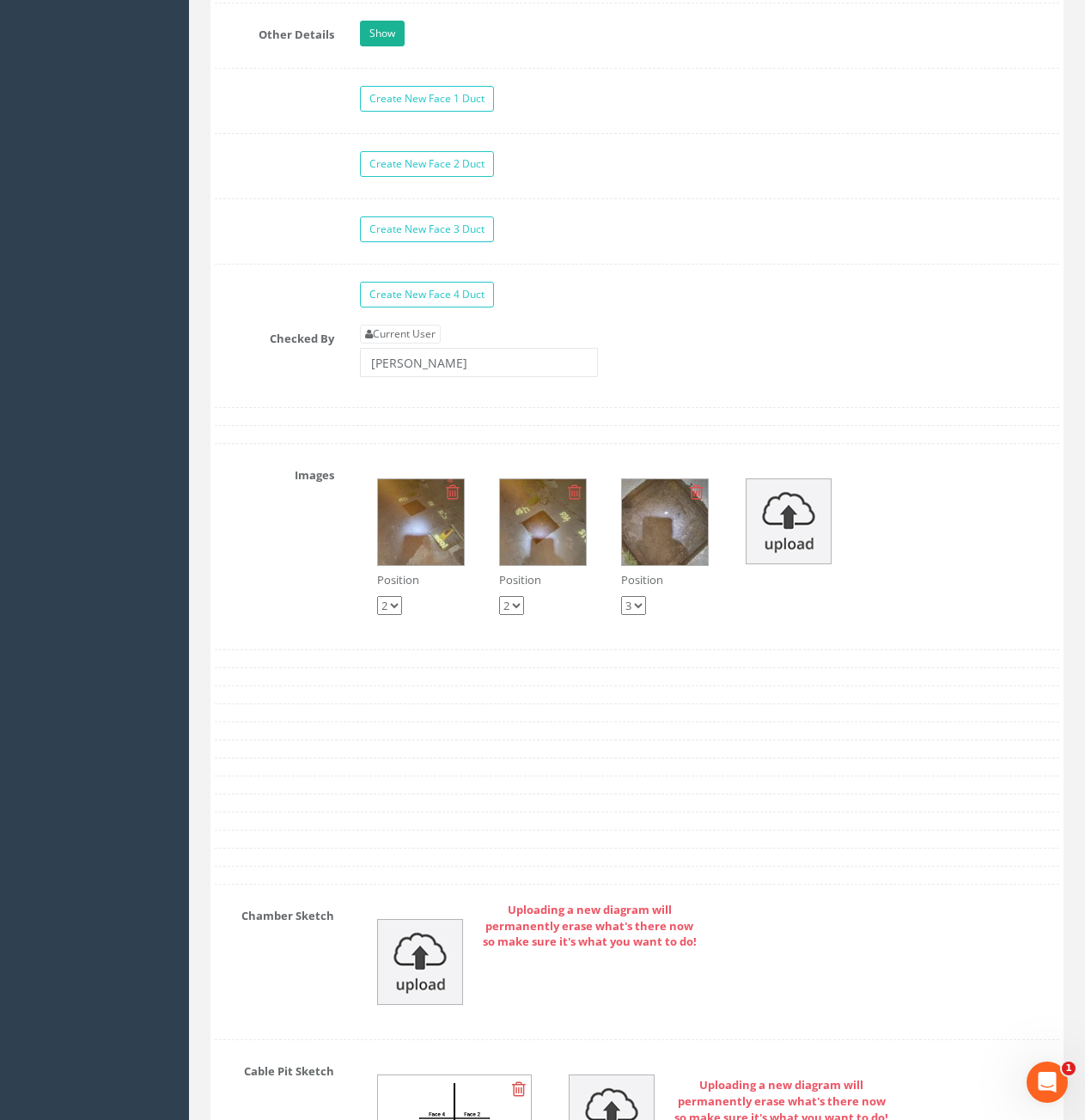
click at [447, 533] on img at bounding box center [421, 522] width 86 height 86
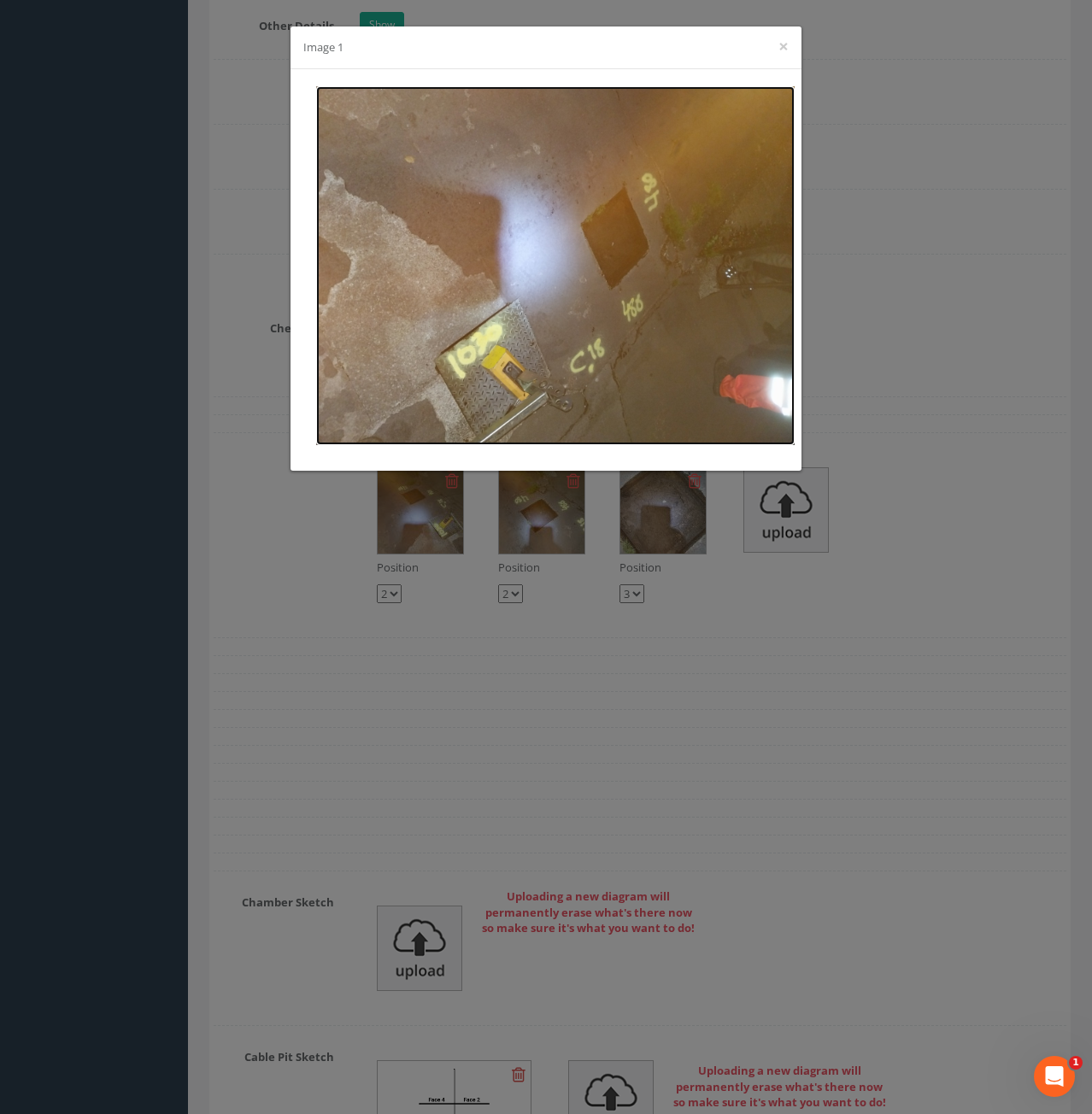
click at [623, 300] on img at bounding box center [556, 265] width 478 height 359
click at [782, 44] on button "×" at bounding box center [783, 46] width 10 height 18
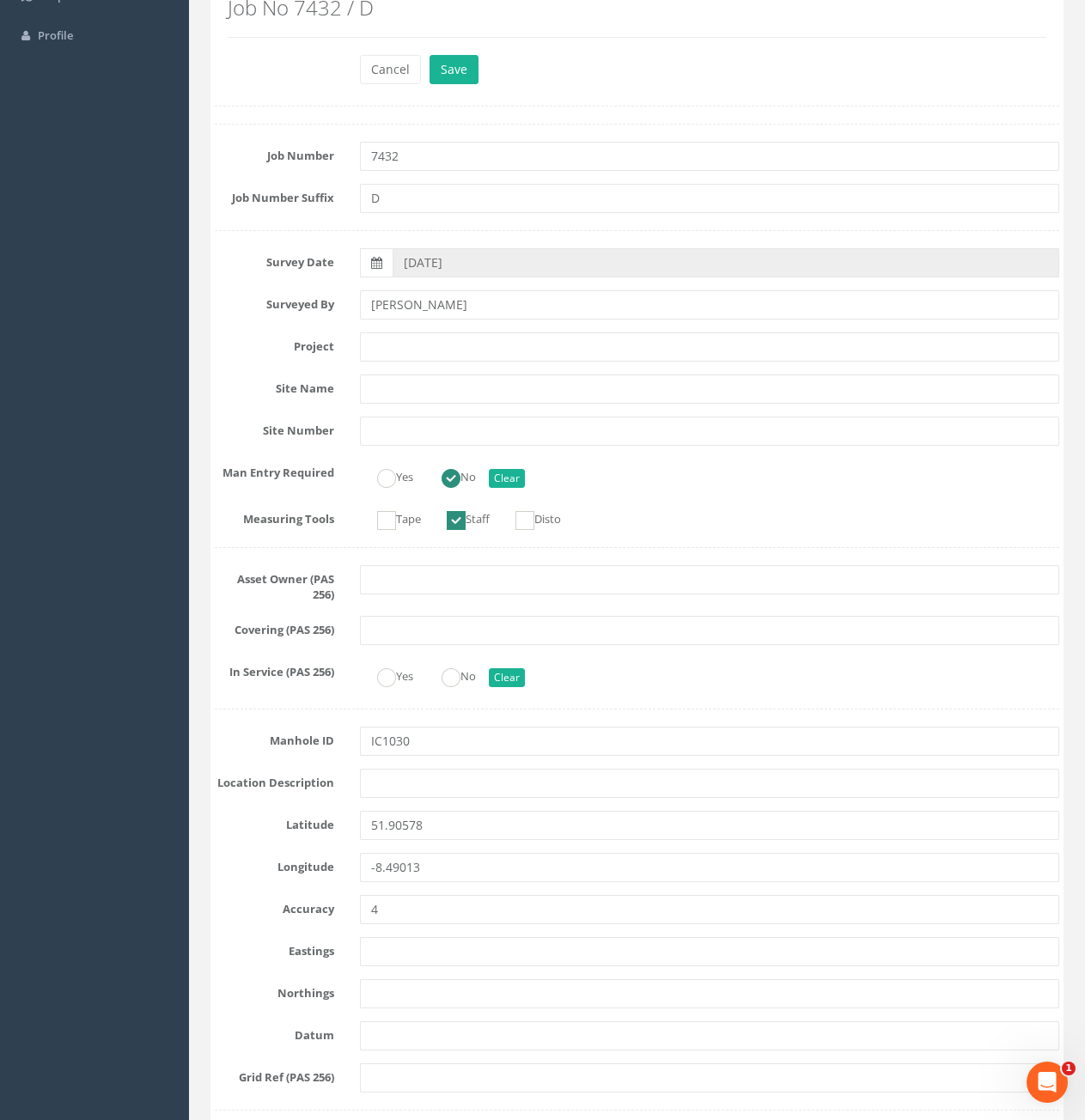
scroll to position [0, 0]
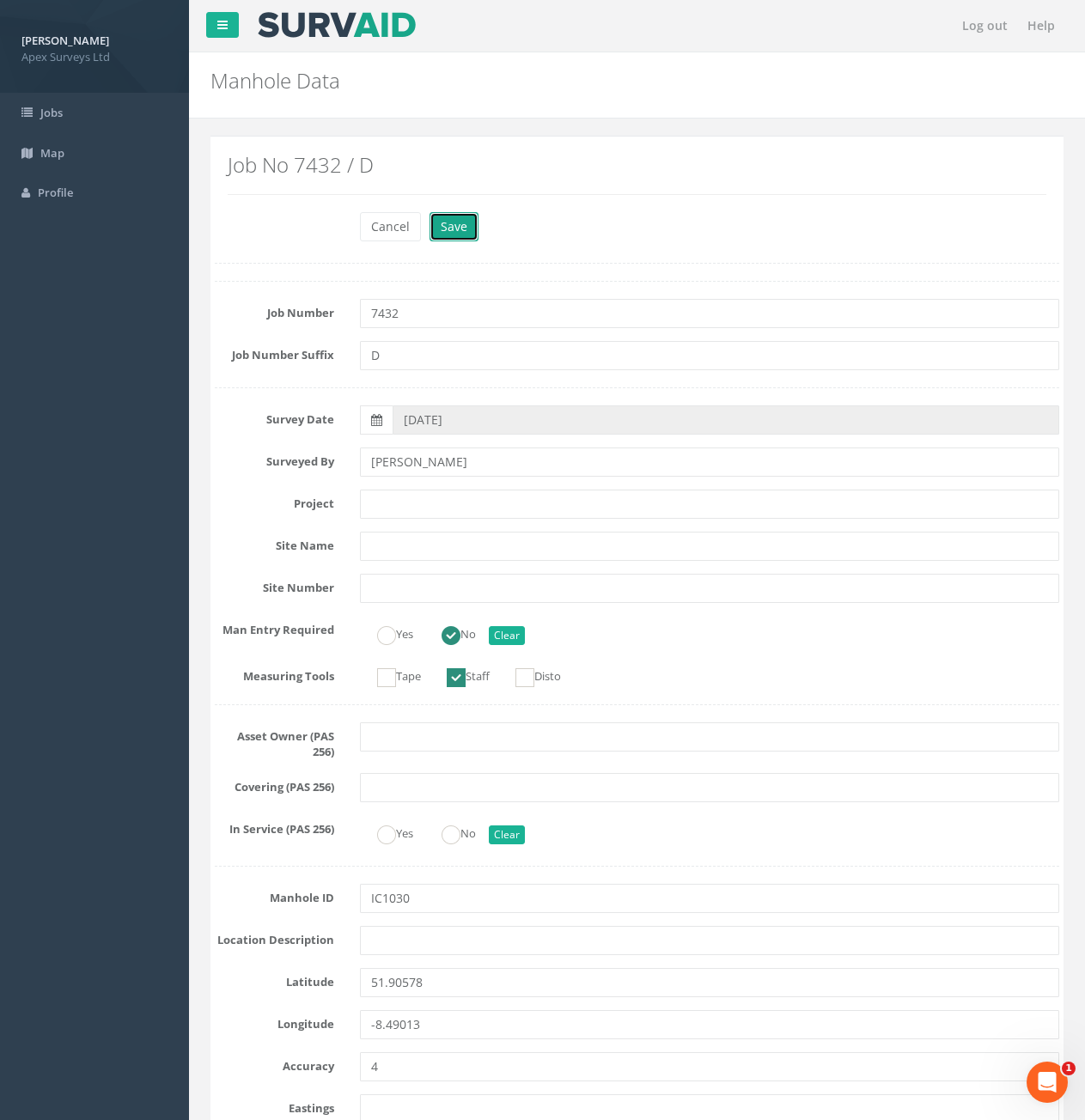
click at [456, 222] on button "Save" at bounding box center [454, 226] width 49 height 29
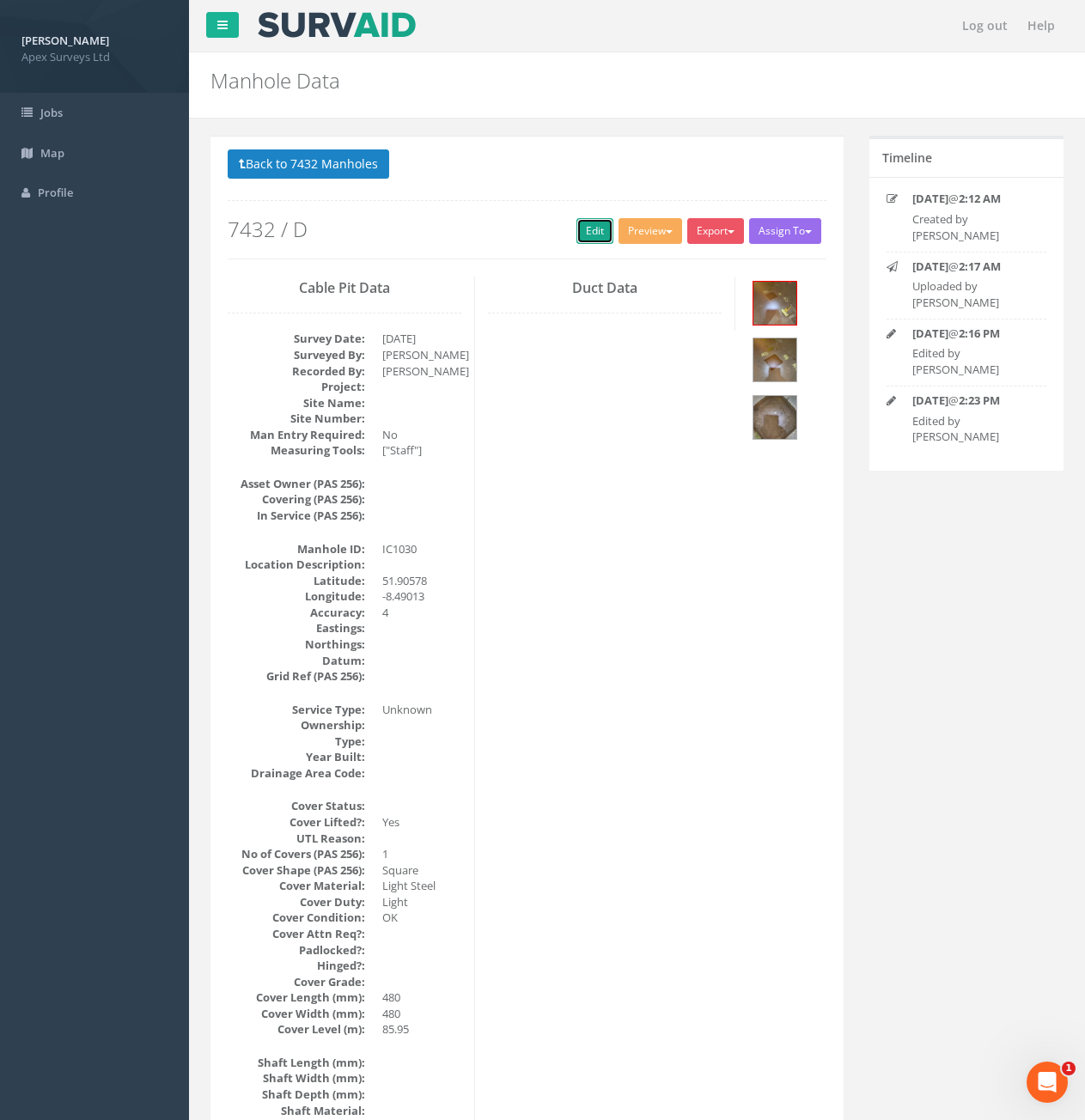
click at [587, 232] on link "Edit" at bounding box center [595, 231] width 37 height 25
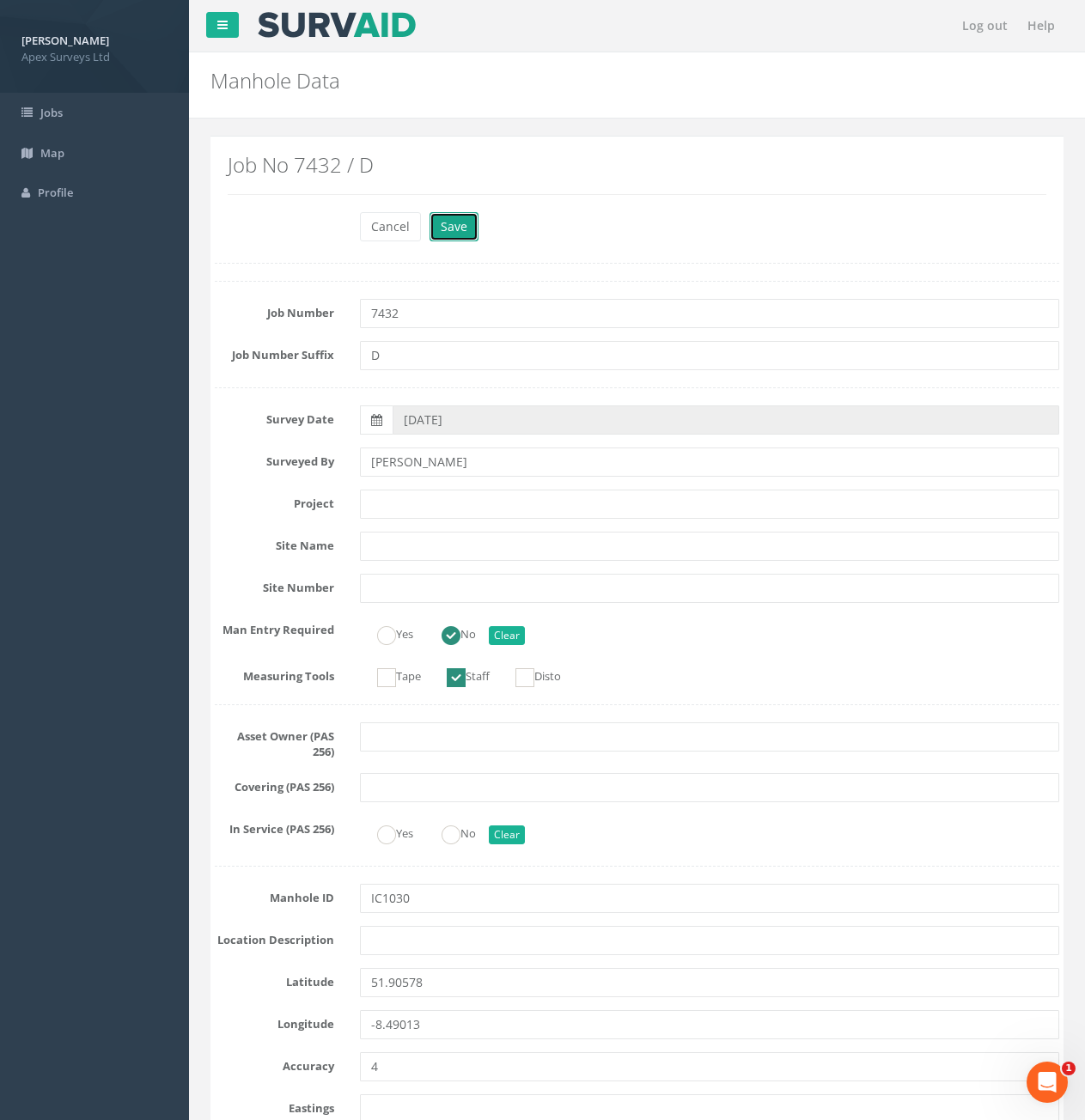
drag, startPoint x: 444, startPoint y: 226, endPoint x: 454, endPoint y: 233, distance: 12.2
click at [444, 226] on button "Save" at bounding box center [454, 226] width 49 height 29
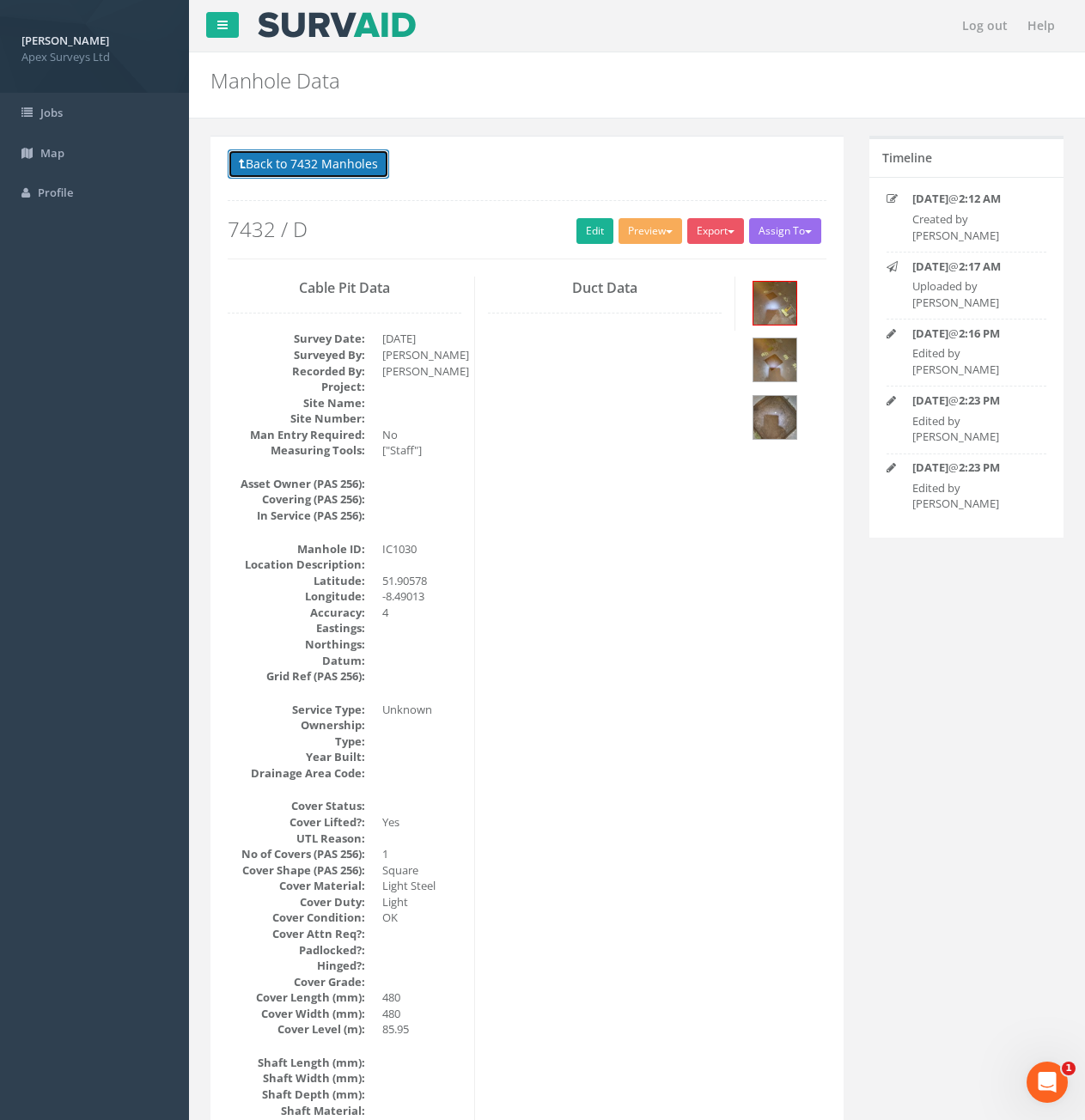
click at [305, 175] on button "Back to 7432 Manholes" at bounding box center [308, 163] width 162 height 29
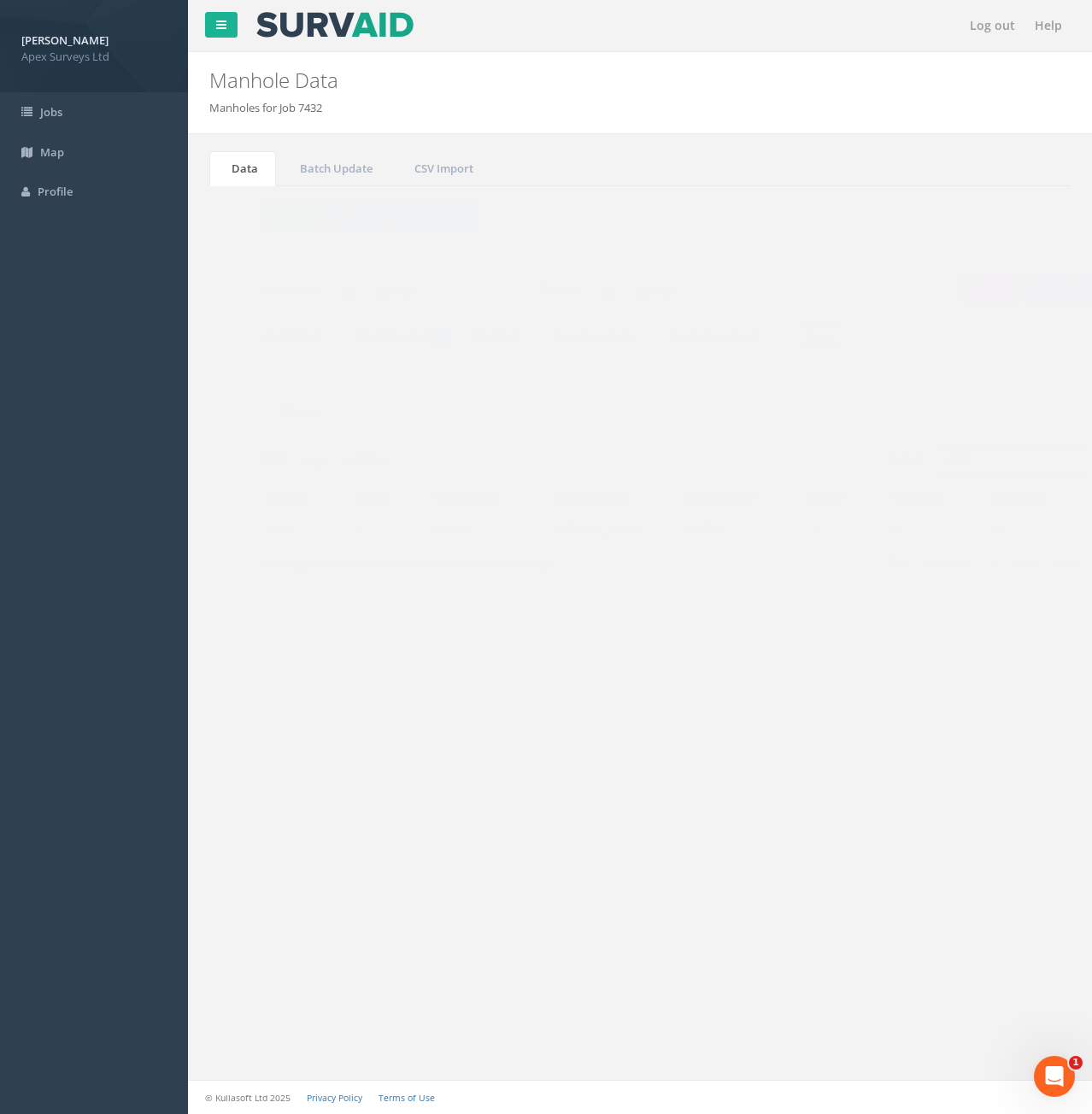
click at [937, 465] on input "1030" at bounding box center [975, 459] width 156 height 25
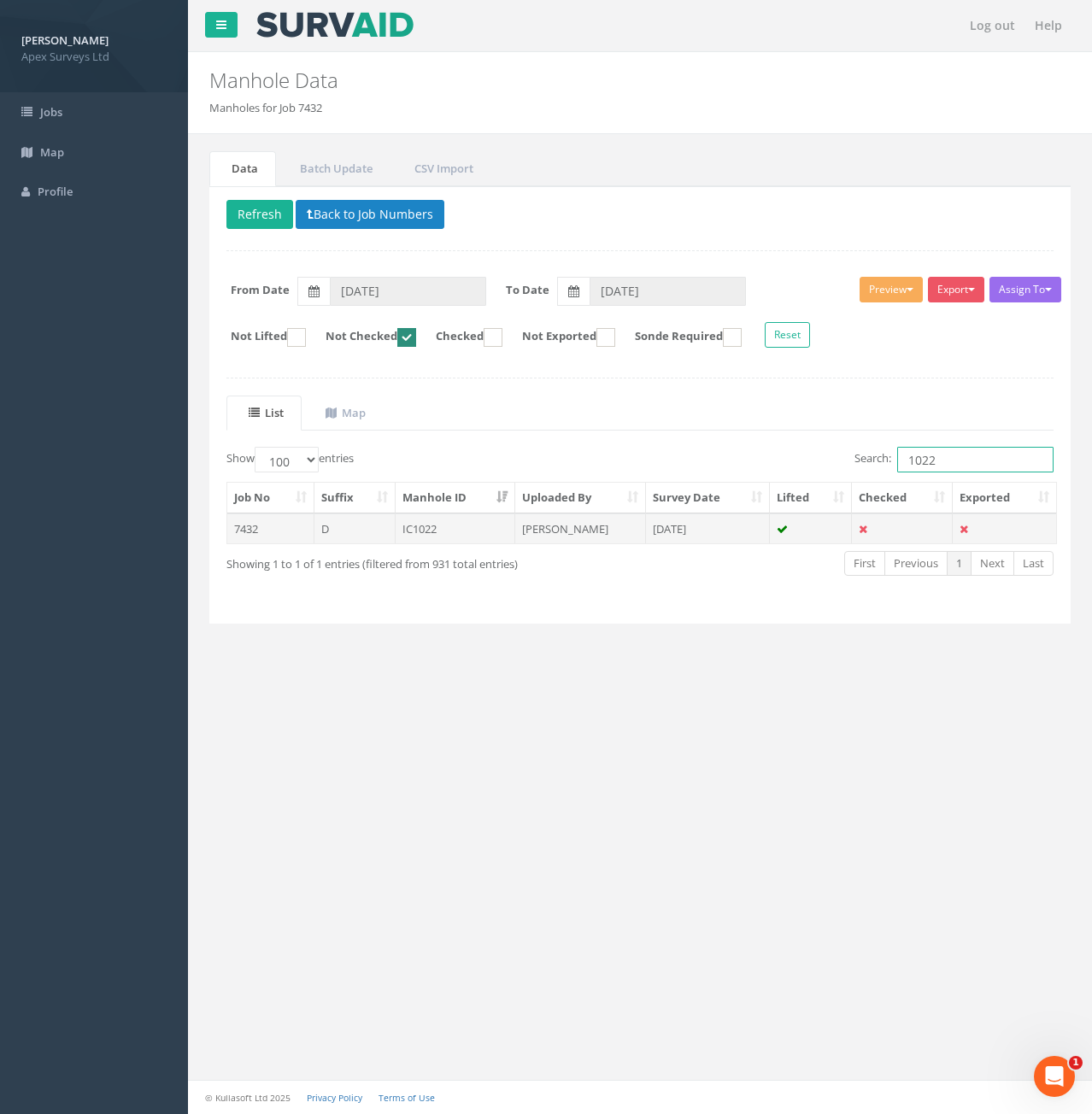
type input "1022"
click at [282, 536] on td "7432" at bounding box center [270, 529] width 87 height 30
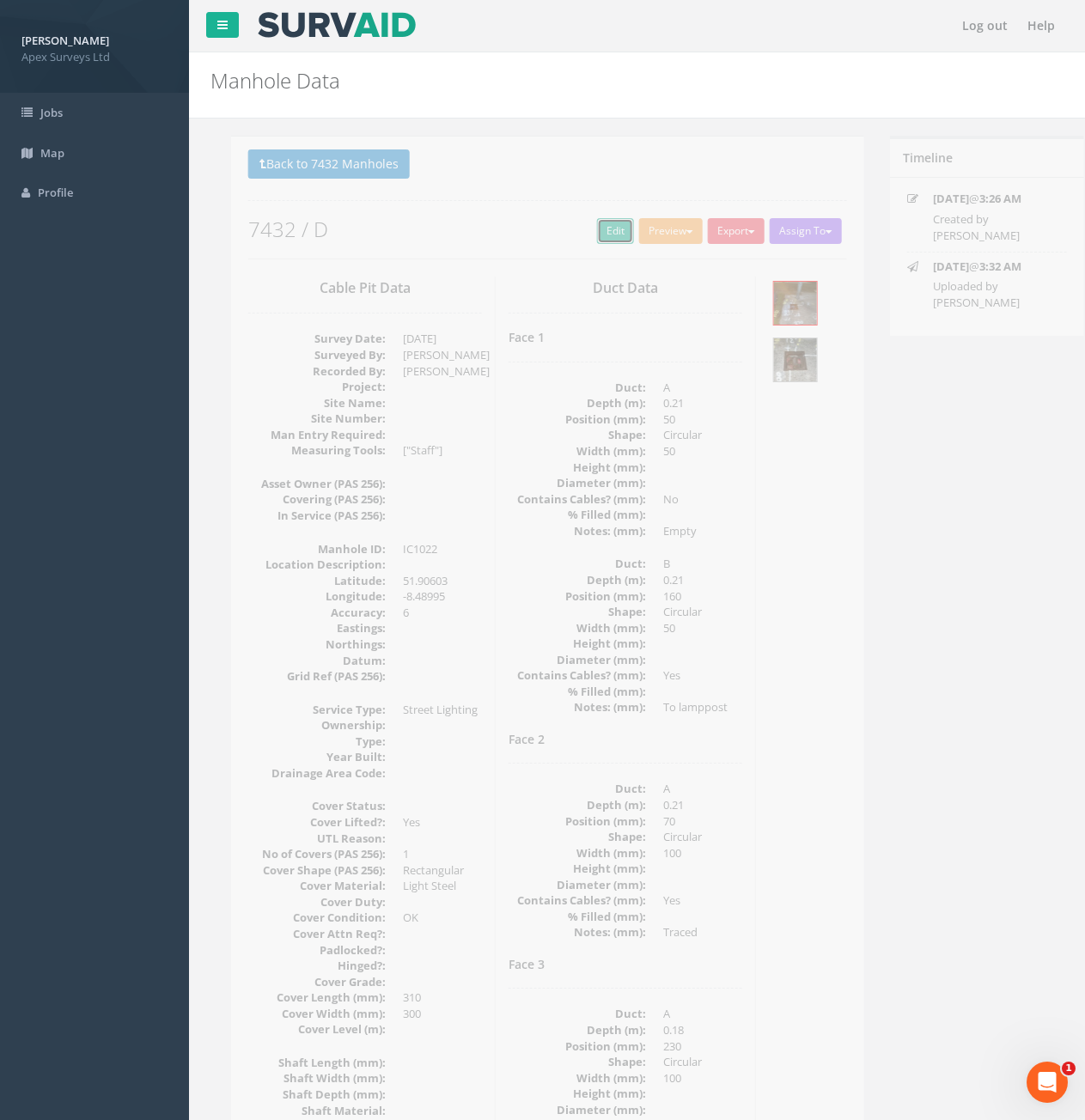
click at [593, 236] on link "Edit" at bounding box center [595, 231] width 37 height 25
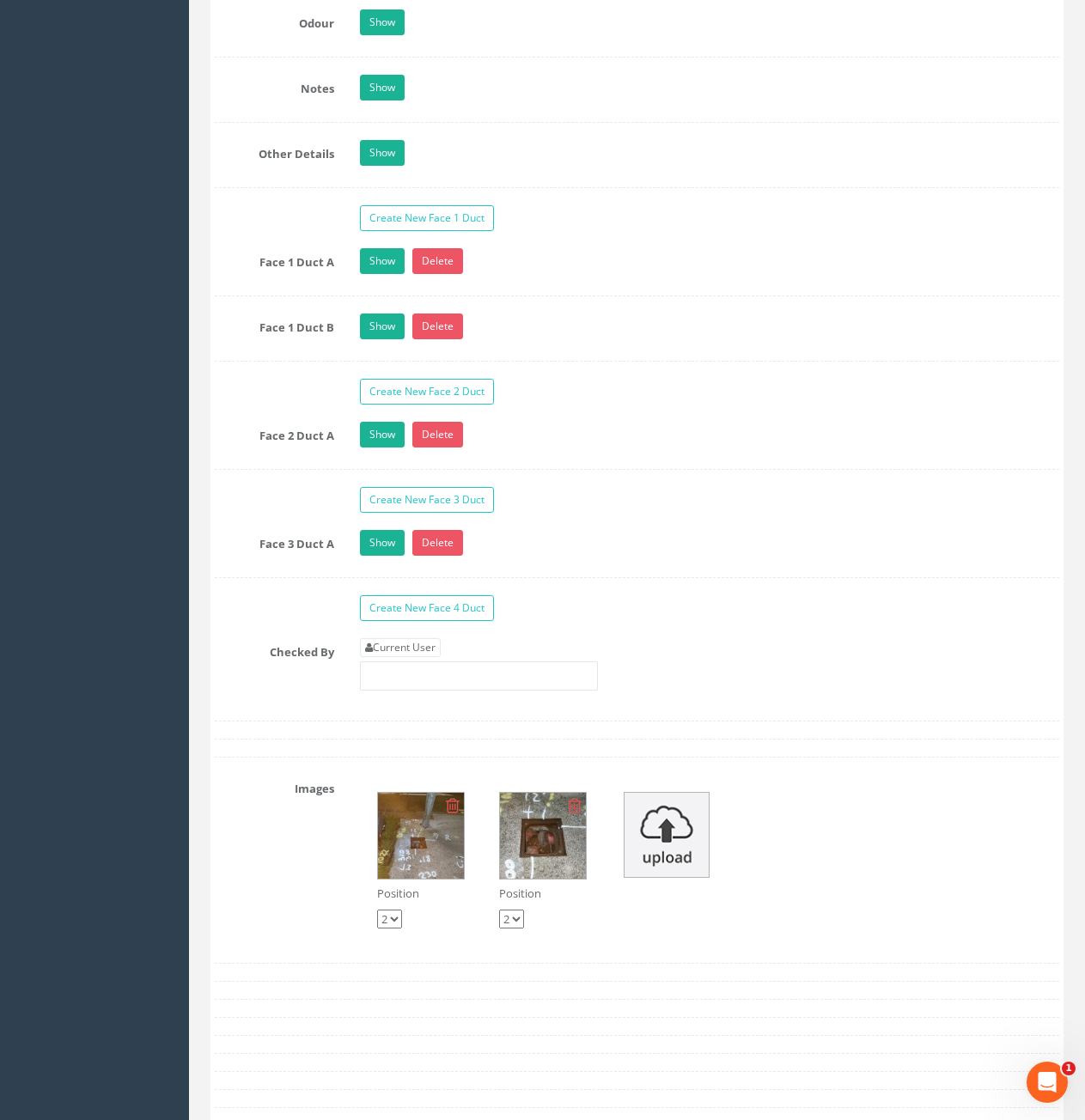
scroll to position [2750, 0]
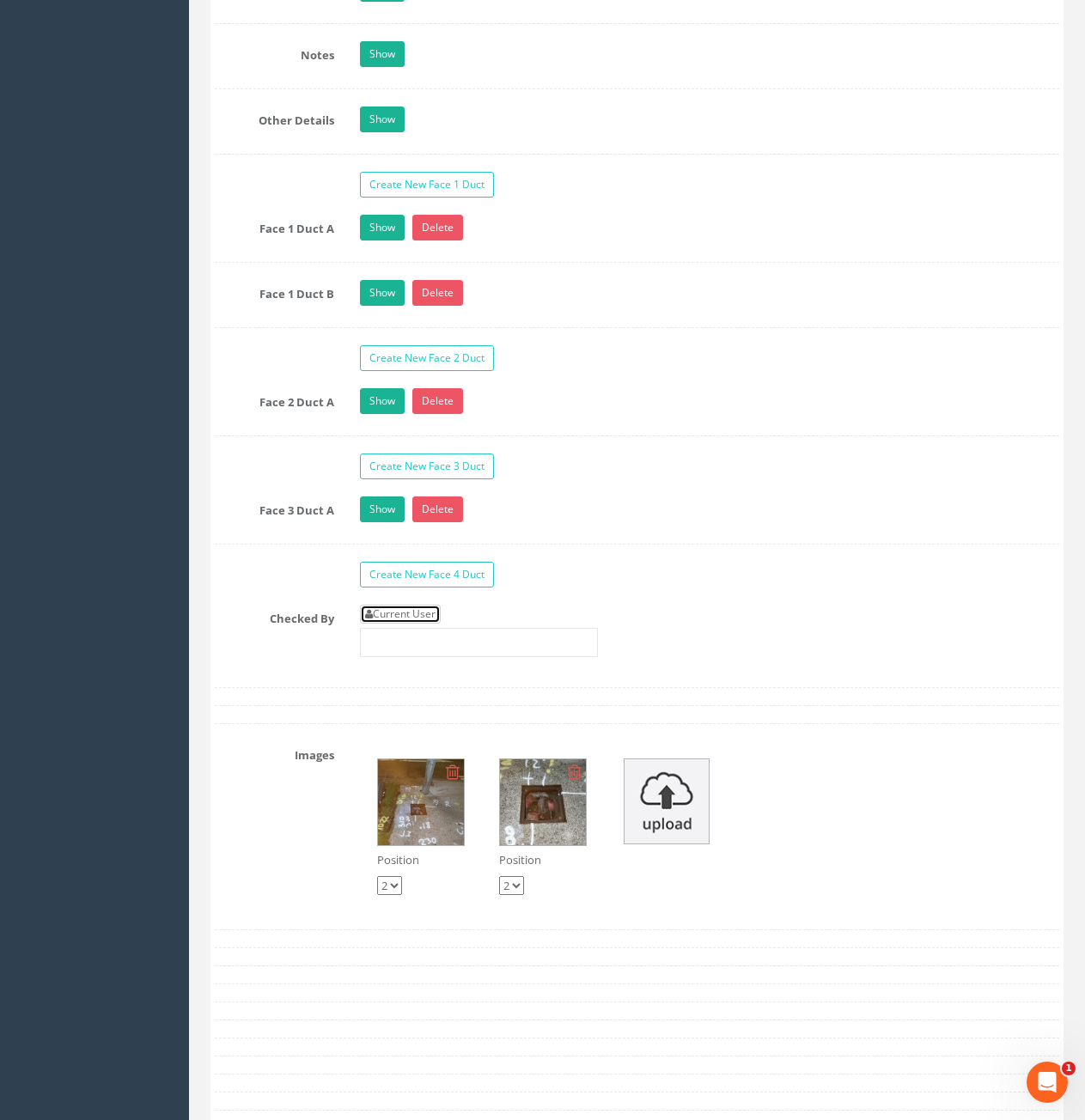
click at [421, 612] on link "Current User" at bounding box center [400, 615] width 80 height 19
type input "[PERSON_NAME]"
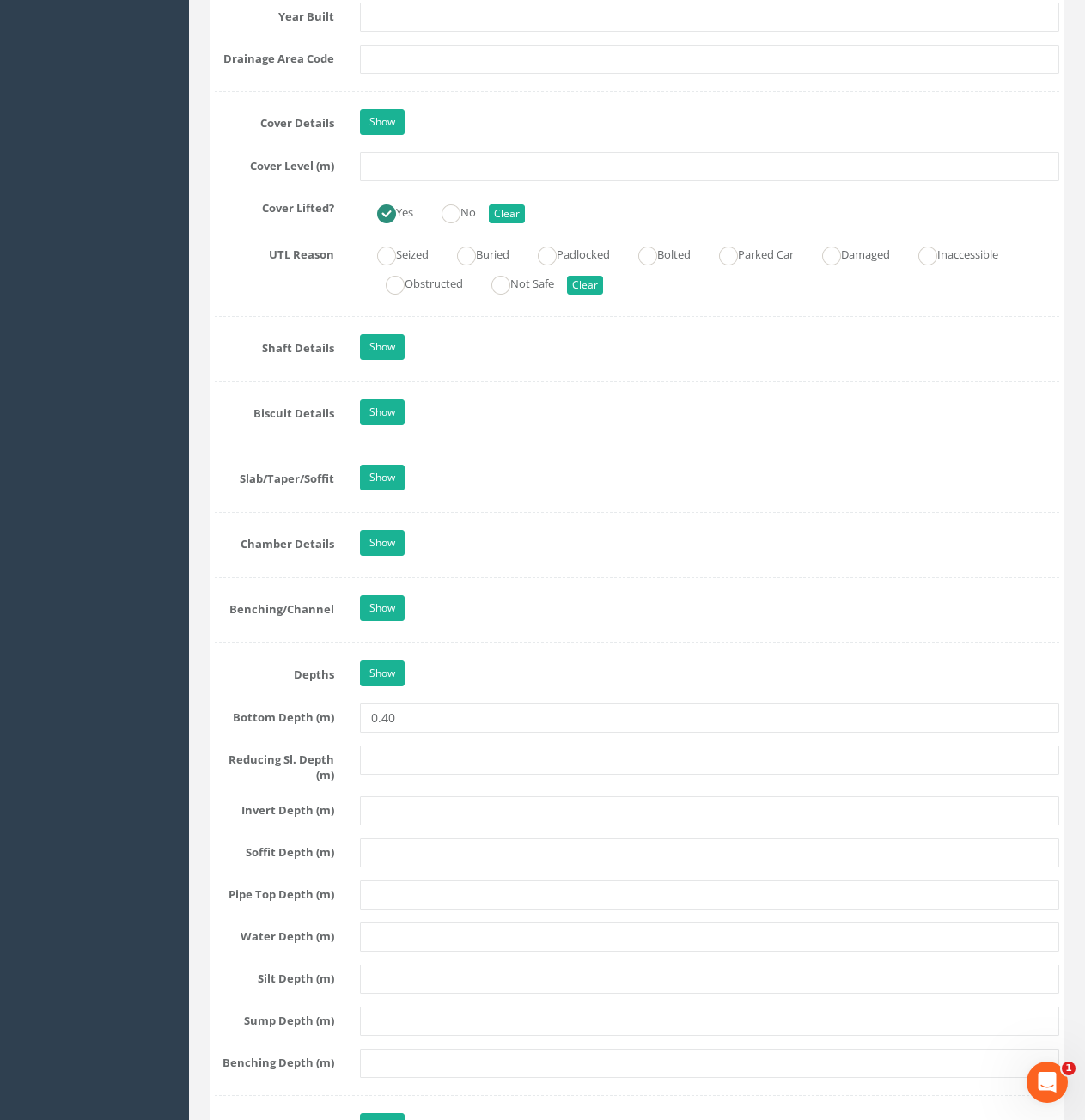
scroll to position [1203, 0]
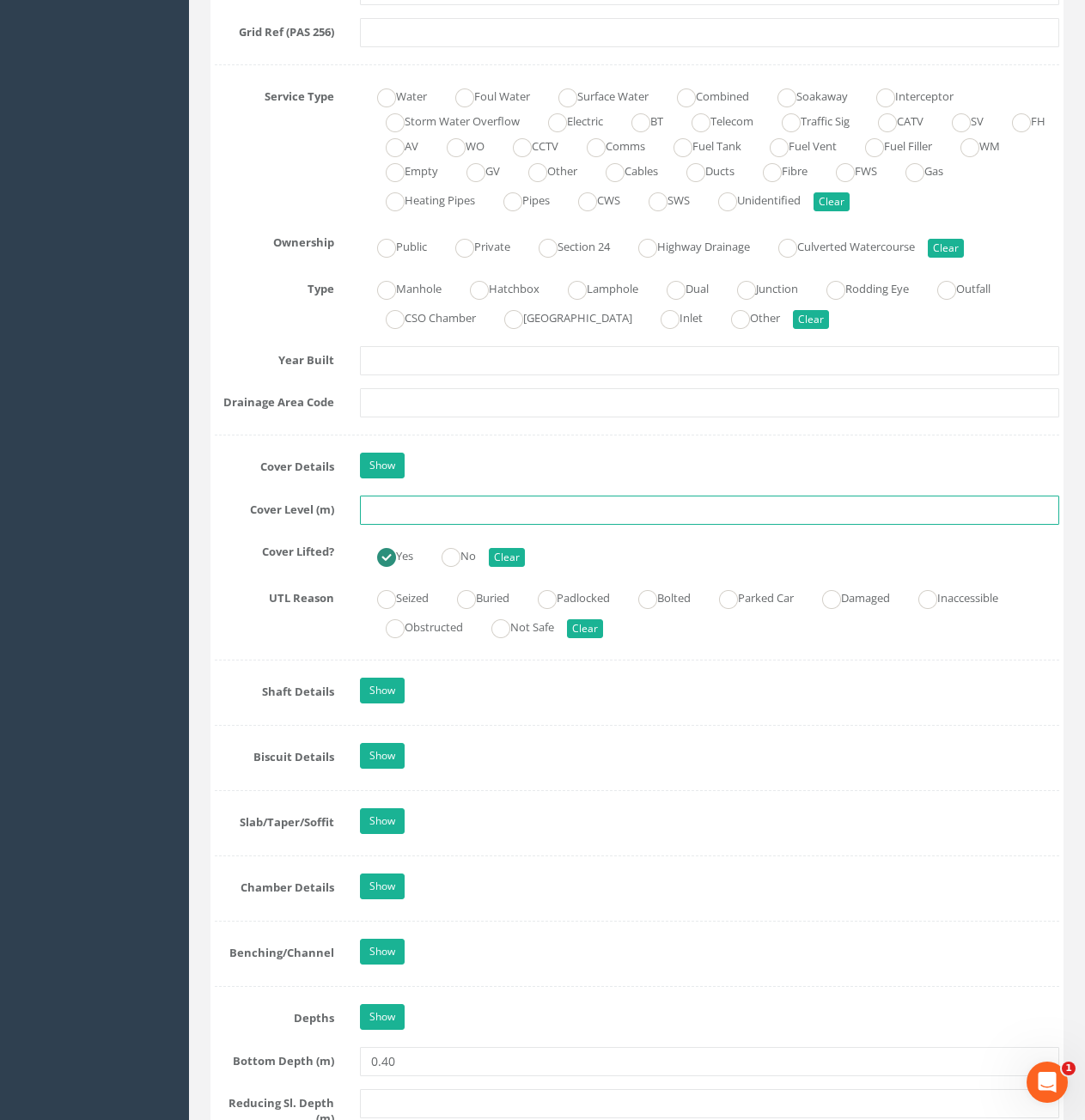
click at [462, 516] on input "text" at bounding box center [710, 510] width 699 height 29
type input "84.63"
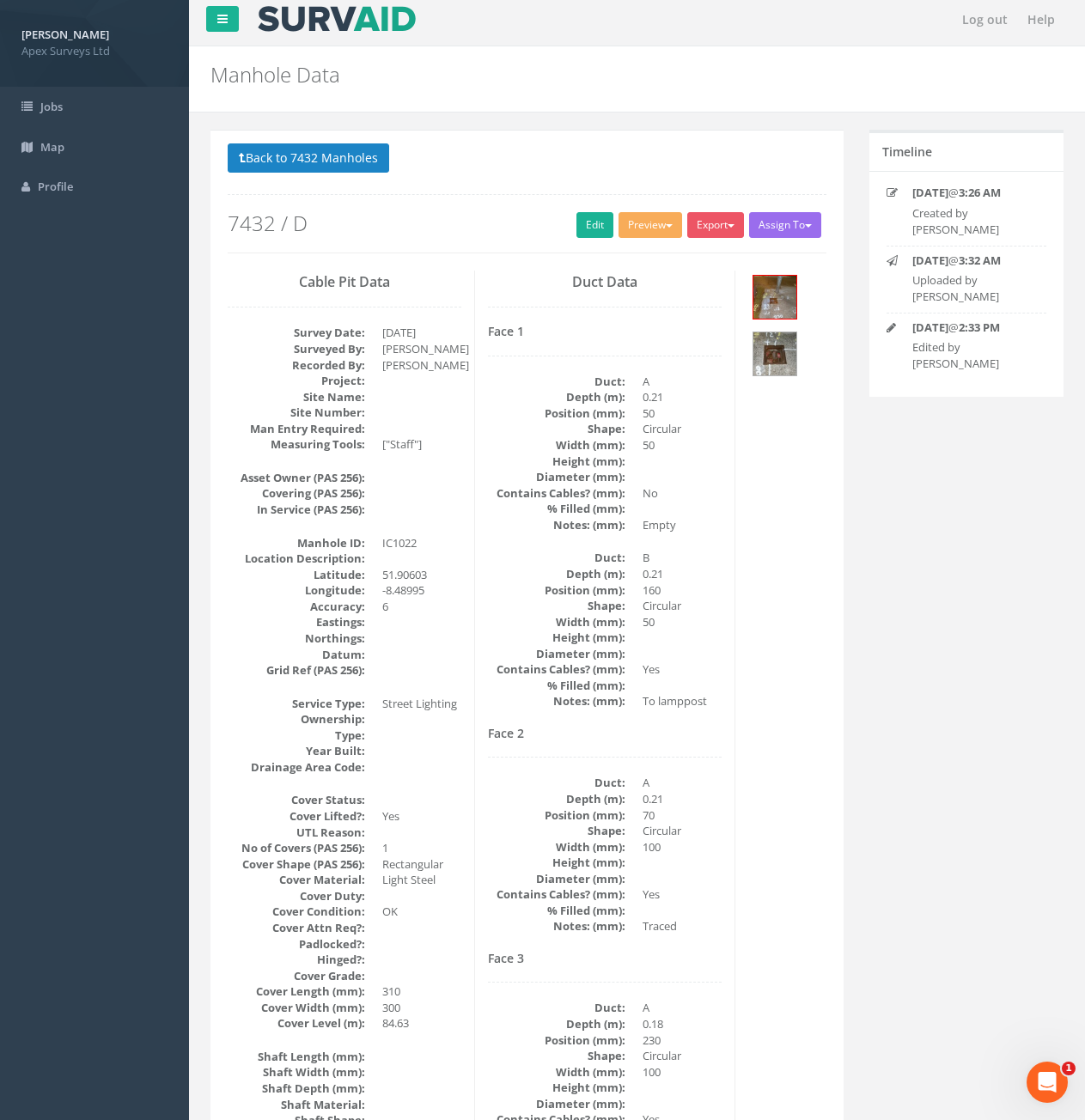
scroll to position [0, 0]
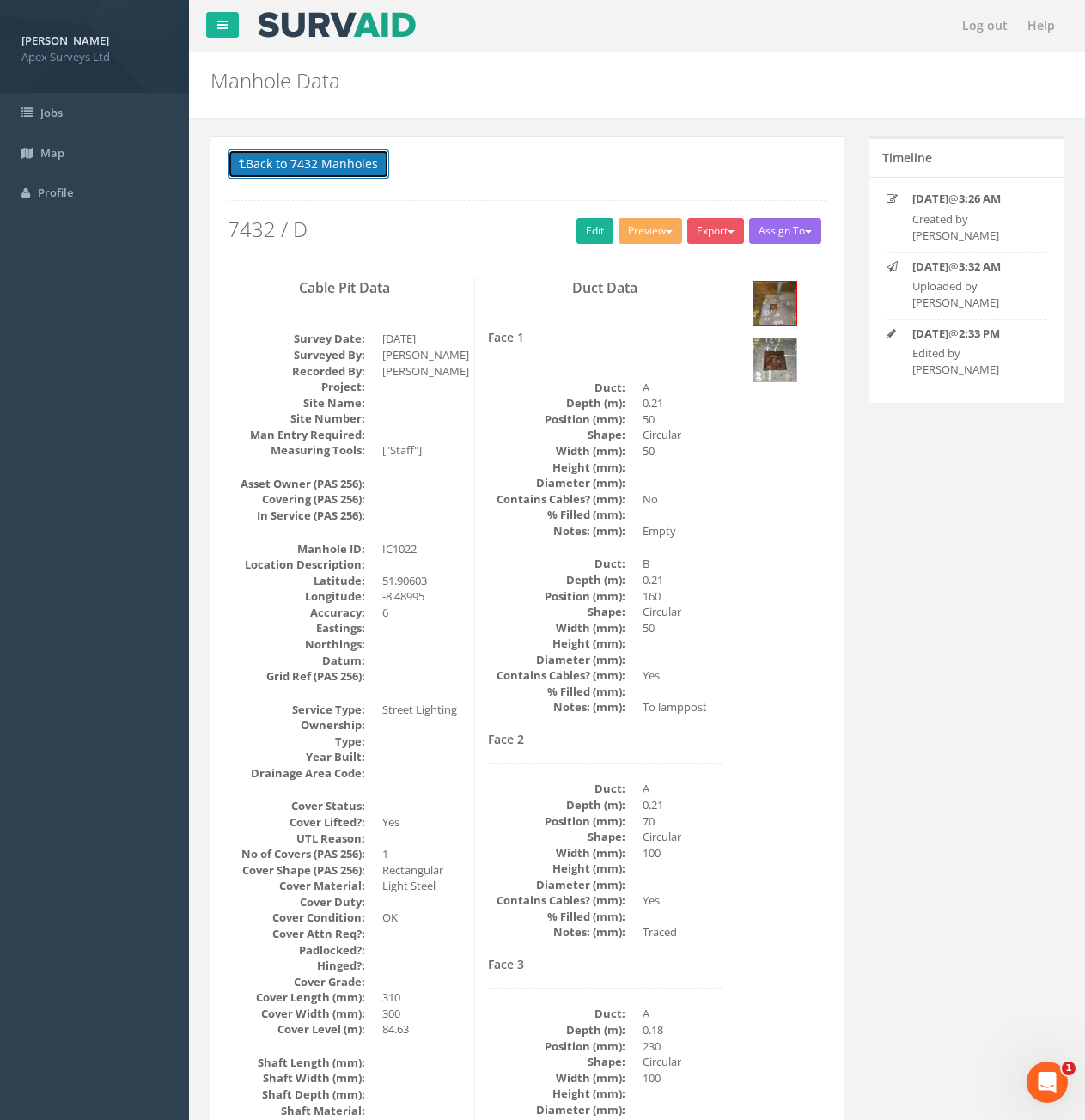
click at [296, 166] on button "Back to 7432 Manholes" at bounding box center [308, 163] width 162 height 29
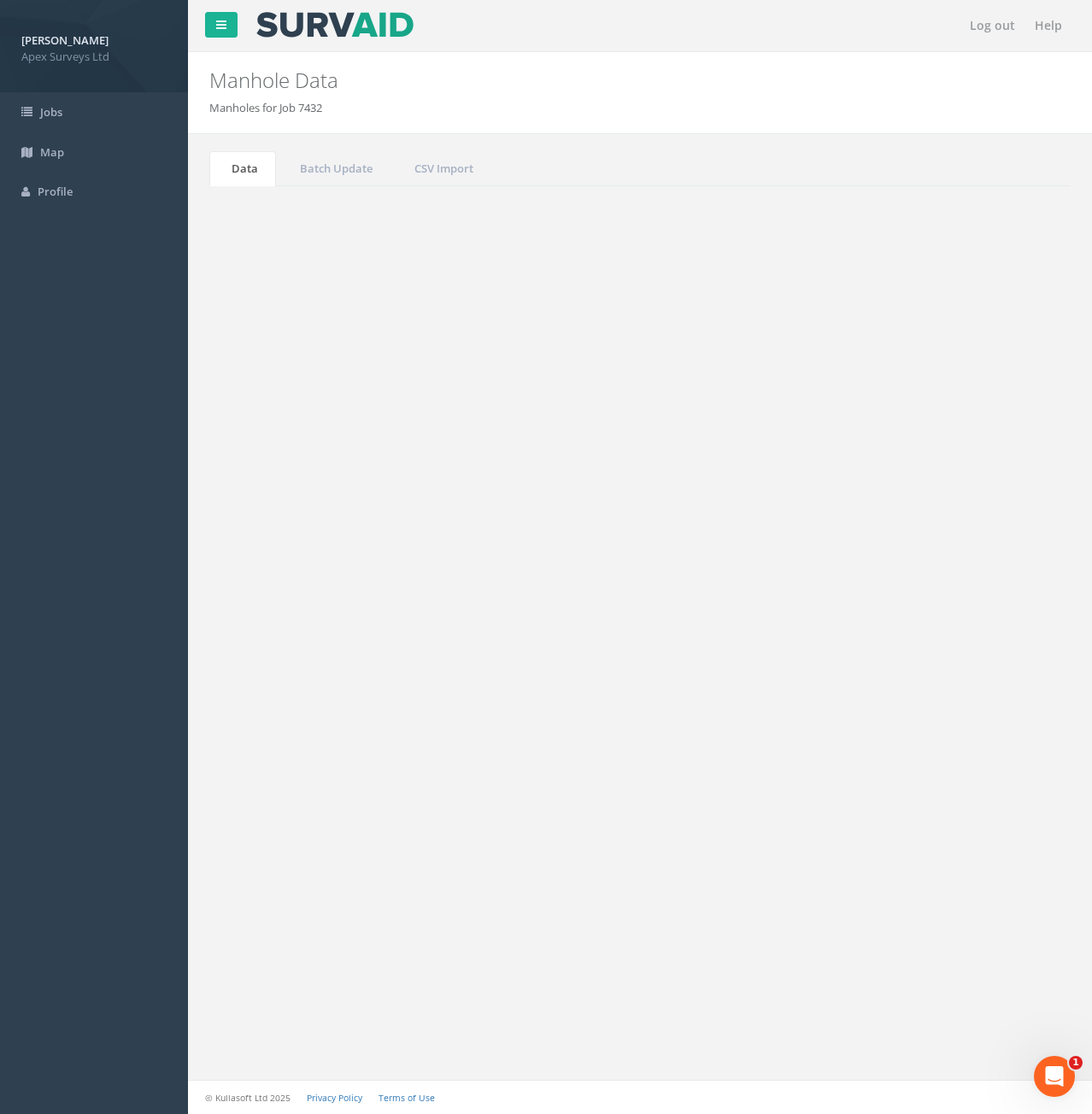
click at [257, 220] on button "Refresh" at bounding box center [259, 214] width 67 height 29
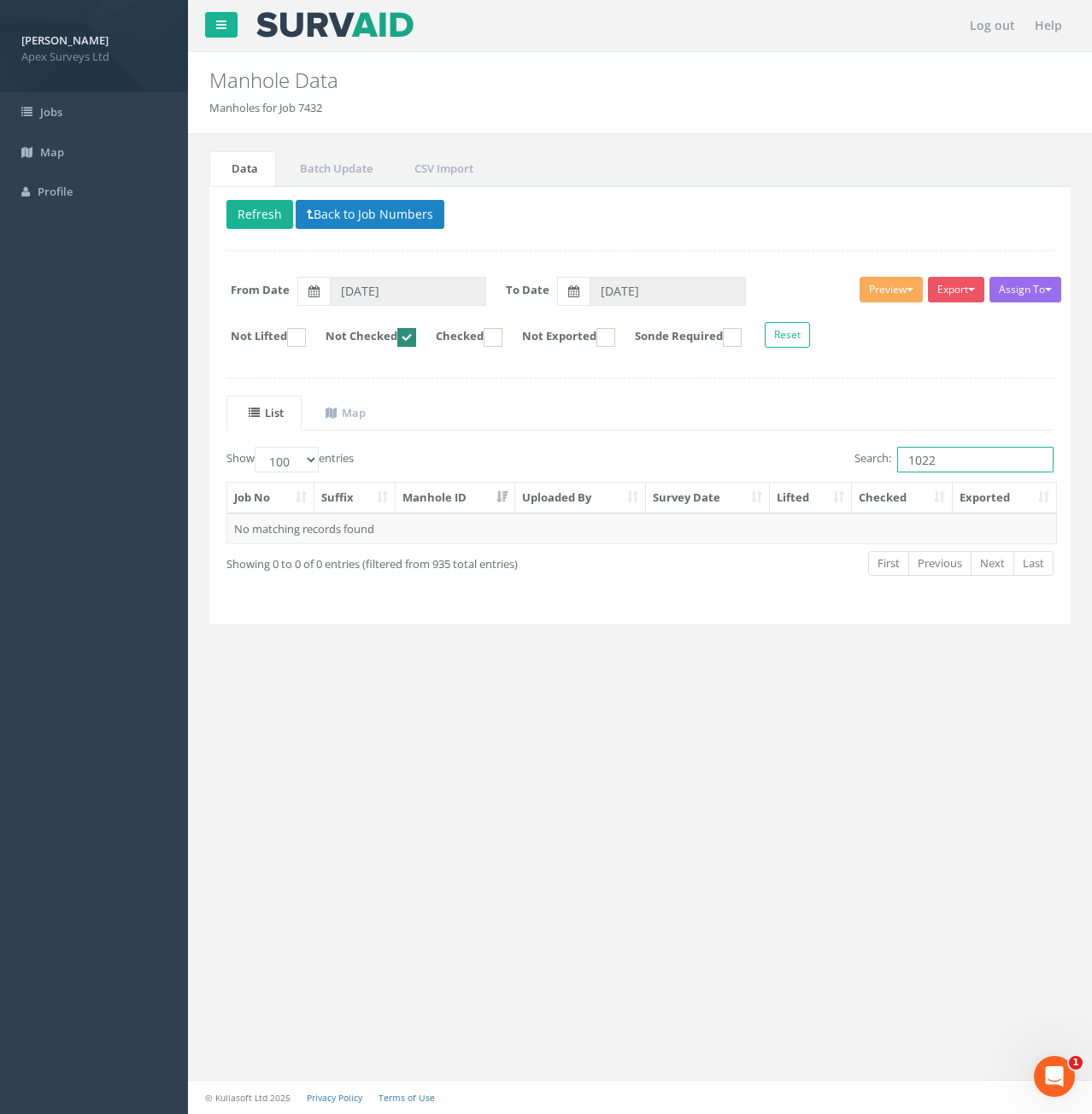
click at [956, 465] on input "1022" at bounding box center [975, 459] width 156 height 25
click at [948, 459] on input "1022" at bounding box center [975, 459] width 156 height 25
type input "1016"
click at [243, 522] on td "7432" at bounding box center [270, 529] width 87 height 30
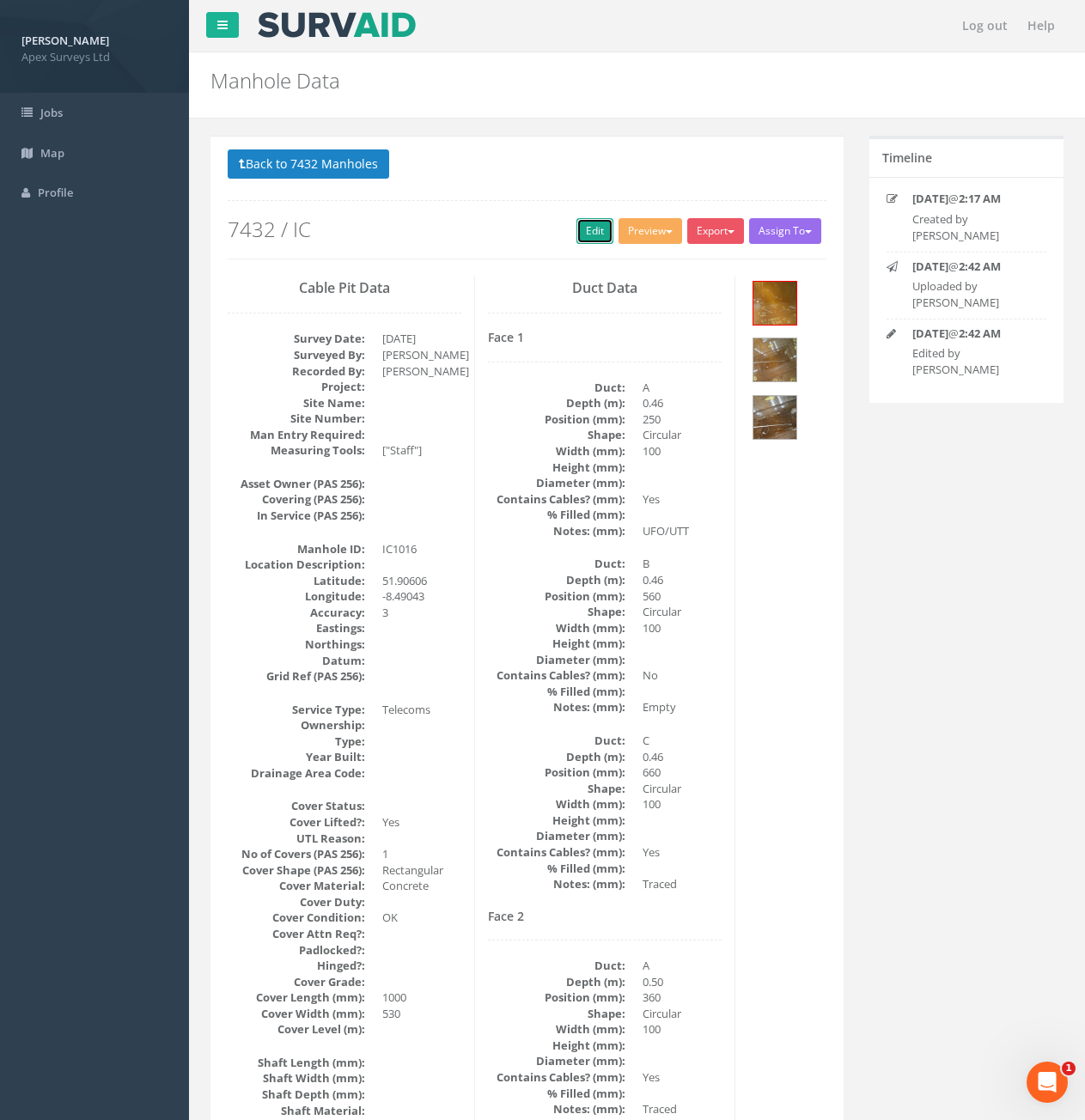
click at [581, 231] on link "Edit" at bounding box center [595, 231] width 37 height 25
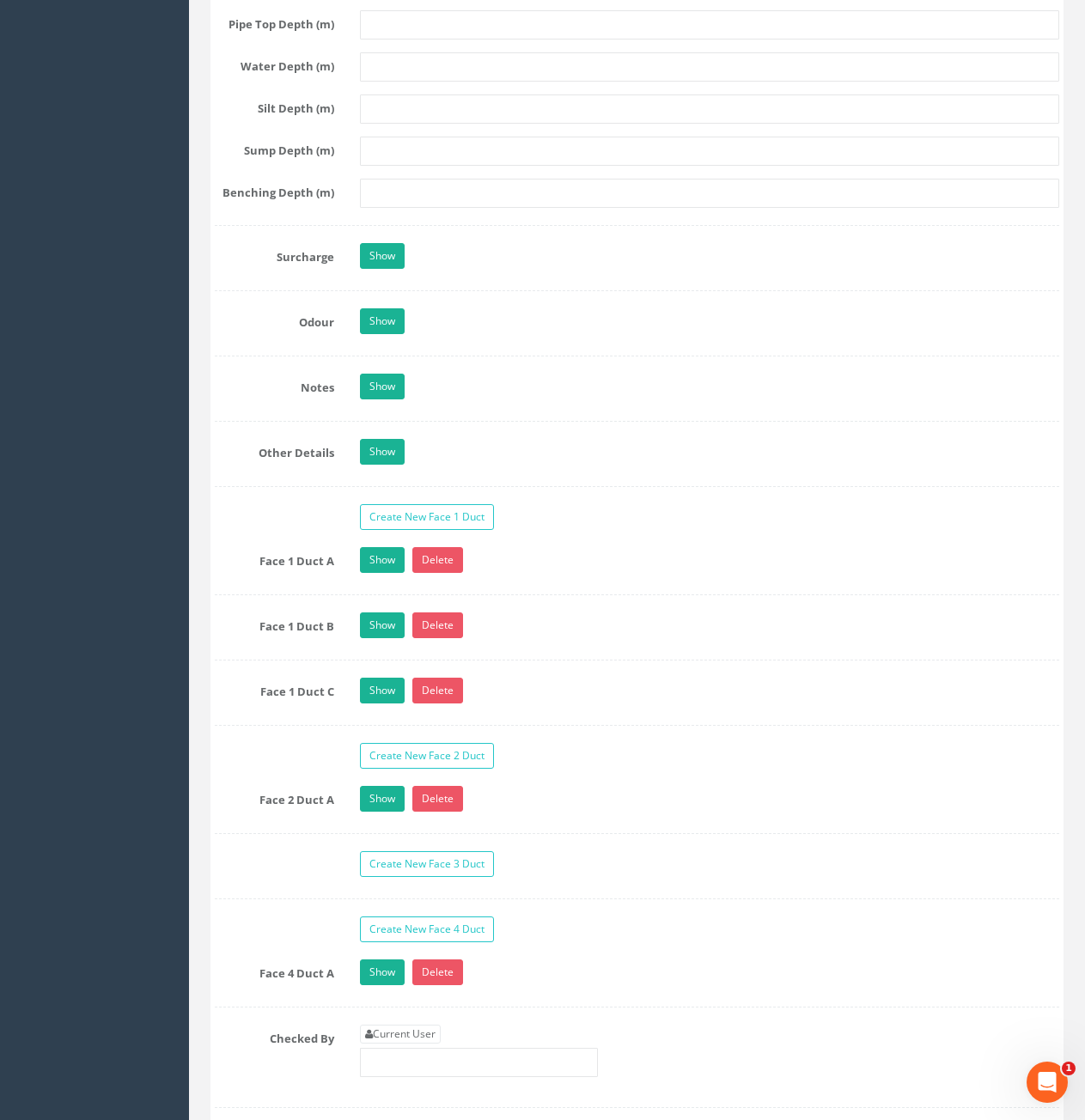
scroll to position [2577, 0]
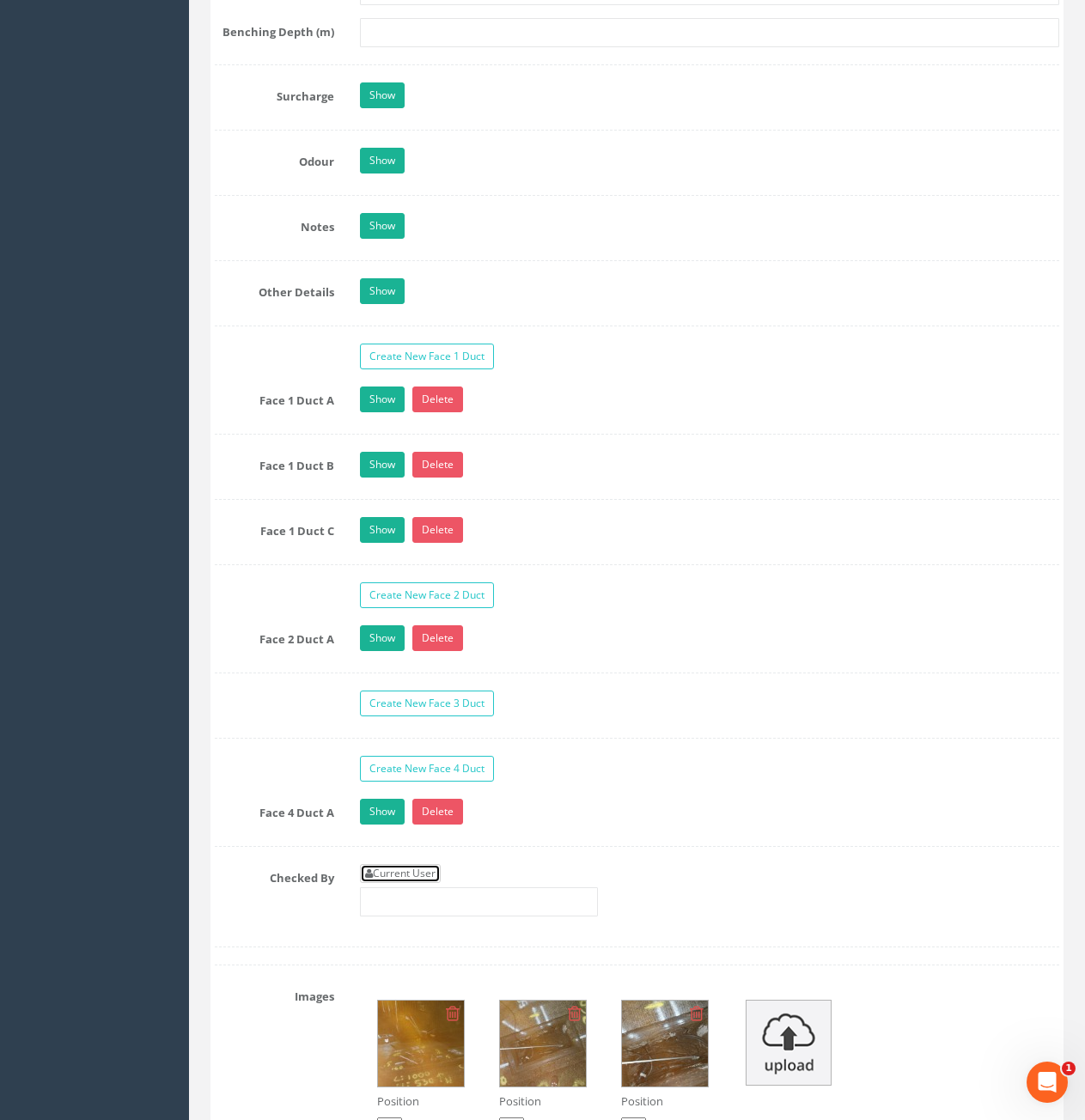
click at [422, 873] on link "Current User" at bounding box center [400, 874] width 80 height 19
type input "[PERSON_NAME]"
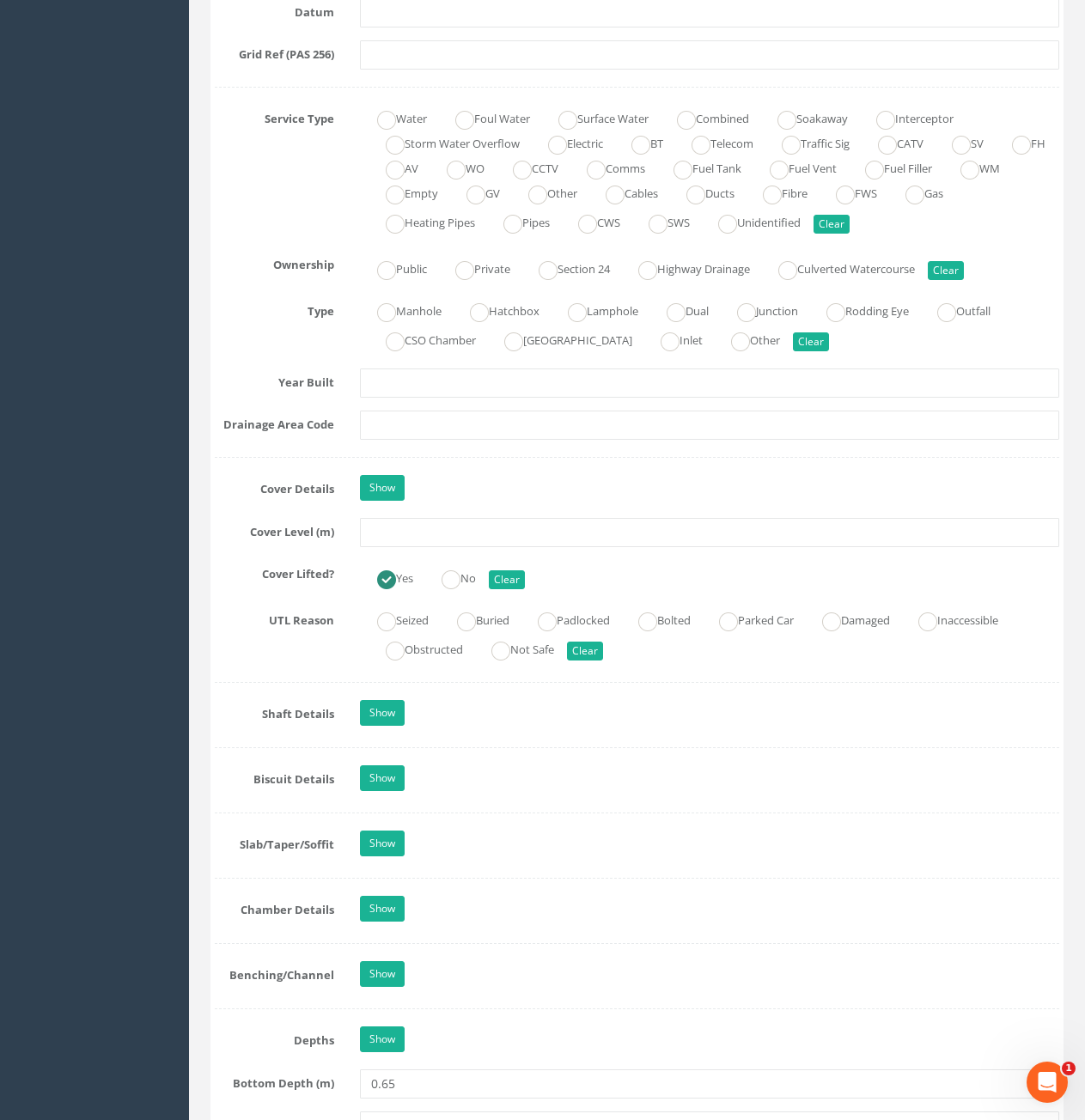
scroll to position [945, 0]
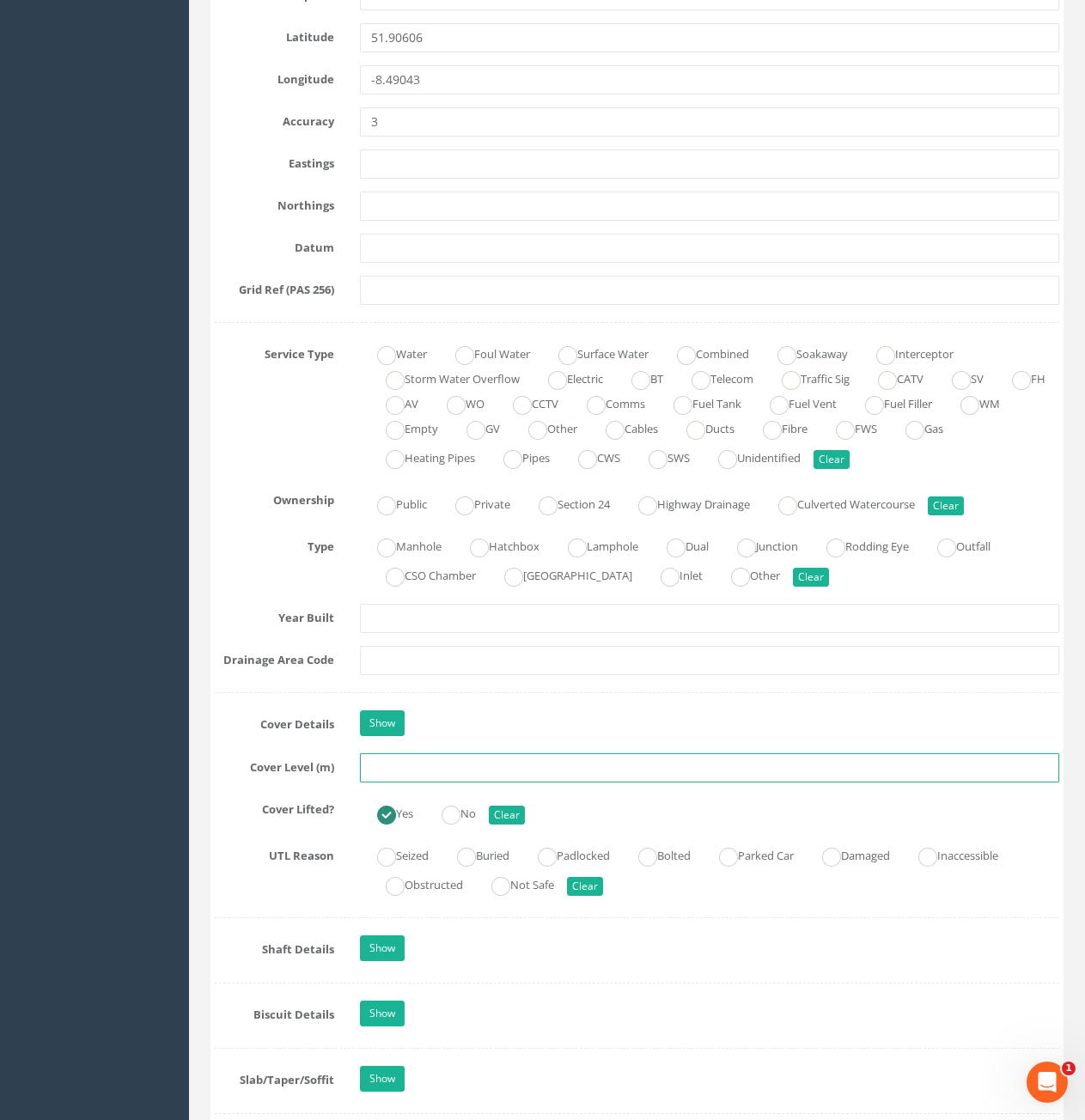
click at [570, 762] on input "text" at bounding box center [710, 768] width 699 height 29
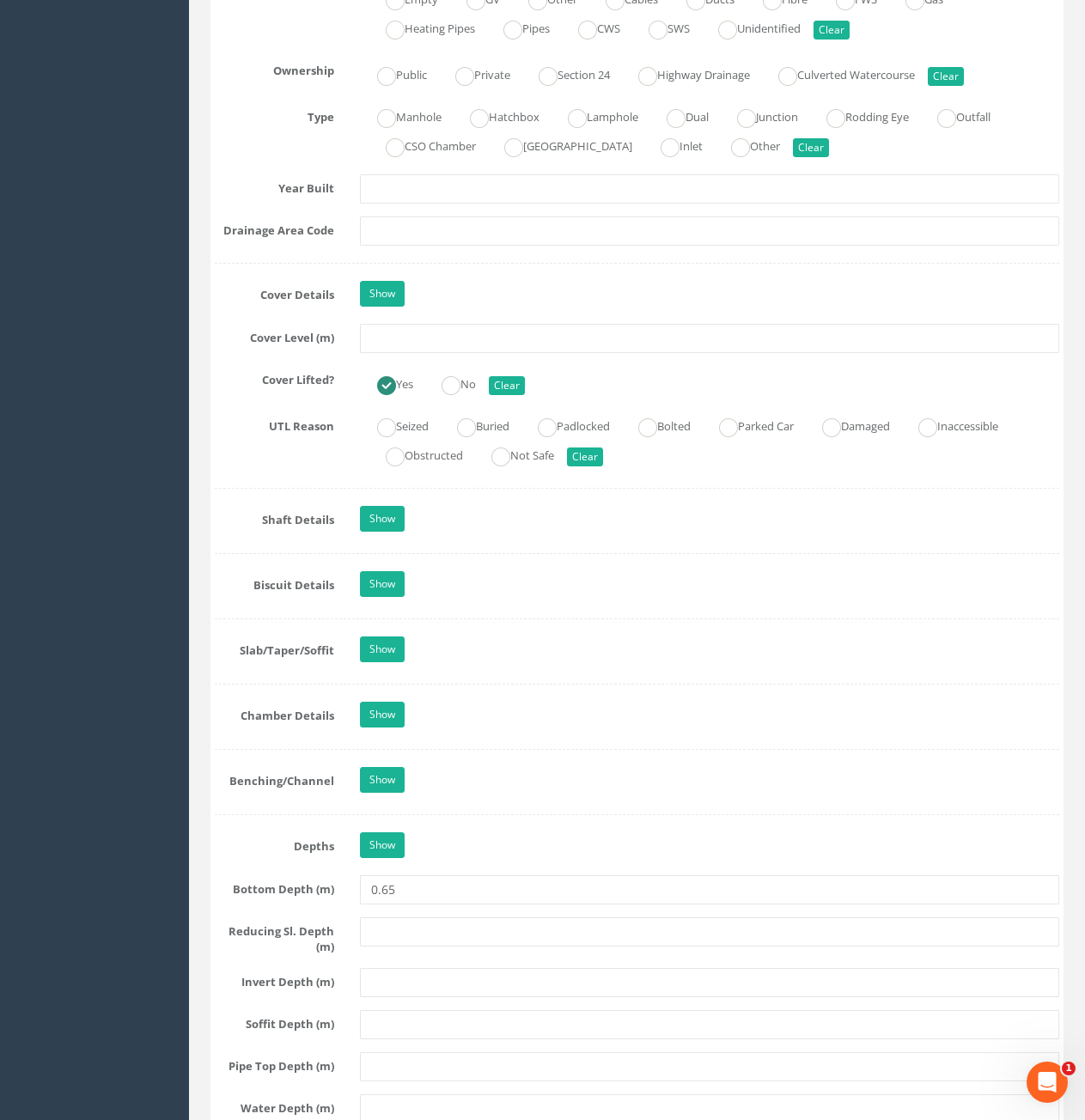
scroll to position [1031, 0]
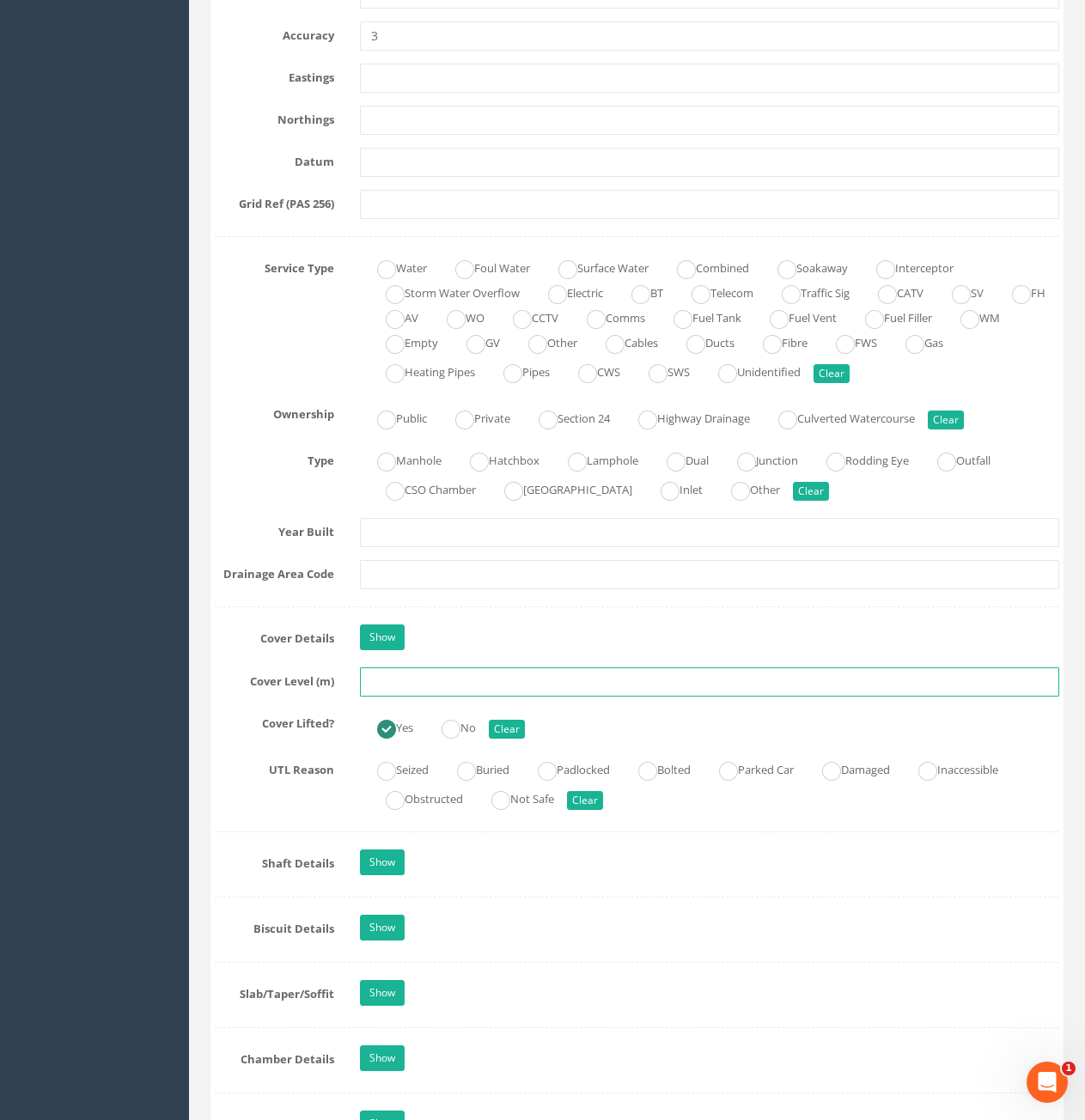
click at [524, 680] on input "text" at bounding box center [710, 682] width 699 height 29
type input "86.21"
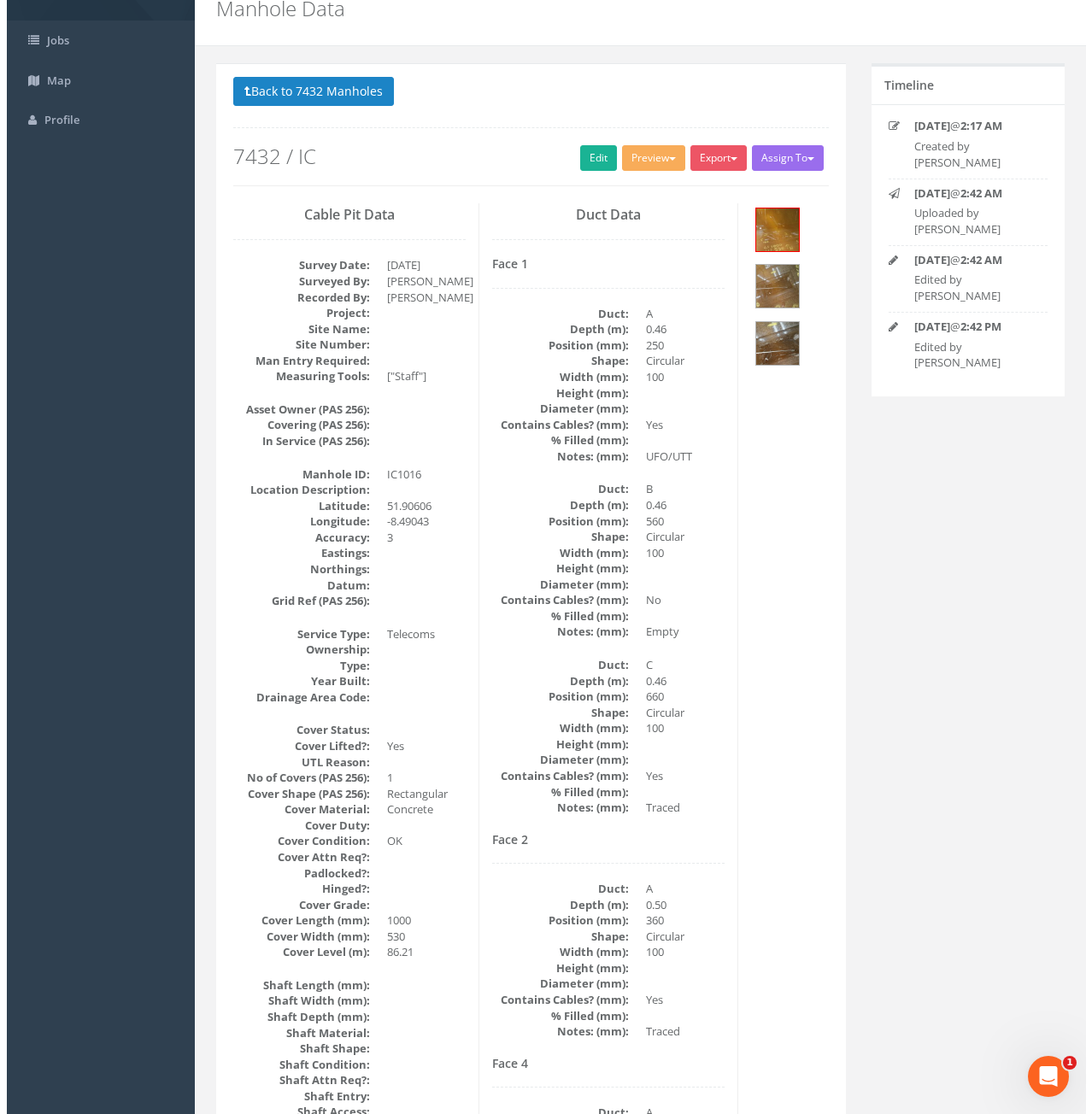
scroll to position [69, 0]
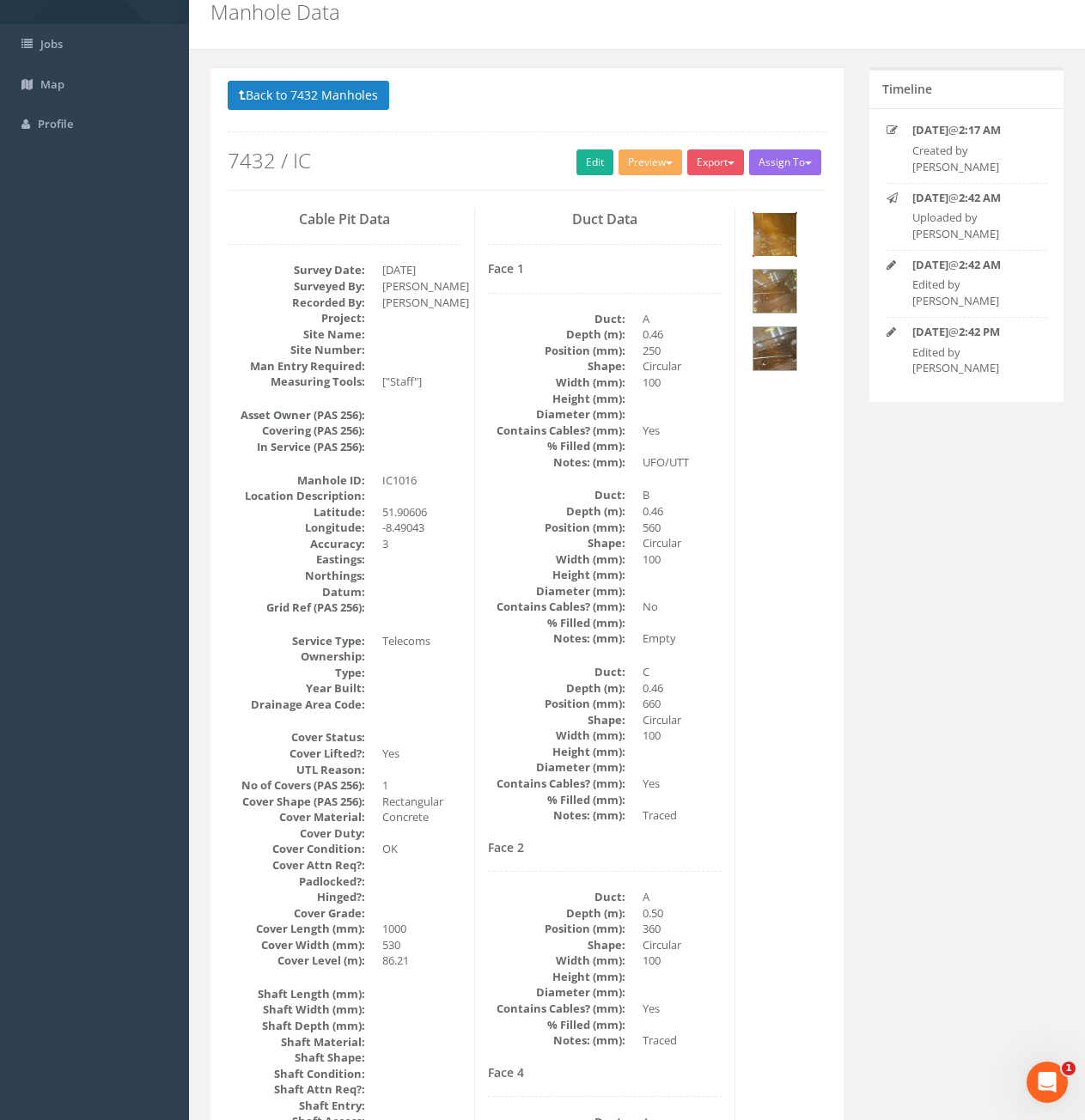
click at [766, 242] on img at bounding box center [775, 234] width 43 height 43
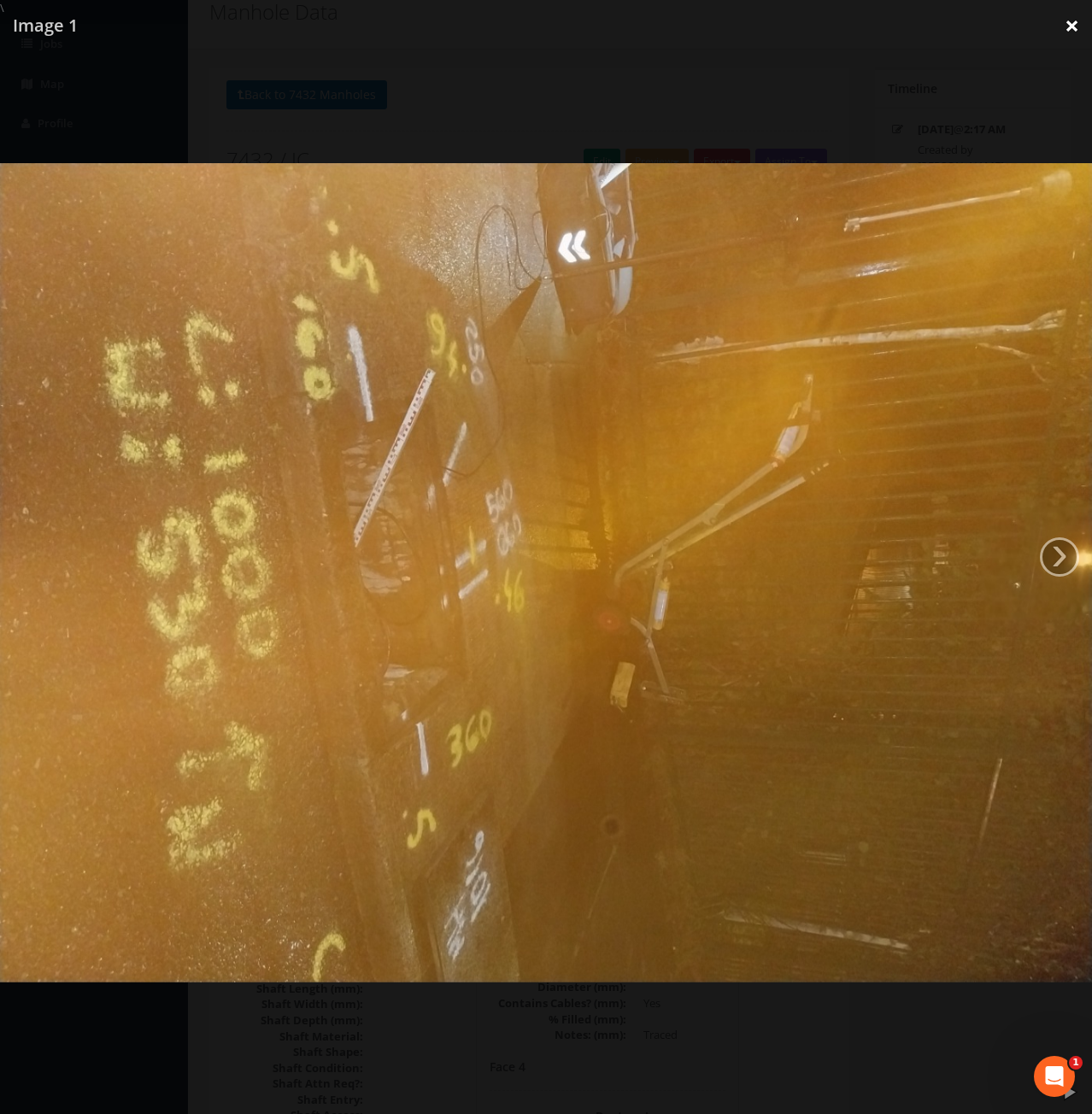
click at [1064, 30] on link "×" at bounding box center [1072, 25] width 40 height 51
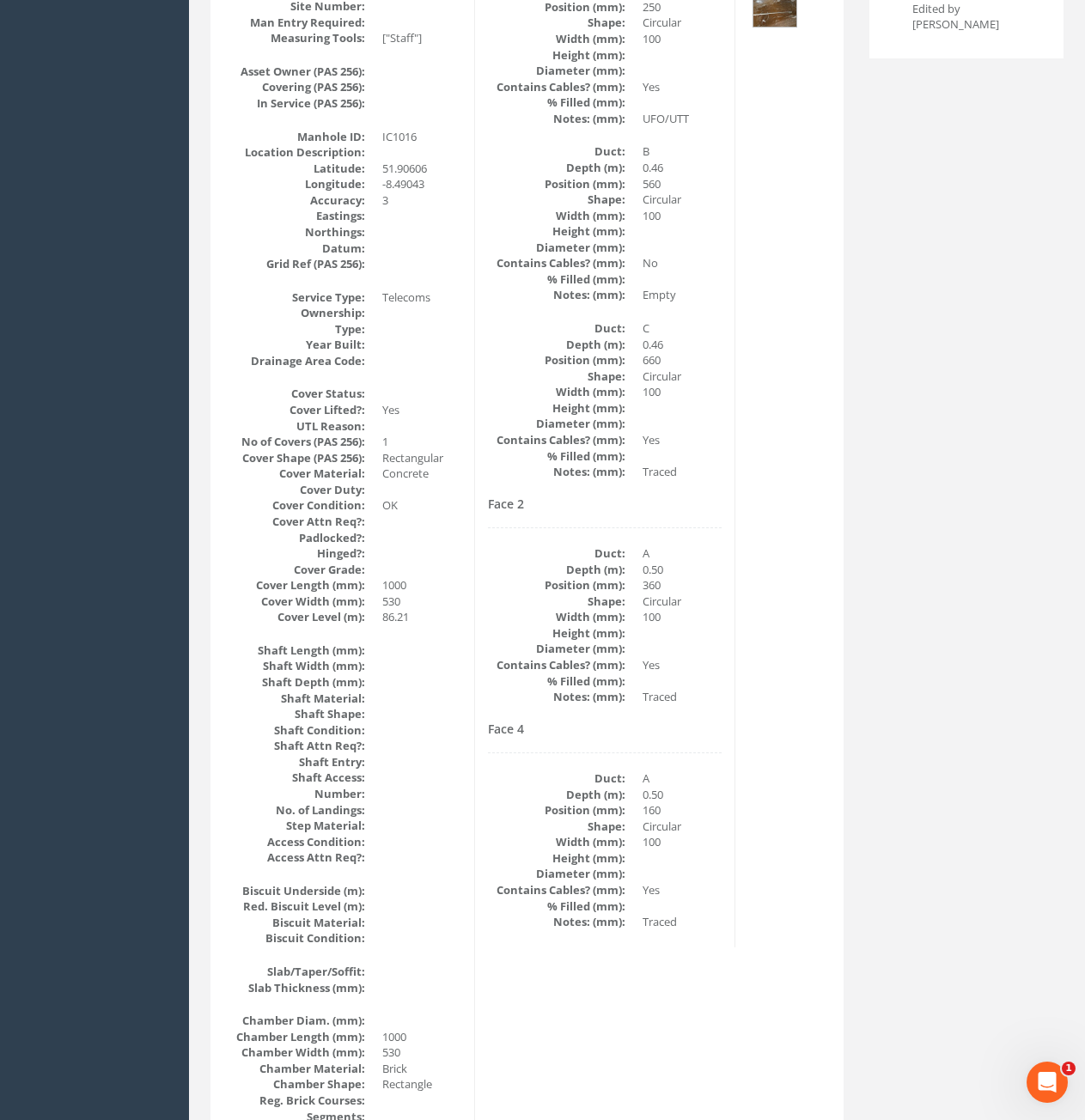
scroll to position [0, 0]
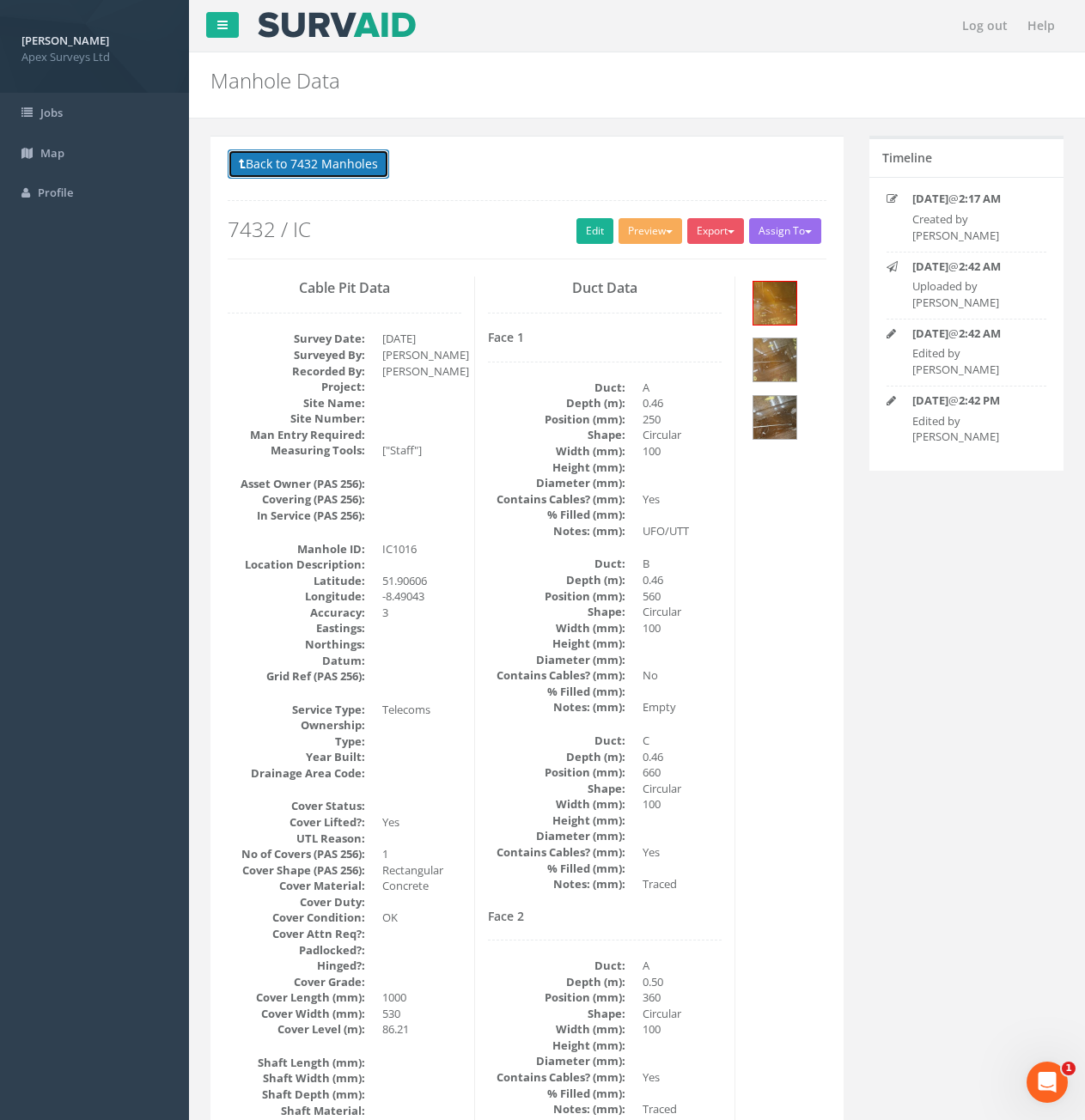
click at [311, 161] on button "Back to 7432 Manholes" at bounding box center [308, 163] width 162 height 29
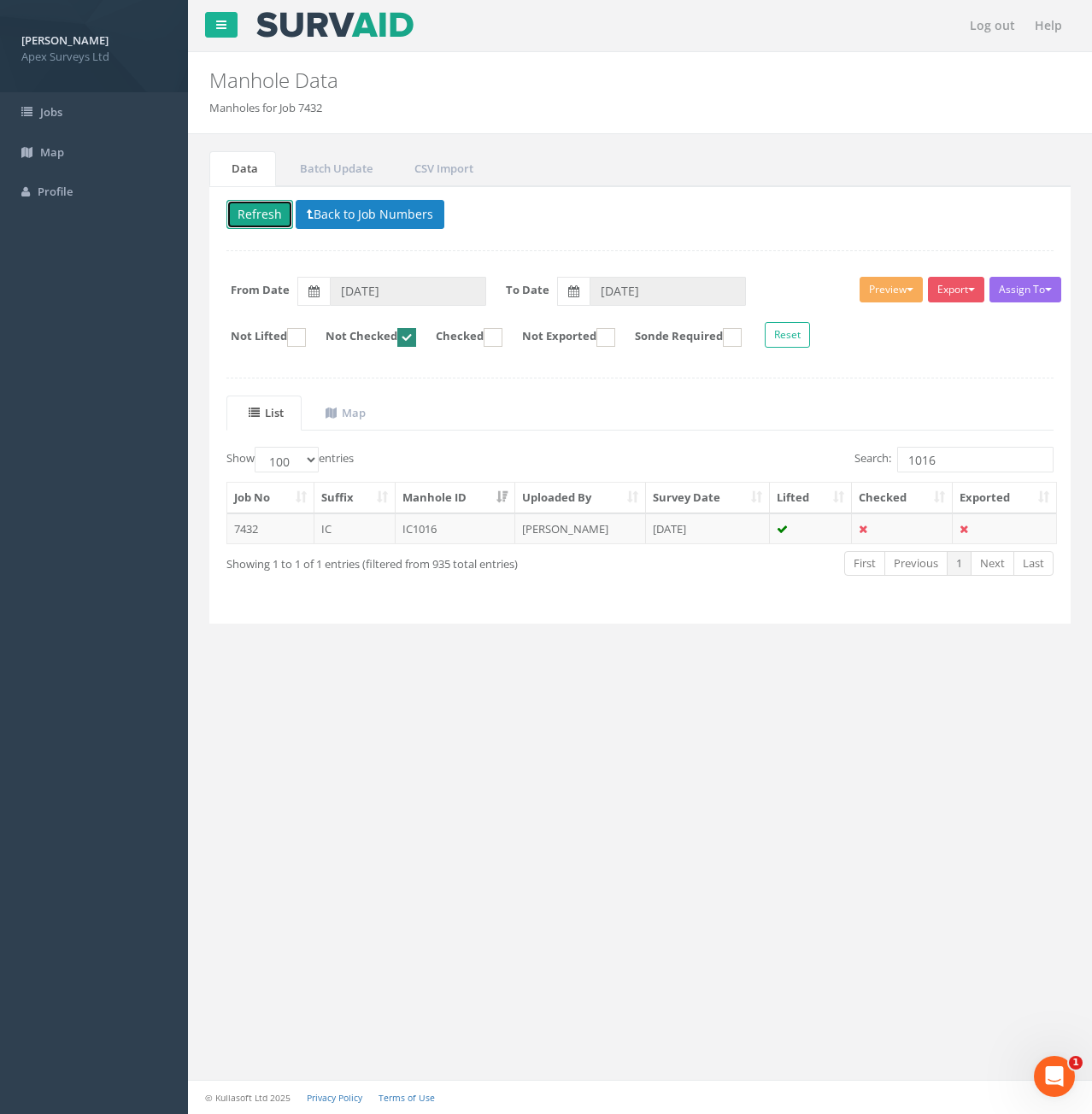
click at [266, 224] on button "Refresh" at bounding box center [259, 214] width 67 height 29
click at [962, 462] on input "1016" at bounding box center [975, 459] width 156 height 25
type input "1017"
click at [285, 530] on td "7432" at bounding box center [270, 529] width 87 height 30
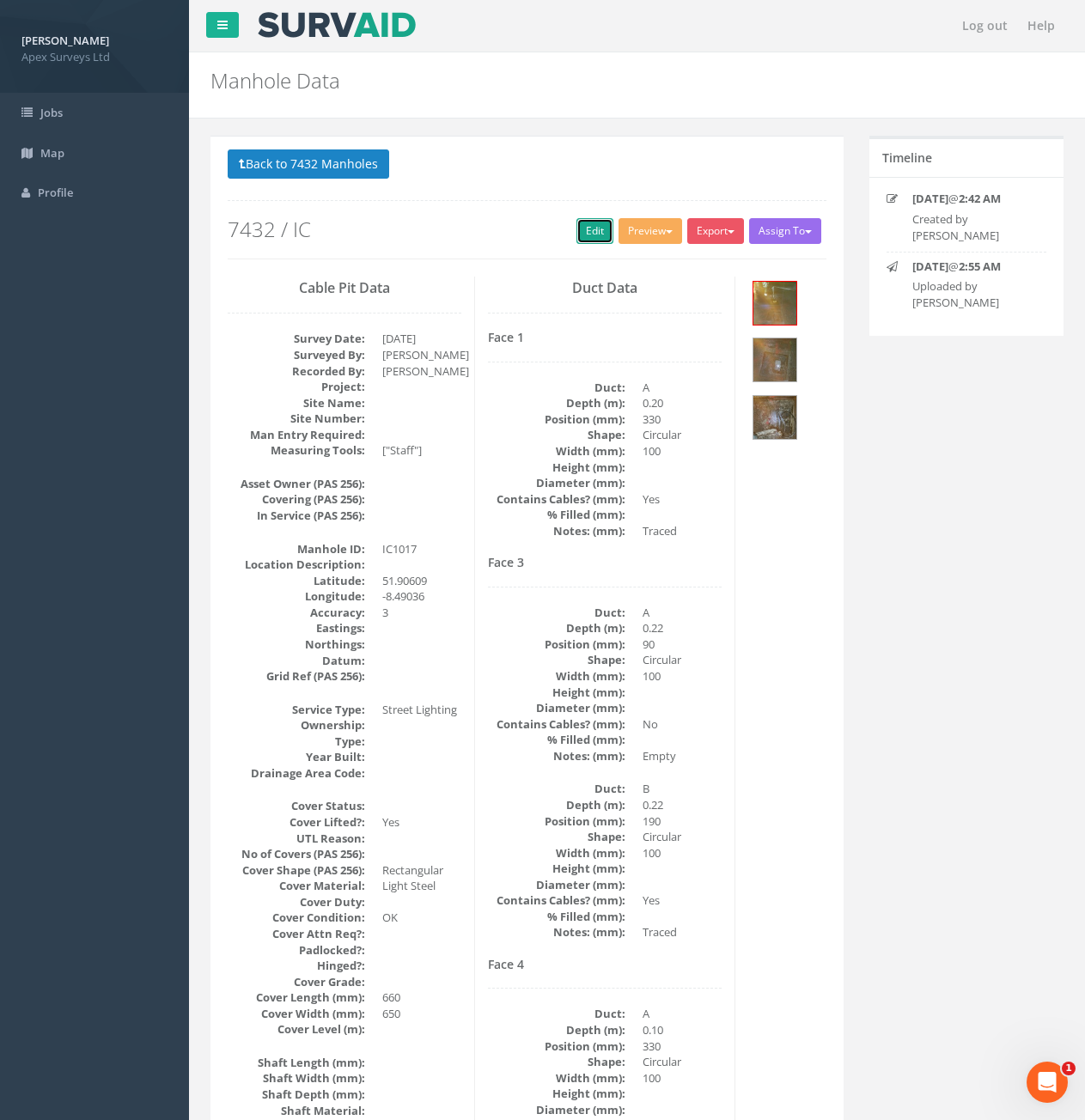
click at [589, 226] on link "Edit" at bounding box center [595, 231] width 37 height 25
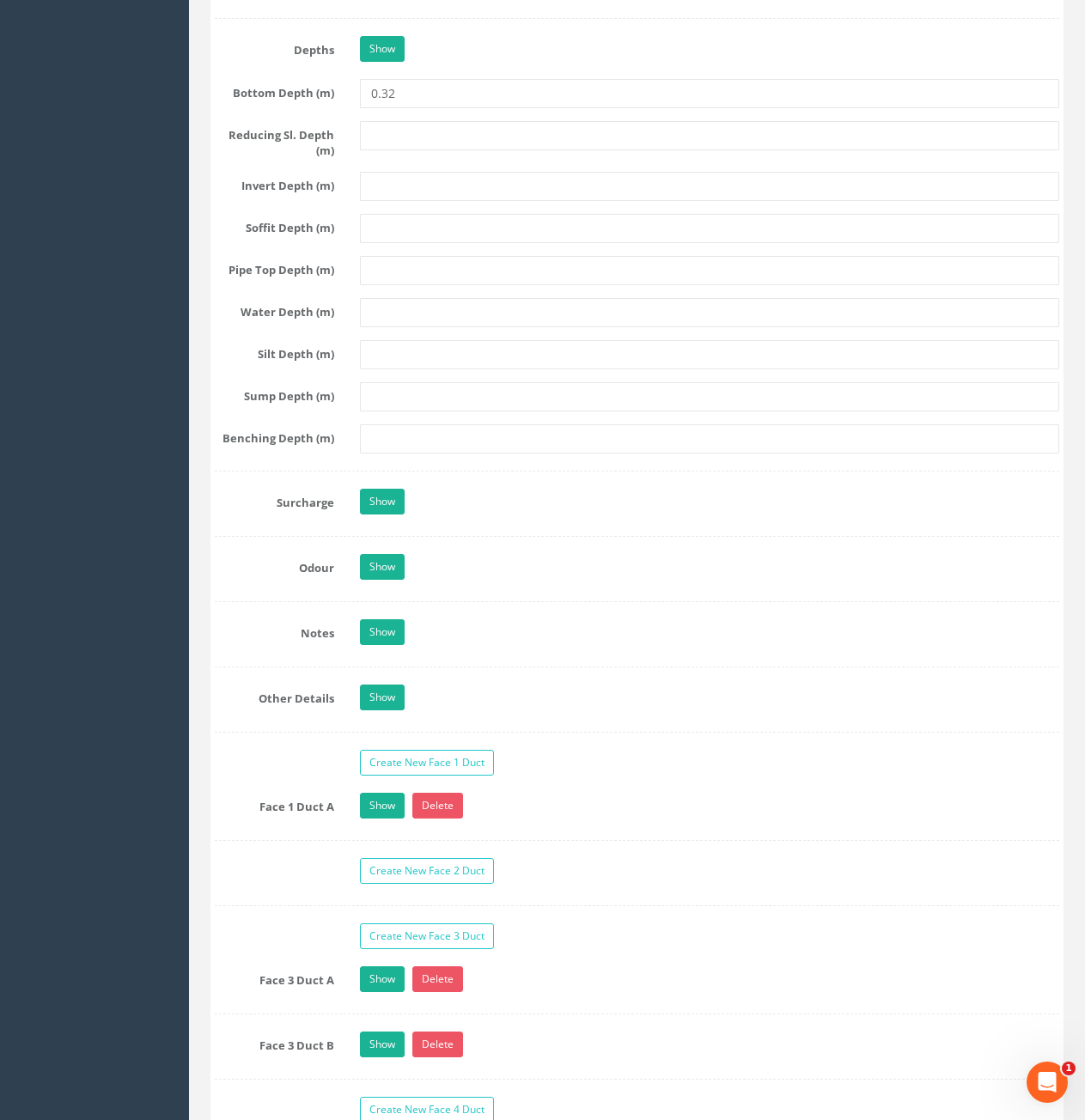
scroll to position [2577, 0]
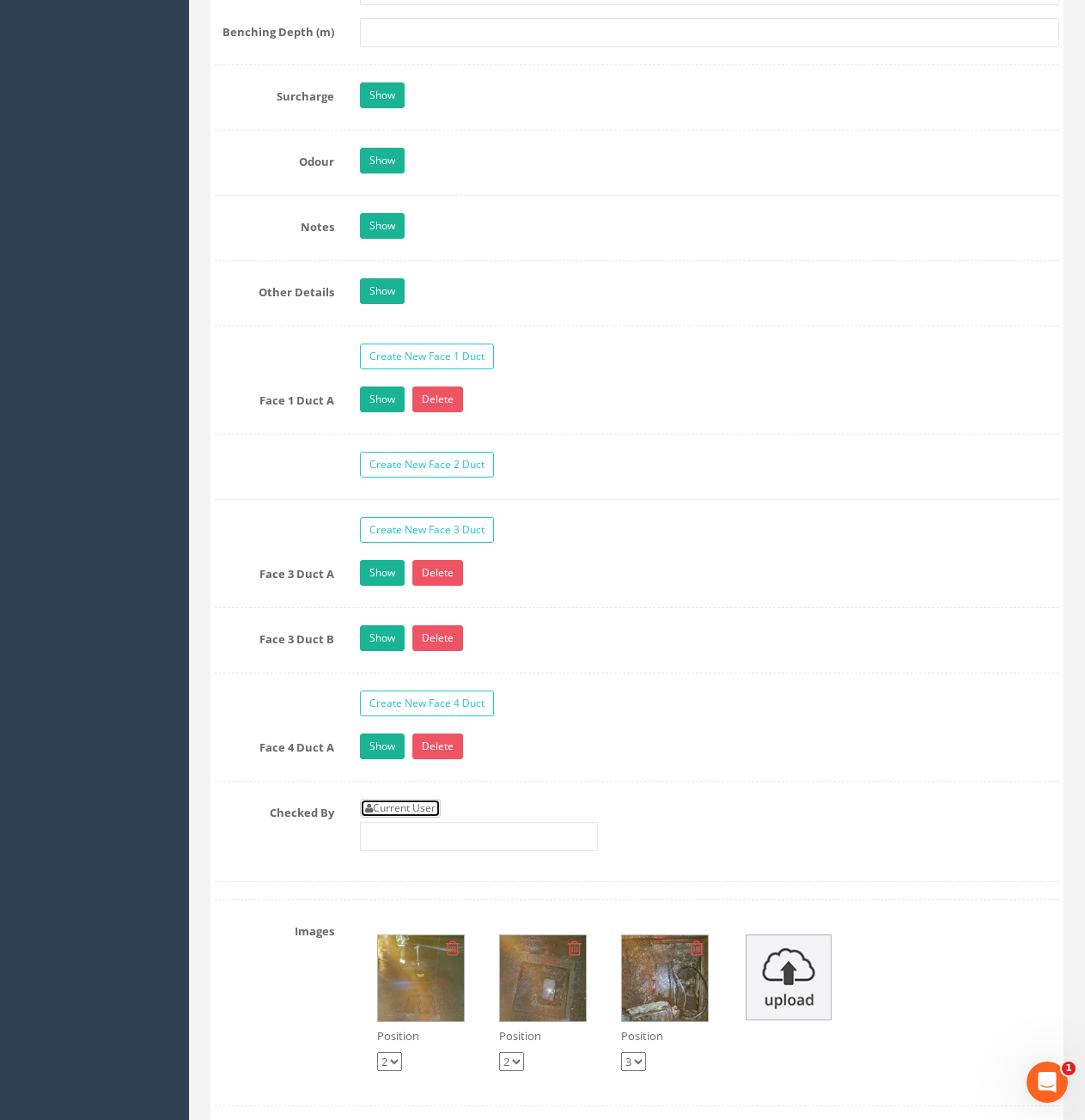
click at [422, 805] on link "Current User" at bounding box center [400, 809] width 80 height 19
type input "[PERSON_NAME]"
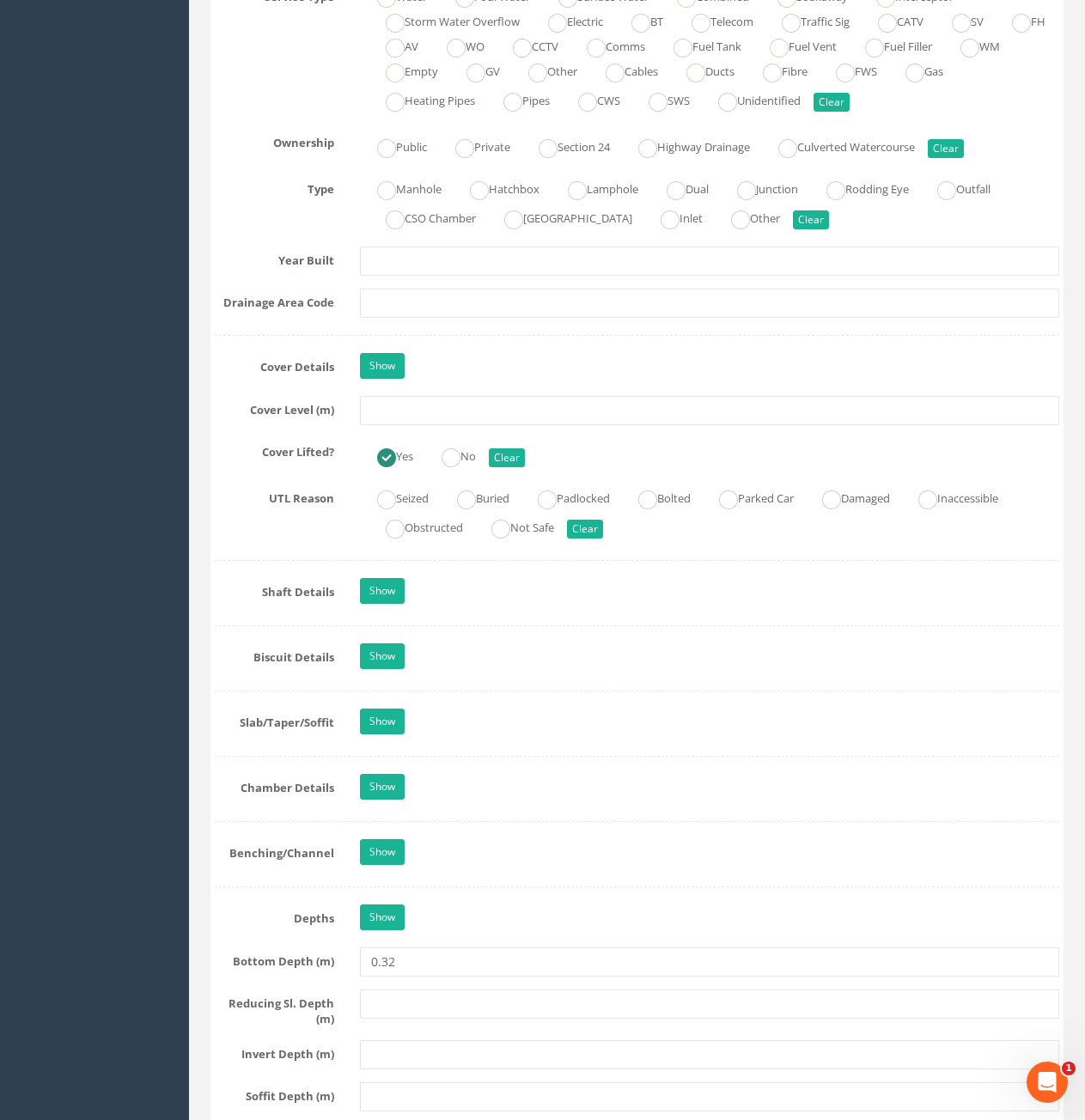
scroll to position [1203, 0]
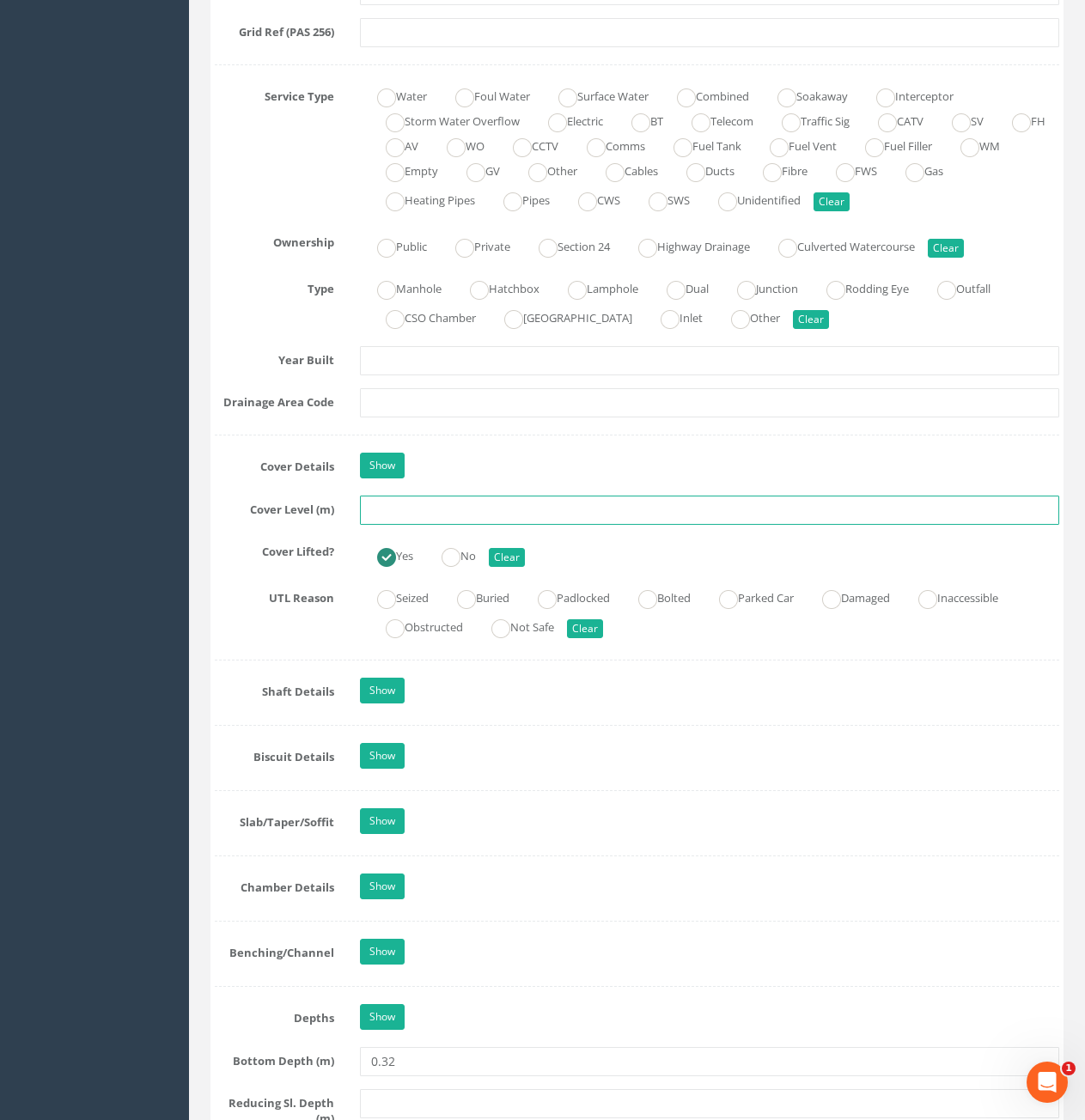
click at [428, 511] on input "text" at bounding box center [710, 510] width 699 height 29
type input "85.51"
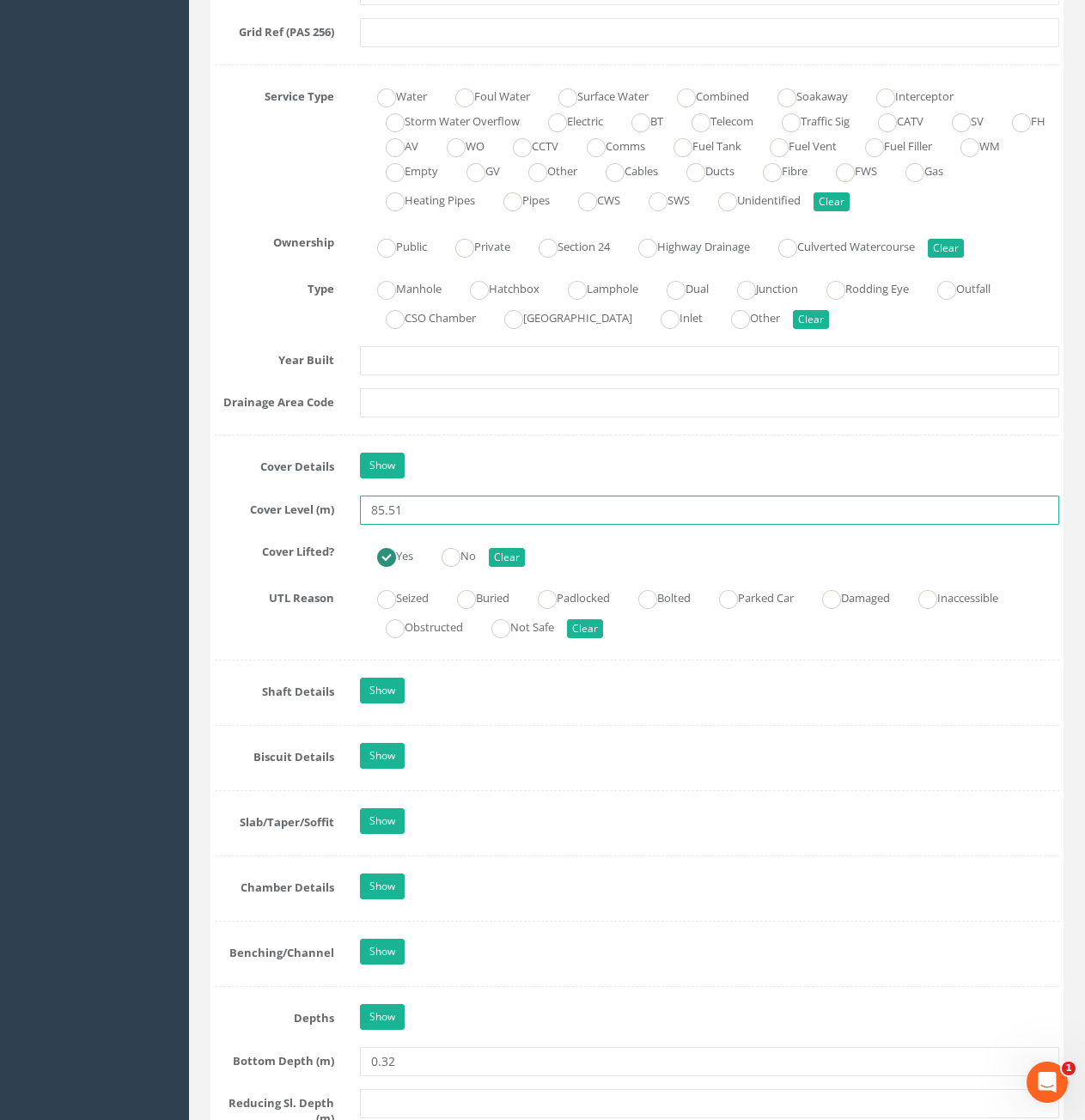
click at [471, 510] on input "85.51" at bounding box center [710, 510] width 699 height 29
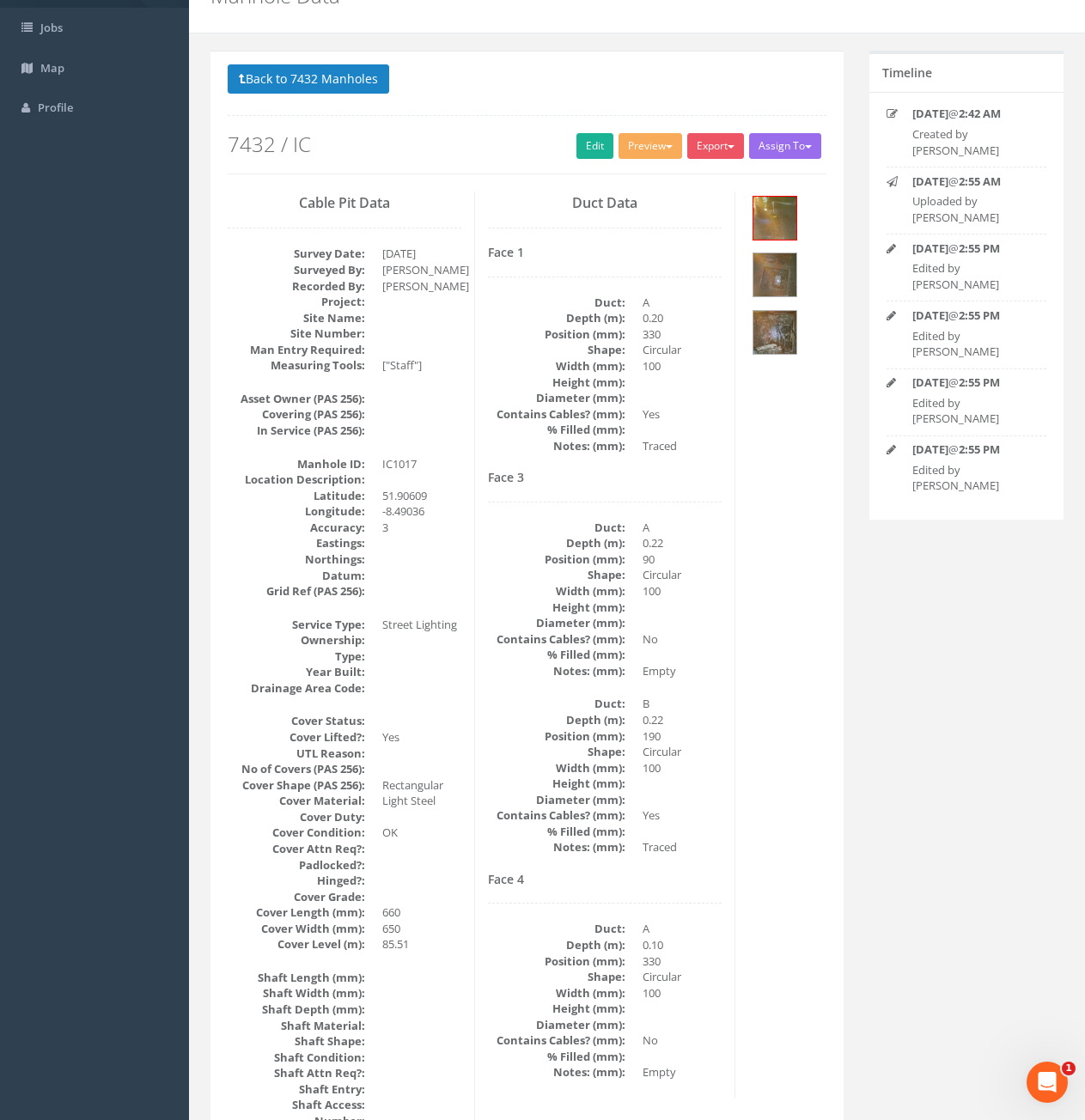
scroll to position [0, 0]
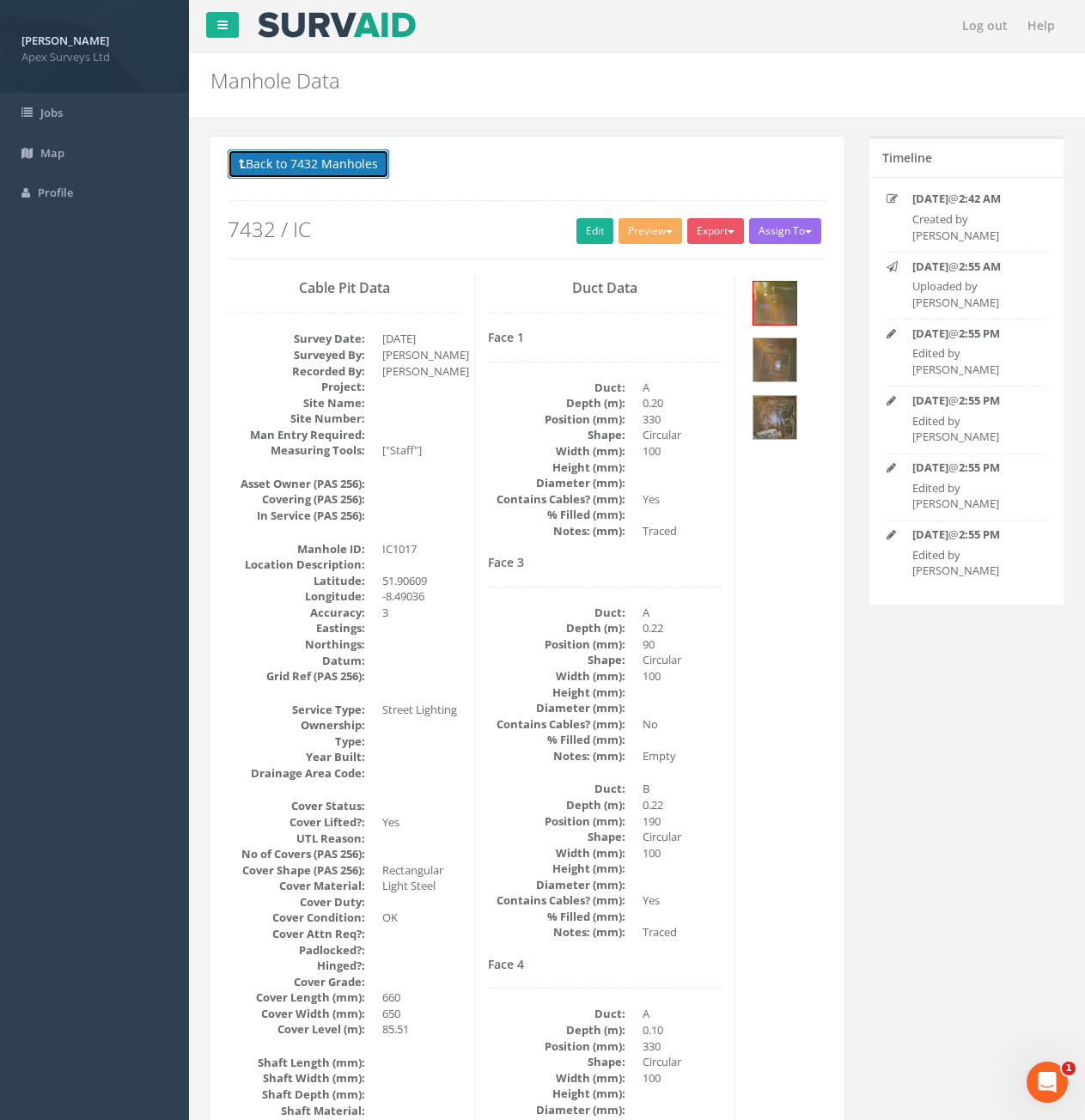
click at [277, 170] on button "Back to 7432 Manholes" at bounding box center [308, 163] width 162 height 29
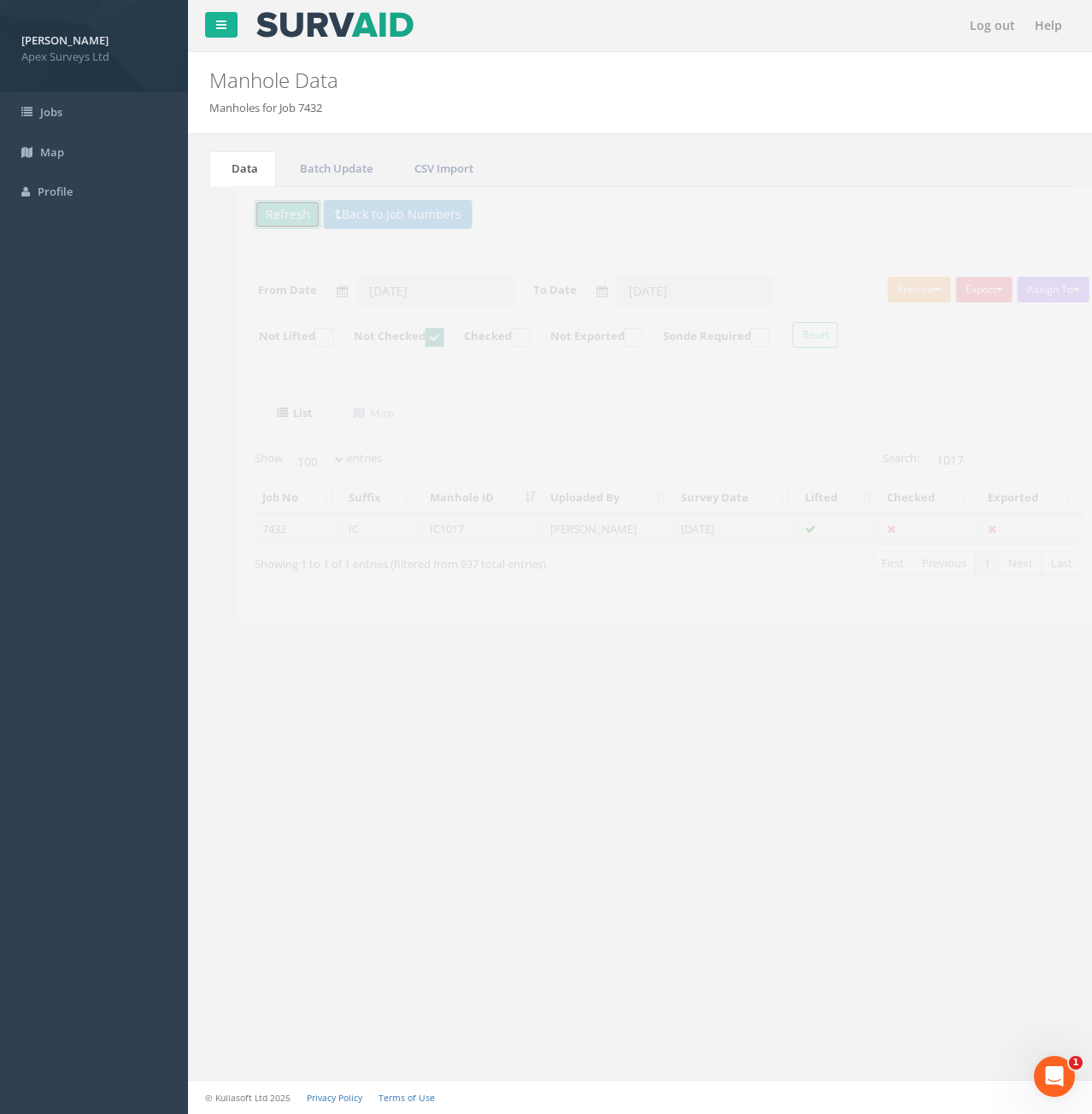
click at [263, 220] on button "Refresh" at bounding box center [259, 214] width 67 height 29
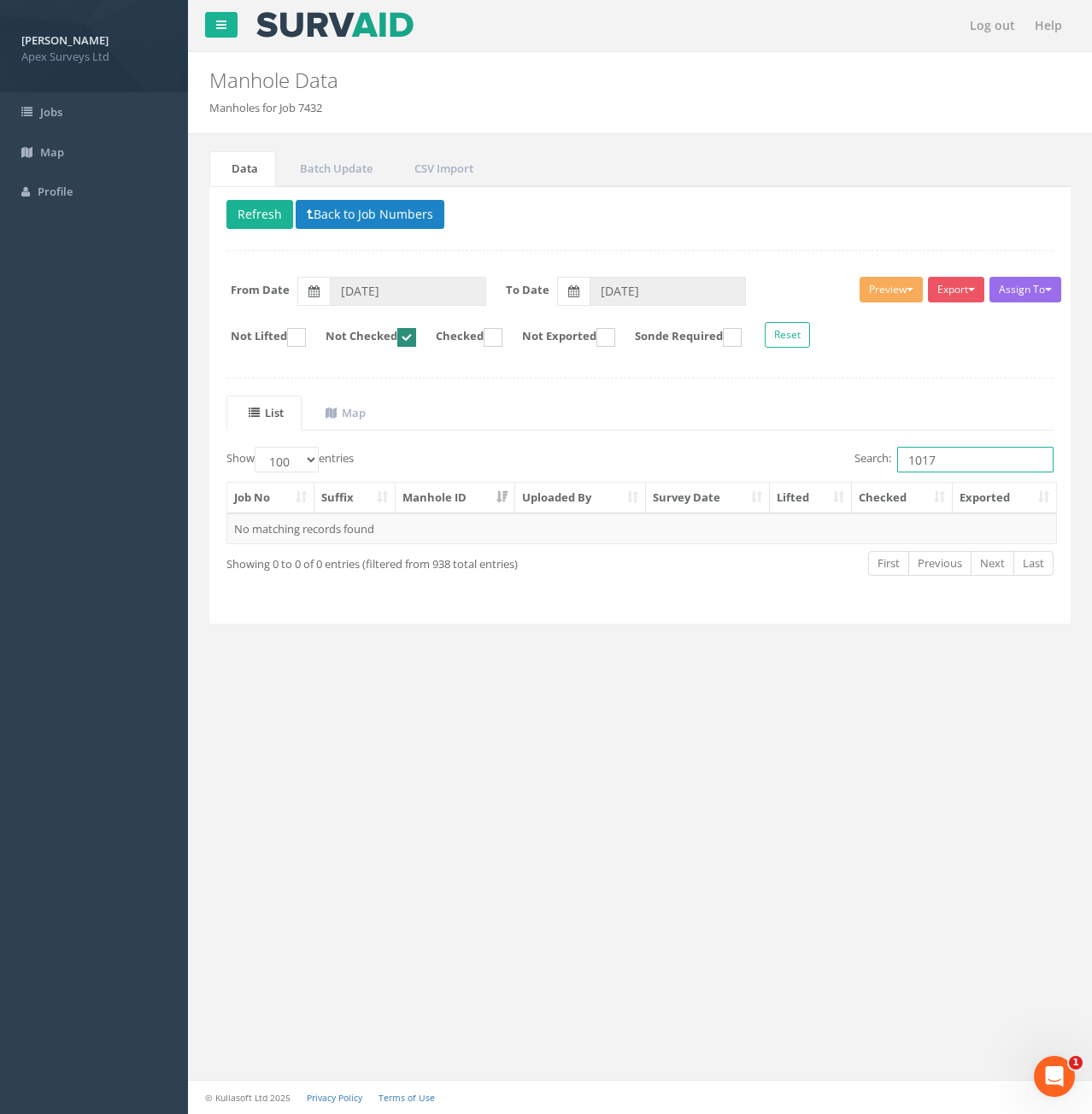
click at [953, 464] on input "1017" at bounding box center [975, 459] width 156 height 25
type input "1018"
click at [265, 534] on td "7432" at bounding box center [270, 529] width 87 height 30
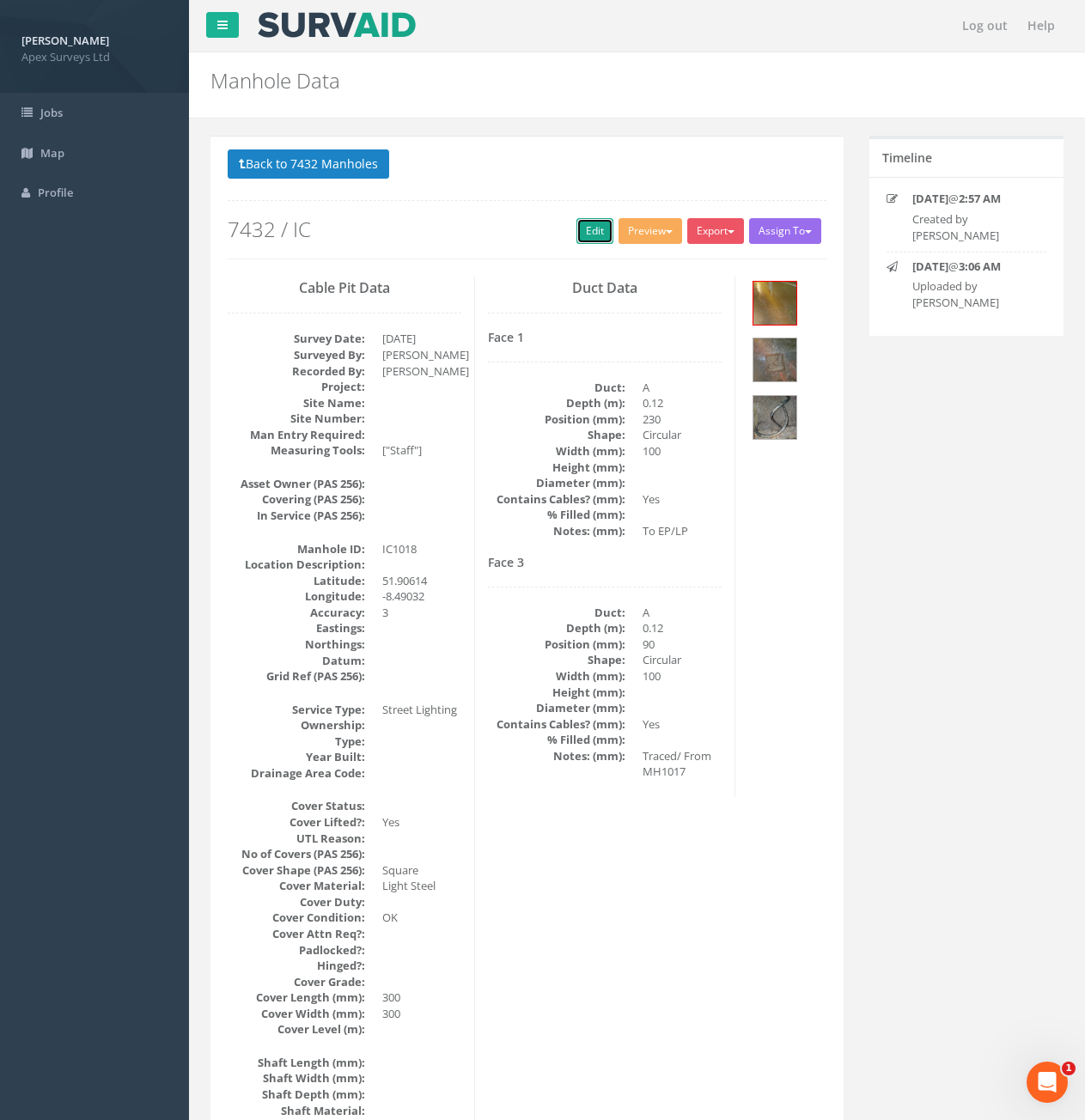
click at [596, 231] on link "Edit" at bounding box center [595, 231] width 37 height 25
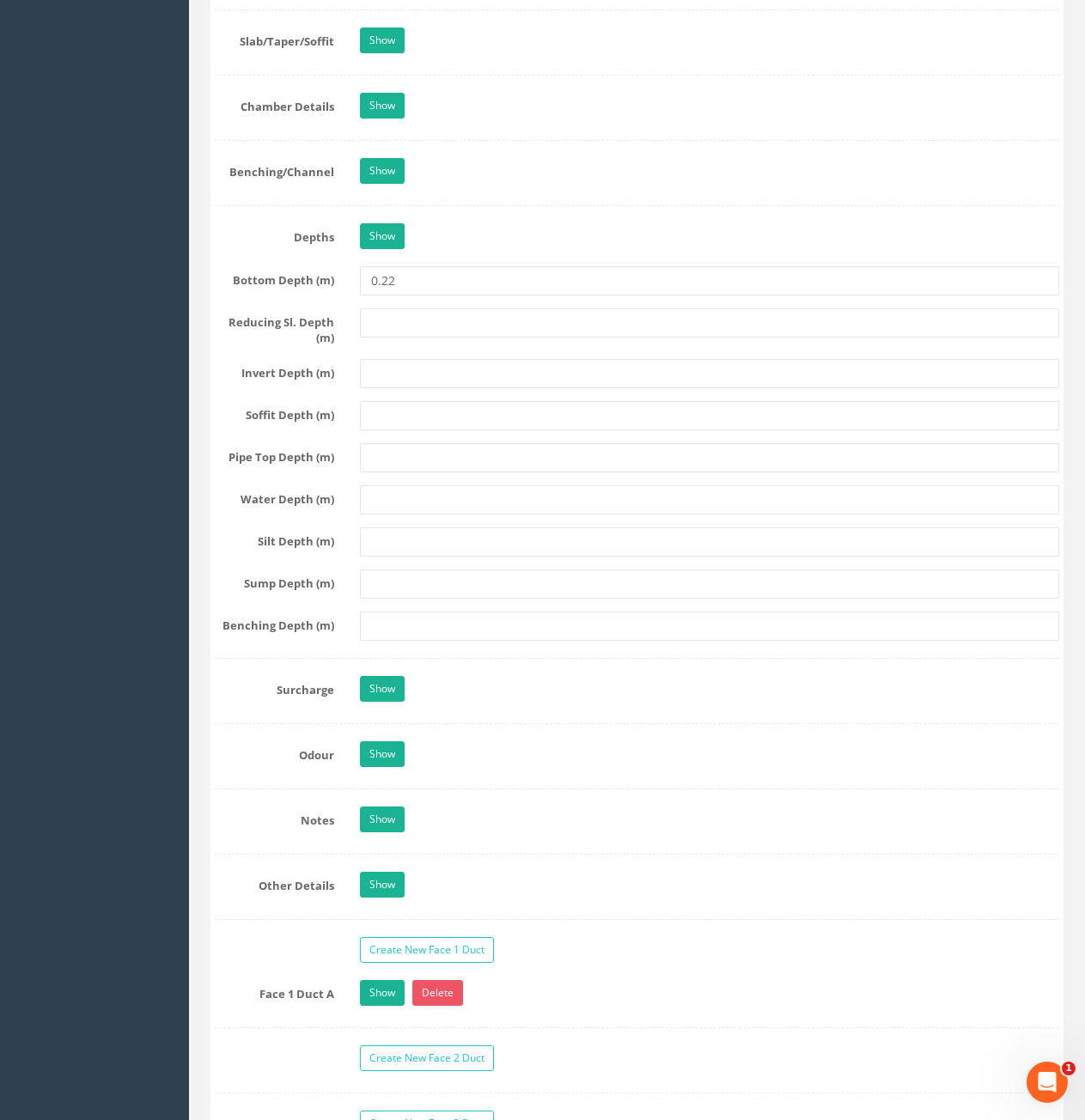
scroll to position [2406, 0]
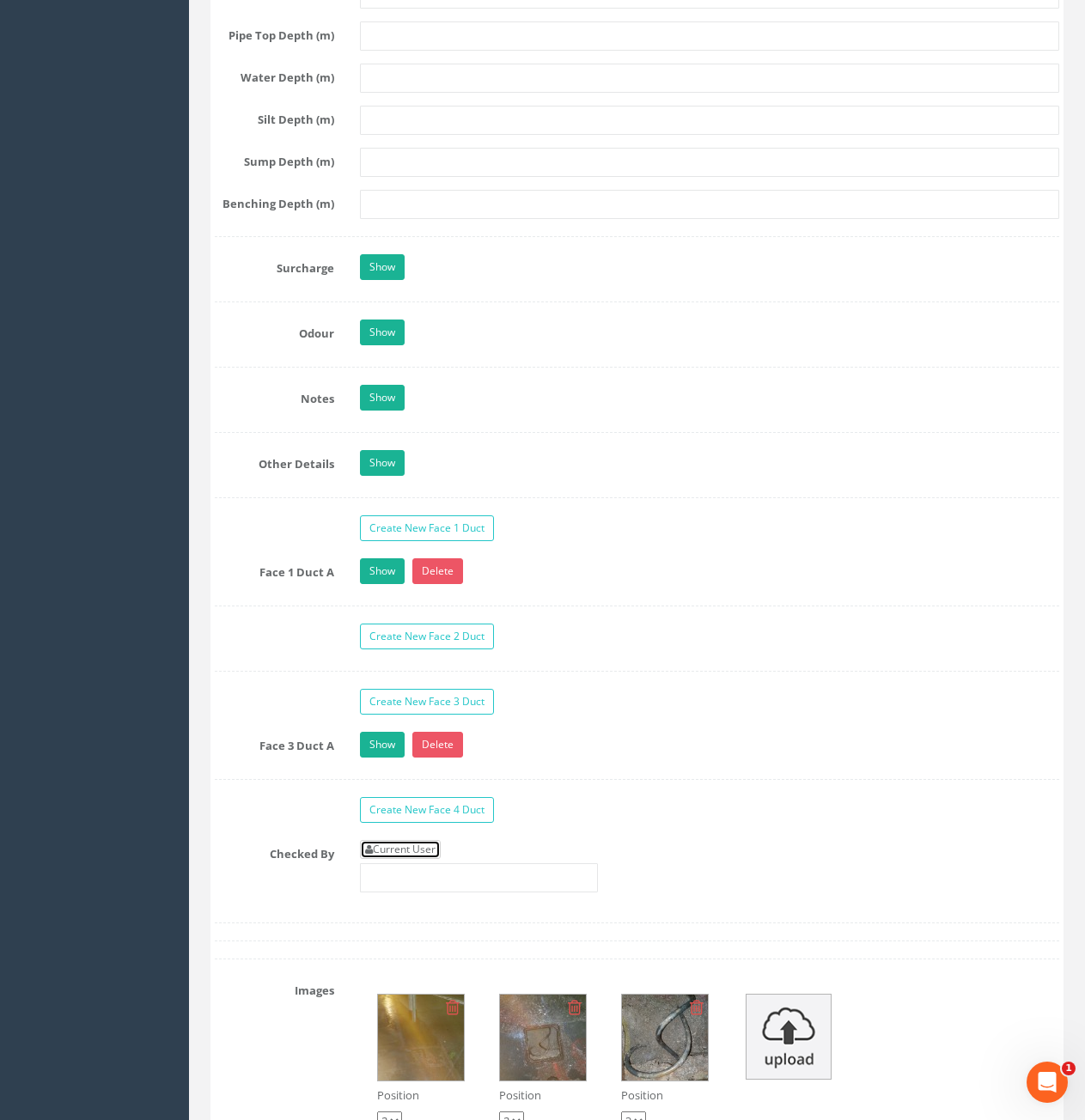
click at [392, 847] on link "Current User" at bounding box center [400, 850] width 80 height 19
type input "[PERSON_NAME]"
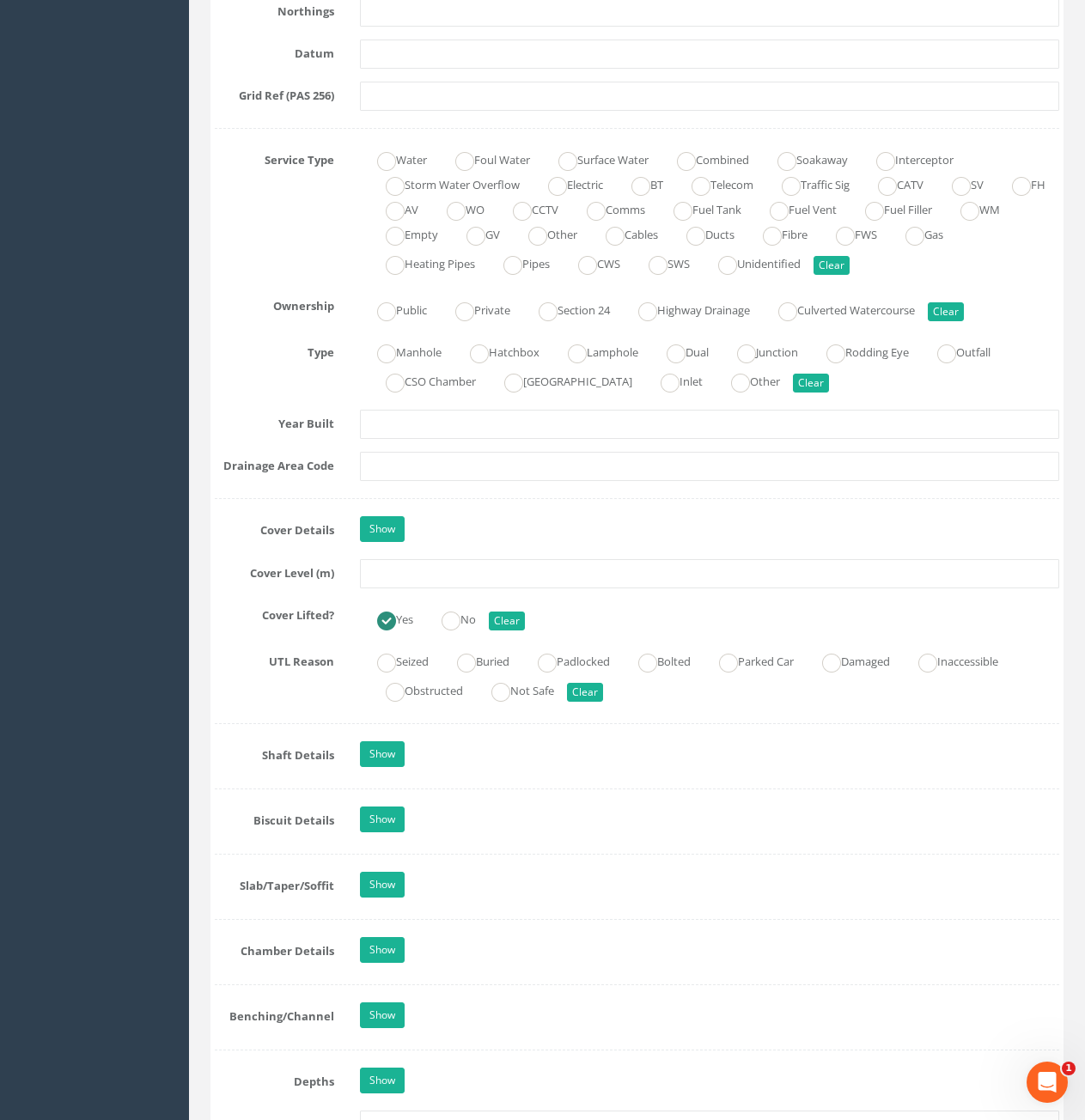
scroll to position [1117, 0]
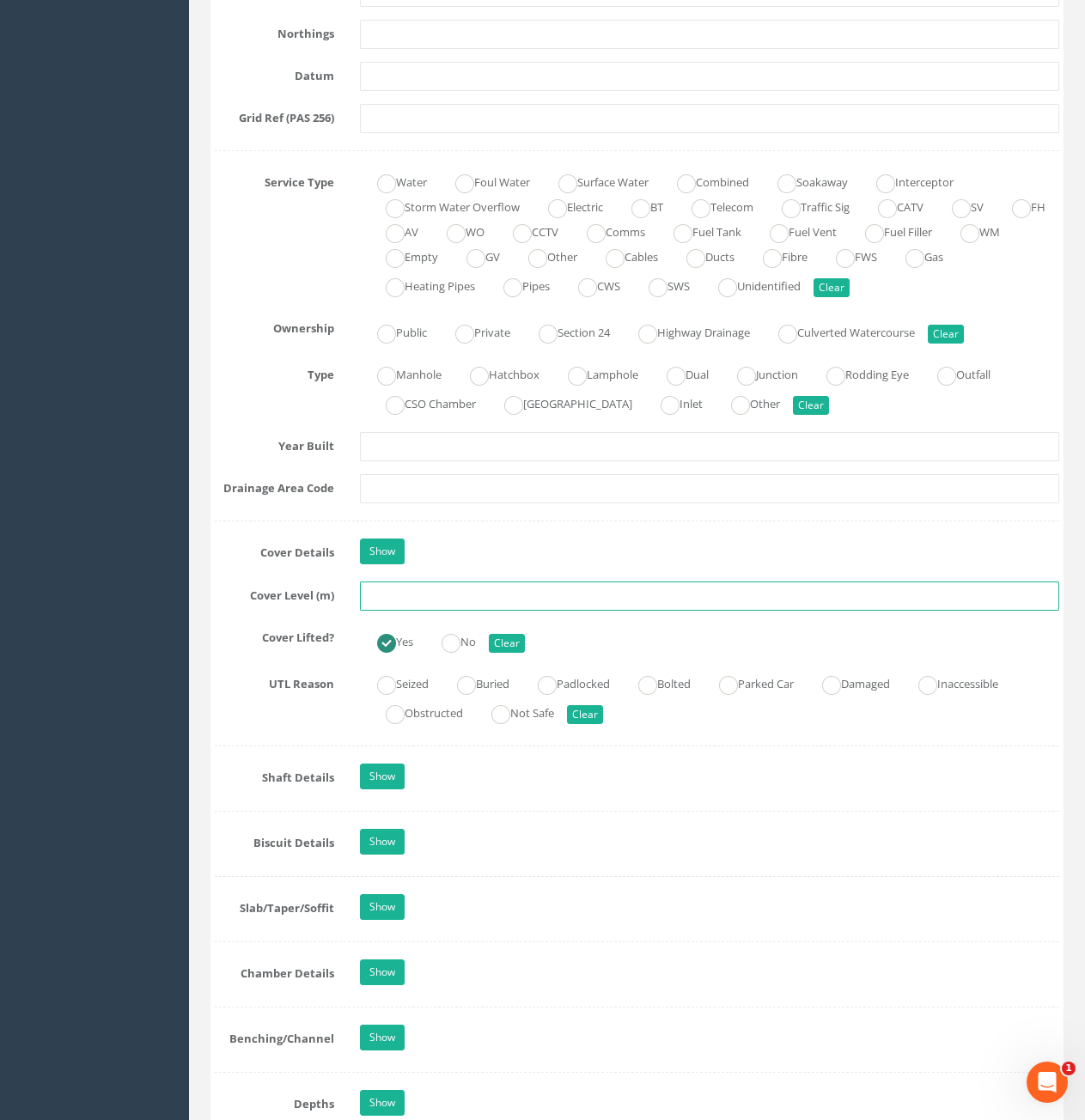
click at [512, 596] on input "text" at bounding box center [710, 595] width 699 height 29
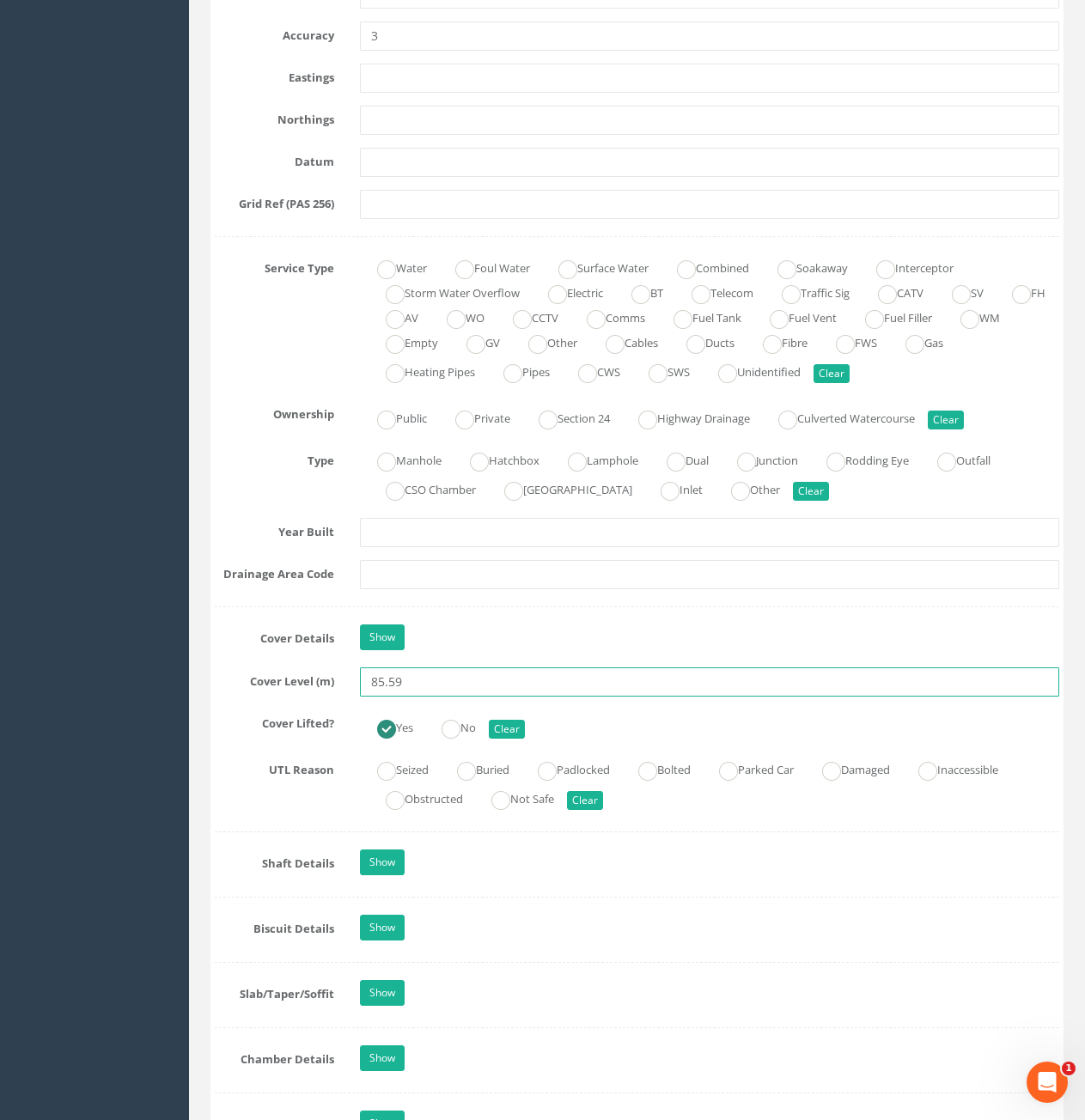
type input "85.59"
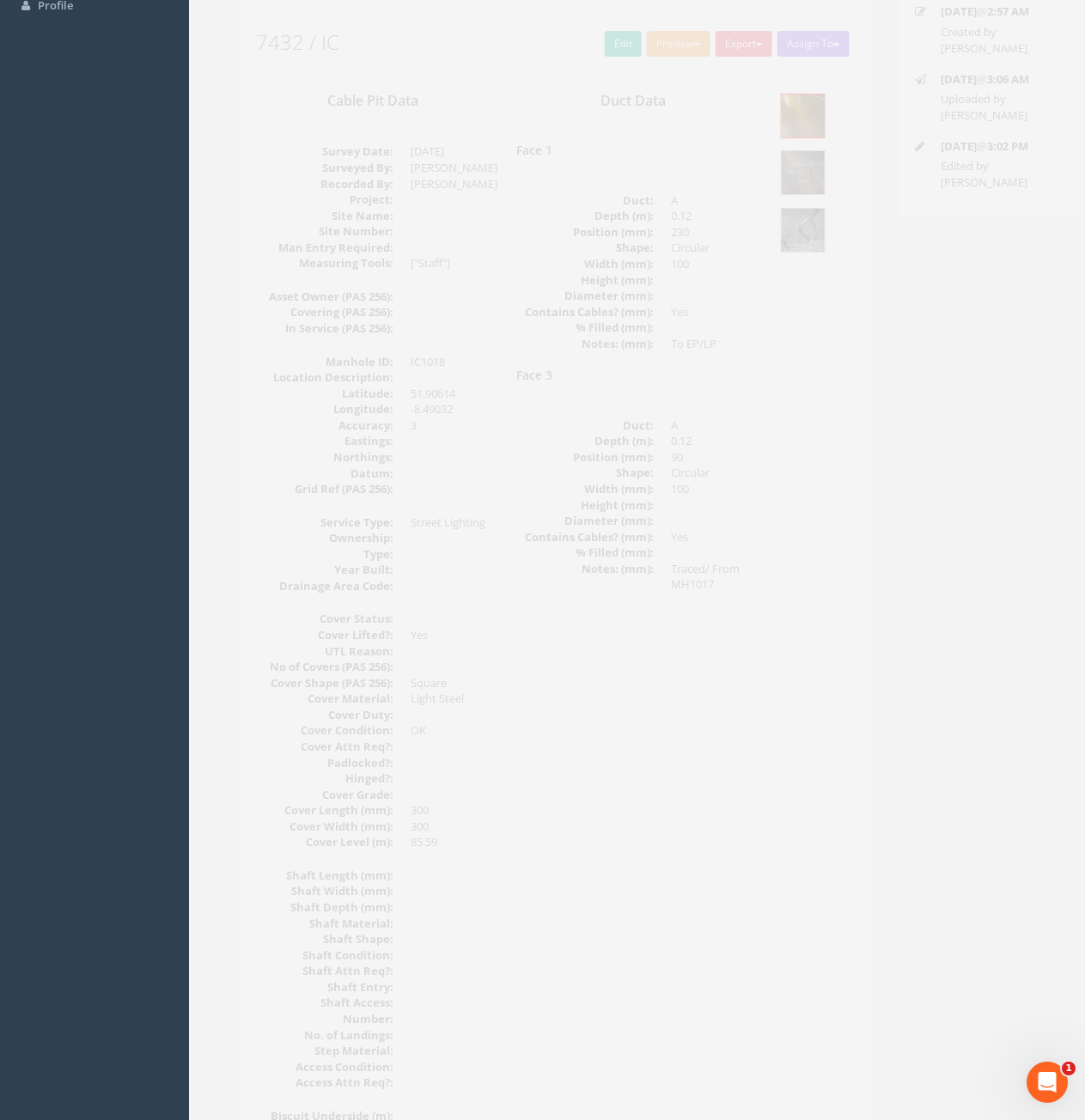
scroll to position [0, 0]
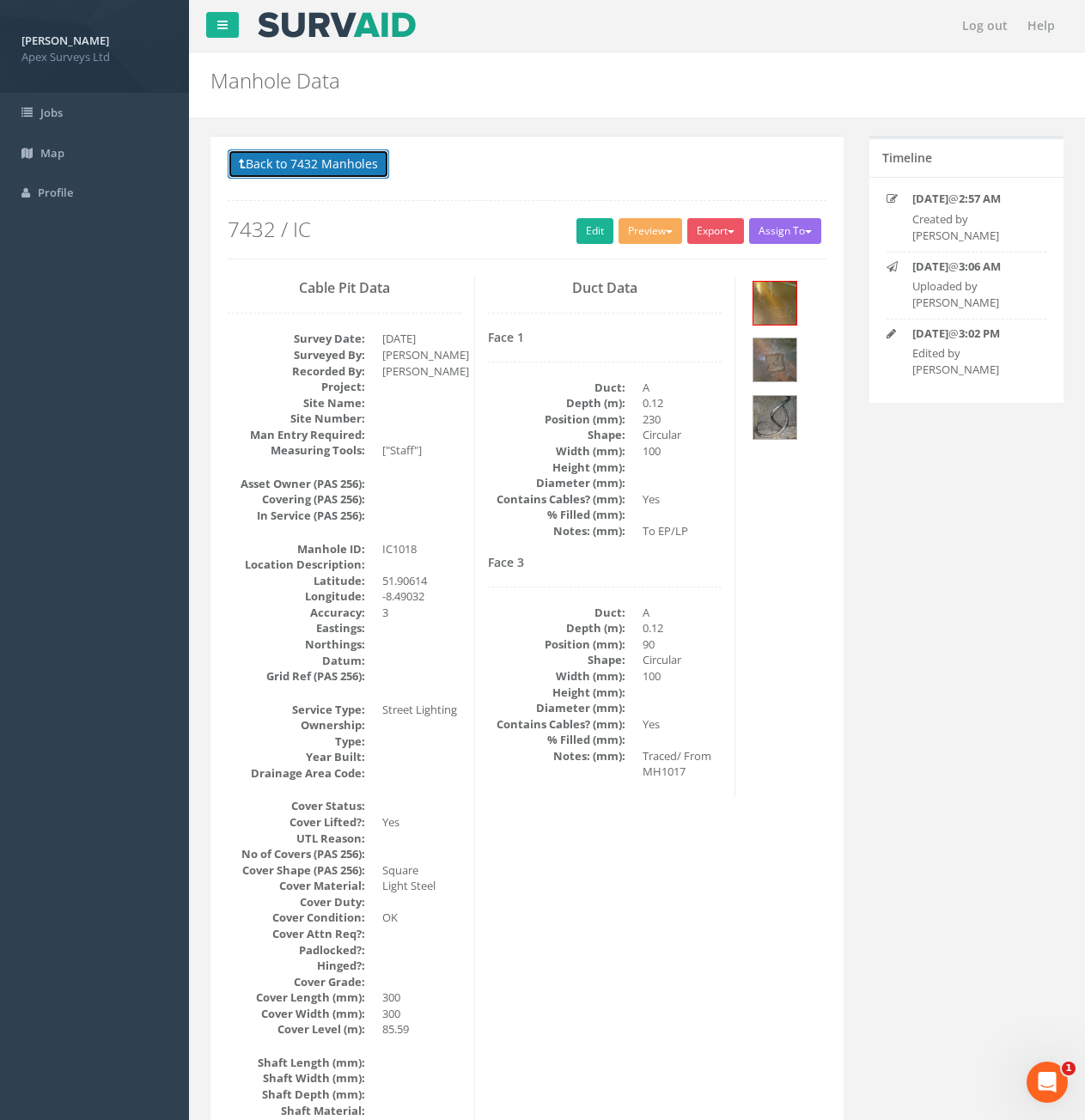
click at [335, 163] on button "Back to 7432 Manholes" at bounding box center [308, 163] width 162 height 29
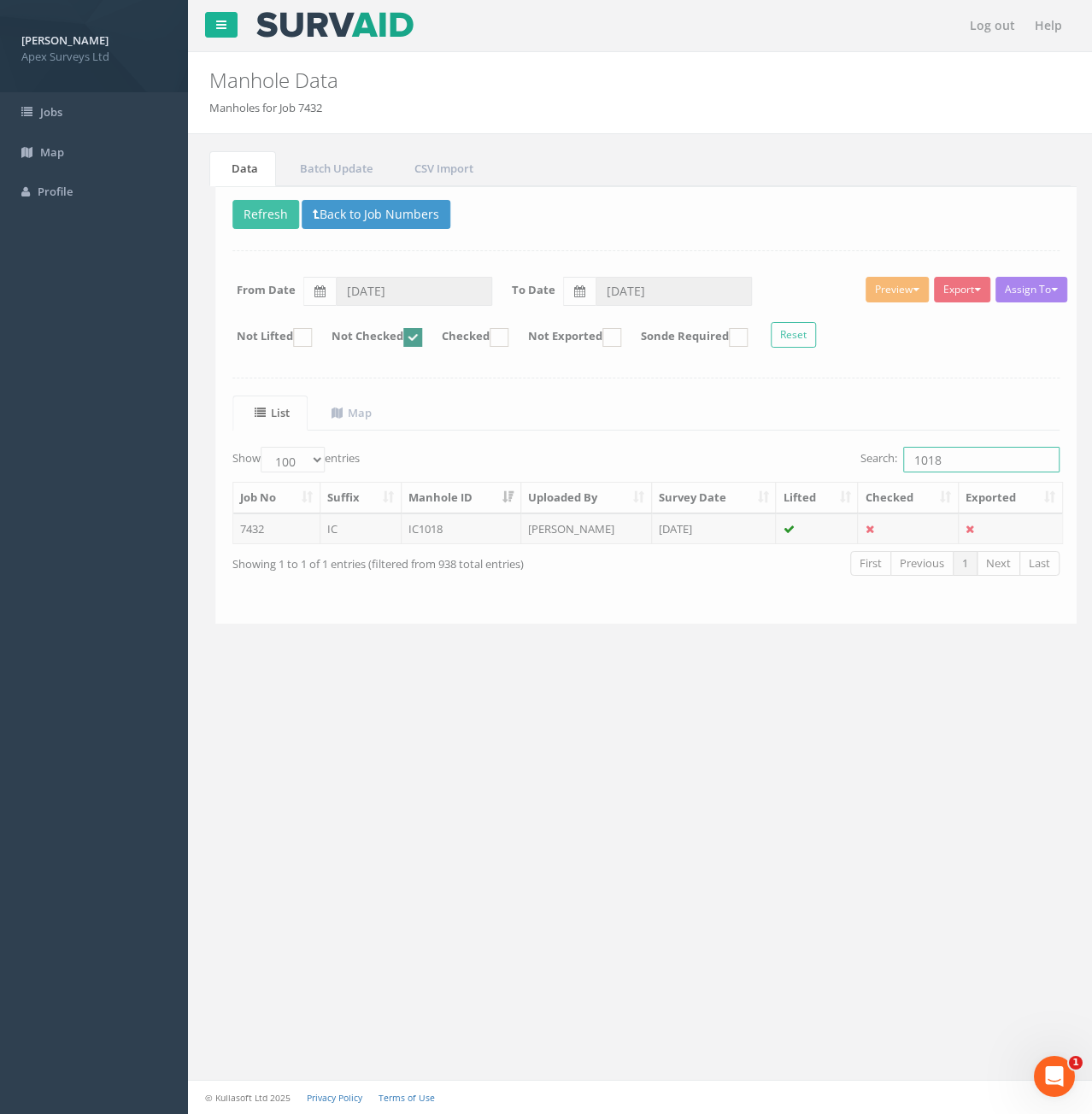
click at [969, 464] on input "1018" at bounding box center [975, 459] width 156 height 25
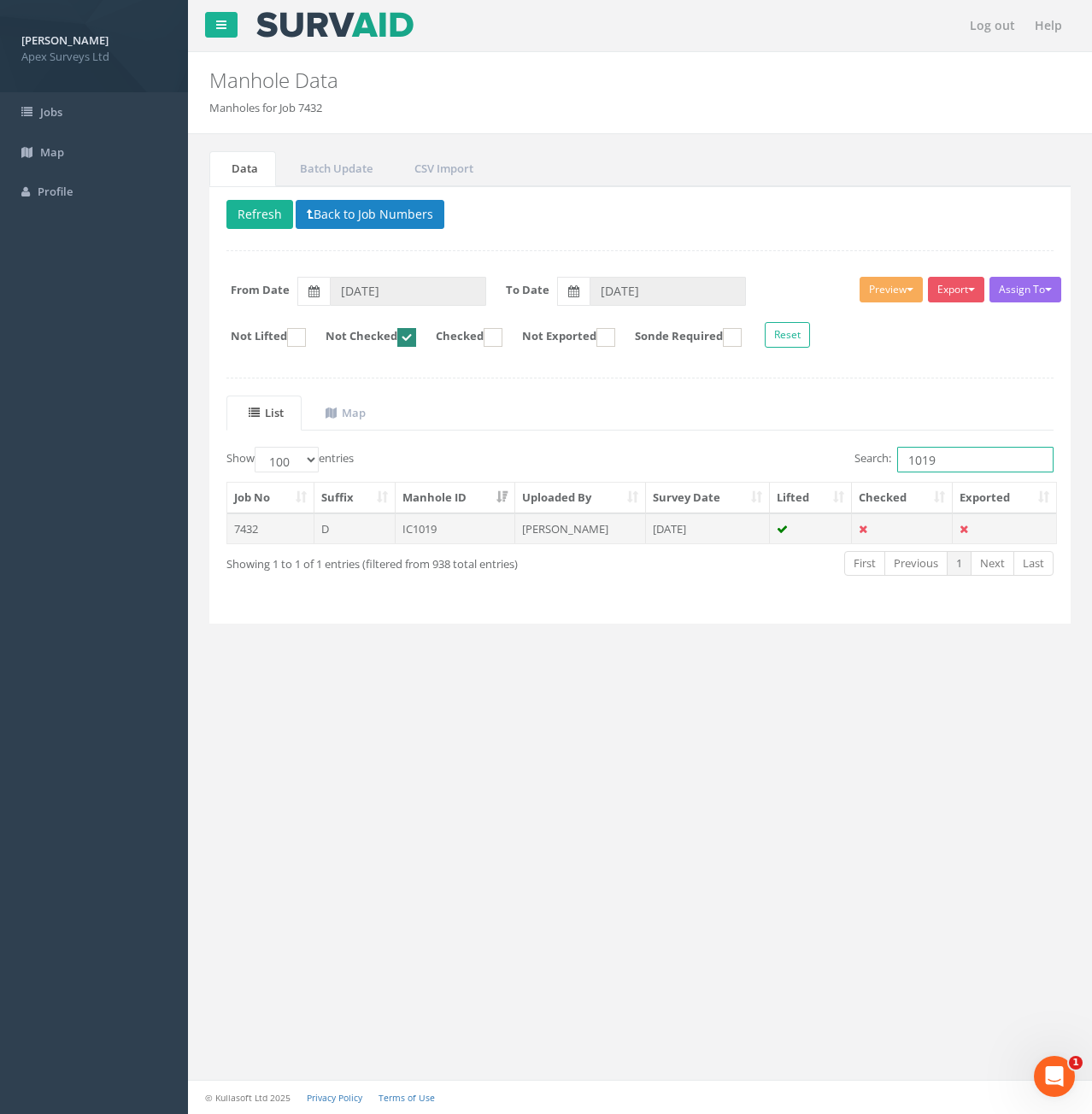
type input "1019"
click at [263, 534] on td "7432" at bounding box center [270, 529] width 87 height 30
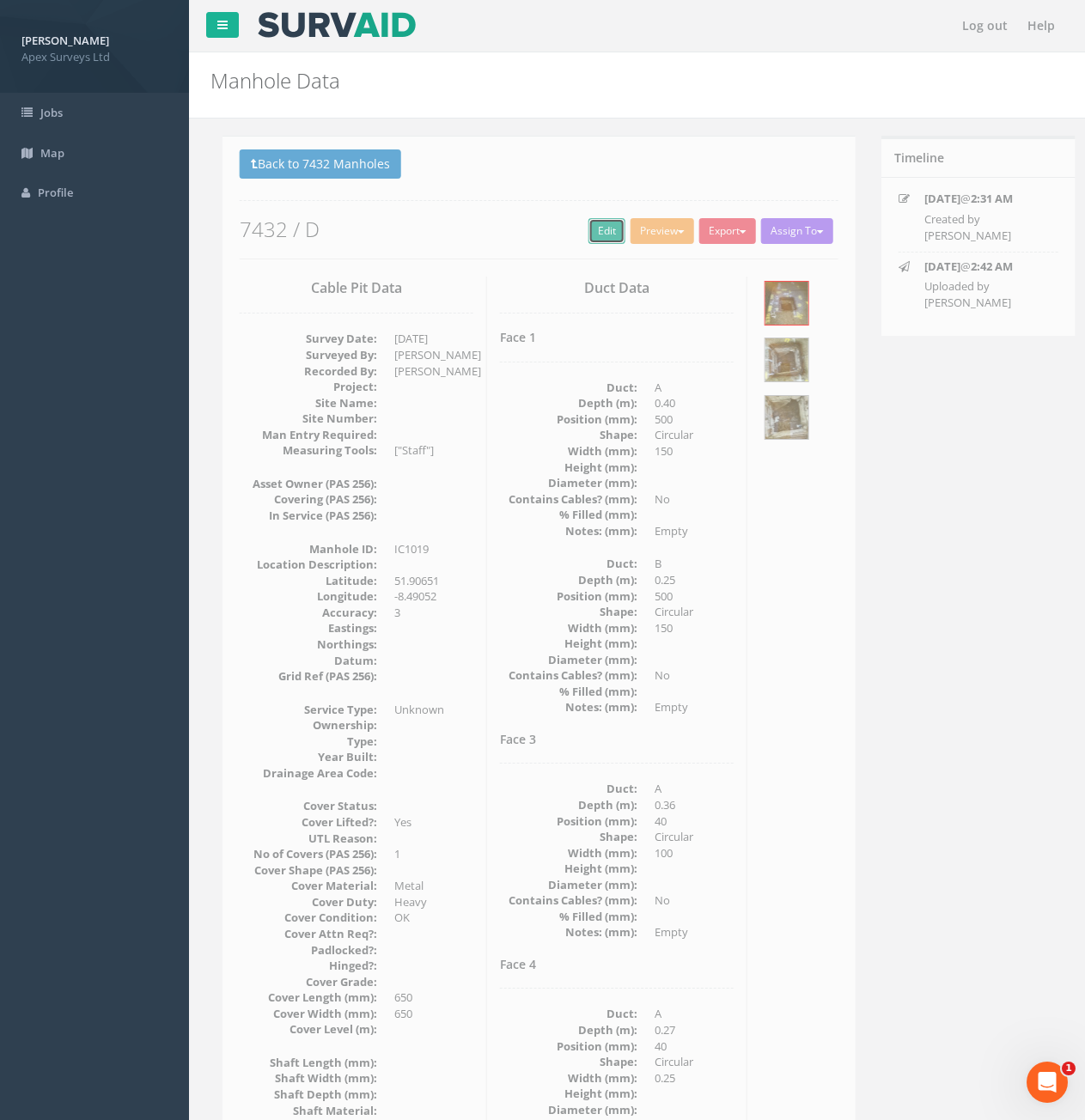
click at [587, 236] on link "Edit" at bounding box center [595, 231] width 37 height 25
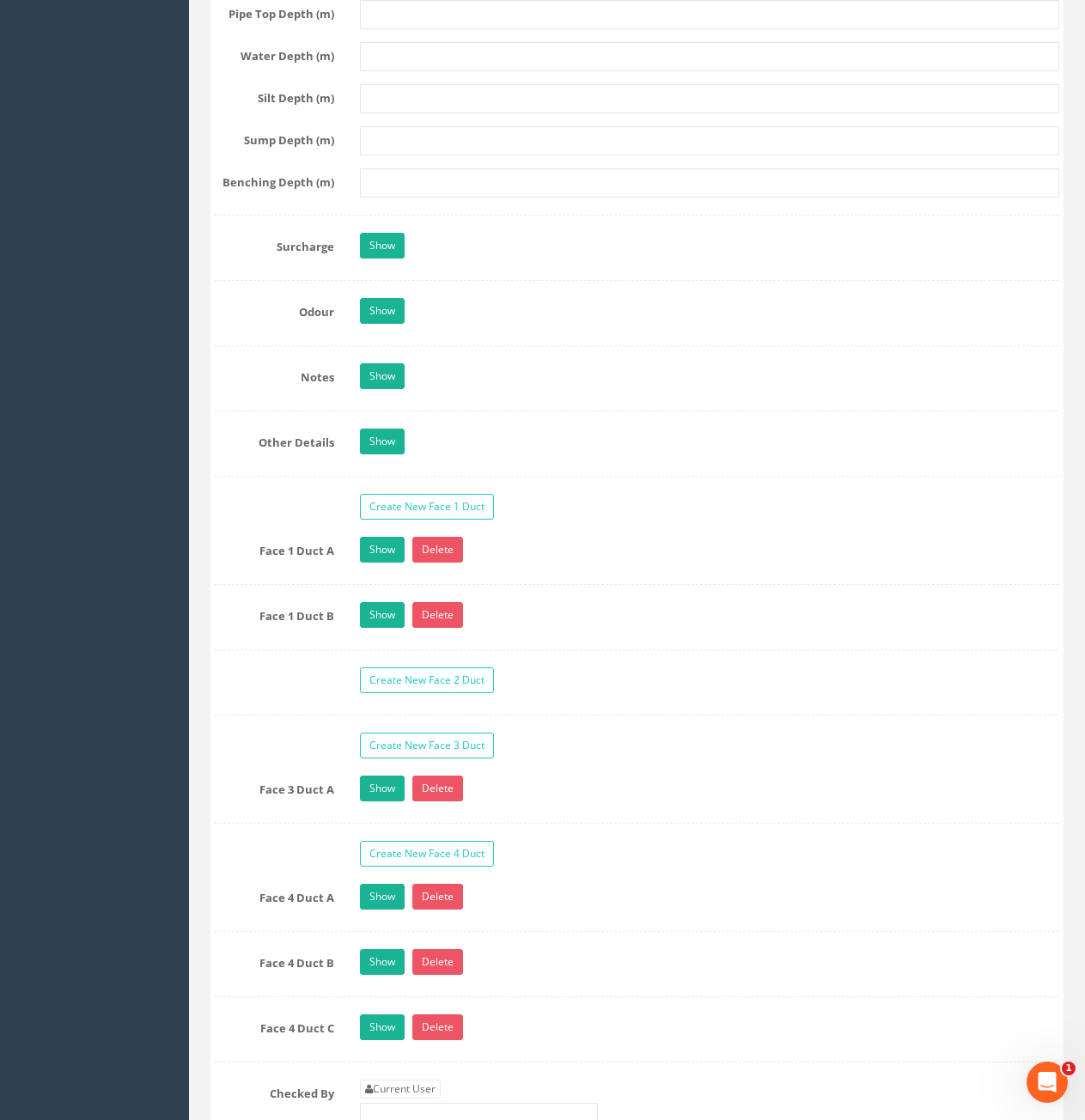
scroll to position [2835, 0]
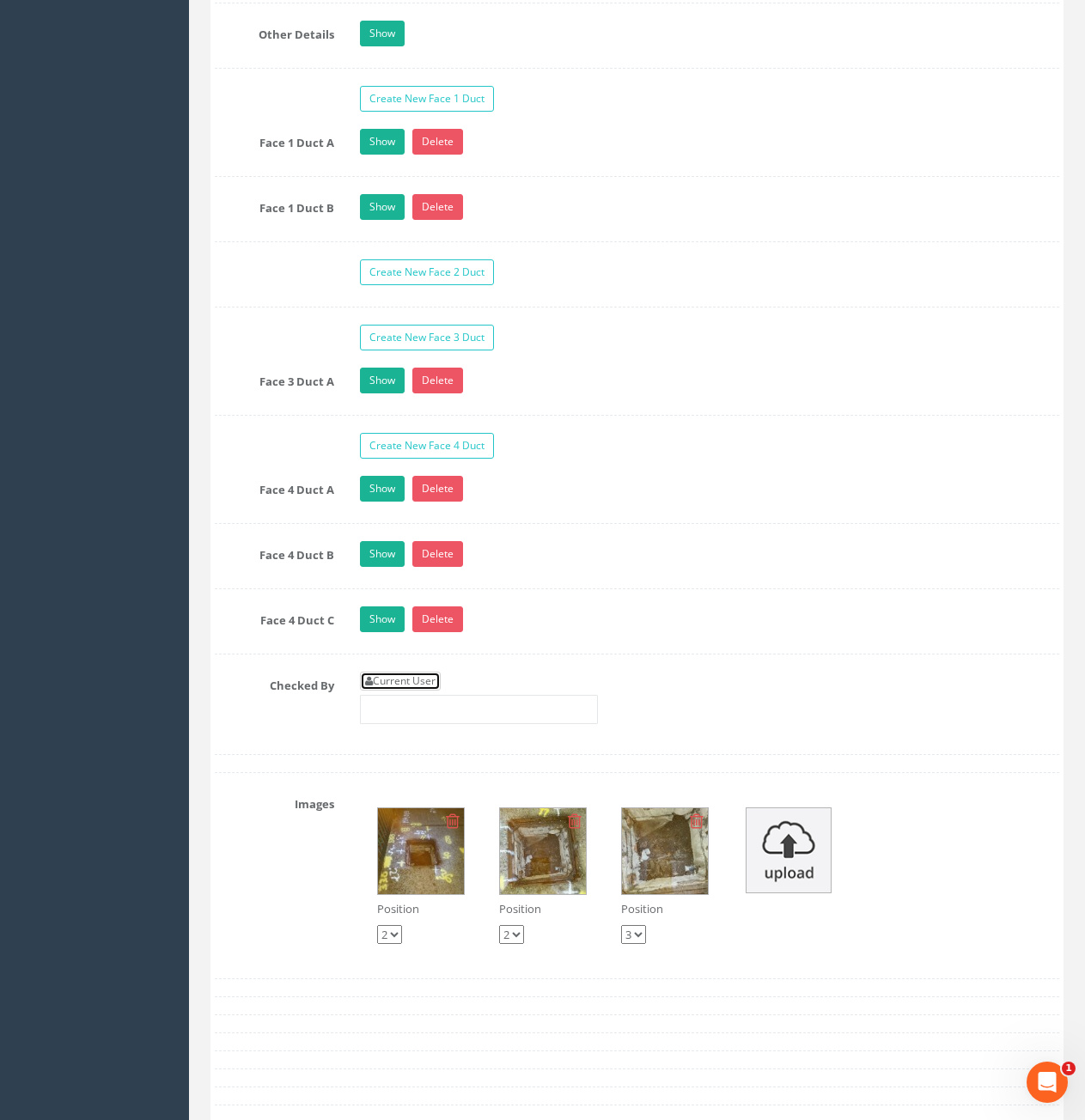
drag, startPoint x: 403, startPoint y: 678, endPoint x: 414, endPoint y: 666, distance: 16.3
click at [403, 678] on link "Current User" at bounding box center [400, 681] width 80 height 19
type input "[PERSON_NAME]"
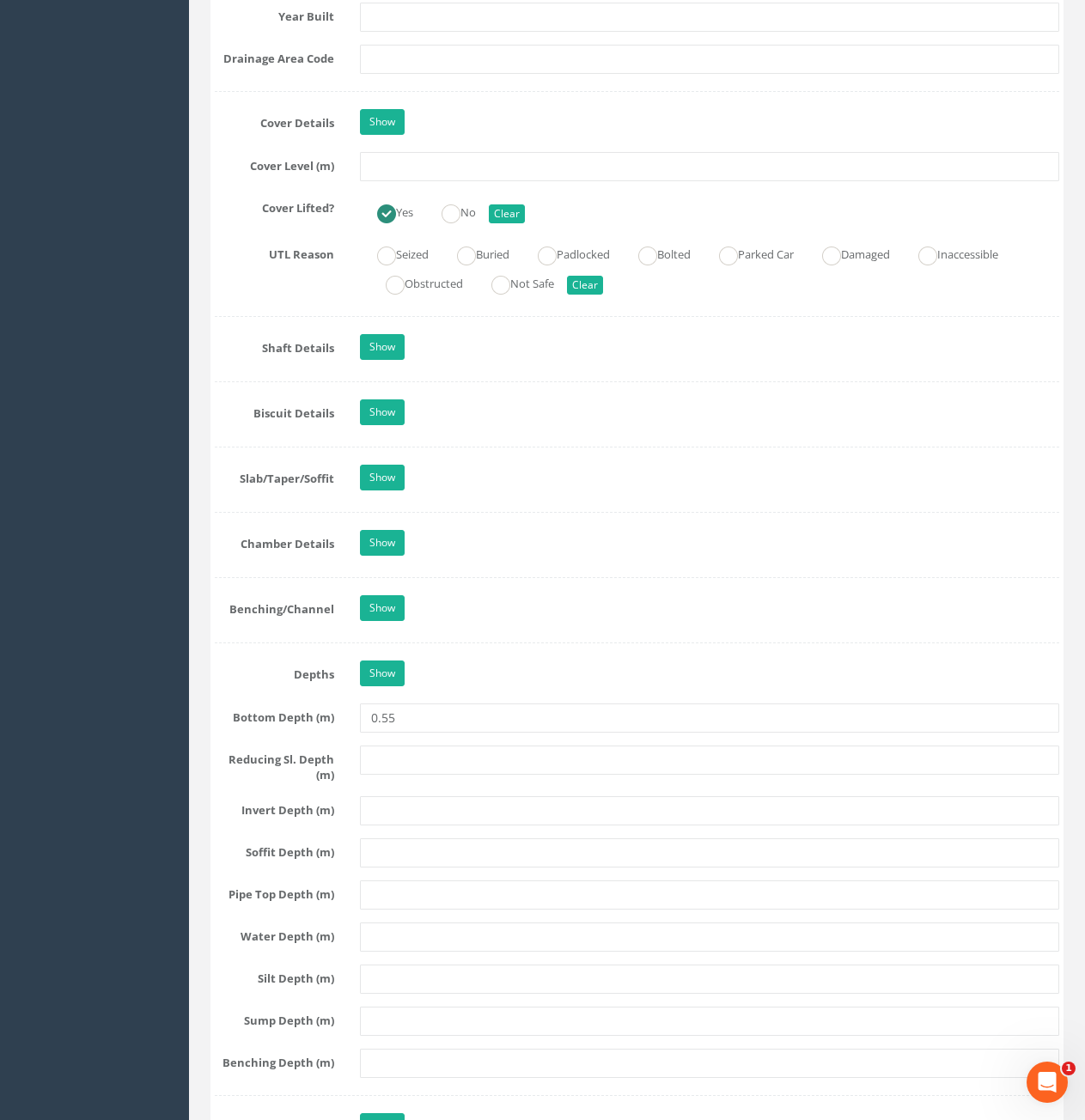
scroll to position [1461, 0]
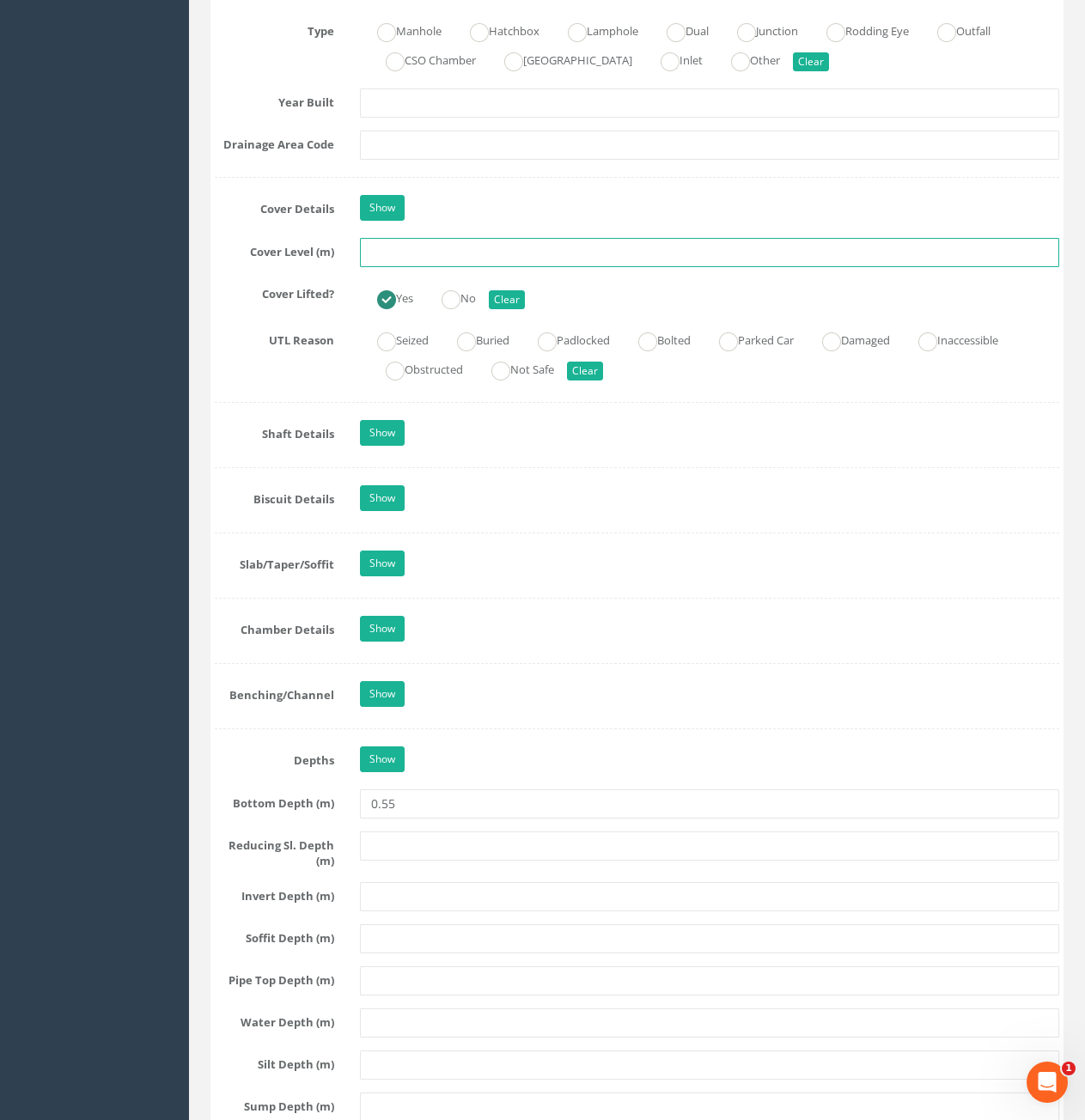
click at [458, 261] on input "text" at bounding box center [710, 252] width 699 height 29
type input "86.57"
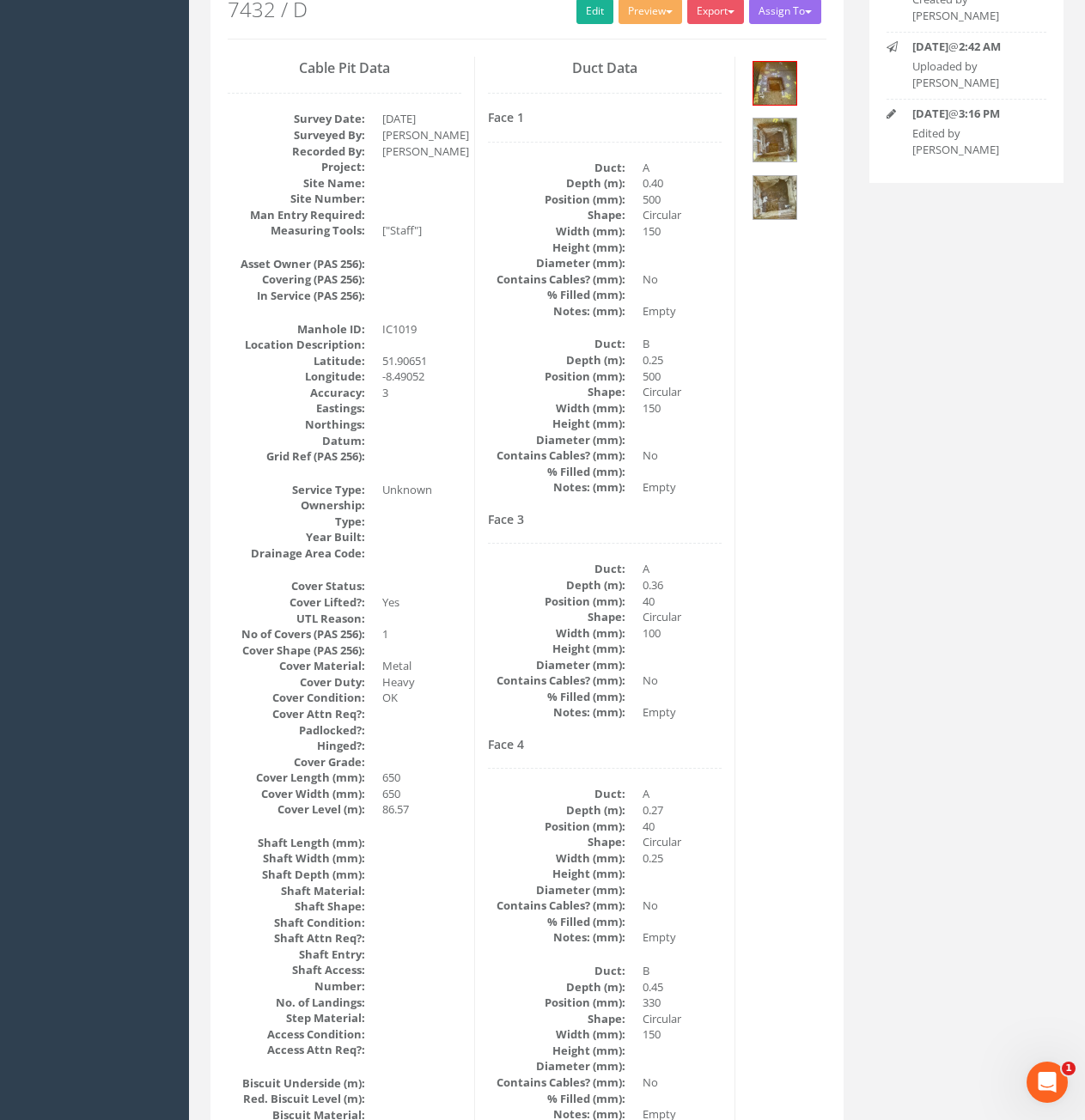
scroll to position [0, 0]
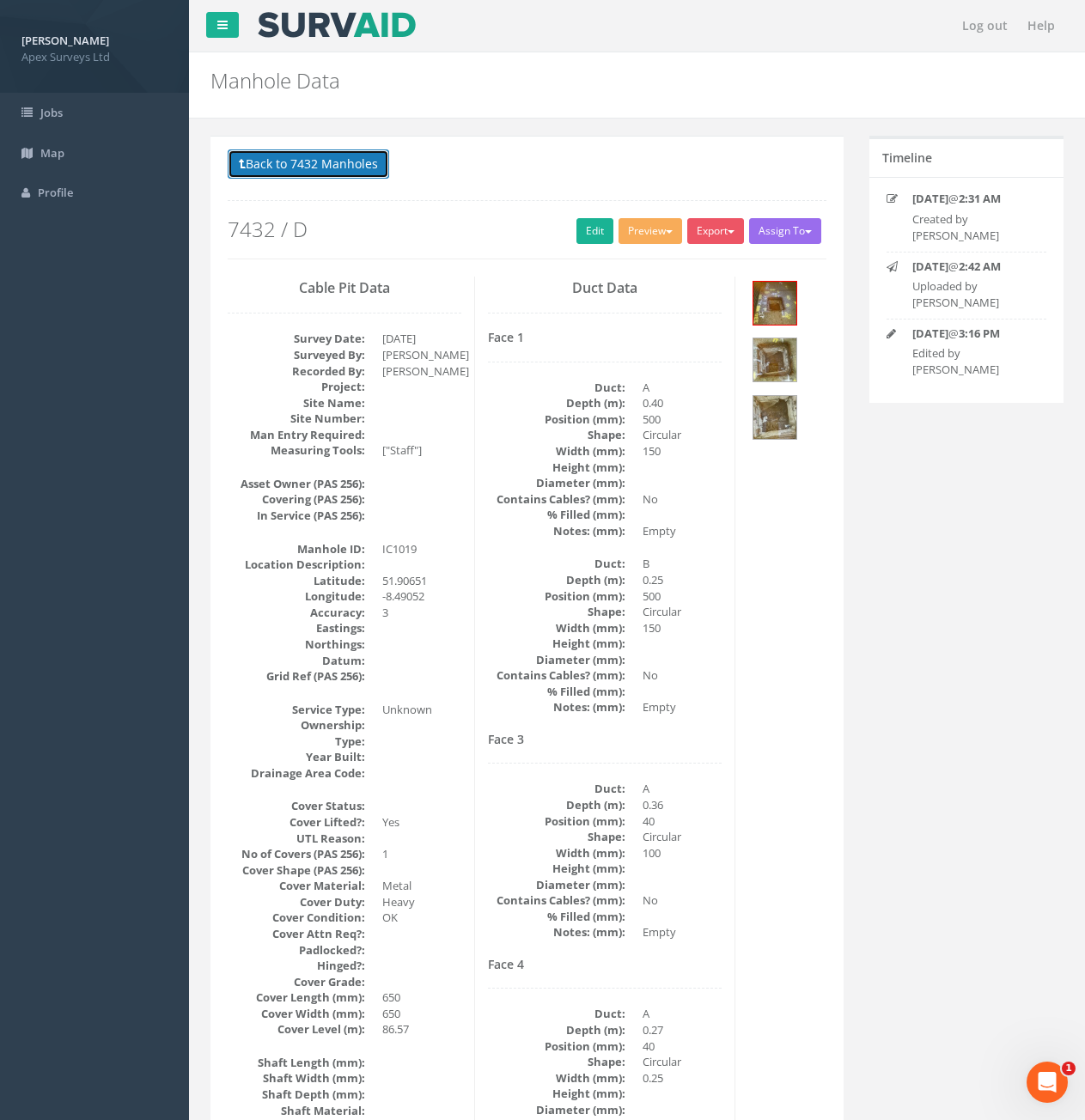
click at [309, 174] on button "Back to 7432 Manholes" at bounding box center [308, 163] width 162 height 29
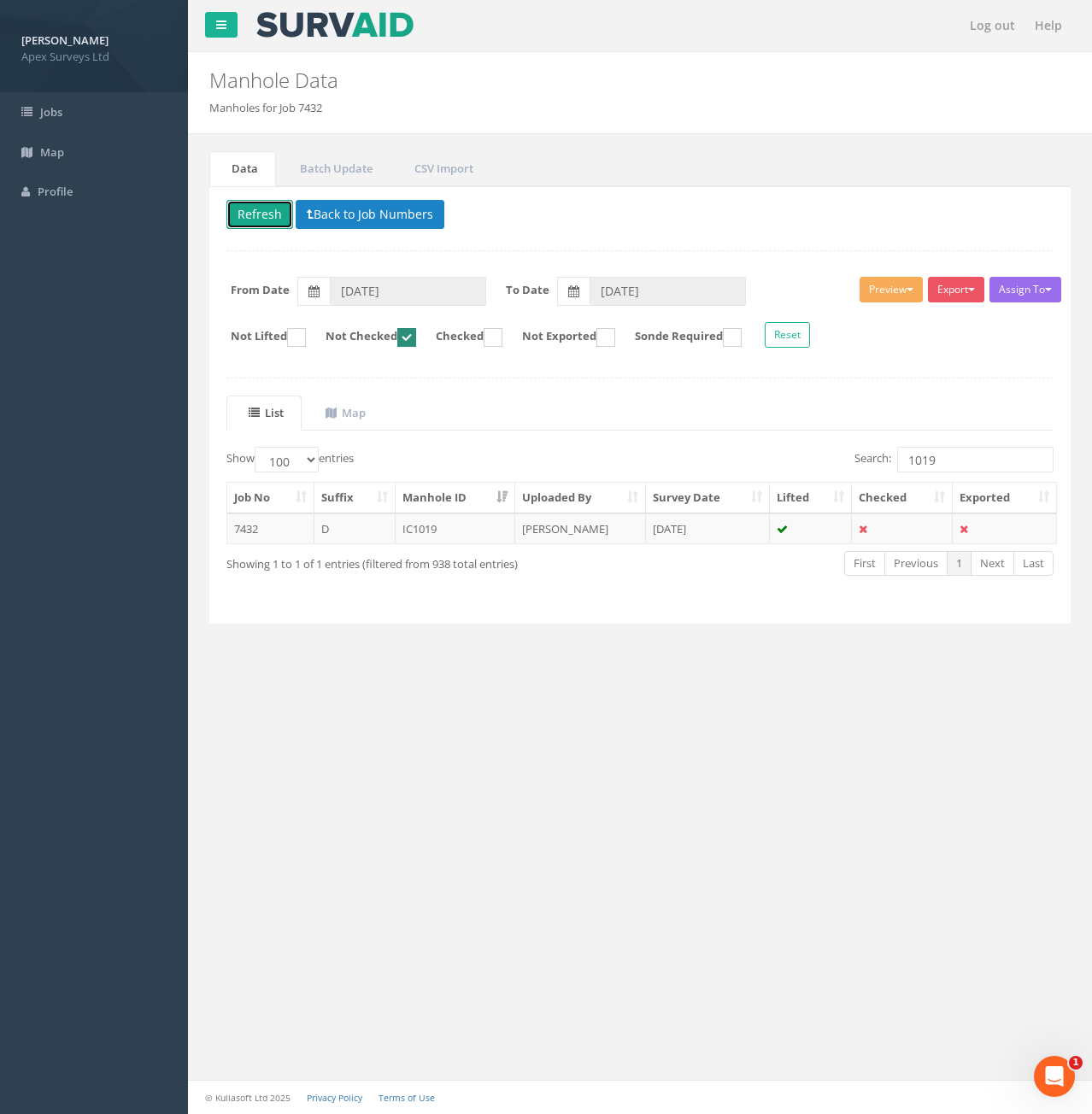
click at [271, 222] on button "Refresh" at bounding box center [259, 214] width 67 height 29
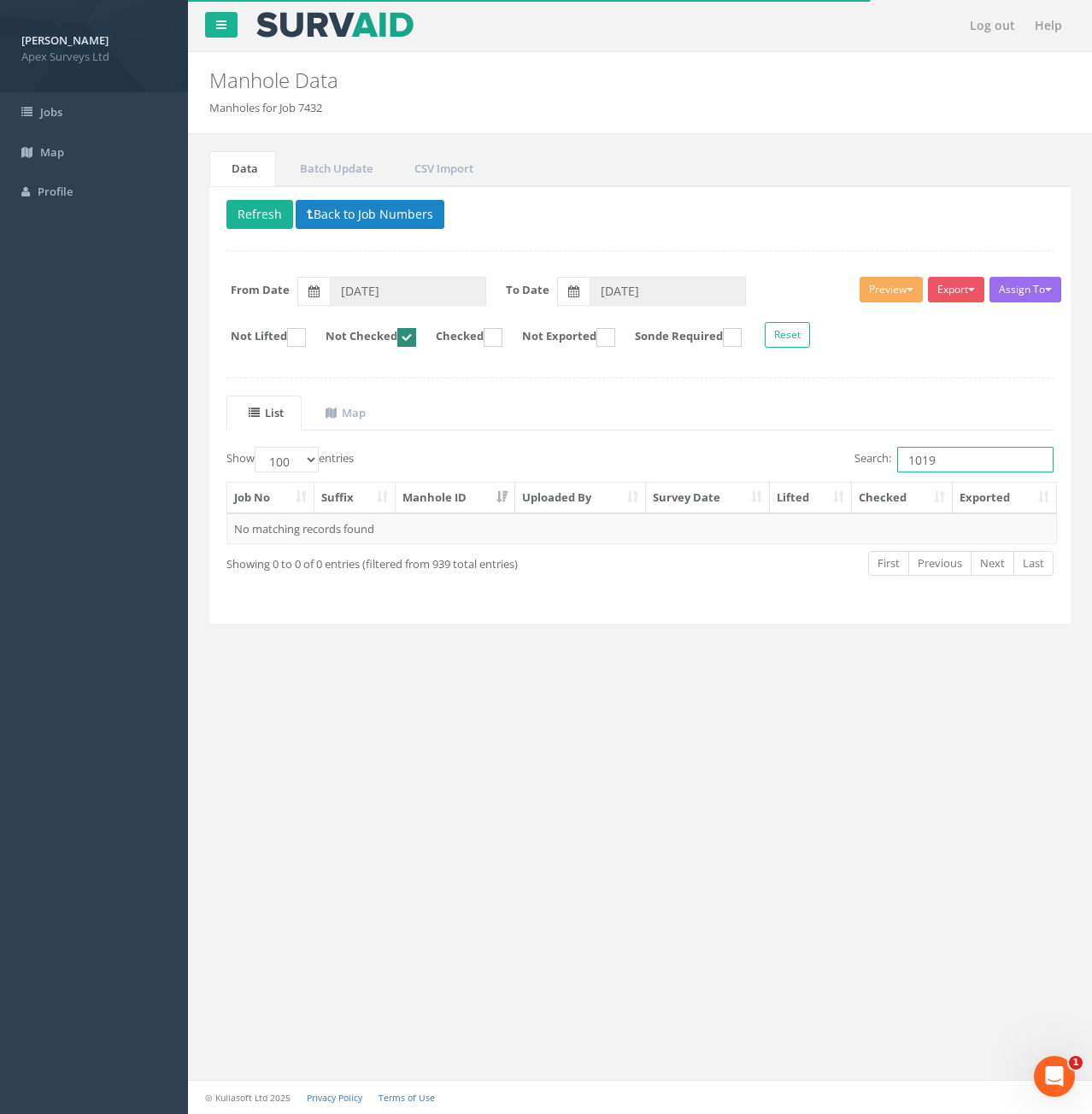
click at [963, 461] on input "1019" at bounding box center [975, 459] width 156 height 25
type input "1020"
click at [274, 528] on td "7432" at bounding box center [270, 529] width 87 height 30
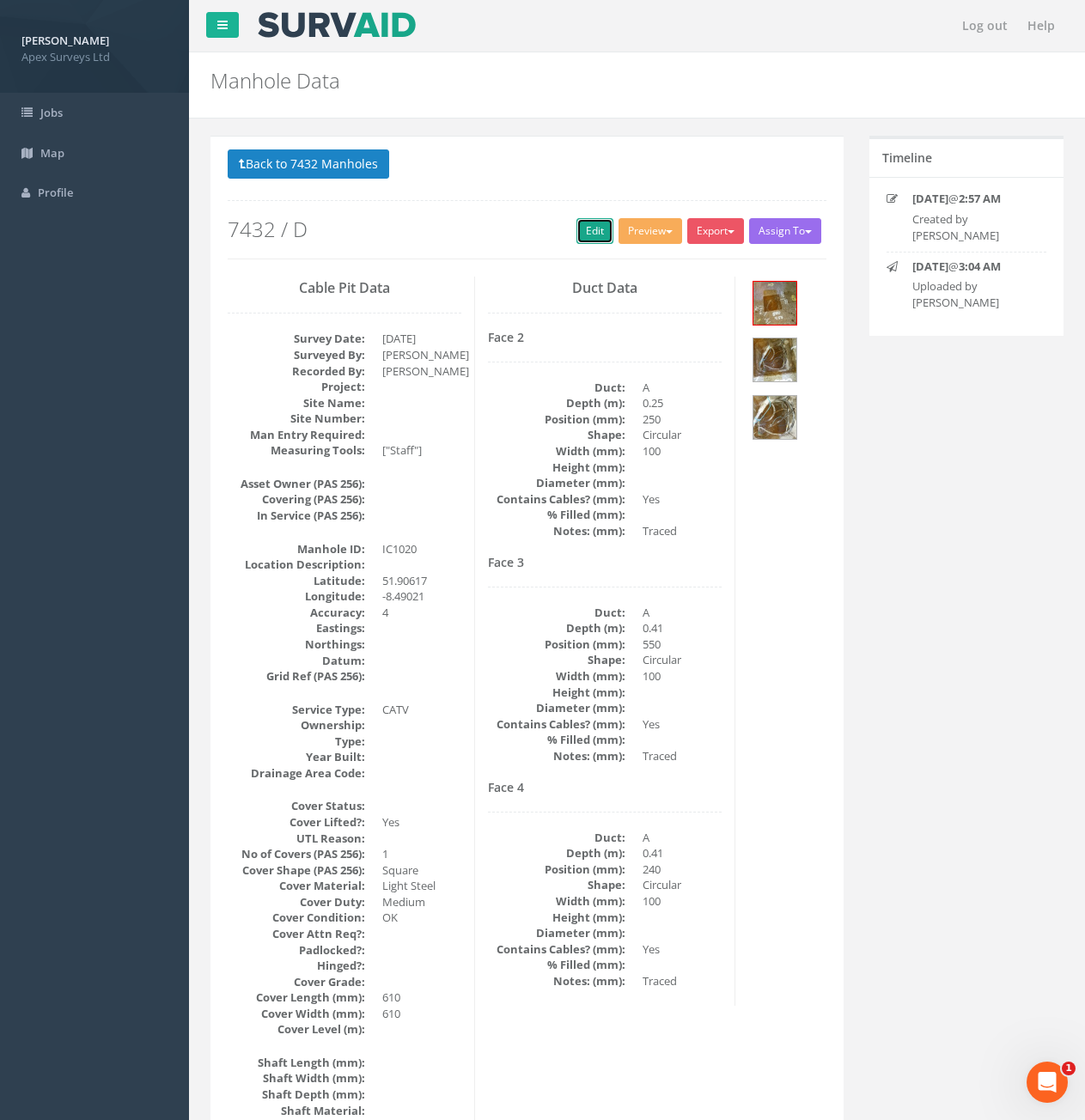
click at [576, 227] on link "Edit" at bounding box center [595, 231] width 37 height 25
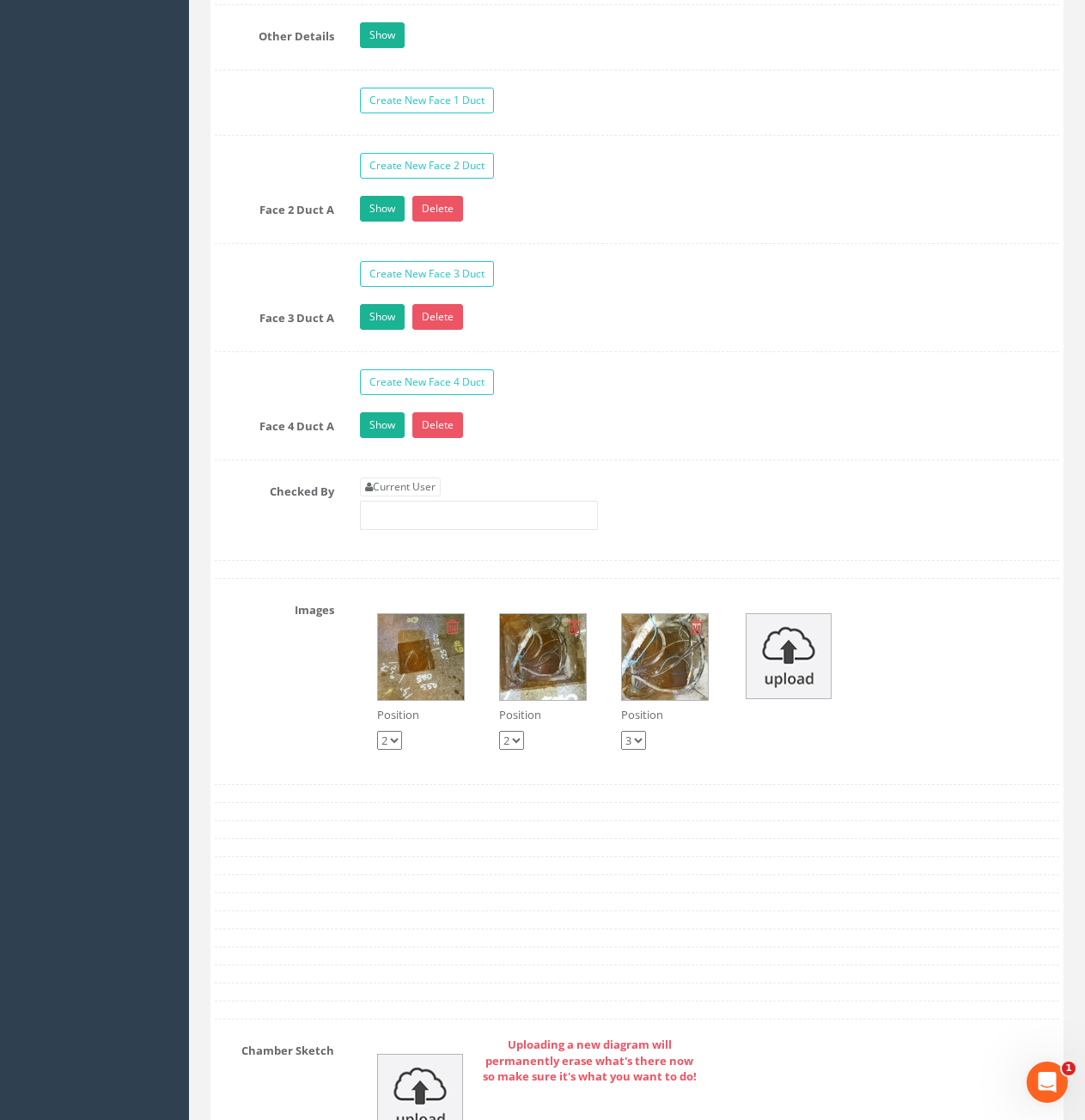
scroll to position [2835, 0]
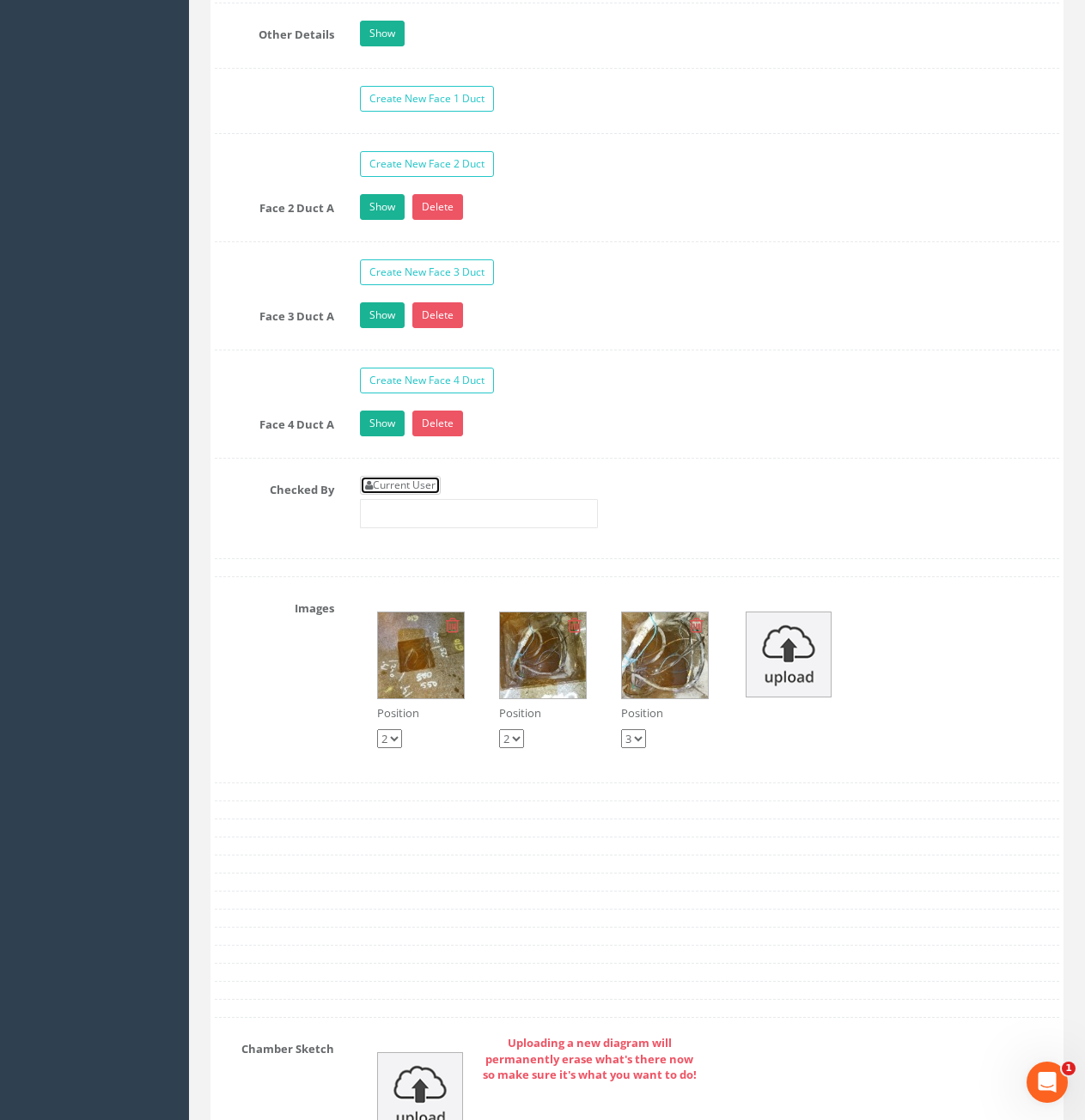
click at [391, 485] on link "Current User" at bounding box center [400, 485] width 80 height 19
type input "[PERSON_NAME]"
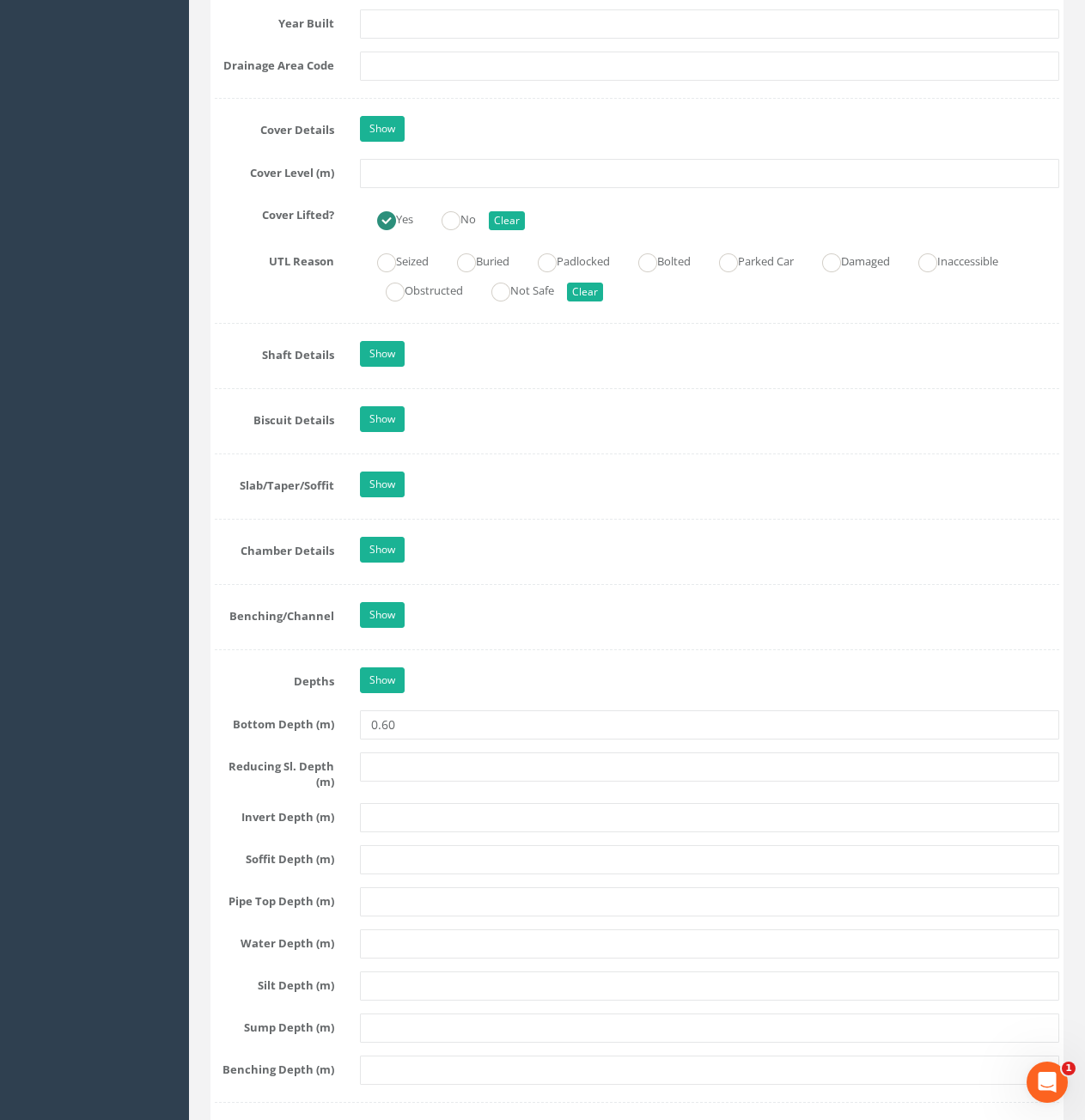
scroll to position [1031, 0]
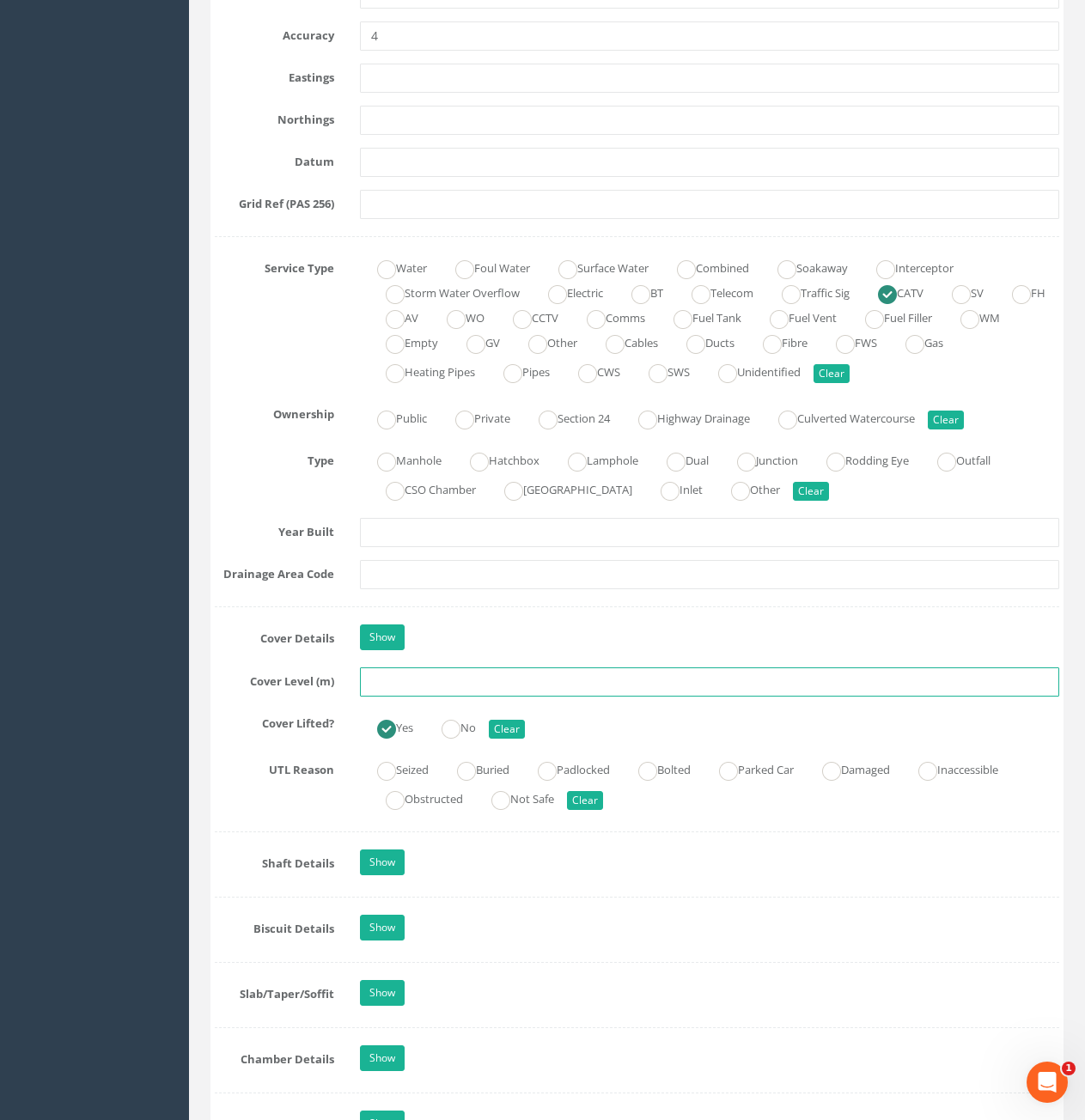
click at [459, 682] on input "text" at bounding box center [710, 682] width 699 height 29
type input "85.47"
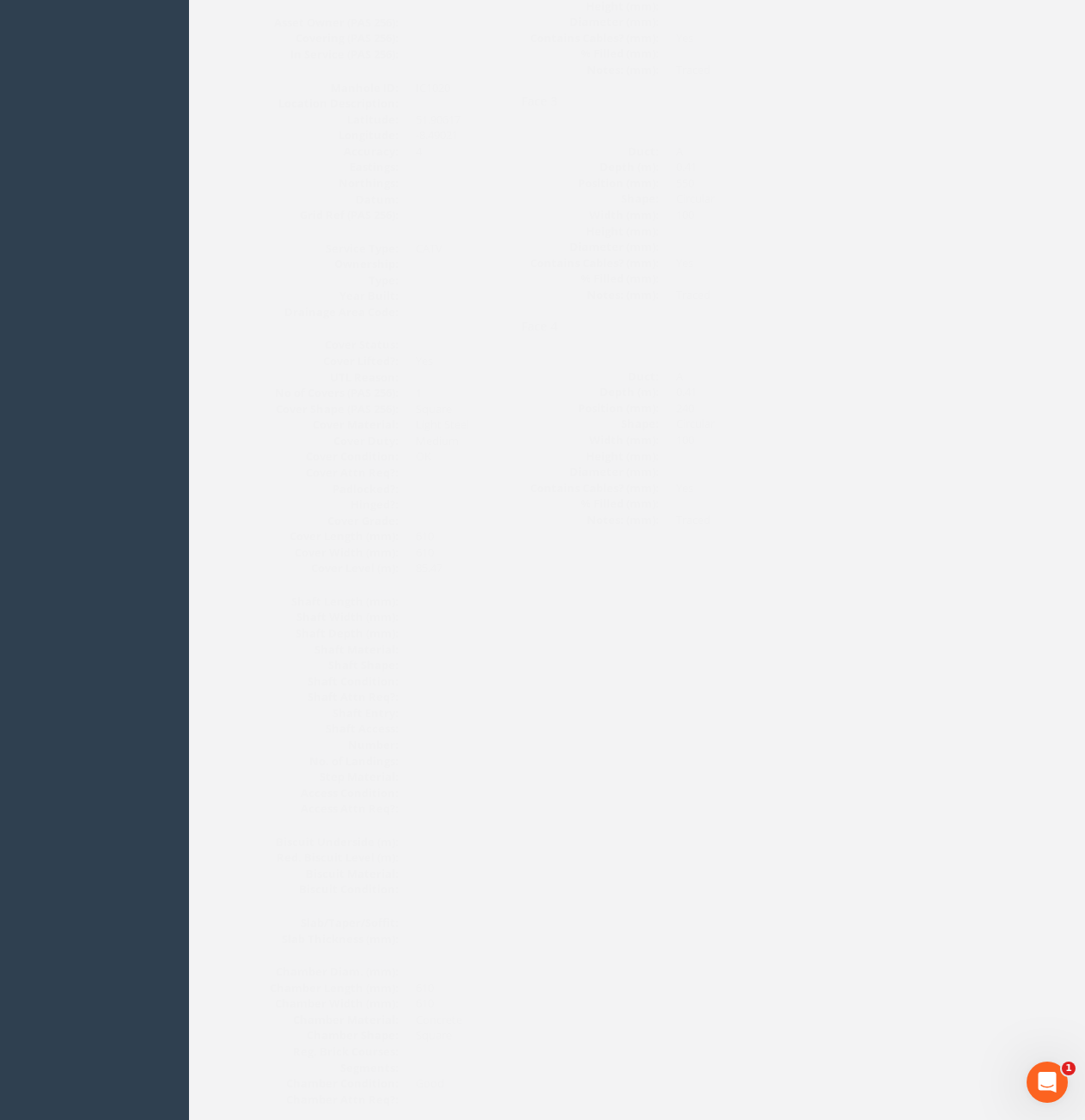
scroll to position [0, 0]
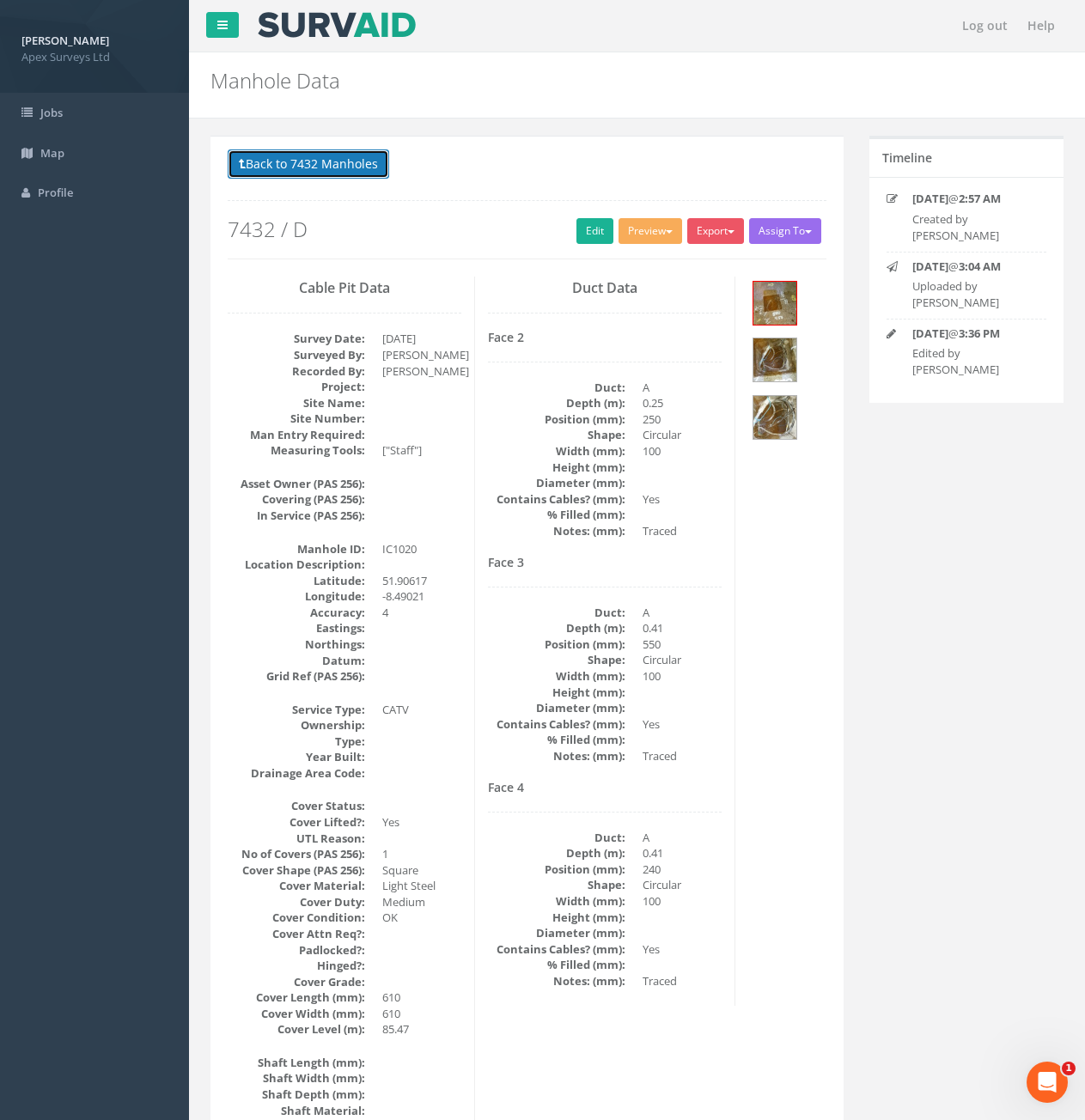
click at [337, 174] on button "Back to 7432 Manholes" at bounding box center [308, 163] width 162 height 29
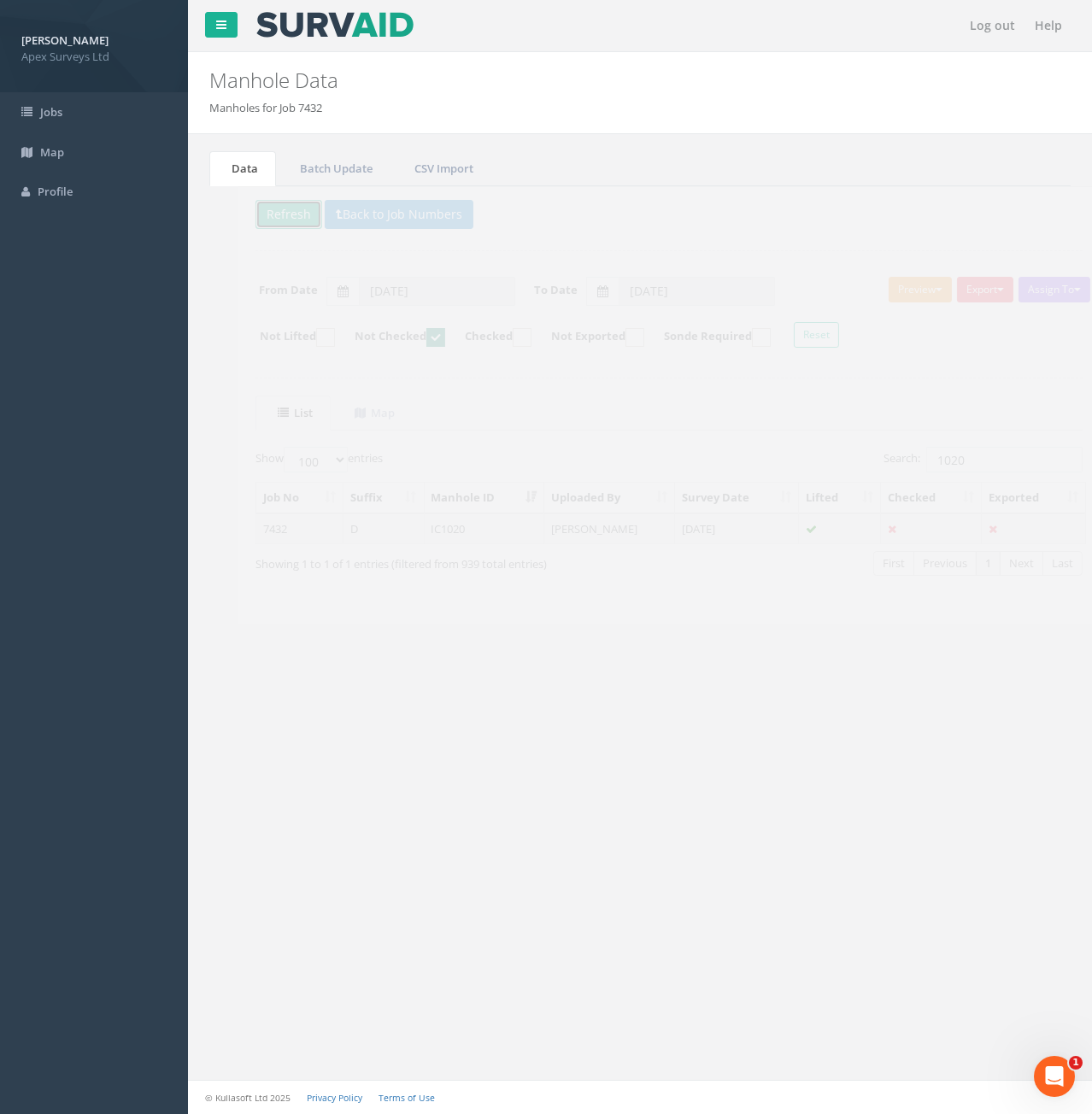
click at [250, 215] on button "Refresh" at bounding box center [259, 214] width 67 height 29
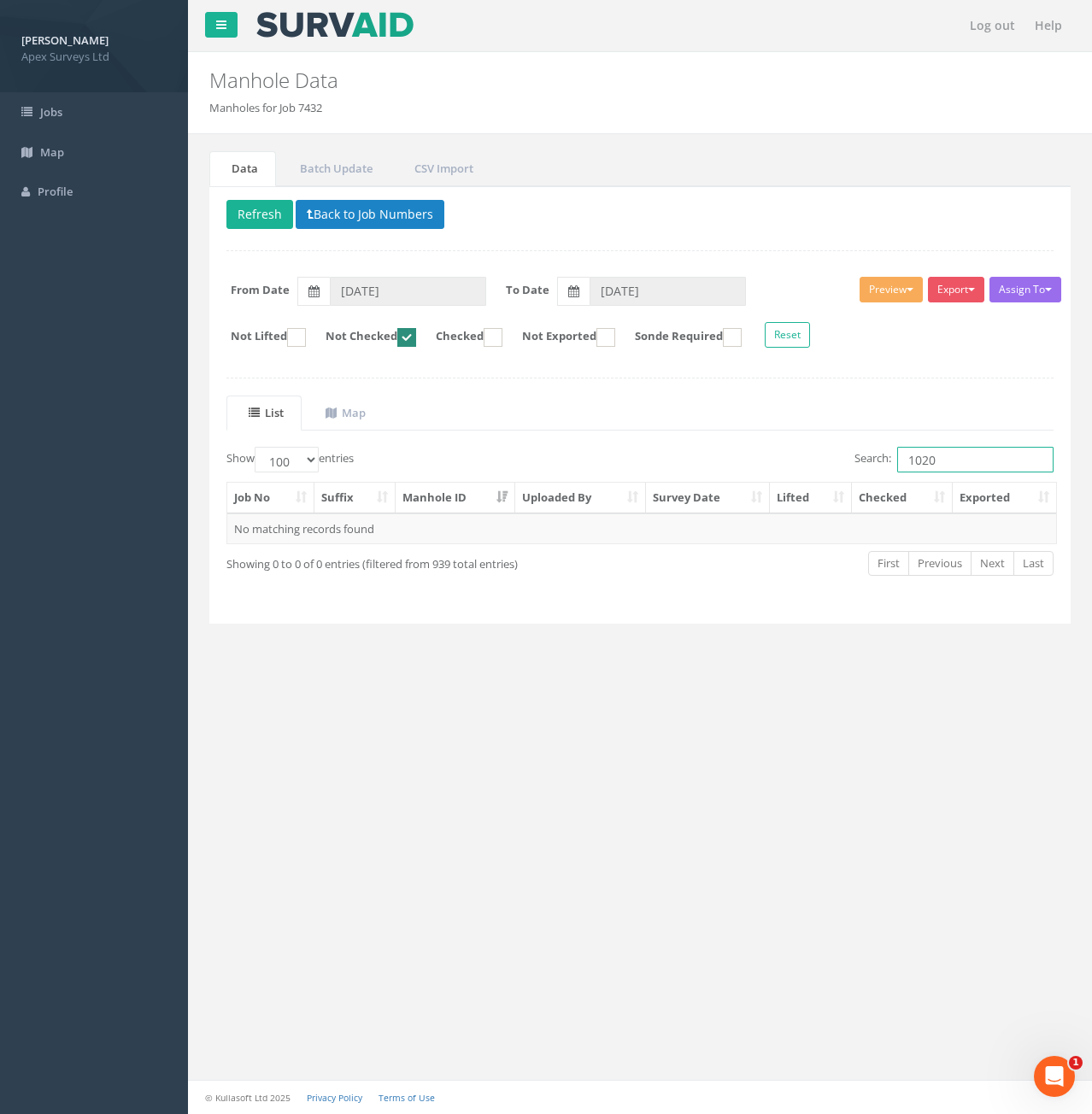
click at [957, 468] on input "1020" at bounding box center [975, 459] width 156 height 25
type input "1021"
click at [287, 533] on td "7432" at bounding box center [270, 529] width 87 height 30
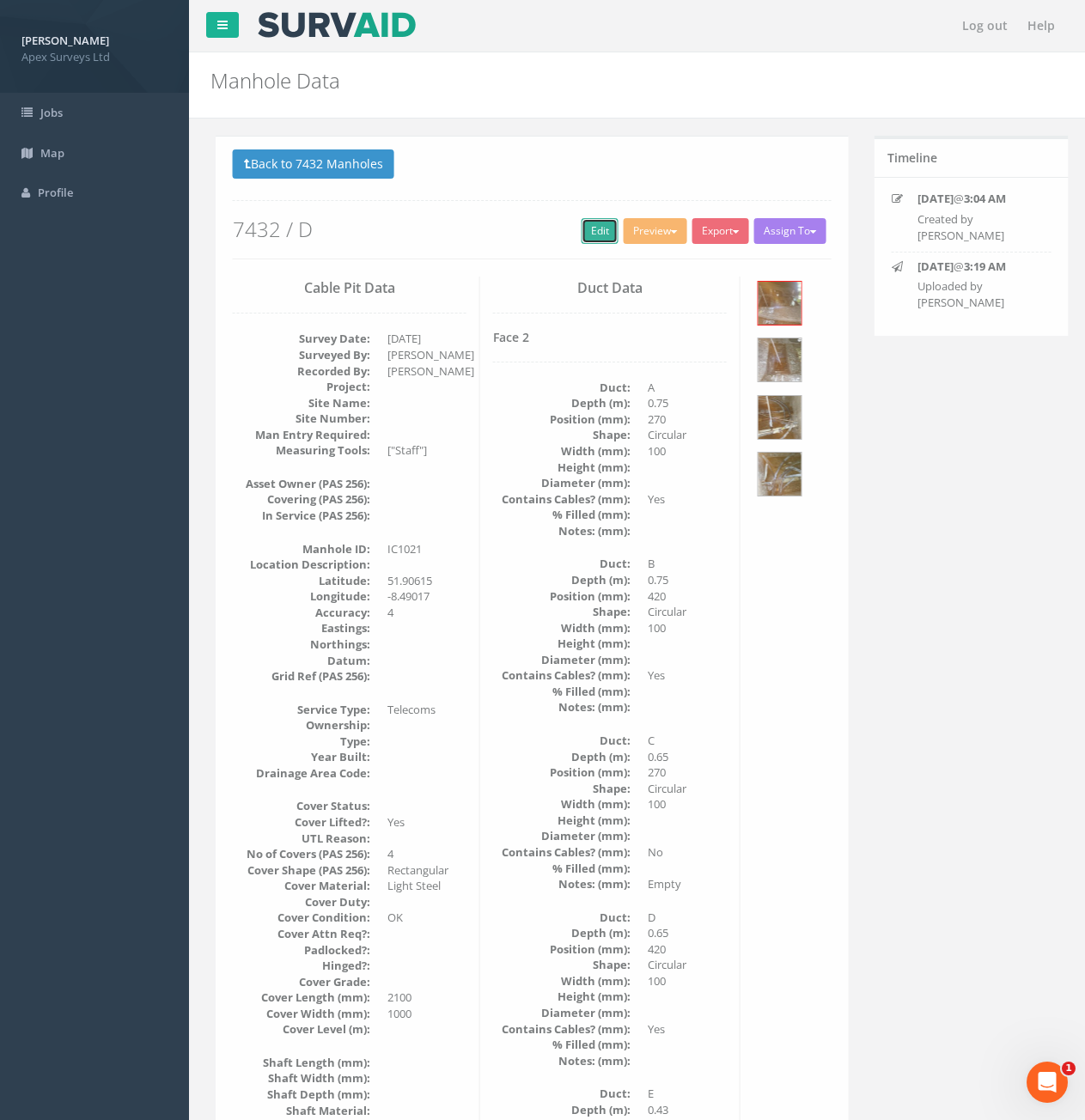
click at [585, 235] on link "Edit" at bounding box center [595, 231] width 37 height 25
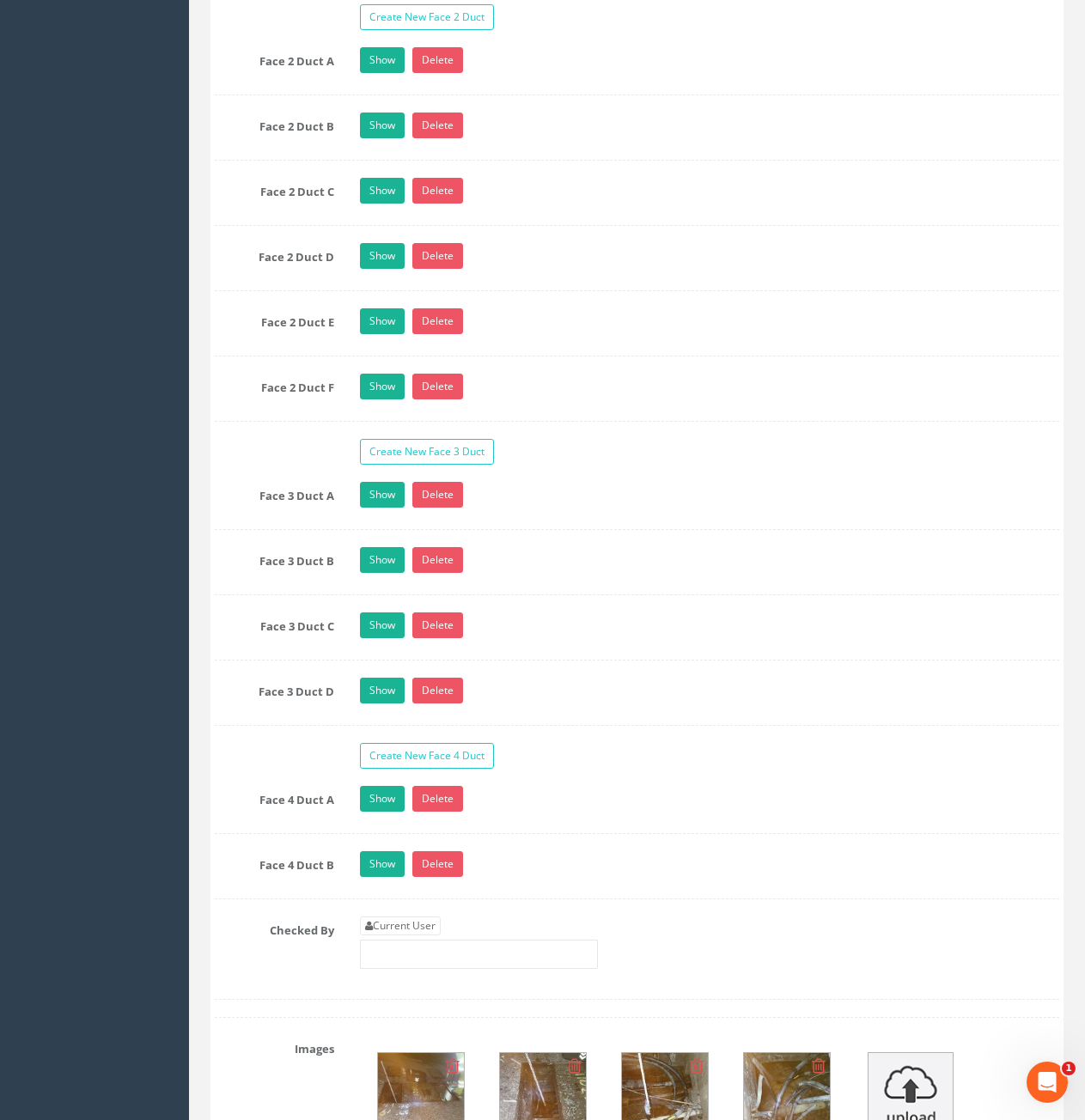
scroll to position [3179, 0]
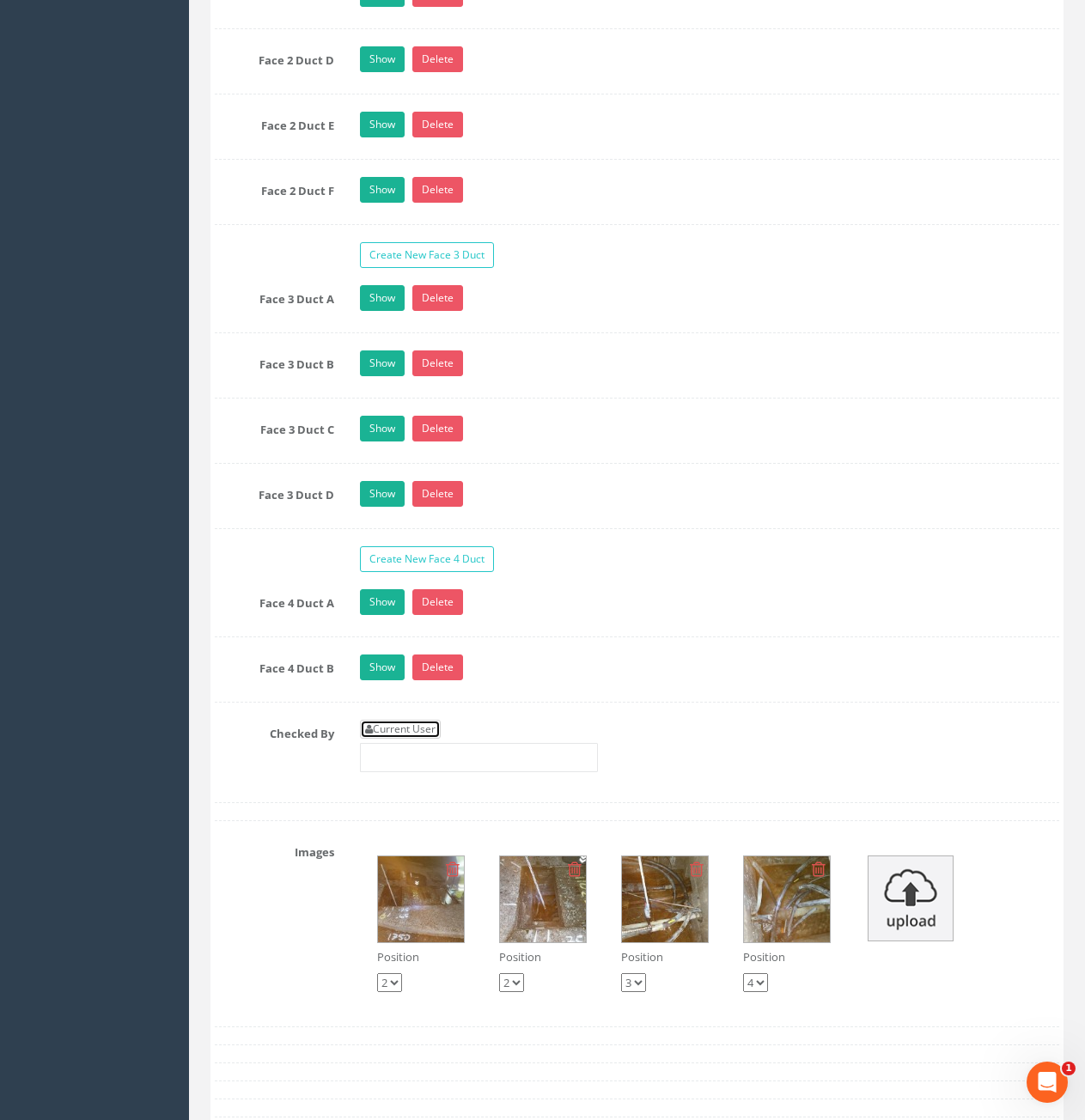
click at [406, 722] on link "Current User" at bounding box center [400, 729] width 80 height 19
type input "[PERSON_NAME]"
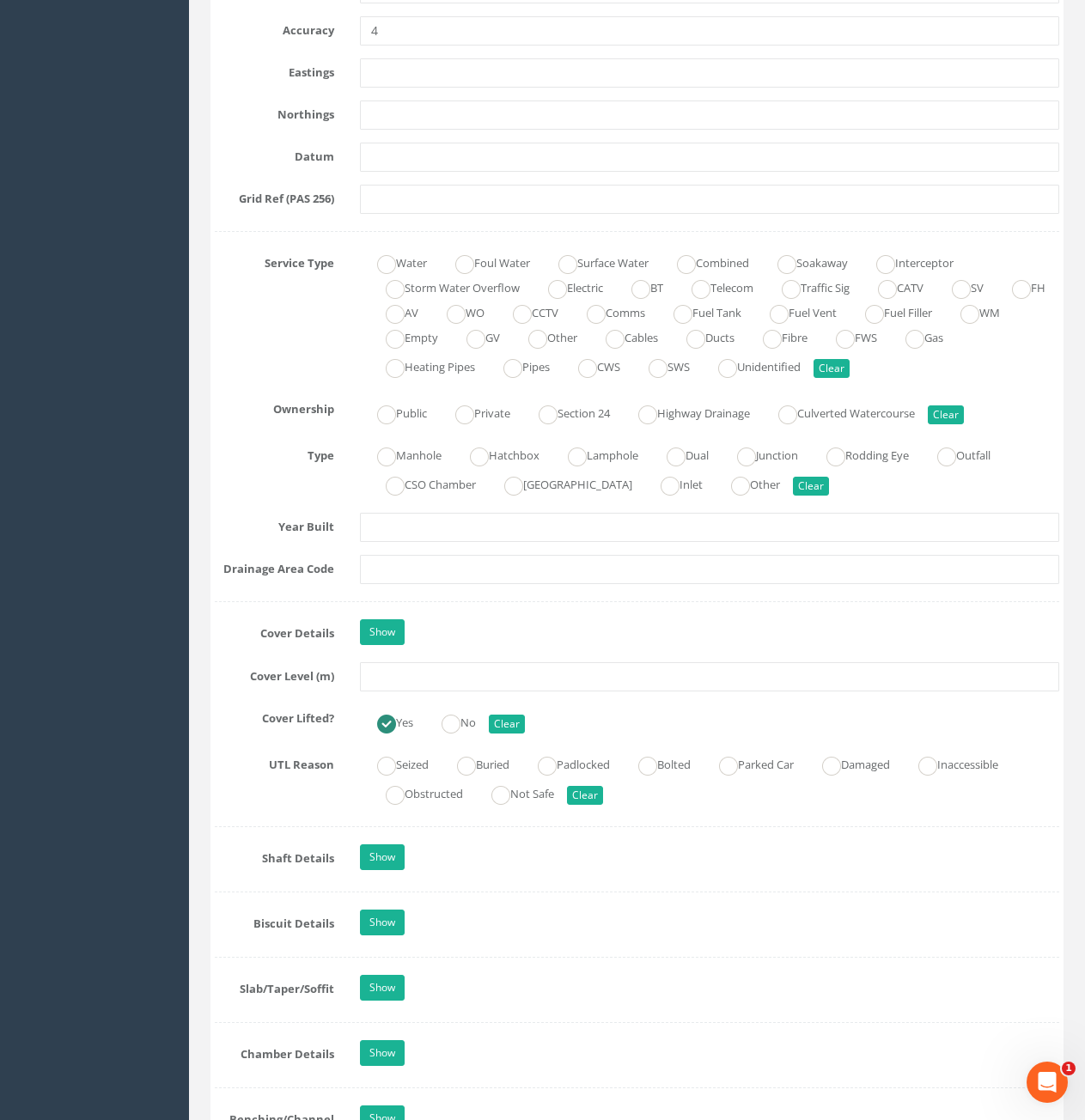
scroll to position [1031, 0]
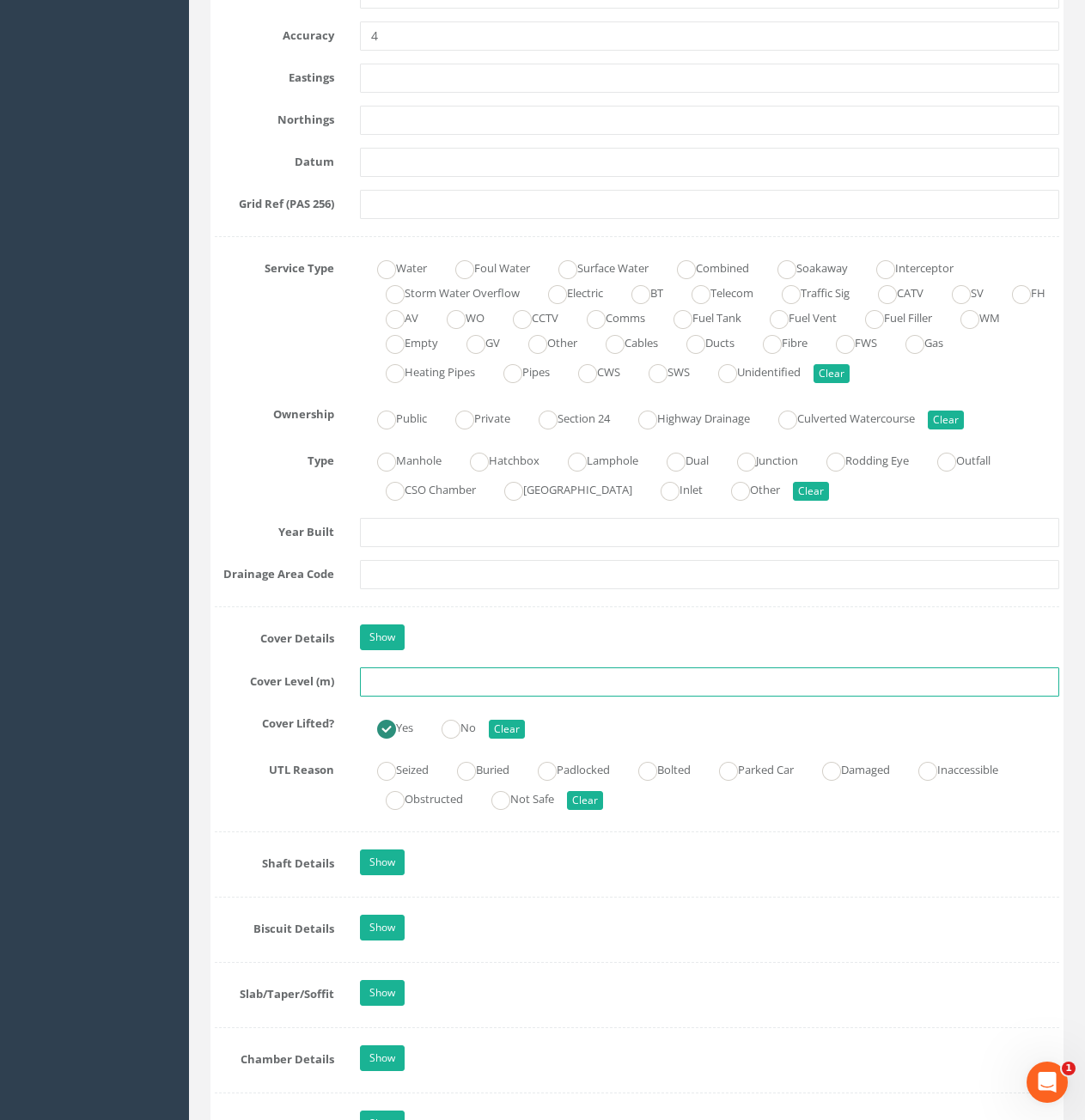
click at [489, 683] on input "text" at bounding box center [710, 682] width 699 height 29
type input "85.15"
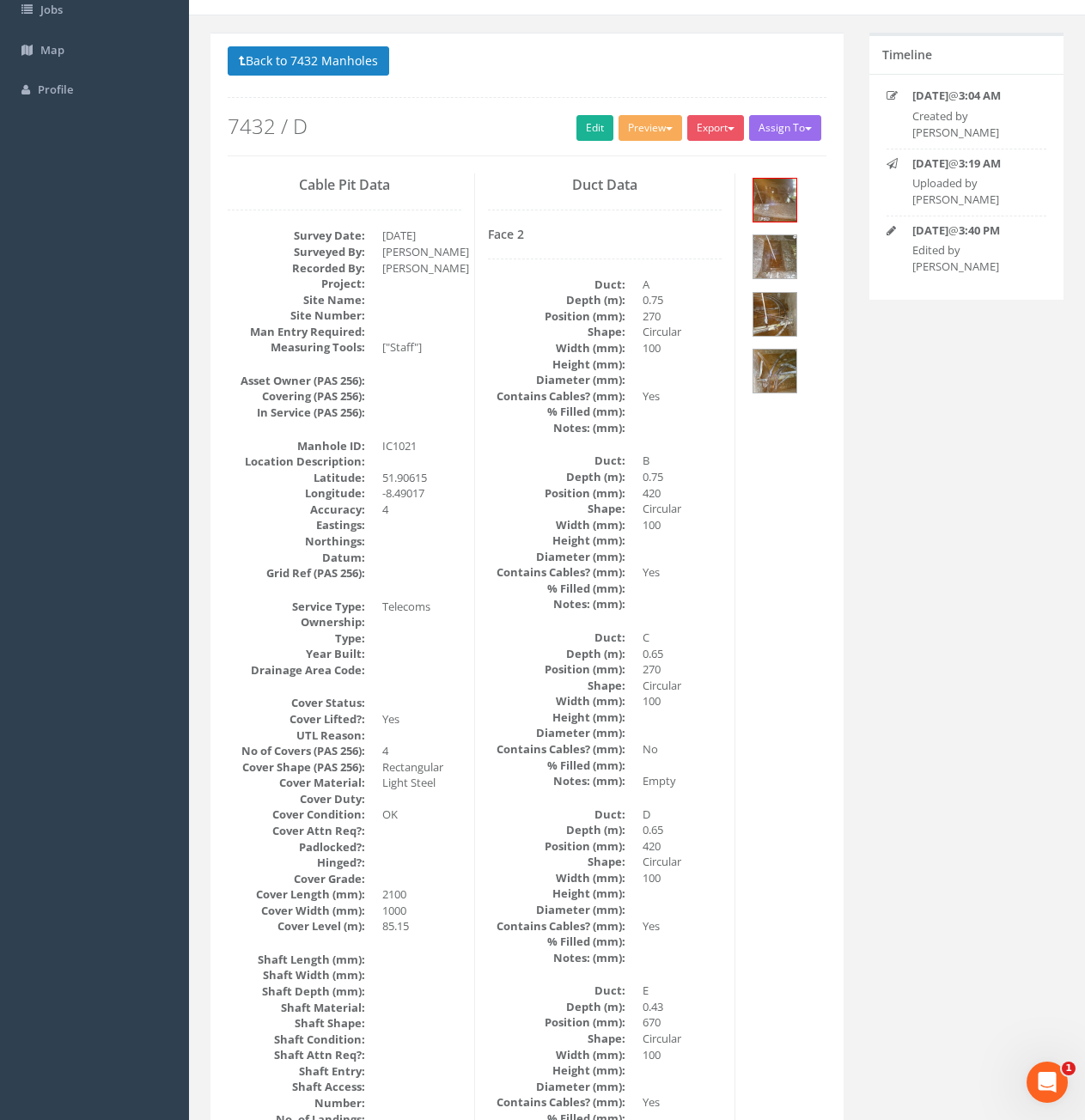
scroll to position [0, 0]
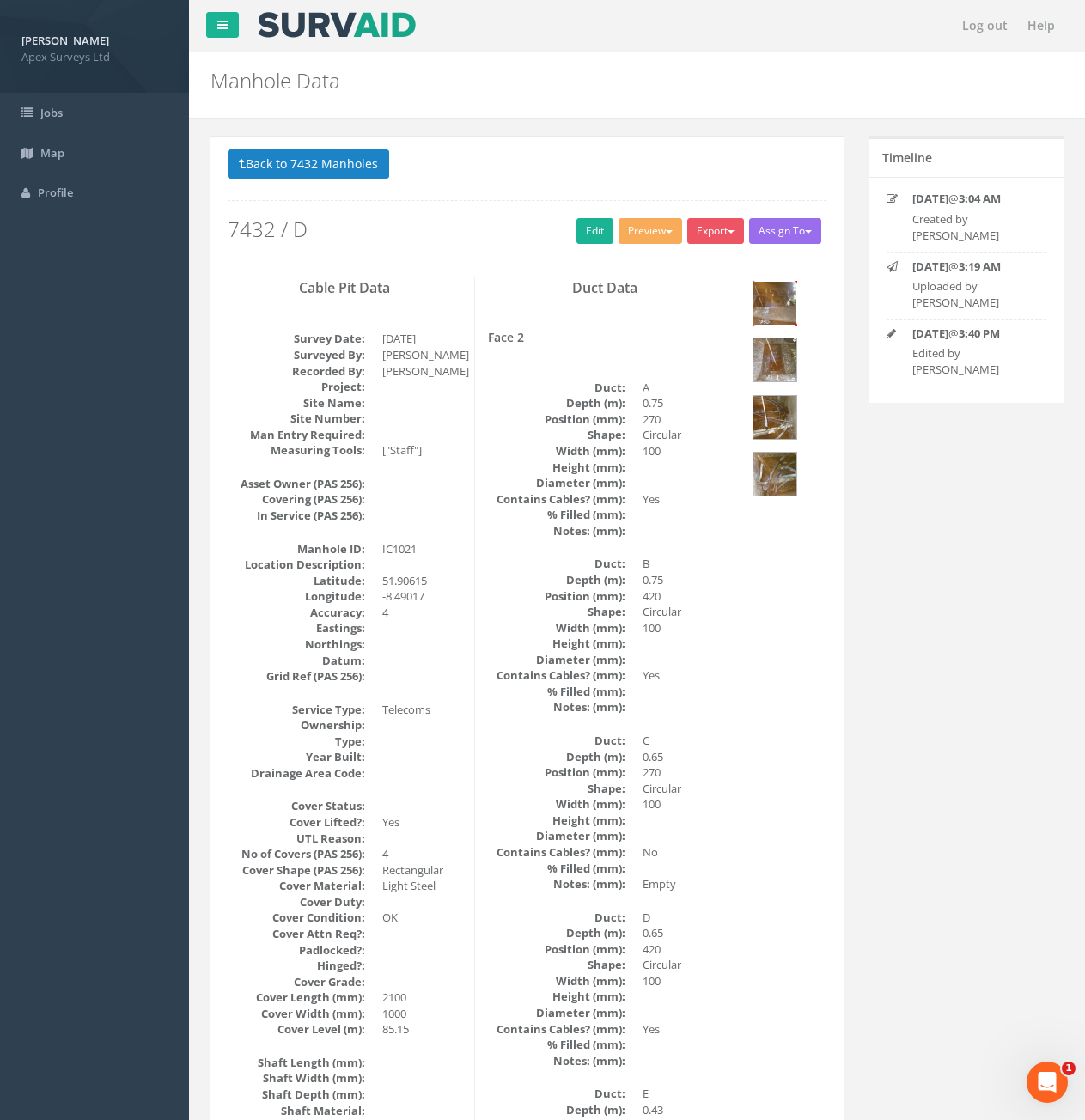
click at [789, 302] on img at bounding box center [775, 303] width 43 height 43
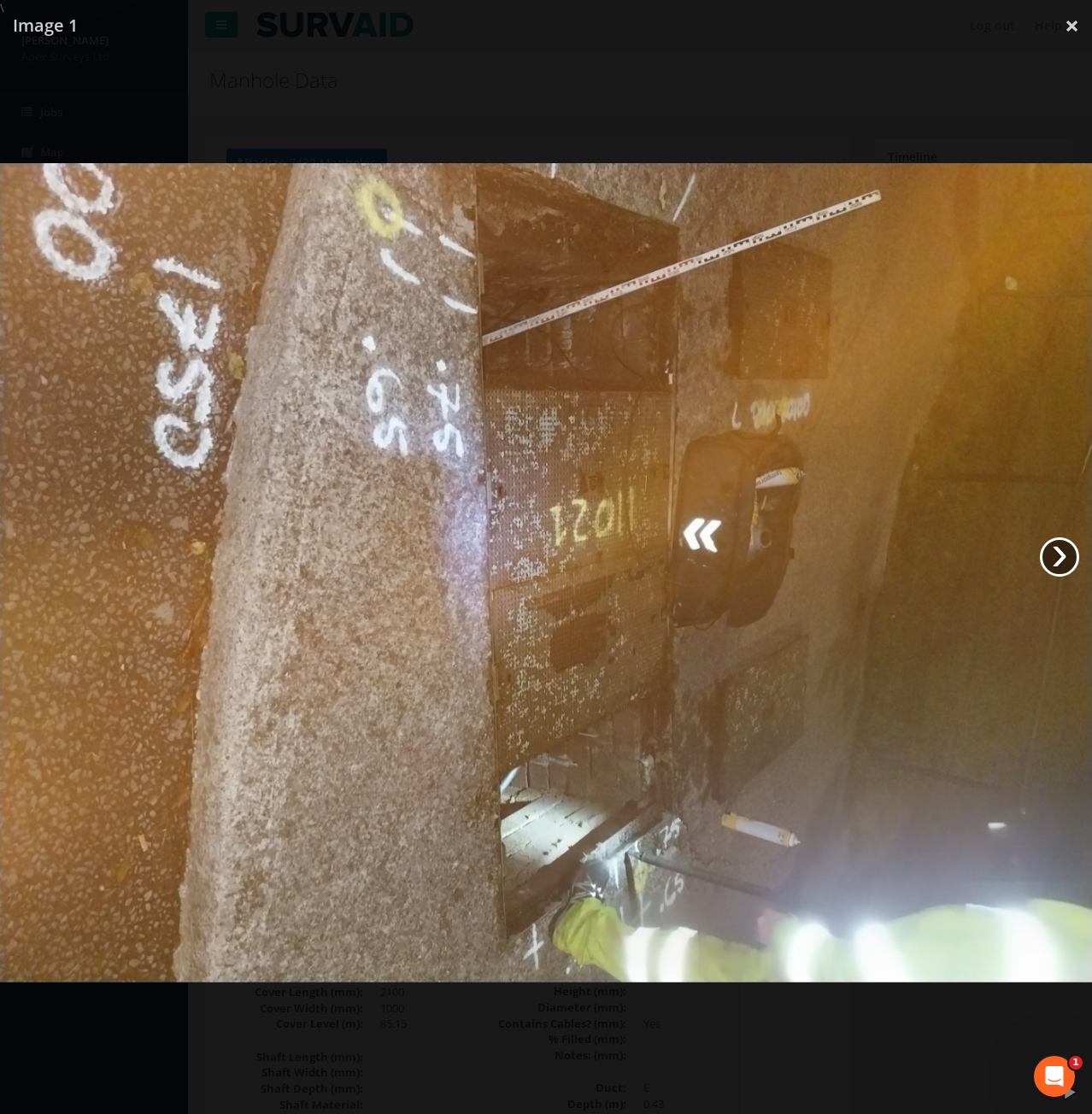
click at [1053, 550] on link "›" at bounding box center [1059, 557] width 39 height 39
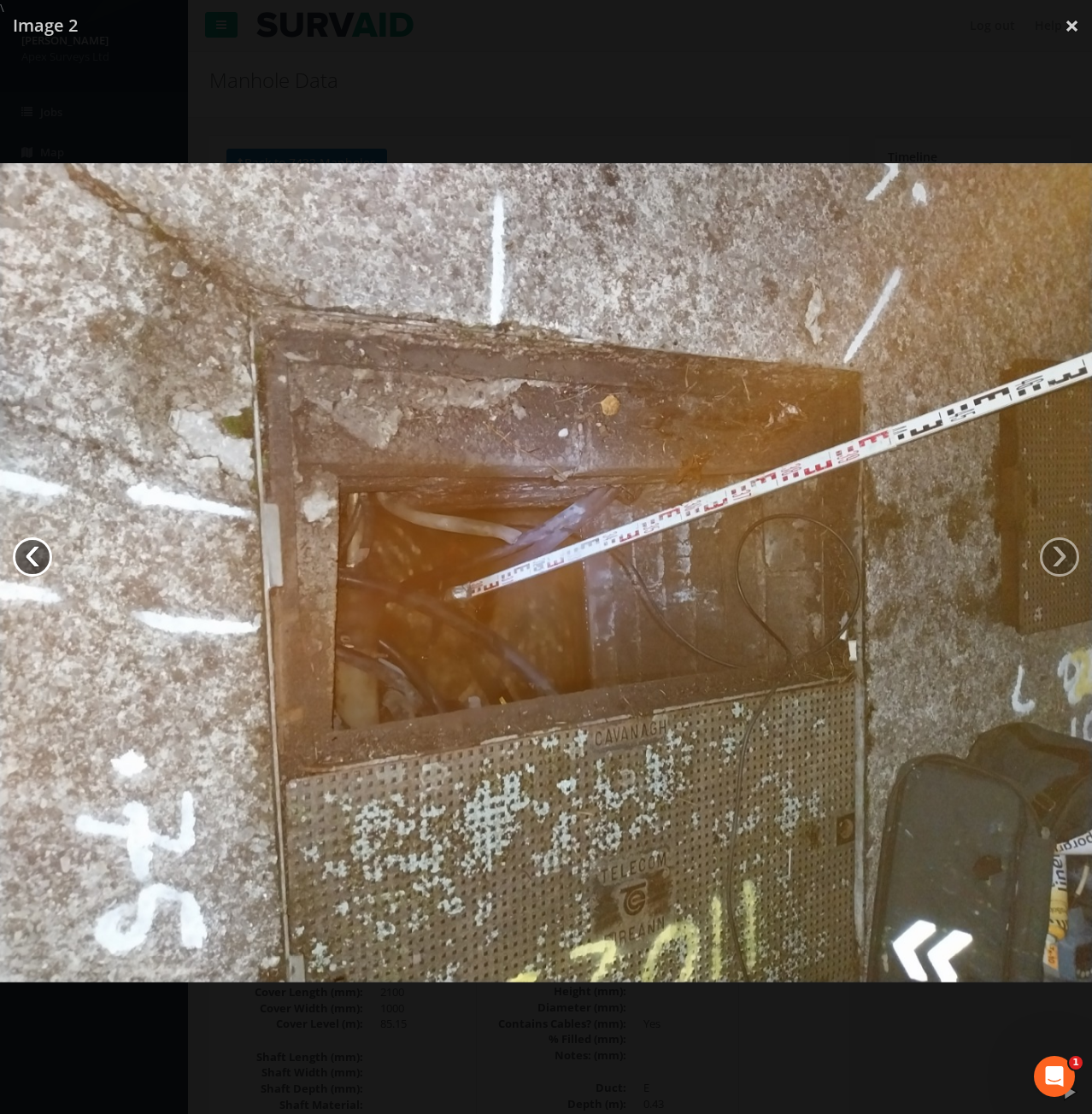
click at [24, 555] on link "‹" at bounding box center [32, 557] width 39 height 39
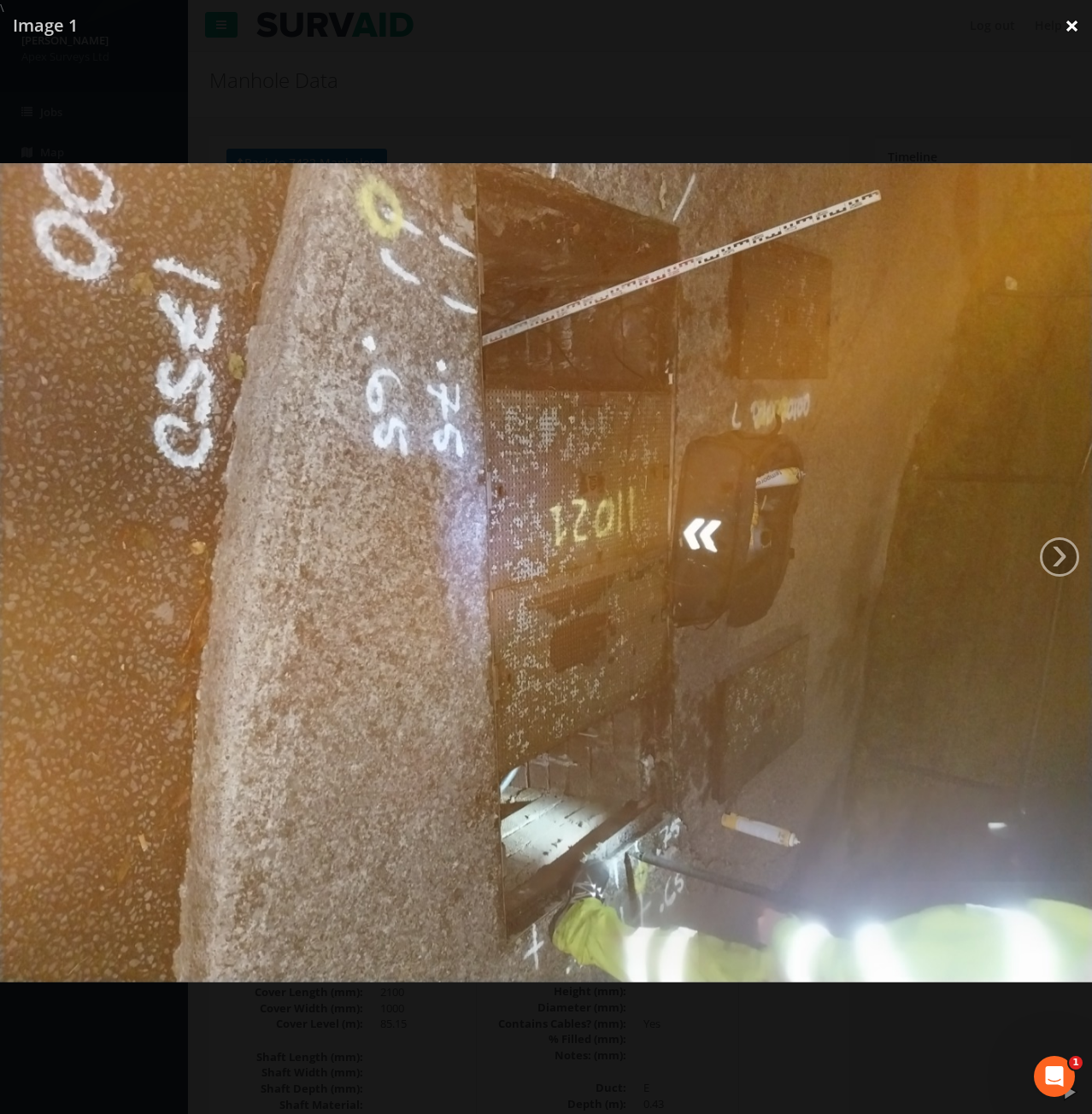
click at [1065, 30] on link "×" at bounding box center [1072, 25] width 40 height 51
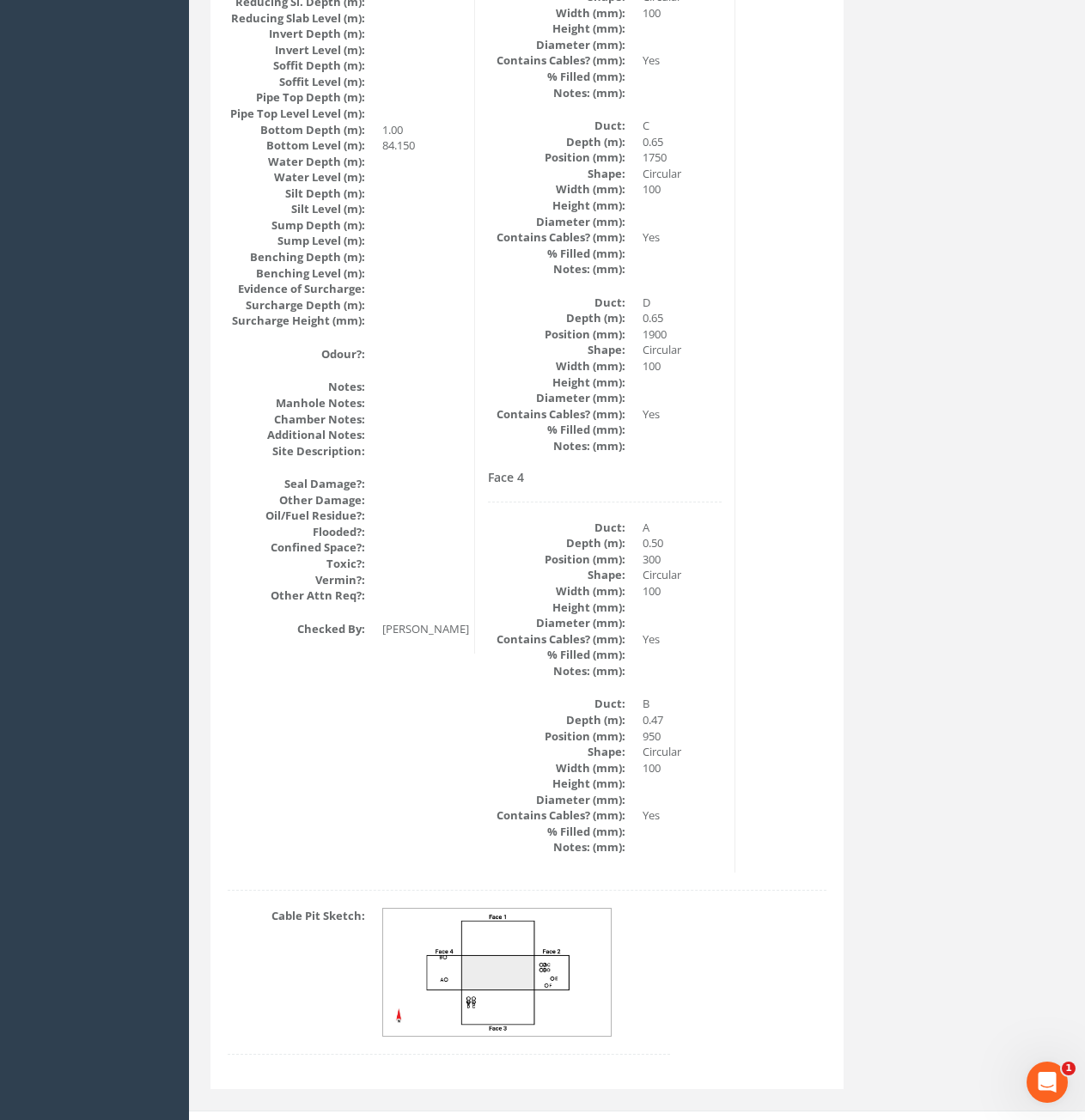
scroll to position [1749, 0]
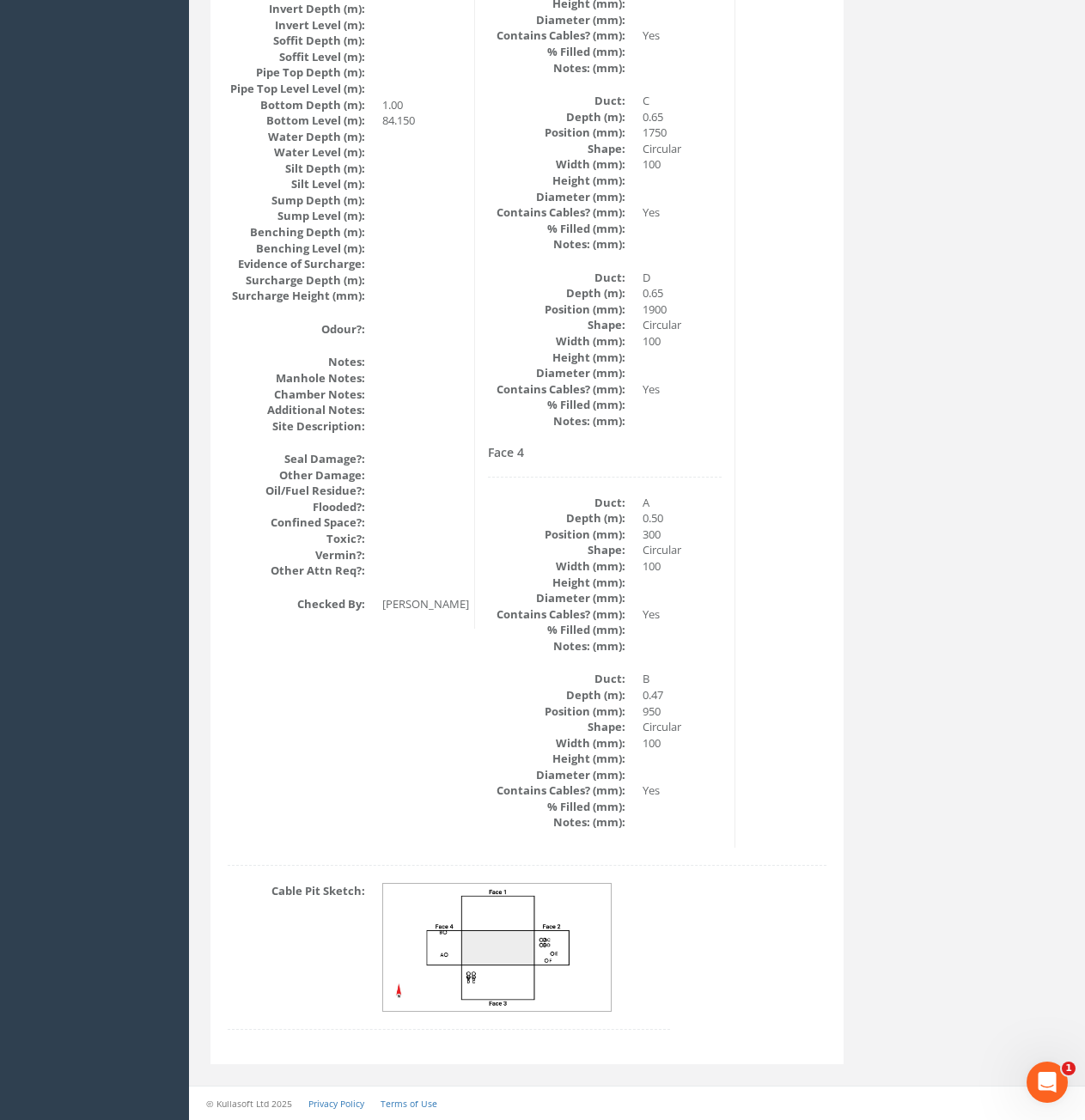
click at [566, 980] on img at bounding box center [497, 948] width 229 height 128
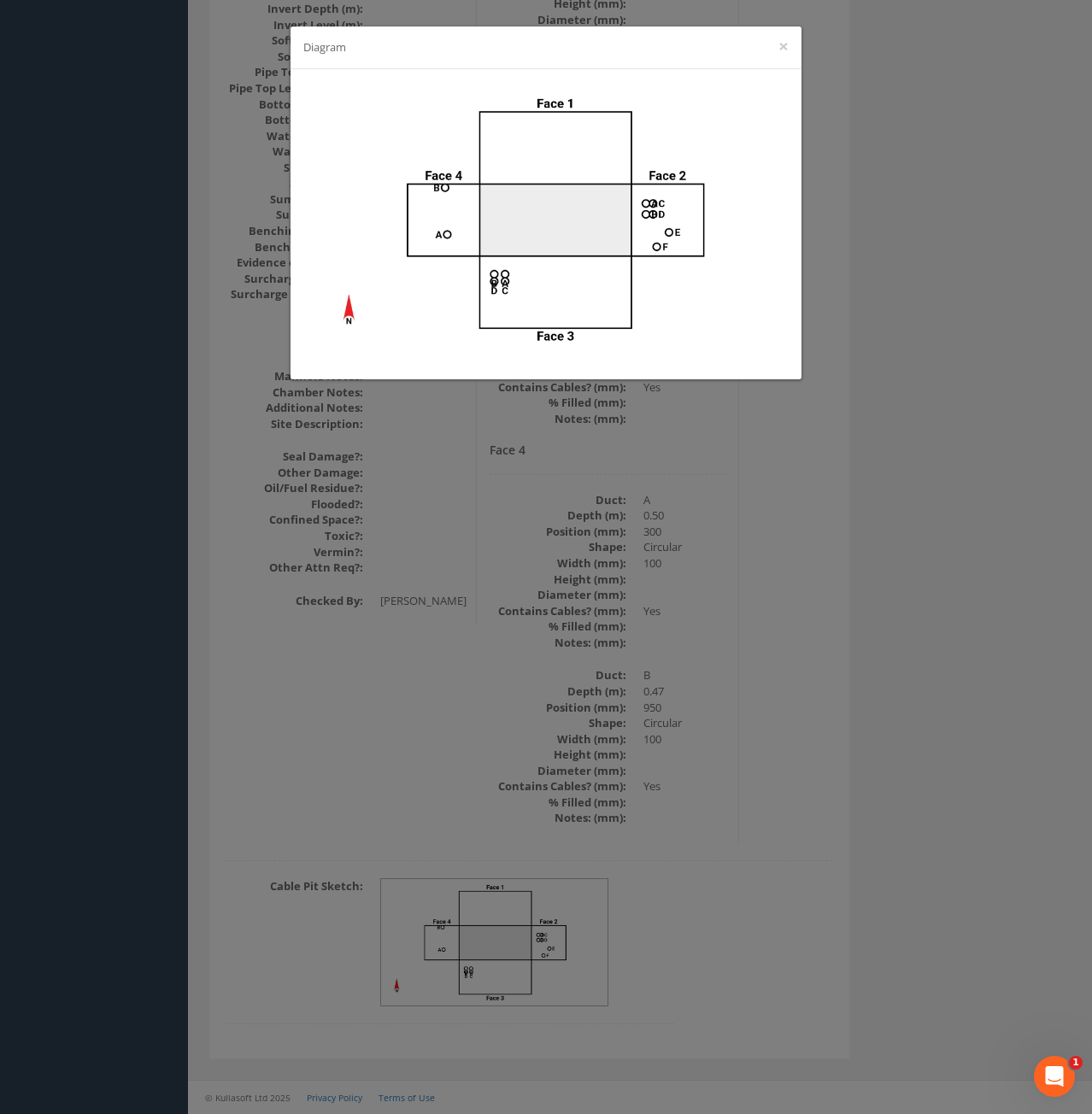
click at [846, 449] on div "Diagram ×" at bounding box center [546, 557] width 1092 height 1114
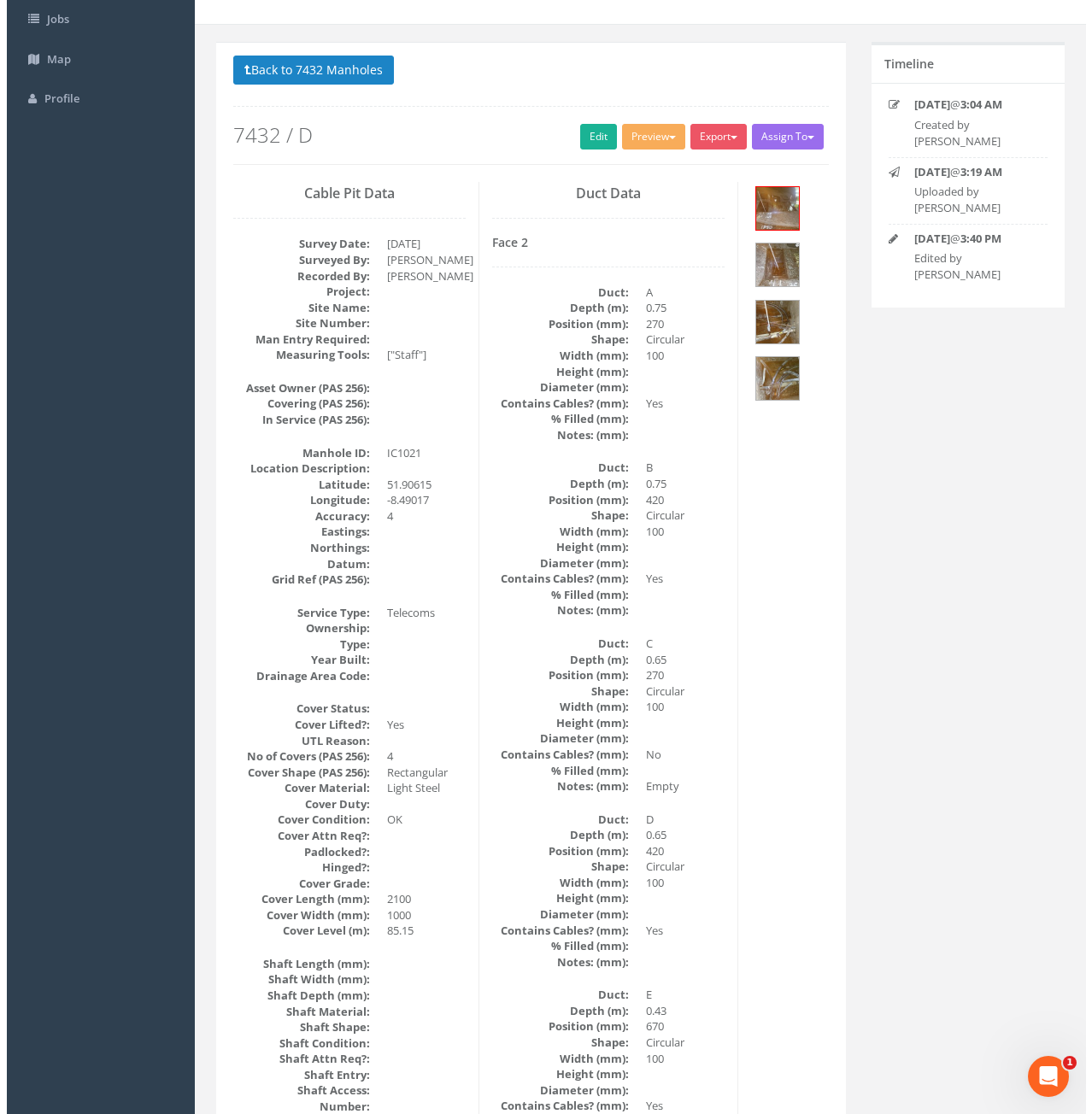
scroll to position [0, 0]
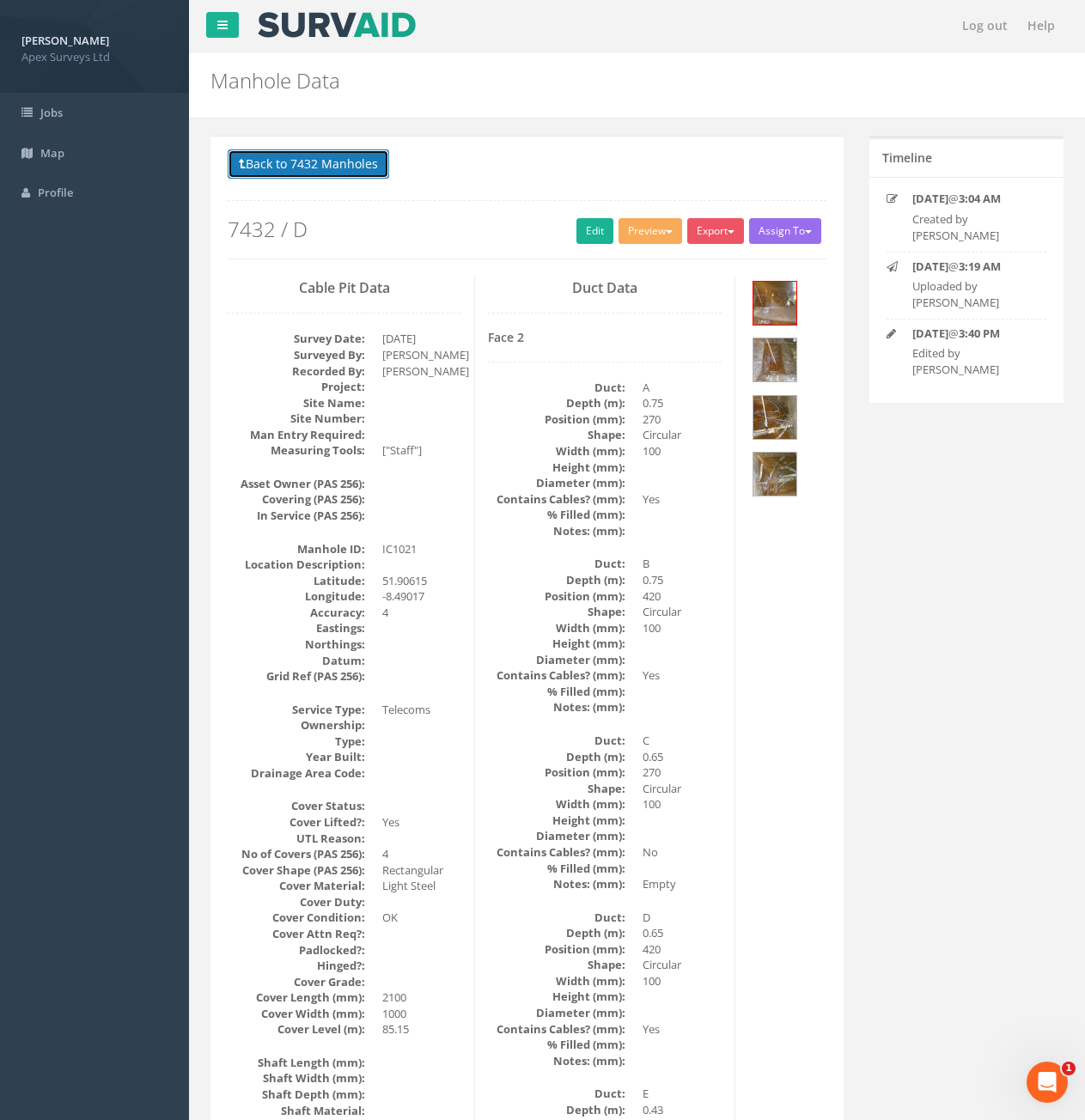
click at [261, 162] on button "Back to 7432 Manholes" at bounding box center [308, 163] width 162 height 29
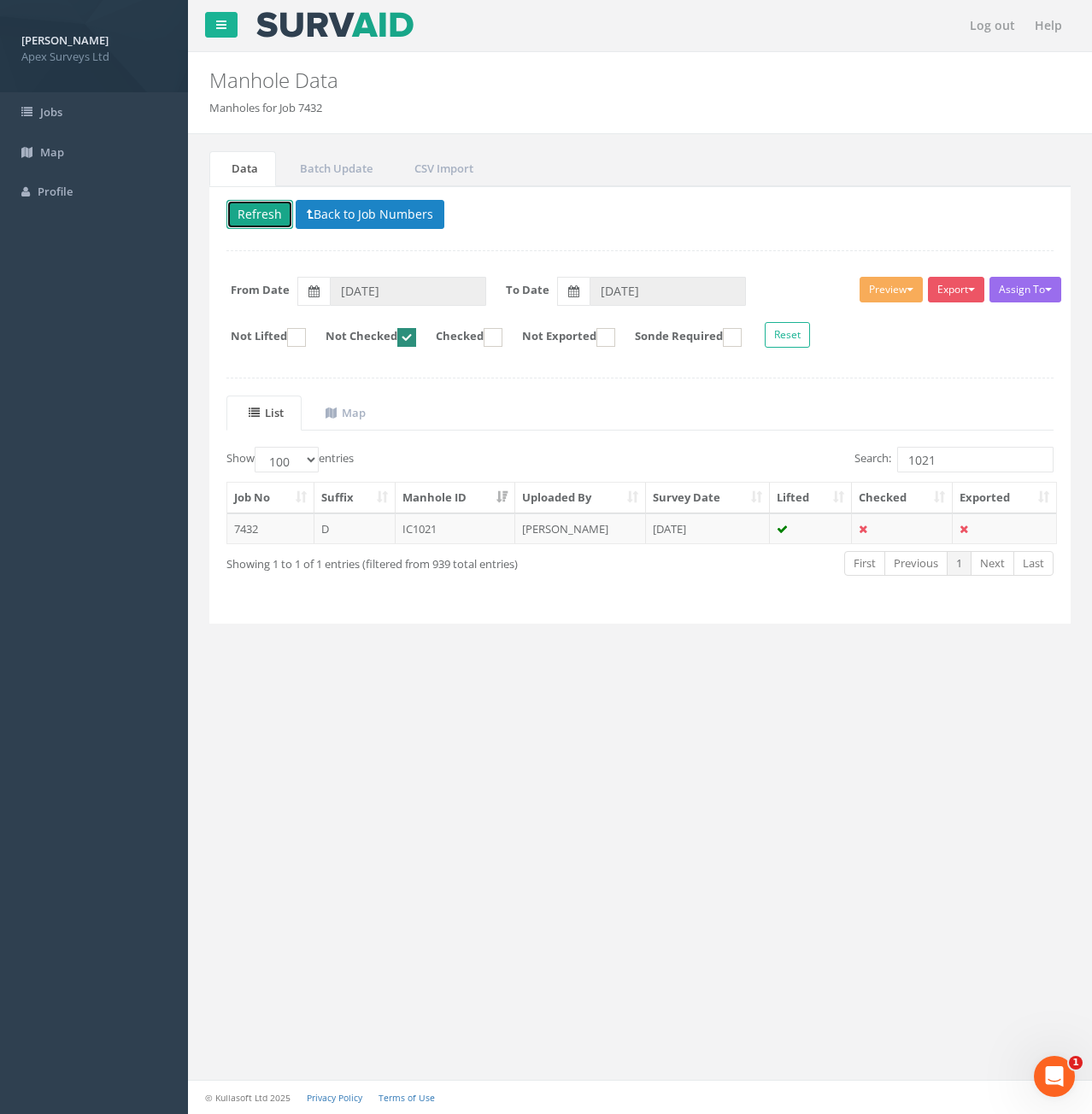
click at [260, 212] on button "Refresh" at bounding box center [259, 214] width 67 height 29
click at [948, 458] on input "1021" at bounding box center [975, 459] width 156 height 25
type input "1023"
click at [291, 530] on td "7432" at bounding box center [270, 529] width 87 height 30
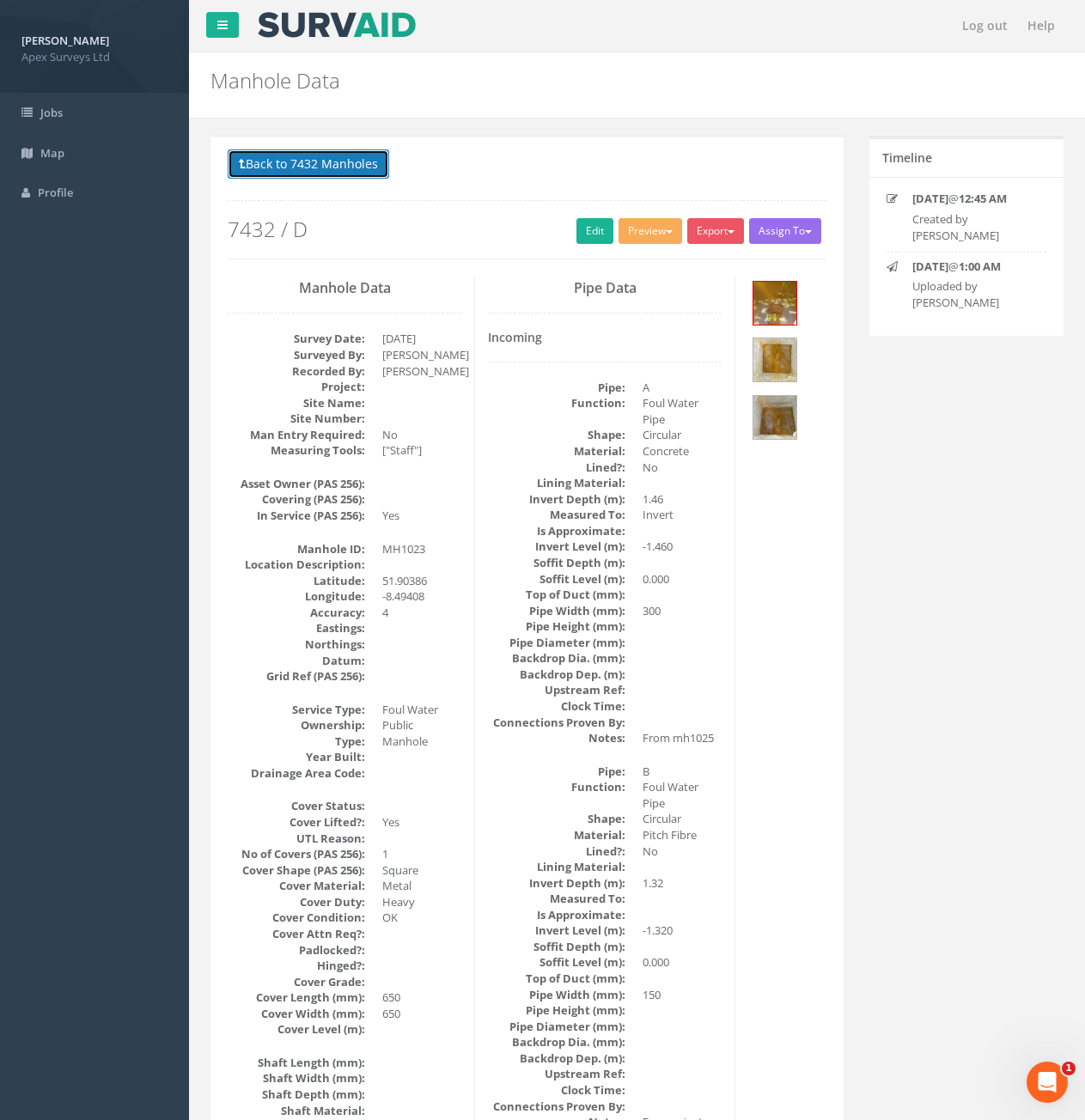
drag, startPoint x: 336, startPoint y: 172, endPoint x: 350, endPoint y: 188, distance: 21.3
click at [336, 172] on button "Back to 7432 Manholes" at bounding box center [308, 163] width 162 height 29
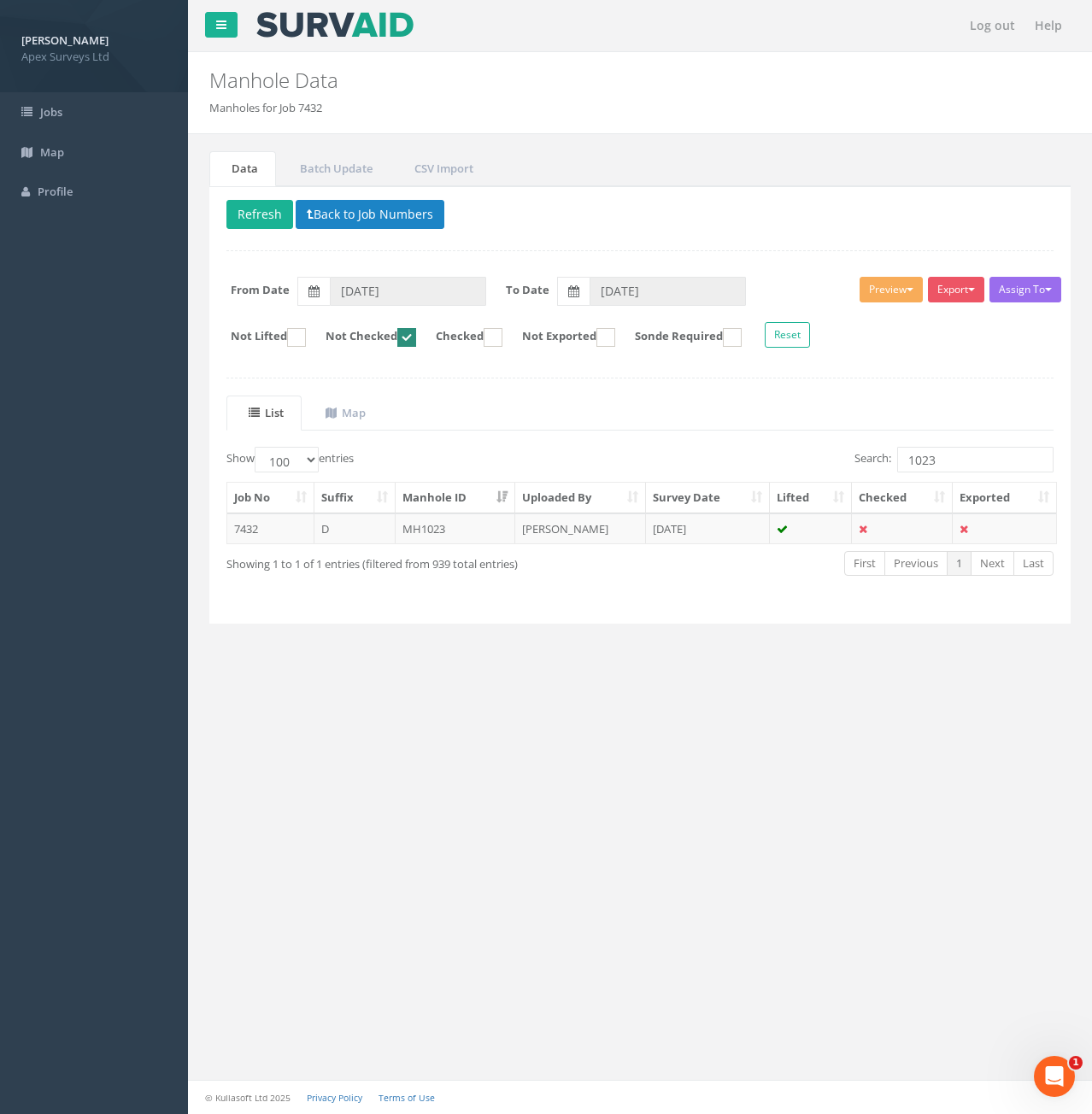
click at [494, 805] on div "Log out Help Manhole Data Manholes for Job 7432 × There was an error fetching t…" at bounding box center [640, 557] width 904 height 1114
